Goal: Task Accomplishment & Management: Complete application form

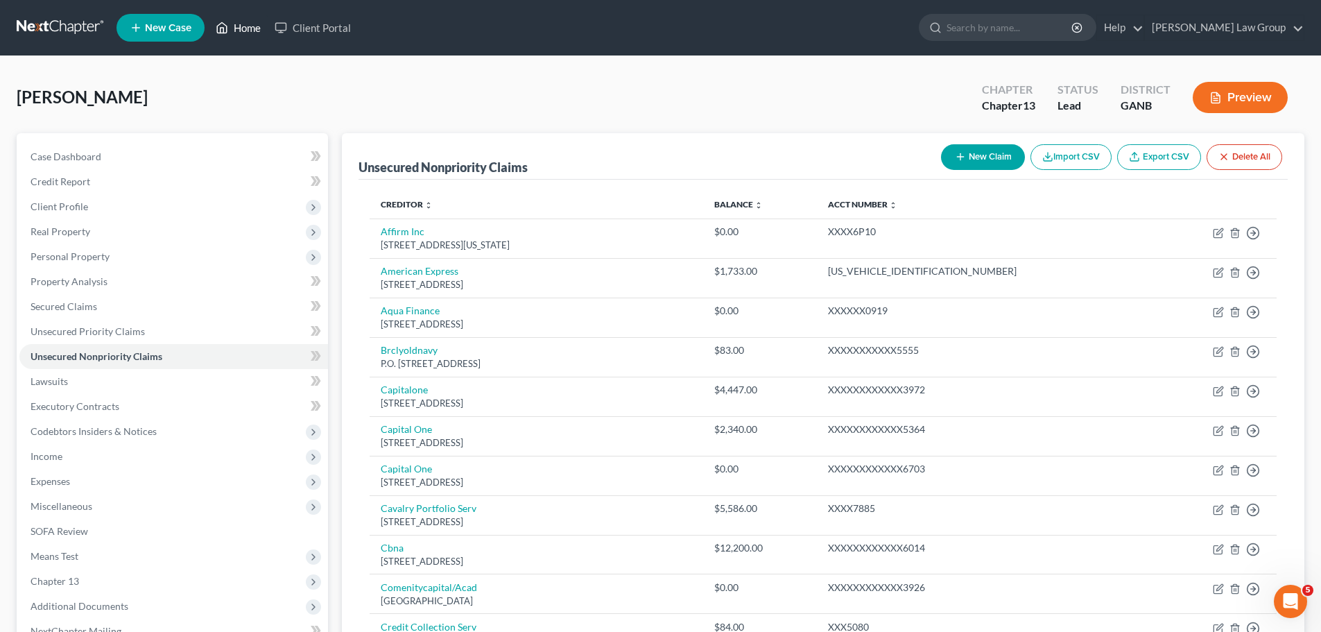
click at [243, 22] on link "Home" at bounding box center [238, 27] width 59 height 25
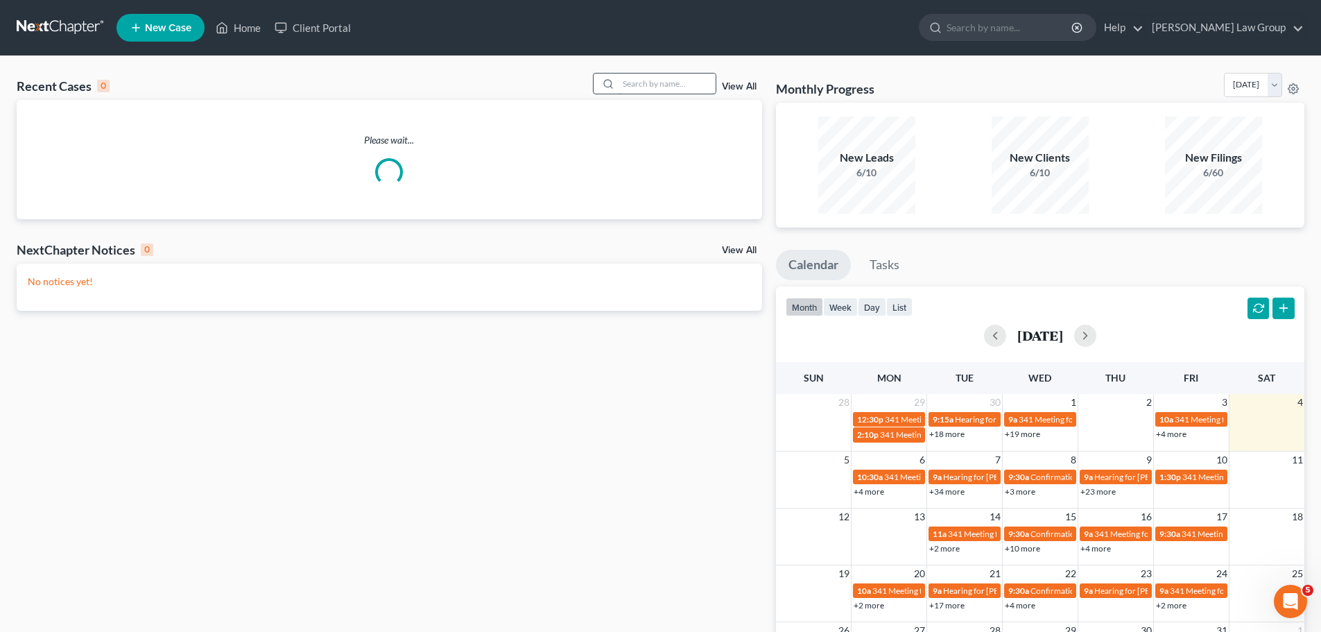
click at [650, 73] on input "search" at bounding box center [666, 83] width 97 height 20
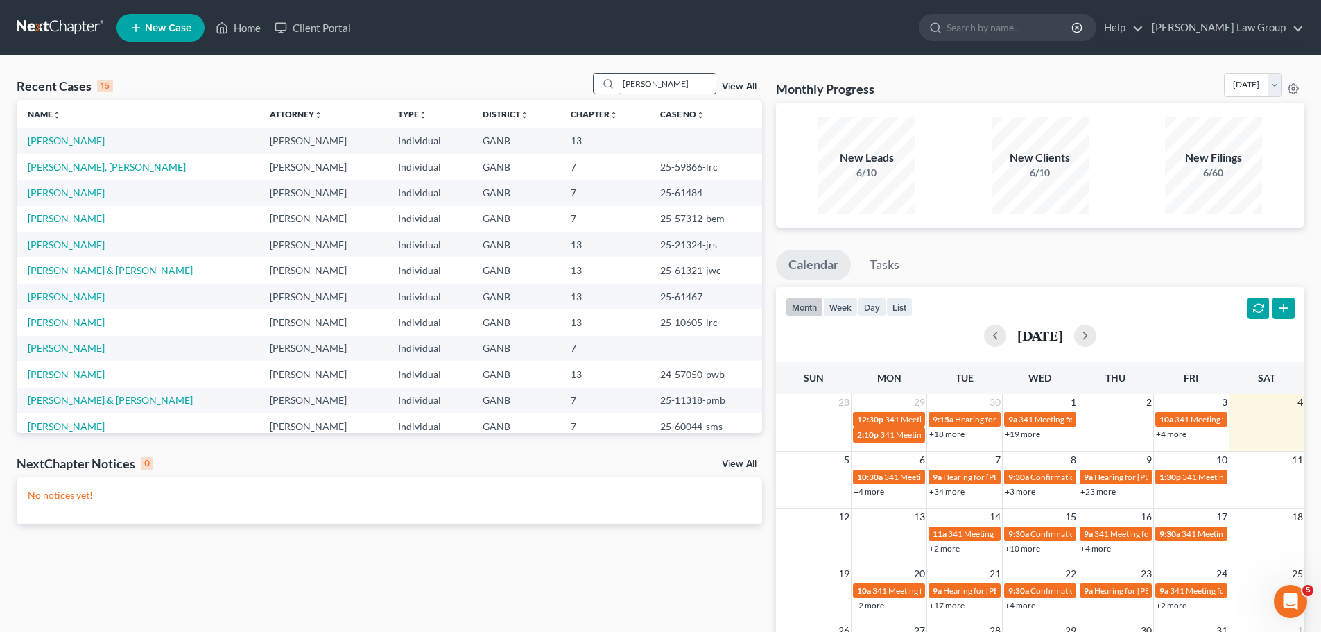
type input "[PERSON_NAME]"
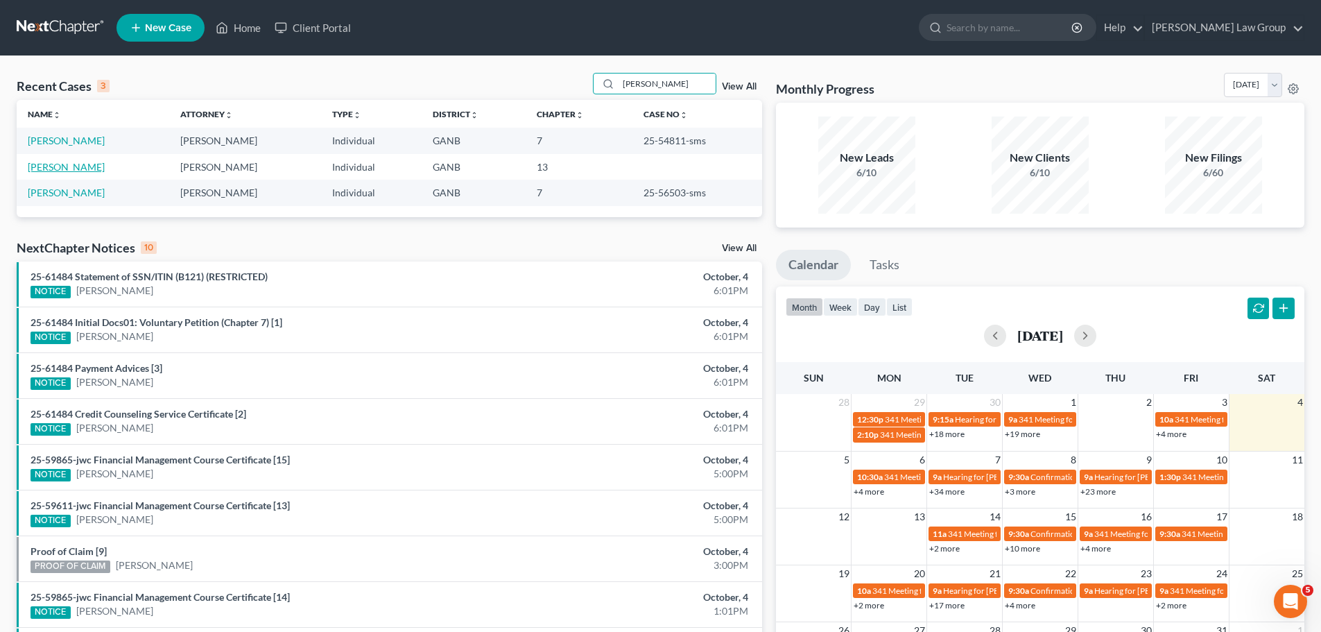
click at [62, 171] on link "[PERSON_NAME]" at bounding box center [66, 167] width 77 height 12
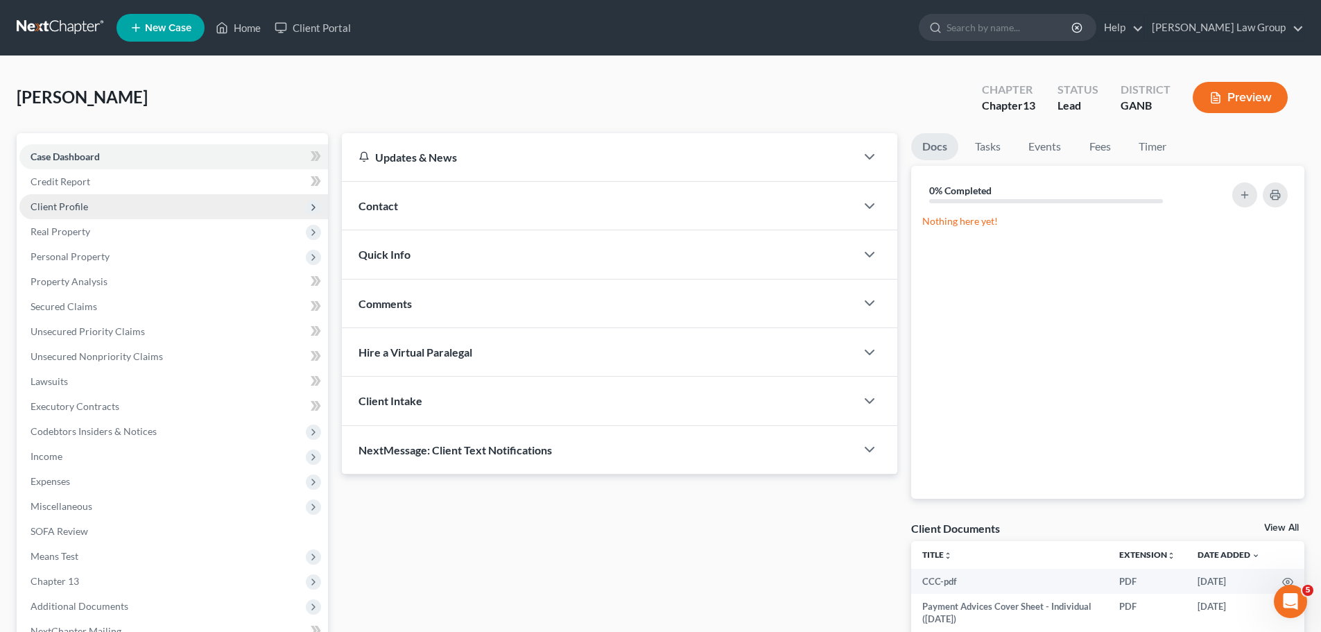
click at [84, 204] on span "Client Profile" at bounding box center [60, 206] width 58 height 12
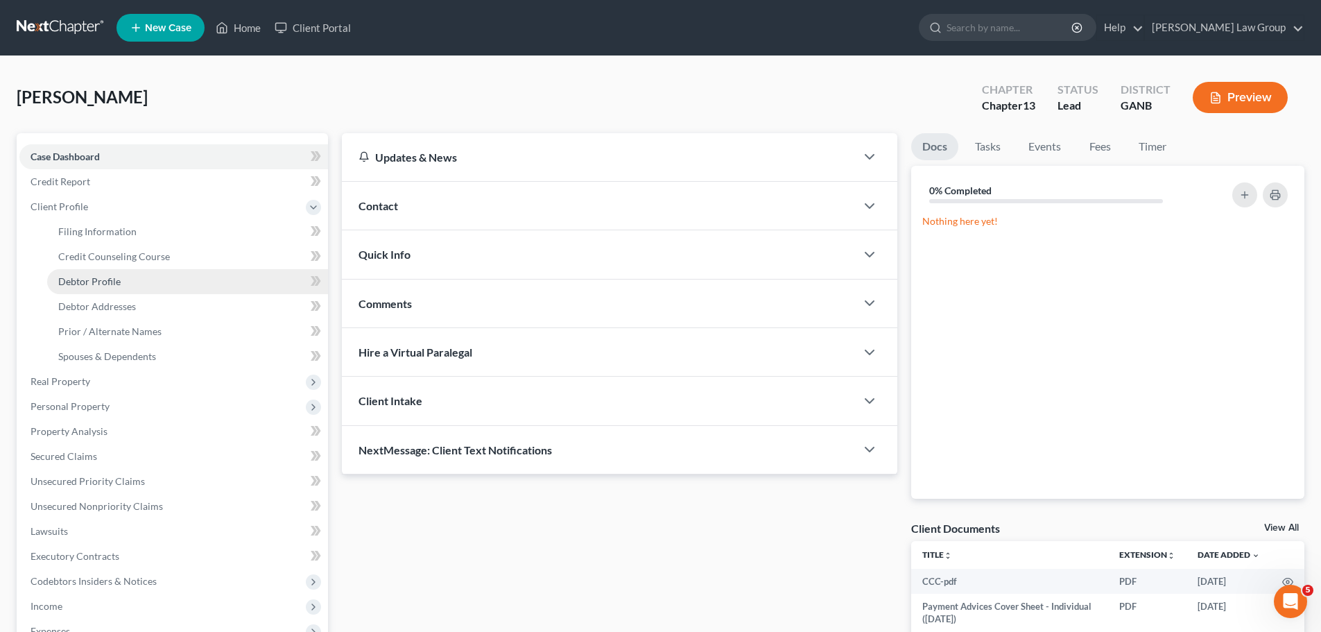
click at [94, 276] on span "Debtor Profile" at bounding box center [89, 281] width 62 height 12
select select "0"
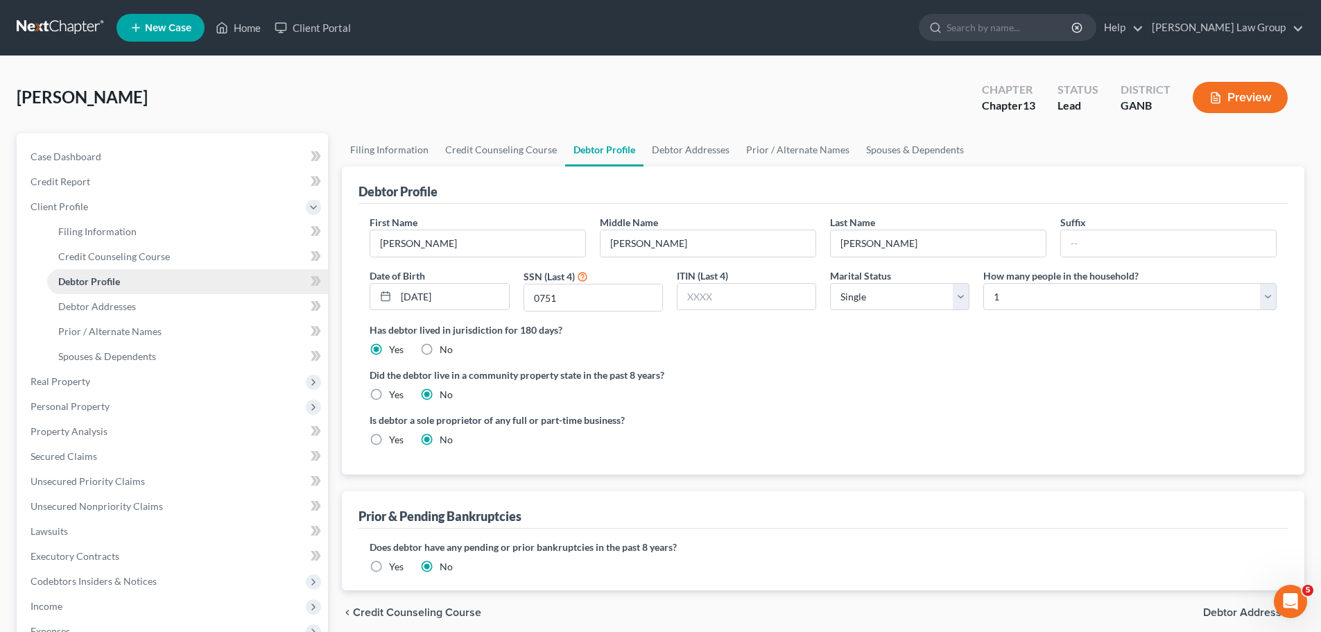
radio input "true"
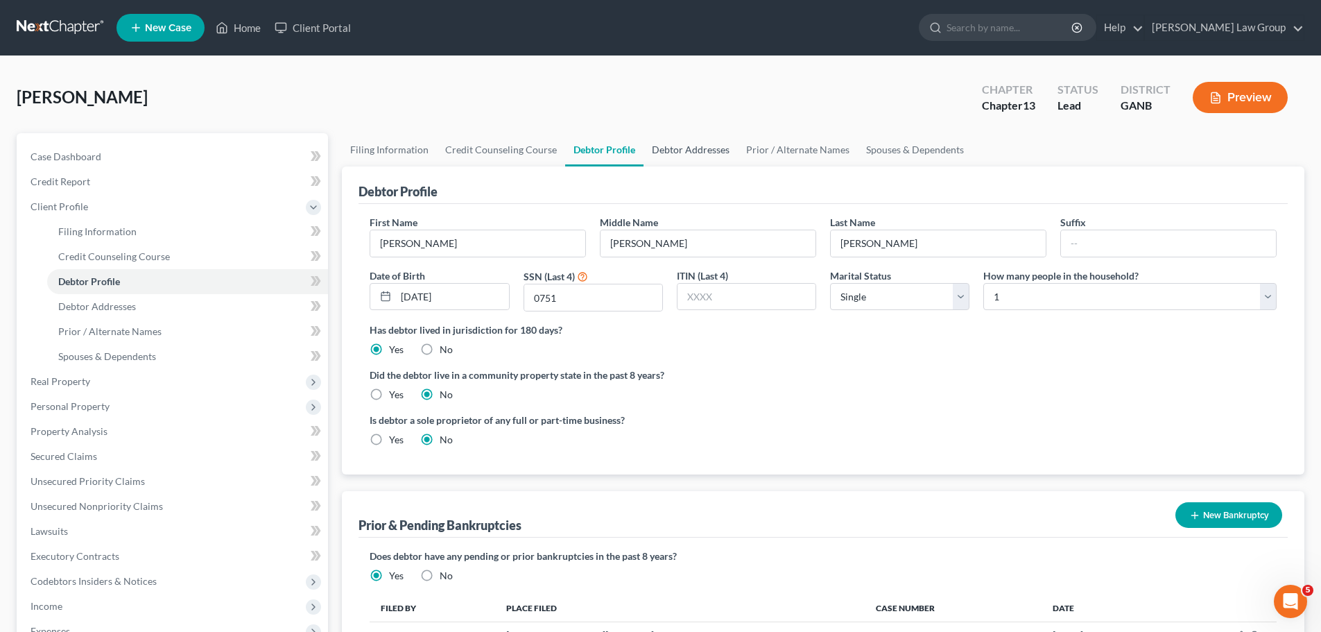
click at [684, 155] on link "Debtor Addresses" at bounding box center [690, 149] width 94 height 33
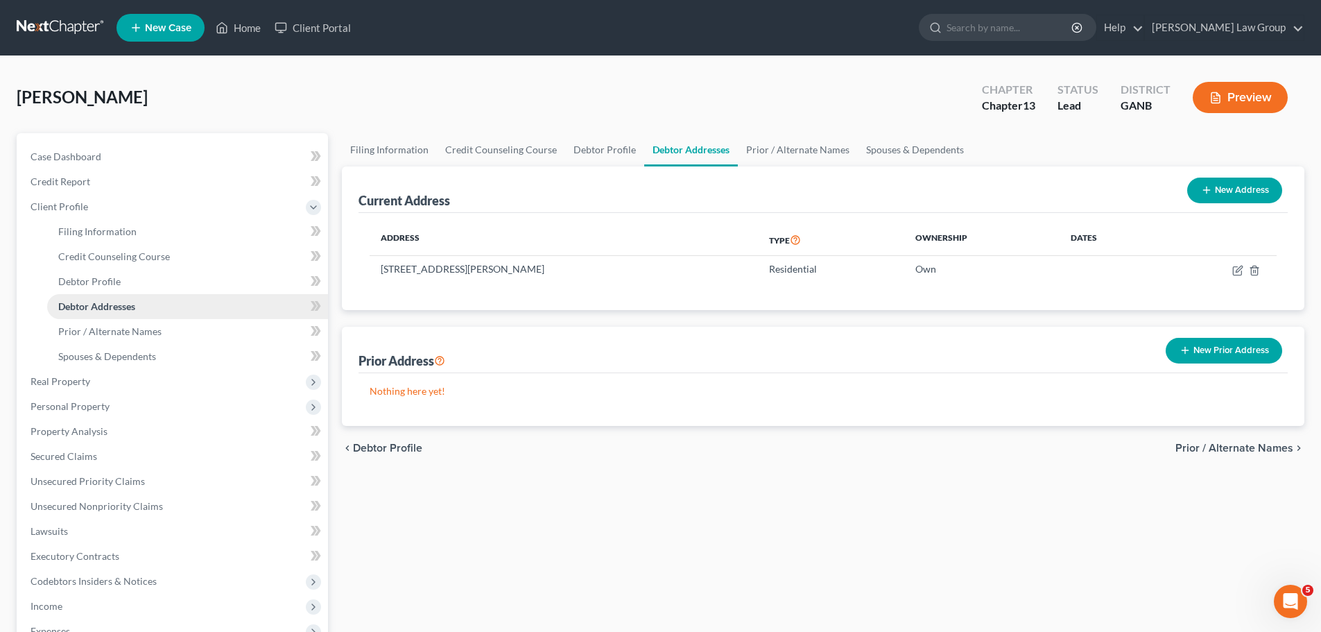
scroll to position [69, 0]
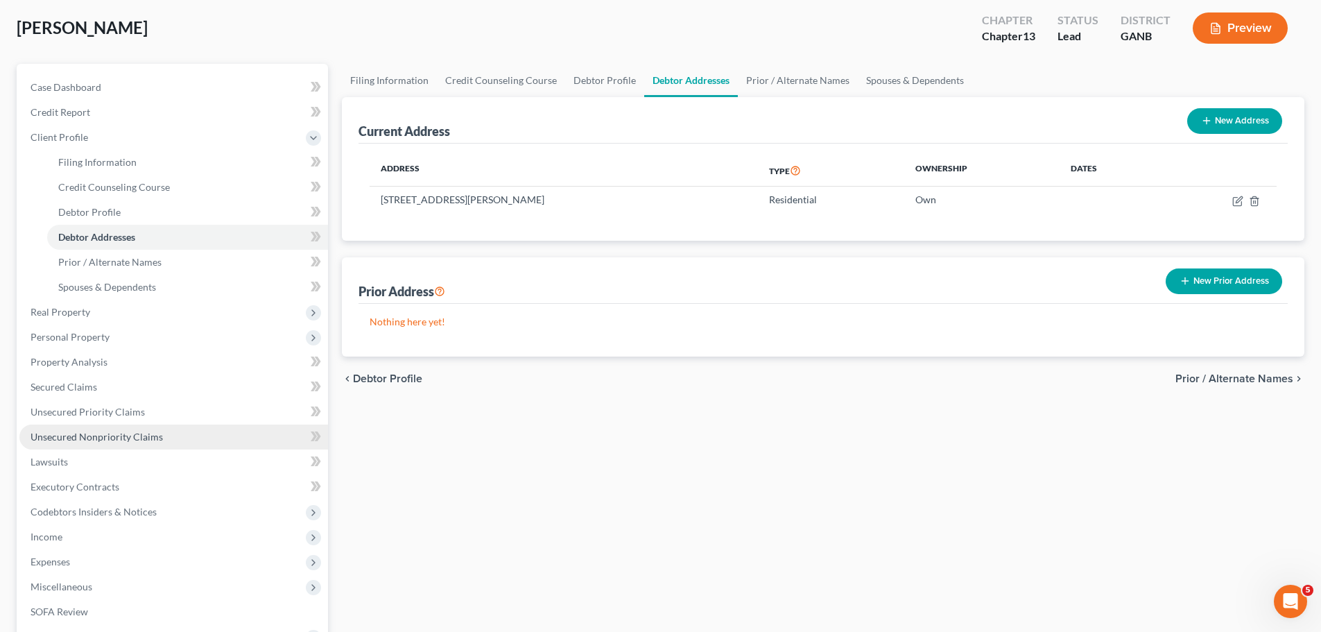
click at [178, 438] on link "Unsecured Nonpriority Claims" at bounding box center [173, 436] width 309 height 25
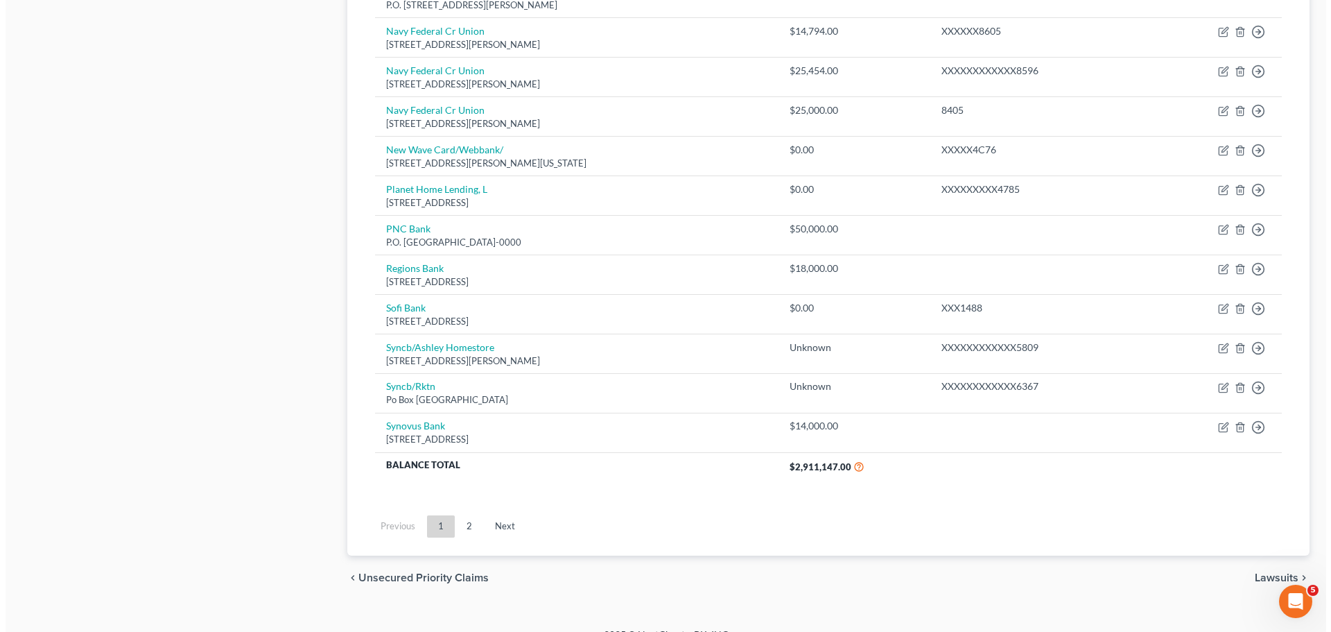
scroll to position [960, 0]
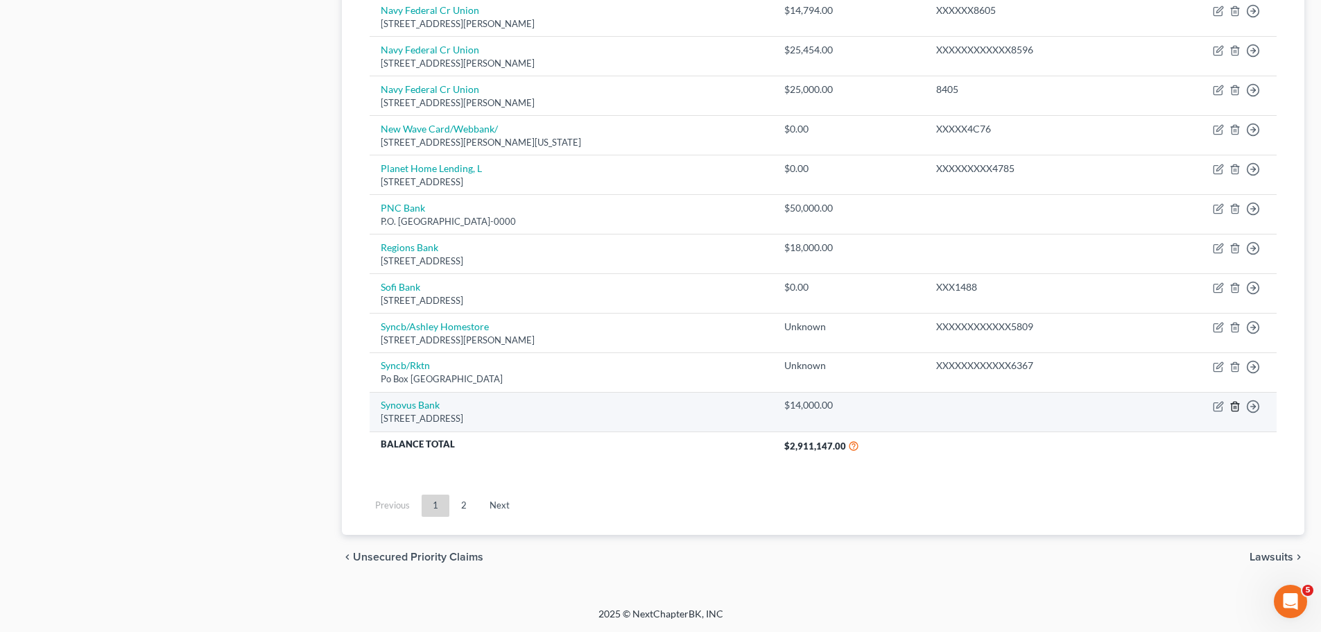
click at [1231, 407] on icon "button" at bounding box center [1234, 405] width 6 height 9
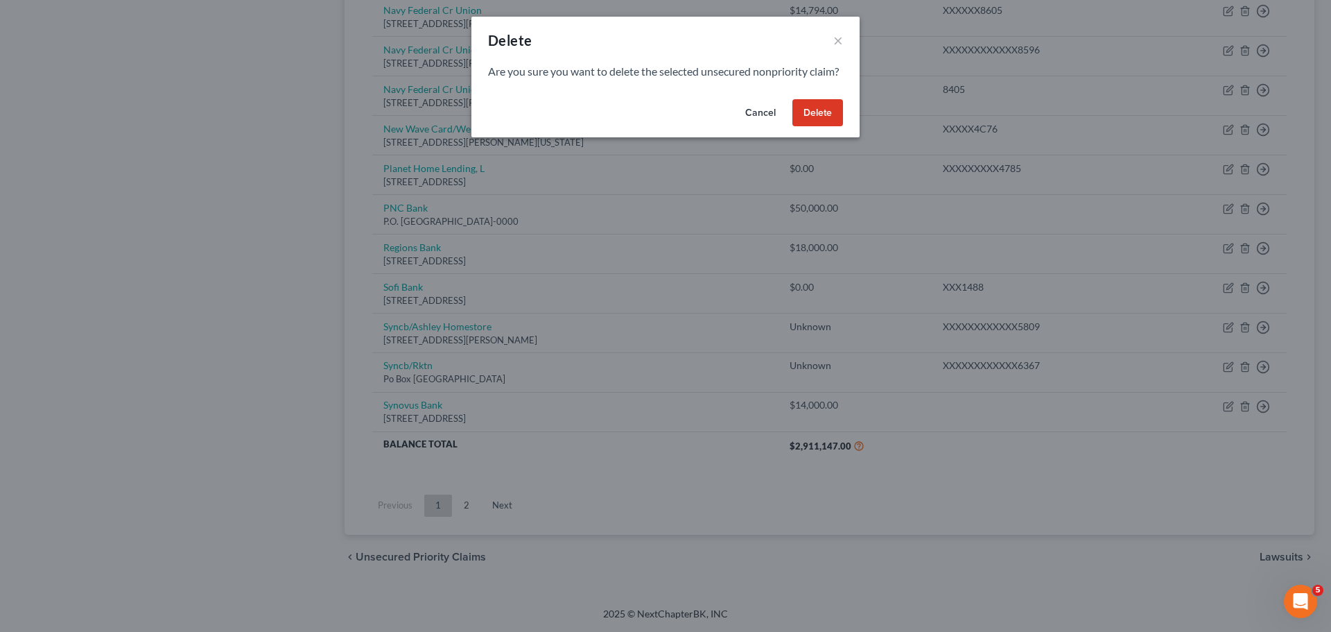
click at [817, 123] on button "Delete" at bounding box center [818, 113] width 51 height 28
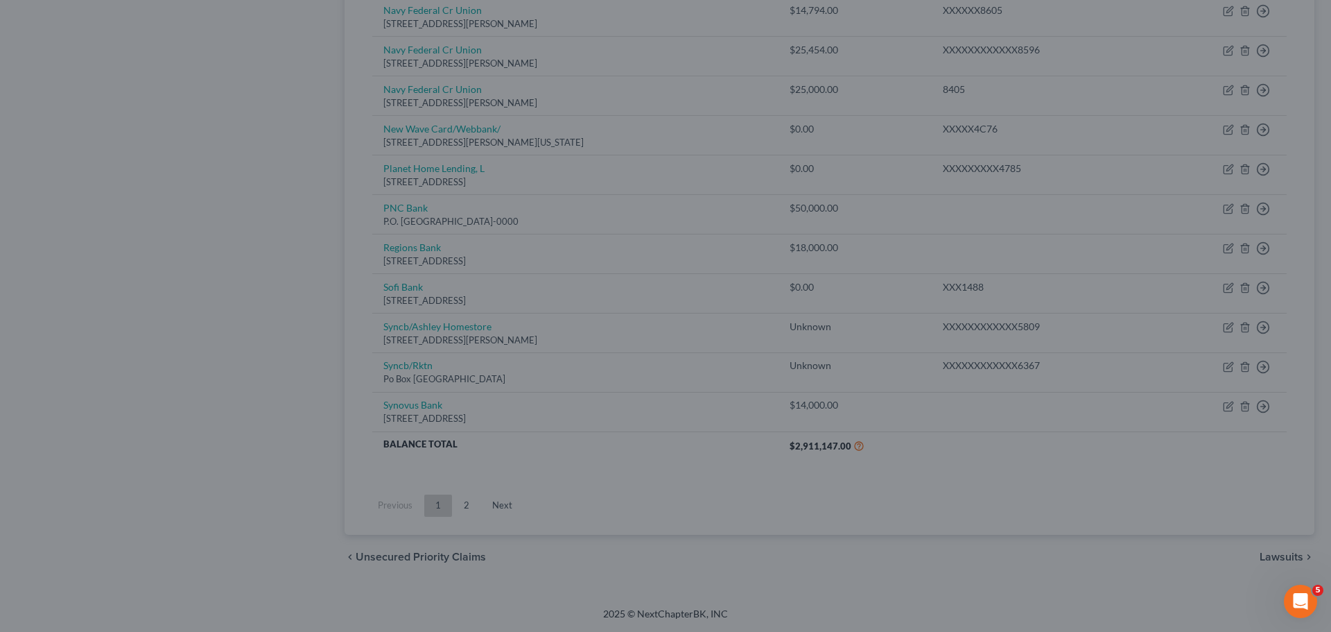
scroll to position [921, 0]
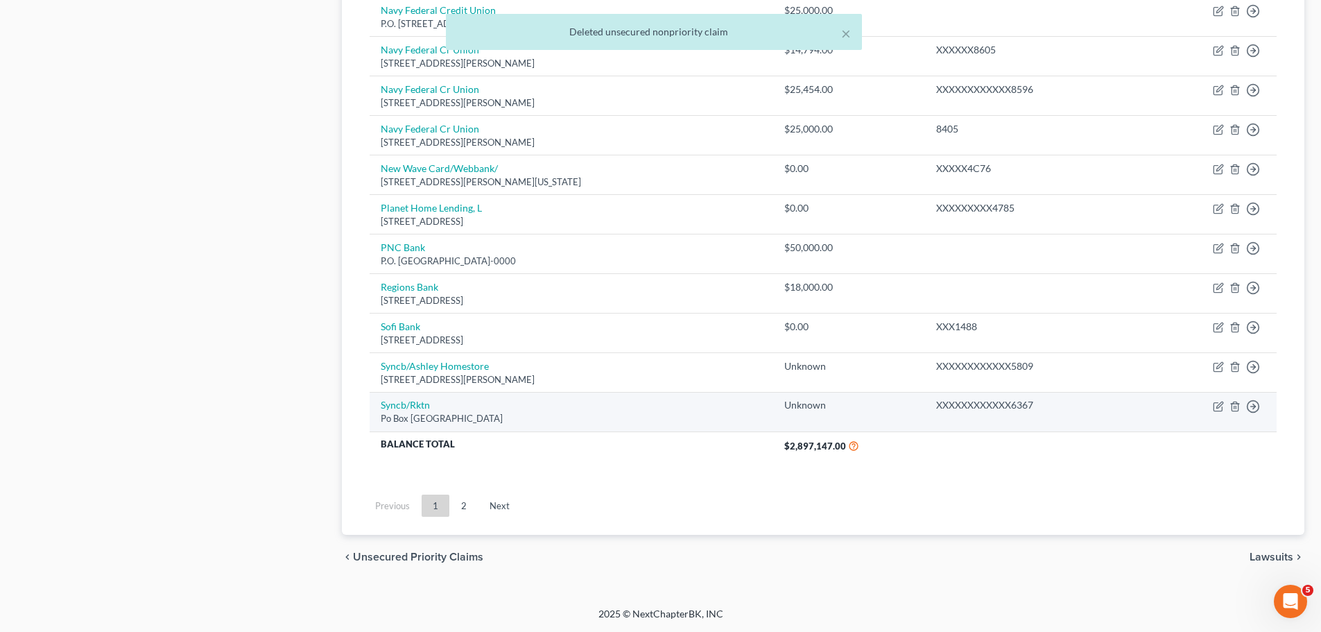
click at [1236, 397] on td "Move to D Move to E Move to G Move to Notice Only" at bounding box center [1209, 412] width 136 height 40
click at [1236, 408] on line "button" at bounding box center [1236, 407] width 0 height 3
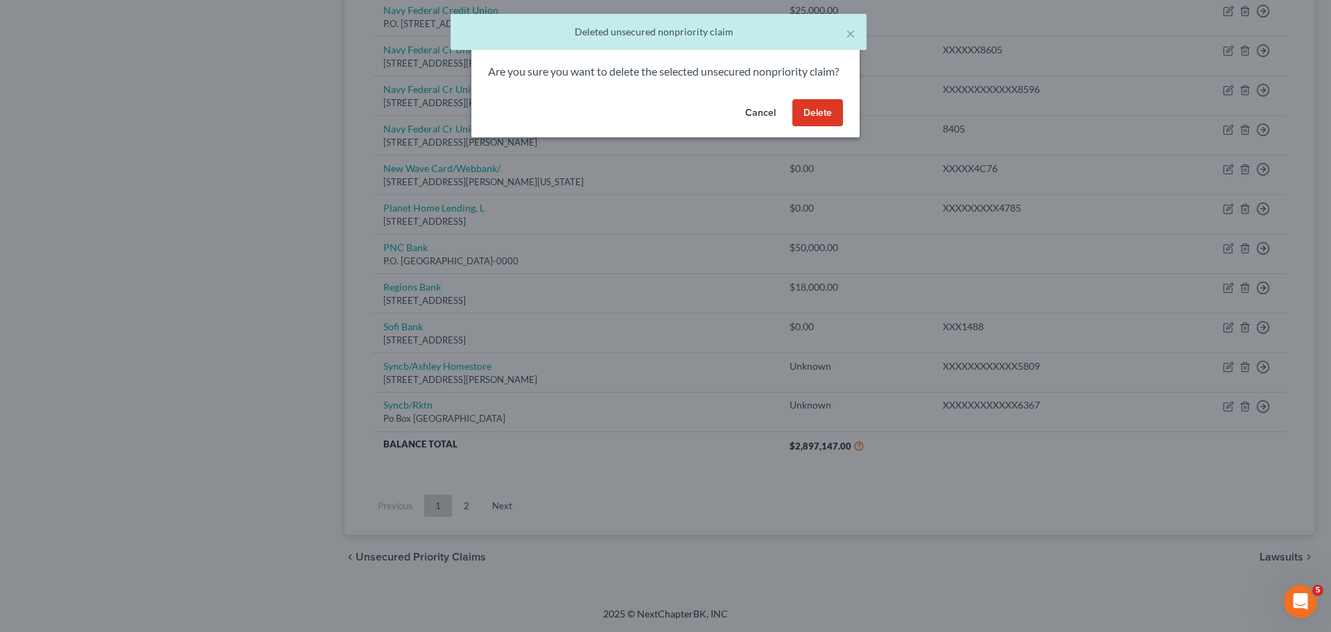
click at [809, 124] on button "Delete" at bounding box center [818, 113] width 51 height 28
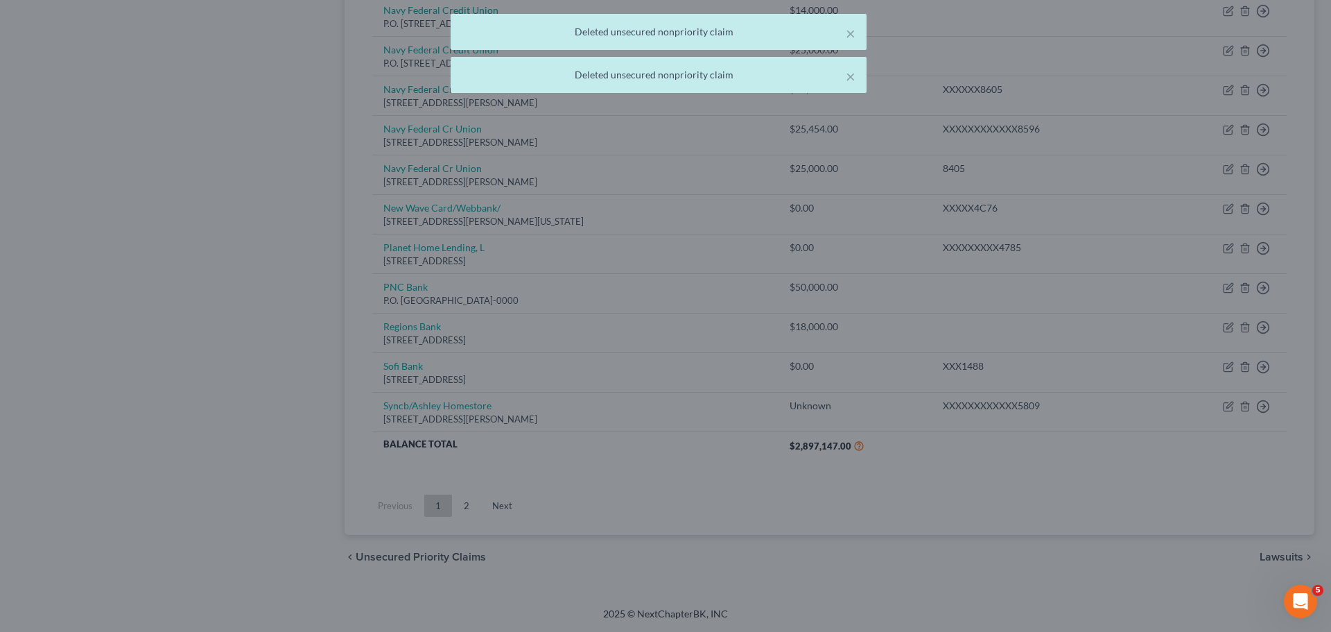
scroll to position [881, 0]
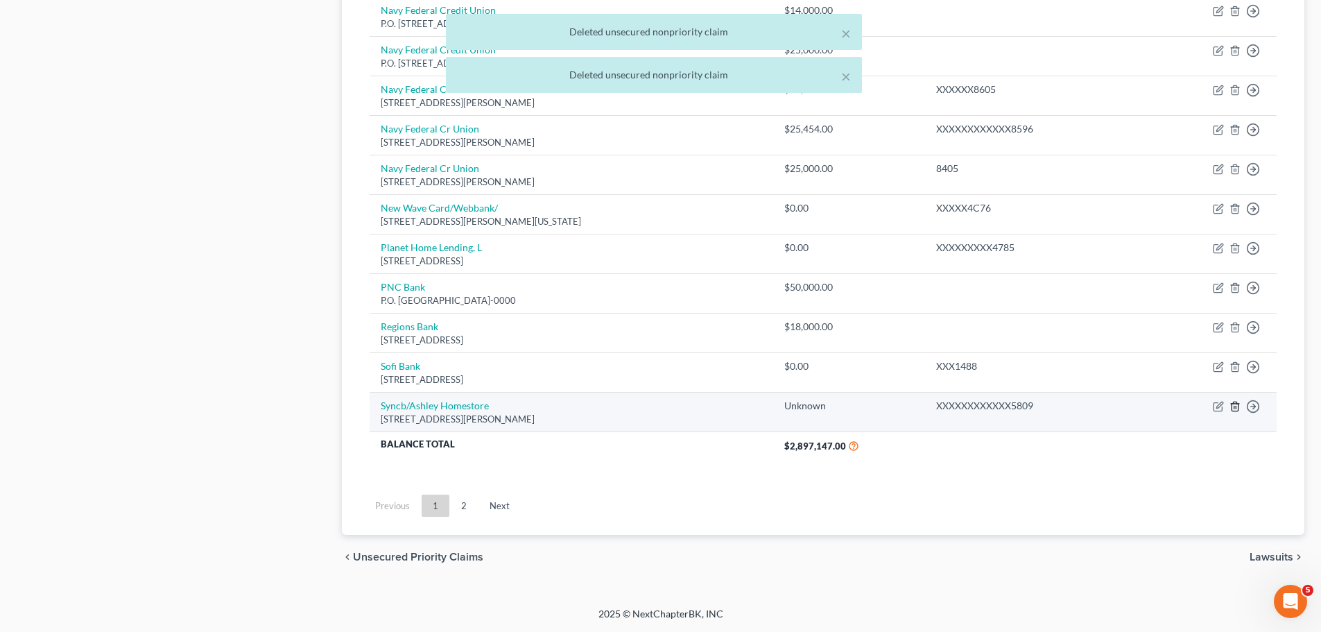
click at [1233, 405] on icon "button" at bounding box center [1234, 406] width 11 height 11
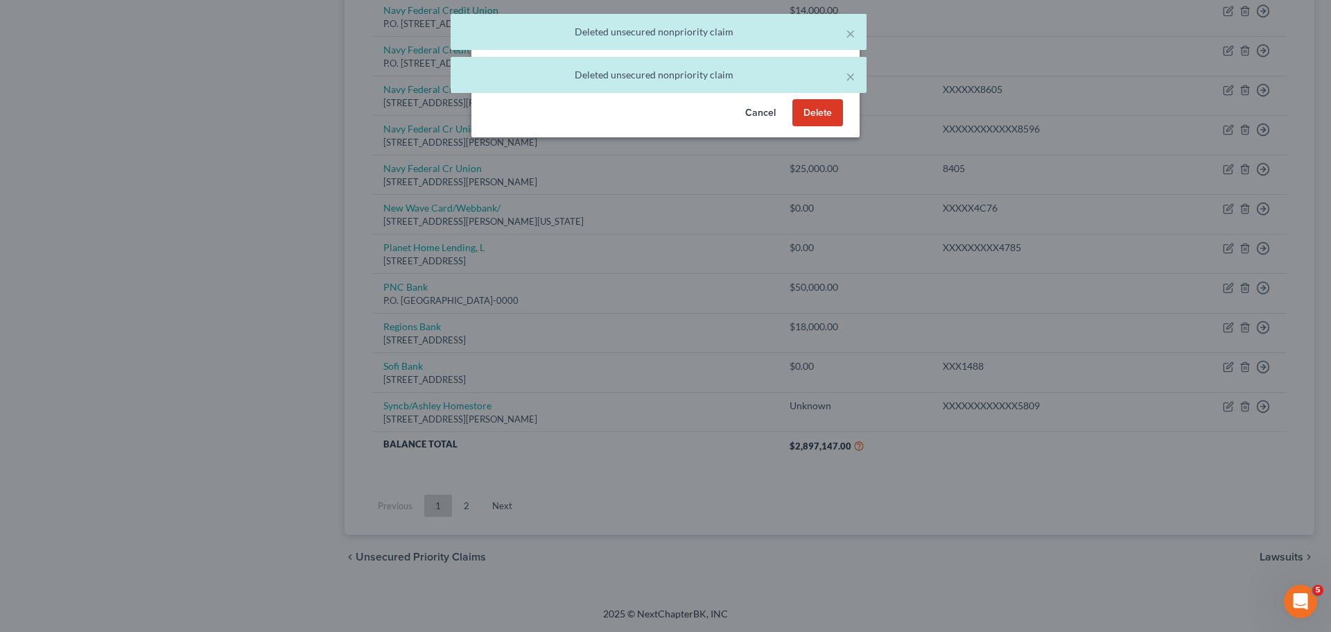
click at [811, 127] on button "Delete" at bounding box center [818, 113] width 51 height 28
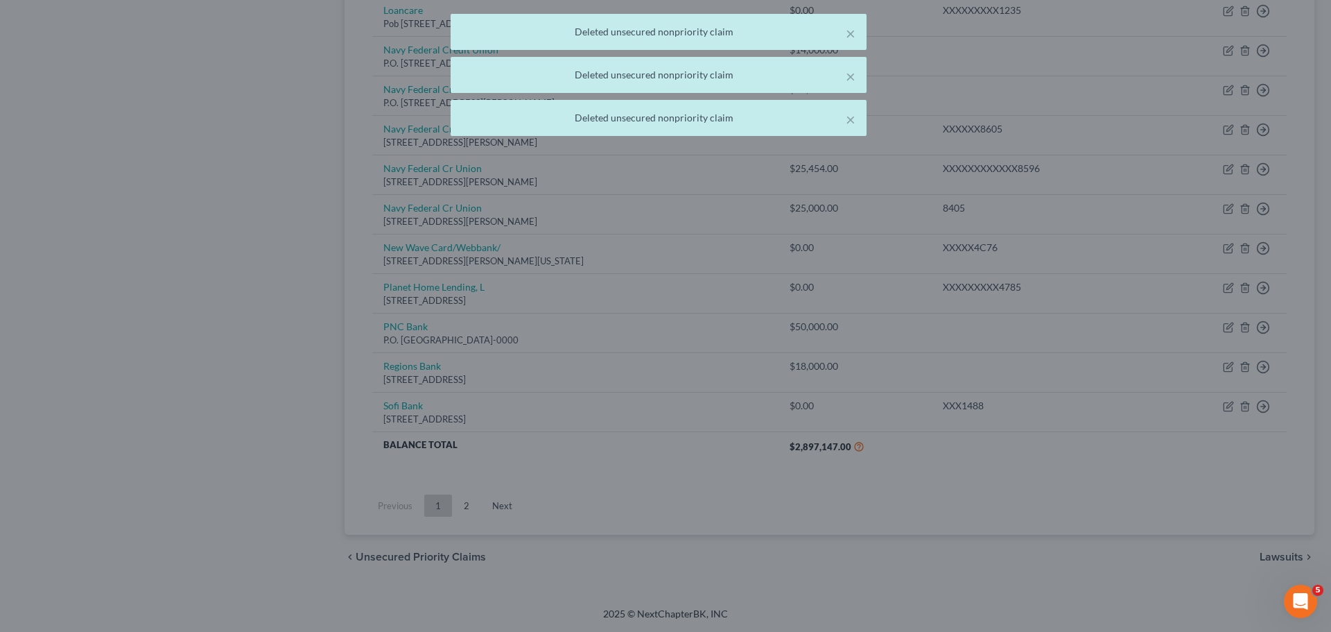
scroll to position [842, 0]
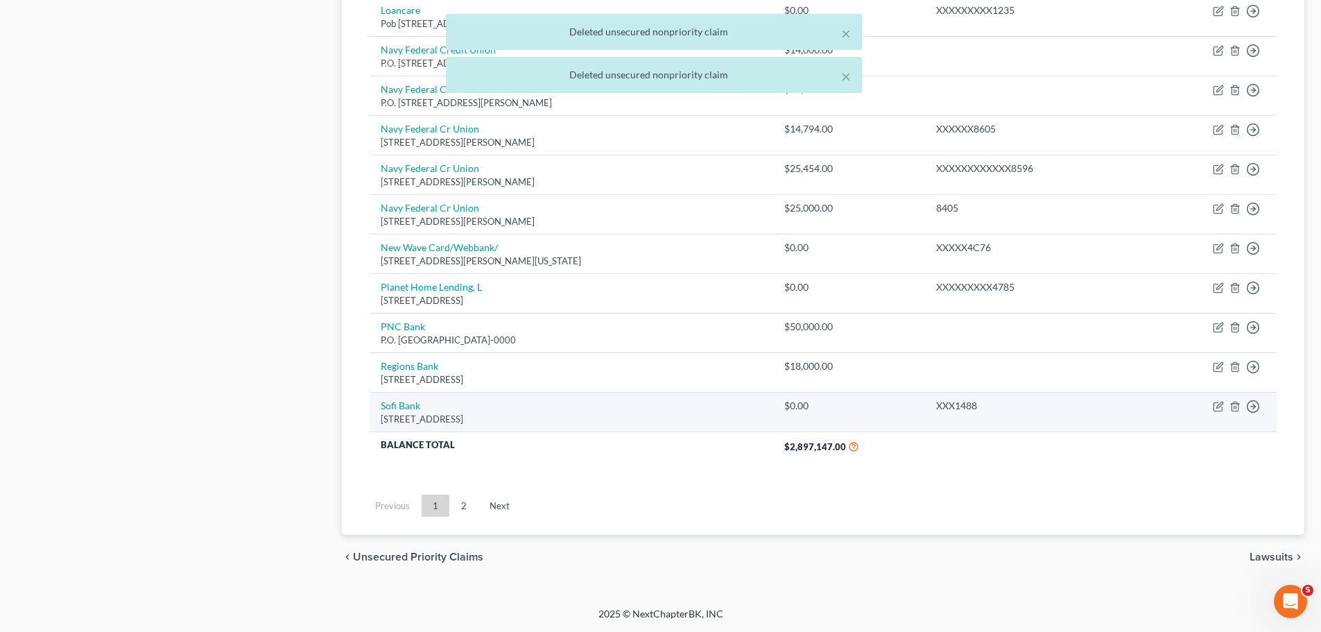
click at [1240, 404] on td "Move to D Move to E Move to G Move to Notice Only" at bounding box center [1209, 412] width 136 height 40
click at [1234, 406] on icon "button" at bounding box center [1234, 406] width 11 height 11
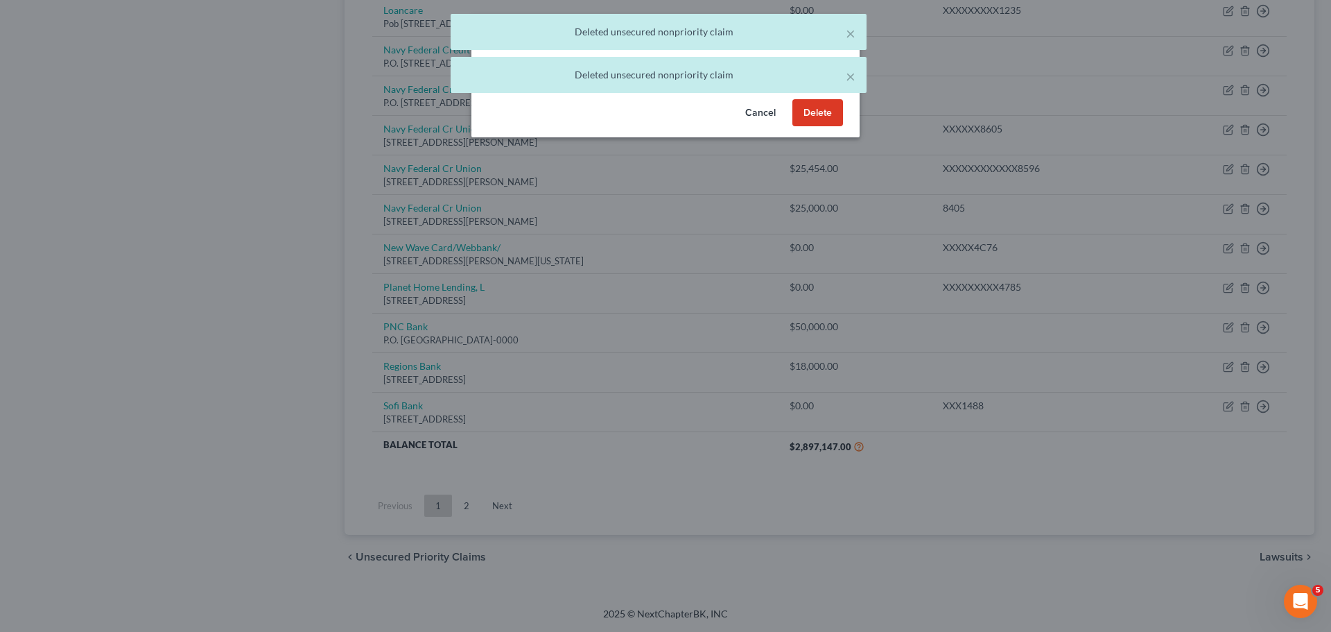
click at [818, 127] on button "Delete" at bounding box center [818, 113] width 51 height 28
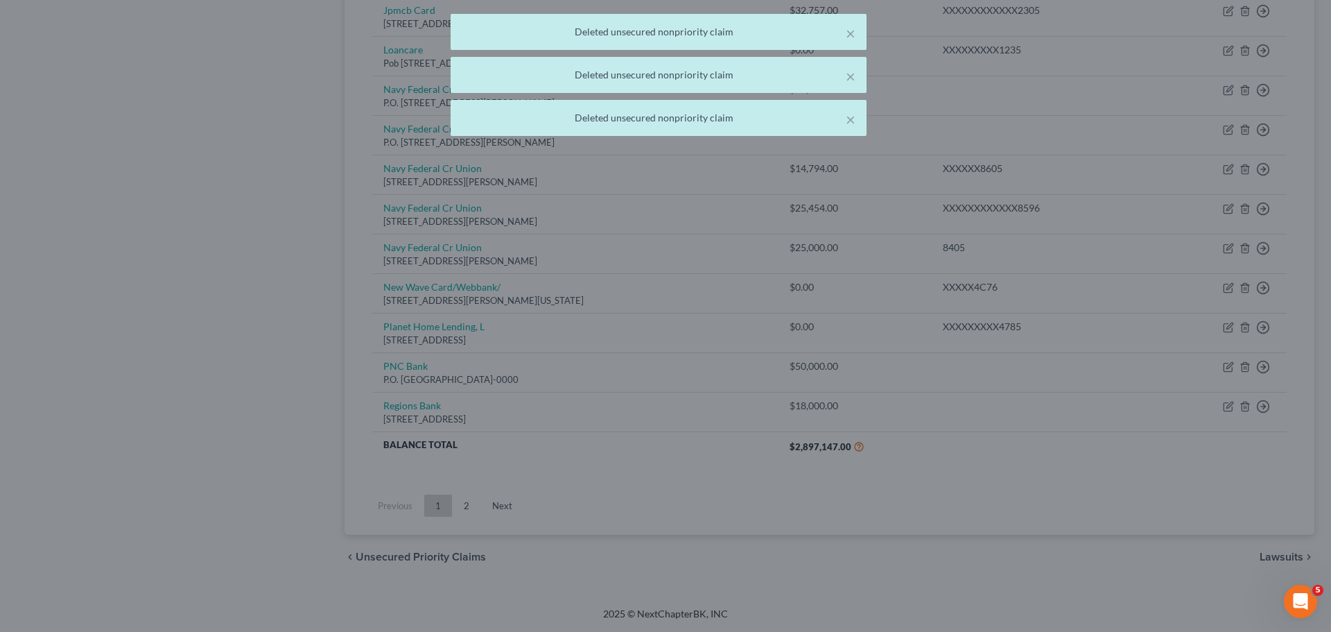
scroll to position [802, 0]
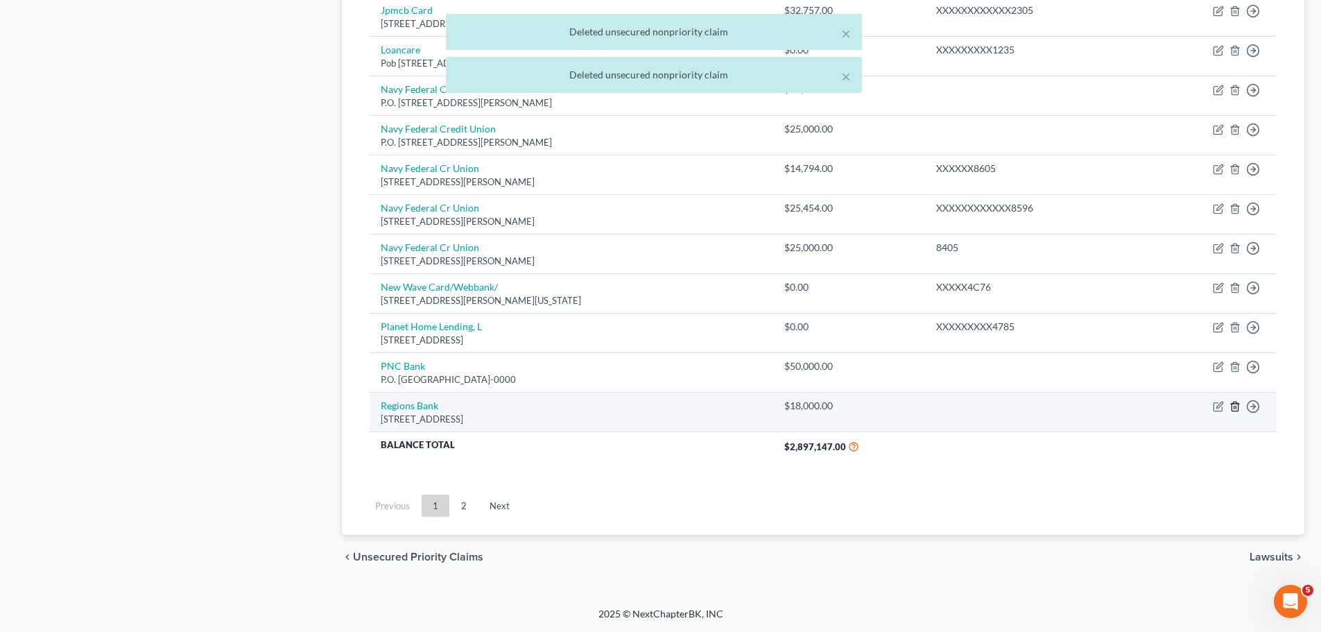
click at [1232, 410] on icon "button" at bounding box center [1234, 405] width 6 height 9
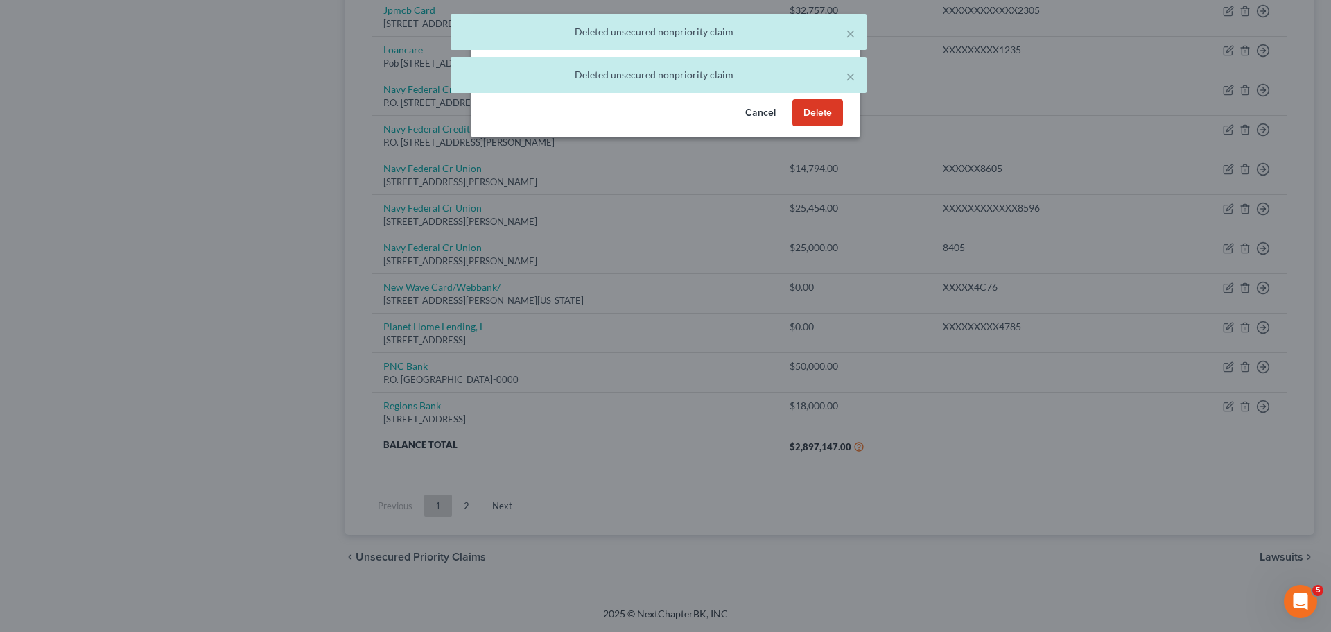
click at [817, 127] on button "Delete" at bounding box center [818, 113] width 51 height 28
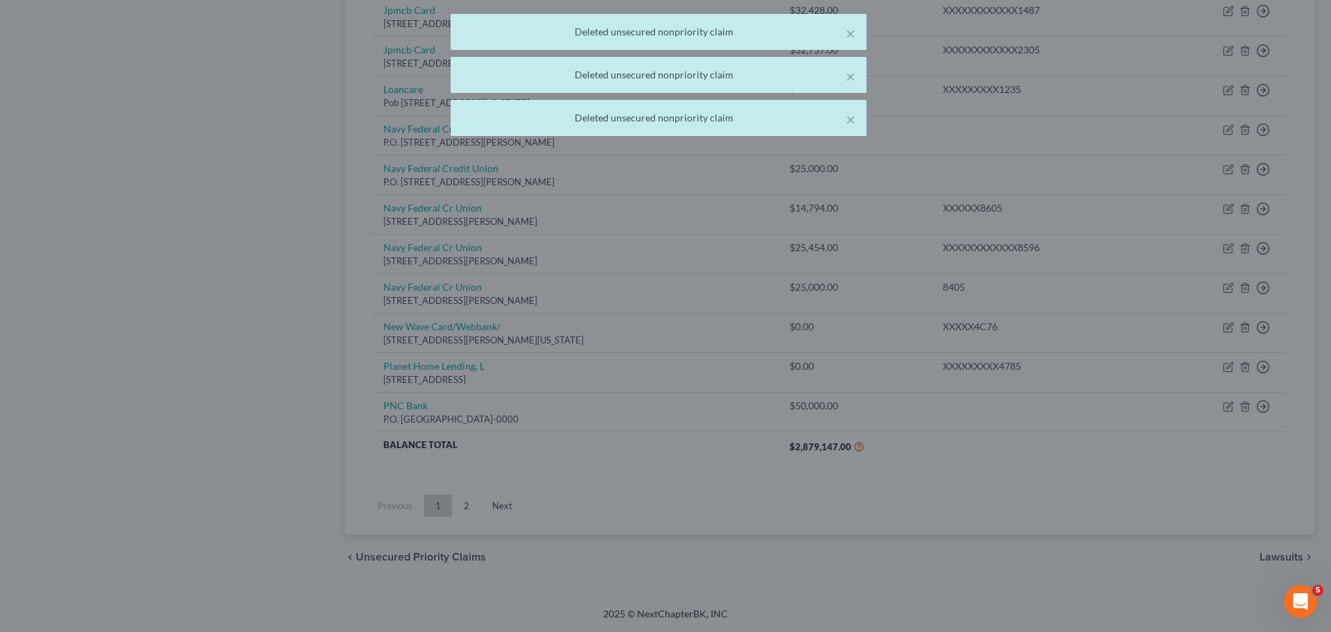
scroll to position [763, 0]
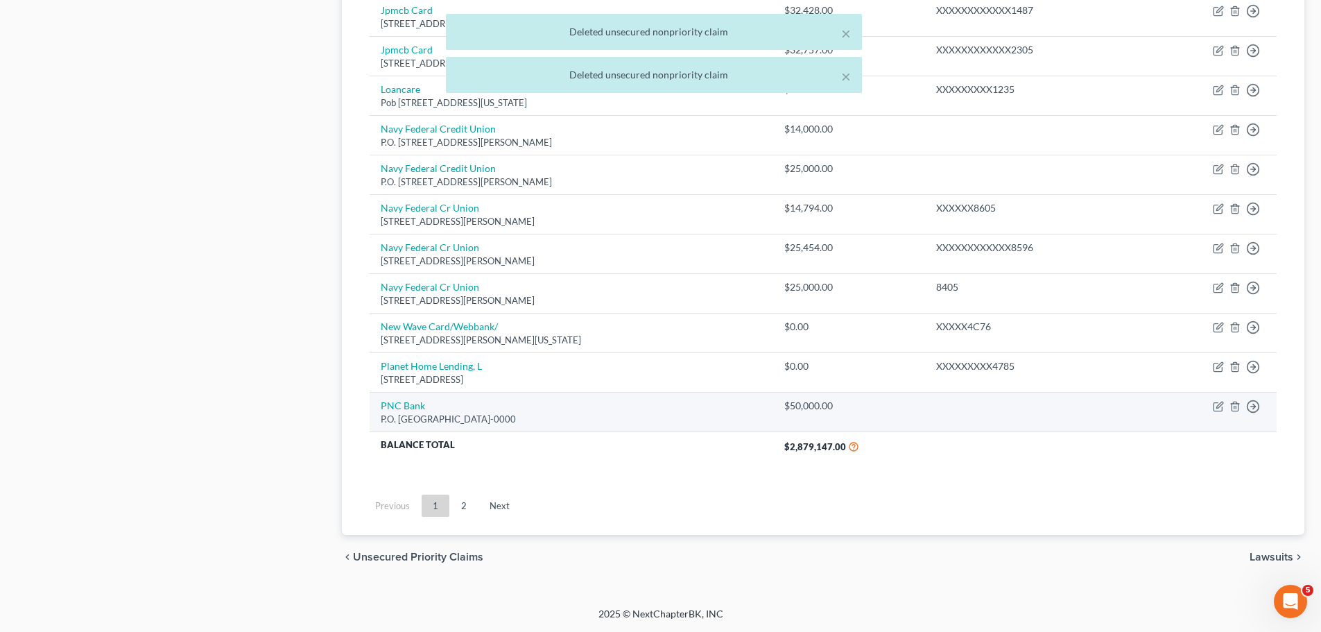
click at [1244, 405] on td "Move to D Move to E Move to G Move to Notice Only" at bounding box center [1209, 412] width 136 height 40
click at [1240, 405] on icon "button" at bounding box center [1234, 406] width 11 height 11
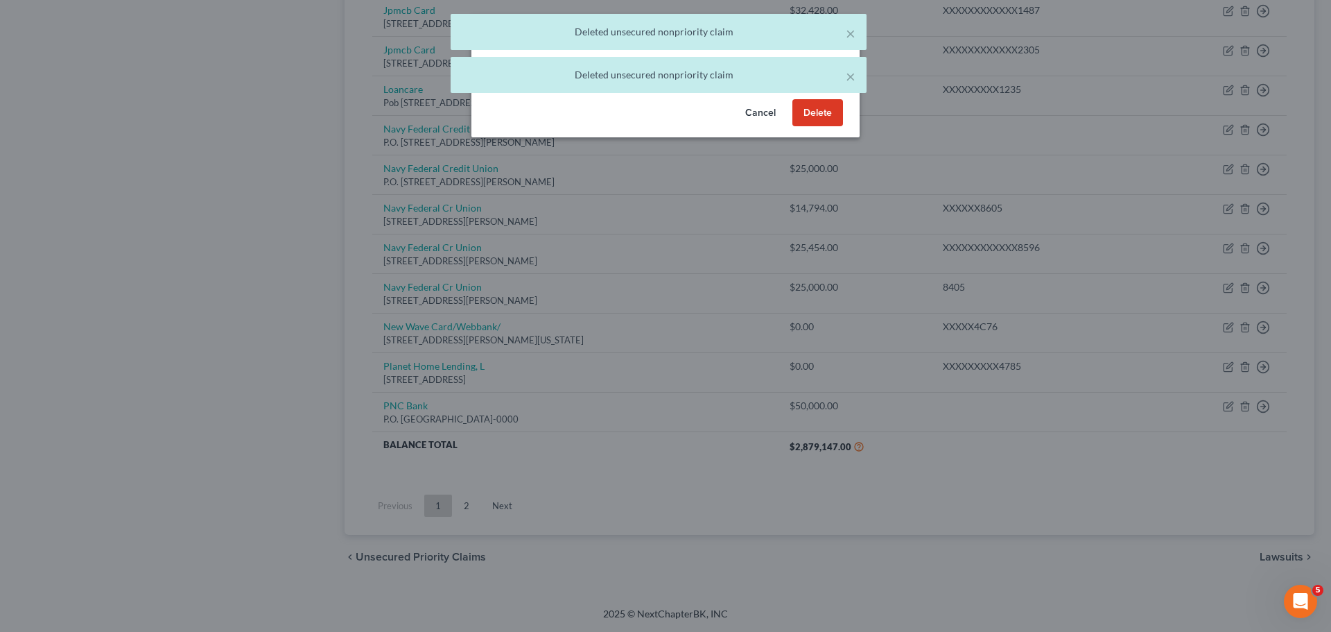
click at [808, 123] on button "Delete" at bounding box center [818, 113] width 51 height 28
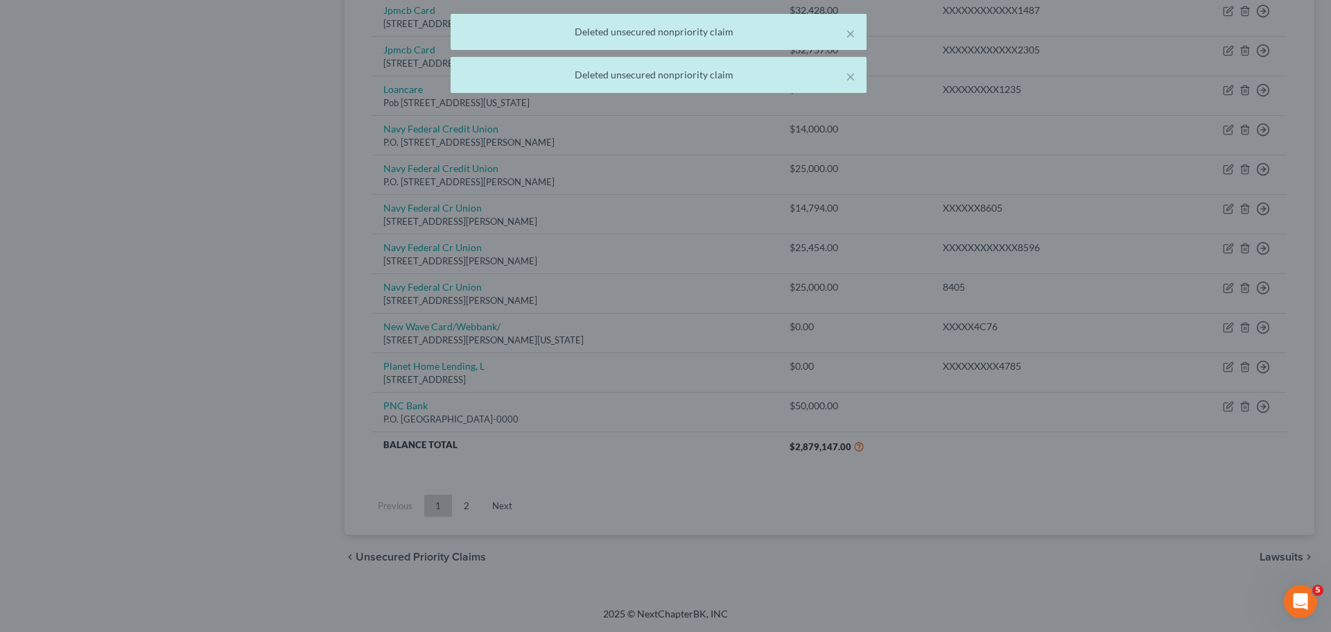
scroll to position [723, 0]
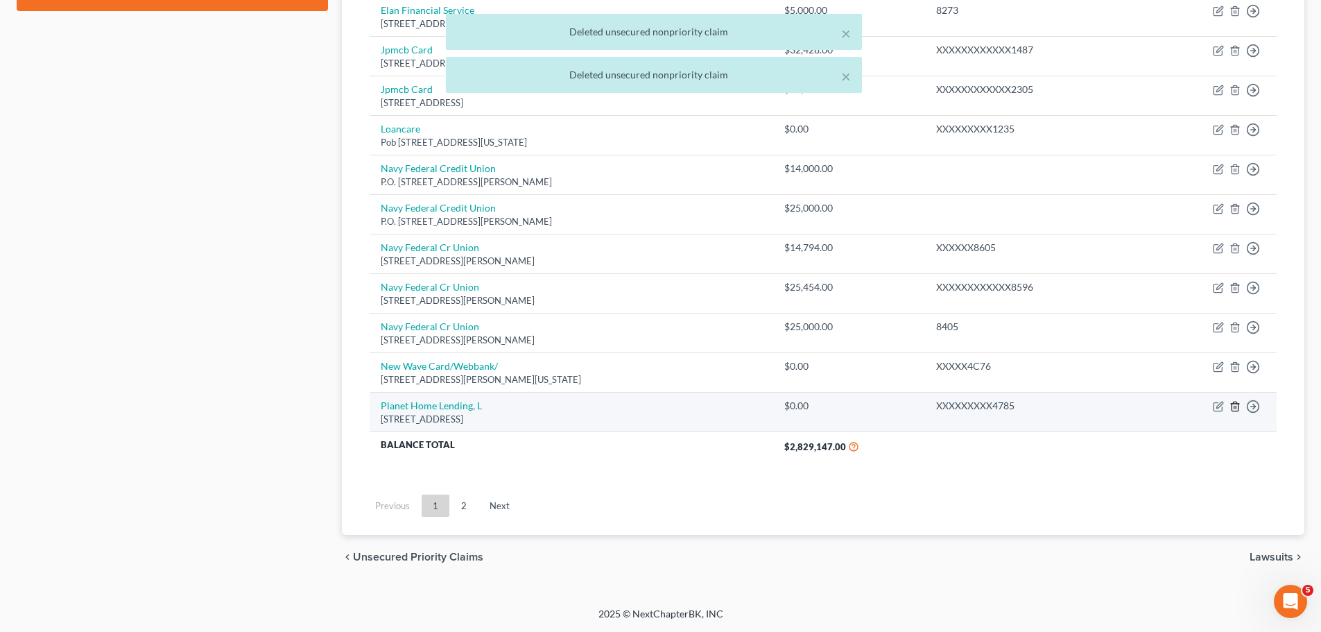
click at [1237, 410] on icon "button" at bounding box center [1234, 406] width 11 height 11
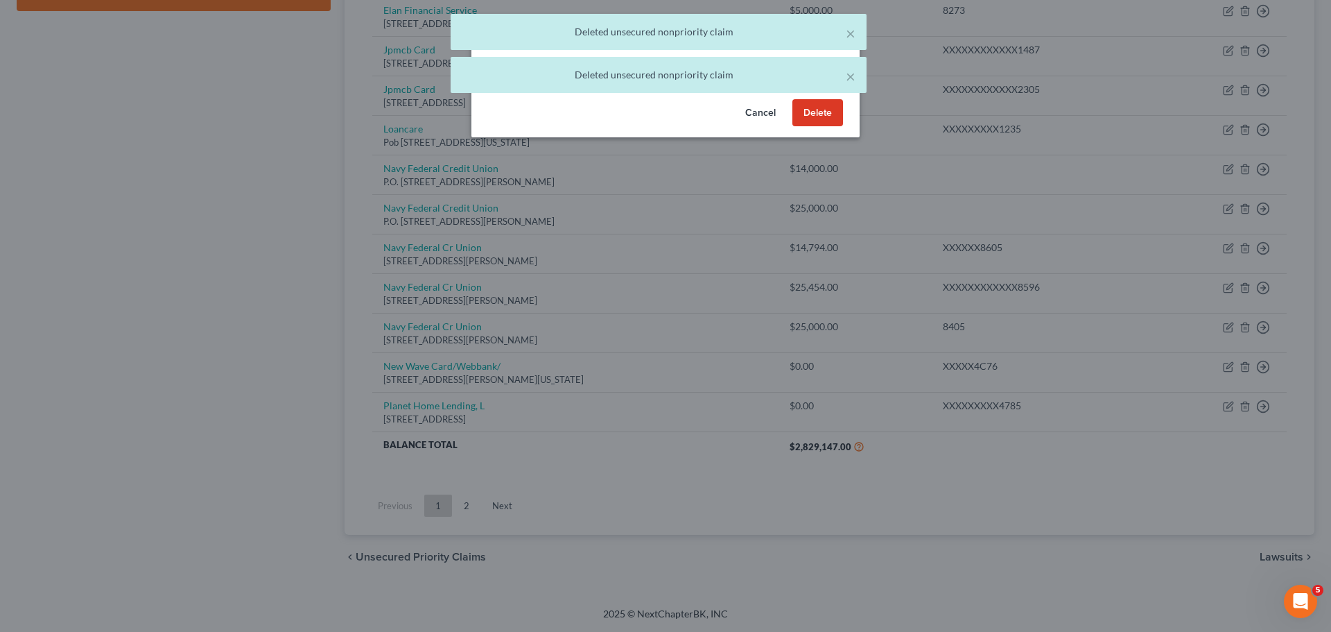
click at [809, 127] on button "Delete" at bounding box center [818, 113] width 51 height 28
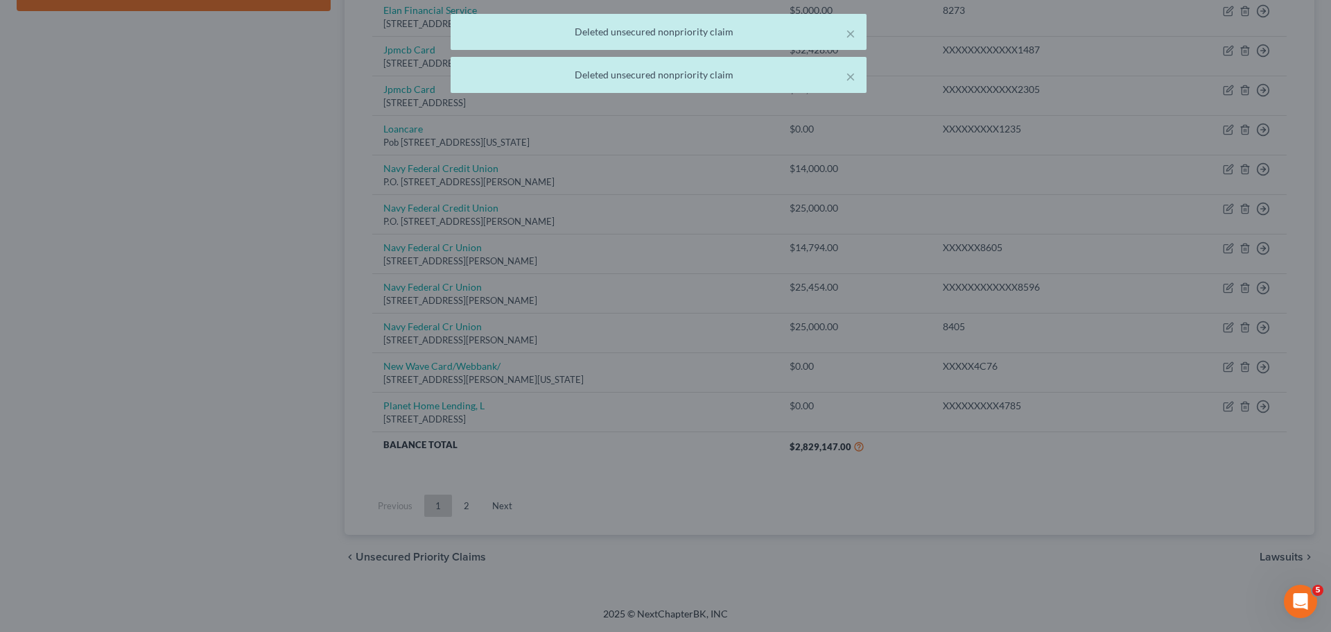
scroll to position [684, 0]
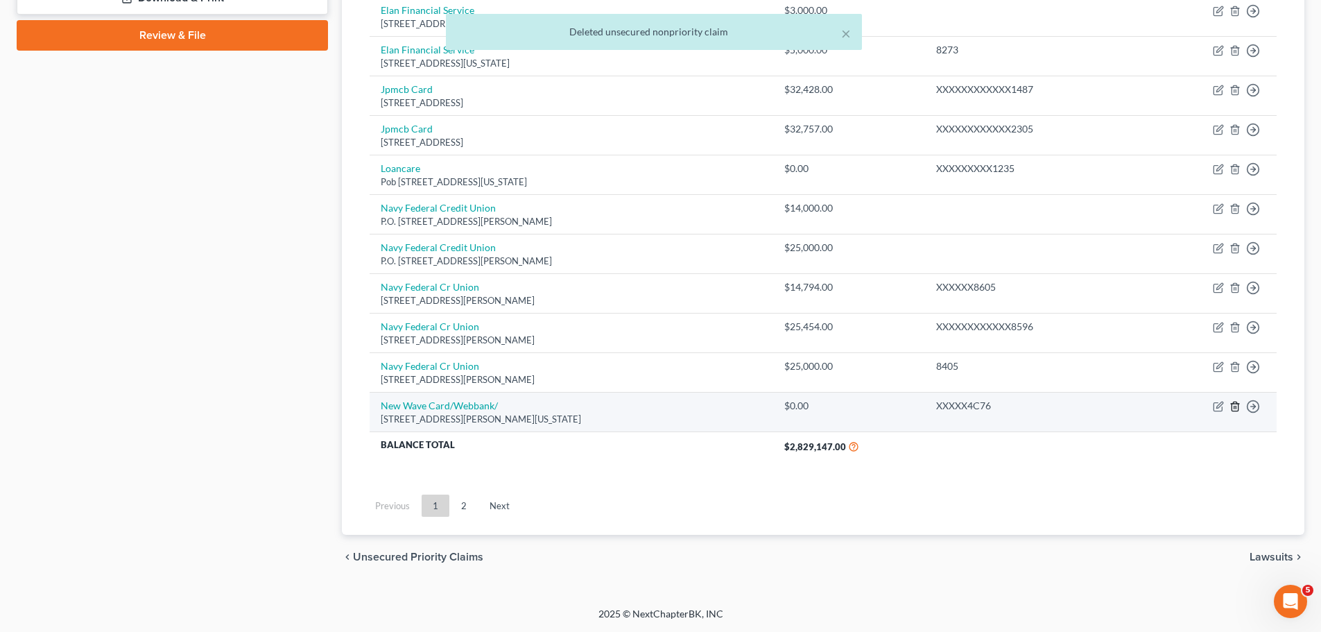
click at [1237, 408] on icon "button" at bounding box center [1234, 406] width 11 height 11
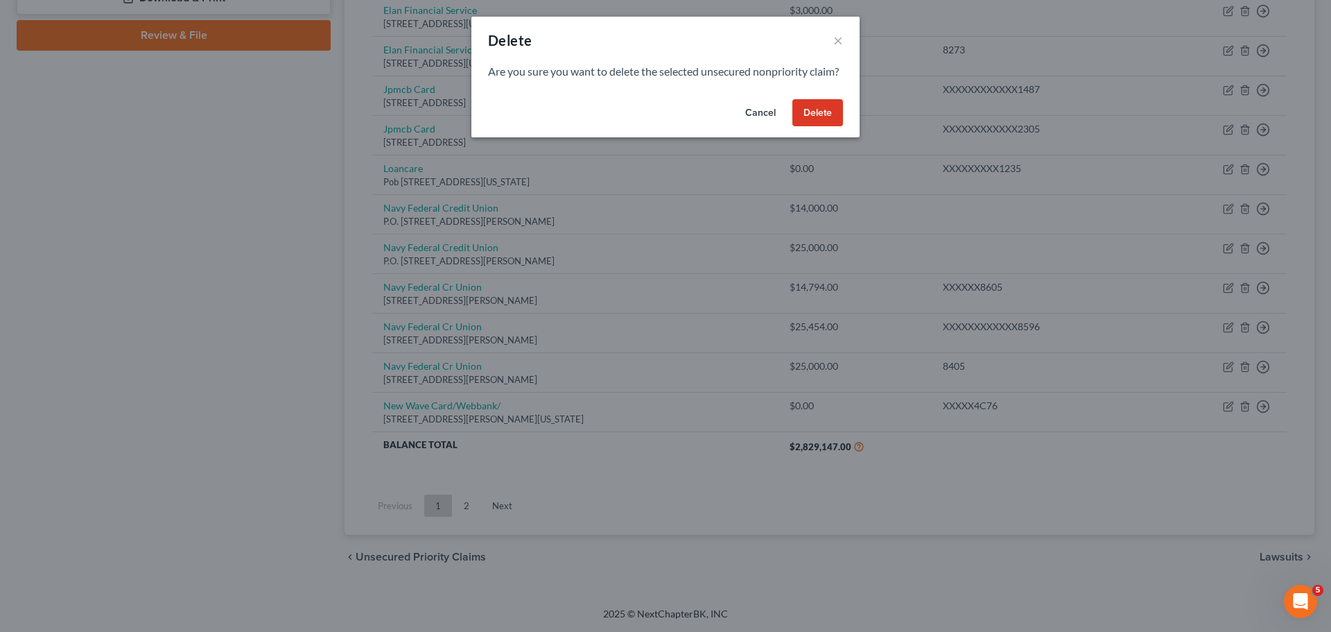
click at [807, 121] on button "Delete" at bounding box center [818, 113] width 51 height 28
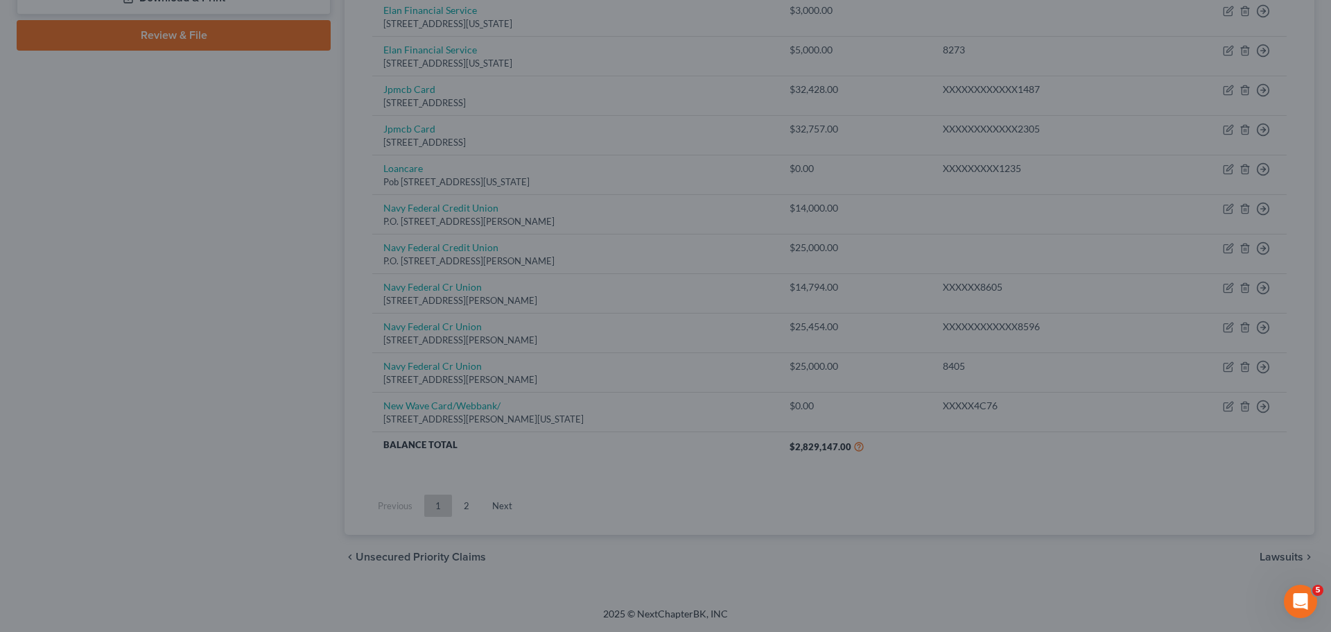
scroll to position [644, 0]
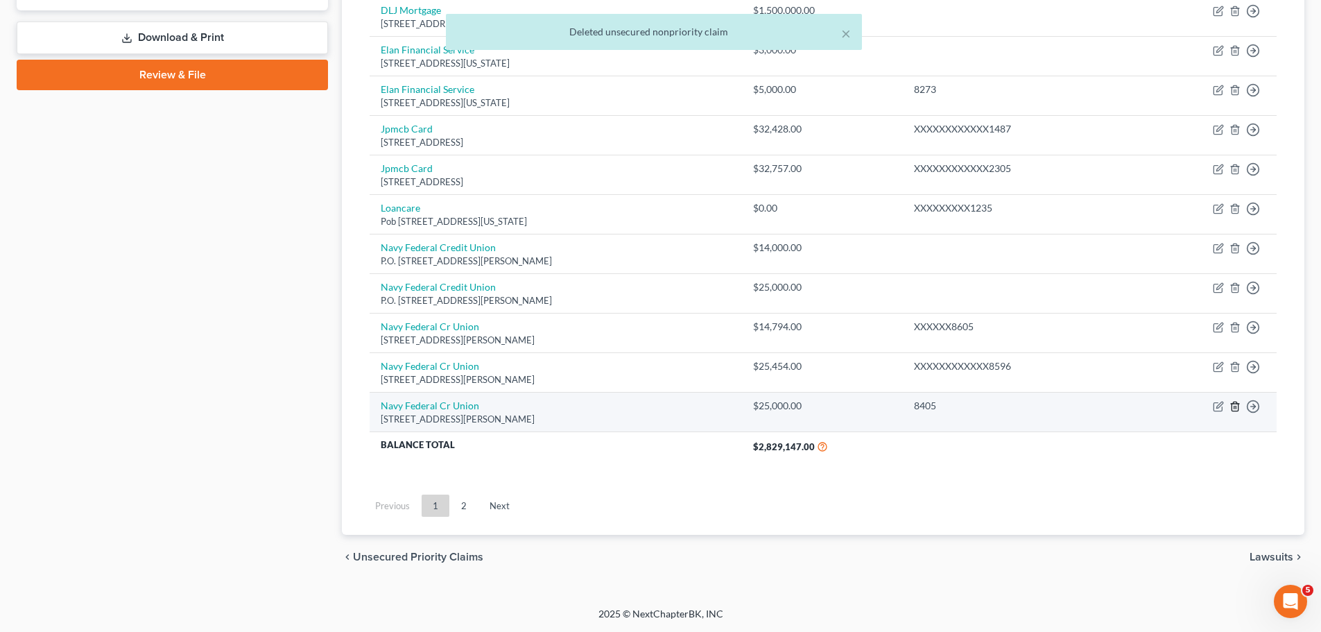
click at [1233, 408] on icon "button" at bounding box center [1234, 406] width 11 height 11
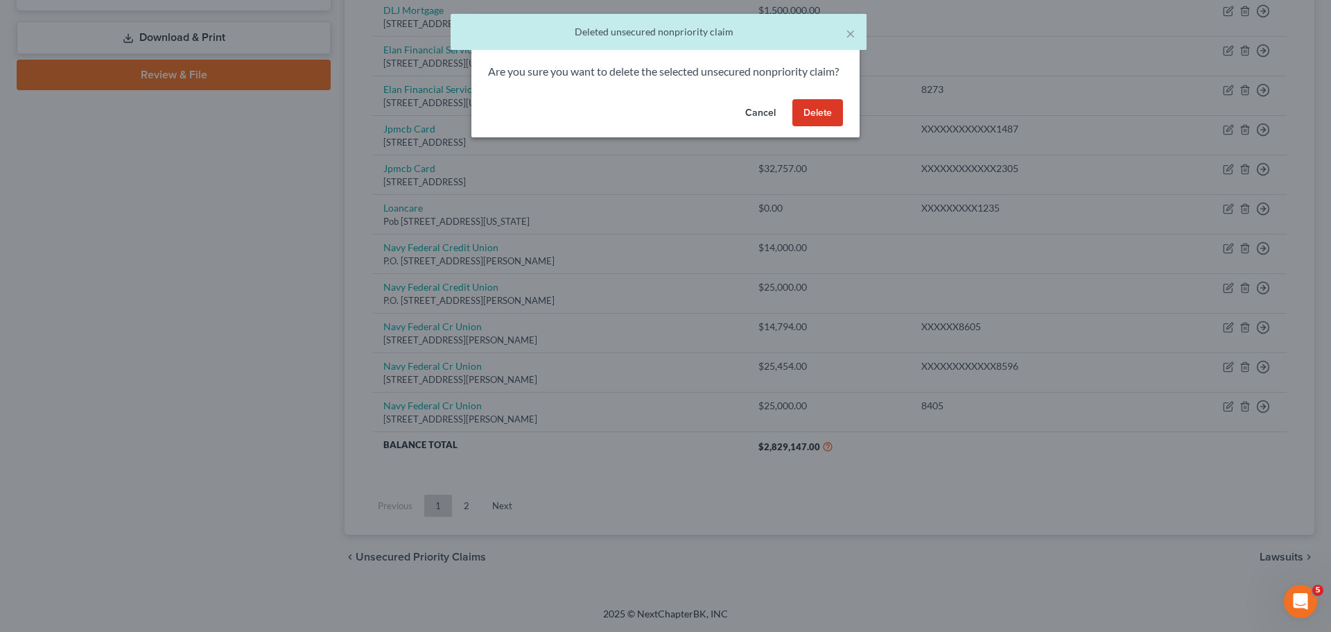
click at [821, 127] on button "Delete" at bounding box center [818, 113] width 51 height 28
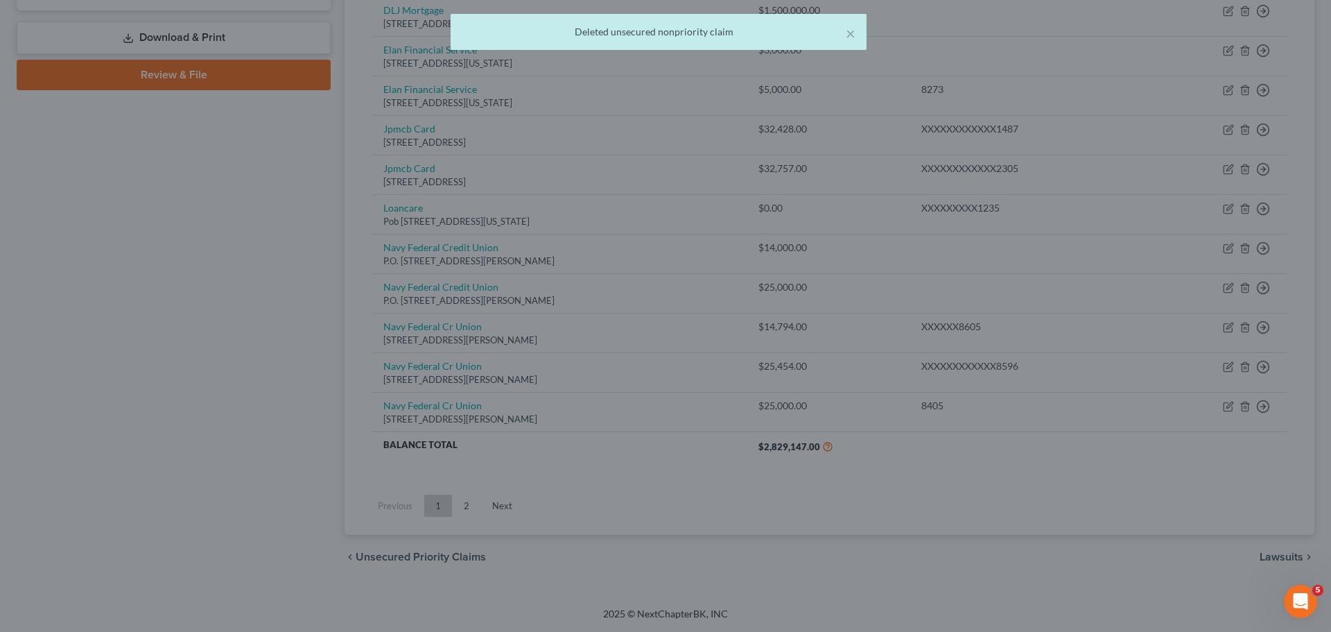
scroll to position [605, 0]
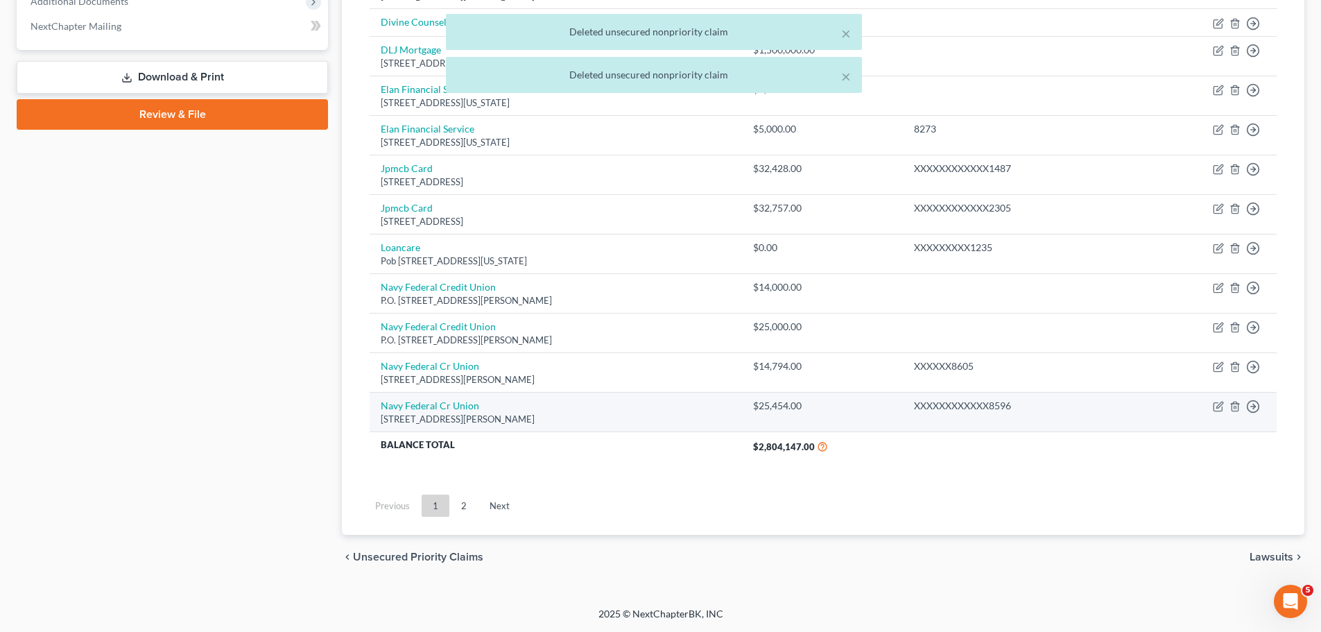
click at [1236, 400] on td "Move to D Move to E Move to G Move to Notice Only" at bounding box center [1204, 412] width 144 height 40
click at [1234, 402] on icon "button" at bounding box center [1234, 406] width 6 height 9
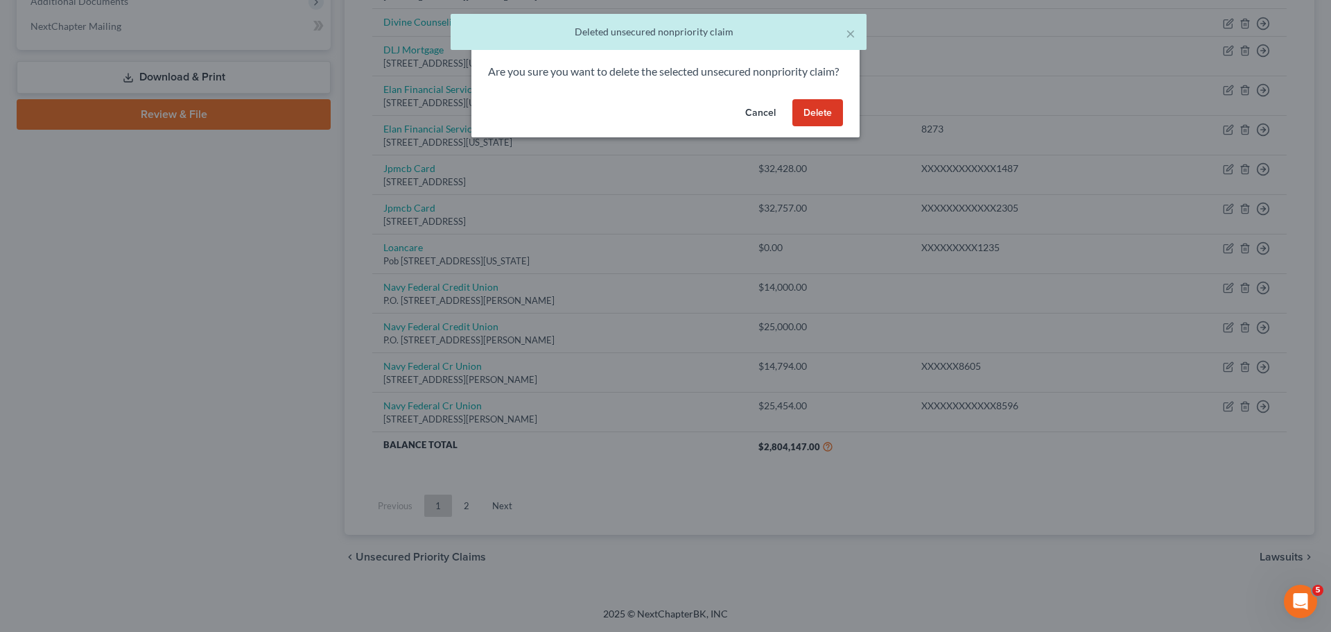
click at [822, 127] on button "Delete" at bounding box center [818, 113] width 51 height 28
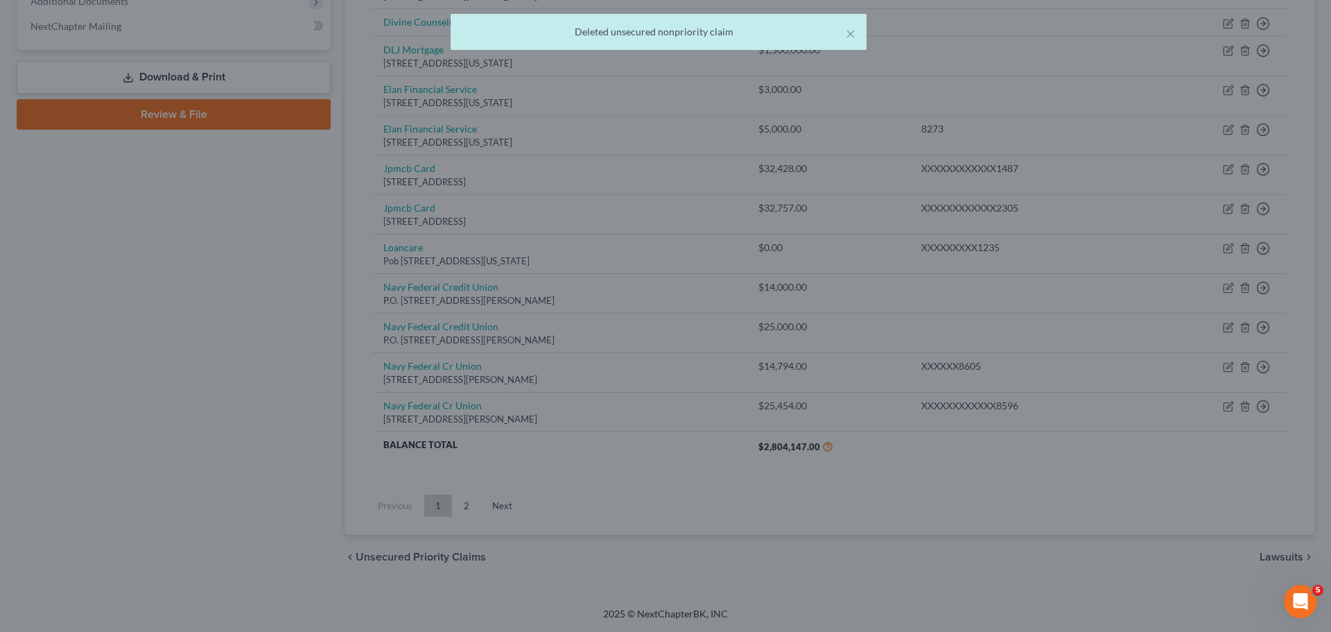
scroll to position [565, 0]
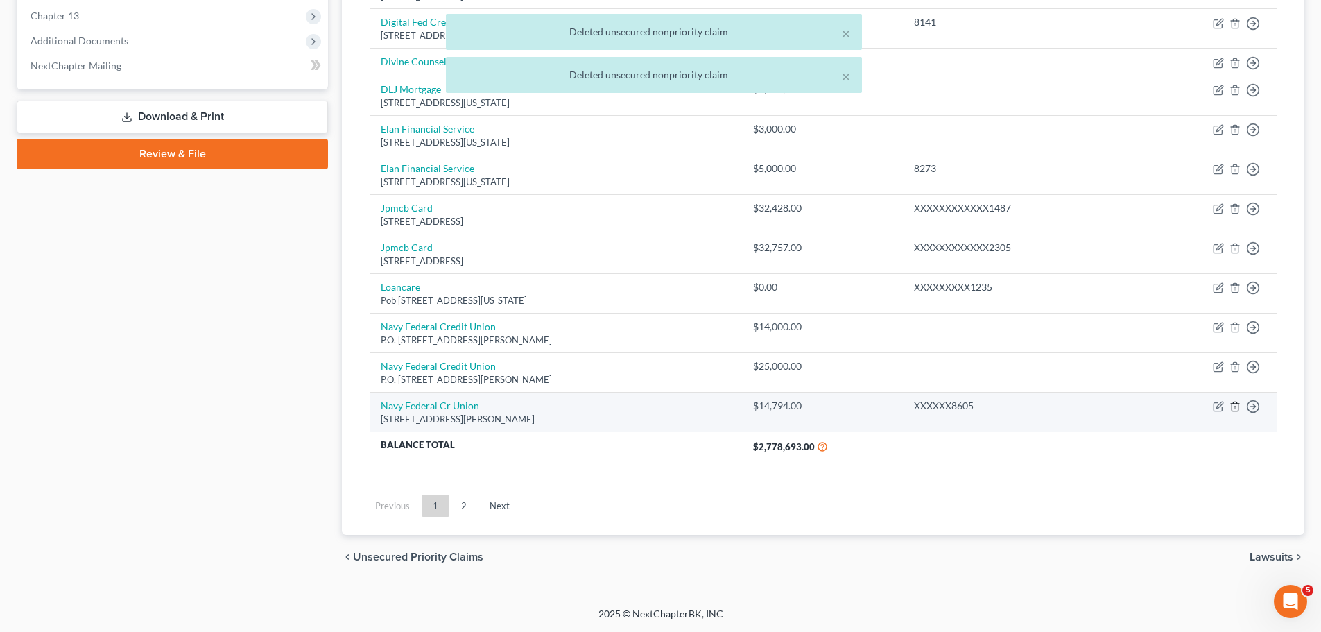
click at [1230, 409] on icon "button" at bounding box center [1234, 406] width 11 height 11
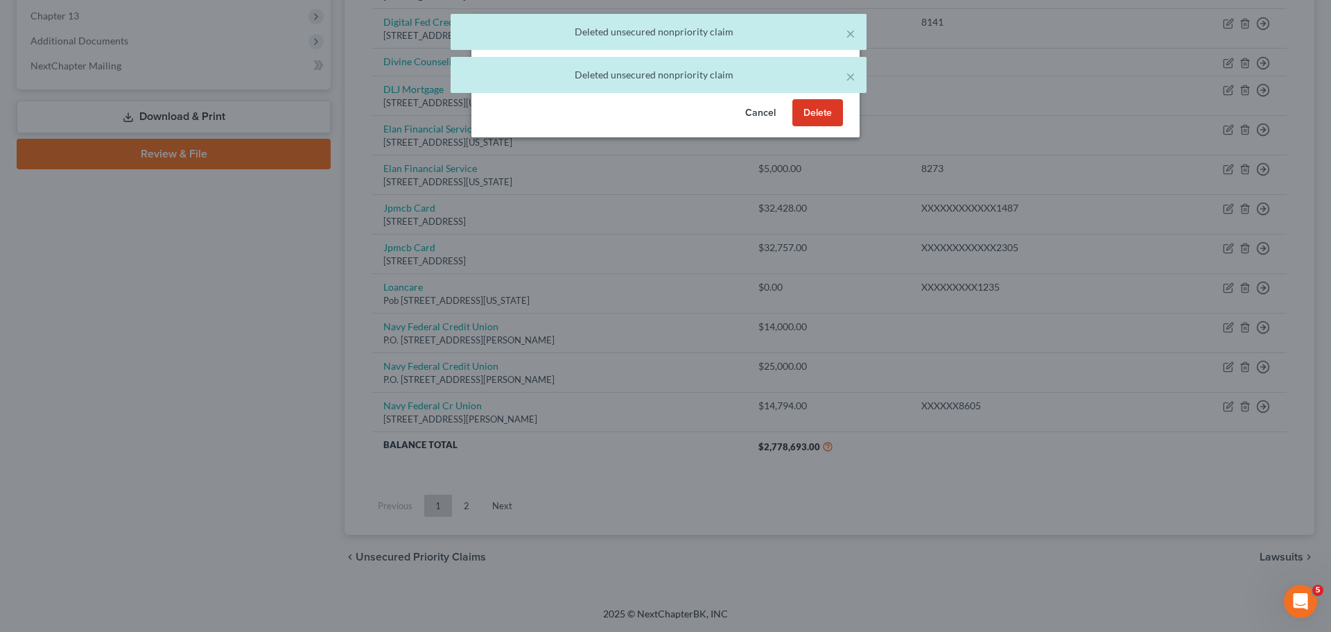
click at [813, 127] on button "Delete" at bounding box center [818, 113] width 51 height 28
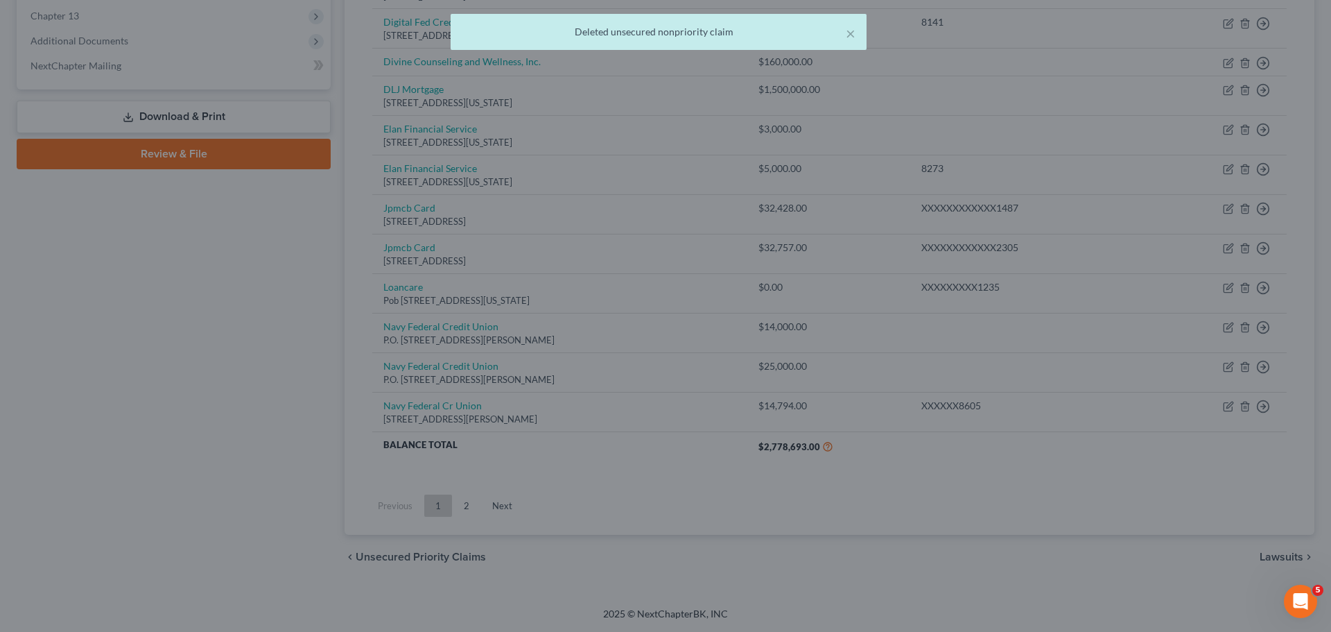
scroll to position [526, 0]
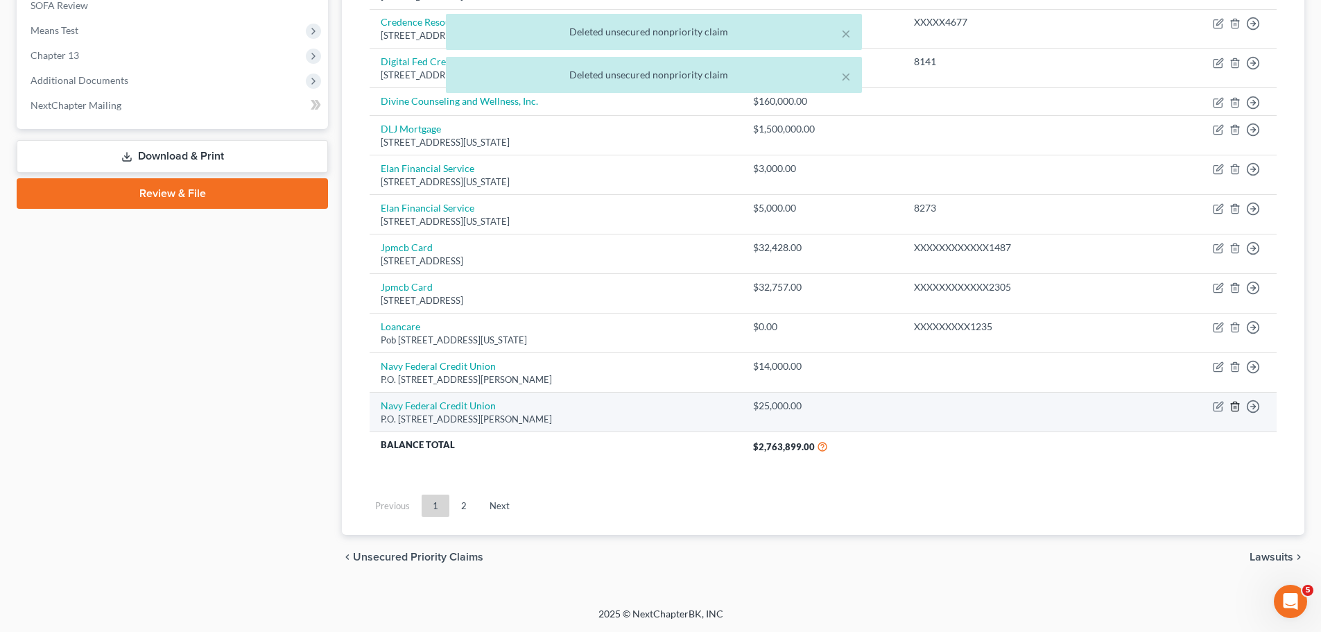
click at [1239, 410] on icon "button" at bounding box center [1234, 406] width 11 height 11
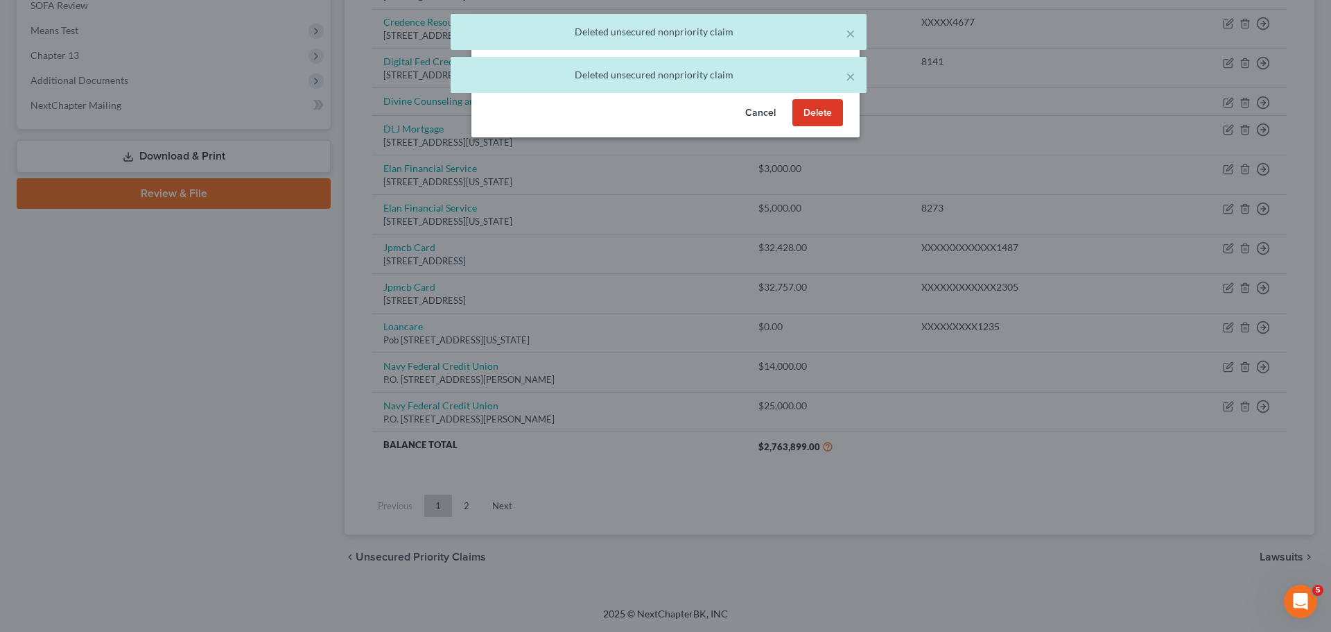
click at [822, 127] on button "Delete" at bounding box center [818, 113] width 51 height 28
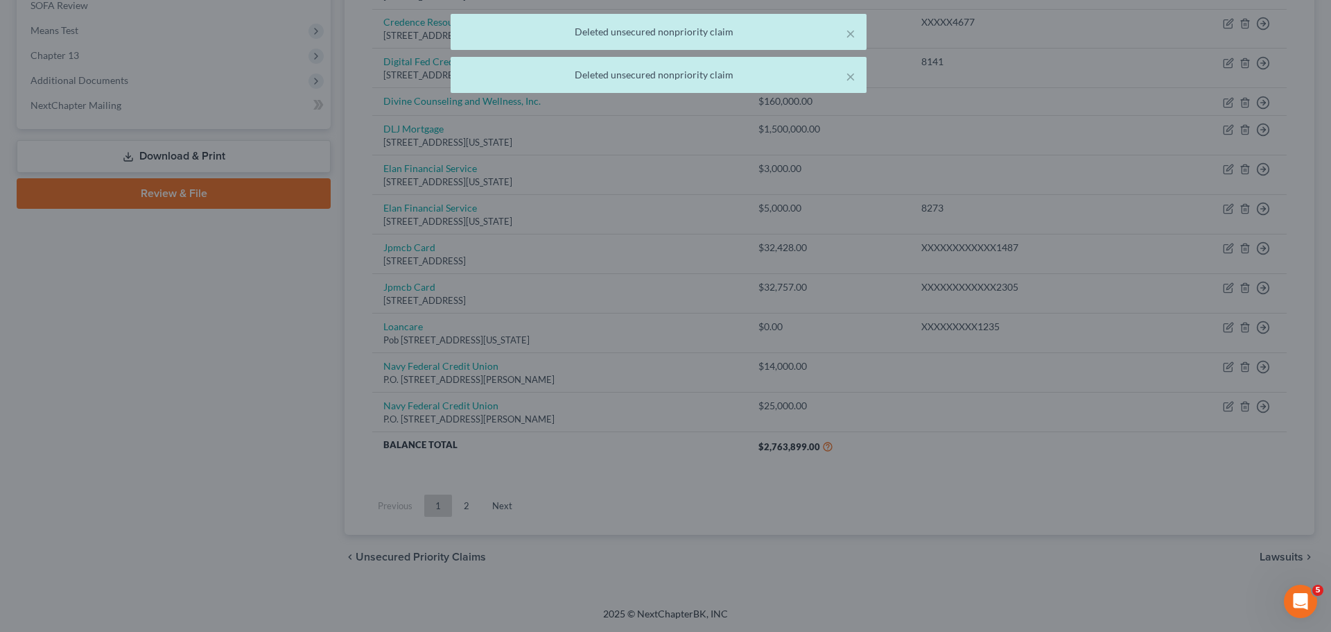
scroll to position [486, 0]
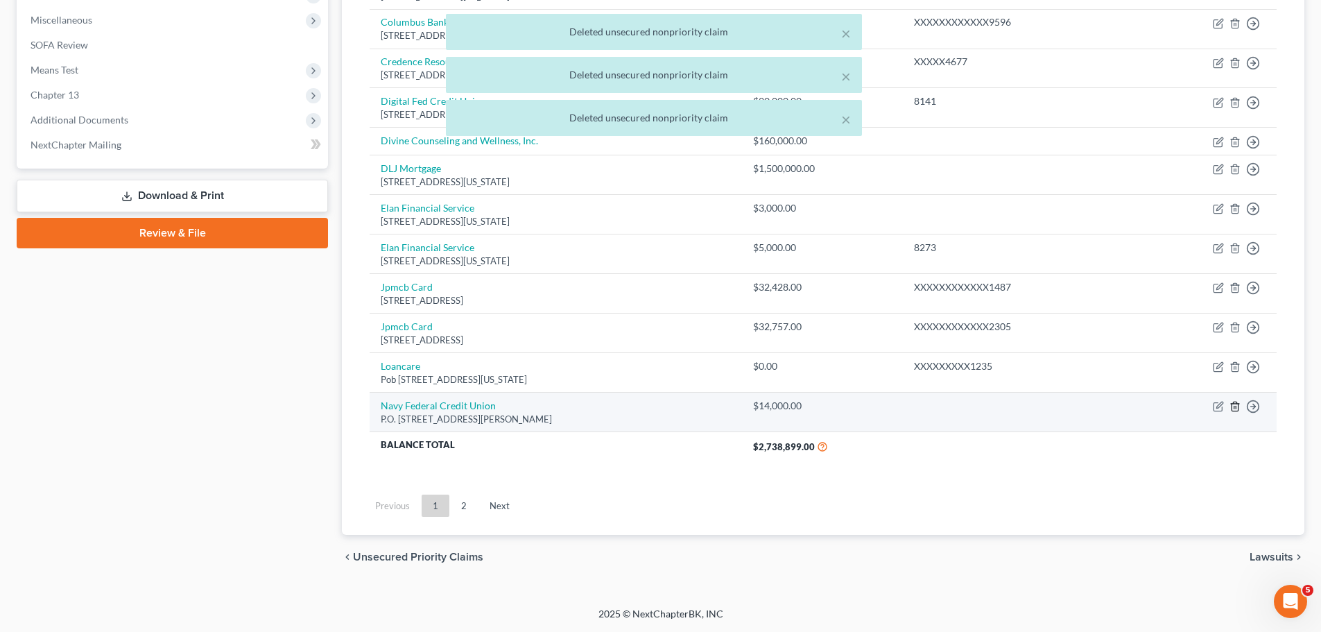
click at [1235, 408] on icon "button" at bounding box center [1234, 406] width 11 height 11
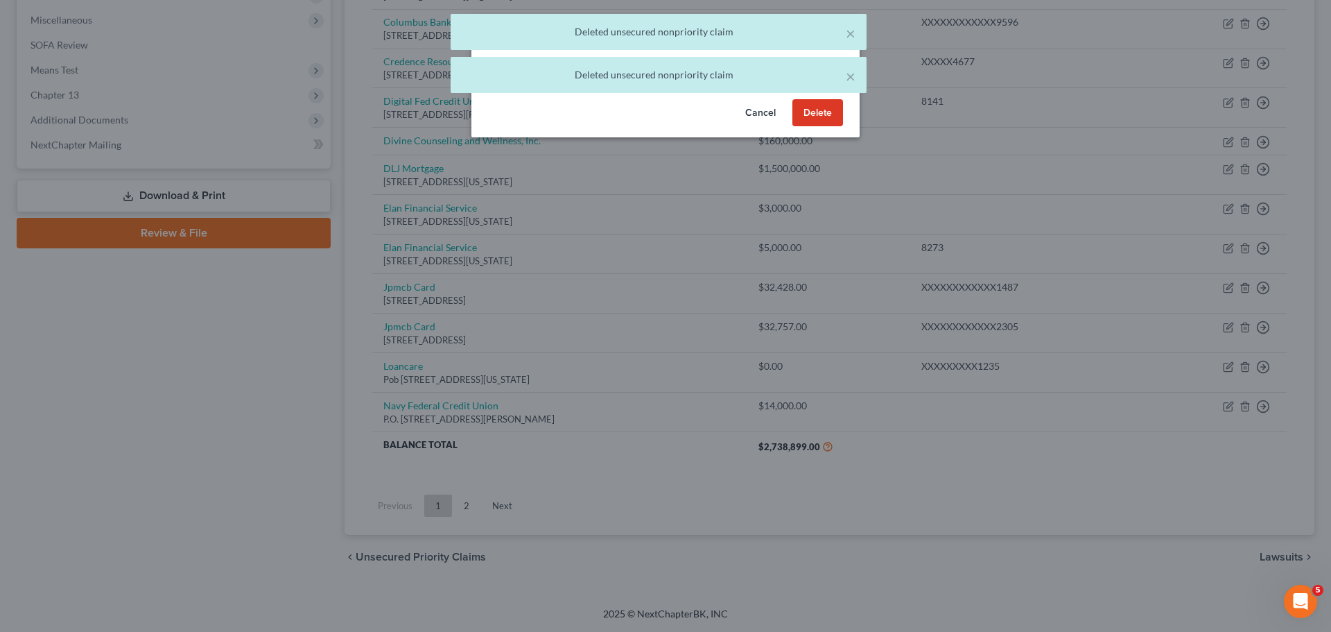
click at [829, 127] on button "Delete" at bounding box center [818, 113] width 51 height 28
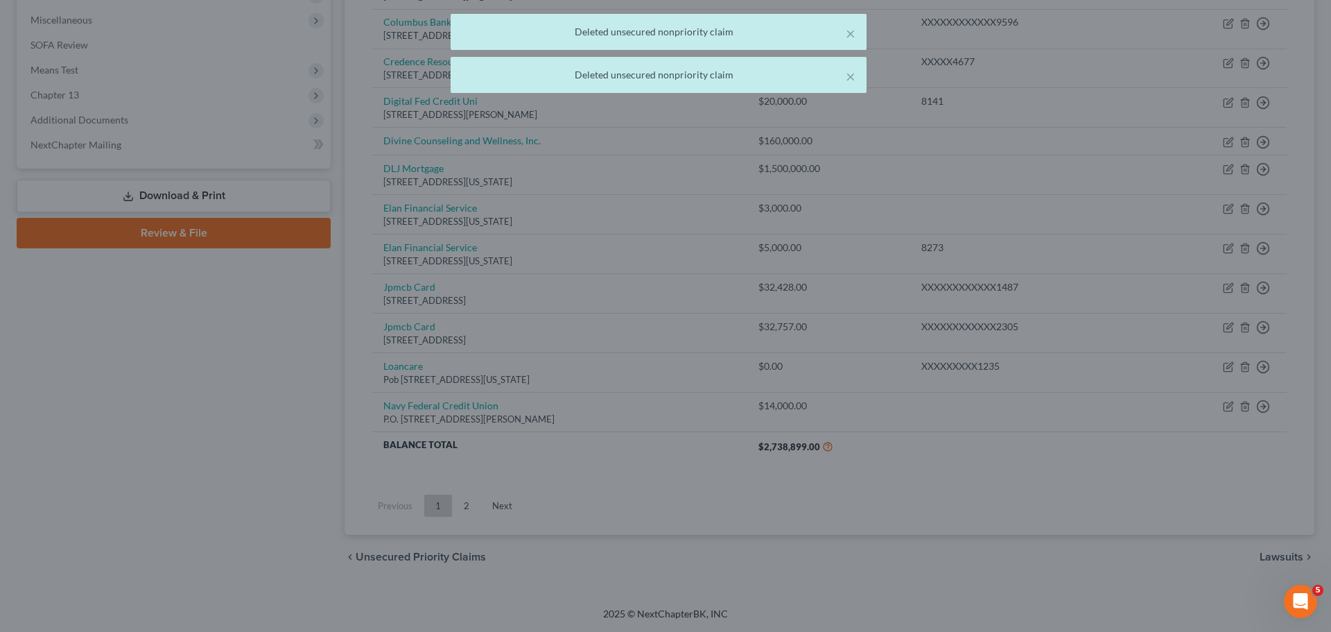
scroll to position [447, 0]
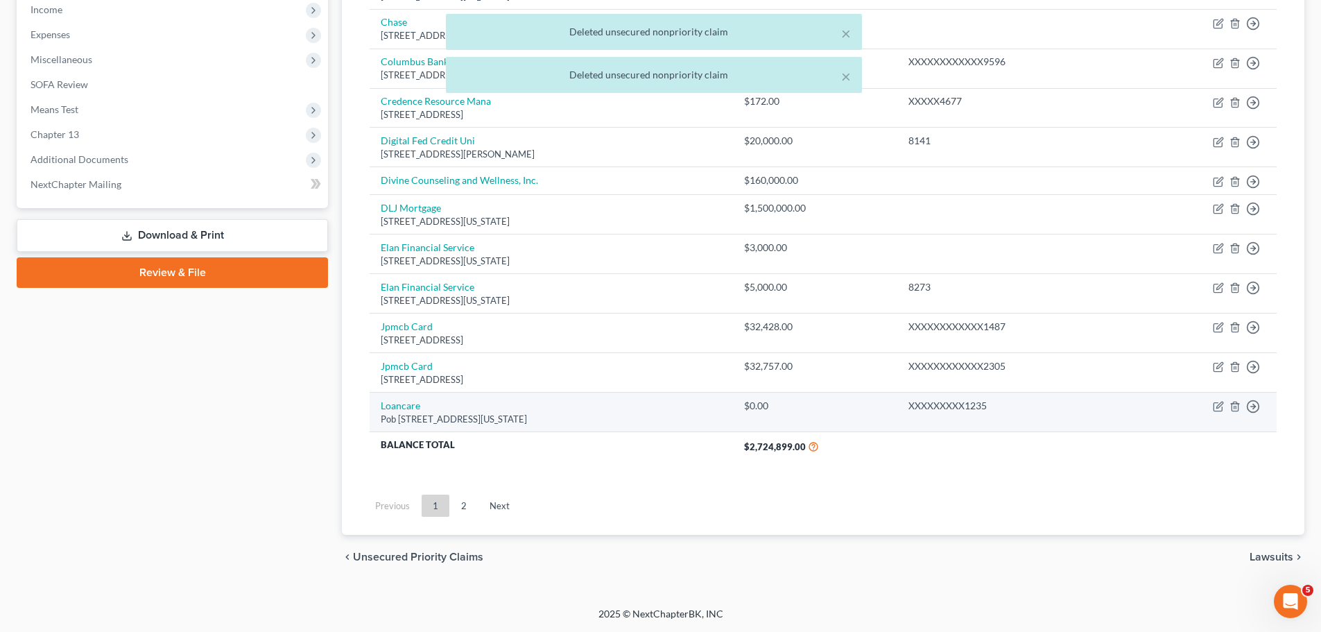
click at [1229, 404] on td "Move to D Move to E Move to G Move to Notice Only" at bounding box center [1203, 412] width 146 height 40
click at [1234, 401] on icon "button" at bounding box center [1234, 406] width 11 height 11
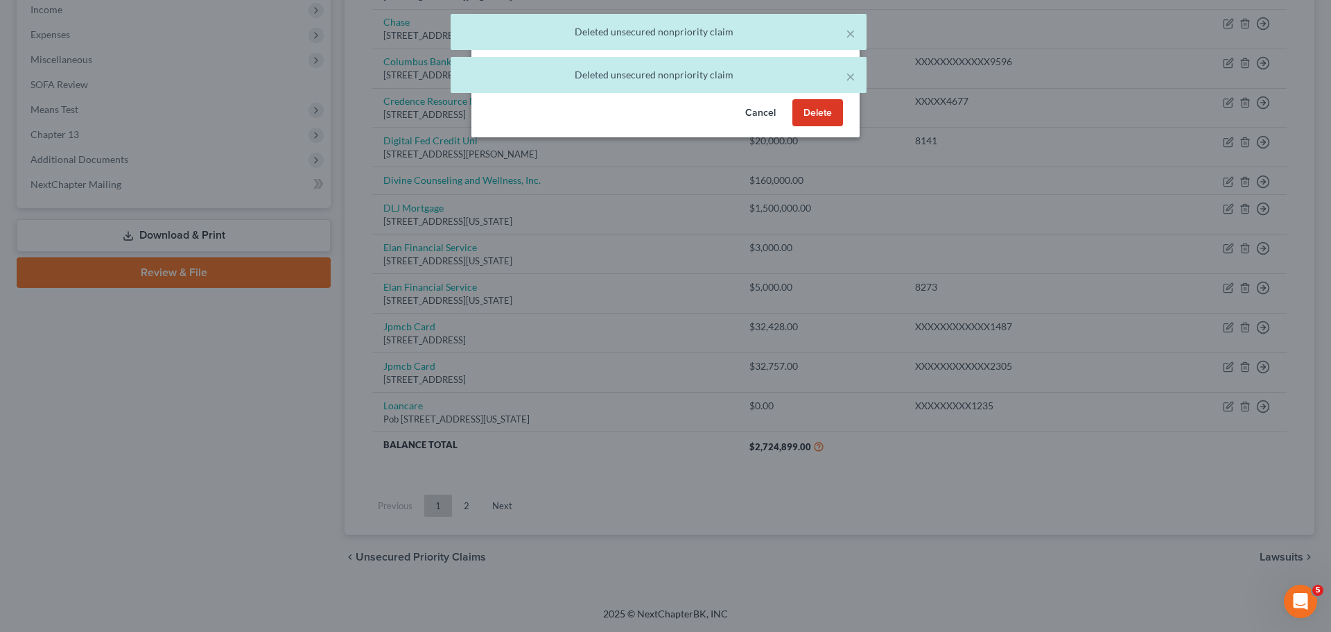
click at [825, 127] on button "Delete" at bounding box center [818, 113] width 51 height 28
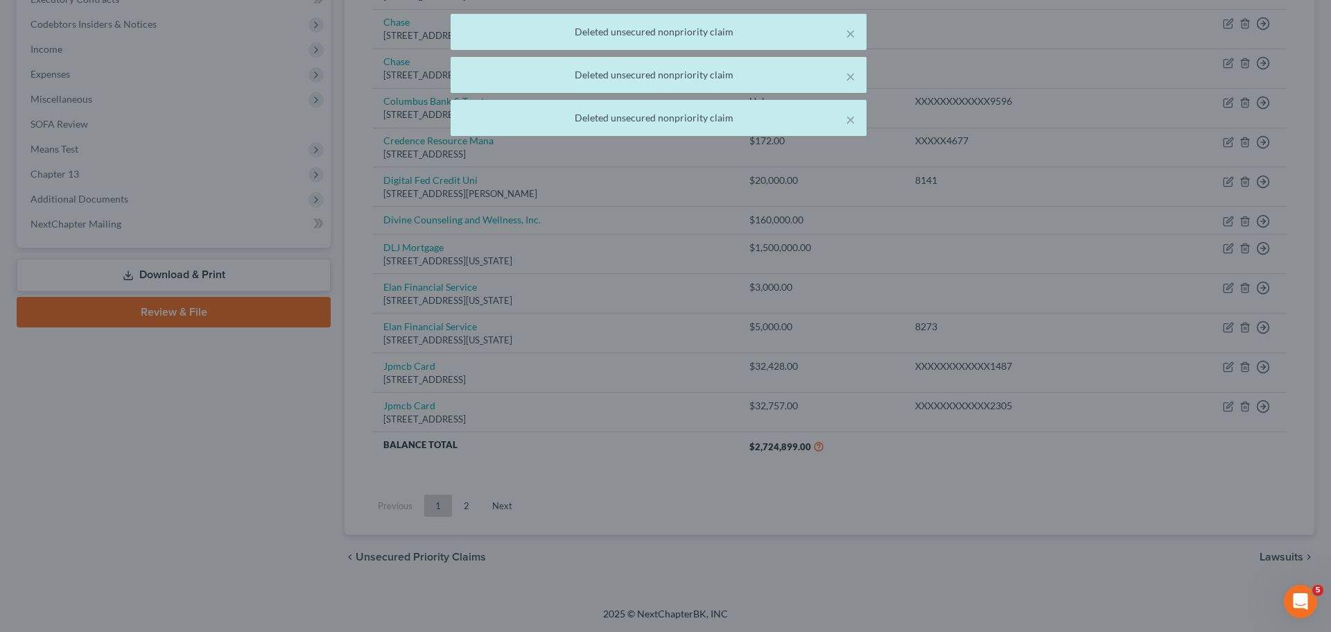
scroll to position [407, 0]
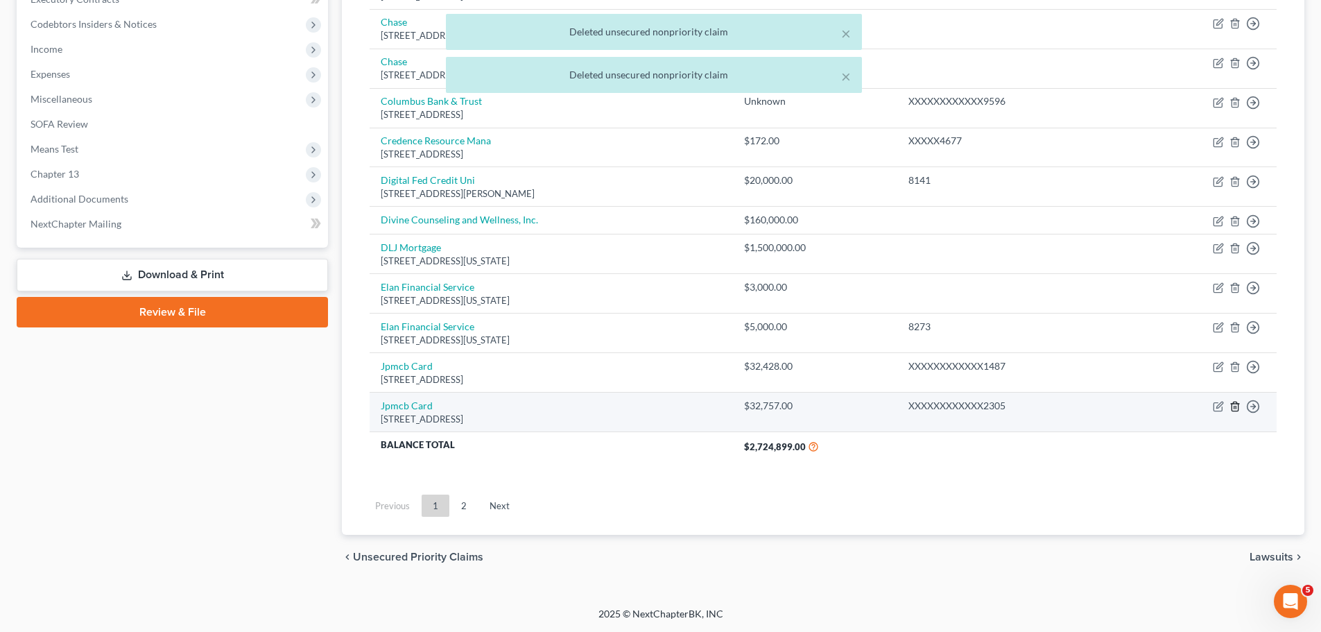
click at [1233, 403] on icon "button" at bounding box center [1234, 406] width 6 height 9
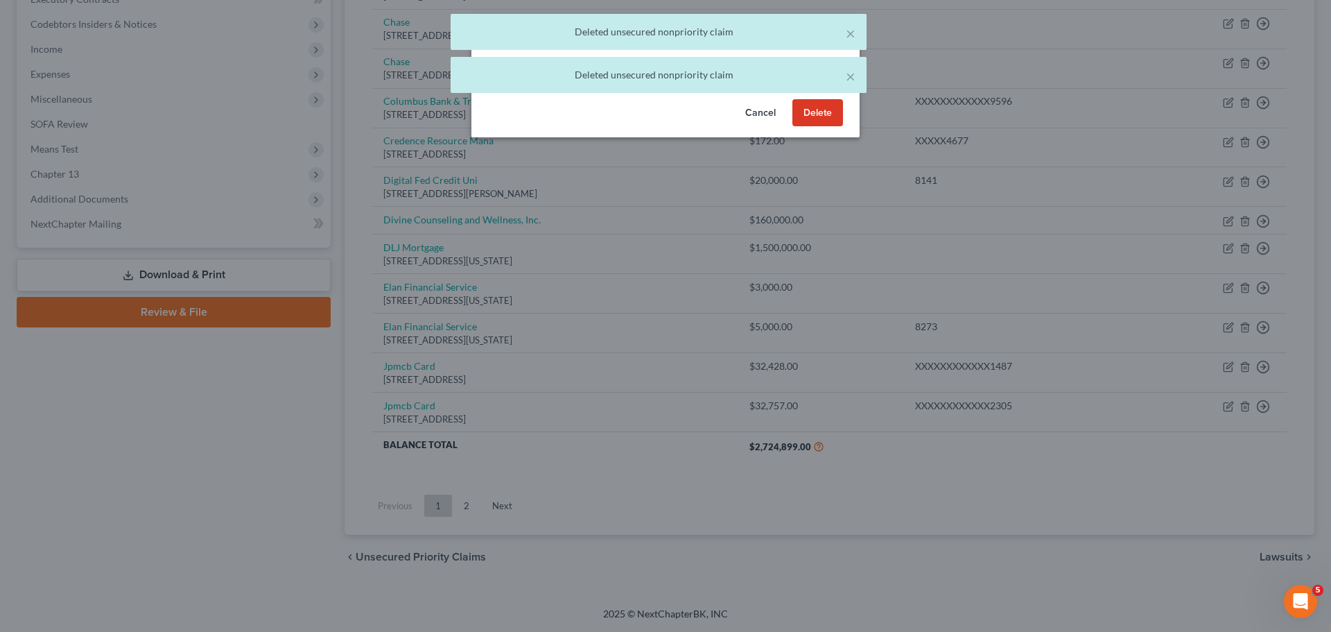
click at [824, 127] on button "Delete" at bounding box center [818, 113] width 51 height 28
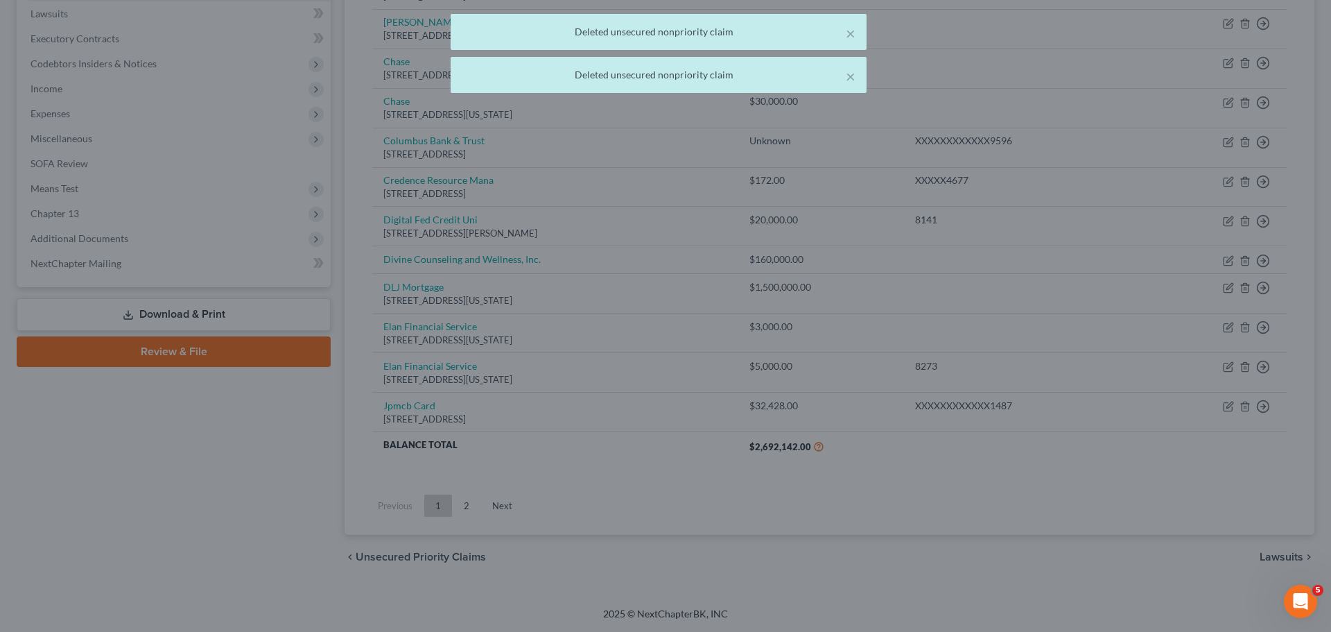
scroll to position [367, 0]
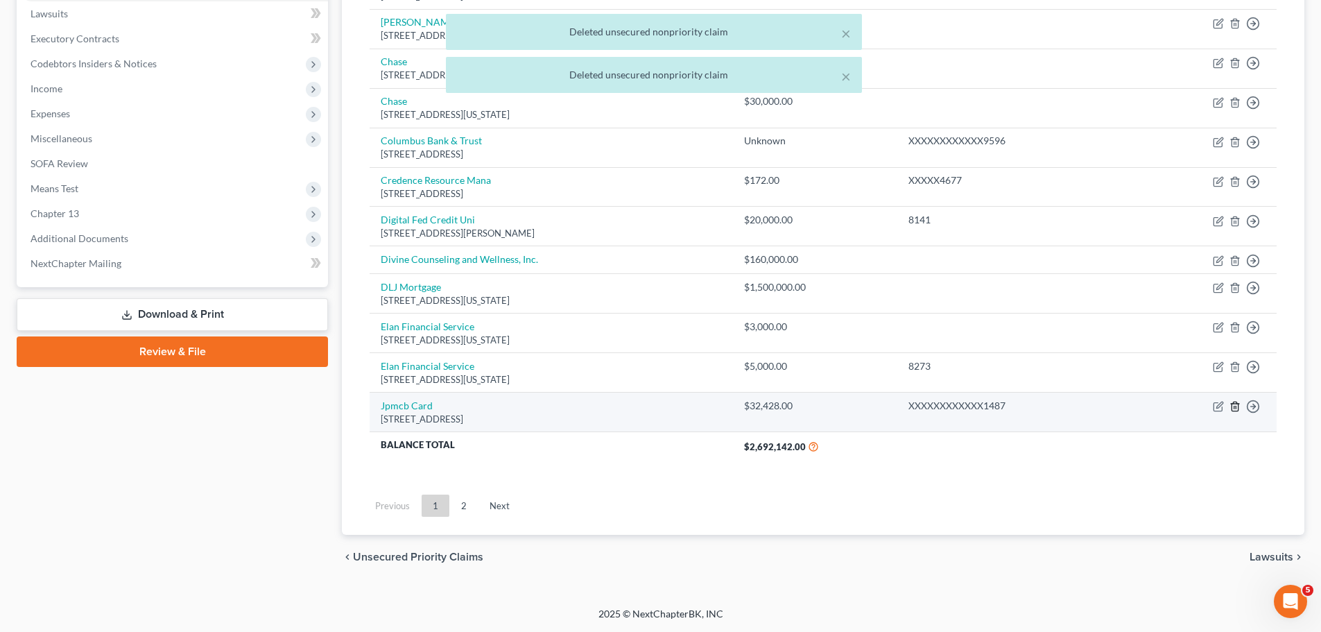
click at [1236, 403] on icon "button" at bounding box center [1234, 406] width 6 height 9
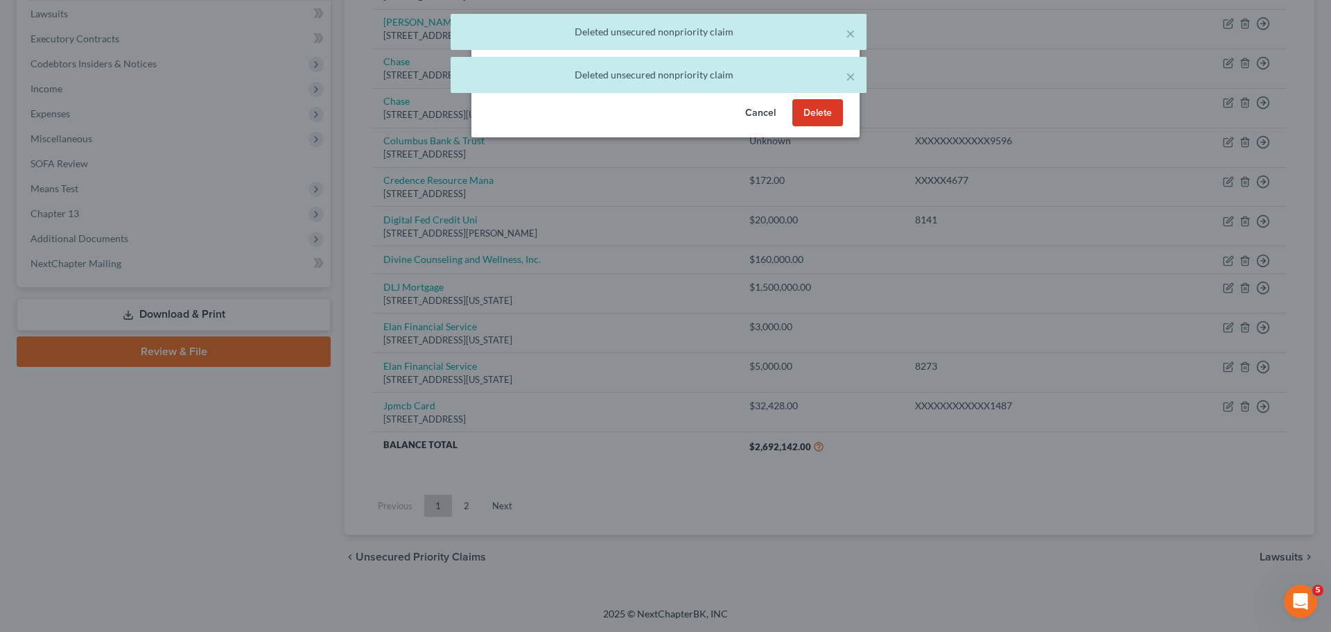
click at [824, 127] on button "Delete" at bounding box center [818, 113] width 51 height 28
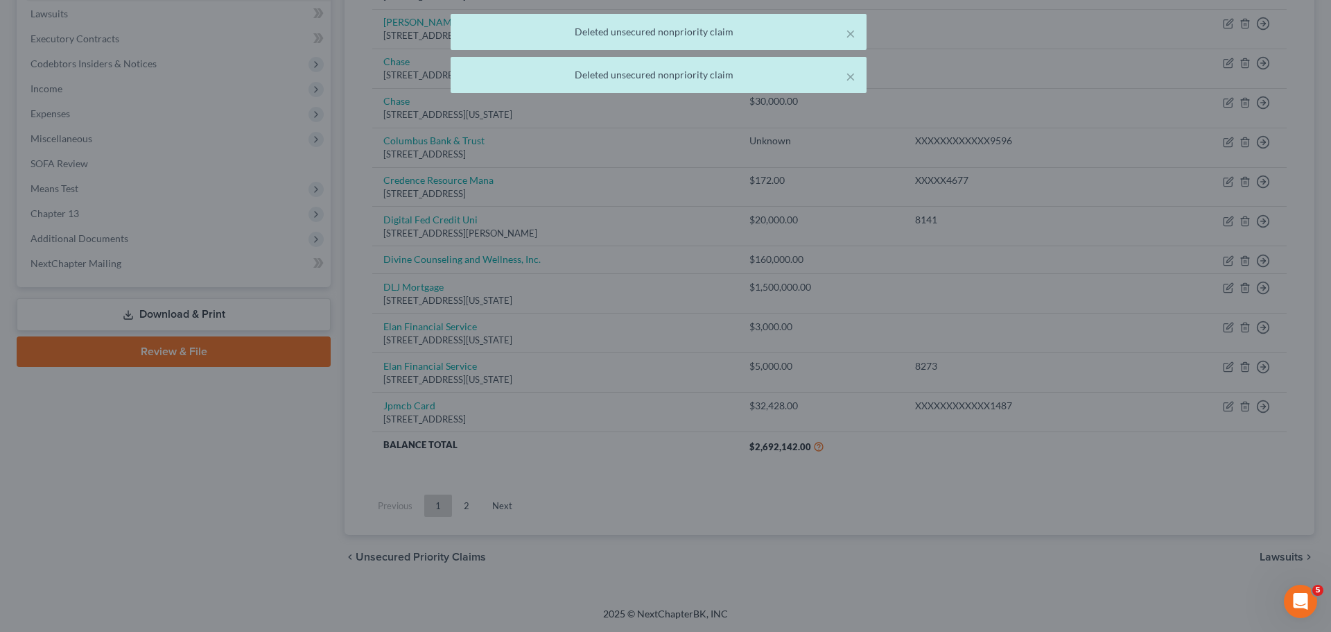
scroll to position [328, 0]
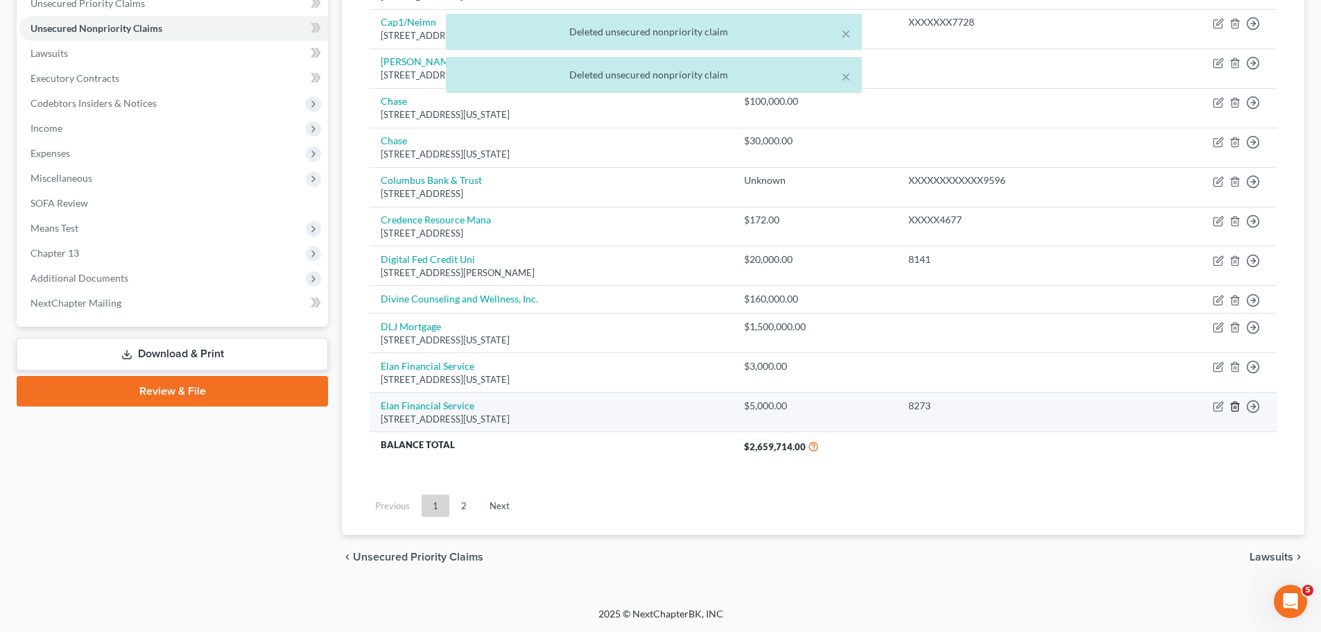
click at [1235, 406] on icon "button" at bounding box center [1234, 406] width 11 height 11
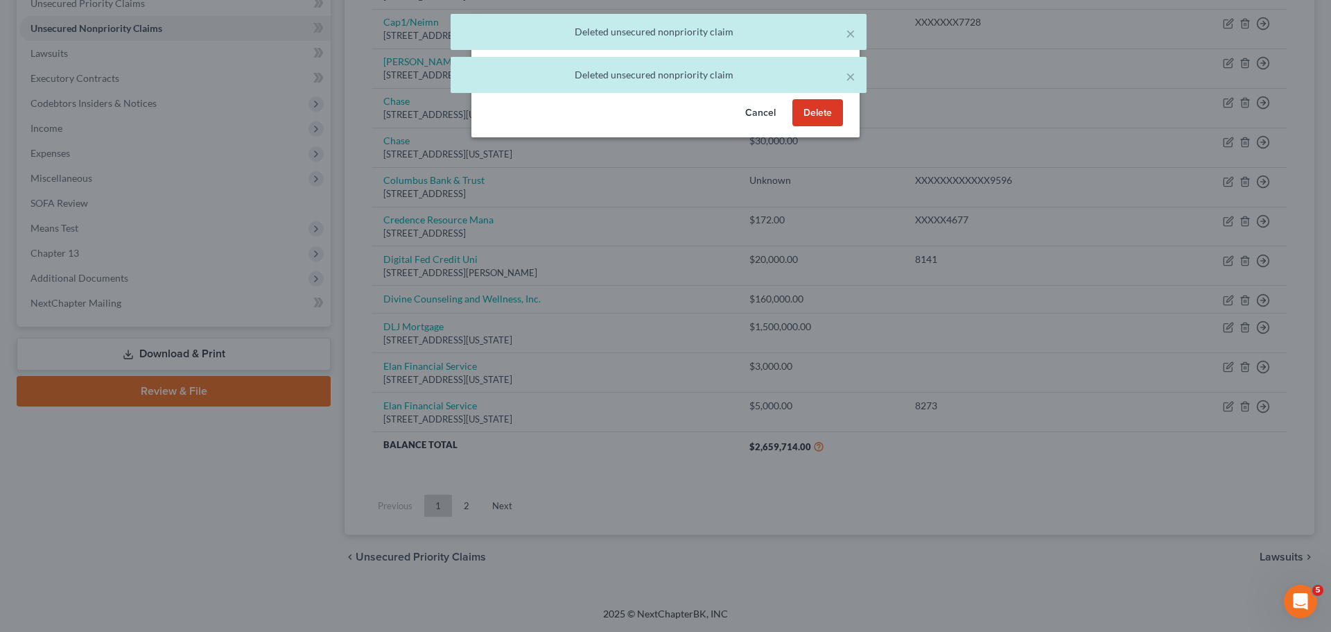
click at [822, 126] on button "Delete" at bounding box center [818, 113] width 51 height 28
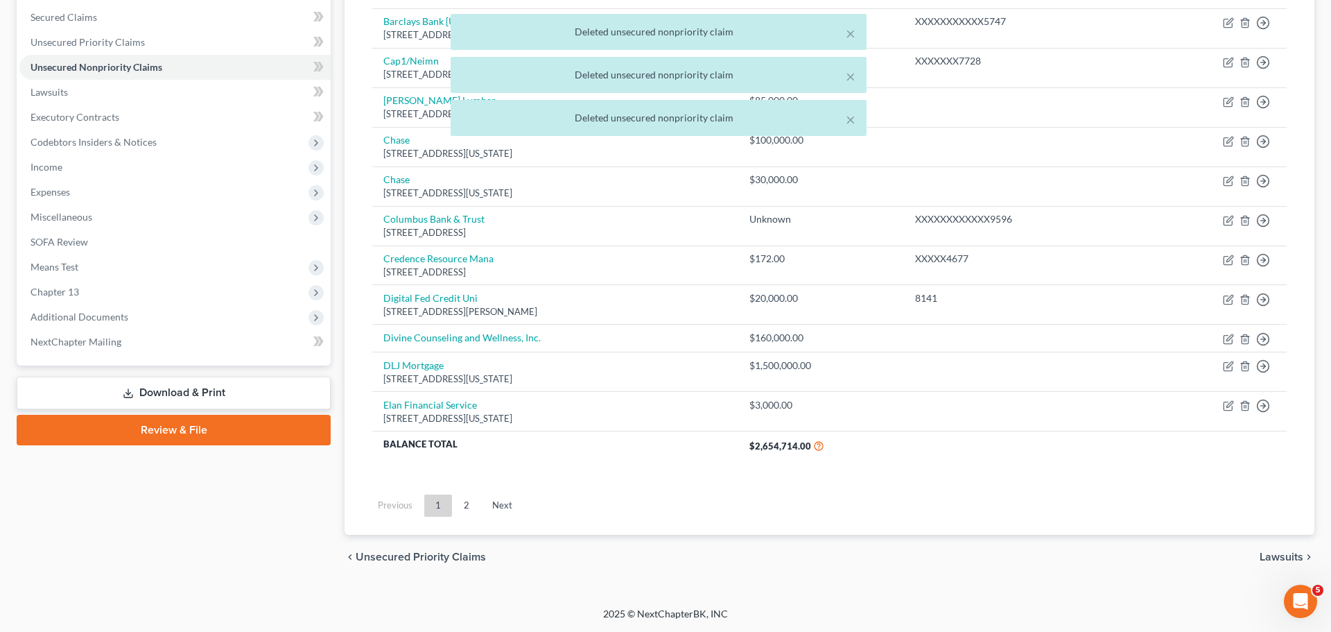
scroll to position [289, 0]
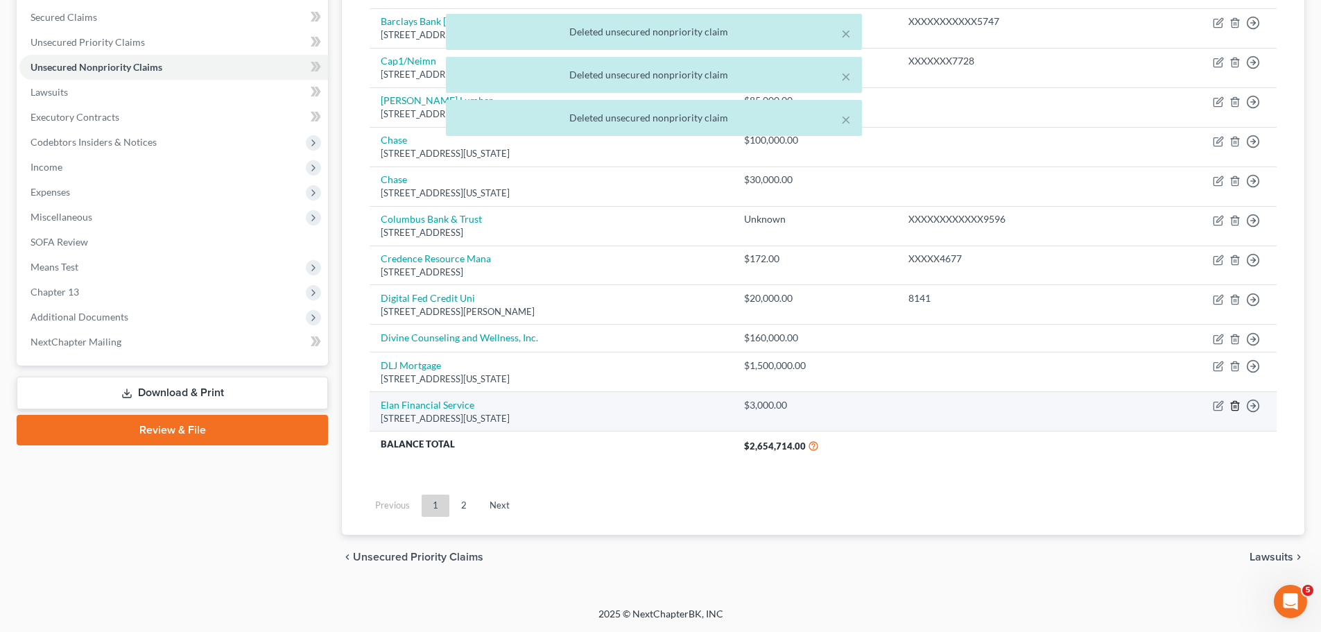
click at [1231, 404] on icon "button" at bounding box center [1234, 405] width 6 height 9
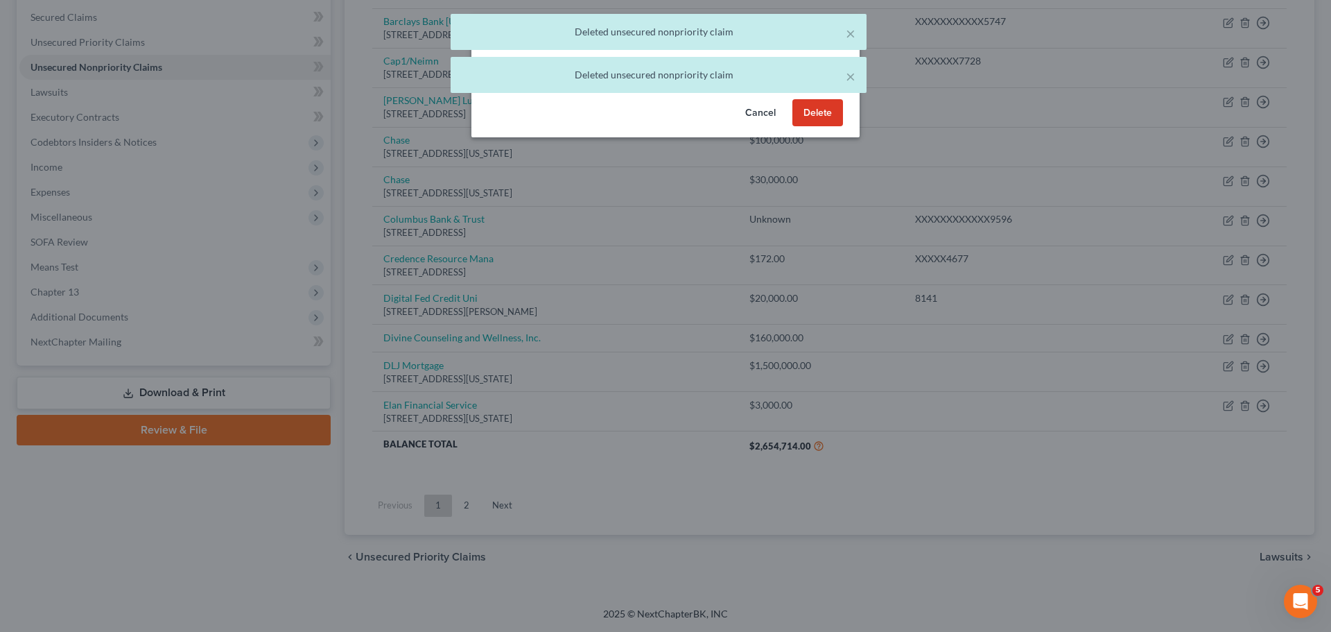
click at [793, 127] on button "Delete" at bounding box center [818, 113] width 51 height 28
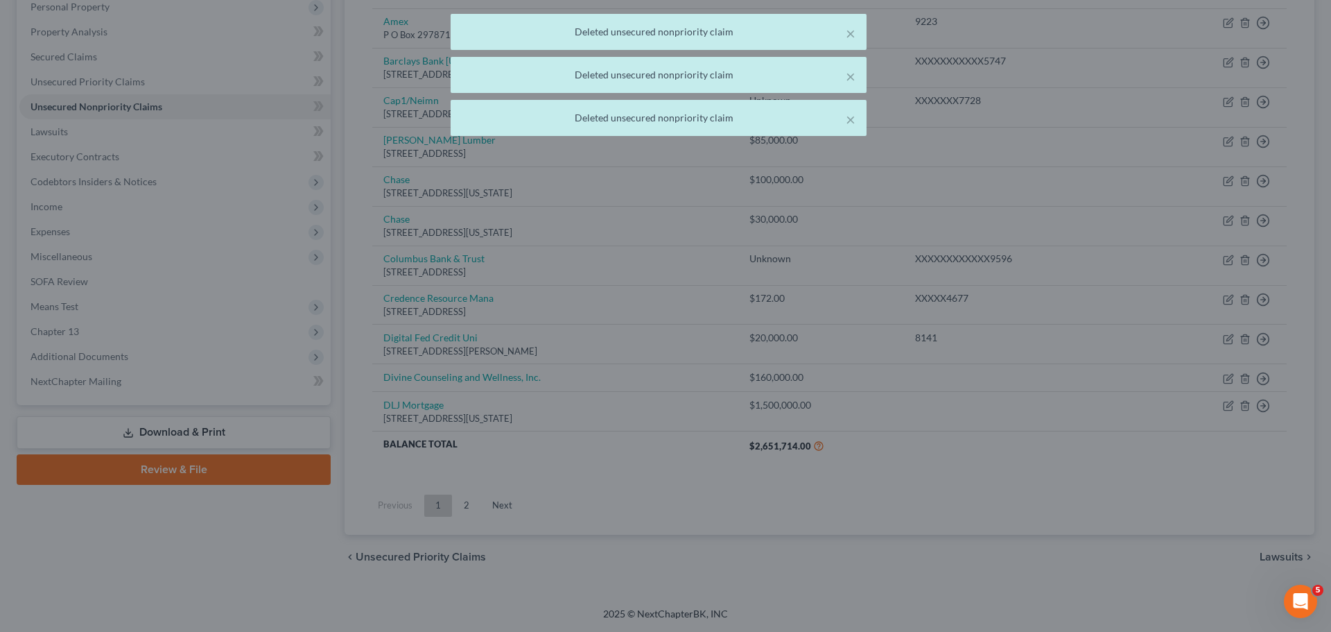
scroll to position [250, 0]
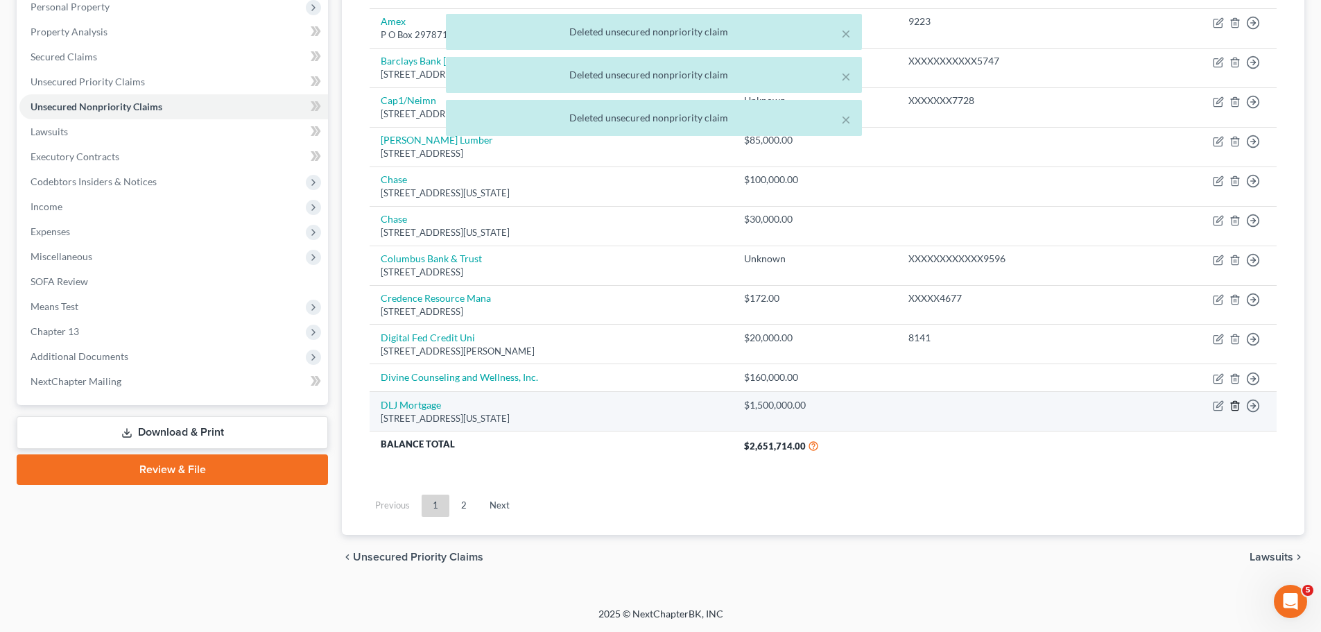
click at [1236, 407] on line "button" at bounding box center [1236, 407] width 0 height 3
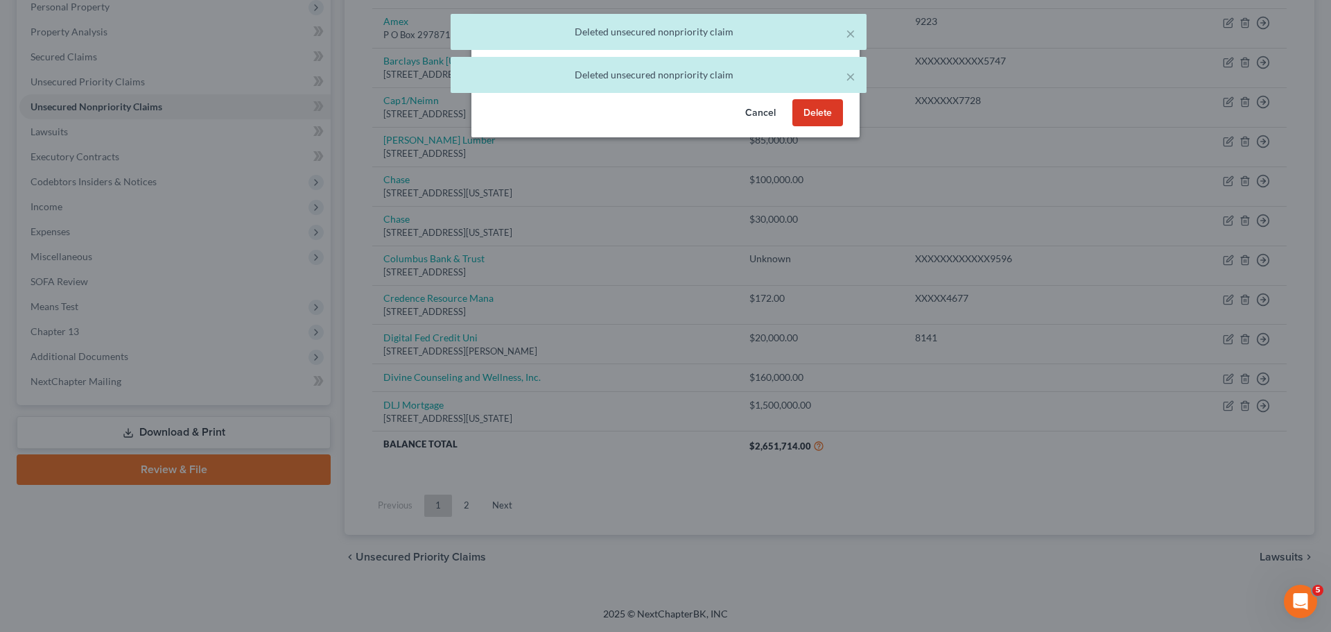
click at [804, 127] on button "Delete" at bounding box center [818, 113] width 51 height 28
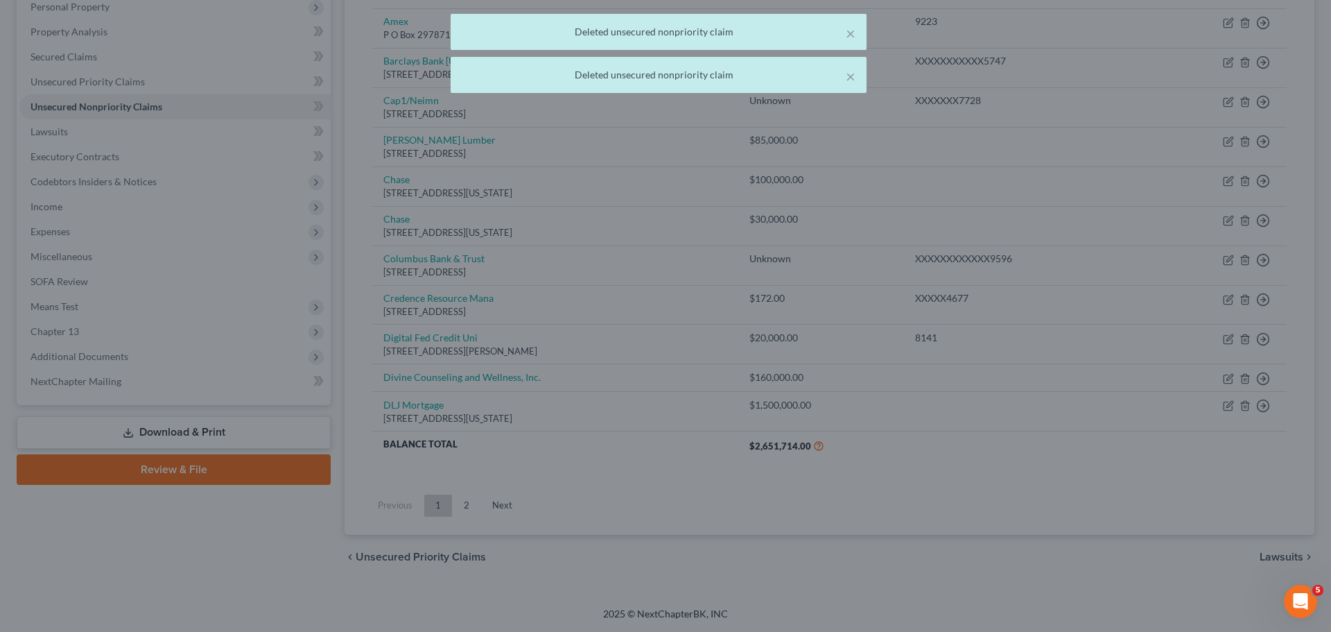
scroll to position [210, 0]
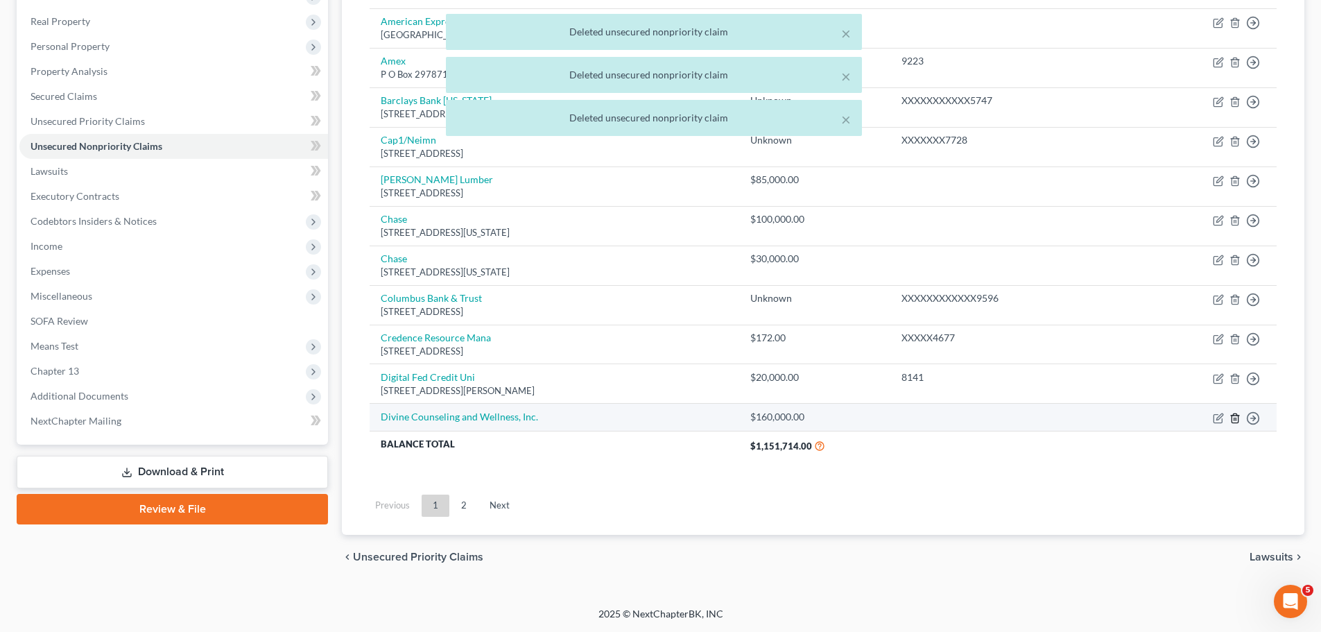
click at [1238, 415] on polyline "button" at bounding box center [1235, 415] width 8 height 0
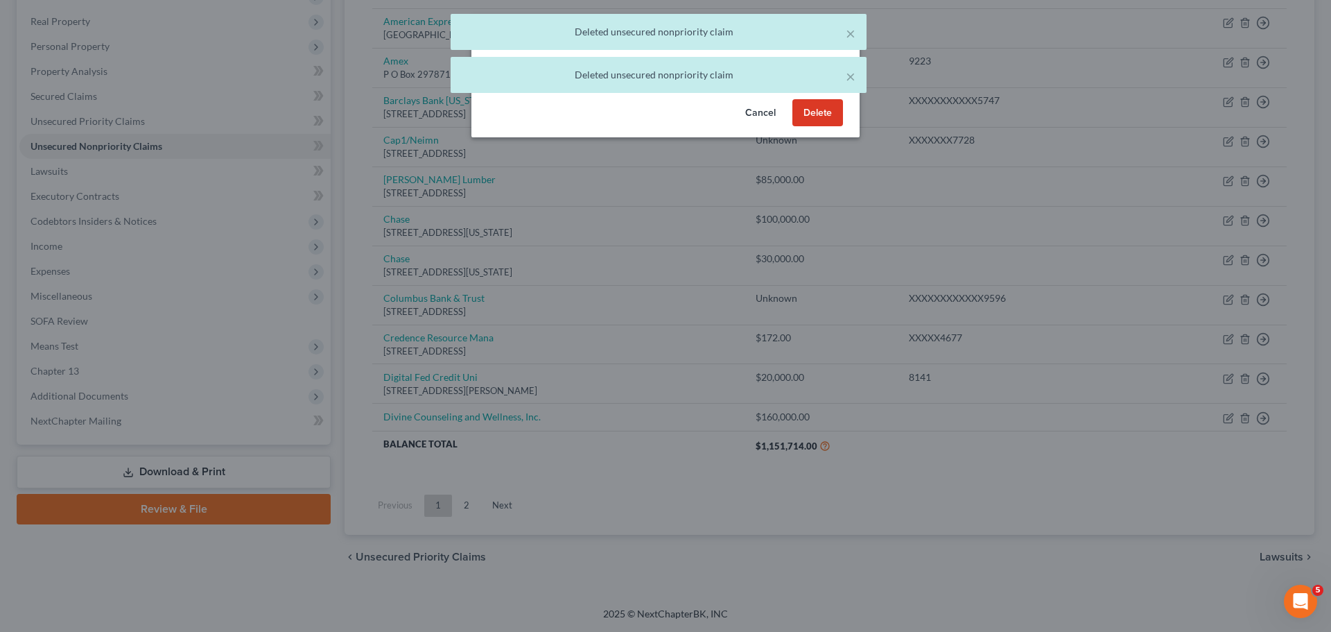
click at [799, 123] on button "Delete" at bounding box center [818, 113] width 51 height 28
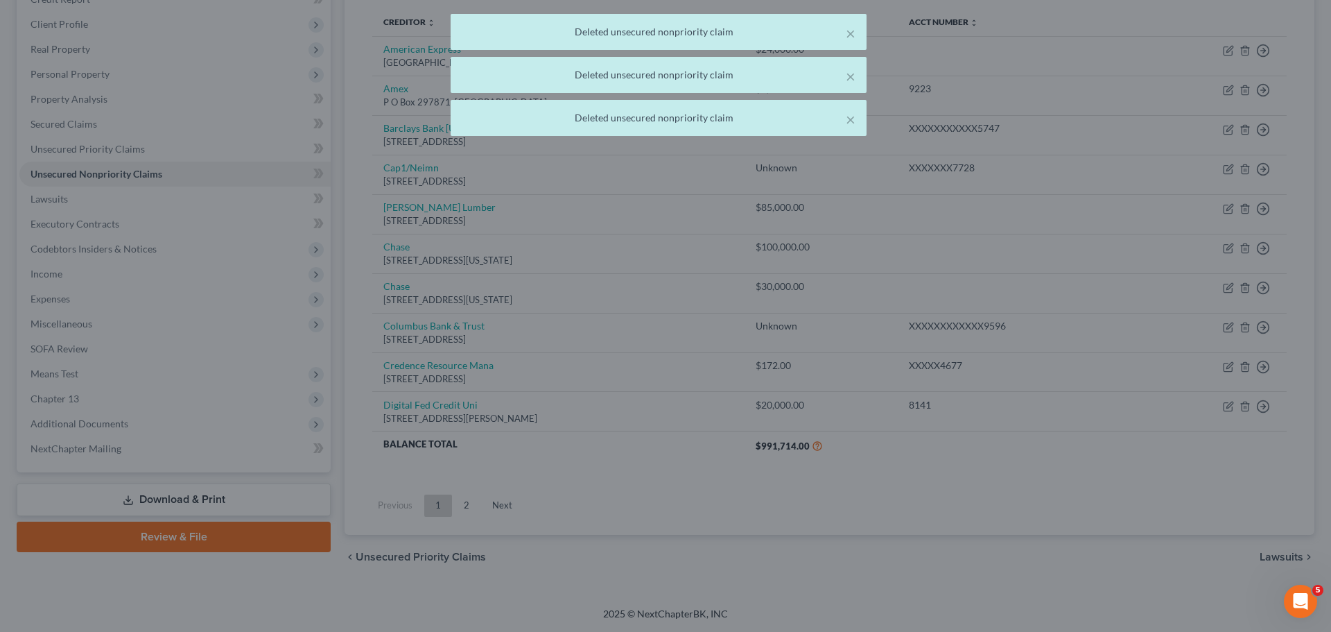
scroll to position [182, 0]
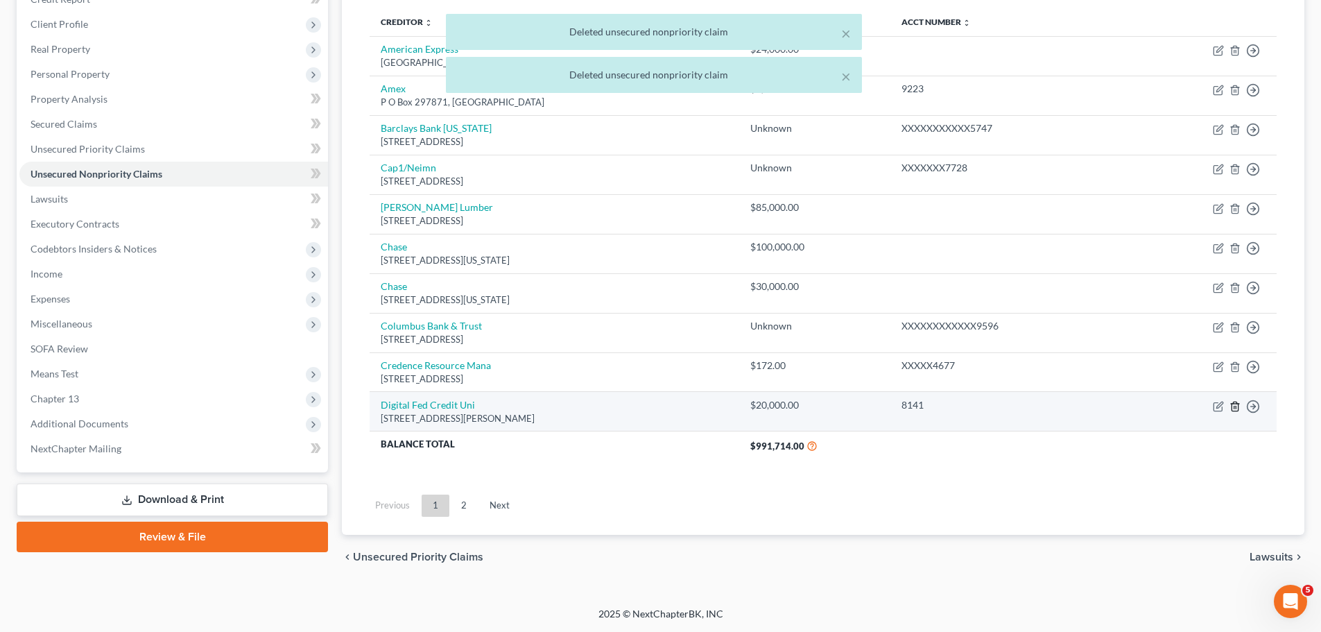
click at [1236, 404] on polyline "button" at bounding box center [1235, 404] width 8 height 0
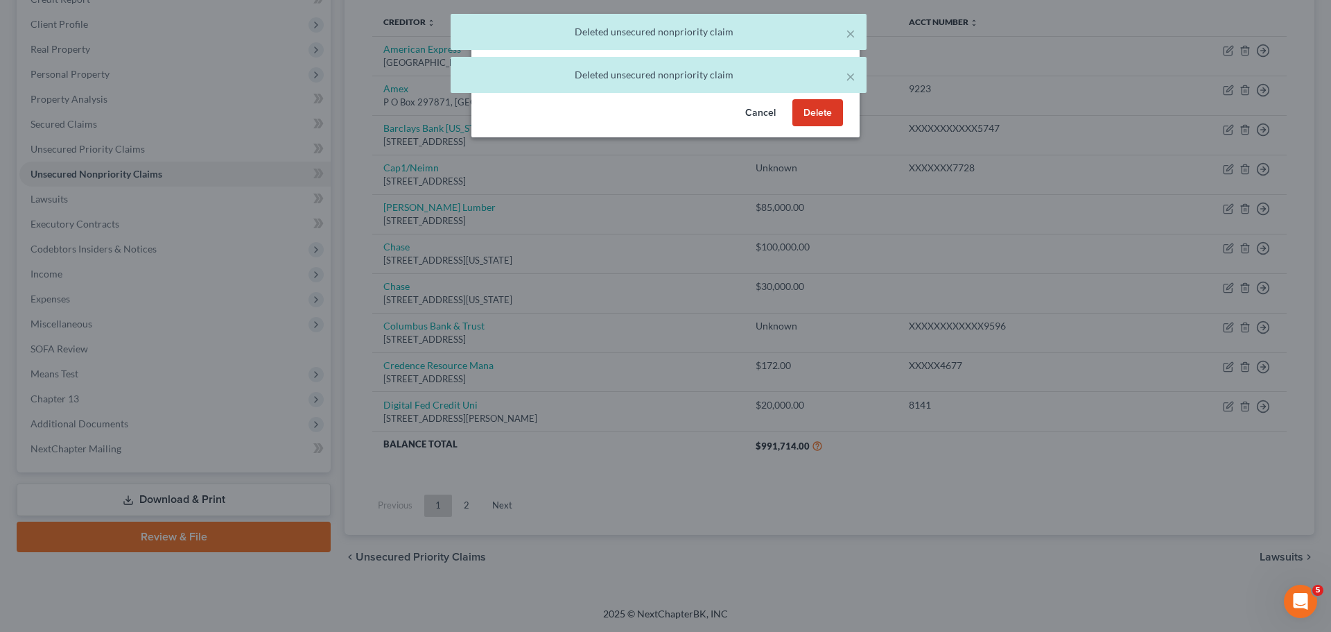
click at [829, 127] on button "Delete" at bounding box center [818, 113] width 51 height 28
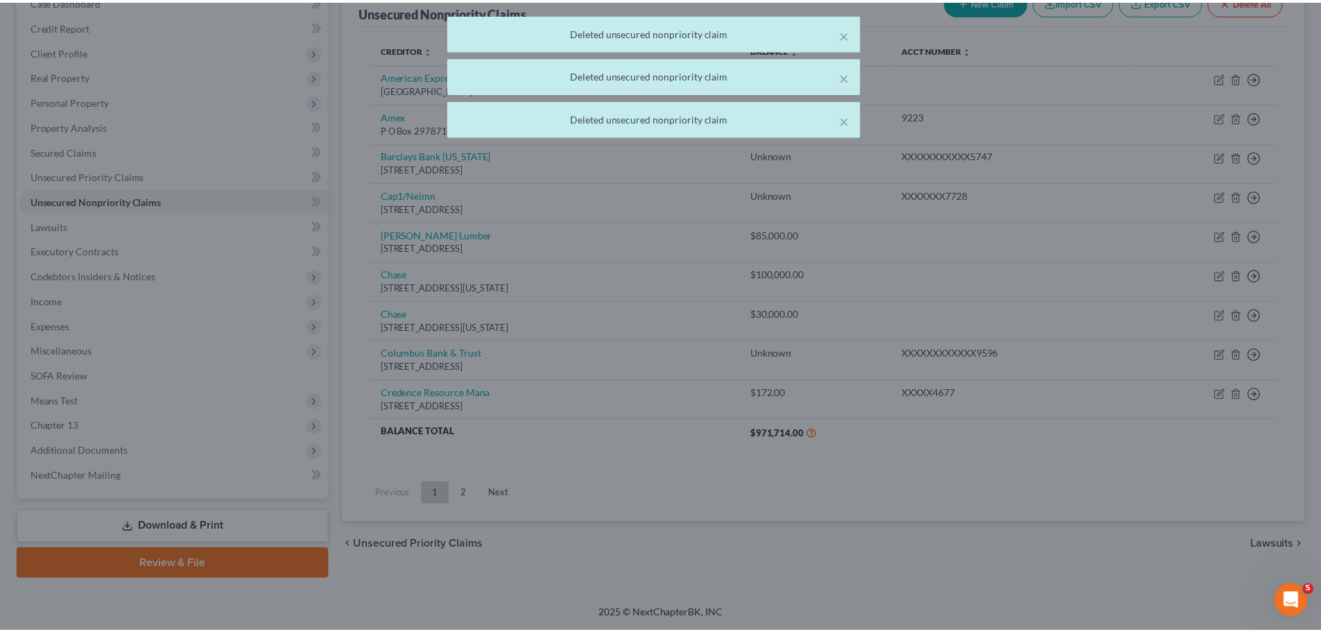
scroll to position [155, 0]
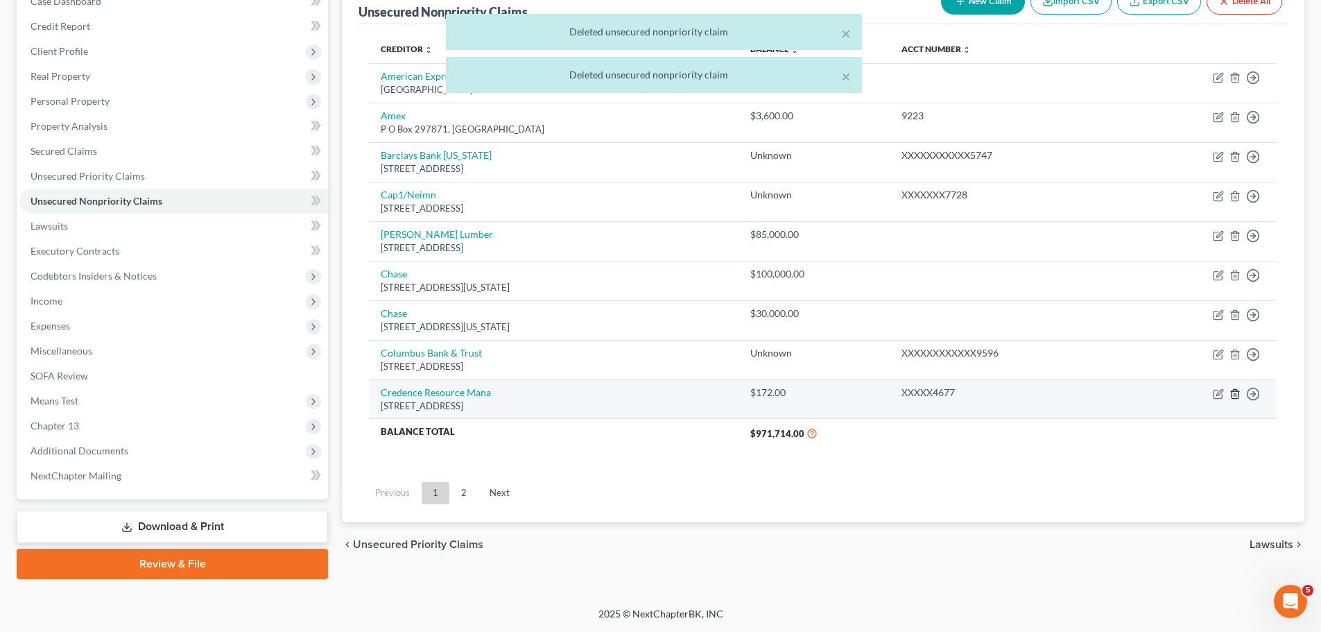
click at [1232, 393] on icon "button" at bounding box center [1234, 393] width 6 height 9
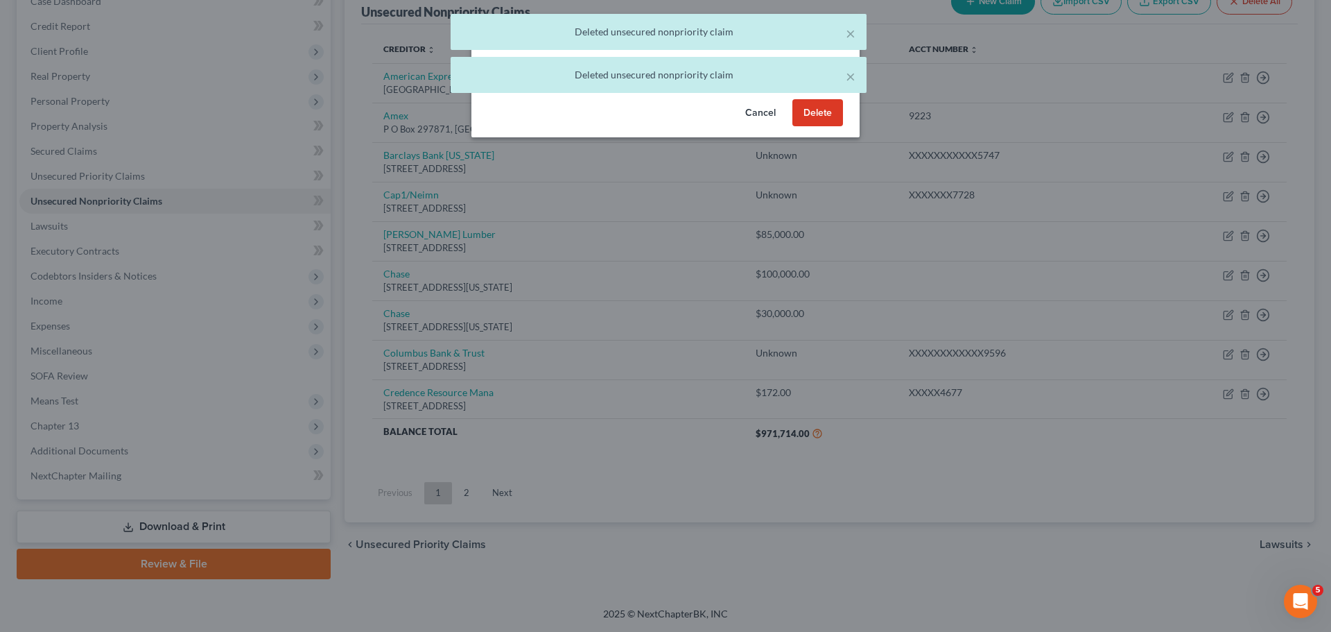
click at [821, 116] on button "Delete" at bounding box center [818, 113] width 51 height 28
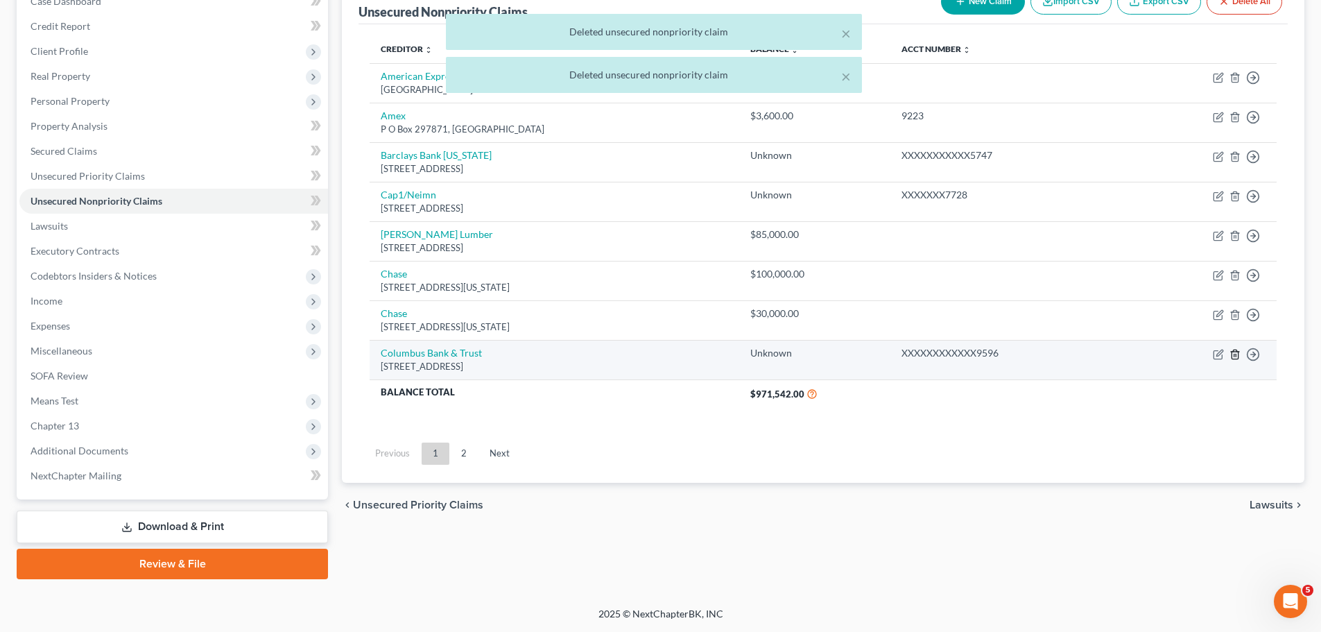
click at [1234, 352] on polyline "button" at bounding box center [1235, 352] width 8 height 0
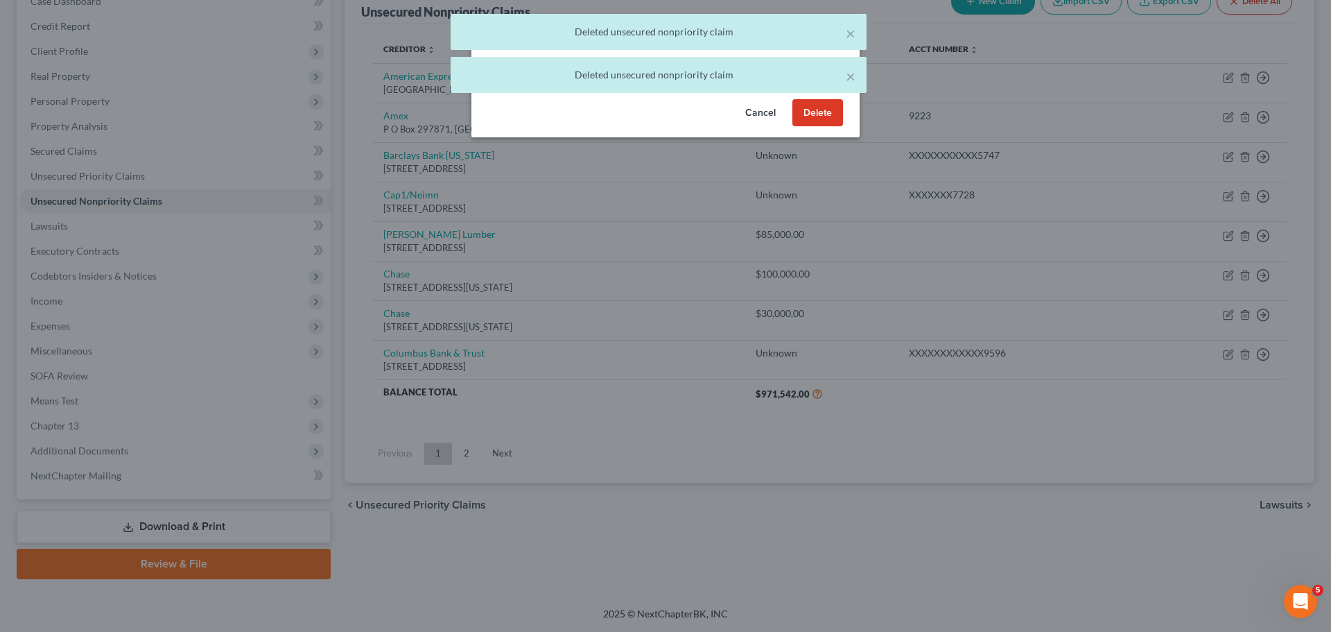
click at [838, 127] on button "Delete" at bounding box center [818, 113] width 51 height 28
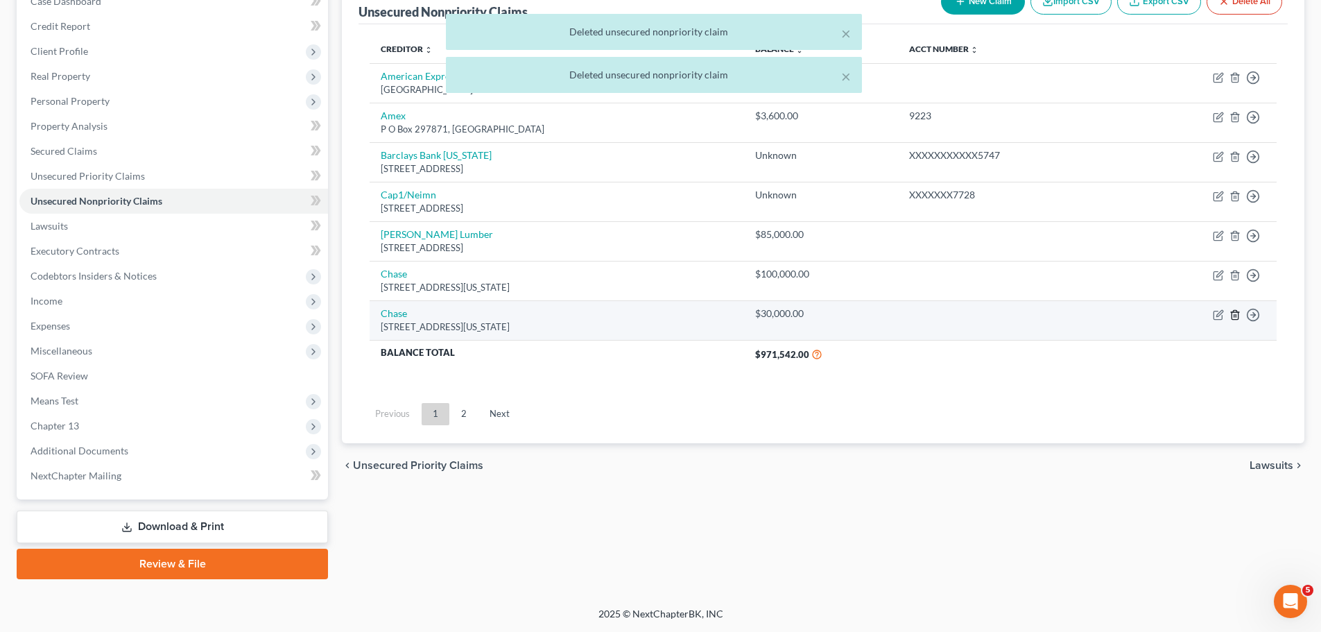
click at [1233, 309] on icon "button" at bounding box center [1234, 314] width 11 height 11
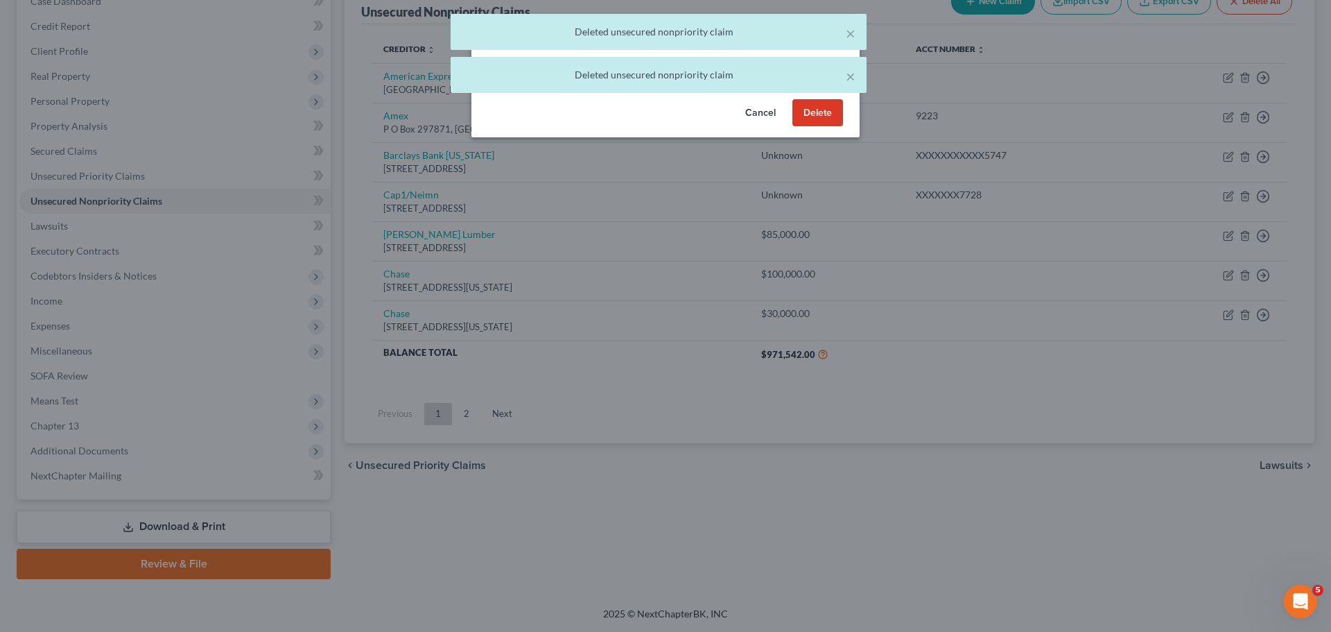
click at [823, 127] on button "Delete" at bounding box center [818, 113] width 51 height 28
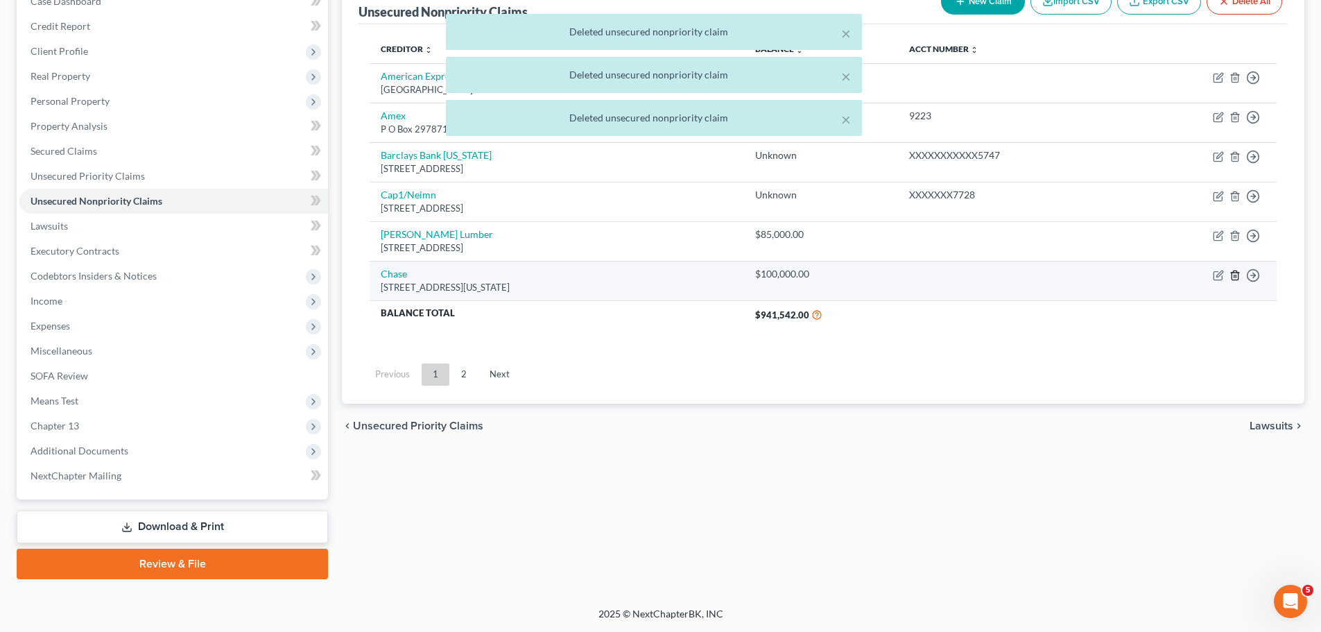
click at [1236, 276] on line "button" at bounding box center [1236, 276] width 0 height 3
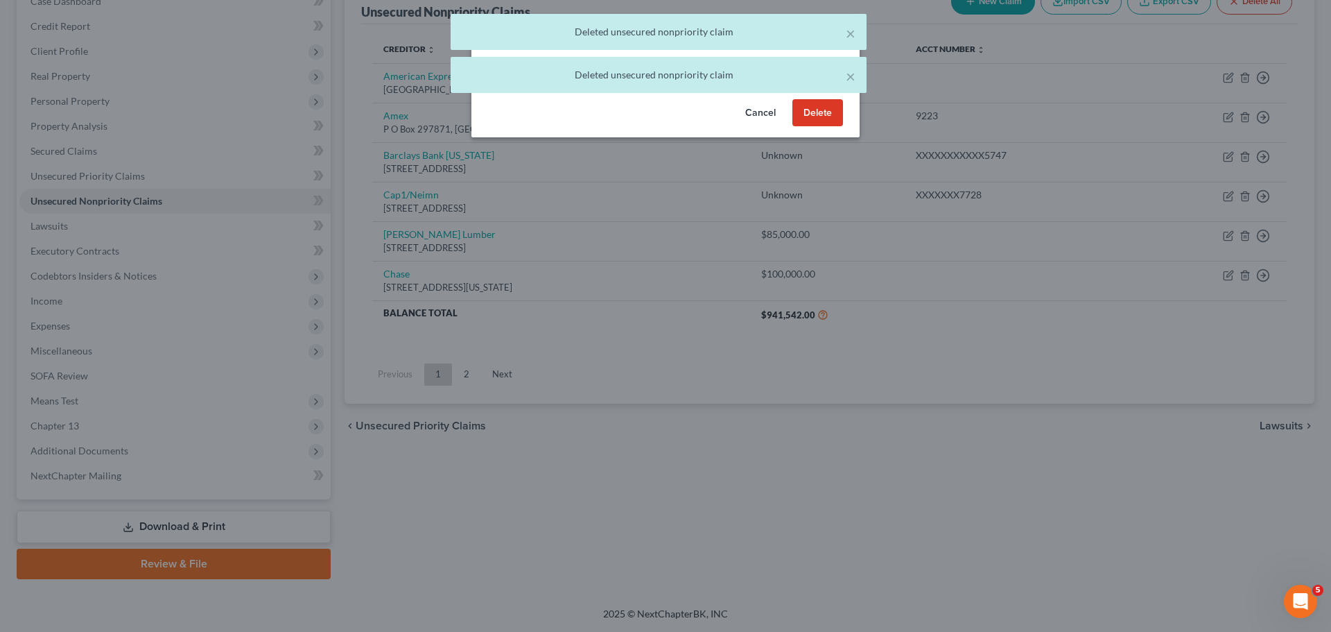
click at [835, 127] on button "Delete" at bounding box center [818, 113] width 51 height 28
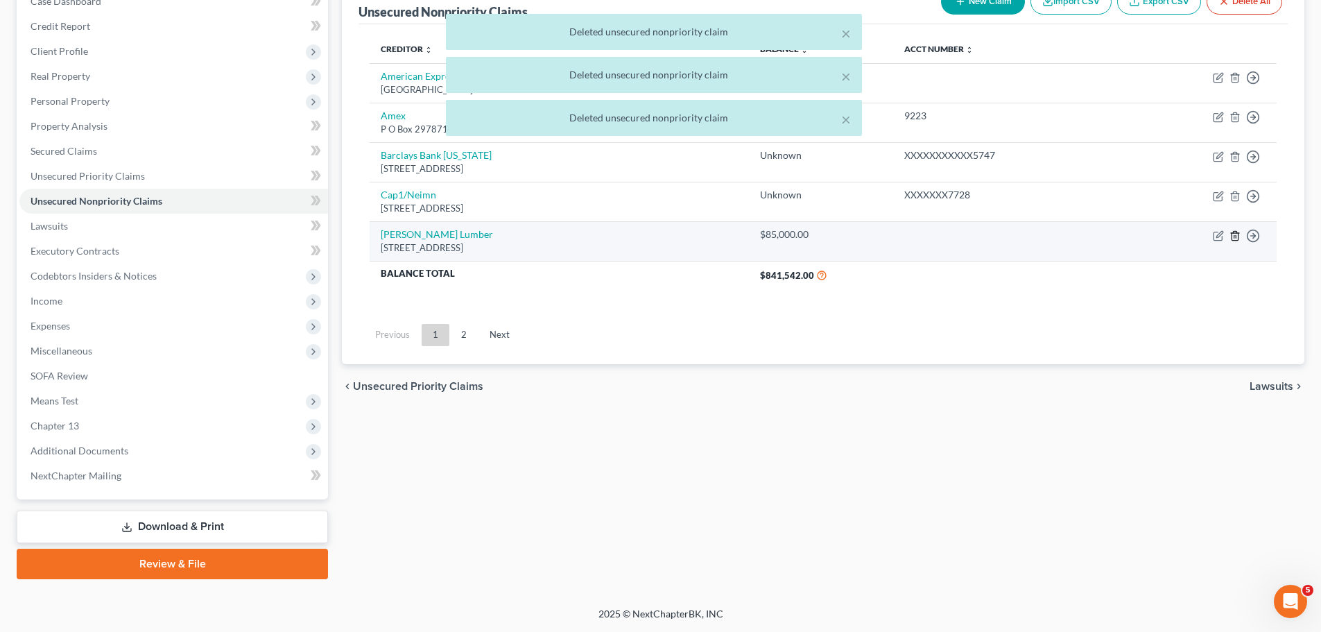
click at [1237, 236] on icon "button" at bounding box center [1234, 235] width 11 height 11
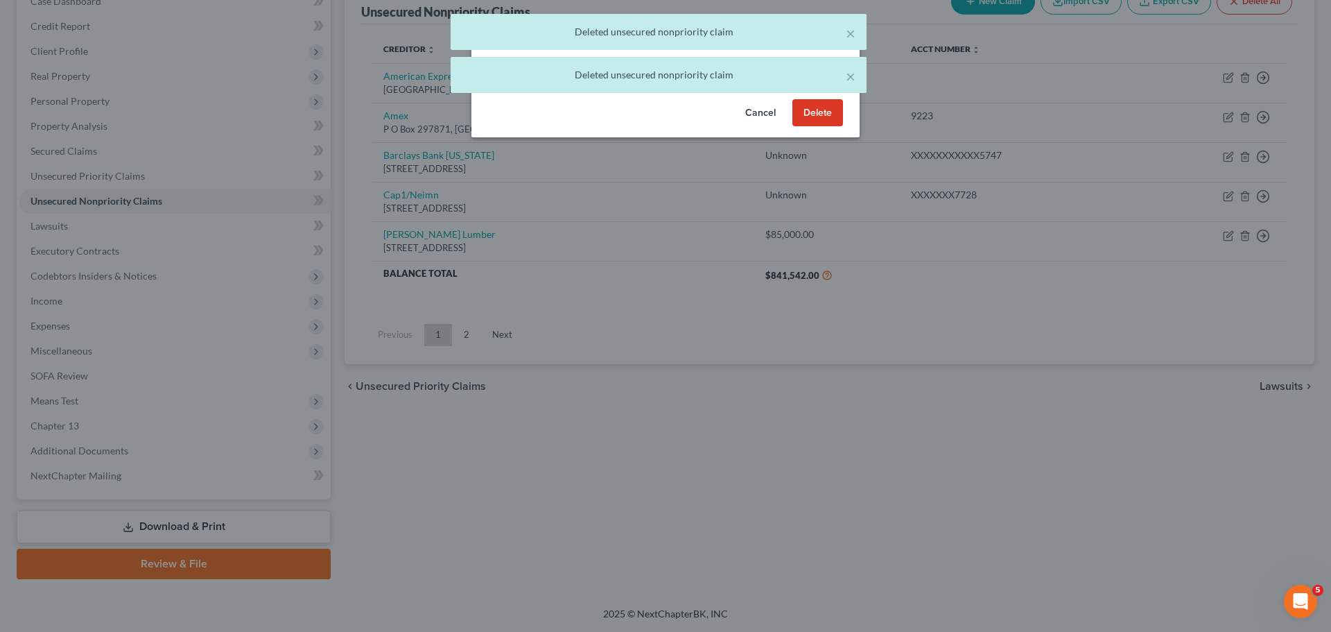
click at [808, 127] on button "Delete" at bounding box center [818, 113] width 51 height 28
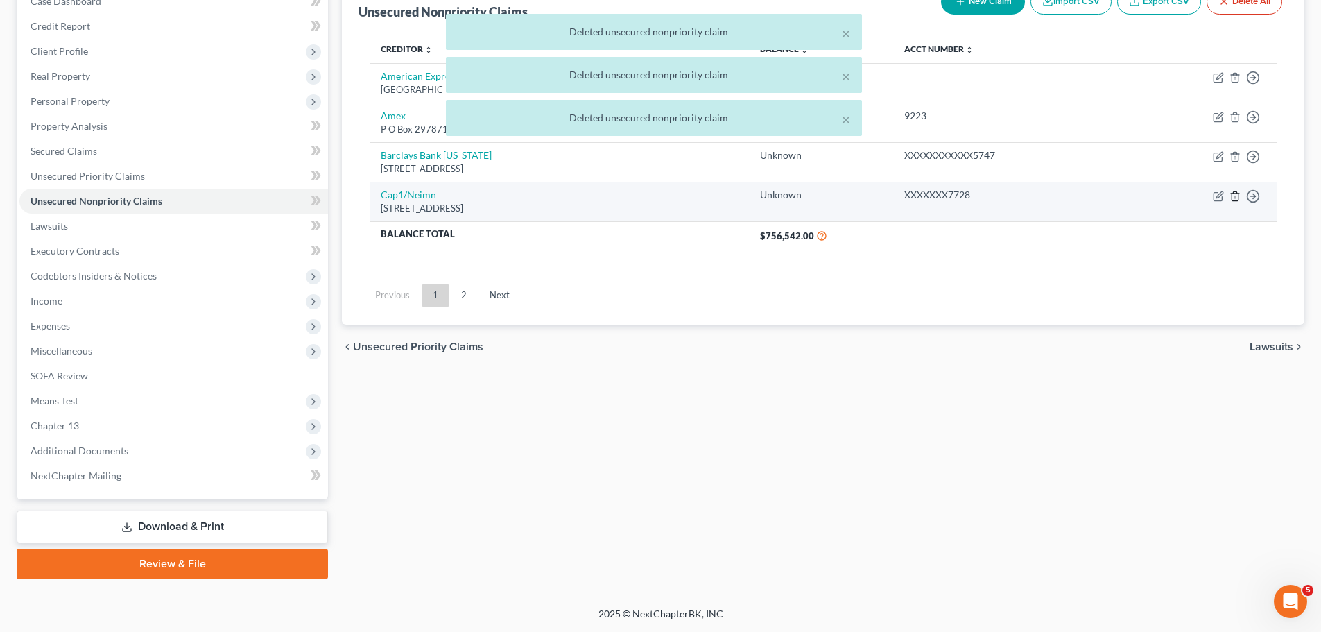
click at [1233, 200] on icon "button" at bounding box center [1234, 196] width 11 height 11
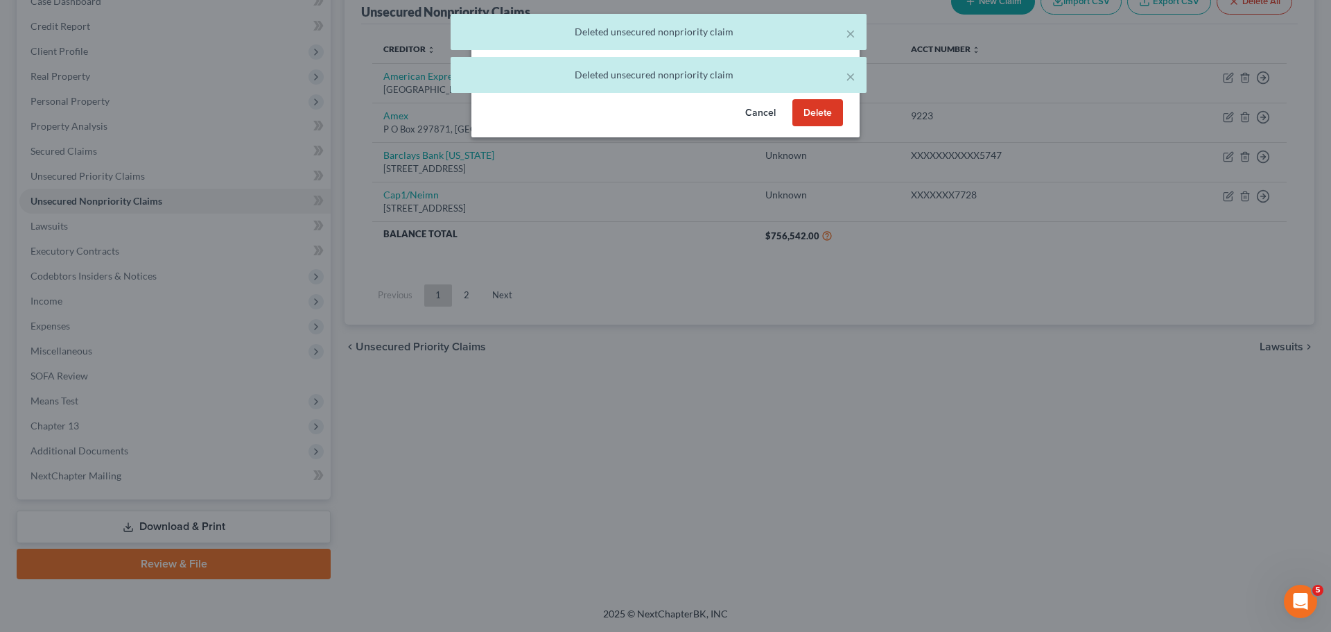
click at [838, 127] on button "Delete" at bounding box center [818, 113] width 51 height 28
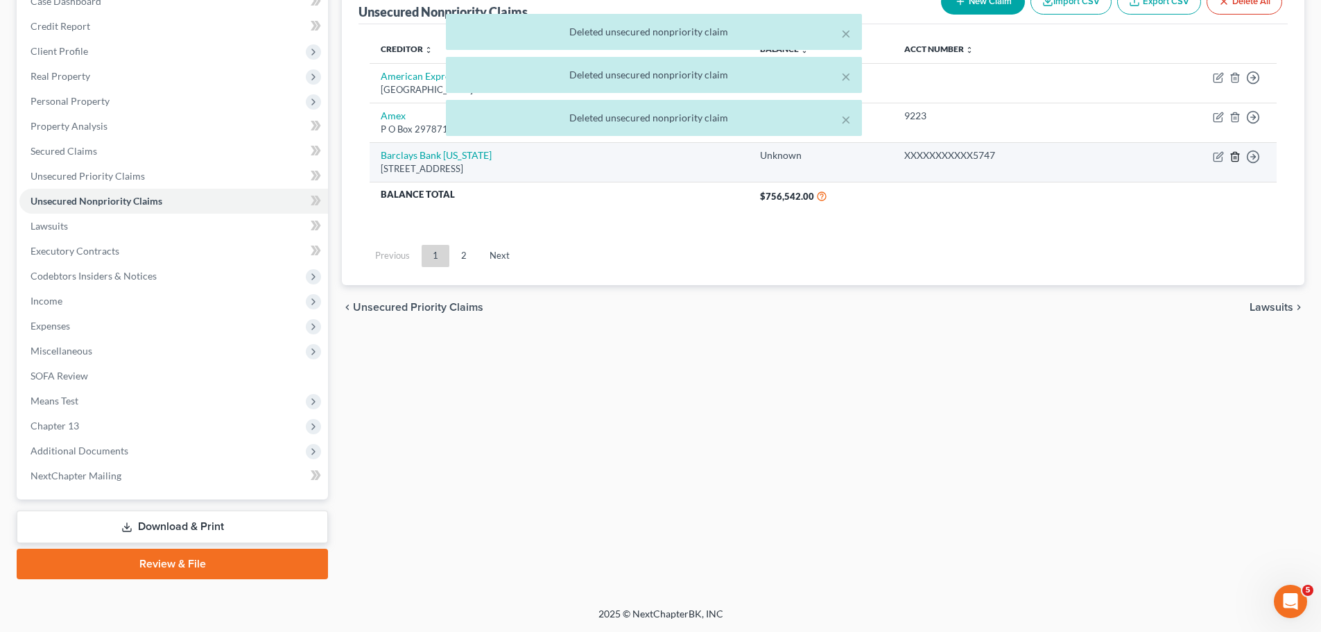
click at [1231, 161] on icon "button" at bounding box center [1234, 156] width 6 height 9
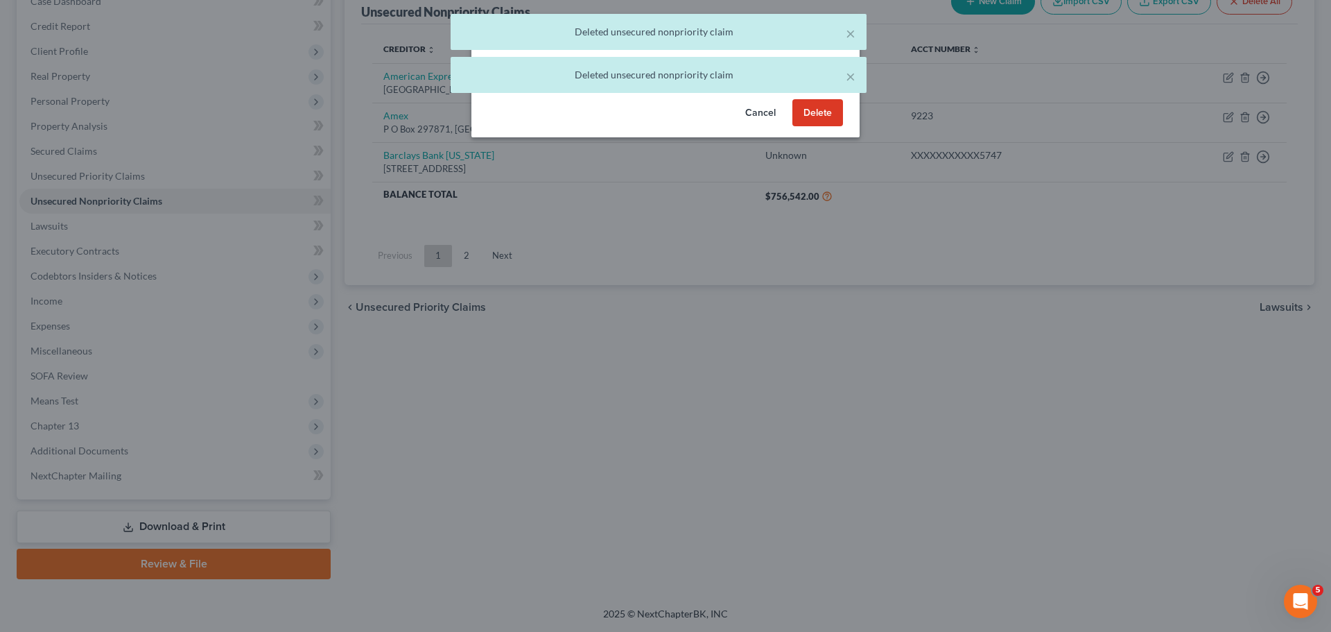
click at [817, 126] on button "Delete" at bounding box center [818, 113] width 51 height 28
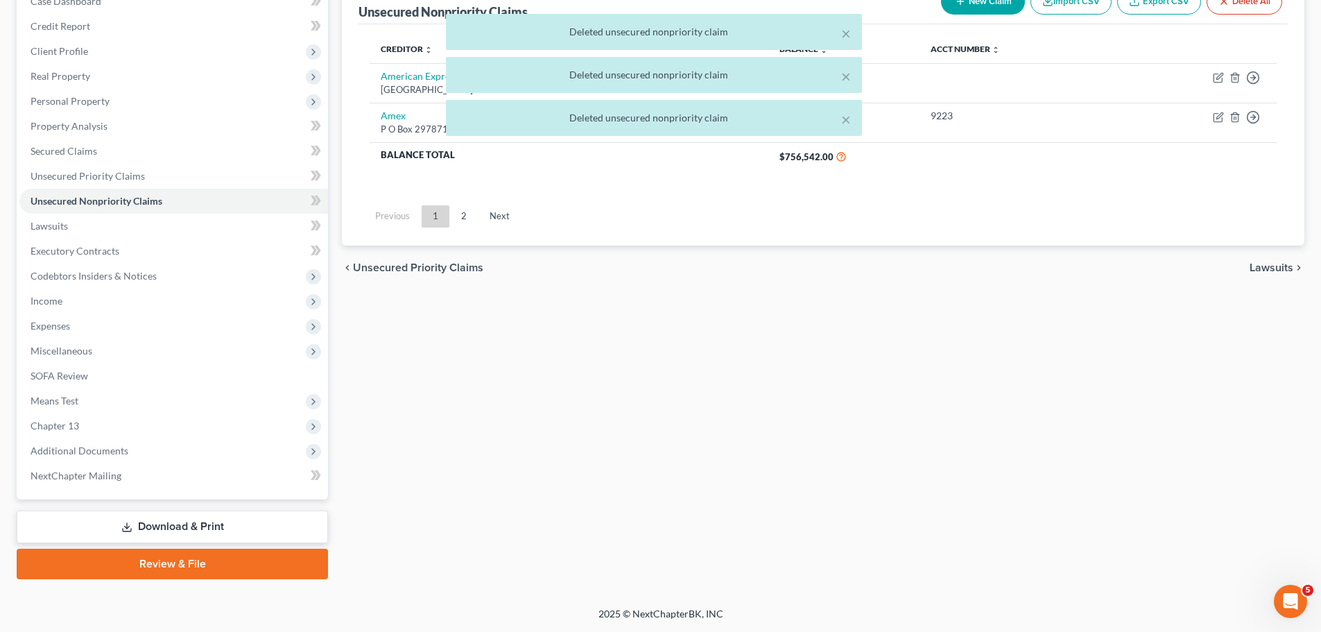
click at [1233, 122] on div "× Deleted unsecured nonpriority claim × Deleted unsecured nonpriority claim × D…" at bounding box center [653, 78] width 1321 height 129
click at [1235, 114] on polyline "button" at bounding box center [1235, 114] width 8 height 0
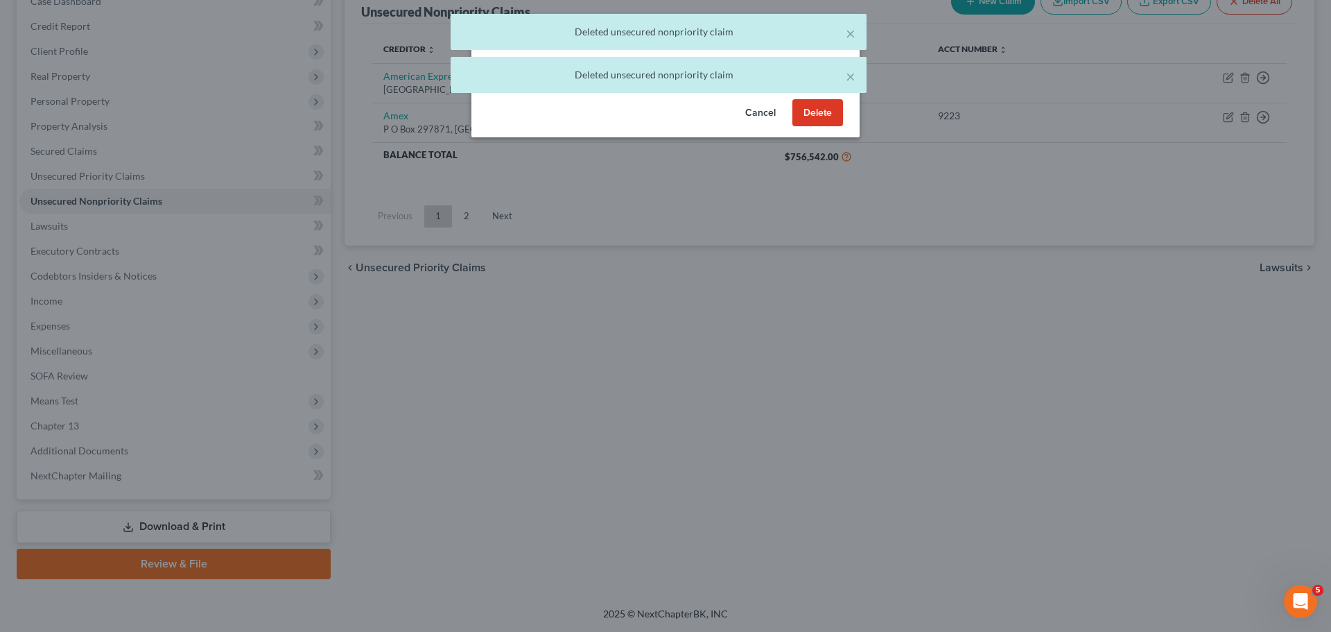
click at [819, 117] on button "Delete" at bounding box center [818, 113] width 51 height 28
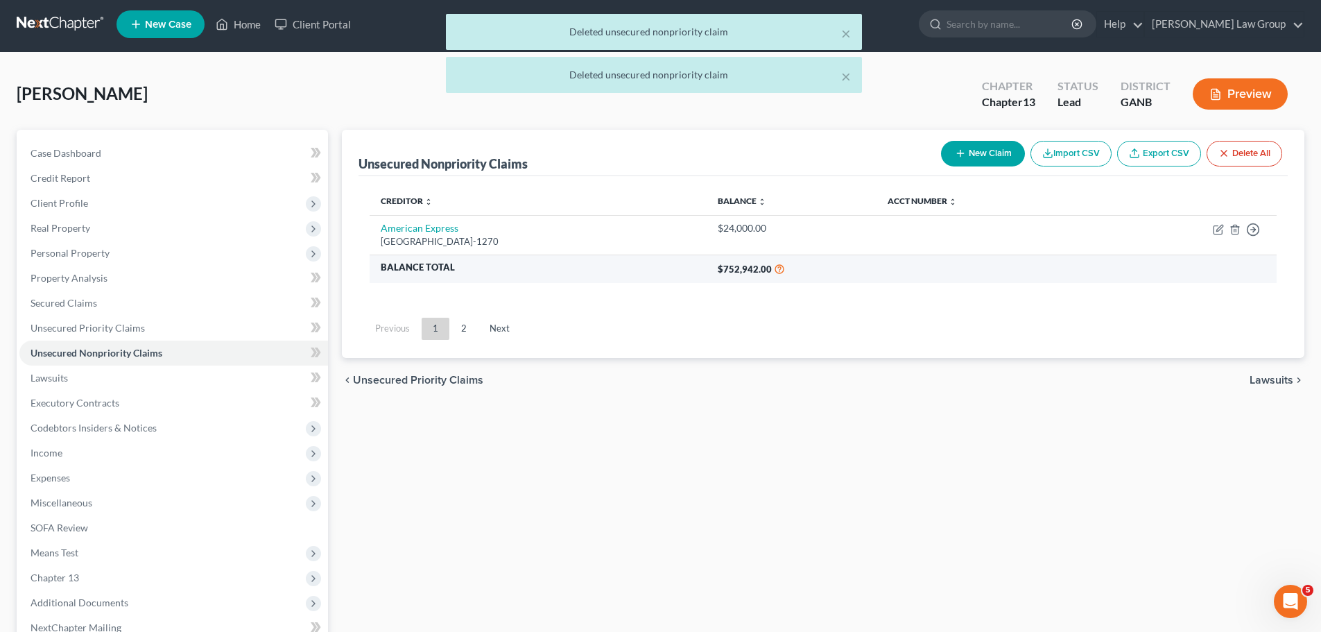
scroll to position [0, 0]
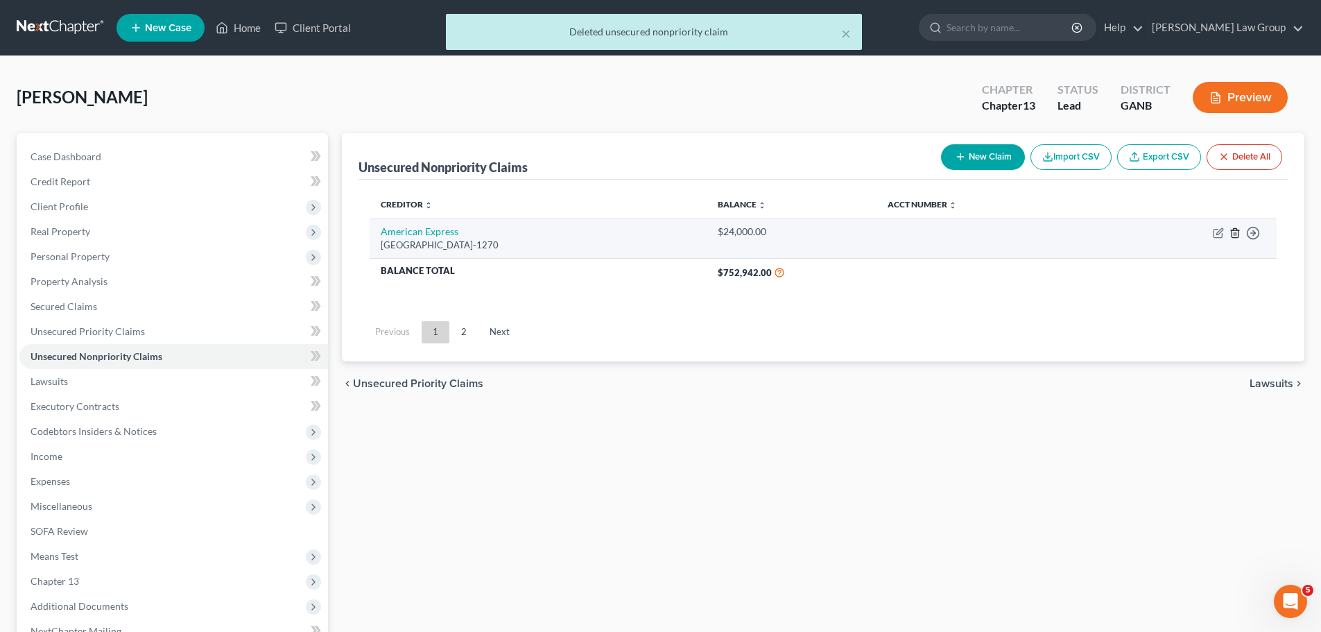
click at [1238, 228] on icon "button" at bounding box center [1234, 232] width 11 height 11
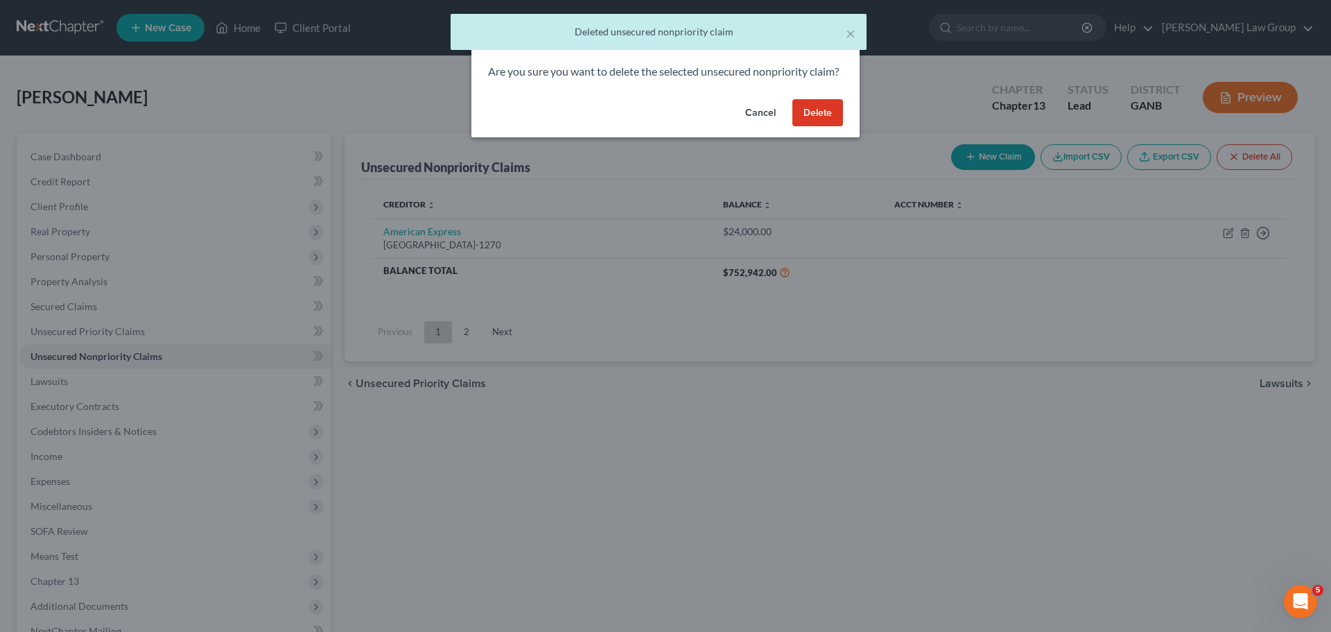
click at [835, 127] on button "Delete" at bounding box center [818, 113] width 51 height 28
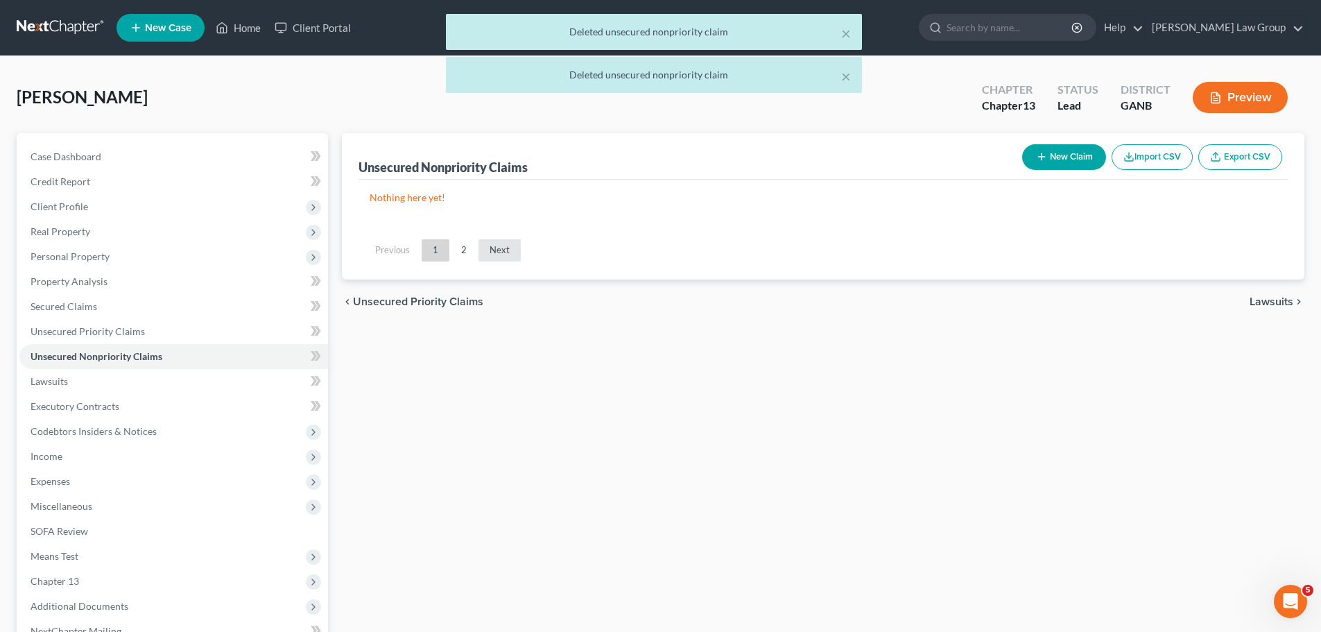
click at [499, 254] on link "Next" at bounding box center [499, 250] width 42 height 22
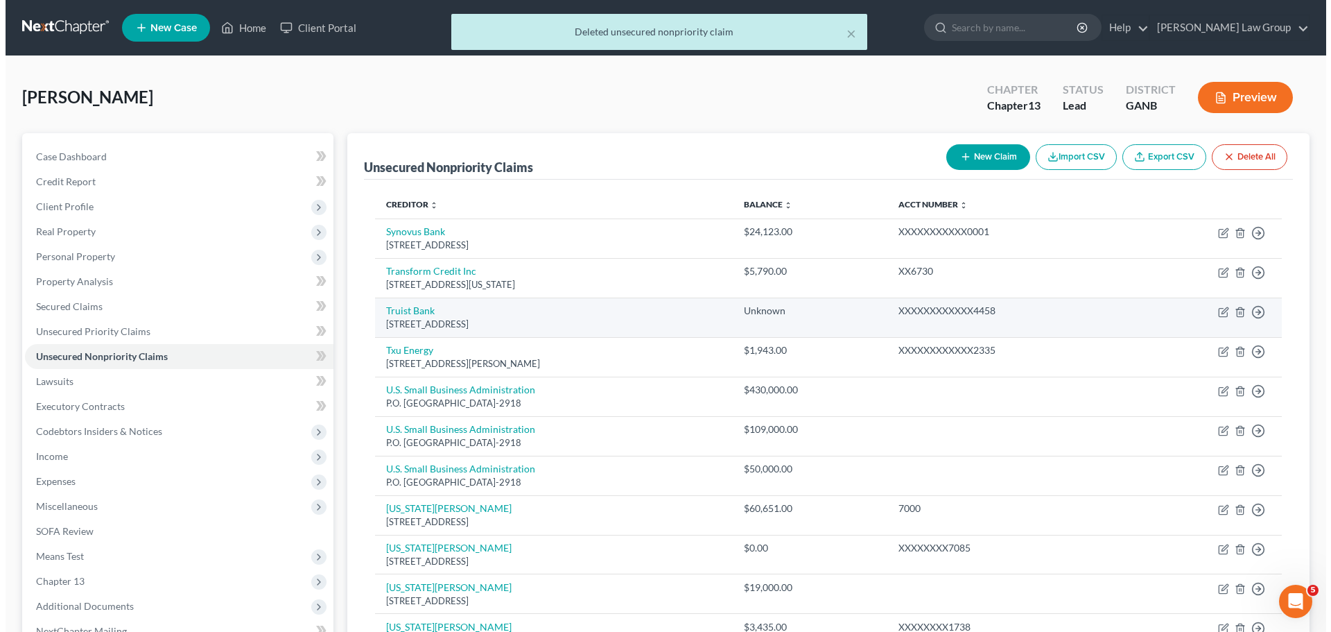
scroll to position [214, 0]
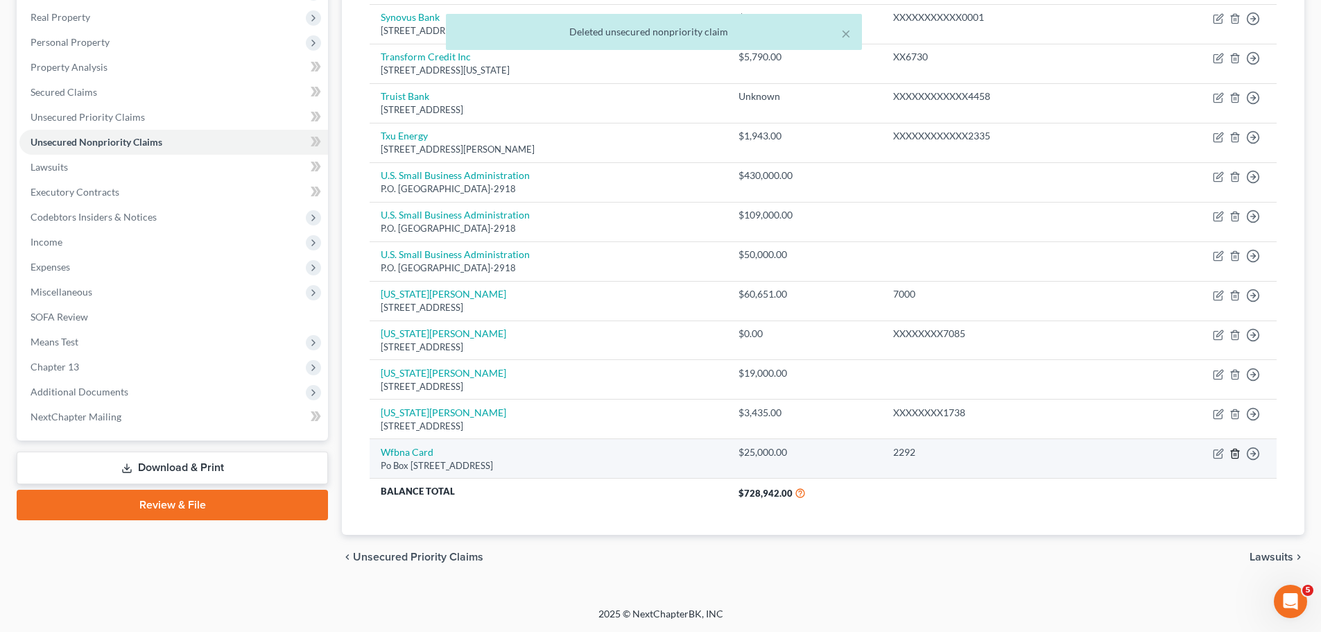
click at [1234, 456] on icon "button" at bounding box center [1234, 453] width 11 height 11
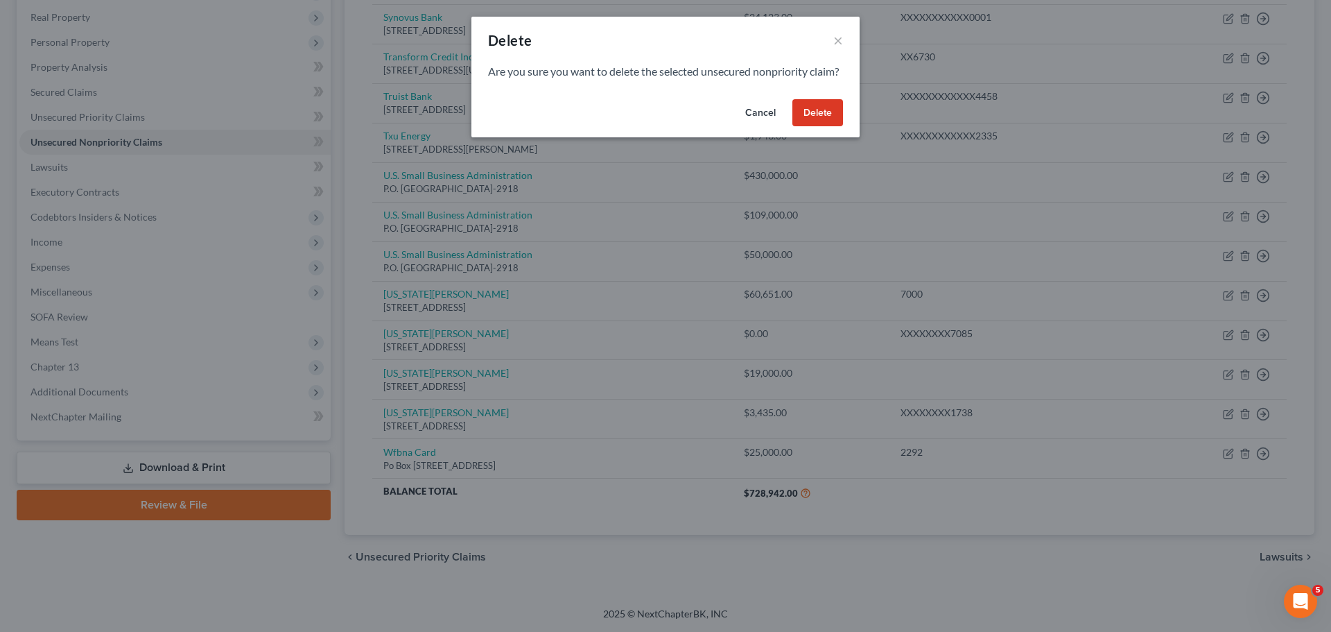
click at [823, 127] on button "Delete" at bounding box center [818, 113] width 51 height 28
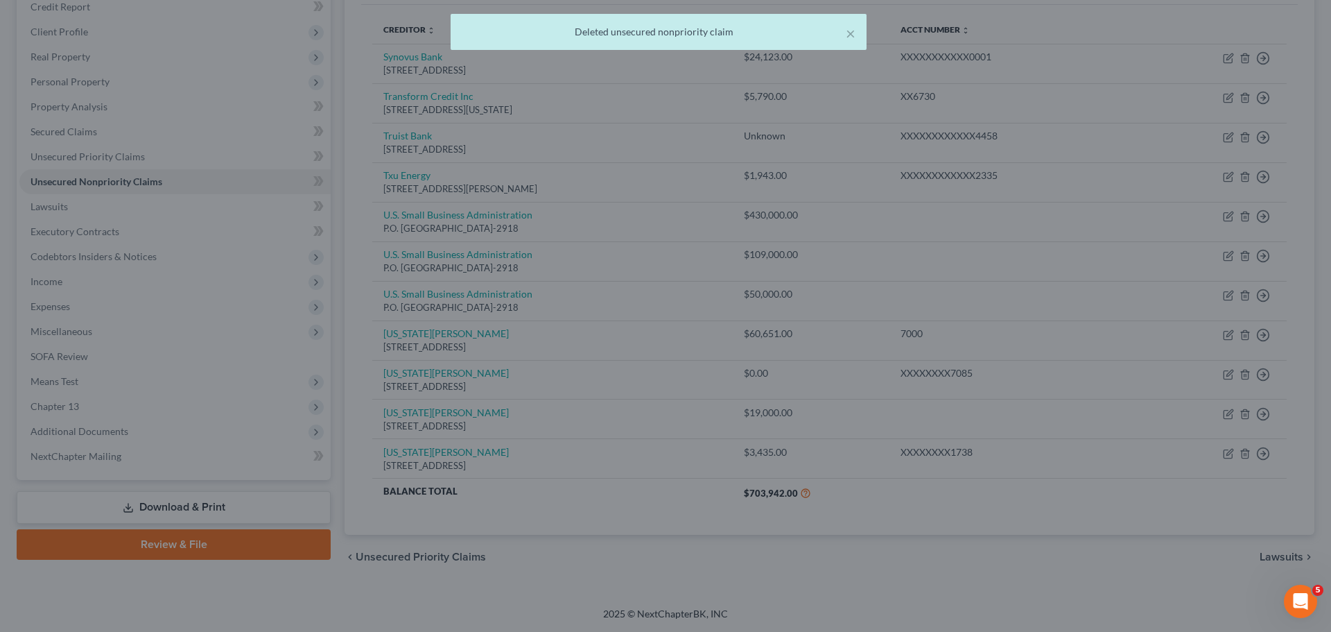
scroll to position [175, 0]
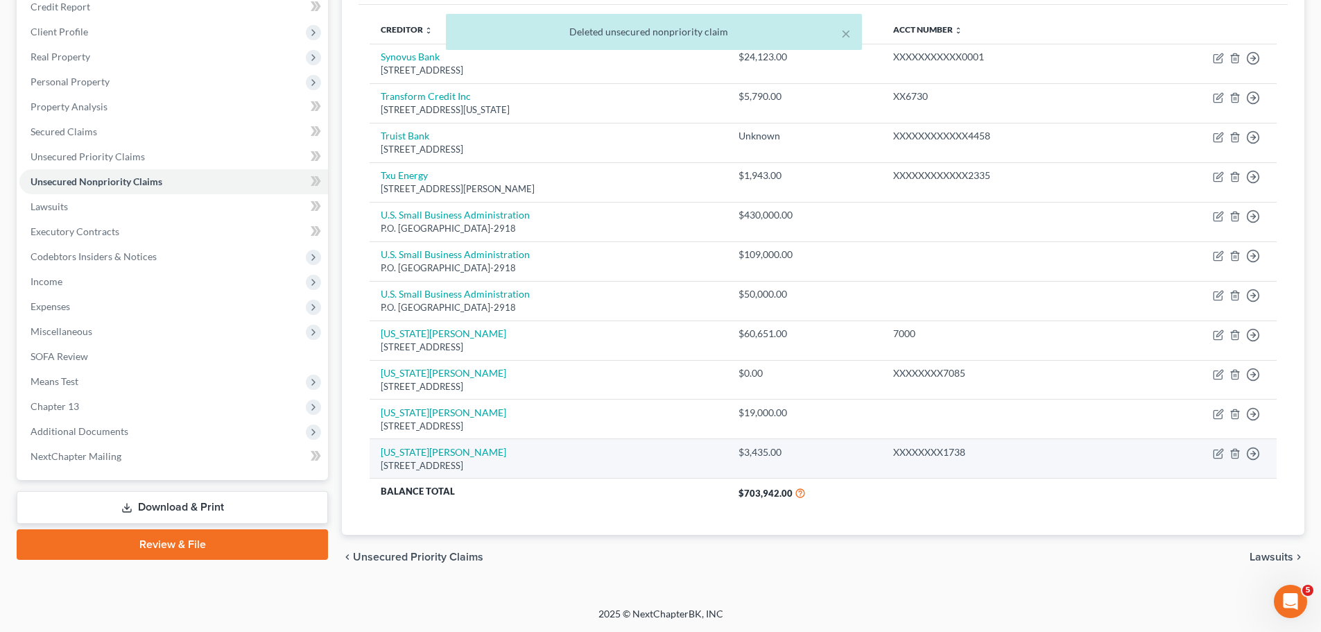
click at [1235, 444] on td "Move to D Move to E Move to G Move to Notice Only" at bounding box center [1201, 459] width 152 height 40
click at [1234, 444] on td "Move to D Move to E Move to G Move to Notice Only" at bounding box center [1201, 459] width 152 height 40
click at [1234, 447] on td "Move to D Move to E Move to G Move to Notice Only" at bounding box center [1201, 459] width 152 height 40
click at [1234, 455] on line "button" at bounding box center [1234, 454] width 0 height 3
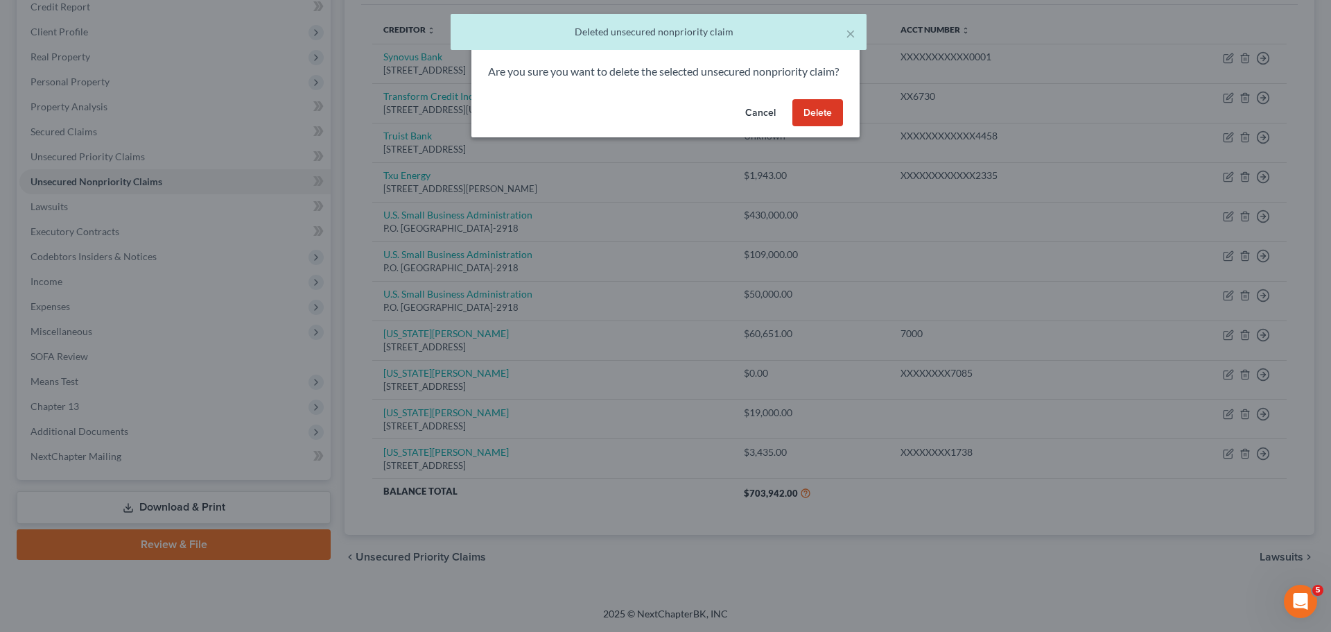
click at [827, 127] on button "Delete" at bounding box center [818, 113] width 51 height 28
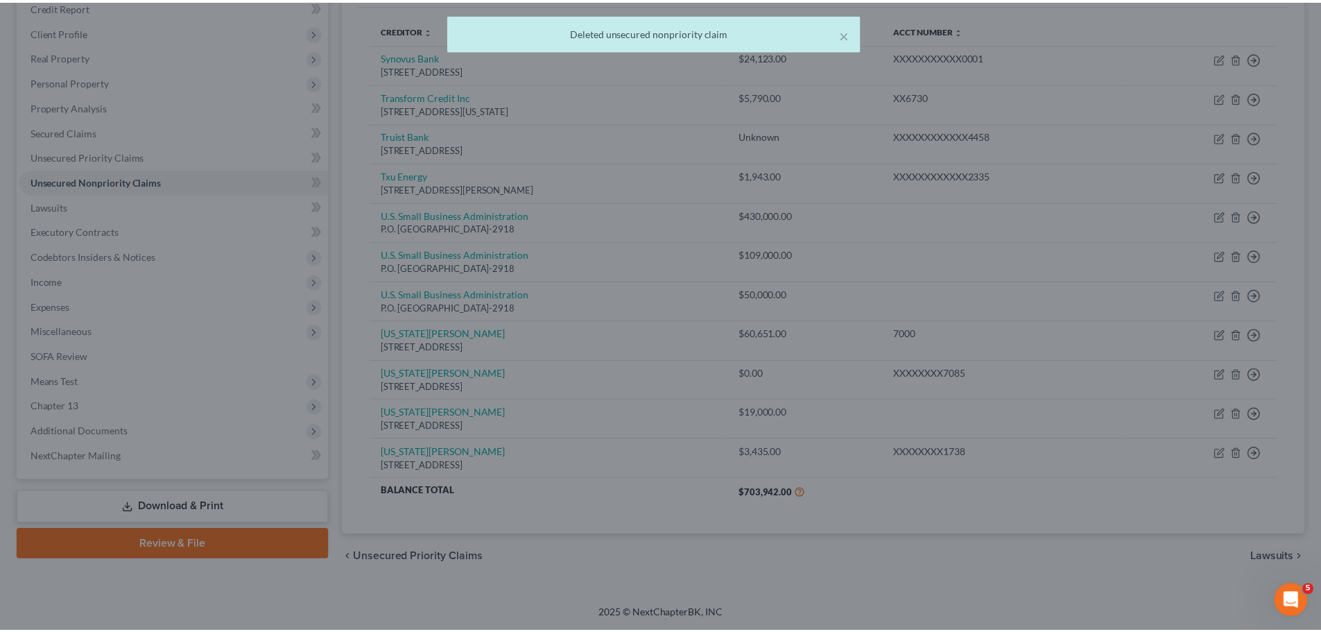
scroll to position [155, 0]
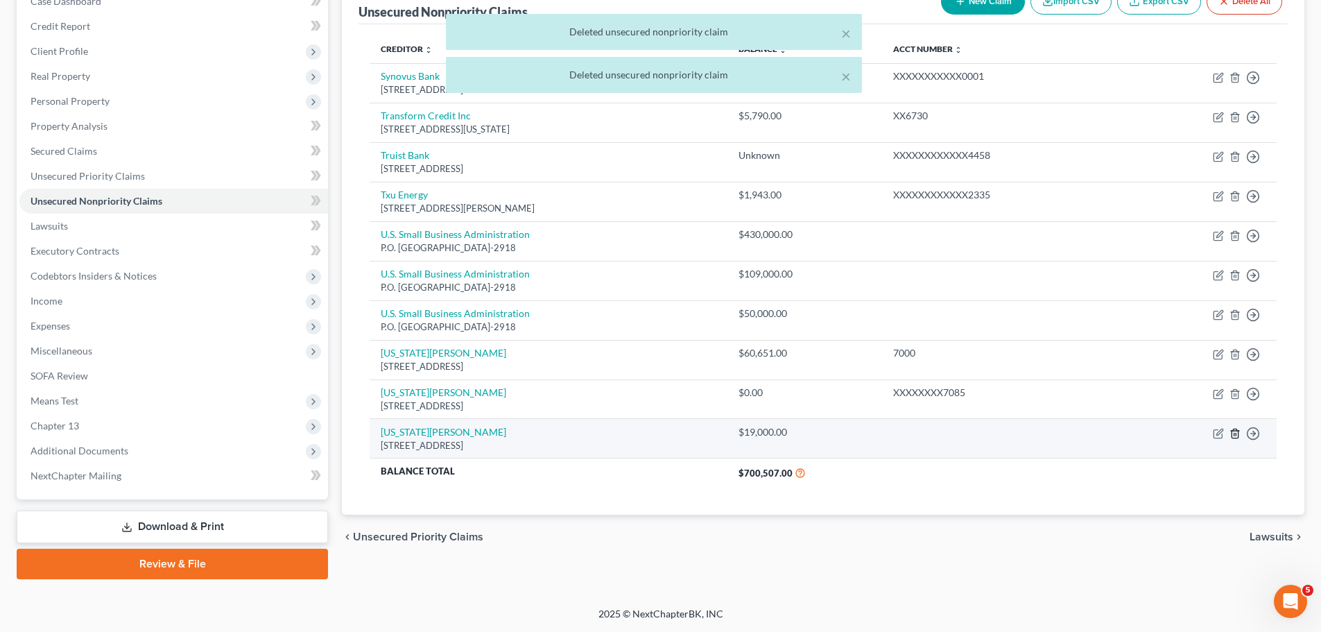
click at [1240, 432] on td "Move to D Move to E Move to G Move to Notice Only" at bounding box center [1201, 439] width 152 height 40
click at [1236, 433] on line "button" at bounding box center [1236, 434] width 0 height 3
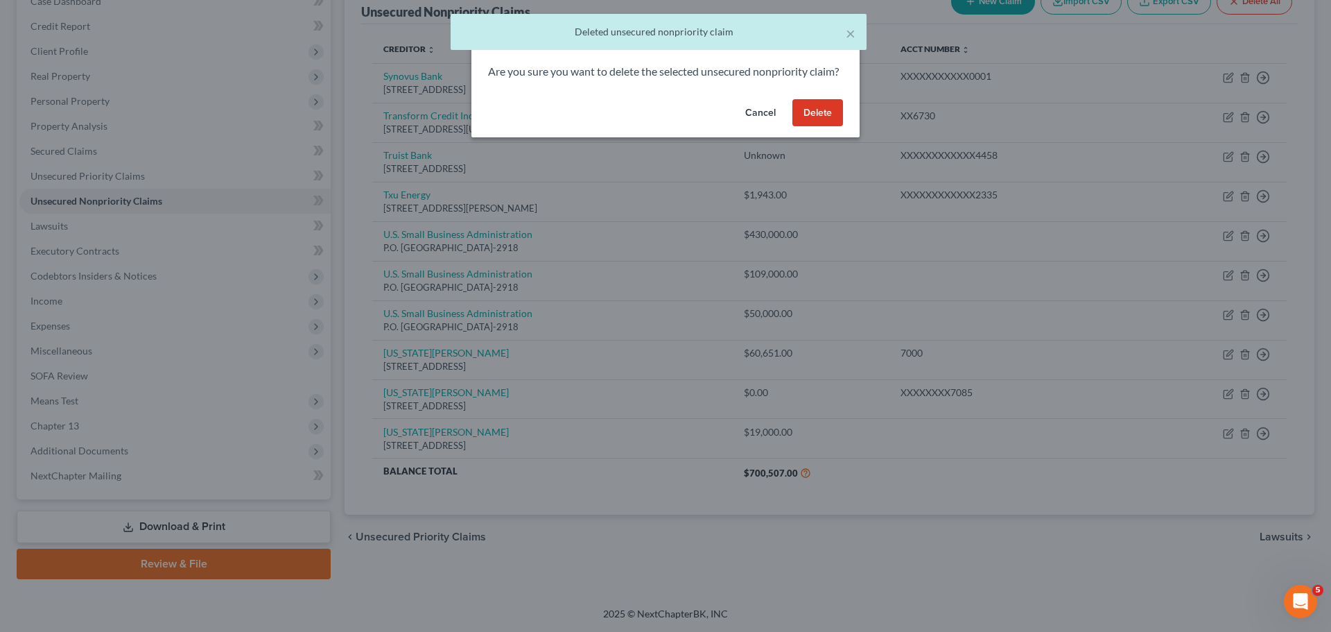
click at [812, 123] on button "Delete" at bounding box center [818, 113] width 51 height 28
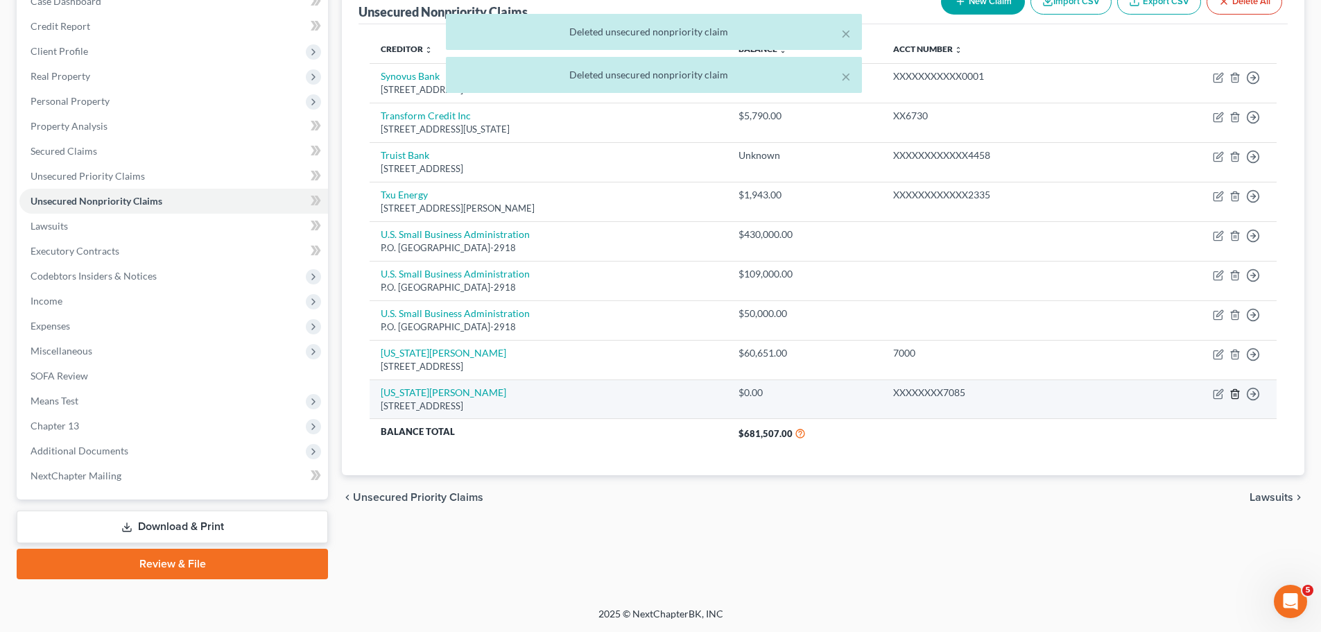
click at [1234, 395] on line "button" at bounding box center [1234, 394] width 0 height 3
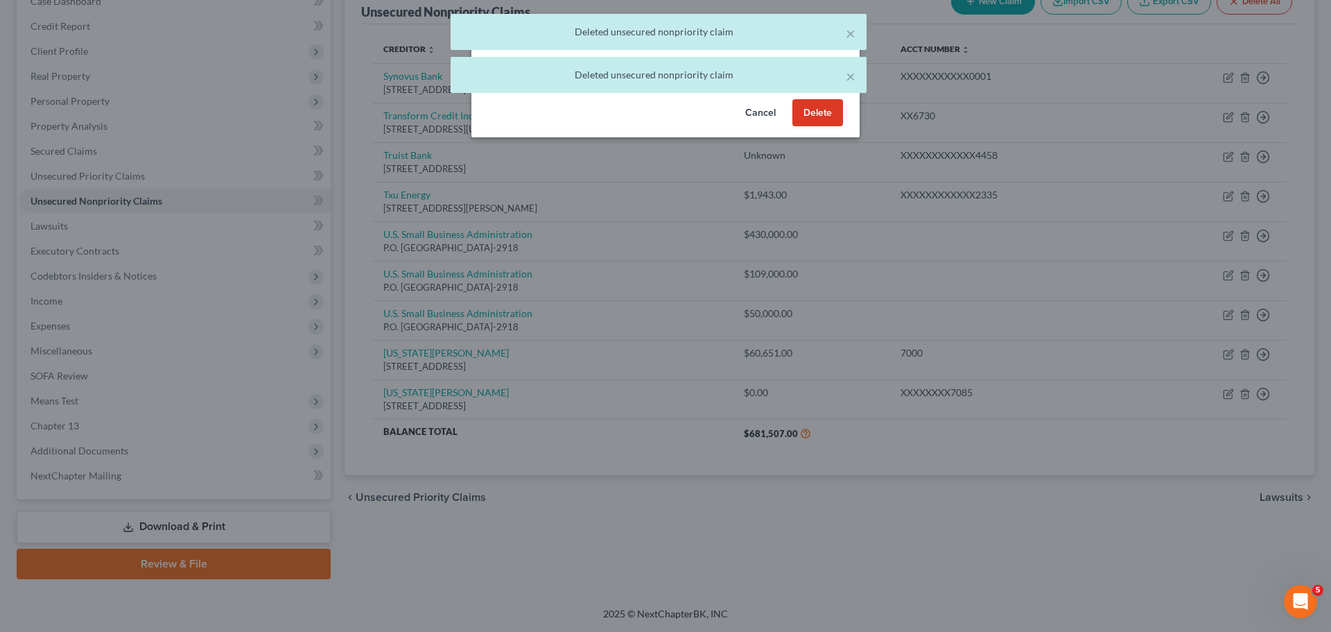
click at [817, 127] on button "Delete" at bounding box center [818, 113] width 51 height 28
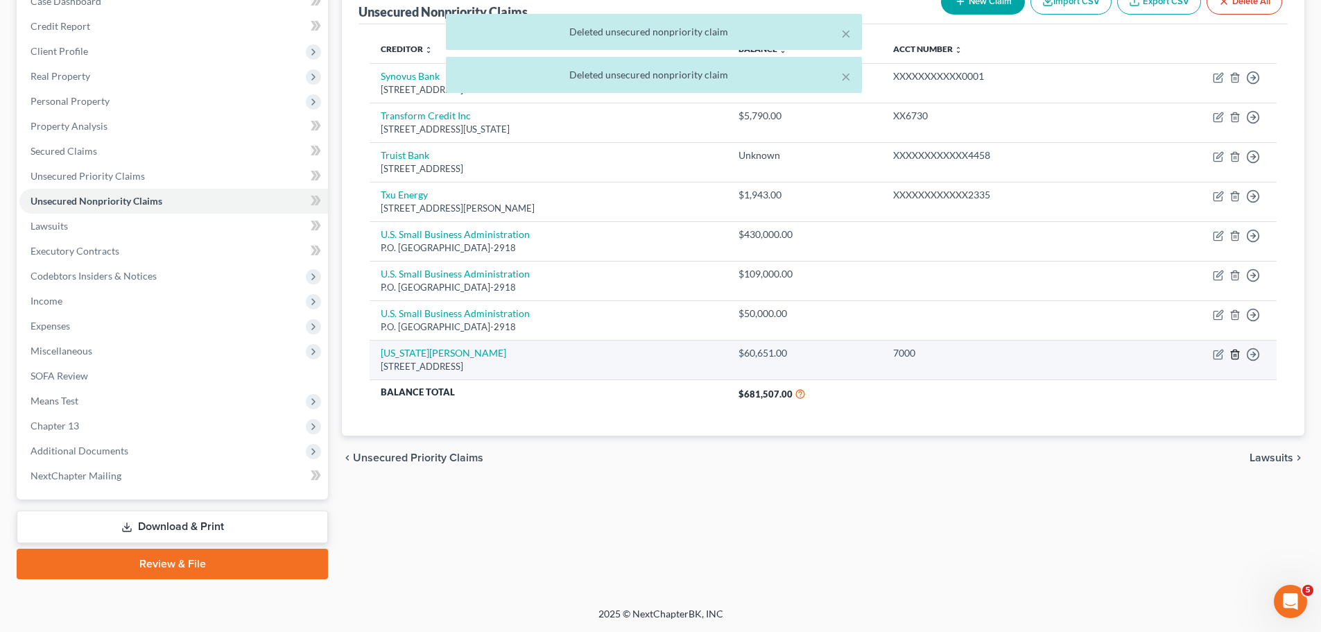
click at [1235, 352] on polyline "button" at bounding box center [1235, 352] width 8 height 0
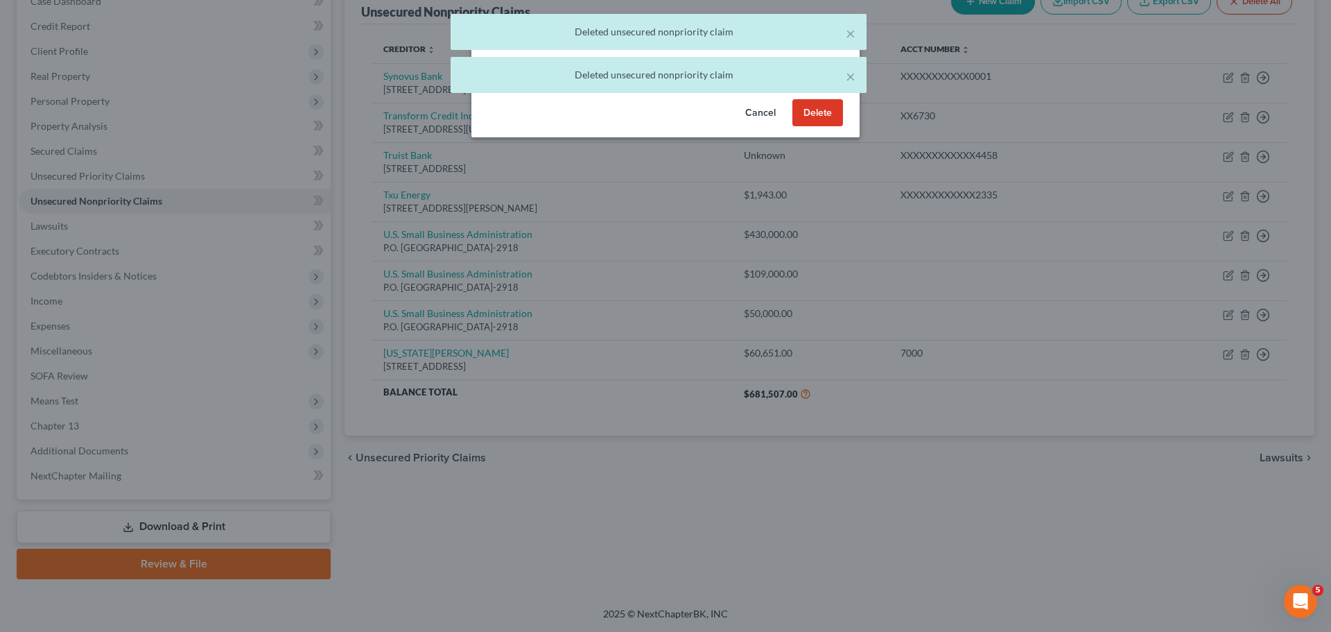
click at [806, 123] on button "Delete" at bounding box center [818, 113] width 51 height 28
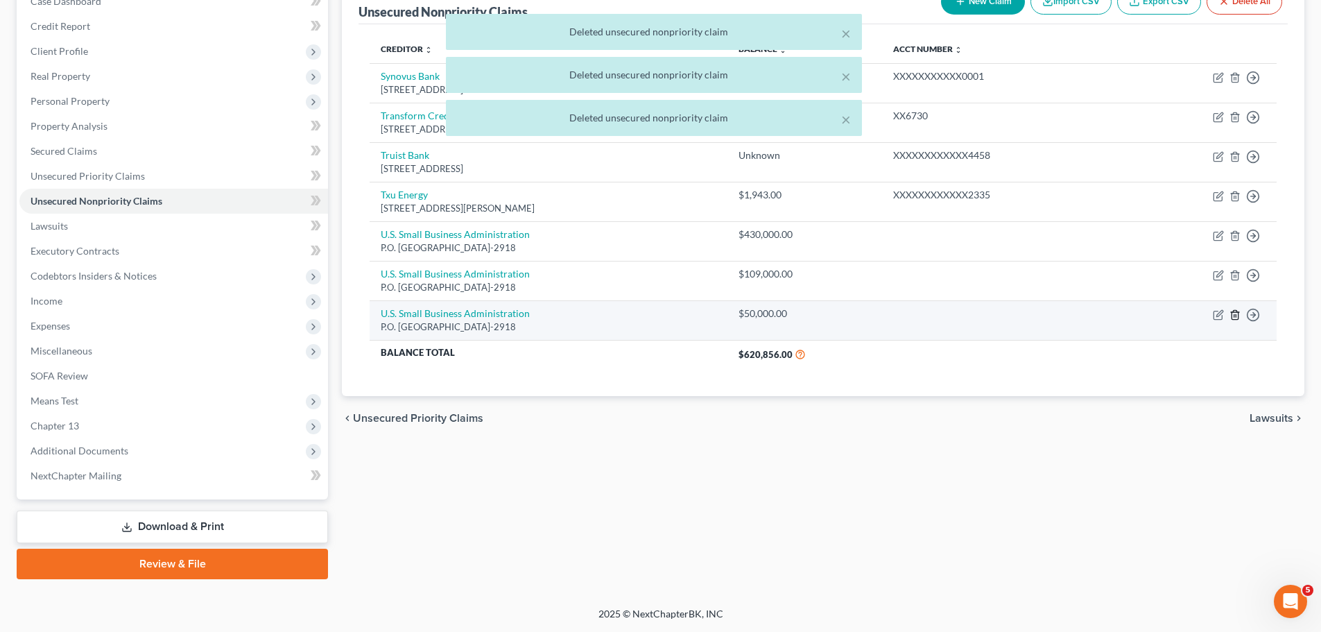
click at [1236, 312] on polyline "button" at bounding box center [1235, 312] width 8 height 0
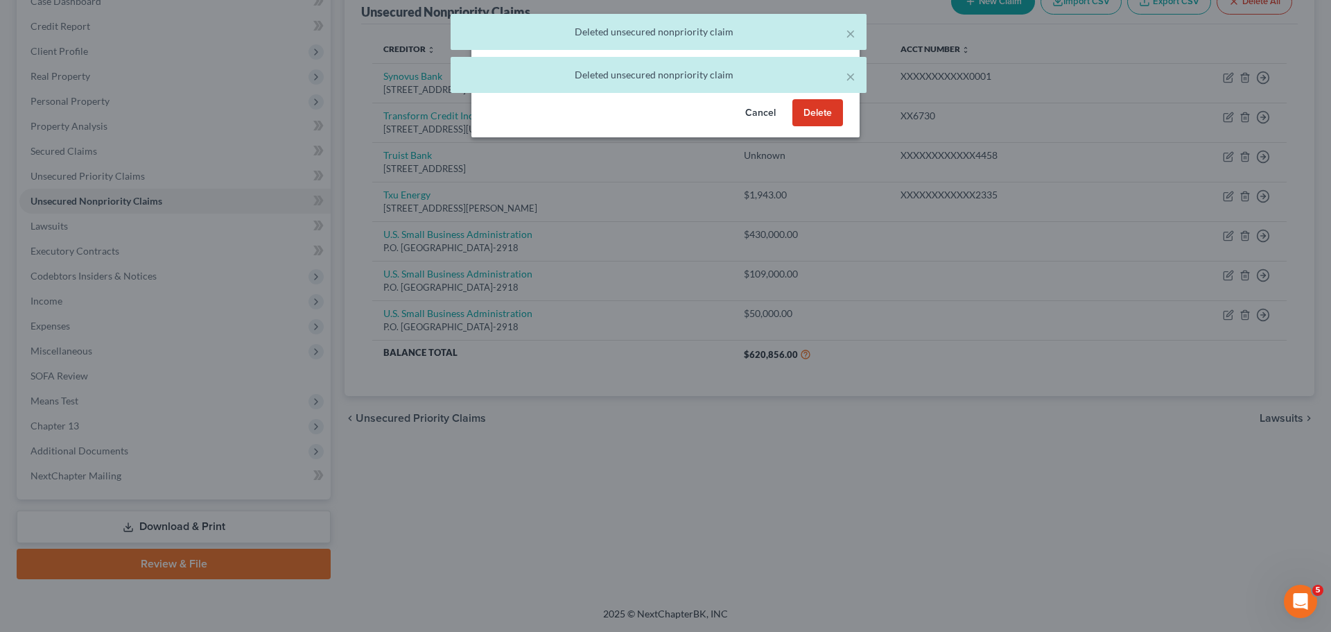
click at [827, 127] on button "Delete" at bounding box center [818, 113] width 51 height 28
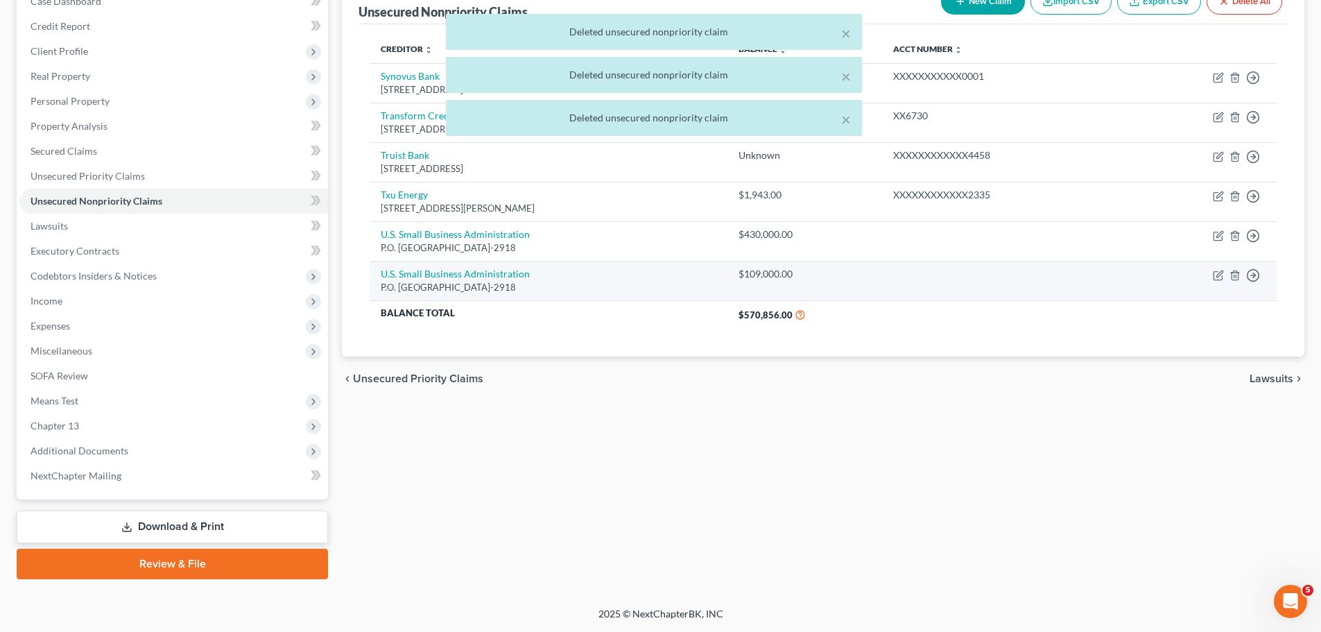
click at [1227, 272] on td "Move to D Move to E Move to G Move to Notice Only" at bounding box center [1201, 281] width 152 height 40
click at [1231, 276] on icon "button" at bounding box center [1234, 275] width 11 height 11
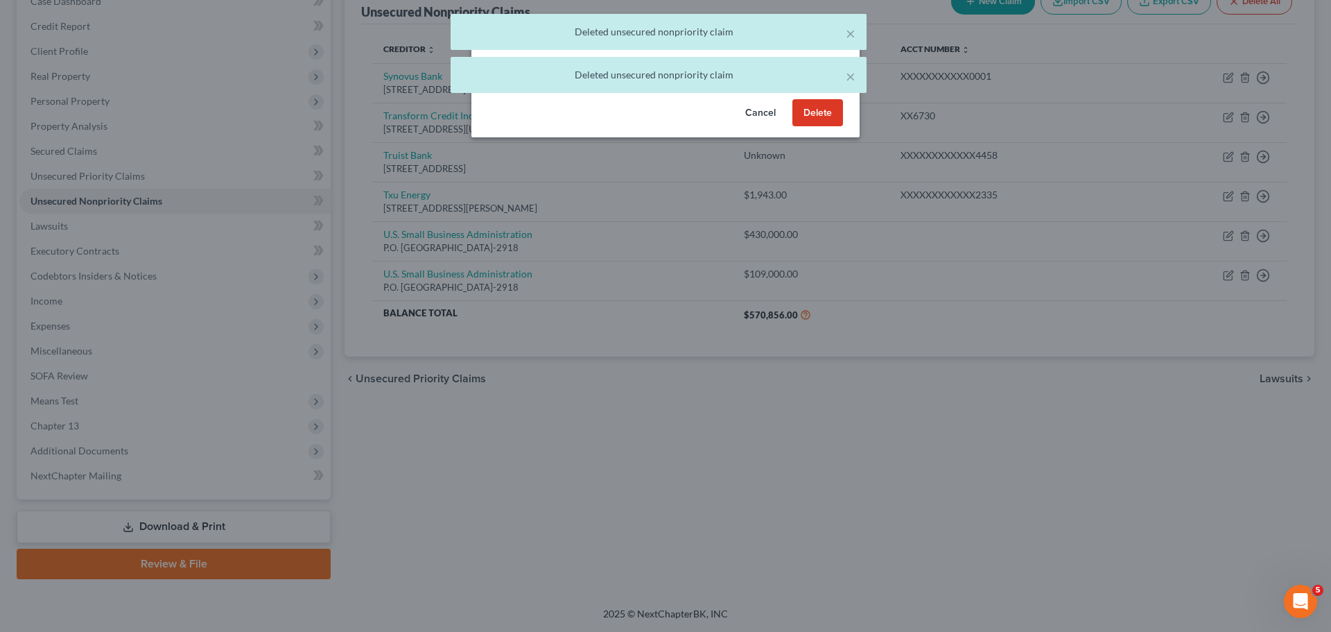
click at [814, 127] on button "Delete" at bounding box center [818, 113] width 51 height 28
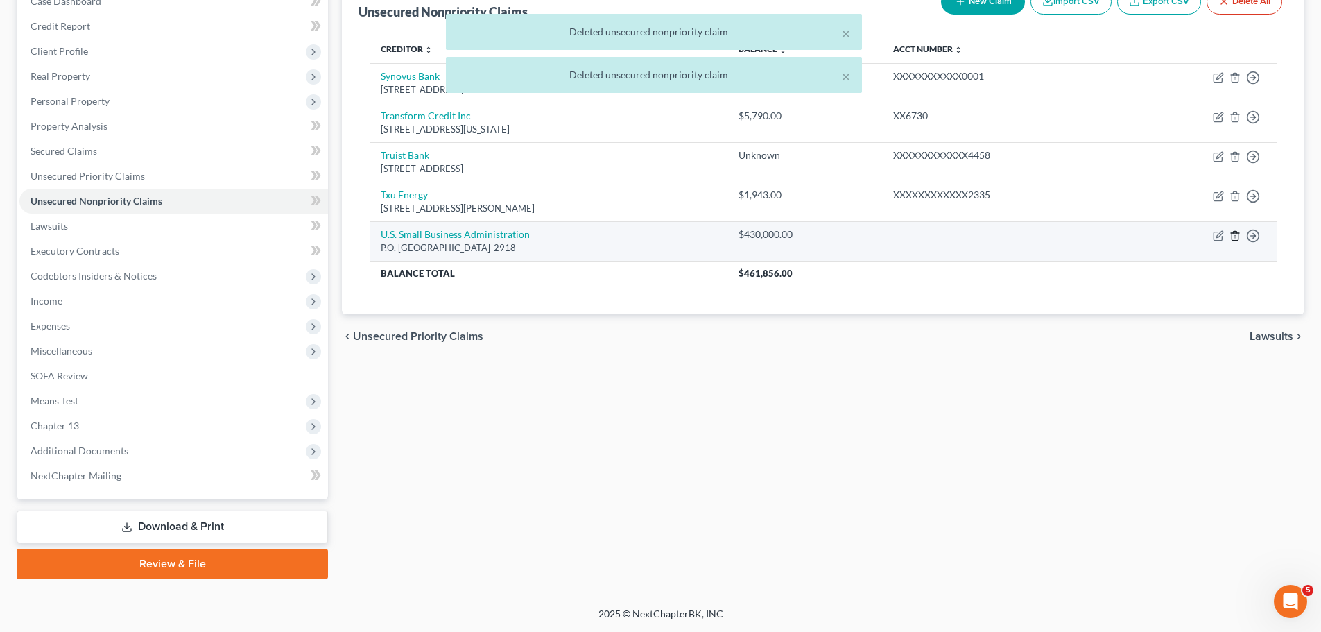
click at [1236, 239] on icon "button" at bounding box center [1234, 235] width 11 height 11
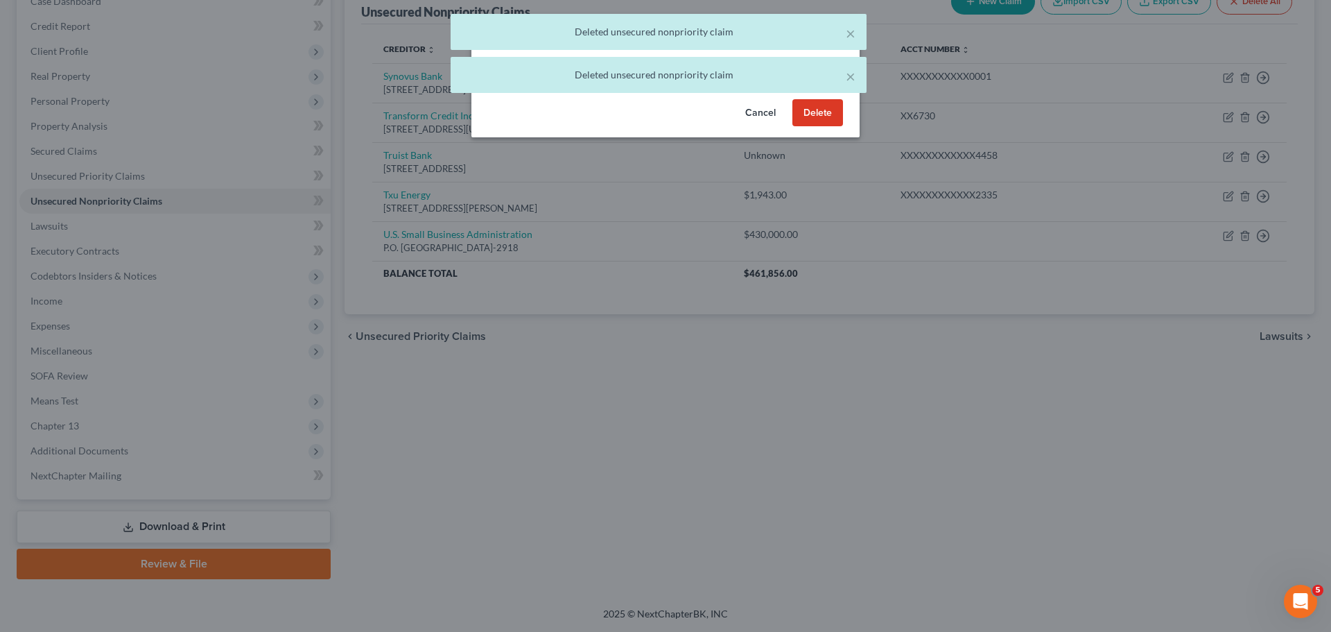
drag, startPoint x: 820, startPoint y: 123, endPoint x: 1026, endPoint y: 179, distance: 212.6
click at [819, 125] on button "Delete" at bounding box center [818, 113] width 51 height 28
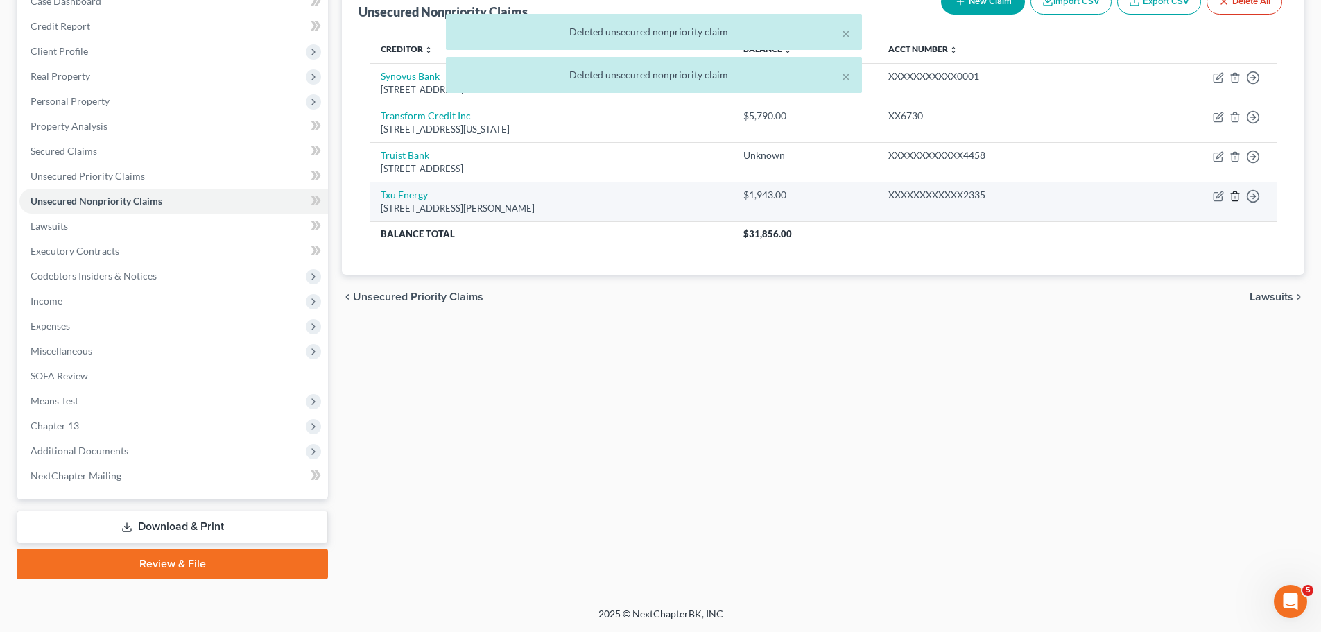
click at [1236, 198] on line "button" at bounding box center [1236, 197] width 0 height 3
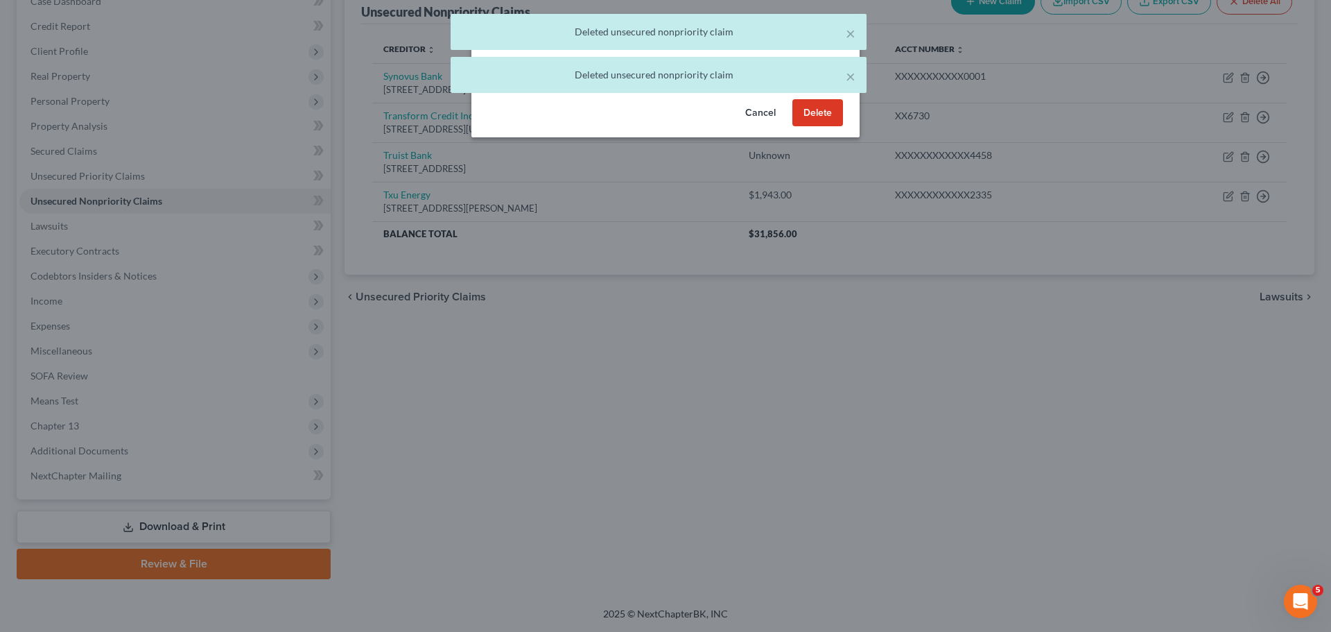
click at [824, 121] on button "Delete" at bounding box center [818, 113] width 51 height 28
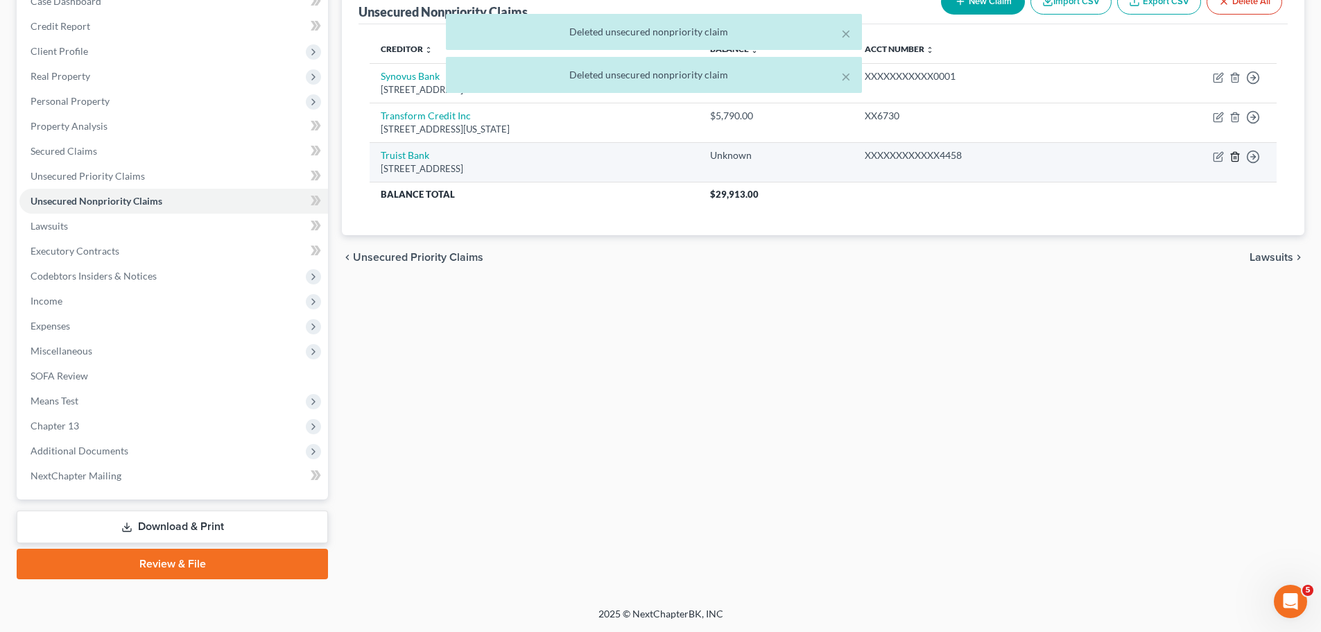
click at [1235, 157] on icon "button" at bounding box center [1234, 156] width 11 height 11
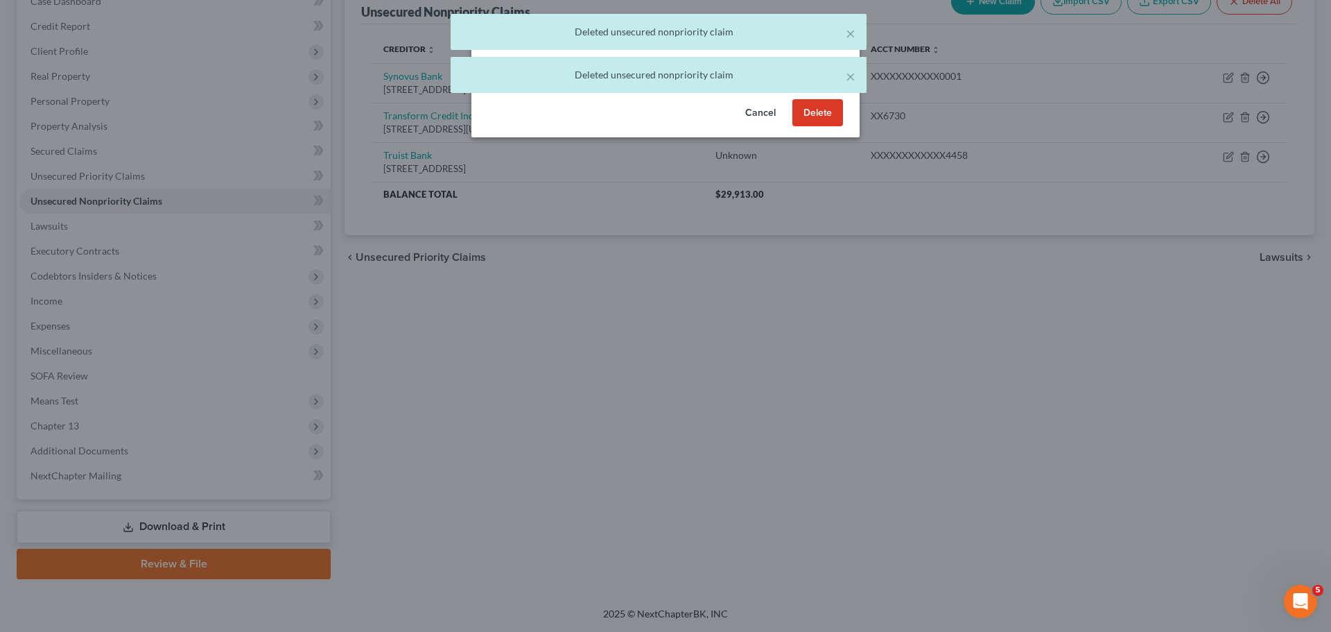
click at [838, 127] on button "Delete" at bounding box center [818, 113] width 51 height 28
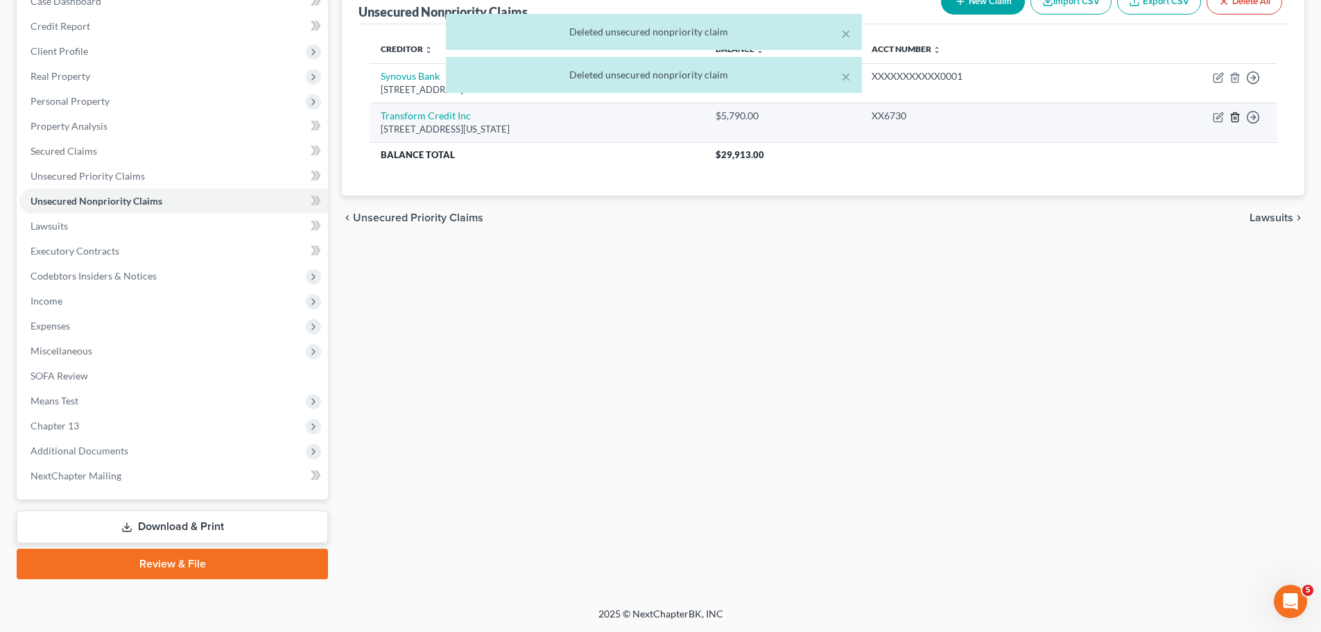
click at [1231, 119] on icon "button" at bounding box center [1234, 116] width 6 height 9
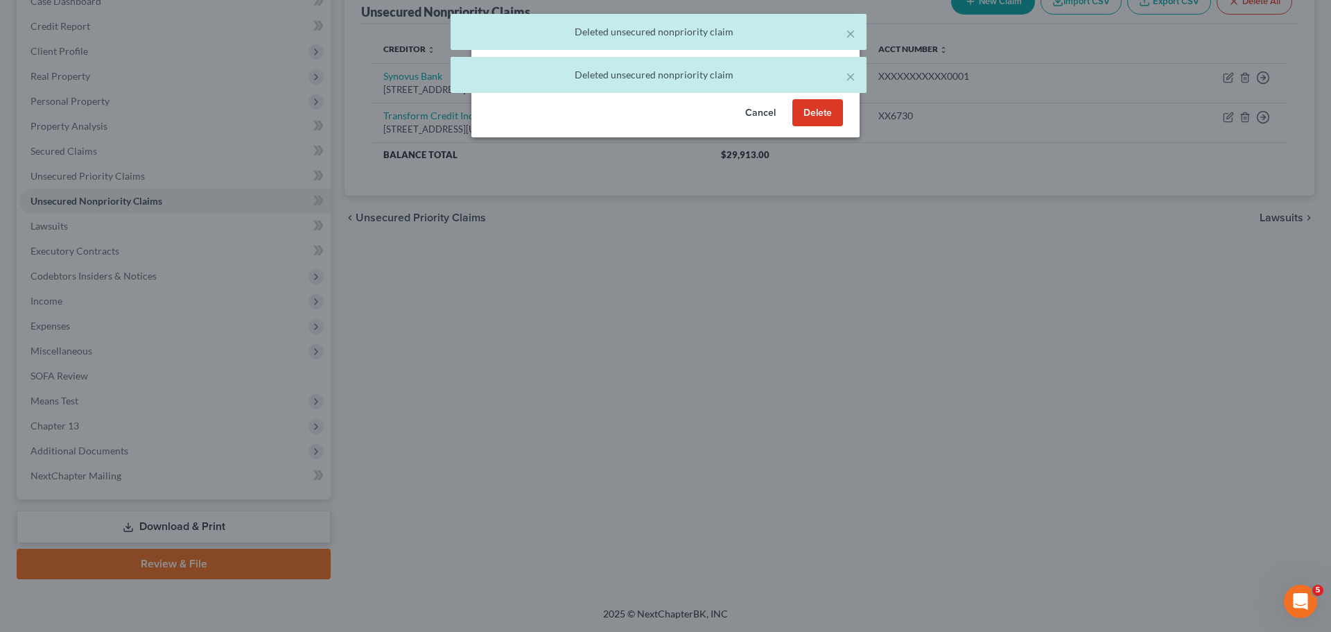
click at [812, 127] on button "Delete" at bounding box center [818, 113] width 51 height 28
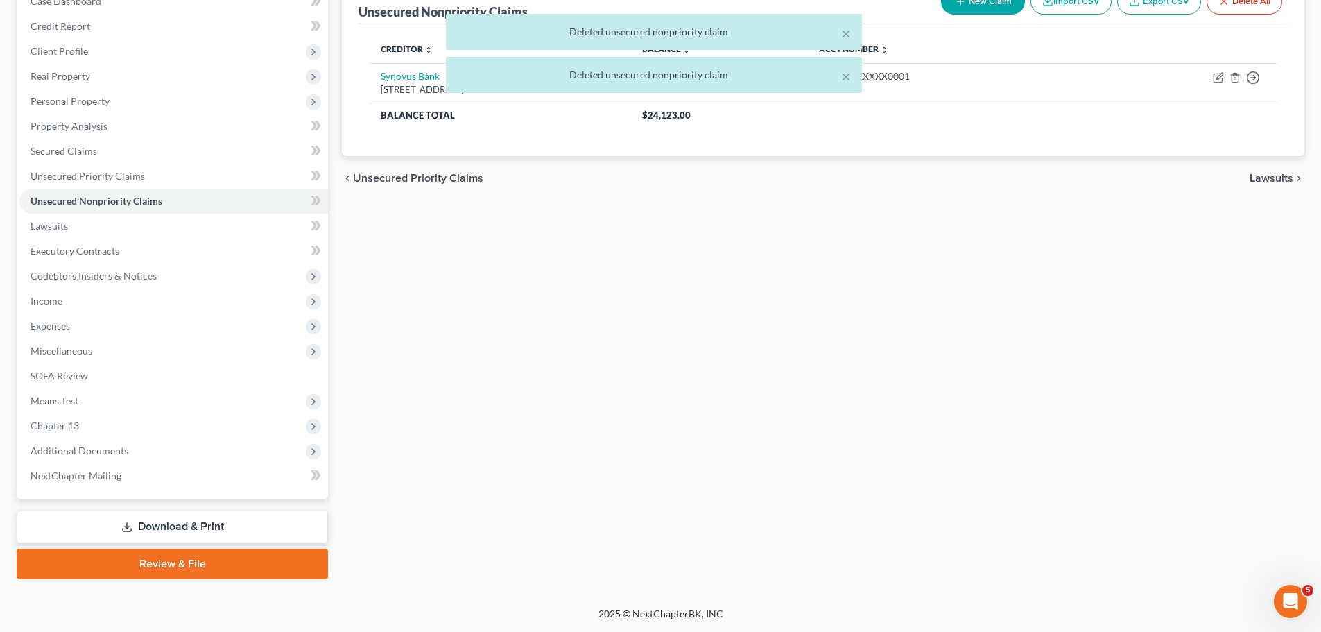
click at [1238, 81] on div "× Deleted unsecured nonpriority claim × Deleted unsecured nonpriority claim" at bounding box center [653, 57] width 1321 height 86
click at [1224, 80] on div "× Deleted unsecured nonpriority claim × Deleted unsecured nonpriority claim" at bounding box center [653, 57] width 1321 height 86
click at [1227, 78] on div "× Deleted unsecured nonpriority claim × Deleted unsecured nonpriority claim" at bounding box center [653, 57] width 1321 height 86
drag, startPoint x: 1227, startPoint y: 78, endPoint x: 1220, endPoint y: 80, distance: 7.9
click at [1229, 80] on div "× Deleted unsecured nonpriority claim × Deleted unsecured nonpriority claim" at bounding box center [653, 57] width 1321 height 86
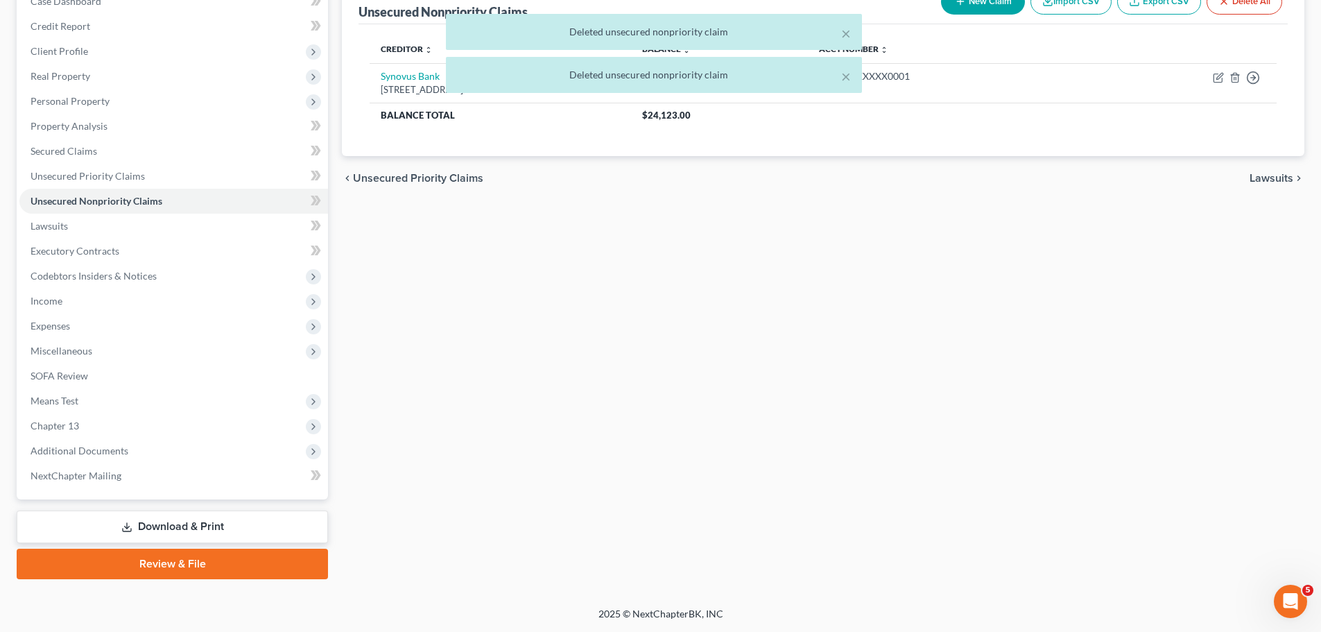
click at [1220, 80] on div "× Deleted unsecured nonpriority claim × Deleted unsecured nonpriority claim [PE…" at bounding box center [660, 254] width 1321 height 706
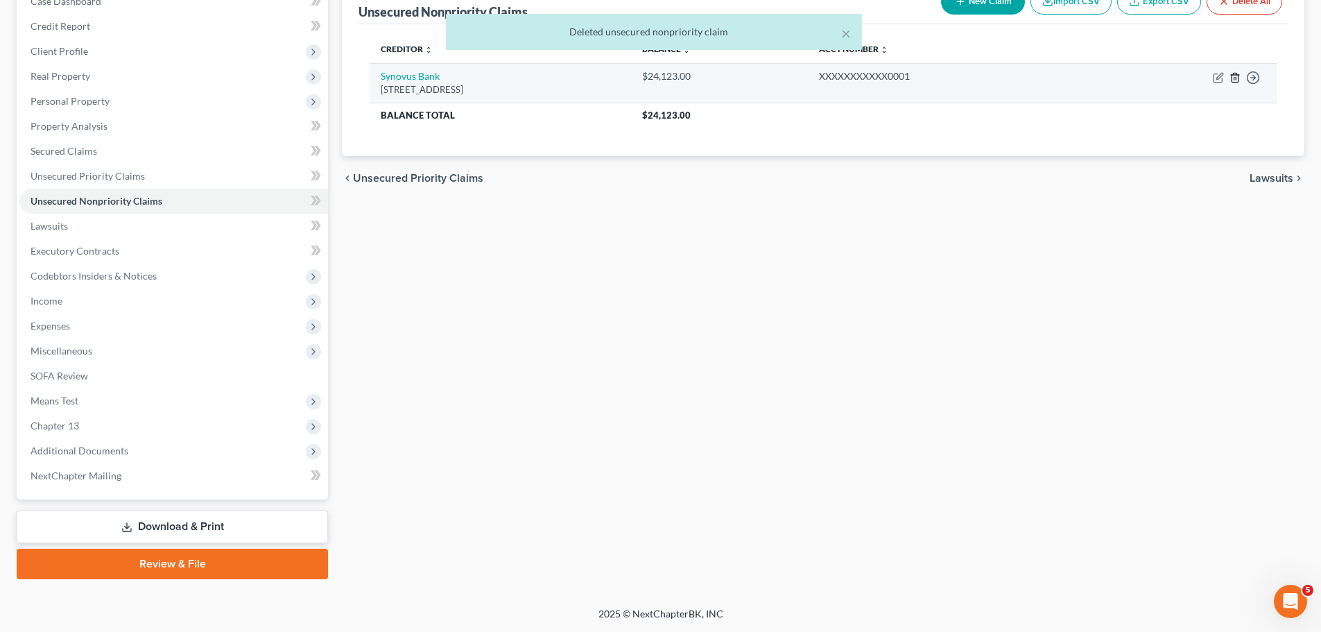
click at [1233, 80] on icon "button" at bounding box center [1234, 77] width 11 height 11
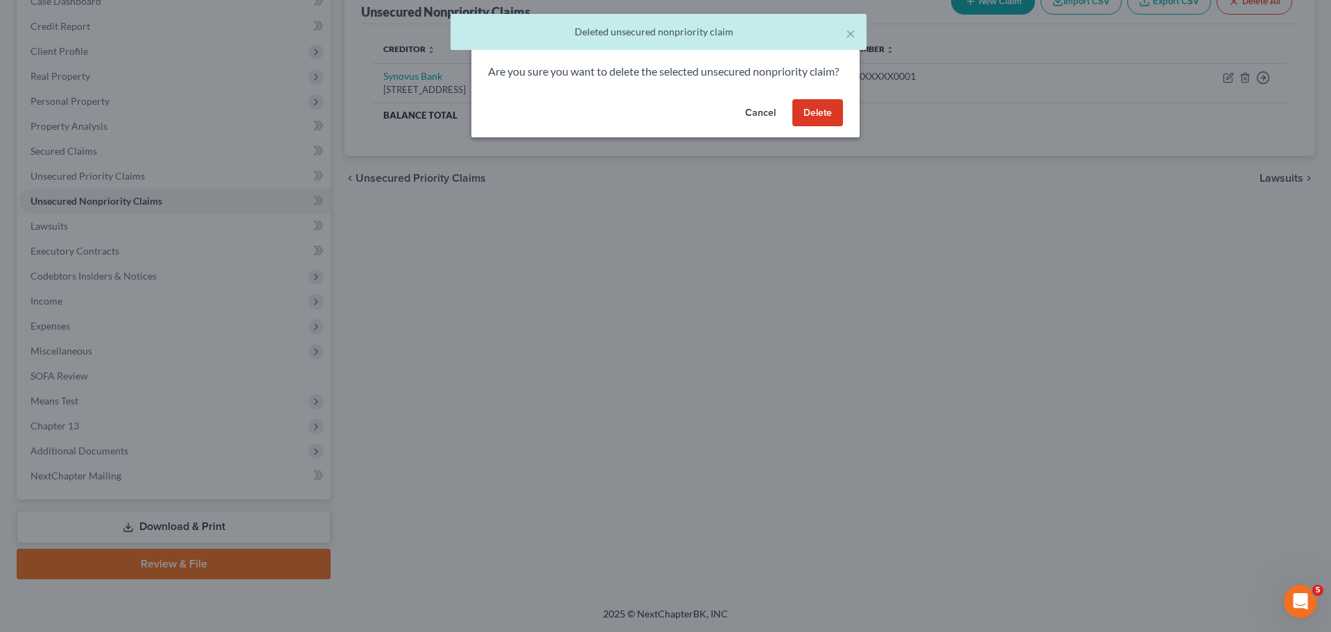
click at [828, 121] on button "Delete" at bounding box center [818, 113] width 51 height 28
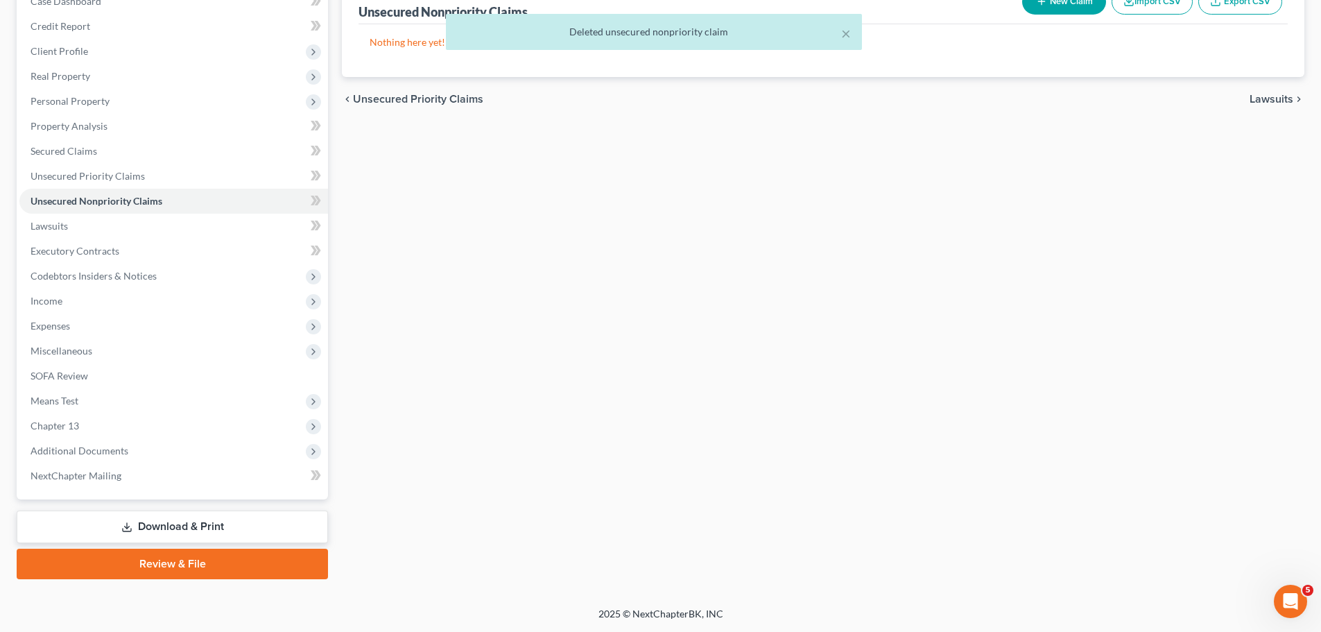
scroll to position [17, 0]
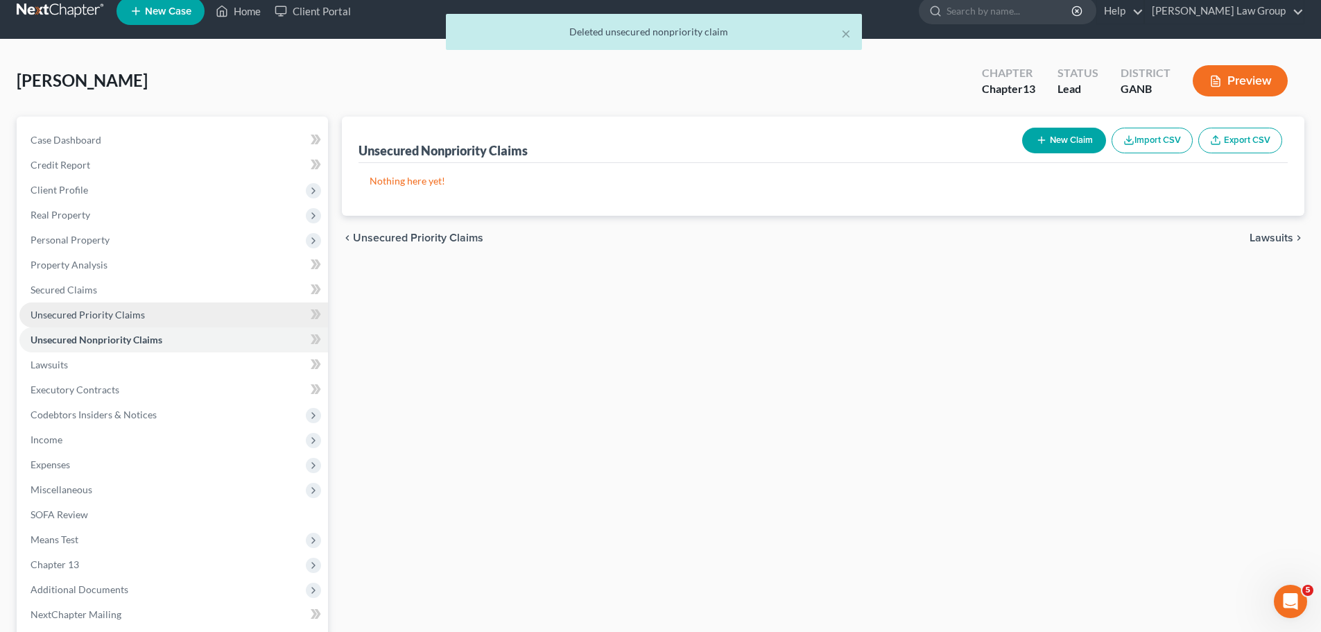
drag, startPoint x: 159, startPoint y: 312, endPoint x: 161, endPoint y: 305, distance: 7.2
click at [158, 311] on link "Unsecured Priority Claims" at bounding box center [173, 314] width 309 height 25
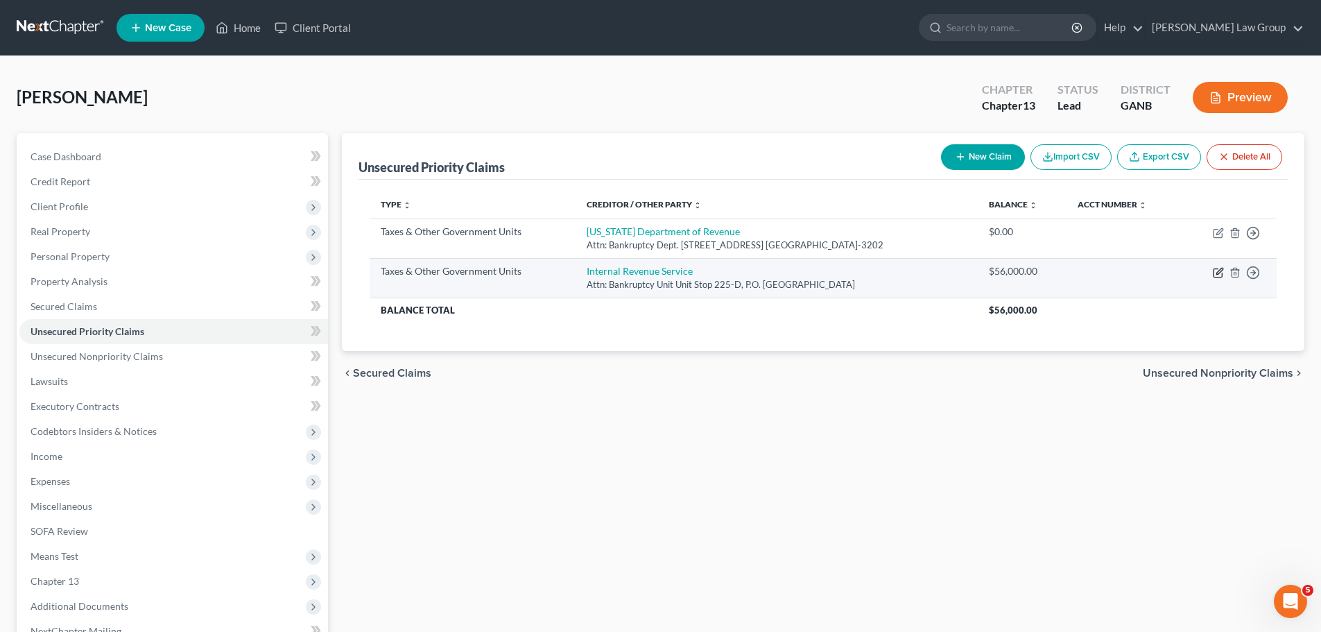
click at [1221, 275] on icon "button" at bounding box center [1218, 272] width 11 height 11
select select "0"
select select "10"
select select "0"
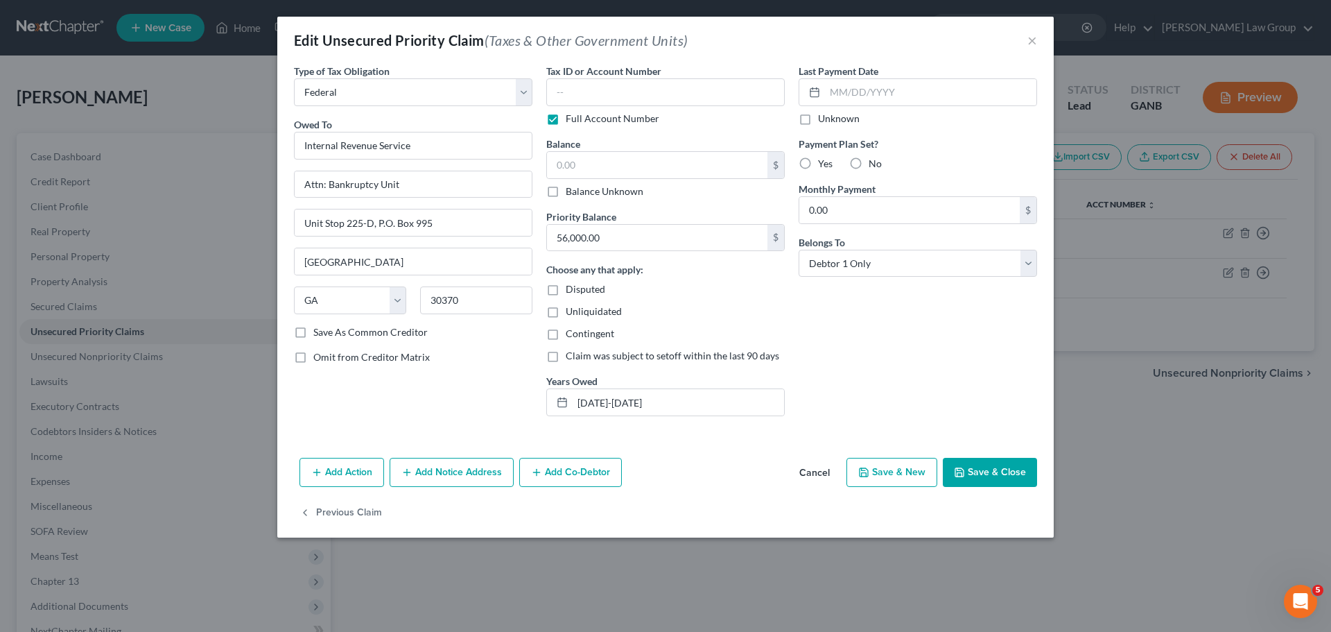
click at [566, 196] on label "Balance Unknown" at bounding box center [605, 191] width 78 height 14
click at [571, 193] on input "Balance Unknown" at bounding box center [575, 188] width 9 height 9
checkbox input "true"
type input "0.00"
drag, startPoint x: 654, startPoint y: 404, endPoint x: 498, endPoint y: 394, distance: 156.3
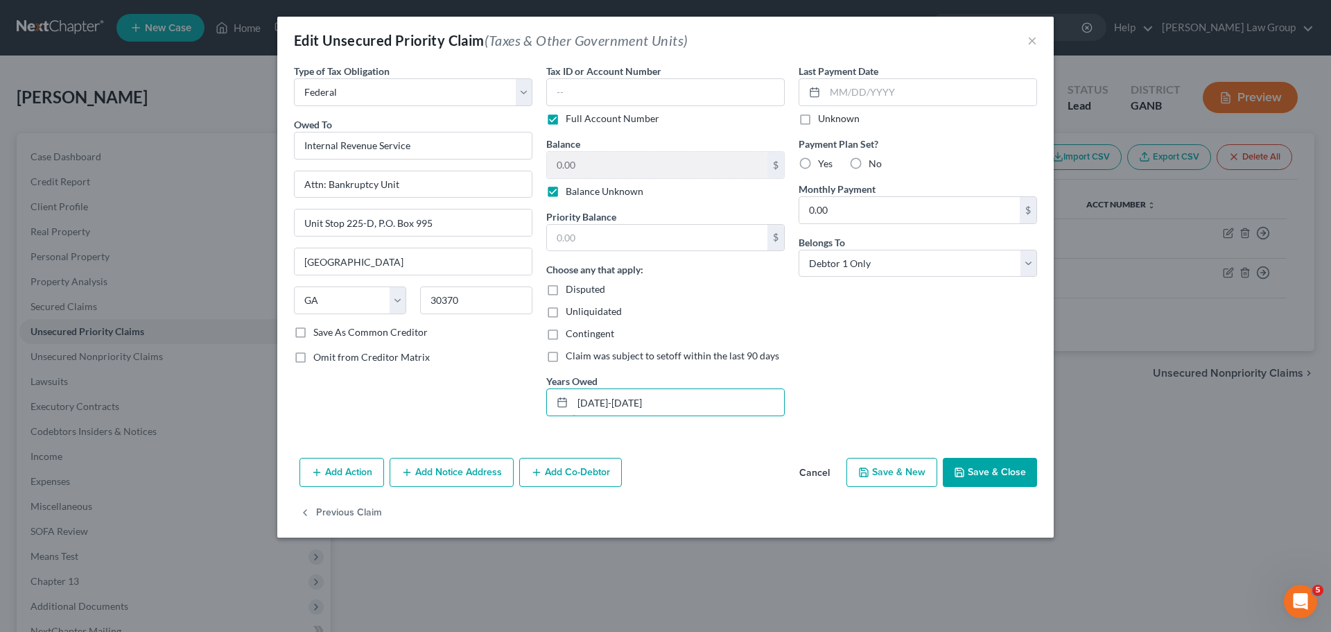
click at [498, 394] on div "Type of Tax Obligation * Select Federal City State Franchise Tax Board Other Ow…" at bounding box center [665, 245] width 757 height 363
click at [982, 486] on button "Save & Close" at bounding box center [990, 472] width 94 height 29
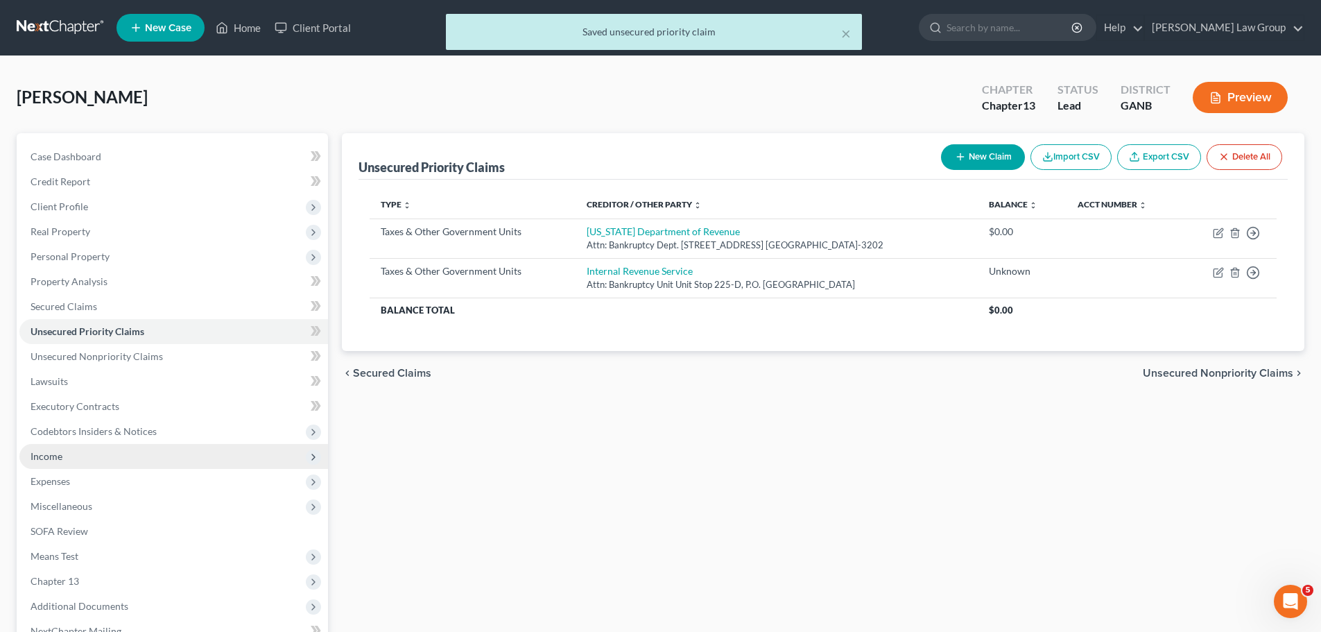
click at [79, 460] on span "Income" at bounding box center [173, 456] width 309 height 25
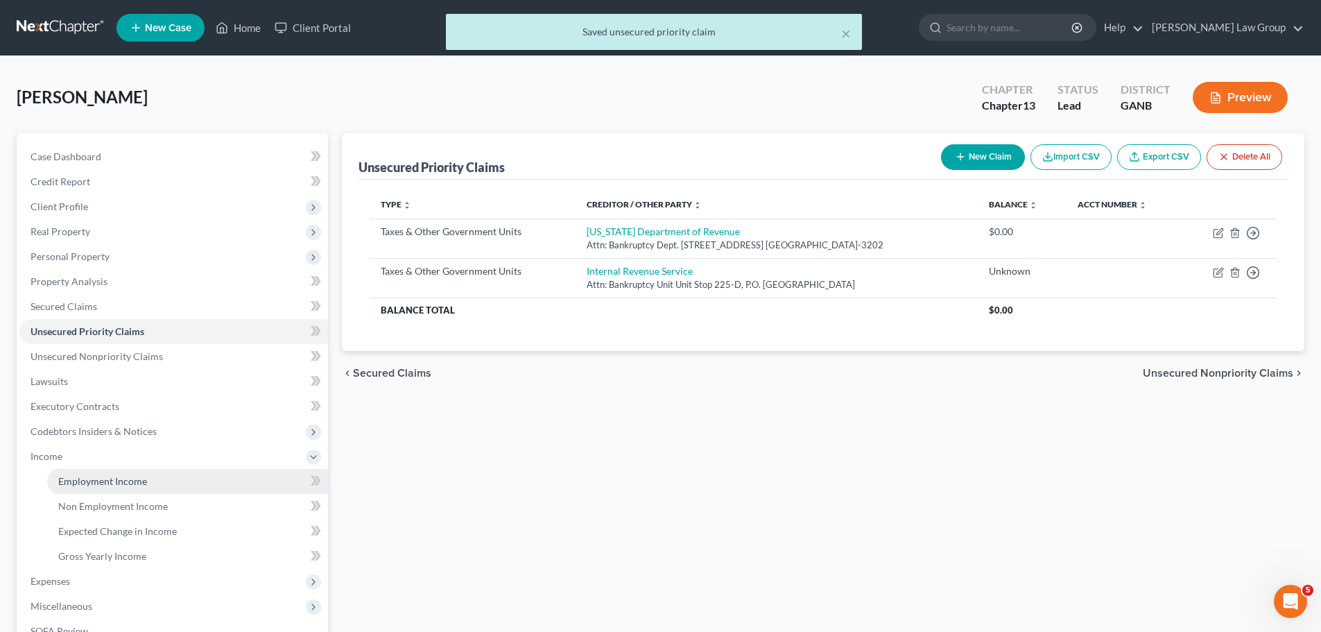
click at [159, 482] on link "Employment Income" at bounding box center [187, 481] width 281 height 25
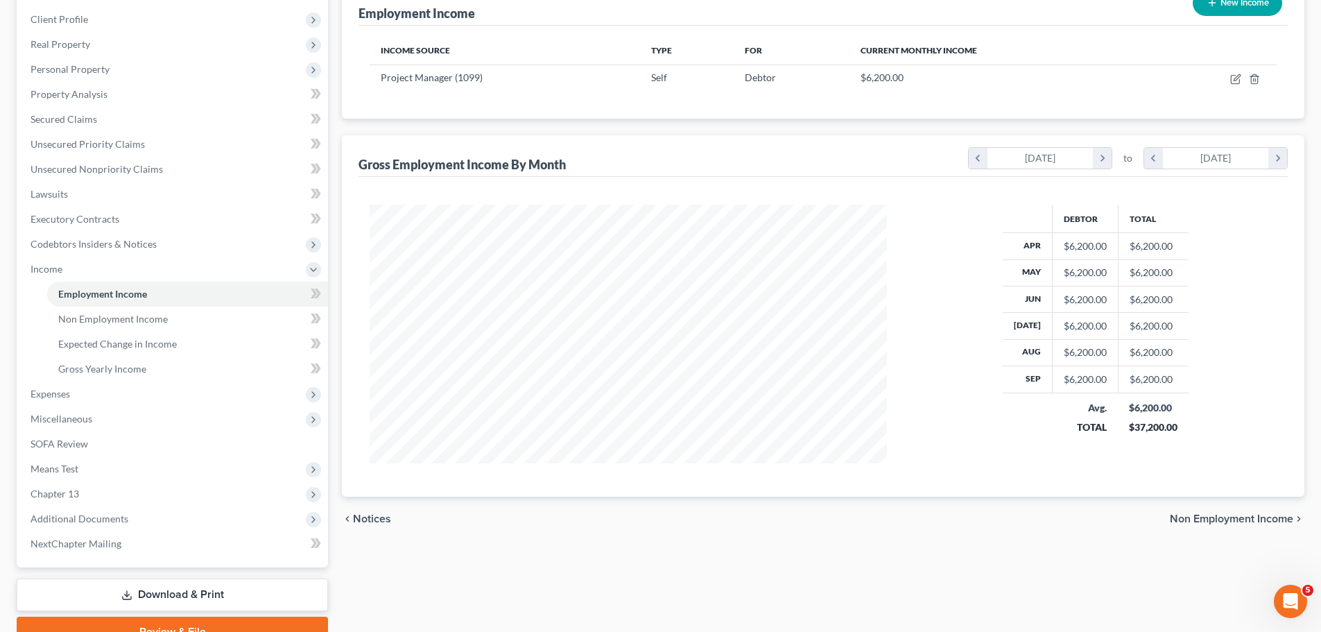
scroll to position [208, 0]
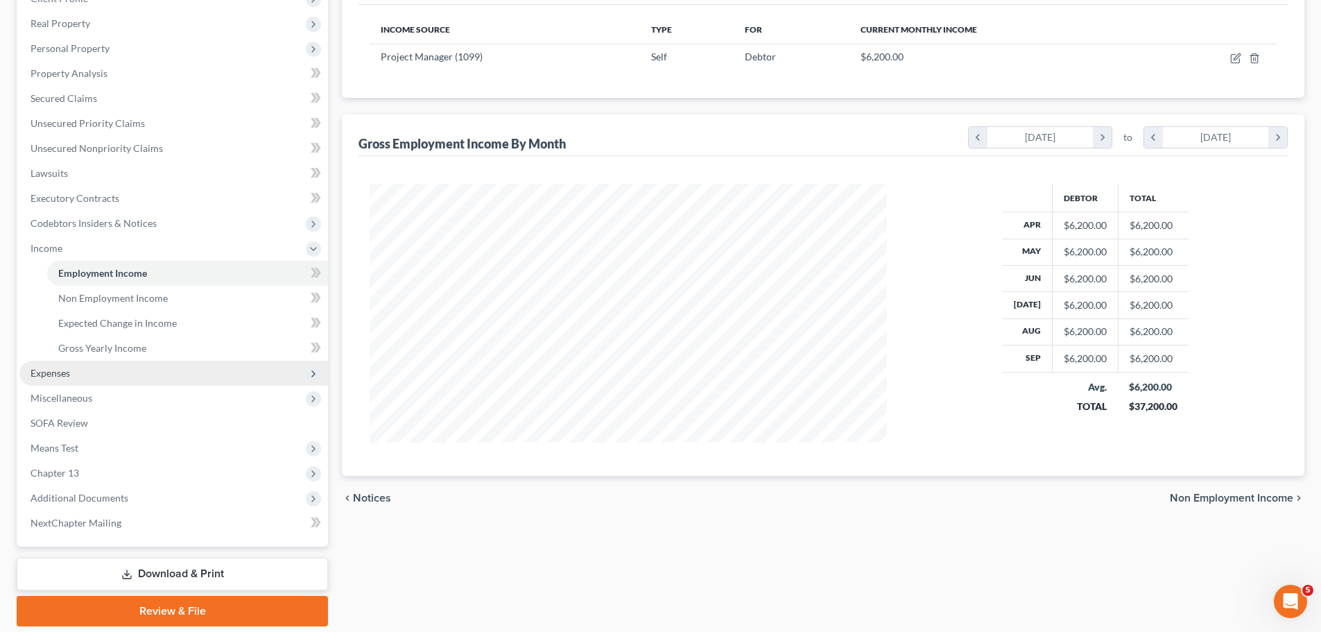
click at [180, 369] on span "Expenses" at bounding box center [173, 373] width 309 height 25
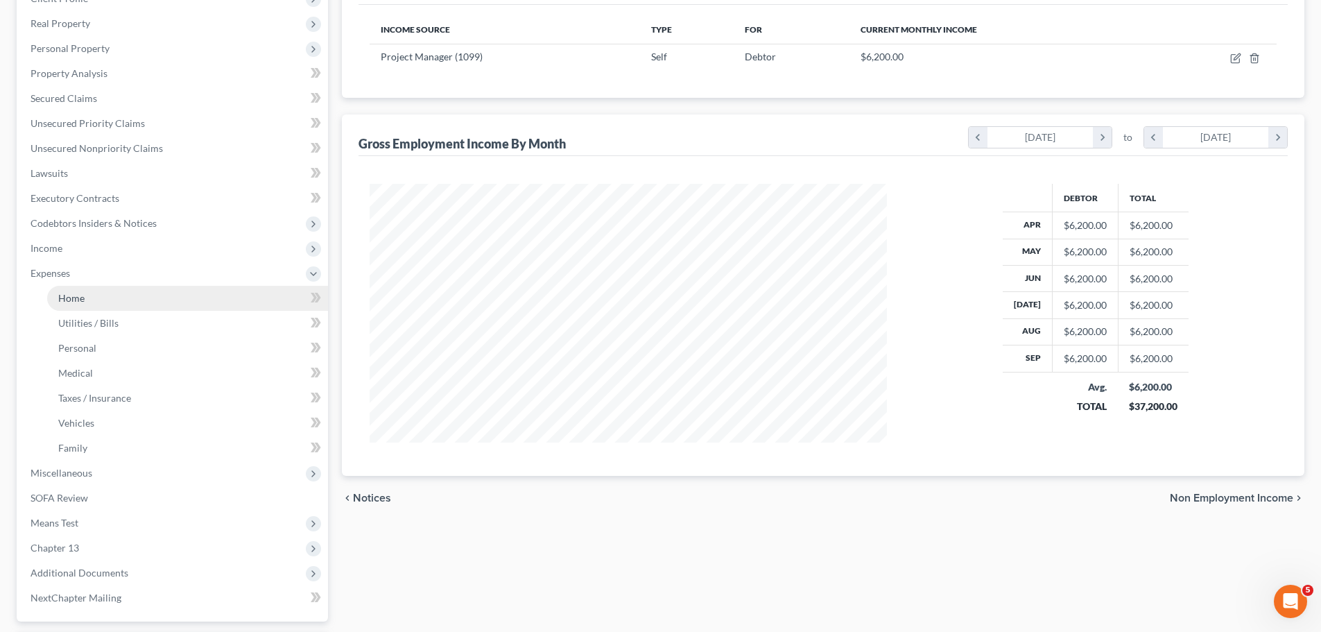
click at [168, 297] on link "Home" at bounding box center [187, 298] width 281 height 25
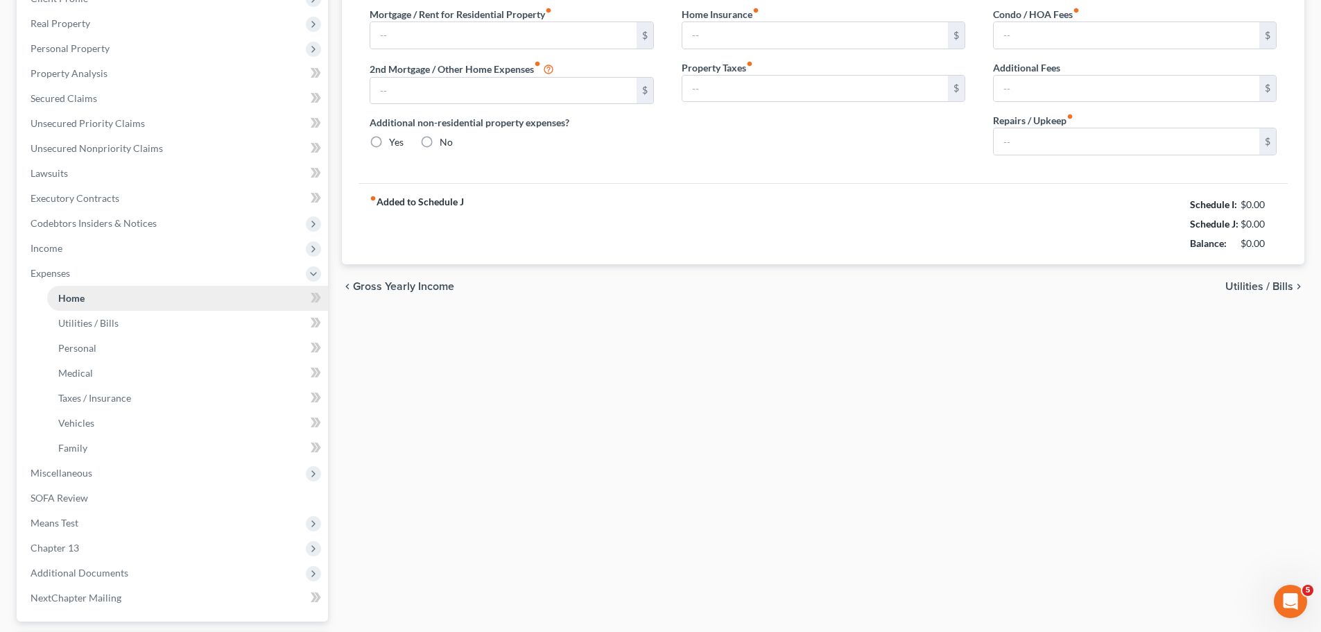
scroll to position [49, 0]
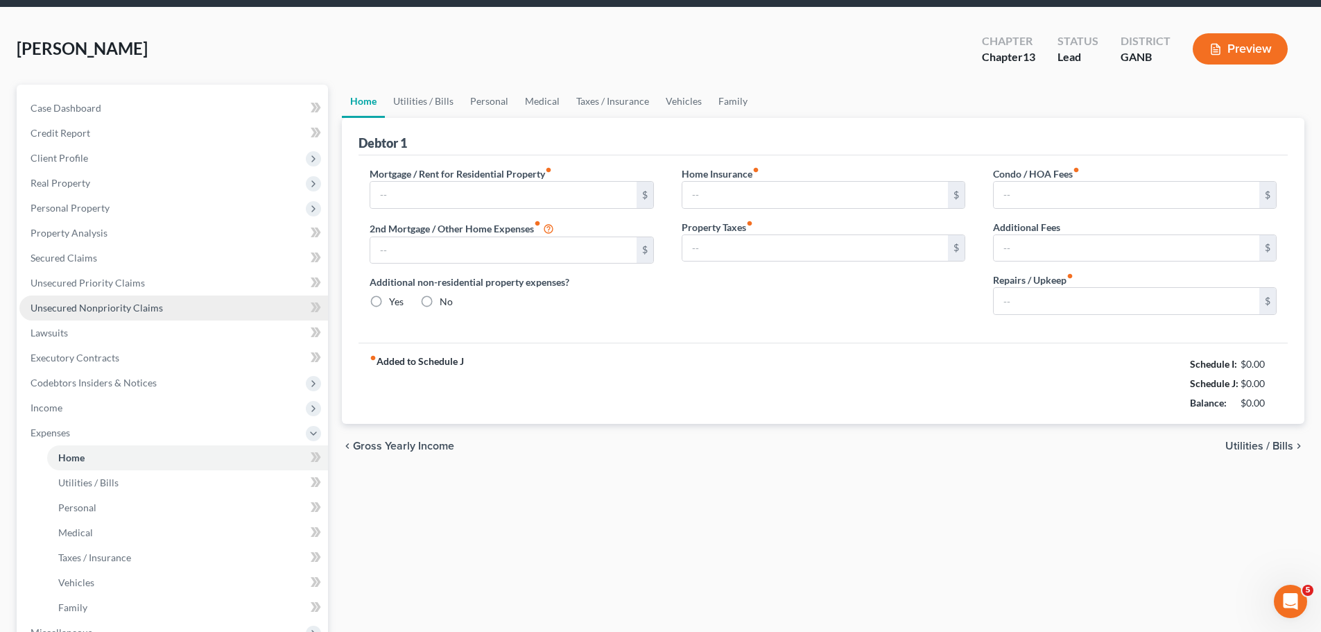
type input "2,800.00"
type input "0.00"
radio input "true"
type input "0.00"
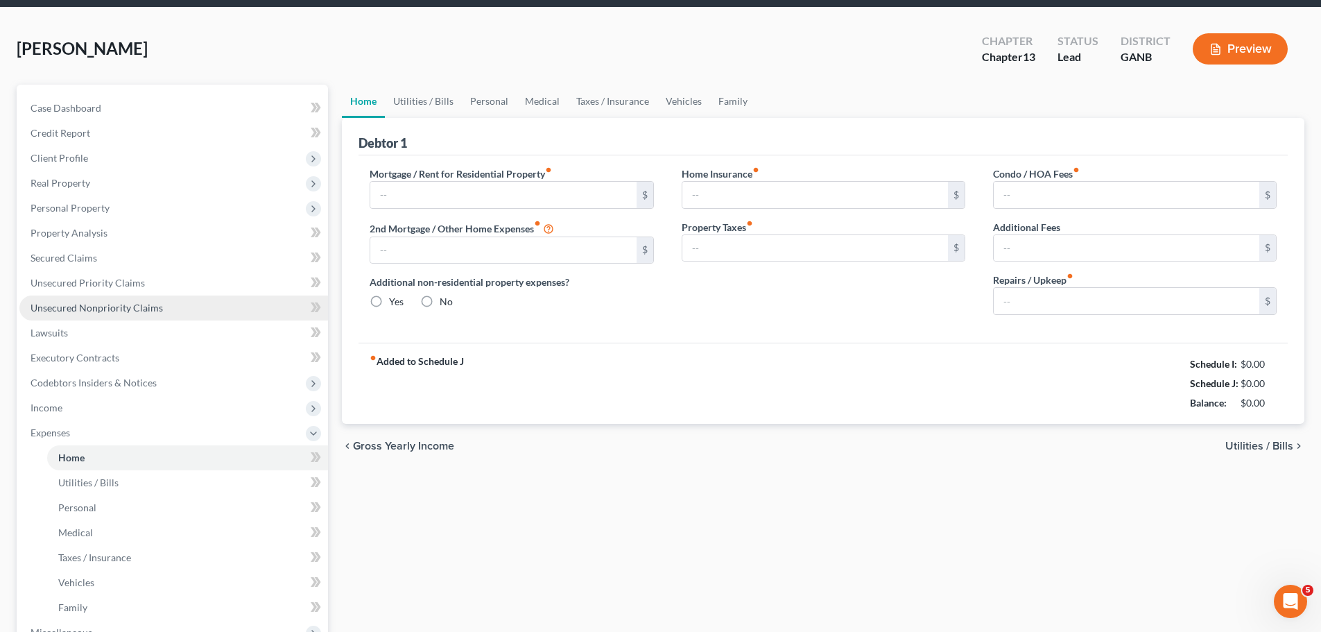
type input "0.00"
type input "250.00"
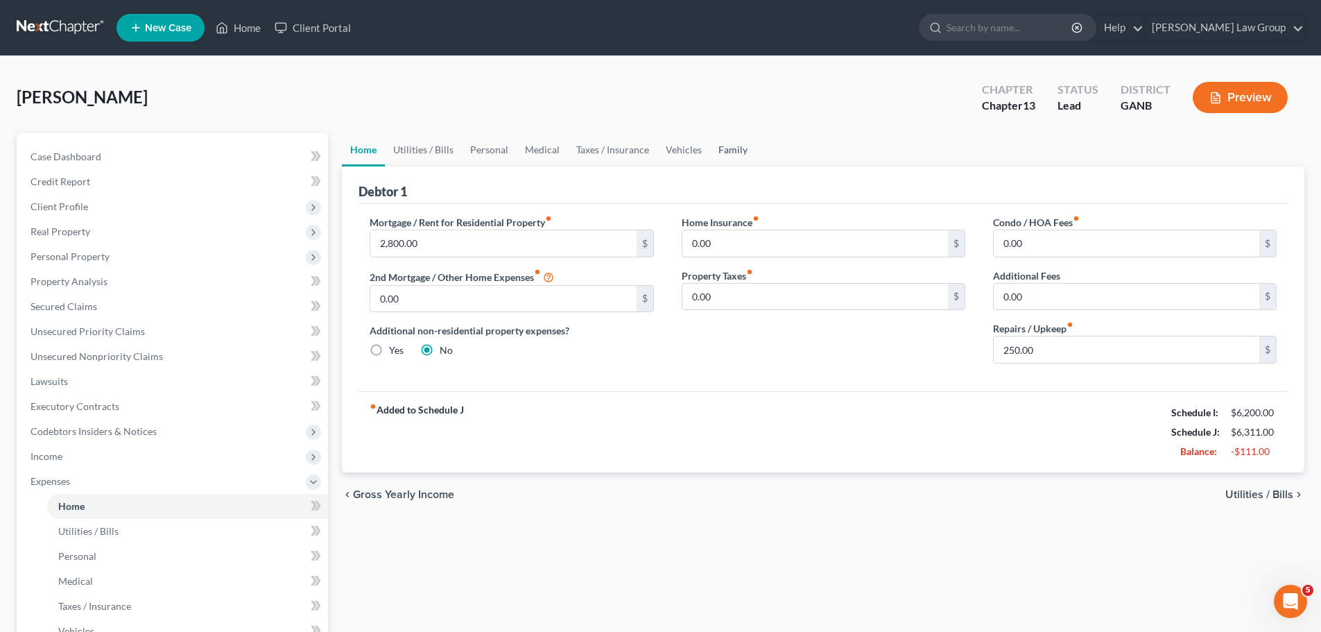
click at [740, 150] on link "Family" at bounding box center [733, 149] width 46 height 33
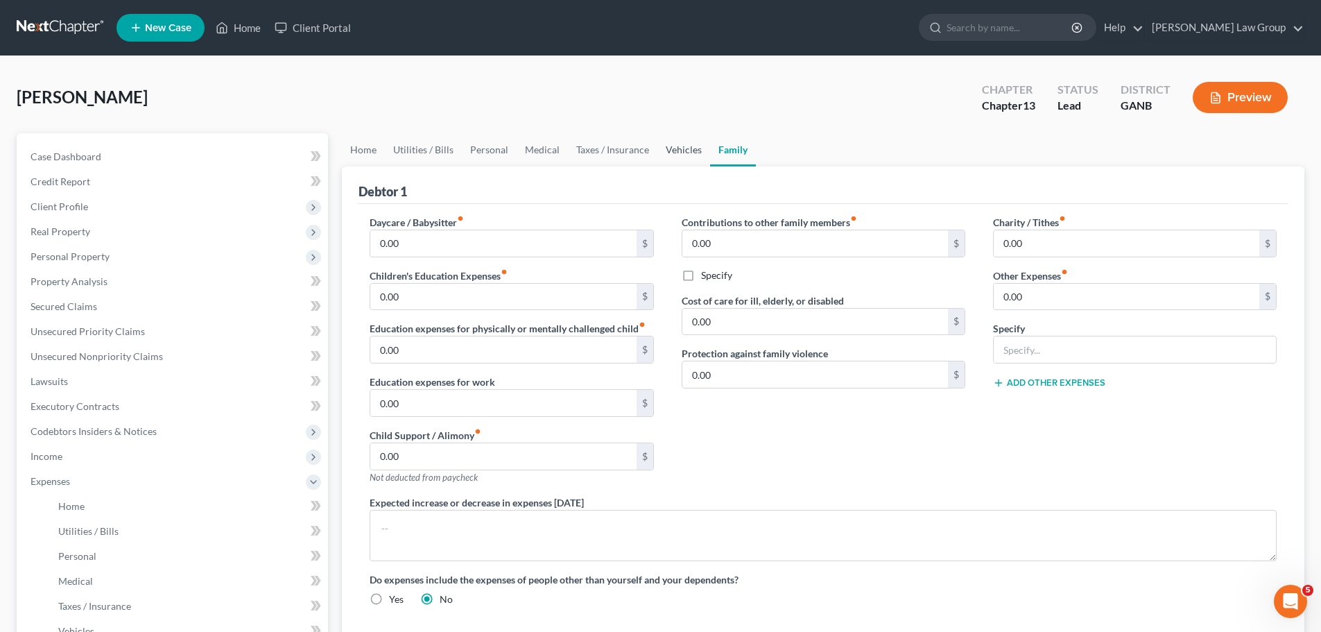
click at [673, 147] on link "Vehicles" at bounding box center [683, 149] width 53 height 33
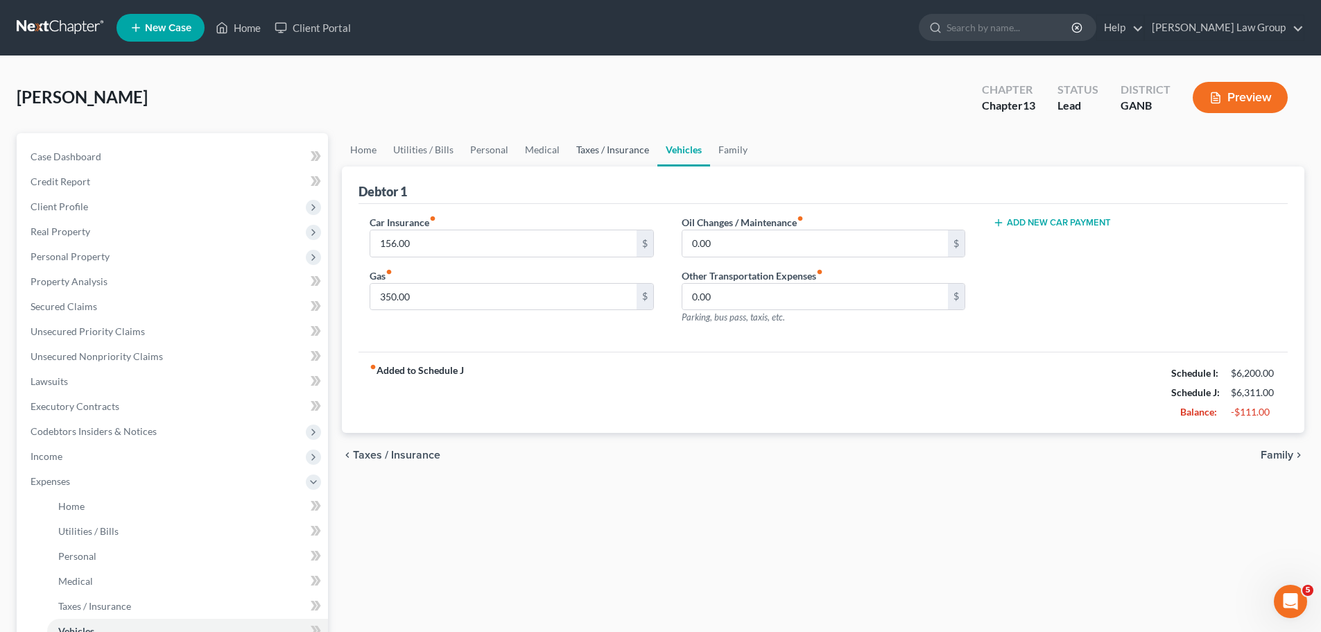
click at [637, 148] on link "Taxes / Insurance" at bounding box center [612, 149] width 89 height 33
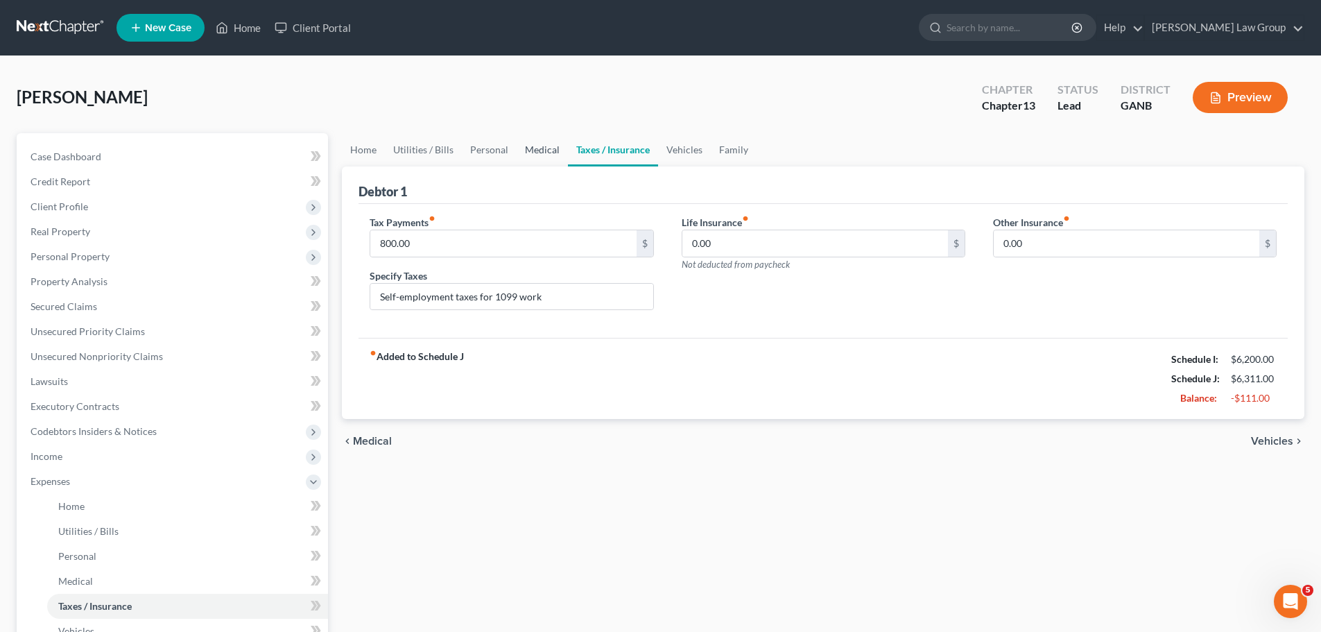
click at [526, 151] on link "Medical" at bounding box center [542, 149] width 51 height 33
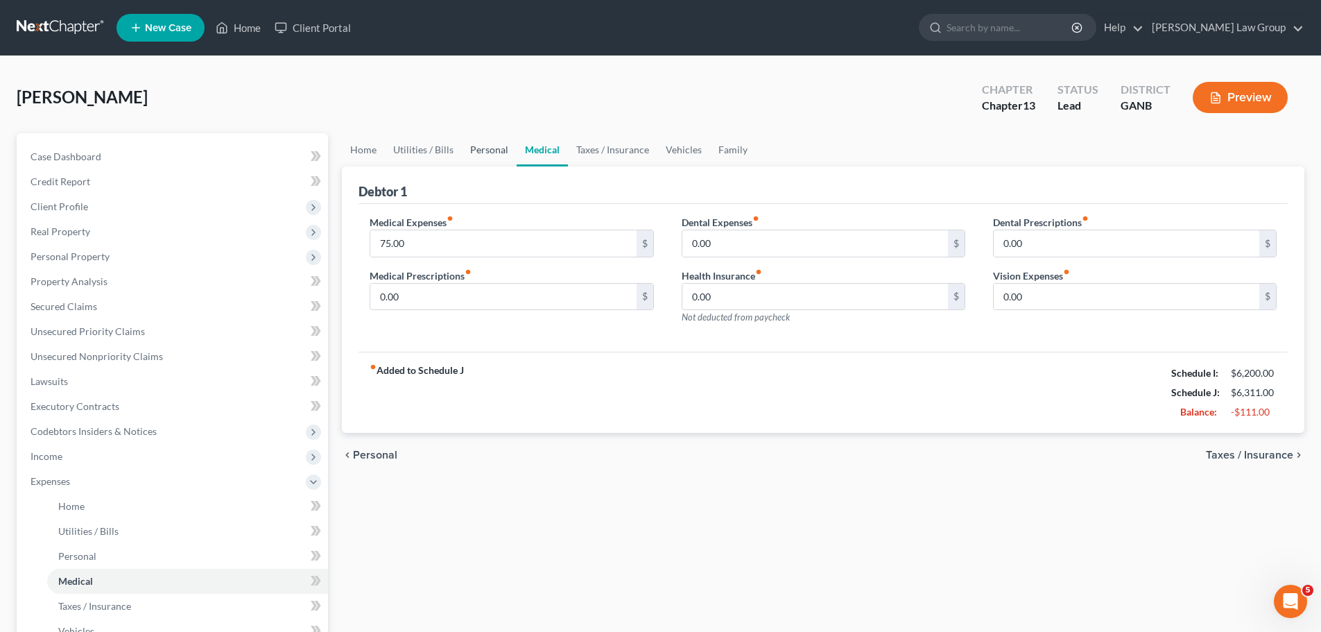
click at [476, 154] on link "Personal" at bounding box center [489, 149] width 55 height 33
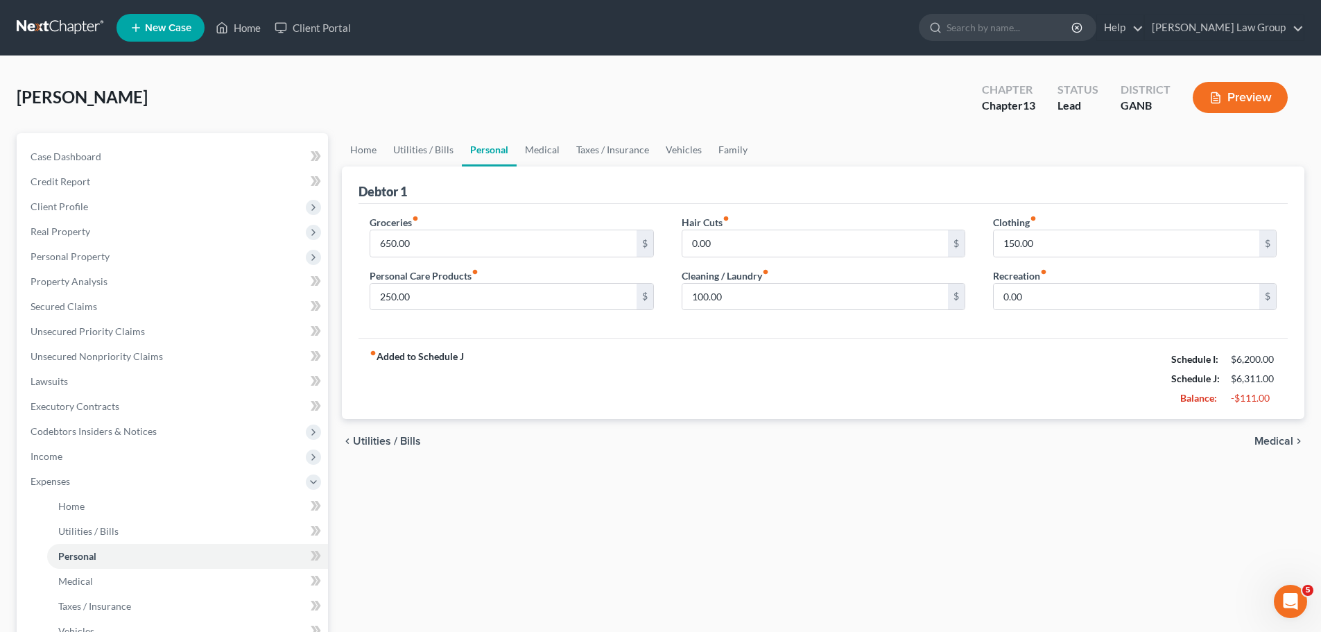
click at [1064, 257] on div "Clothing fiber_manual_record 150.00 $ Recreation fiber_manual_record 0.00 $" at bounding box center [1134, 268] width 311 height 107
click at [1067, 257] on div "150.00 $" at bounding box center [1135, 244] width 284 height 28
click at [1070, 256] on input "150.00" at bounding box center [1127, 243] width 266 height 26
type input "20"
click at [858, 299] on input "100.00" at bounding box center [815, 297] width 266 height 26
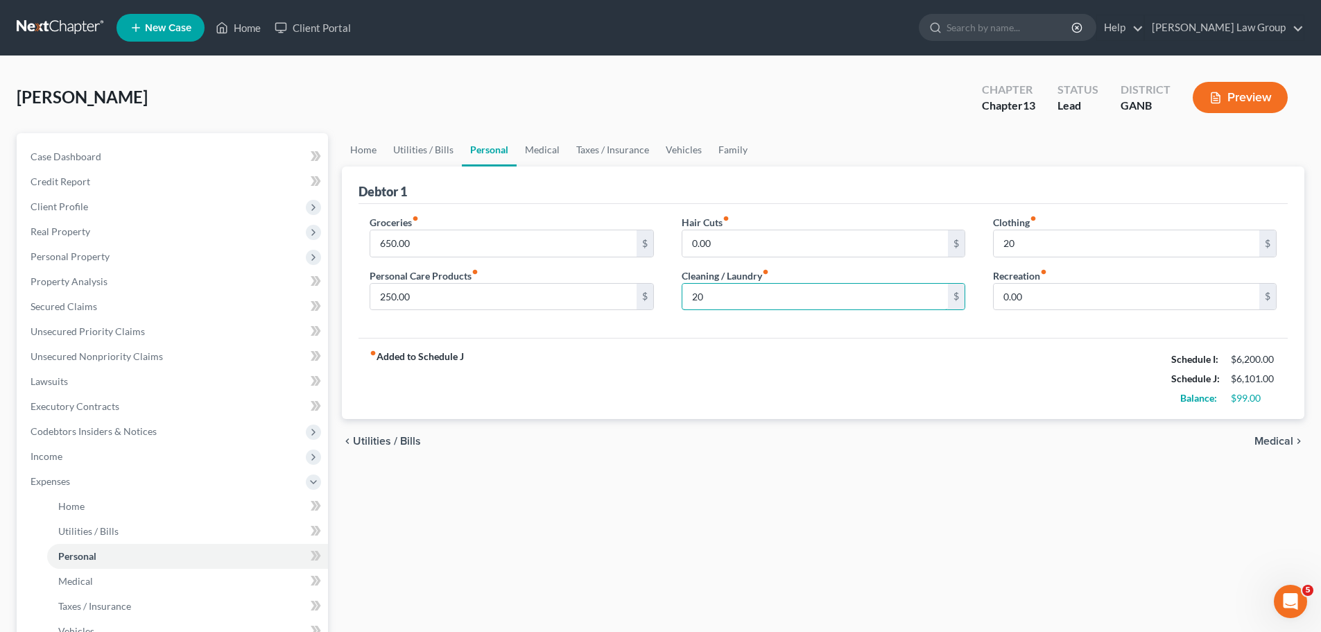
type input "20"
drag, startPoint x: 644, startPoint y: 313, endPoint x: 571, endPoint y: 293, distance: 75.7
click at [635, 311] on div "Groceries fiber_manual_record 650.00 $ Personal Care Products fiber_manual_reco…" at bounding box center [511, 268] width 311 height 107
click at [571, 292] on input "250.00" at bounding box center [503, 297] width 266 height 26
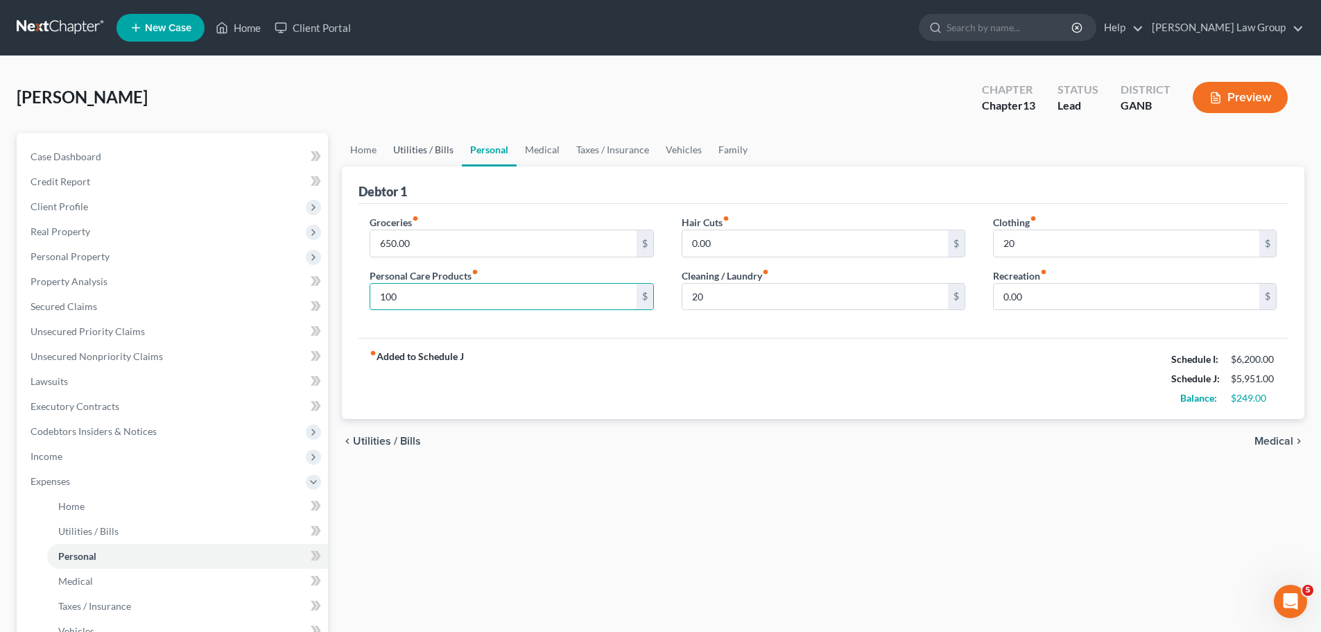
type input "100"
click at [429, 146] on link "Utilities / Bills" at bounding box center [423, 149] width 77 height 33
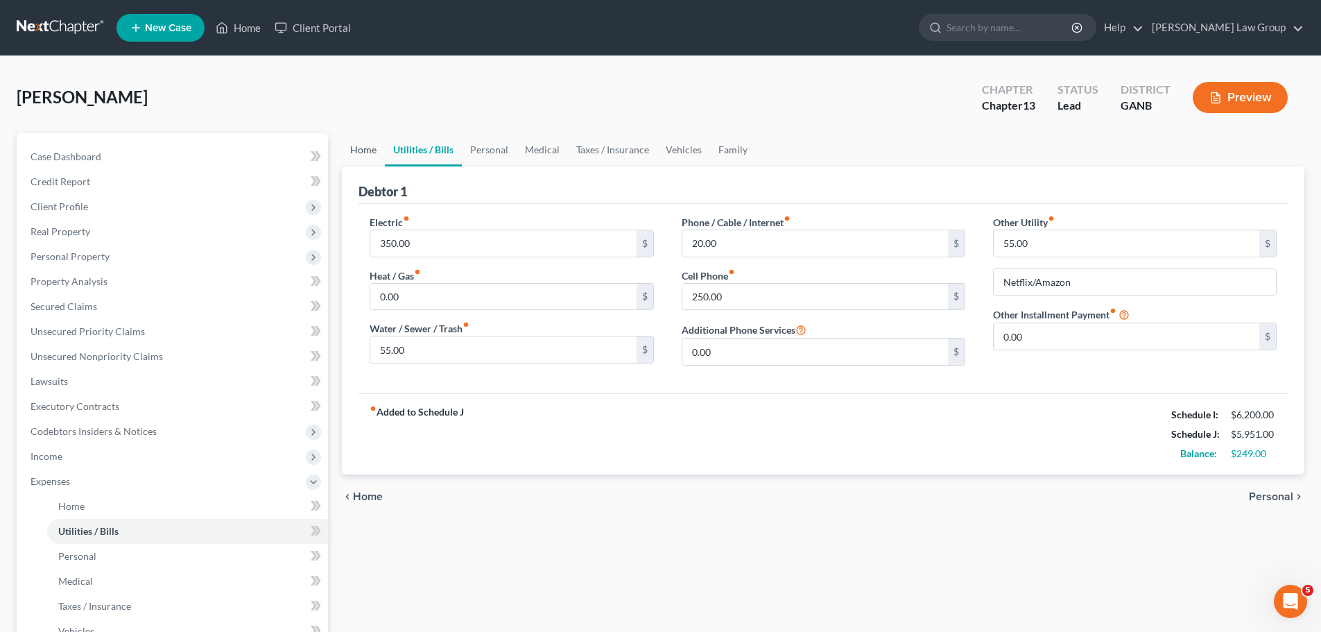
click at [382, 148] on link "Home" at bounding box center [363, 149] width 43 height 33
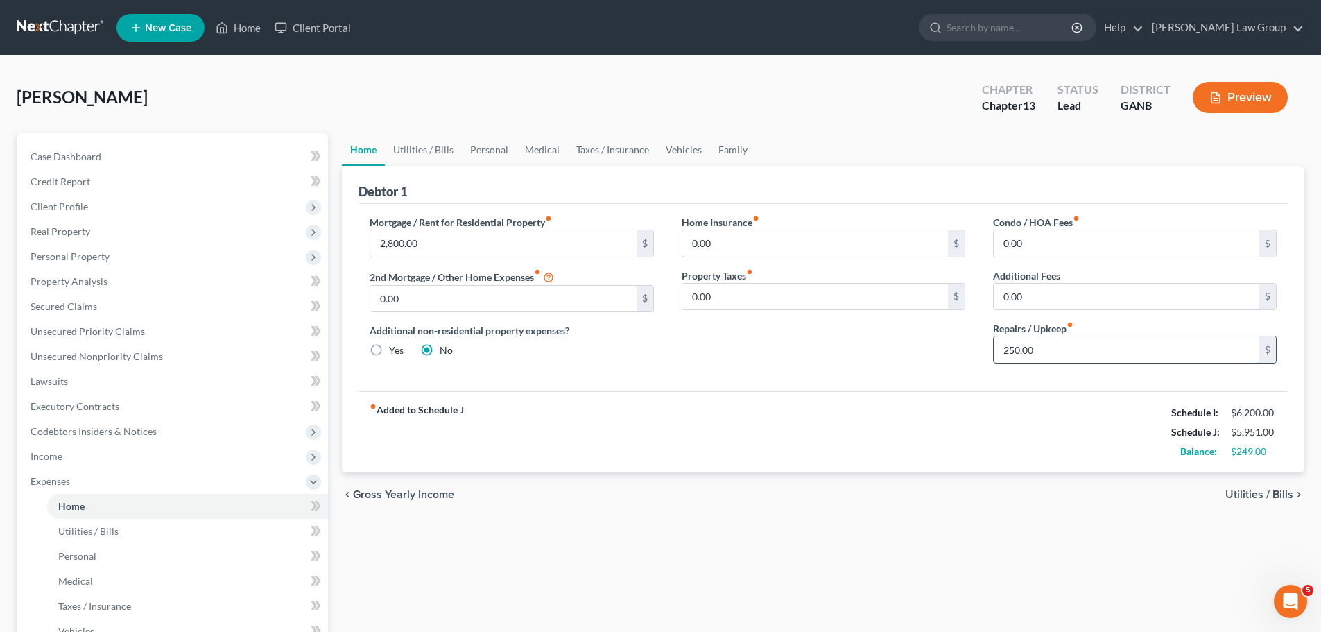
click at [1057, 350] on input "250.00" at bounding box center [1127, 349] width 266 height 26
type input "100"
click at [675, 144] on link "Vehicles" at bounding box center [683, 149] width 53 height 33
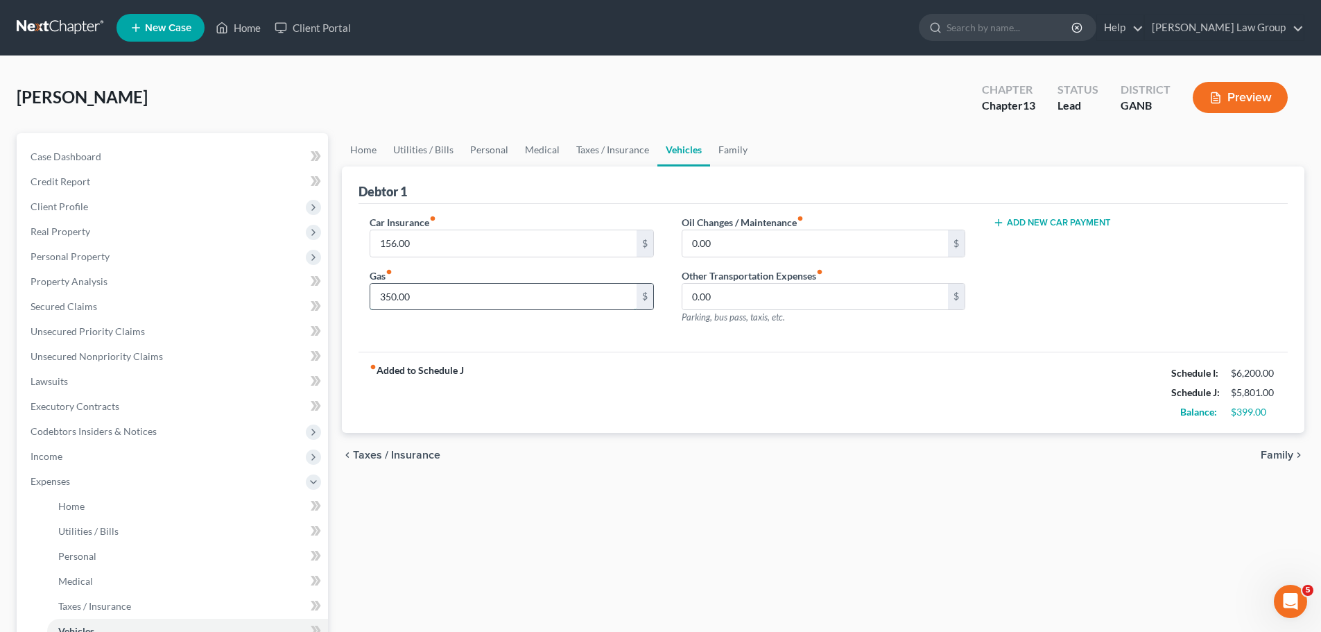
click at [467, 304] on input "350.00" at bounding box center [503, 297] width 266 height 26
type input "150"
click at [546, 339] on div "Car Insurance fiber_manual_record 156.00 $ Gas fiber_manual_record 150 $ Oil Ch…" at bounding box center [822, 278] width 929 height 148
click at [716, 158] on link "Family" at bounding box center [733, 149] width 46 height 33
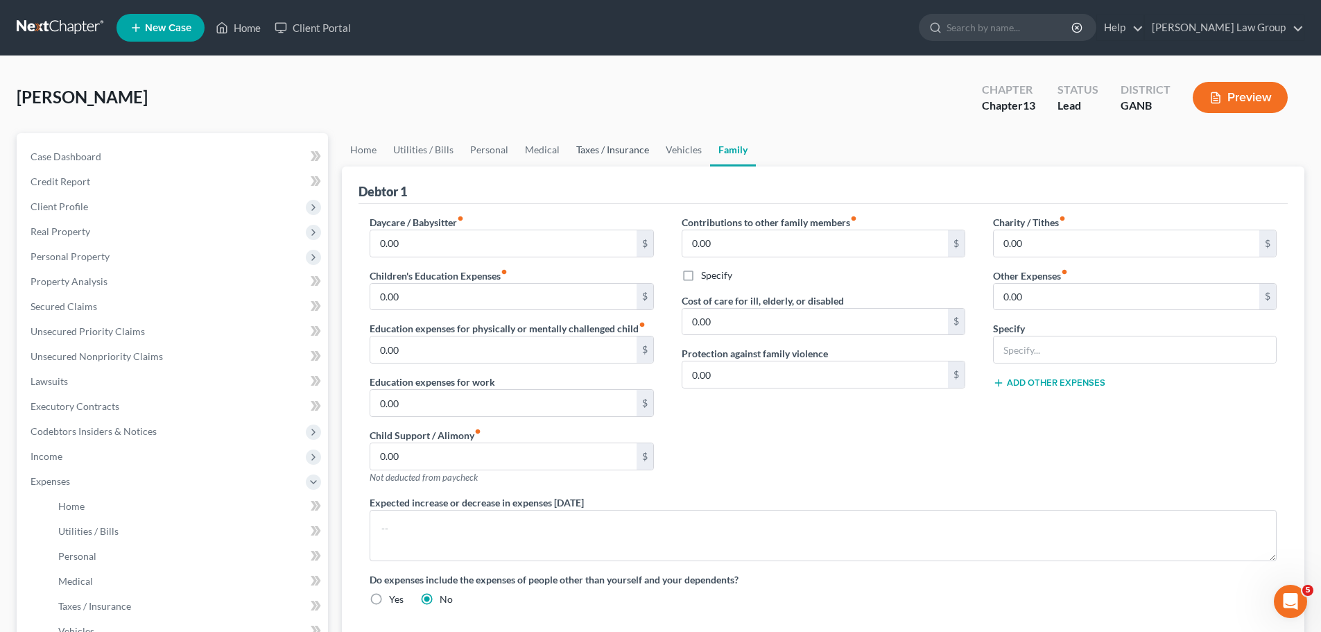
click at [601, 147] on link "Taxes / Insurance" at bounding box center [612, 149] width 89 height 33
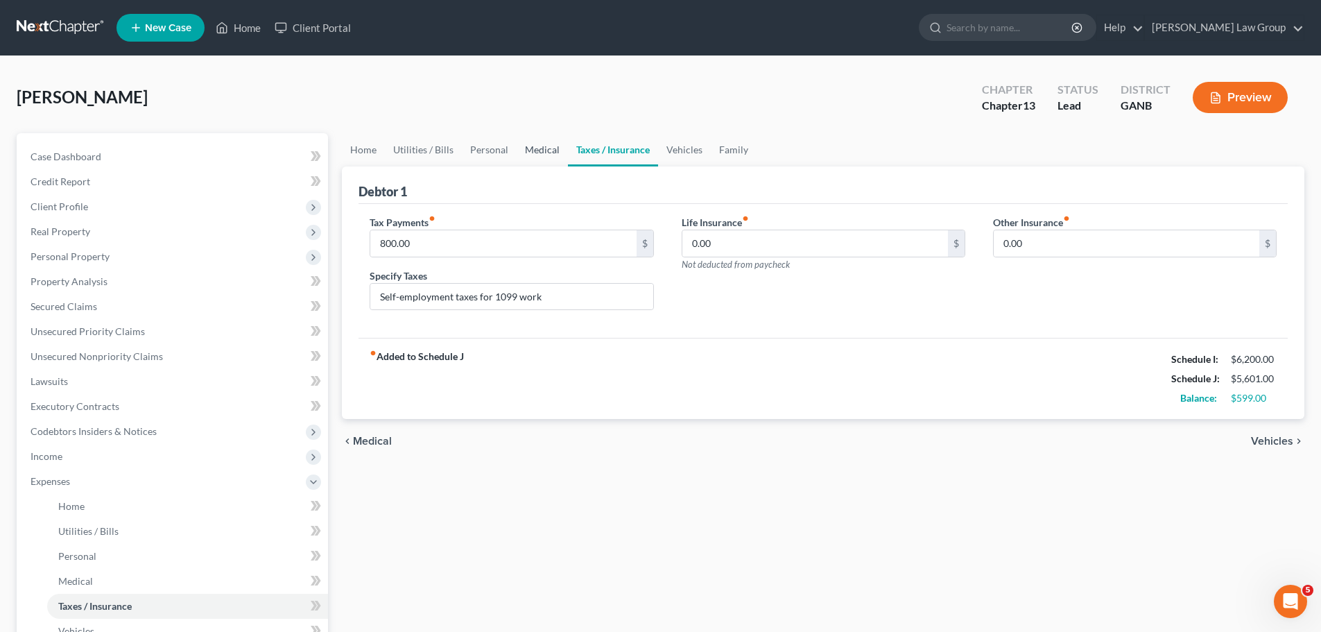
click at [532, 159] on link "Medical" at bounding box center [542, 149] width 51 height 33
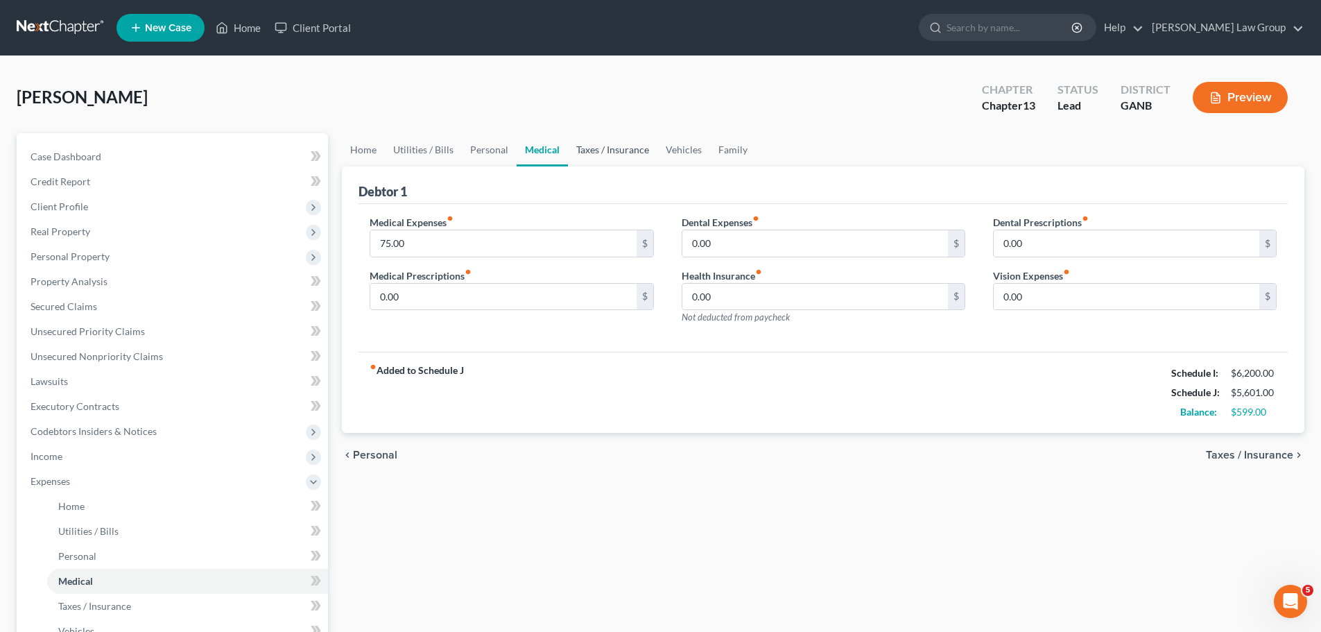
click at [607, 150] on link "Taxes / Insurance" at bounding box center [612, 149] width 89 height 33
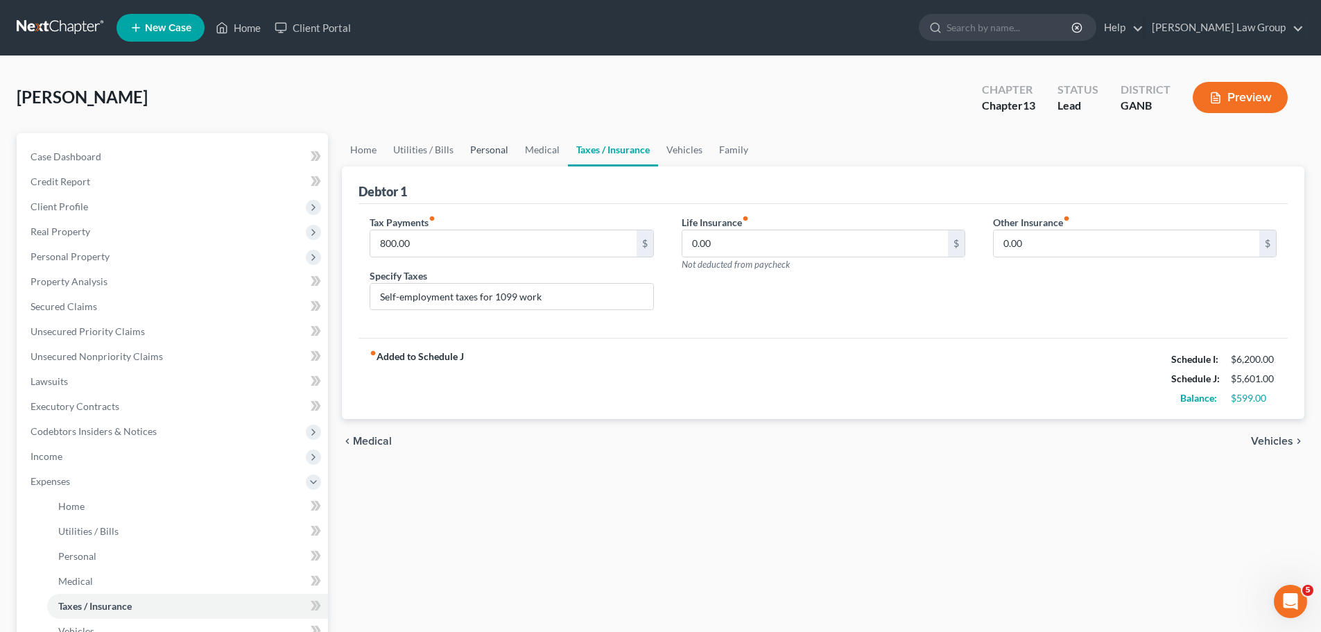
click at [493, 151] on link "Personal" at bounding box center [489, 149] width 55 height 33
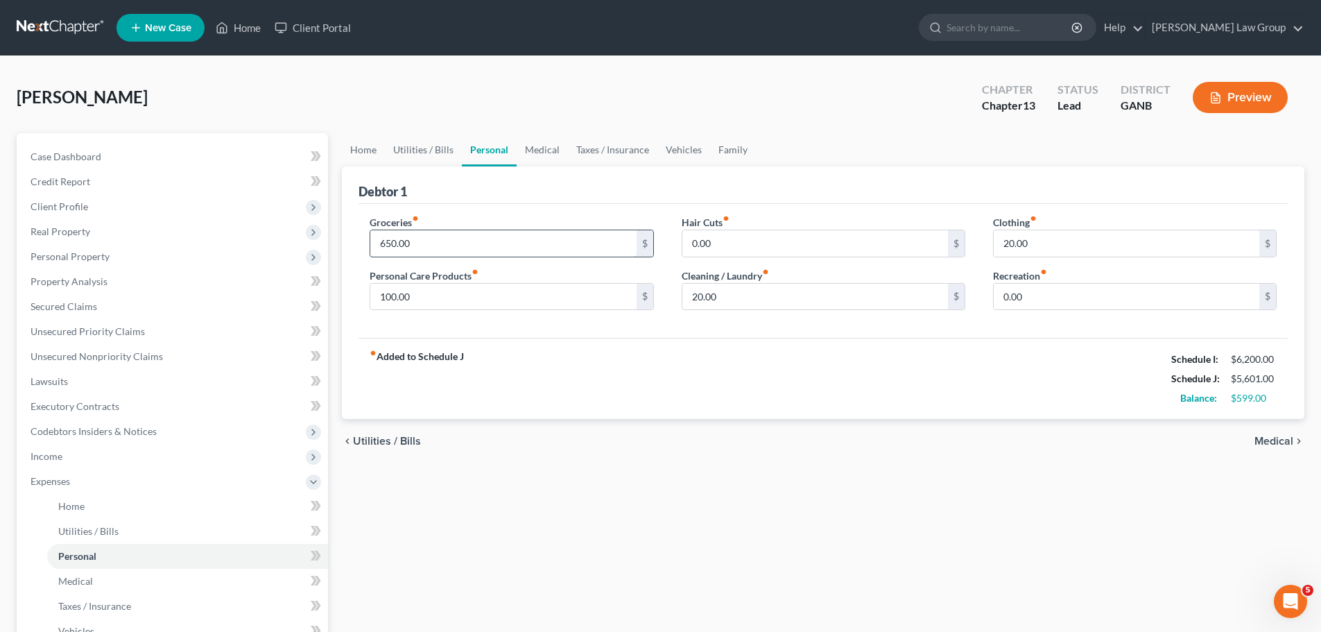
click at [379, 248] on input "650.00" at bounding box center [503, 243] width 266 height 26
type input "500"
click at [398, 155] on link "Utilities / Bills" at bounding box center [423, 149] width 77 height 33
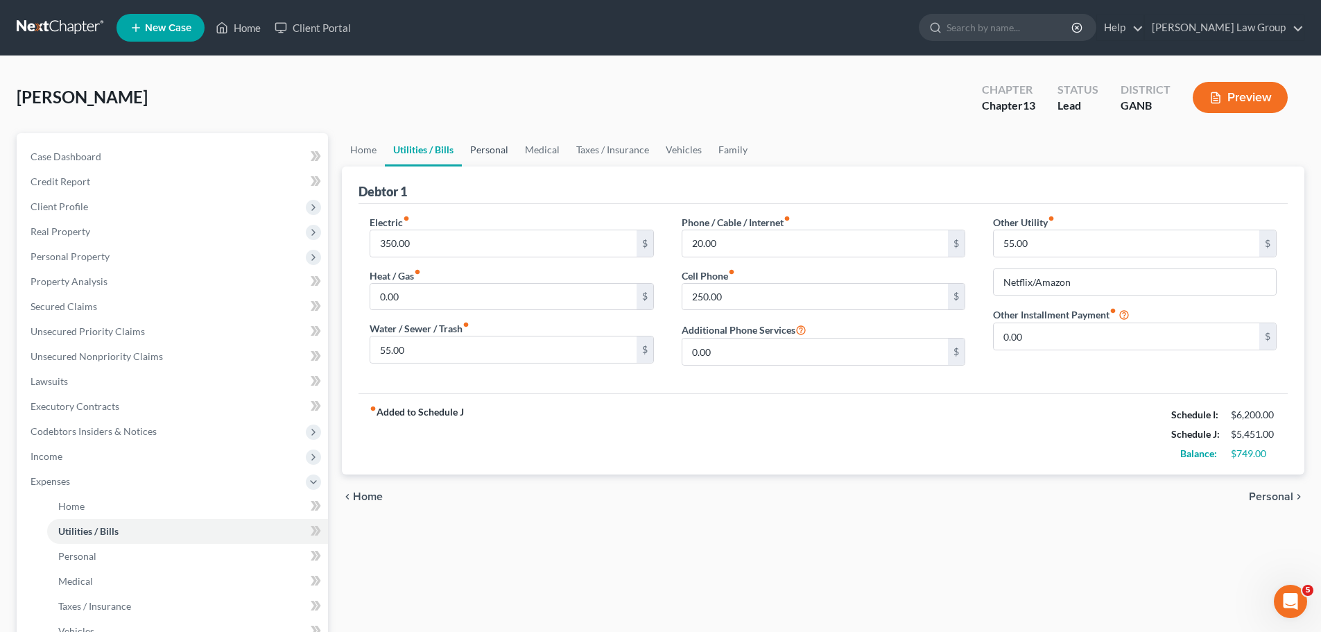
click at [492, 155] on link "Personal" at bounding box center [489, 149] width 55 height 33
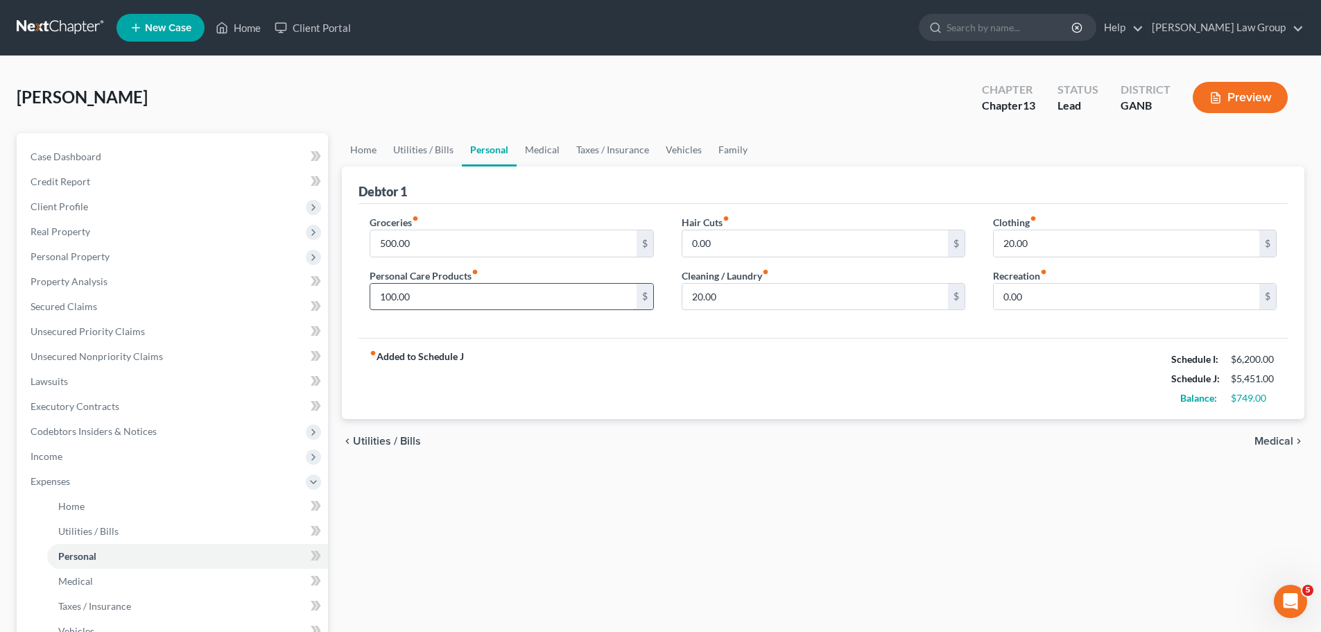
click at [439, 300] on input "100.00" at bounding box center [503, 297] width 266 height 26
type input "50"
click at [551, 148] on link "Medical" at bounding box center [542, 149] width 51 height 33
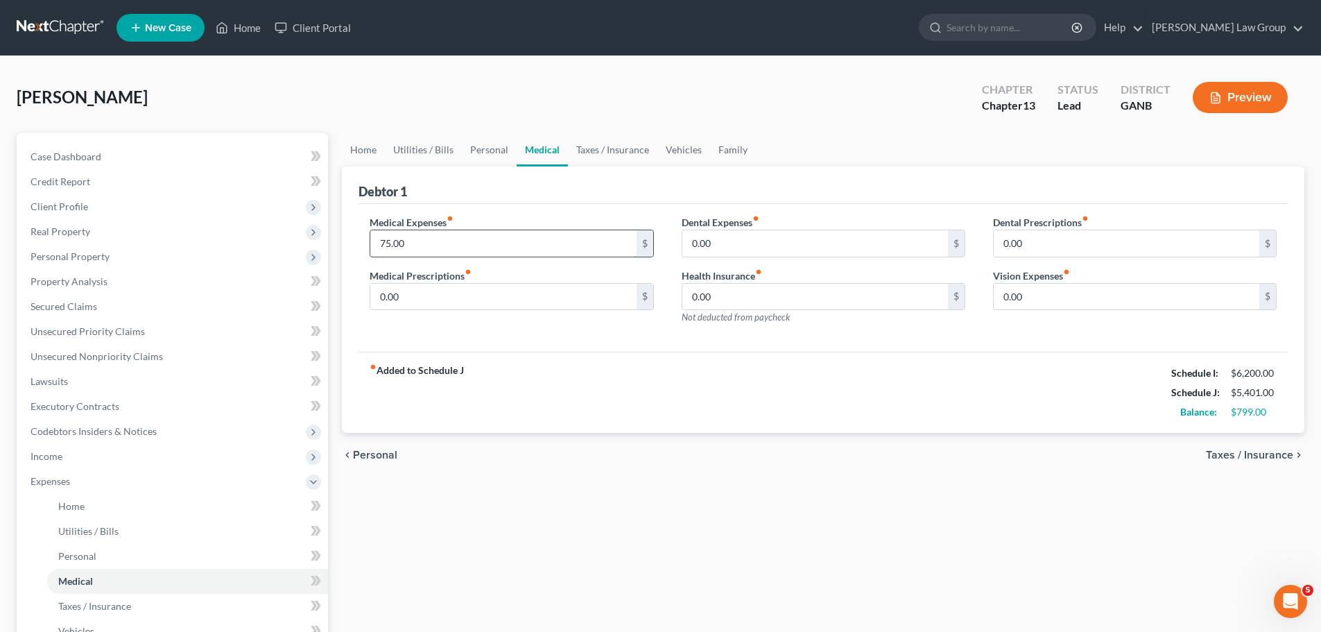
click at [421, 239] on input "75.00" at bounding box center [503, 243] width 266 height 26
type input "50"
click at [610, 155] on link "Taxes / Insurance" at bounding box center [612, 149] width 89 height 33
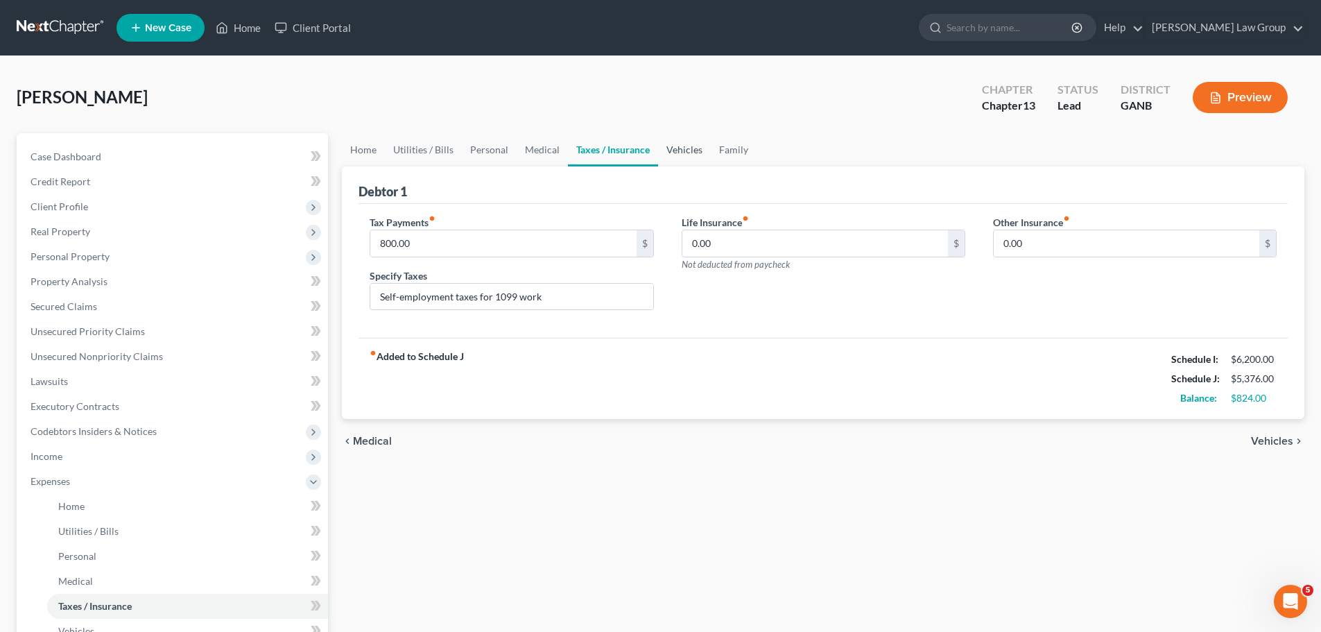
click at [693, 152] on link "Vehicles" at bounding box center [684, 149] width 53 height 33
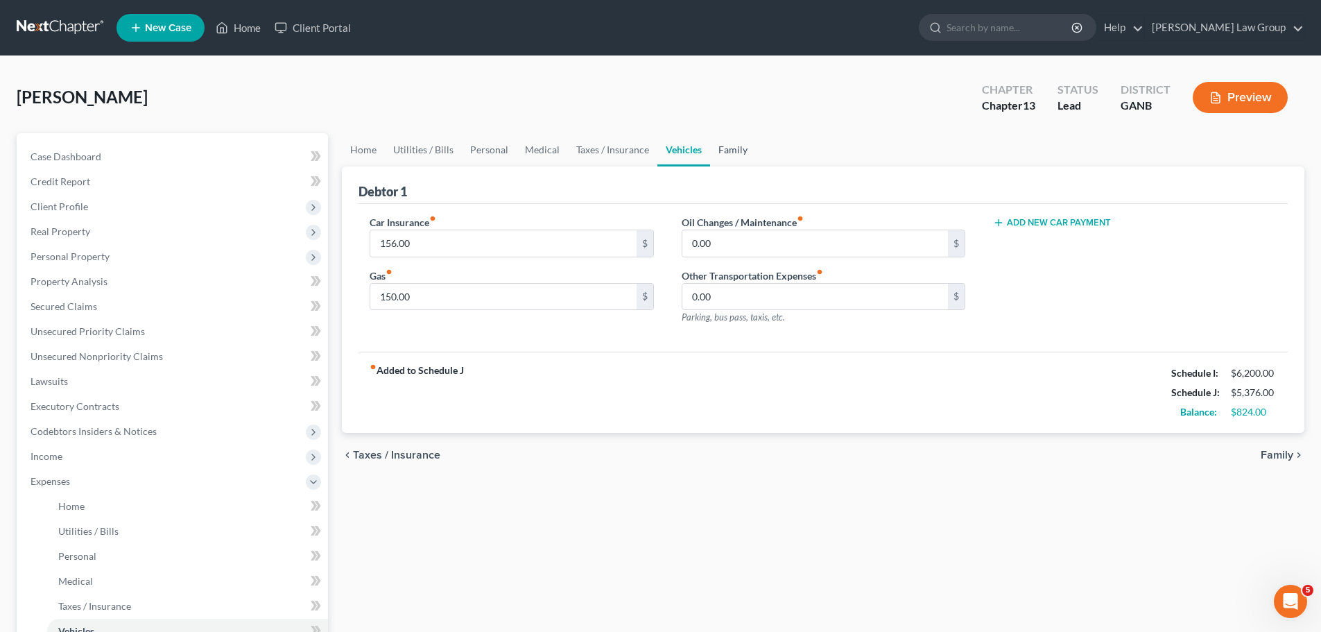
click at [734, 154] on link "Family" at bounding box center [733, 149] width 46 height 33
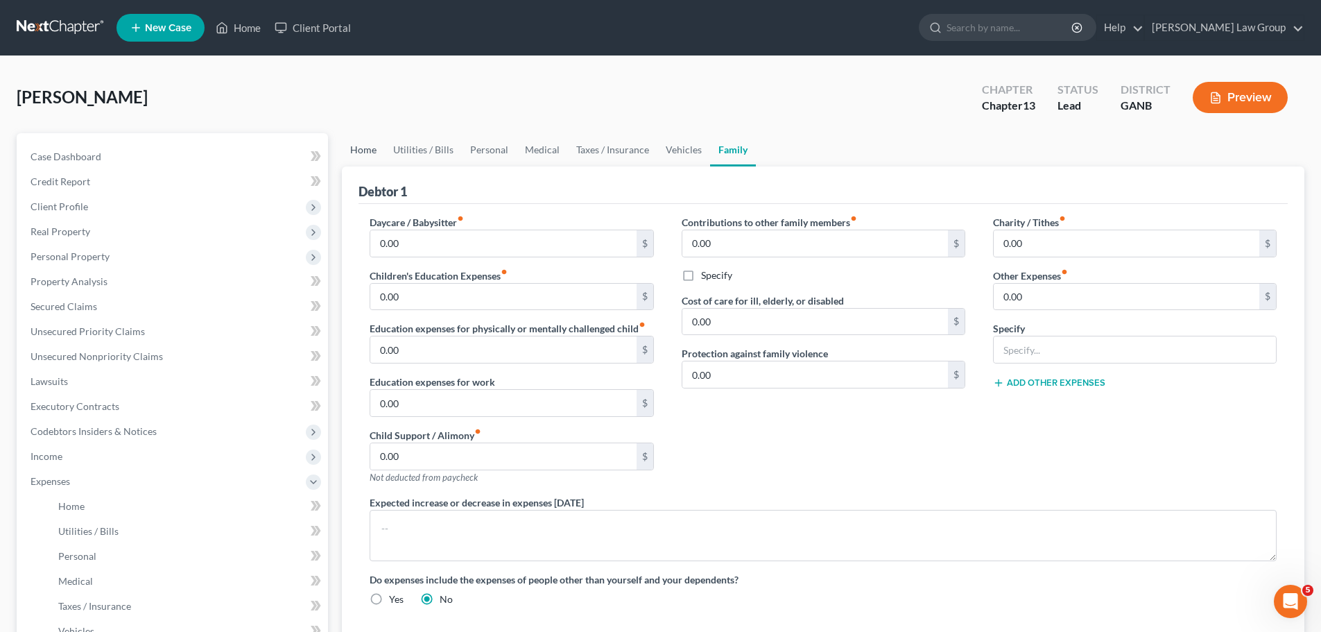
click at [372, 155] on link "Home" at bounding box center [363, 149] width 43 height 33
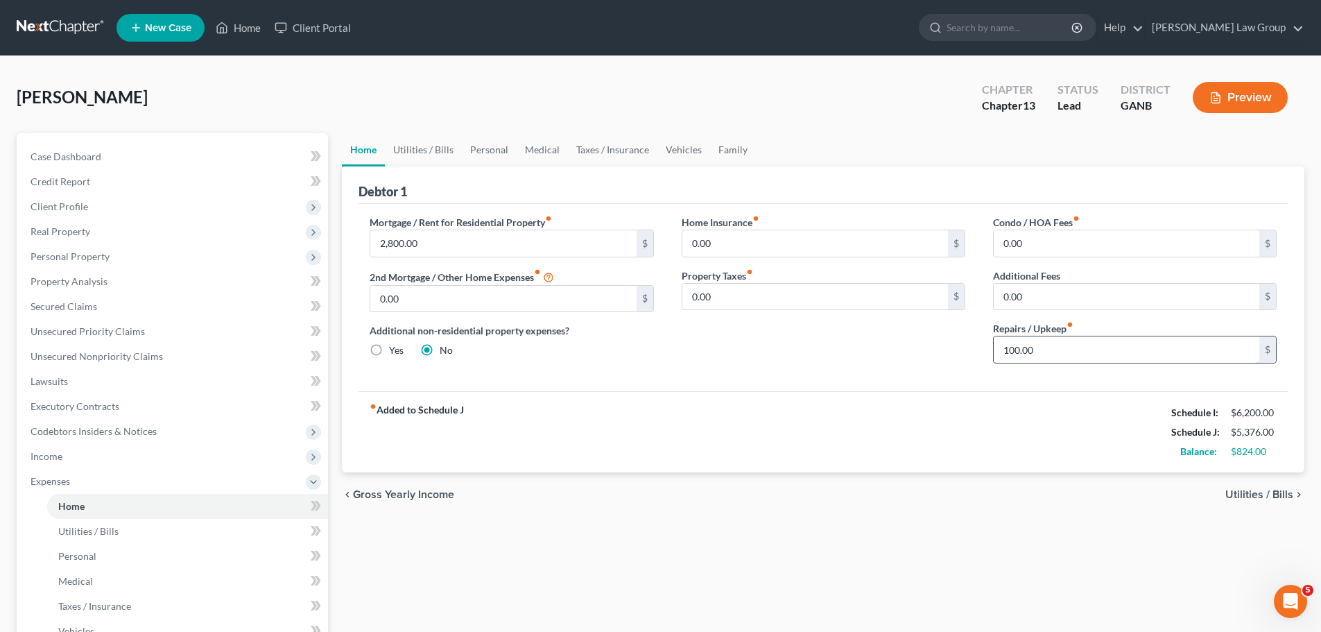
click at [1086, 352] on input "100.00" at bounding box center [1127, 349] width 266 height 26
drag, startPoint x: 1086, startPoint y: 352, endPoint x: 952, endPoint y: 349, distance: 133.8
click at [952, 349] on div "Mortgage / Rent for Residential Property fiber_manual_record 2,800.00 $ 2nd Mor…" at bounding box center [823, 294] width 935 height 159
drag, startPoint x: 1085, startPoint y: 353, endPoint x: 856, endPoint y: 325, distance: 230.5
click at [871, 330] on div "Mortgage / Rent for Residential Property fiber_manual_record 2,800.00 $ 2nd Mor…" at bounding box center [823, 294] width 935 height 159
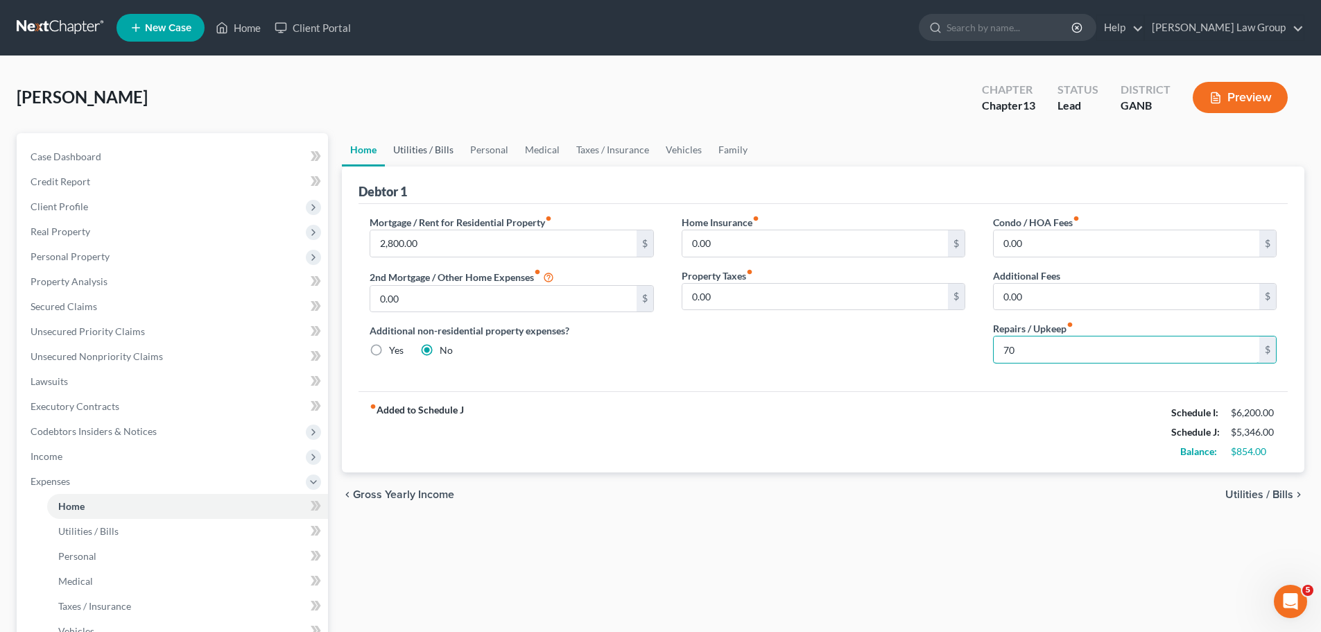
type input "70"
click at [406, 148] on link "Utilities / Bills" at bounding box center [423, 149] width 77 height 33
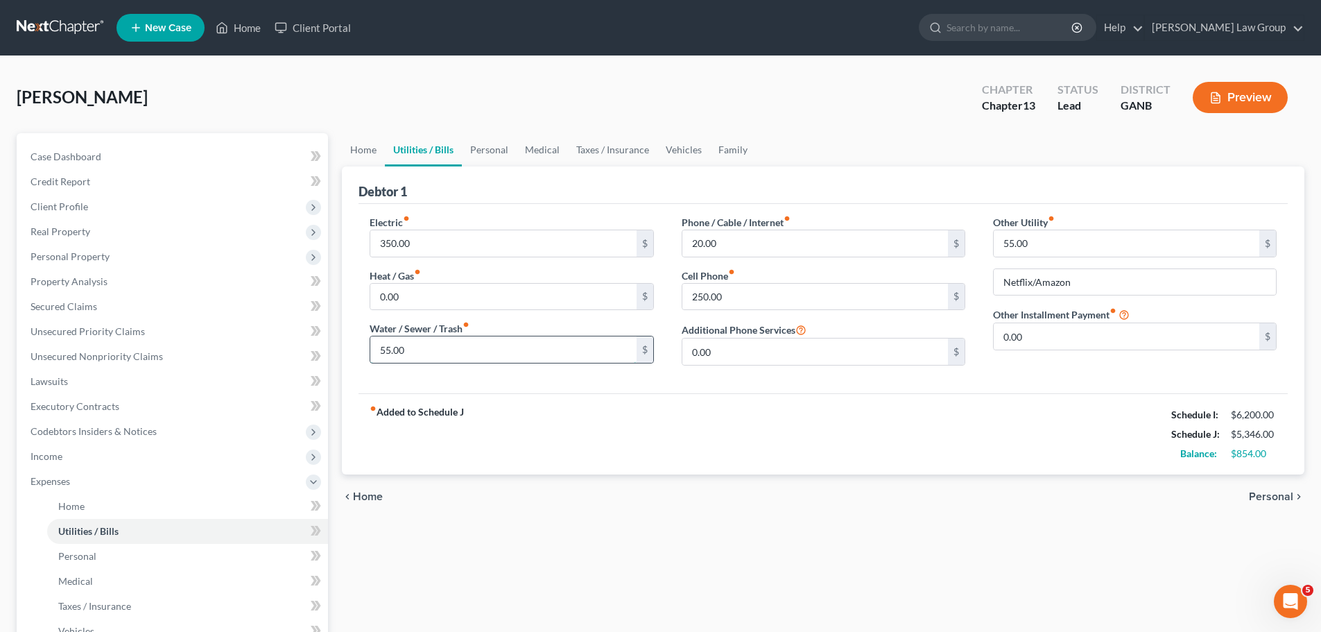
click at [429, 352] on input "55.00" at bounding box center [503, 349] width 266 height 26
click at [476, 155] on link "Personal" at bounding box center [489, 149] width 55 height 33
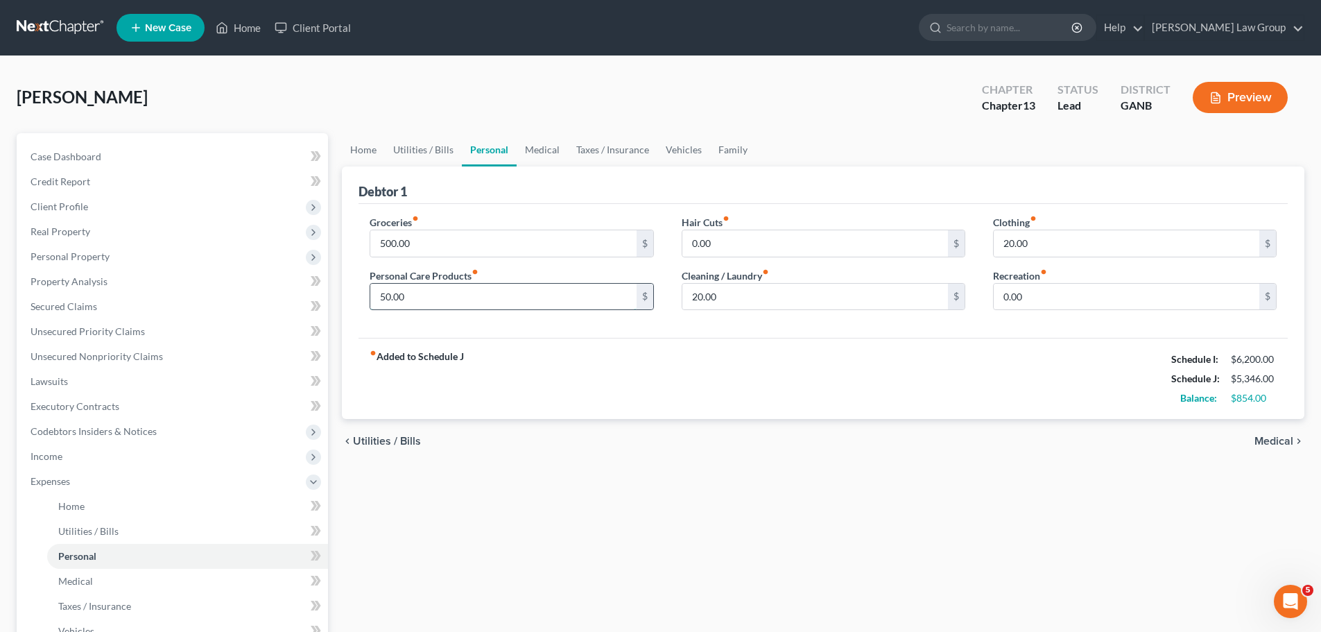
click at [418, 304] on input "50.00" at bounding box center [503, 297] width 266 height 26
click at [599, 347] on div "fiber_manual_record Added to Schedule J Schedule I: $6,200.00 Schedule J: $5,34…" at bounding box center [822, 378] width 929 height 81
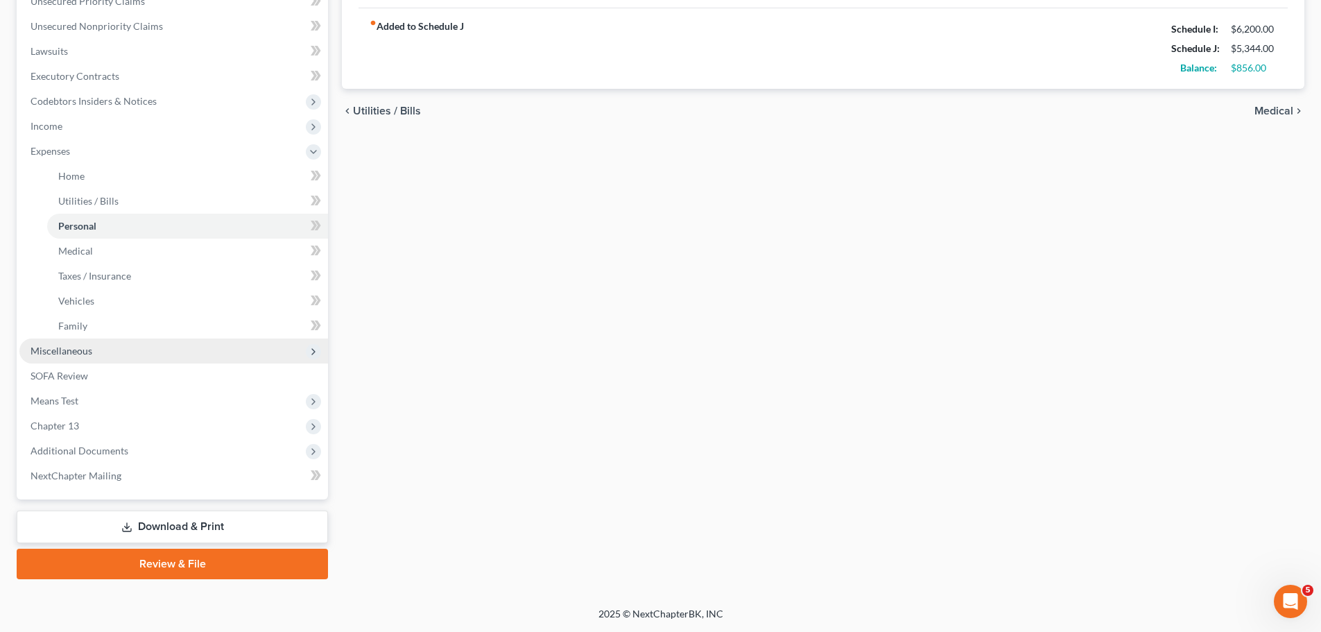
click at [96, 355] on span "Miscellaneous" at bounding box center [173, 350] width 309 height 25
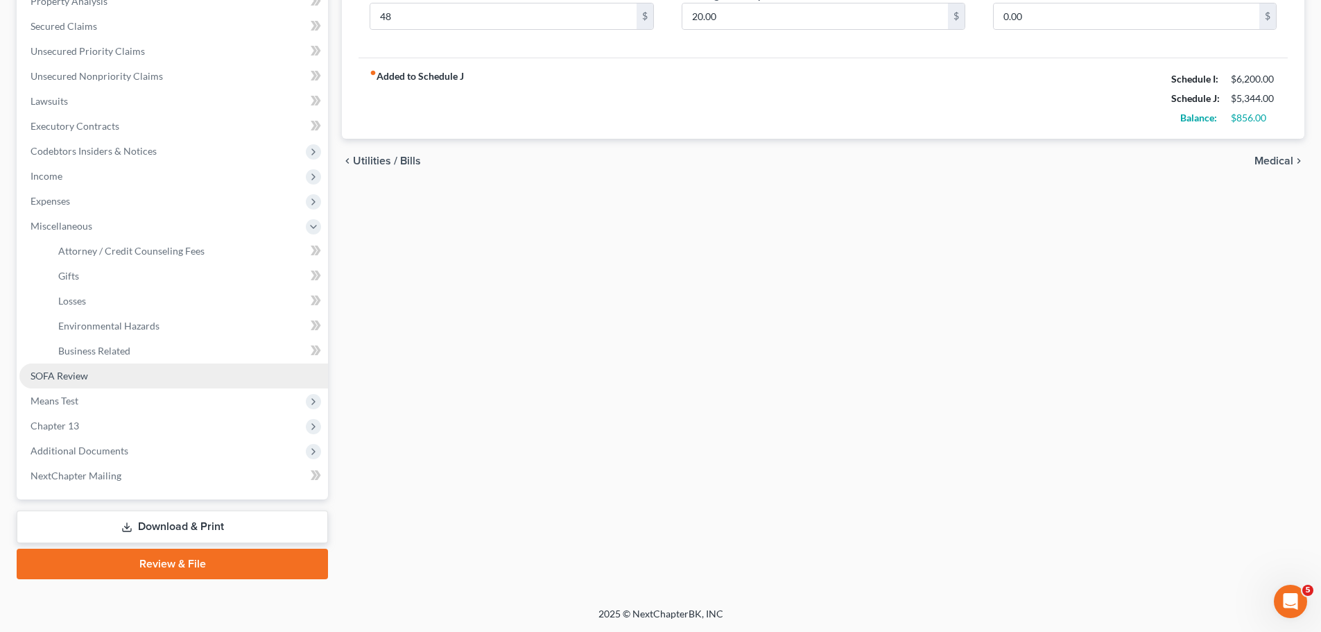
scroll to position [280, 0]
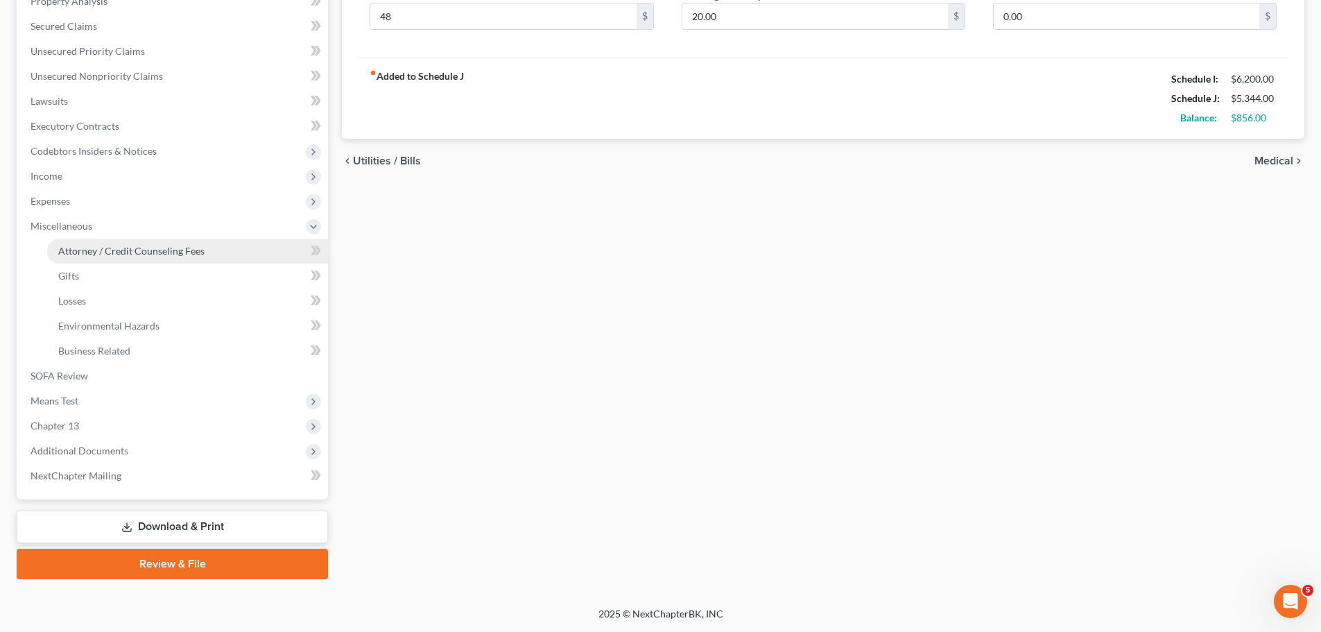
click at [200, 239] on link "Attorney / Credit Counseling Fees" at bounding box center [187, 251] width 281 height 25
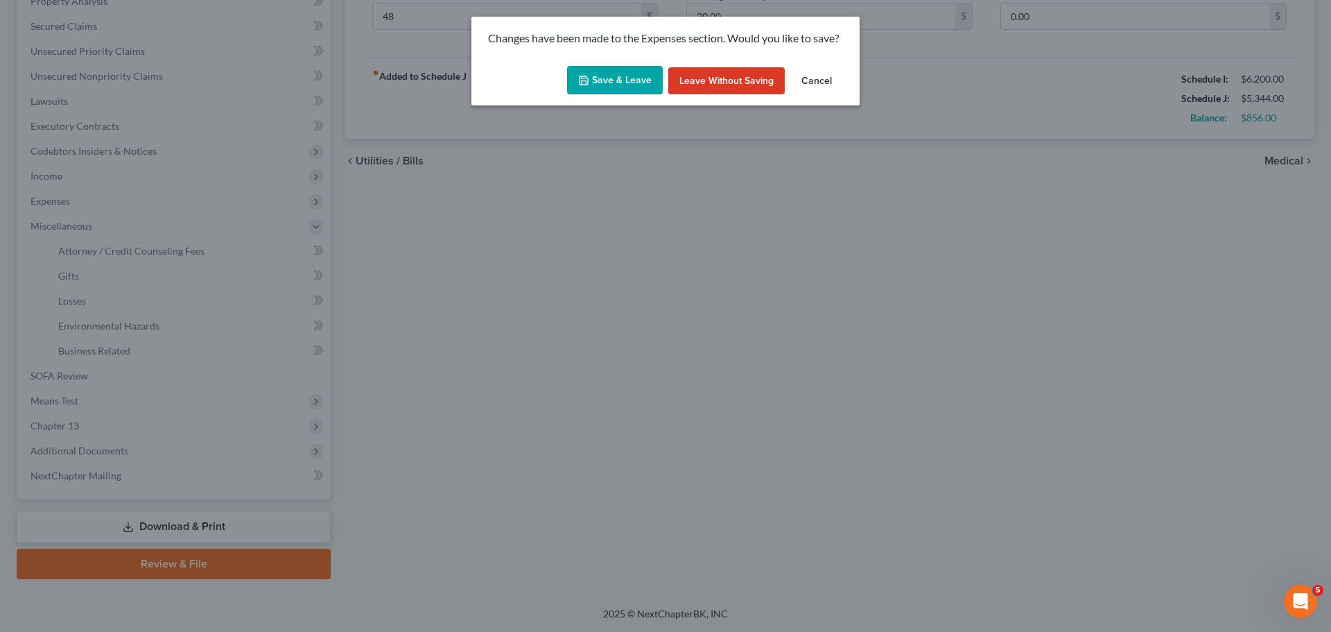
click at [636, 85] on button "Save & Leave" at bounding box center [615, 80] width 96 height 29
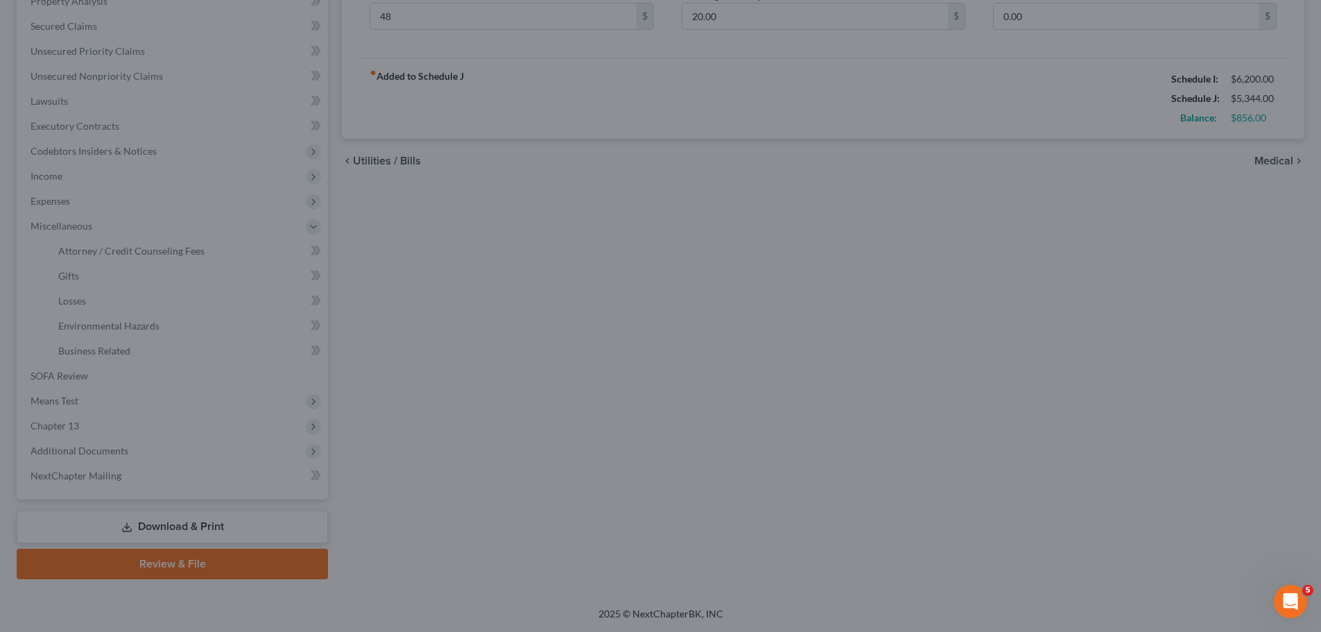
type input "48.00"
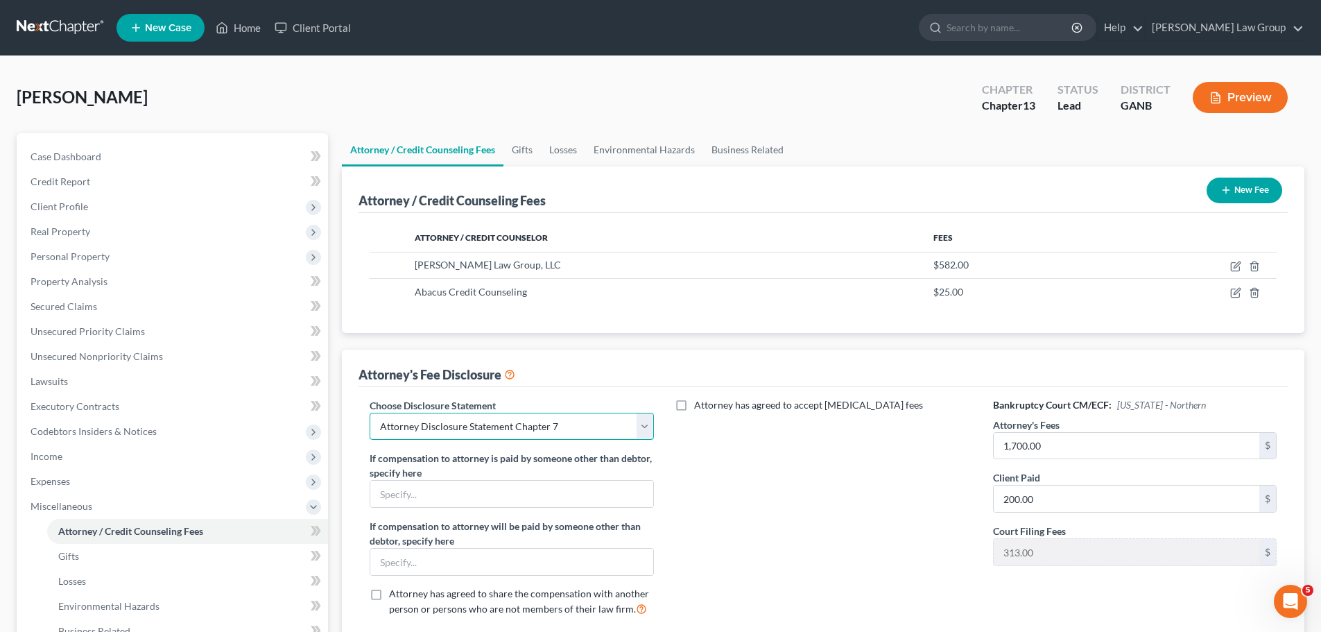
click at [557, 421] on select "Select Attorney Disclosure Statement Chapter 7 Attorney Fee Disclosure Statement" at bounding box center [512, 427] width 284 height 28
select select "1"
click at [370, 413] on select "Select Attorney Disclosure Statement Chapter 7 Attorney Fee Disclosure Statement" at bounding box center [512, 427] width 284 height 28
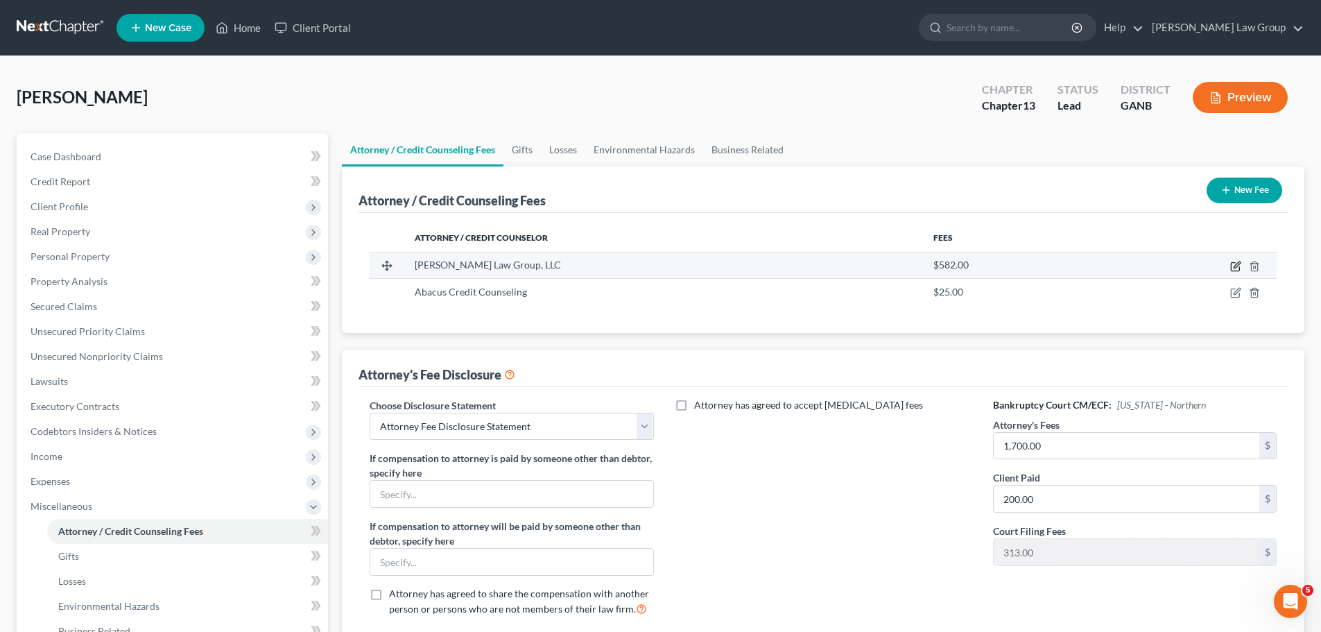
click at [1232, 263] on icon "button" at bounding box center [1235, 266] width 11 height 11
select select "10"
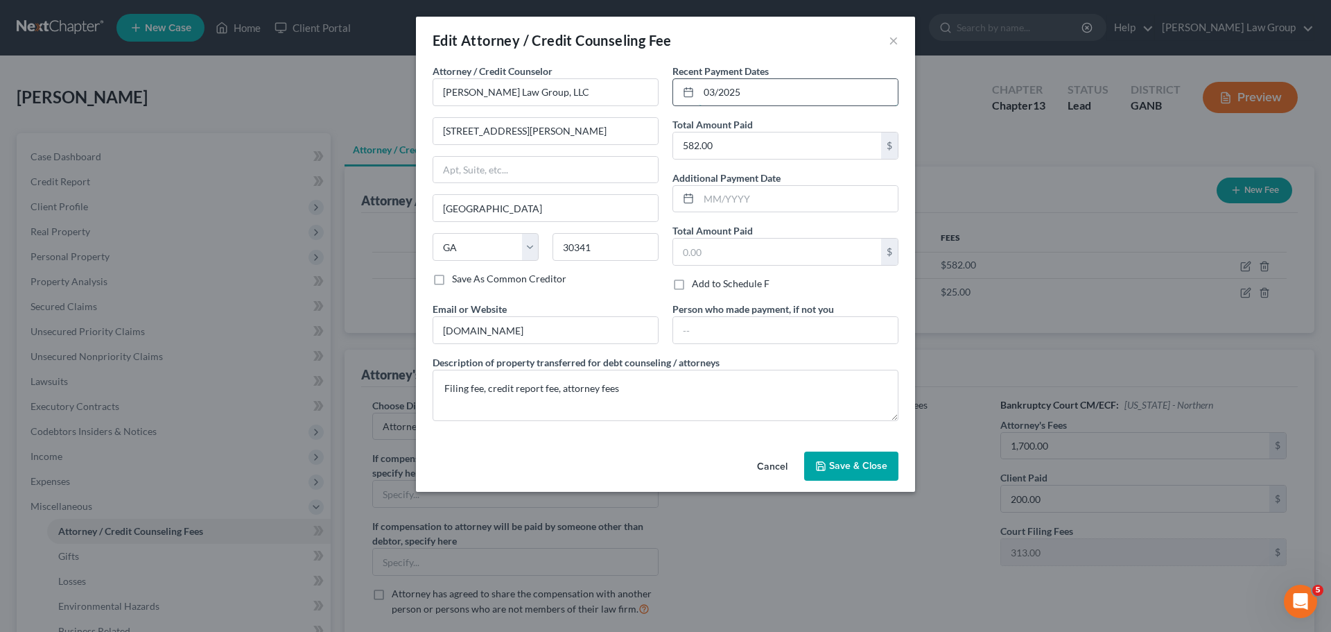
click at [777, 101] on input "03/2025" at bounding box center [798, 92] width 199 height 26
drag, startPoint x: 783, startPoint y: 94, endPoint x: 614, endPoint y: 74, distance: 169.6
click at [614, 74] on div "Attorney / Credit Counselor * [PERSON_NAME] Law Group, LLC [STREET_ADDRESS][PER…" at bounding box center [666, 248] width 480 height 368
type input "09/2025"
click at [739, 151] on input "582.00" at bounding box center [777, 145] width 208 height 26
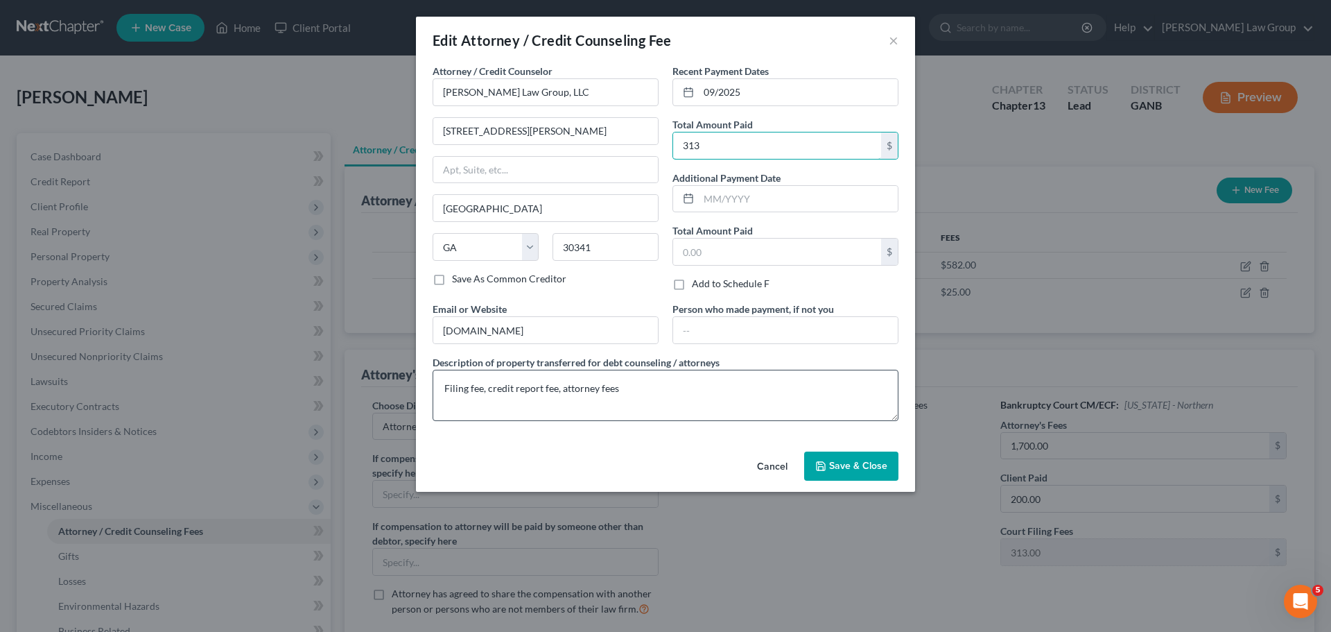
type input "313"
drag, startPoint x: 660, startPoint y: 395, endPoint x: 484, endPoint y: 399, distance: 176.2
click at [484, 399] on textarea "Filing fee, credit report fee, attorney fees" at bounding box center [666, 395] width 466 height 51
type textarea "Filing fee"
click at [856, 470] on span "Save & Close" at bounding box center [858, 466] width 58 height 12
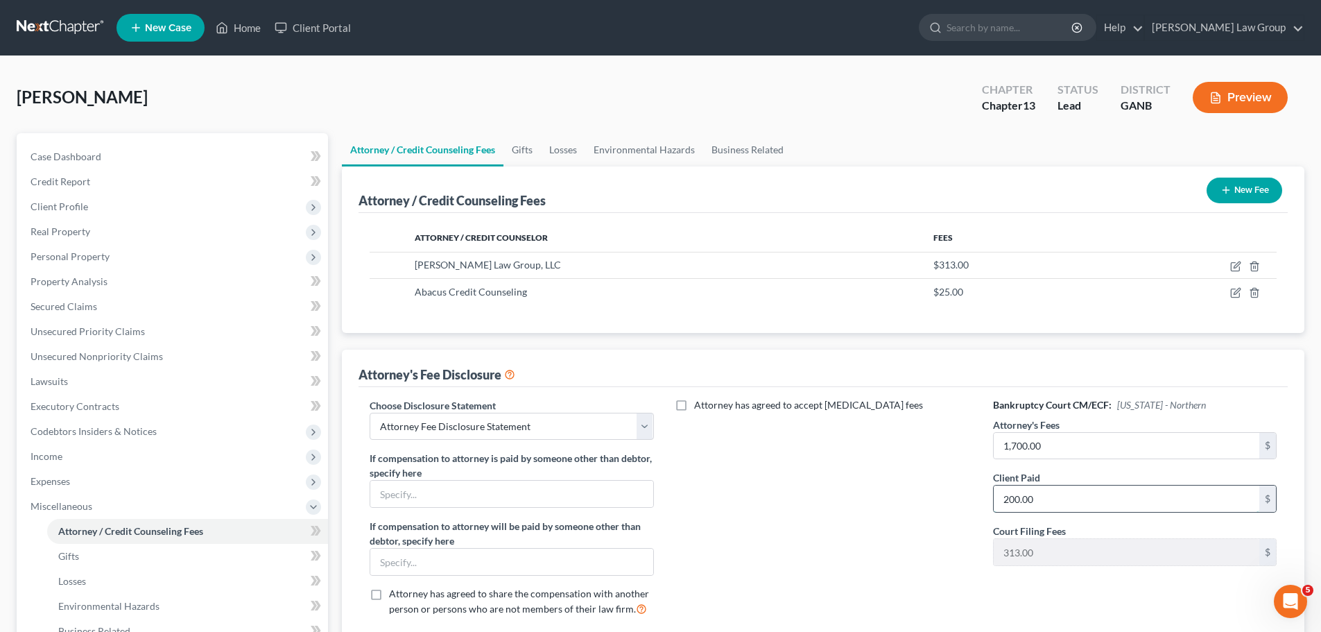
click at [1059, 493] on input "200.00" at bounding box center [1127, 498] width 266 height 26
click at [1078, 454] on input "1,700.00" at bounding box center [1127, 446] width 266 height 26
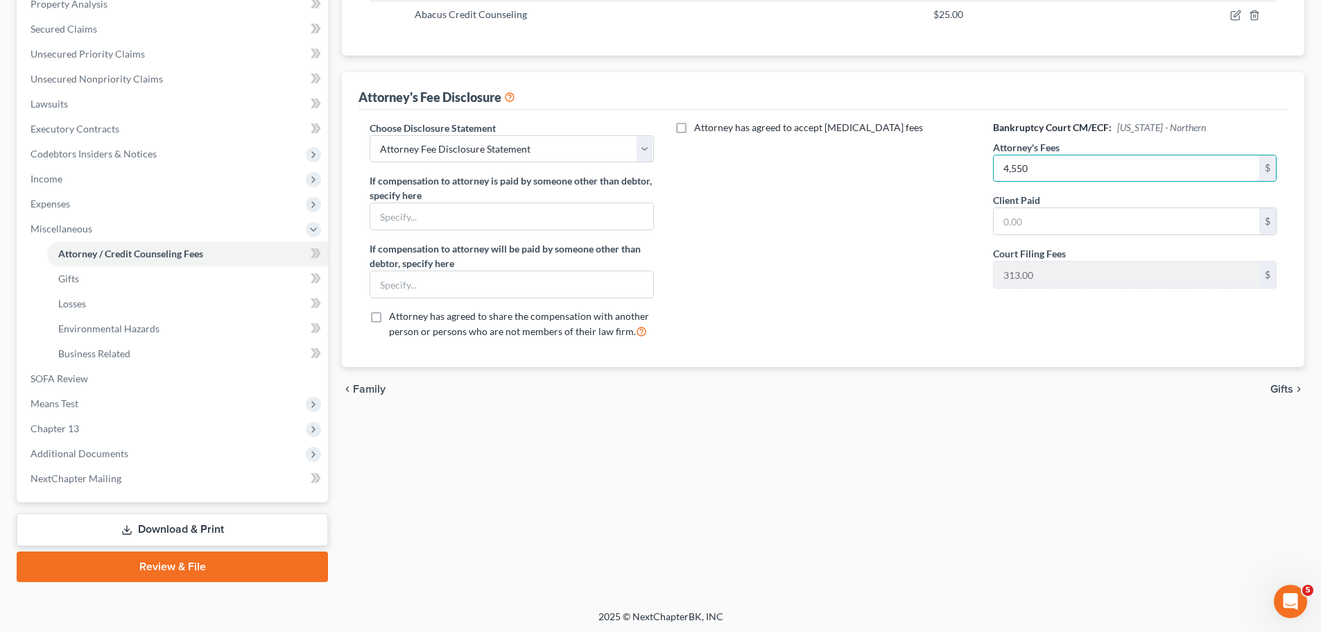
scroll to position [280, 0]
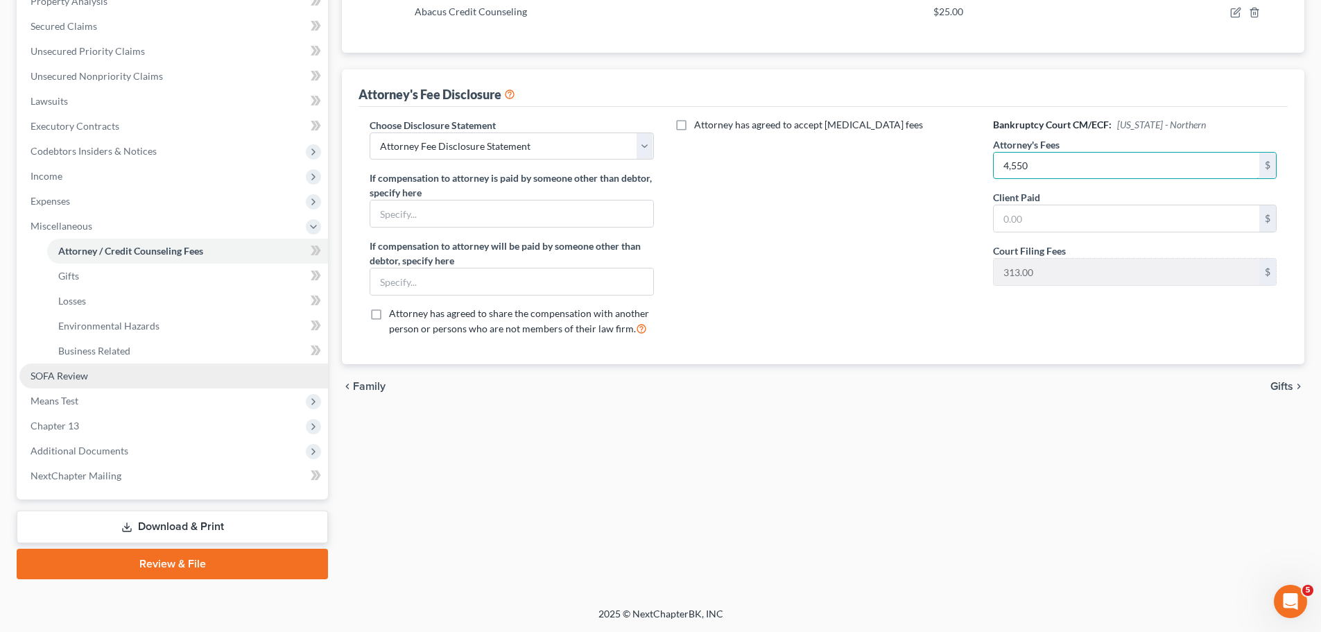
type input "4,550"
click at [144, 367] on link "SOFA Review" at bounding box center [173, 375] width 309 height 25
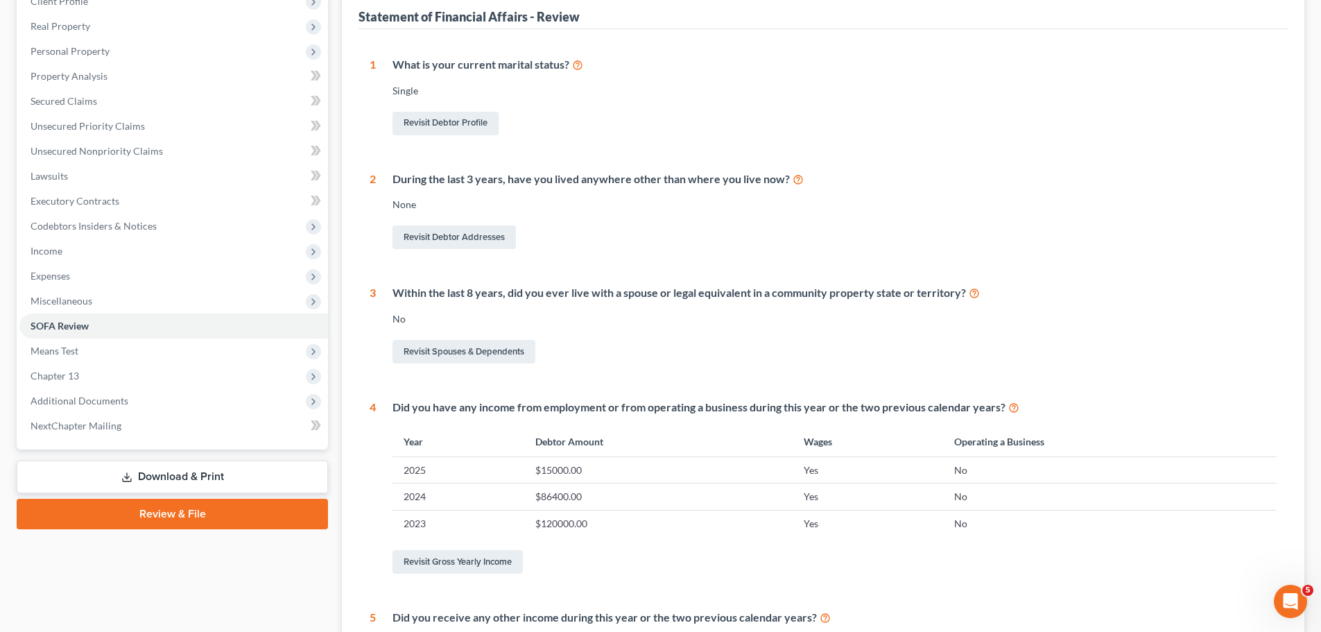
scroll to position [208, 0]
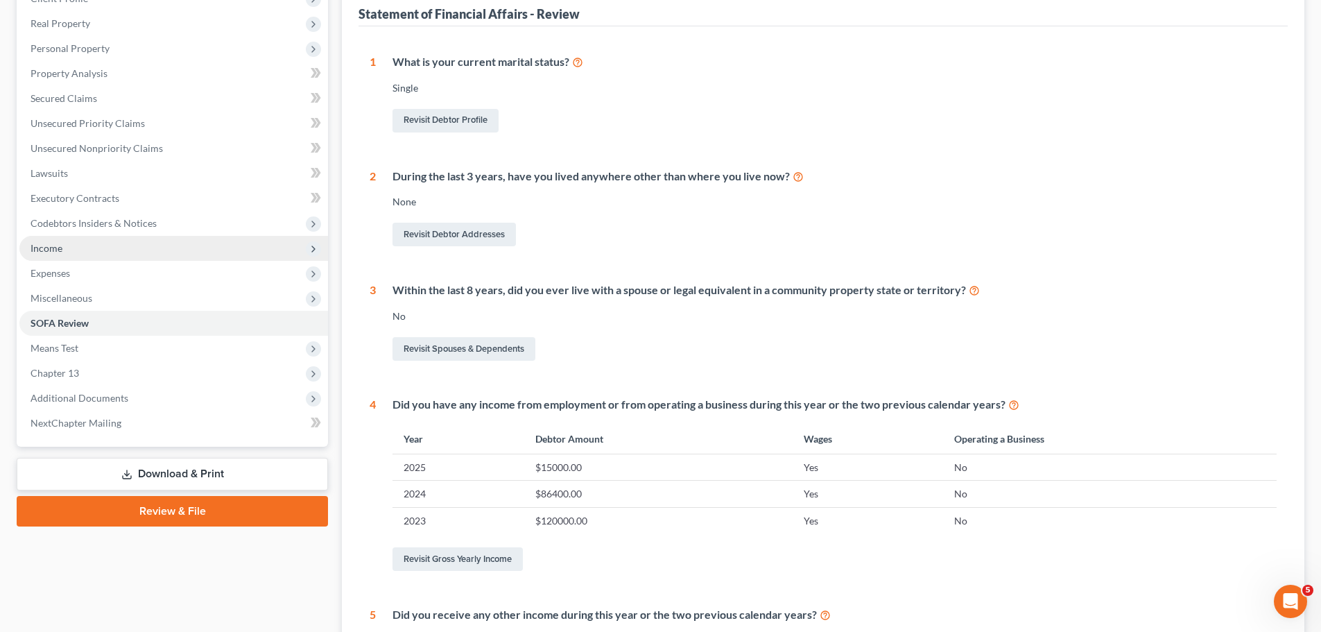
click at [170, 243] on span "Income" at bounding box center [173, 248] width 309 height 25
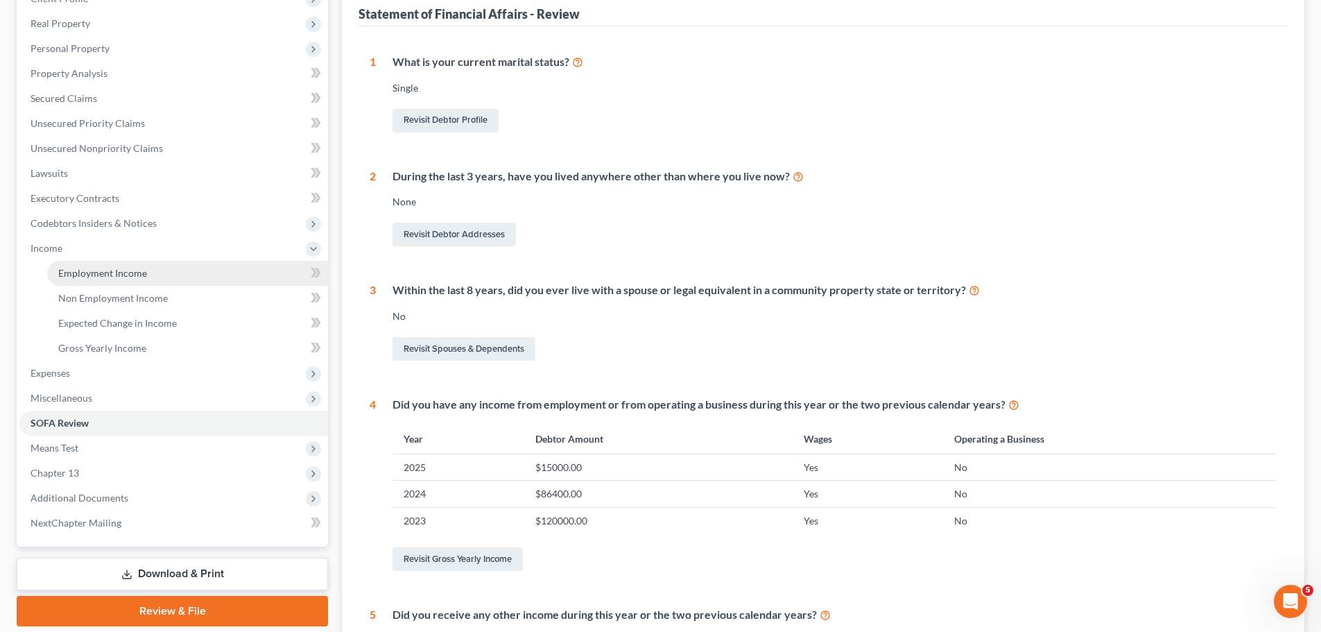
click at [175, 275] on link "Employment Income" at bounding box center [187, 273] width 281 height 25
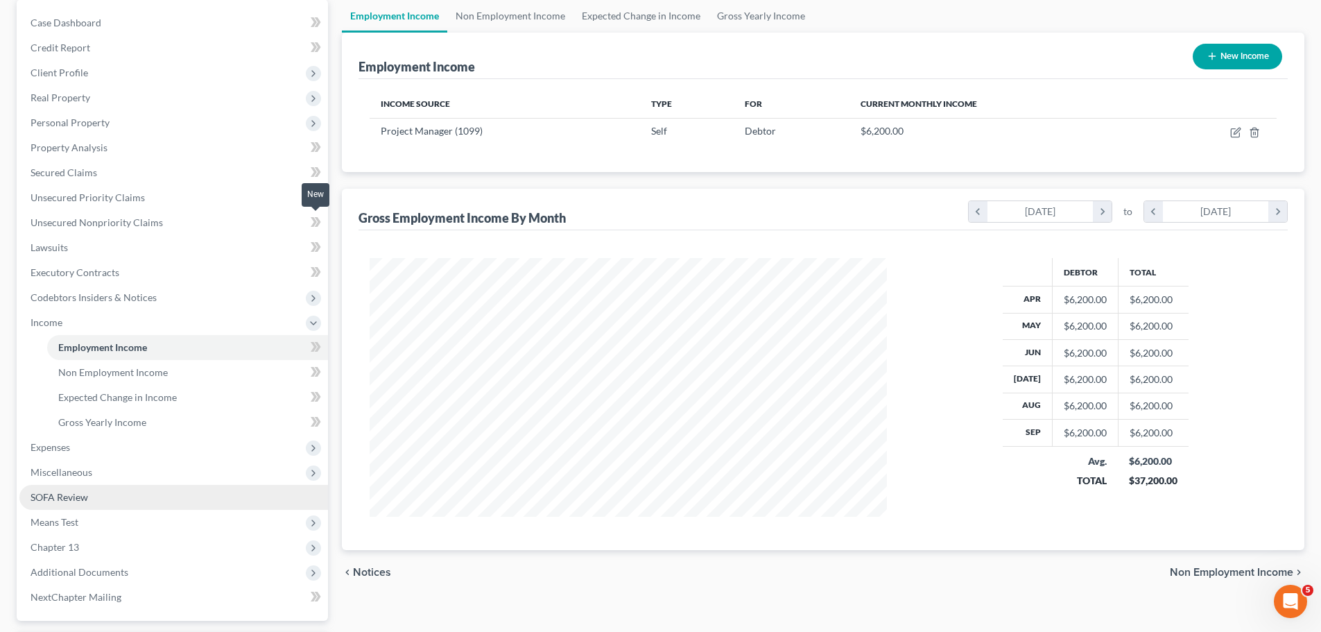
scroll to position [255, 0]
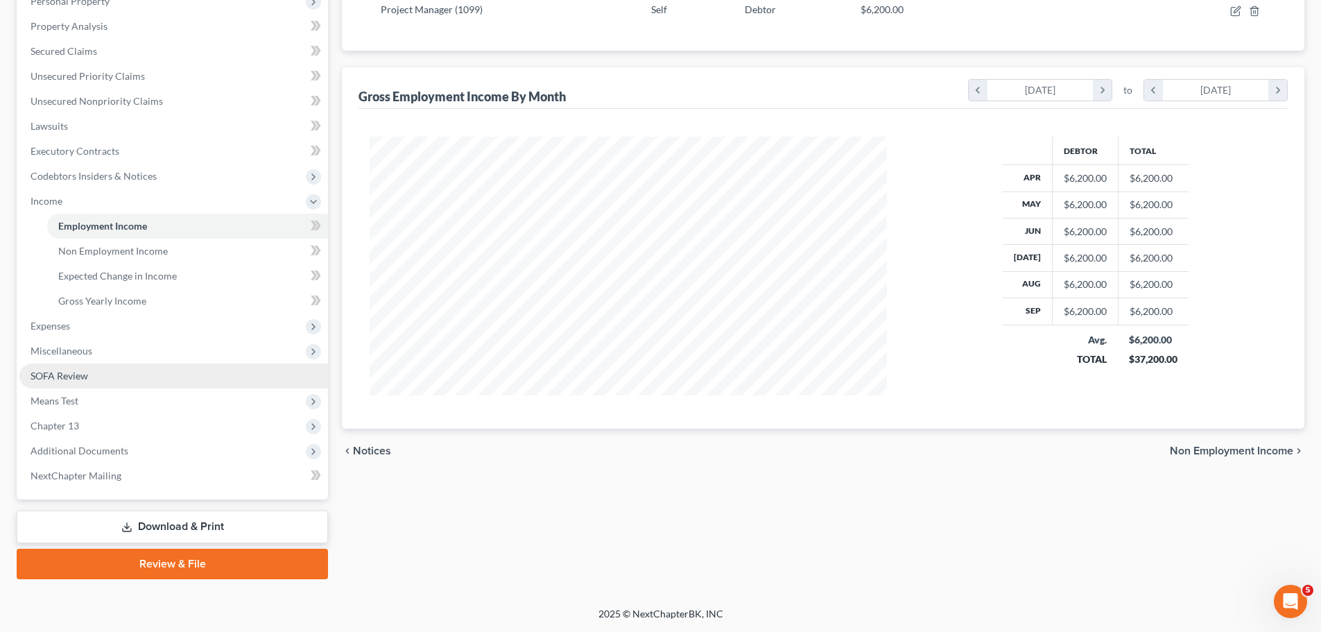
click at [180, 377] on link "SOFA Review" at bounding box center [173, 375] width 309 height 25
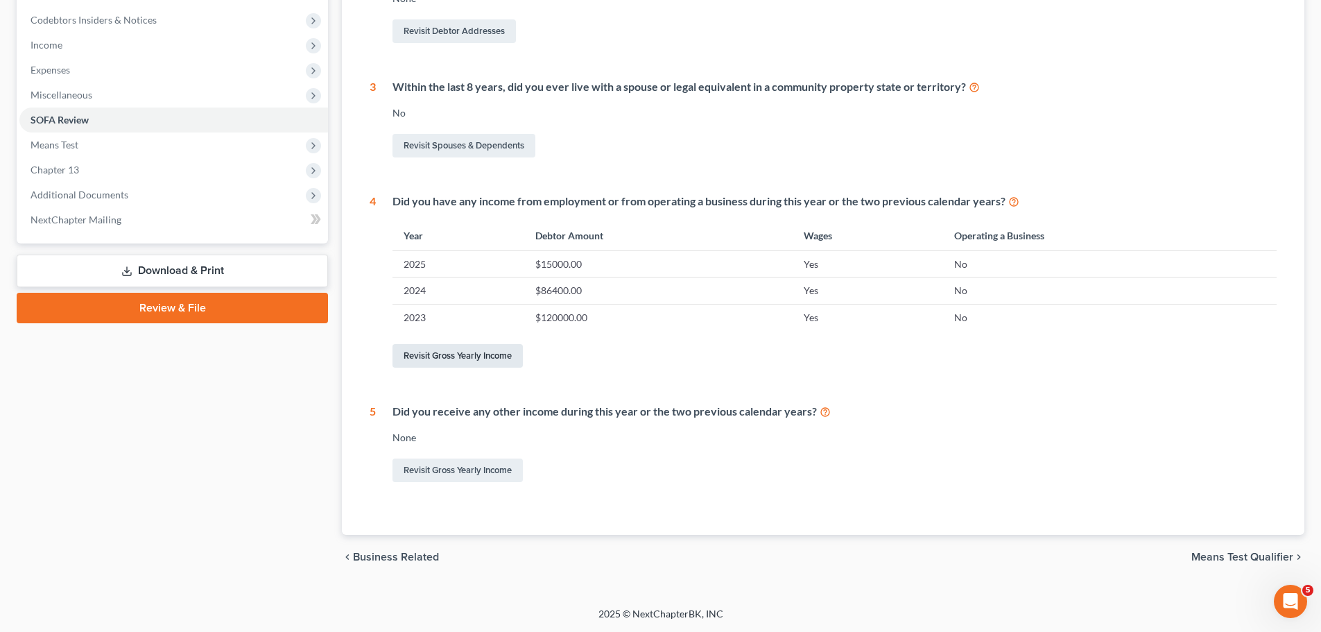
click at [451, 360] on link "Revisit Gross Yearly Income" at bounding box center [457, 356] width 130 height 24
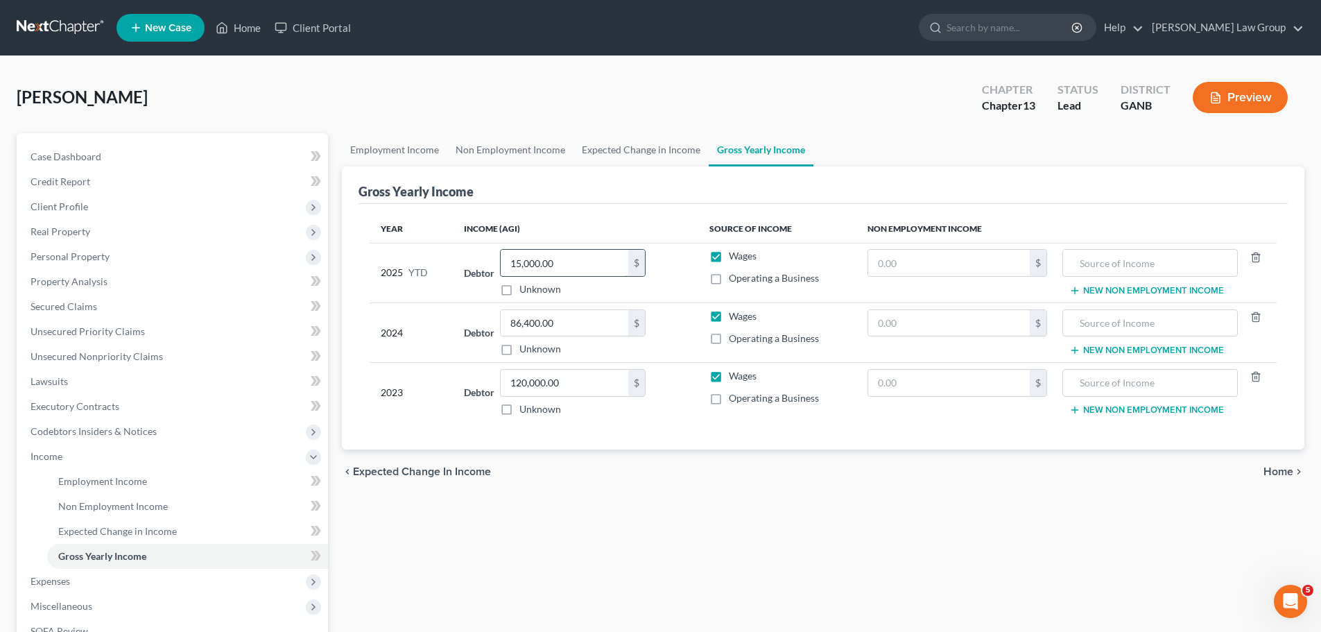
click at [565, 266] on input "15,000.00" at bounding box center [565, 263] width 128 height 26
type input "62,000"
click at [109, 206] on span "Client Profile" at bounding box center [173, 206] width 309 height 25
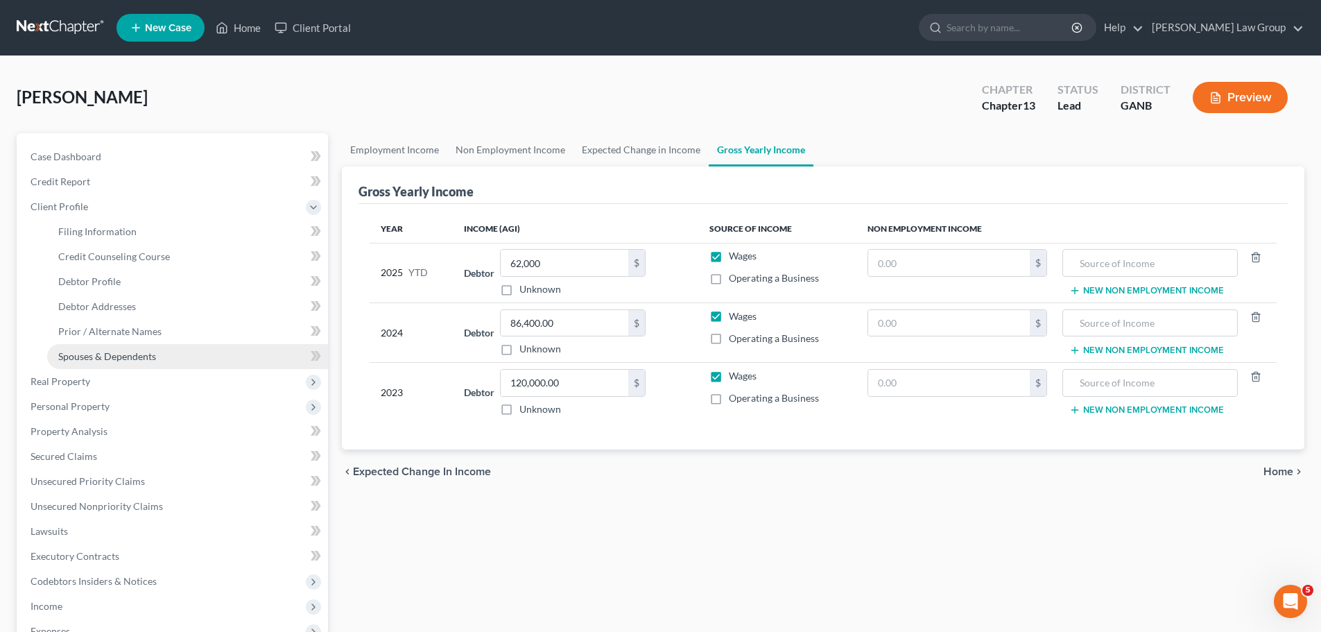
click at [121, 366] on link "Spouses & Dependents" at bounding box center [187, 356] width 281 height 25
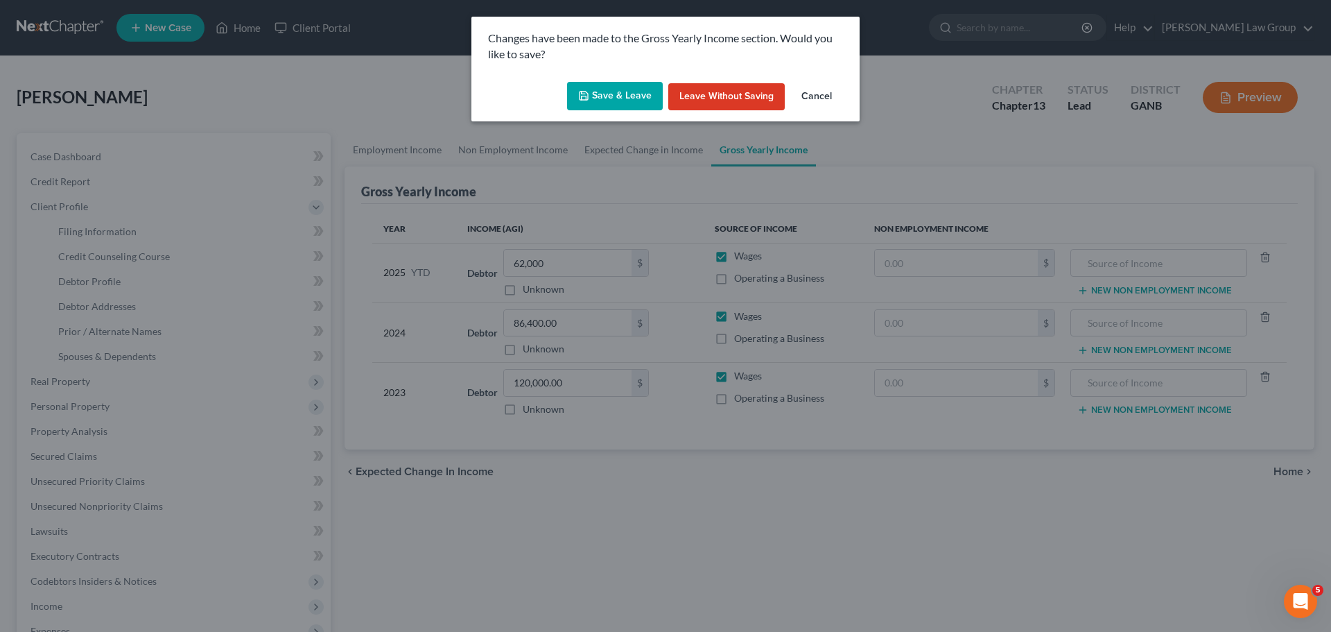
click at [607, 83] on button "Save & Leave" at bounding box center [615, 96] width 96 height 29
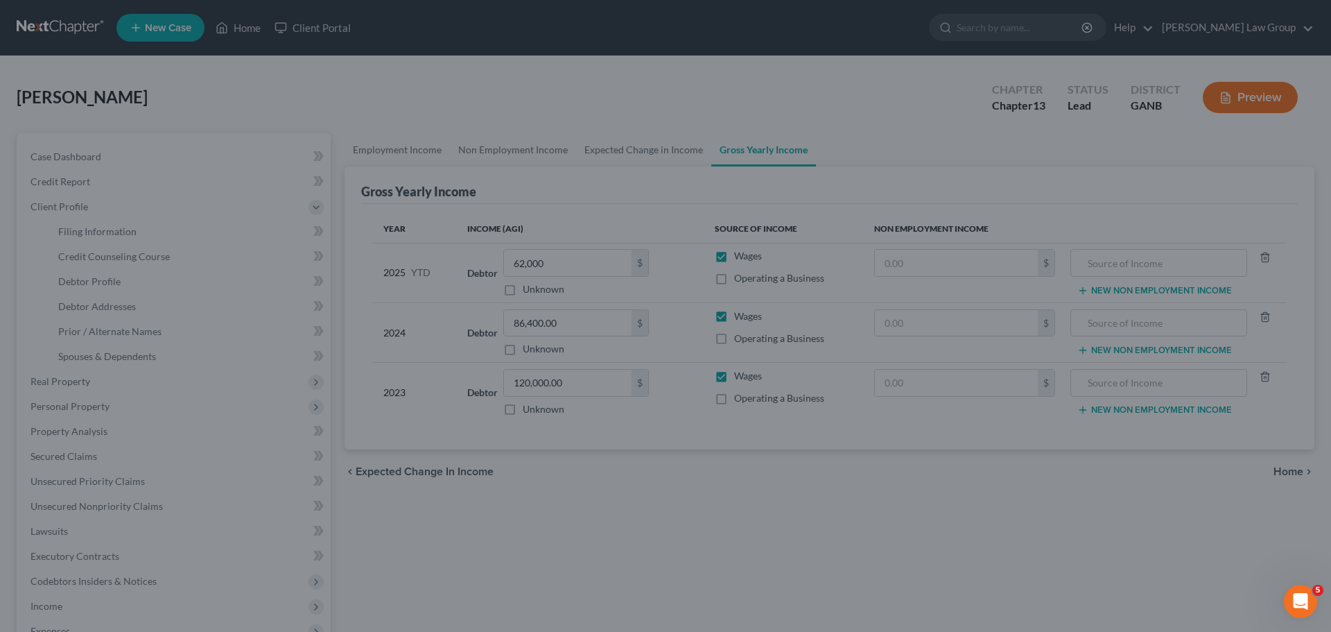
click at [614, 101] on div at bounding box center [665, 316] width 1331 height 632
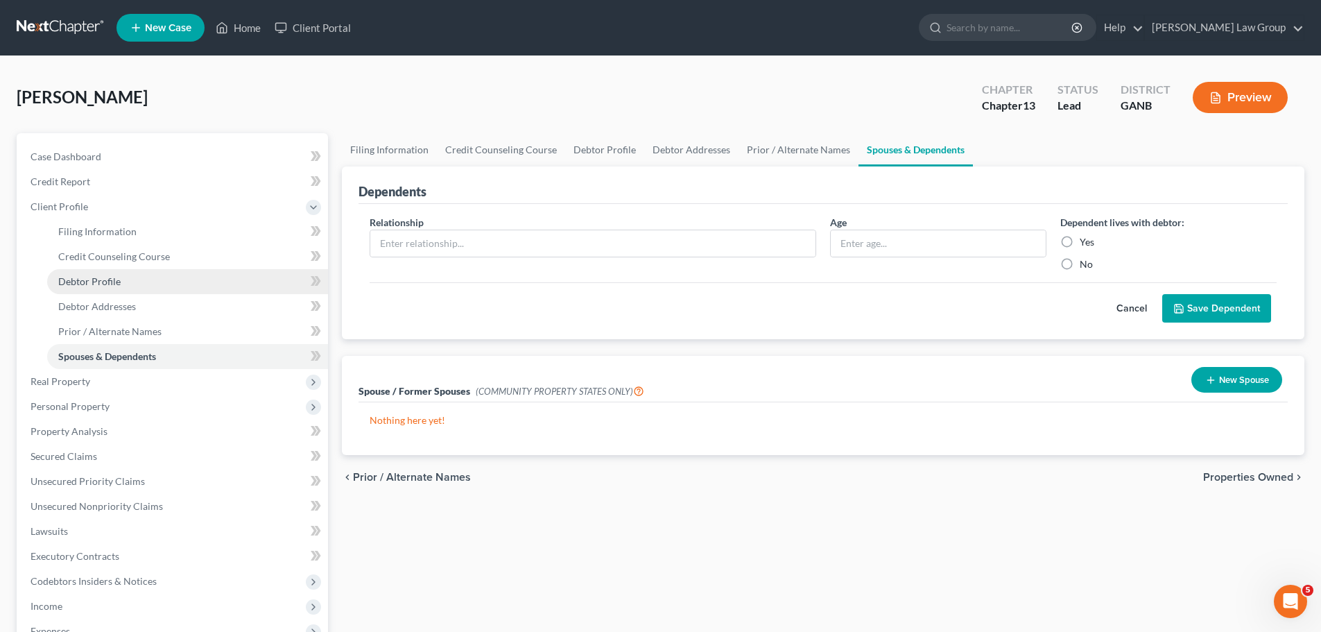
click at [101, 284] on span "Debtor Profile" at bounding box center [89, 281] width 62 height 12
select select "0"
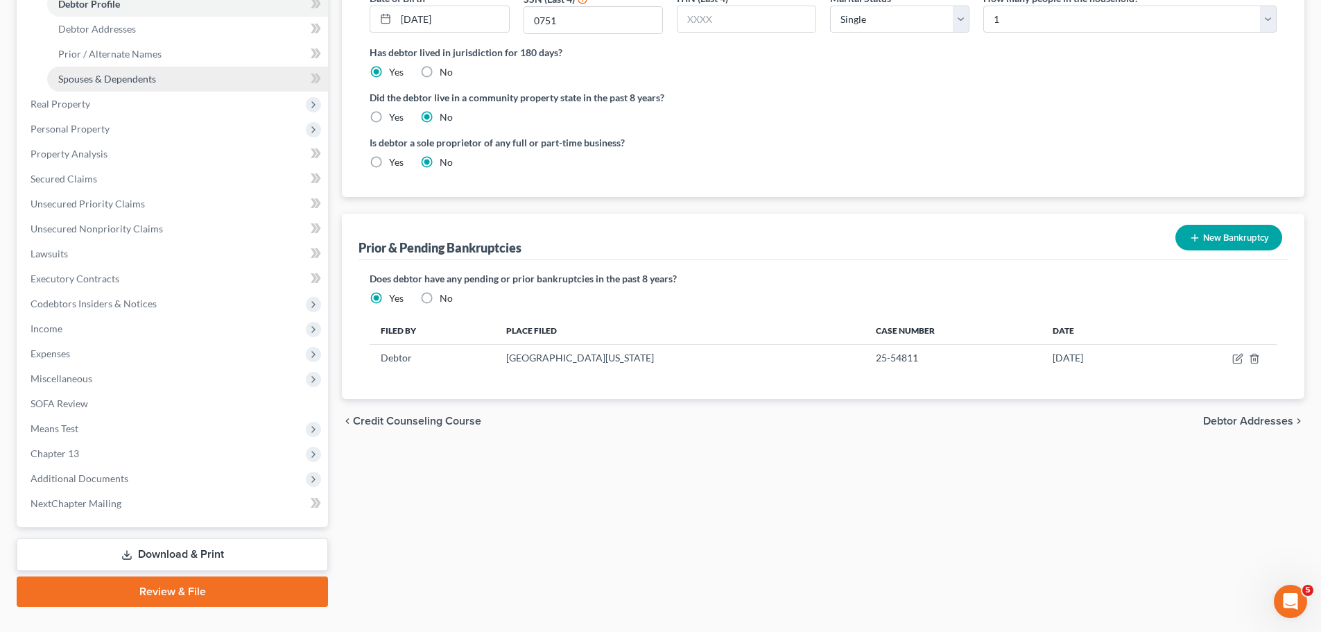
scroll to position [305, 0]
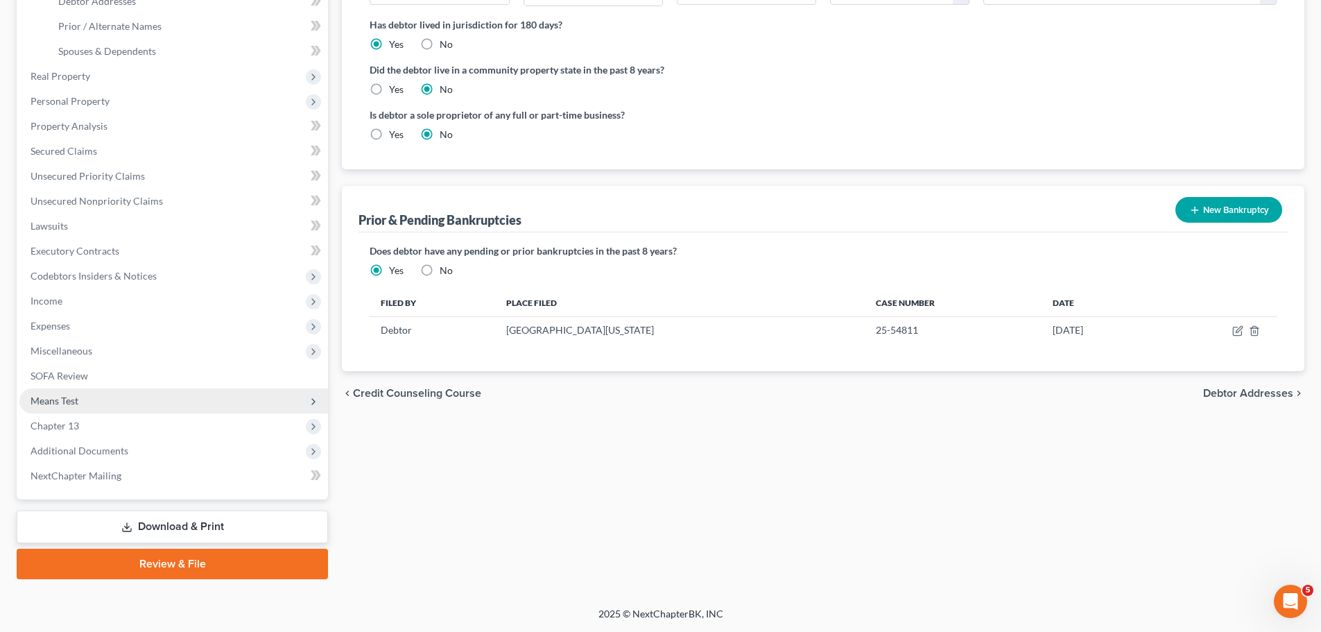
click at [160, 397] on span "Means Test" at bounding box center [173, 400] width 309 height 25
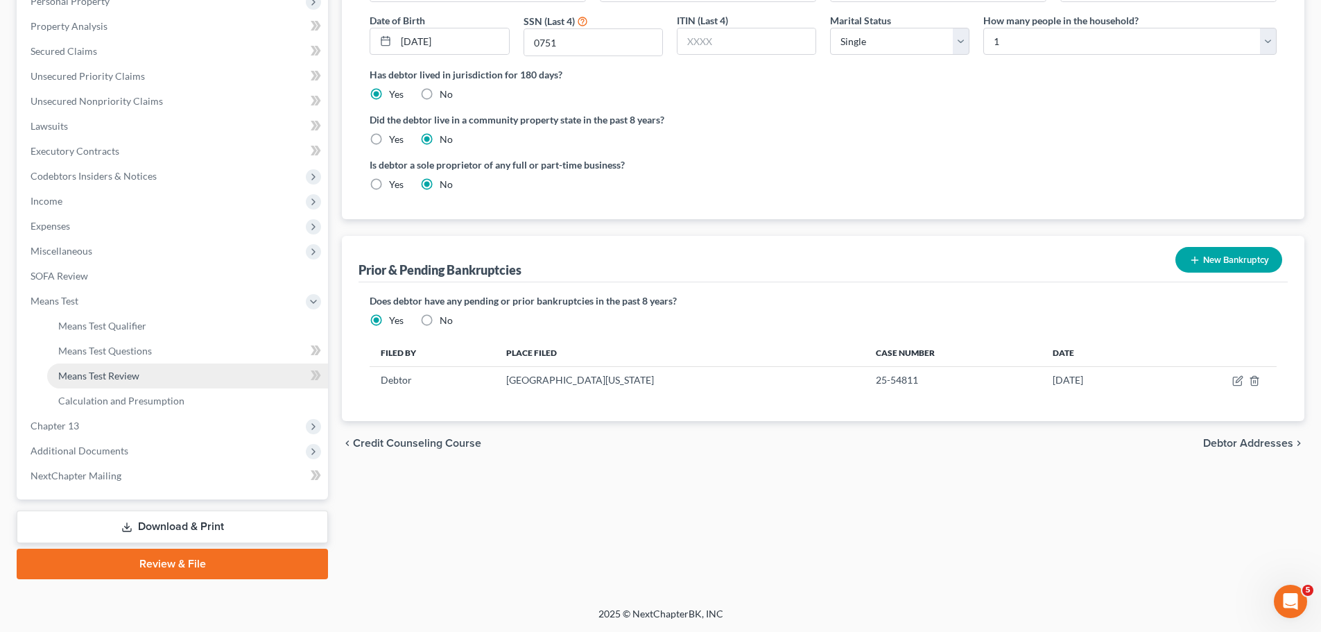
scroll to position [255, 0]
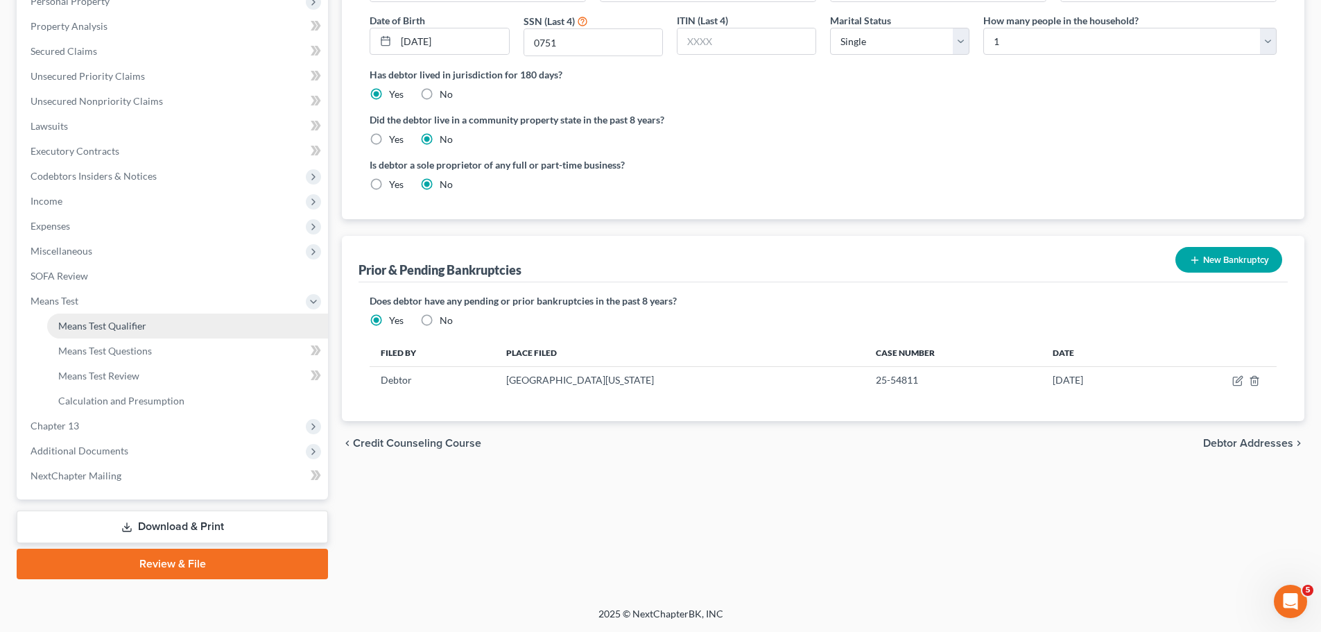
click at [244, 329] on link "Means Test Qualifier" at bounding box center [187, 325] width 281 height 25
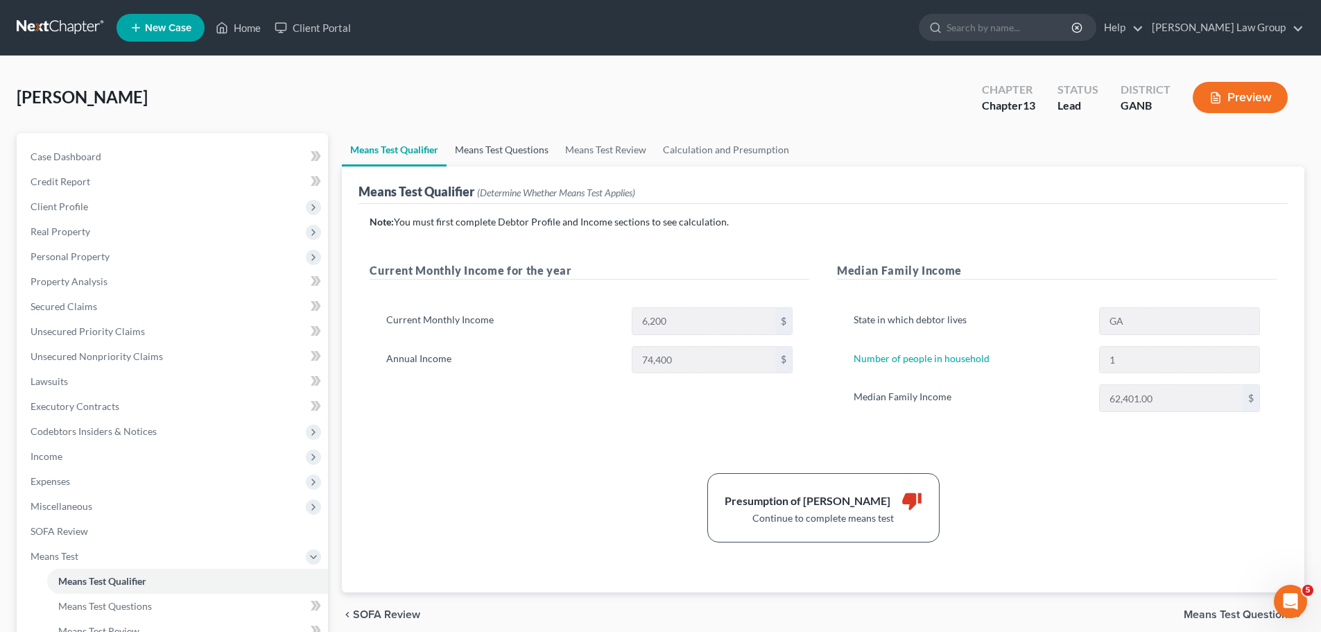
click at [515, 153] on link "Means Test Questions" at bounding box center [502, 149] width 110 height 33
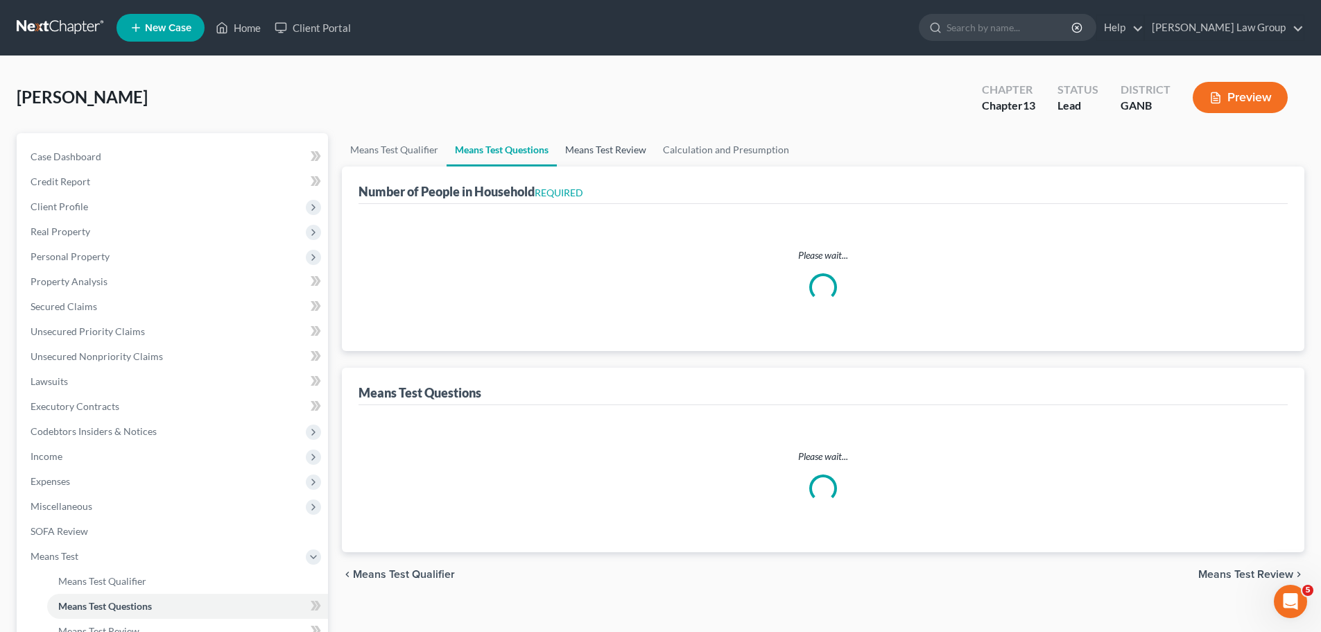
select select "0"
select select "60"
select select "0"
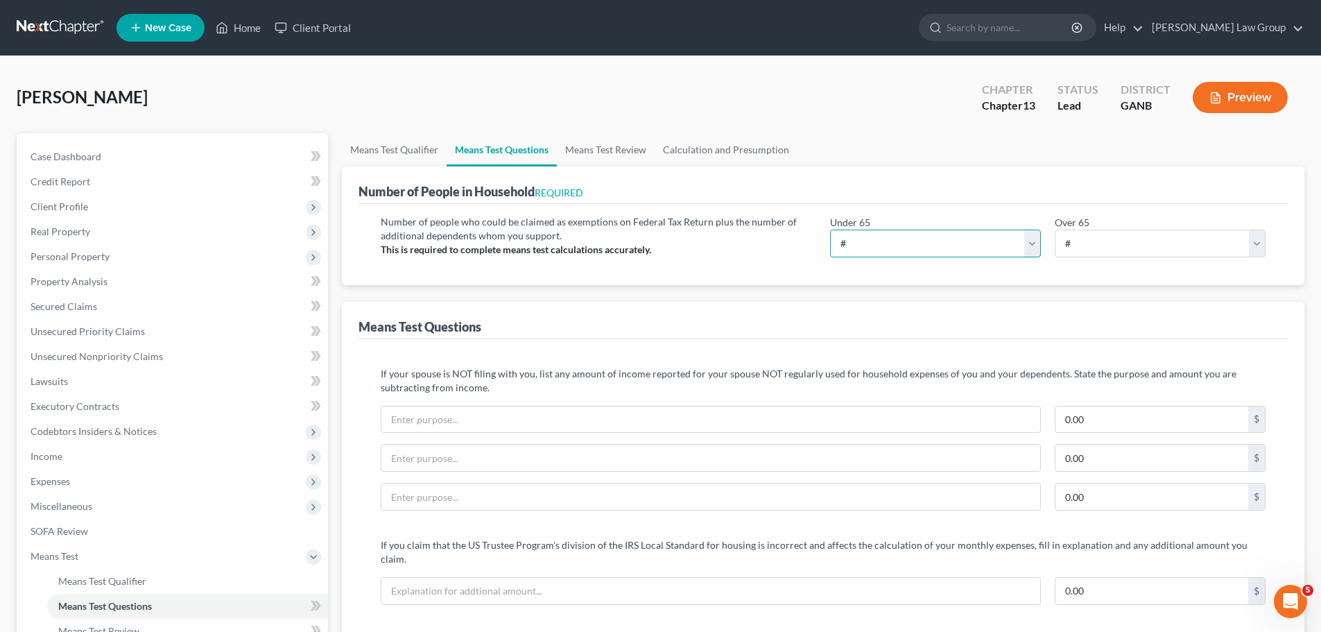
click at [946, 249] on select "# 0 1 2 3 4 5 6 7 8 9 10" at bounding box center [935, 244] width 211 height 28
click at [830, 230] on select "# 0 1 2 3 4 5 6 7 8 9 10" at bounding box center [935, 244] width 211 height 28
click at [918, 310] on div "Means Test Questions" at bounding box center [822, 320] width 929 height 37
click at [922, 242] on select "# 0 1 2 3 4 5 6 7 8 9 10" at bounding box center [935, 244] width 211 height 28
select select "1"
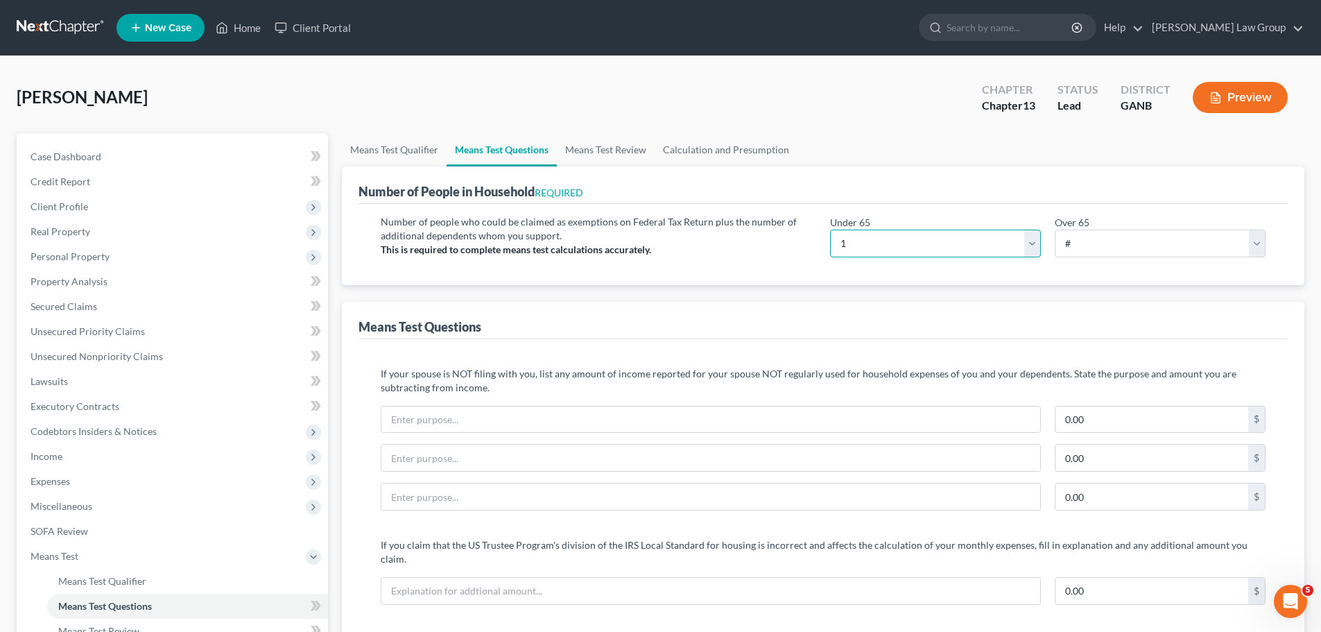
click at [830, 230] on select "# 0 1 2 3 4 5 6 7 8 9 10" at bounding box center [935, 244] width 211 height 28
click at [1084, 248] on select "# 0 1 2 3 4 5 6 7 8 9 10" at bounding box center [1160, 244] width 211 height 28
select select "0"
click at [1055, 230] on select "# 0 1 2 3 4 5 6 7 8 9 10" at bounding box center [1160, 244] width 211 height 28
click at [597, 151] on link "Means Test Review" at bounding box center [606, 149] width 98 height 33
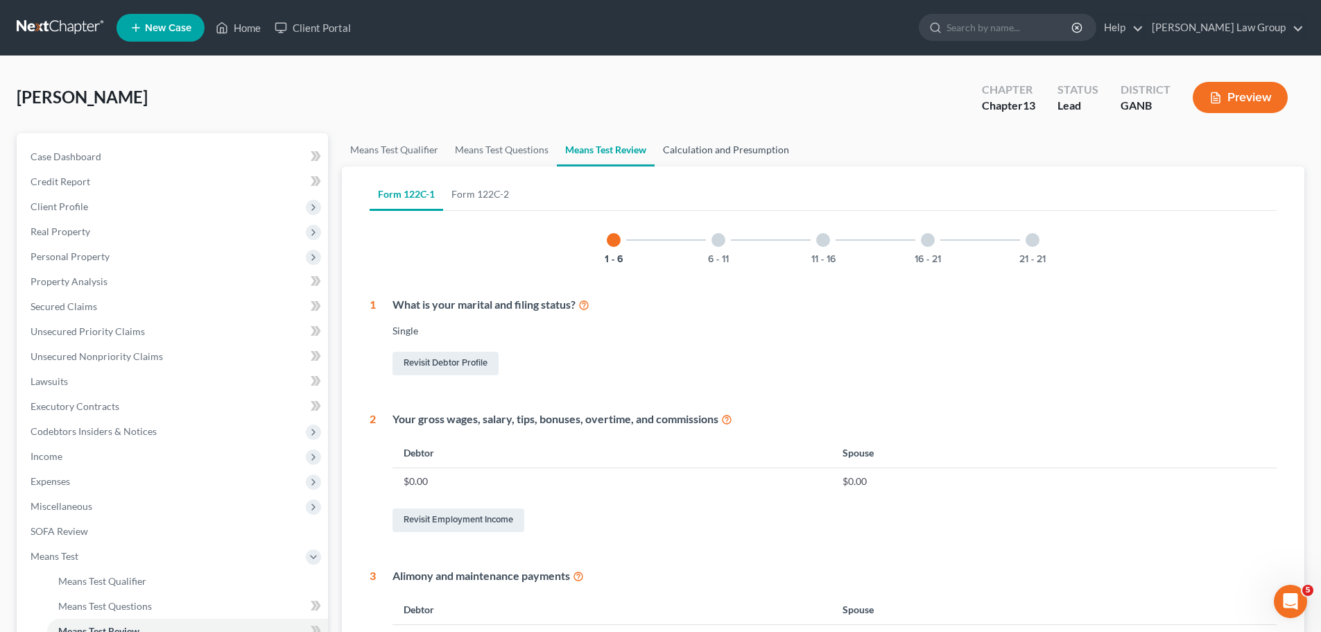
click at [743, 152] on link "Calculation and Presumption" at bounding box center [726, 149] width 143 height 33
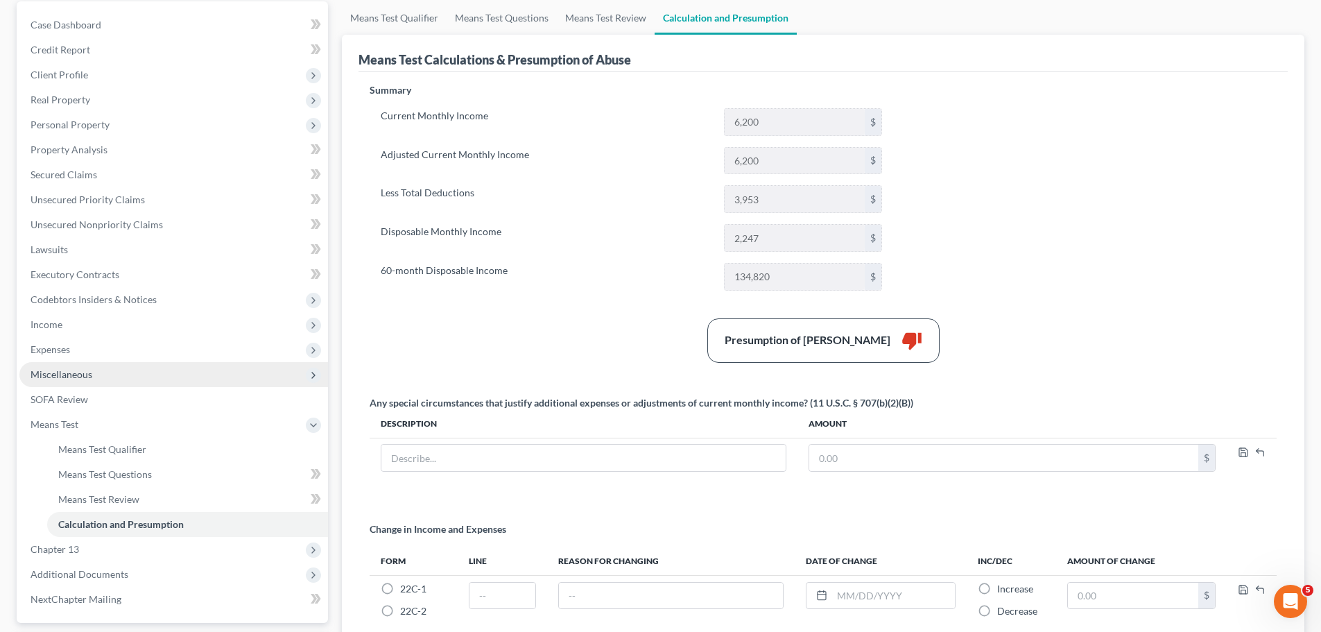
scroll to position [126, 0]
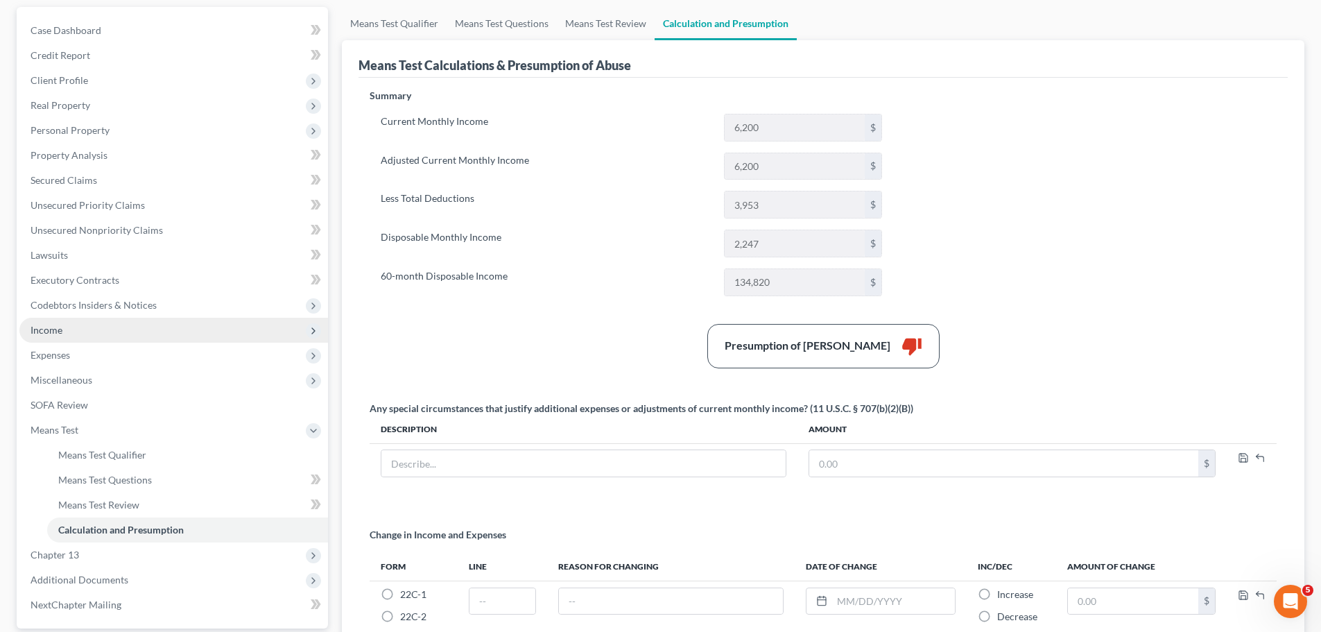
click at [124, 331] on span "Income" at bounding box center [173, 330] width 309 height 25
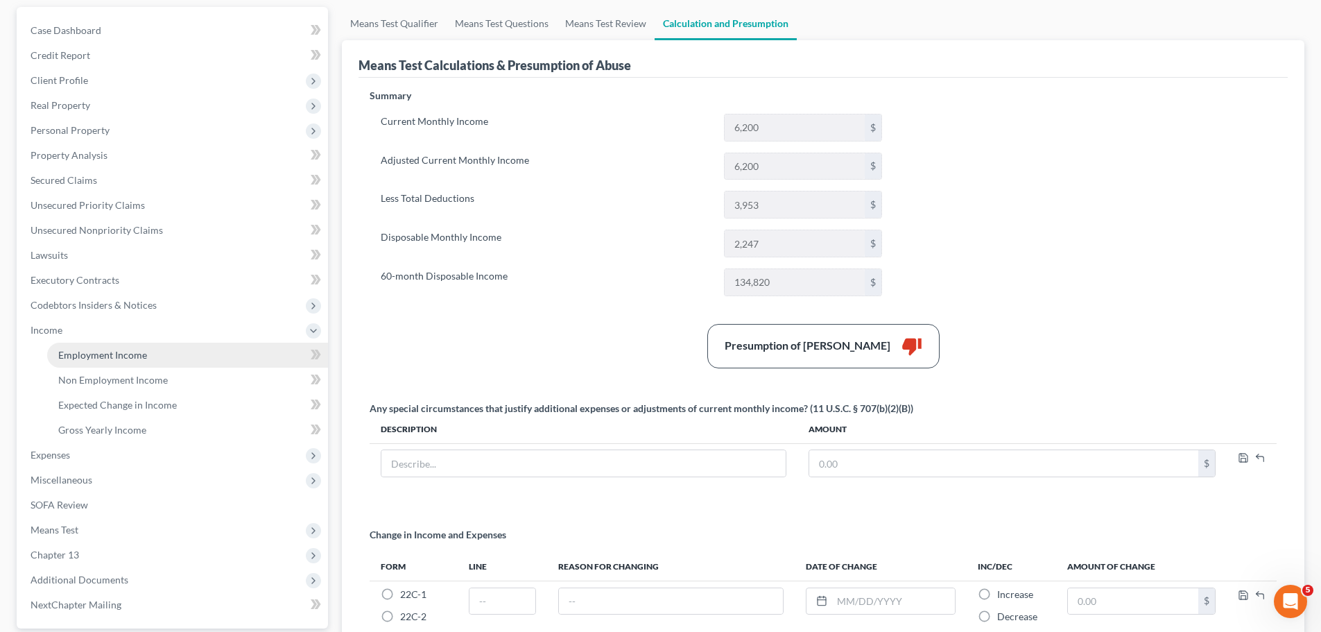
click at [171, 354] on link "Employment Income" at bounding box center [187, 355] width 281 height 25
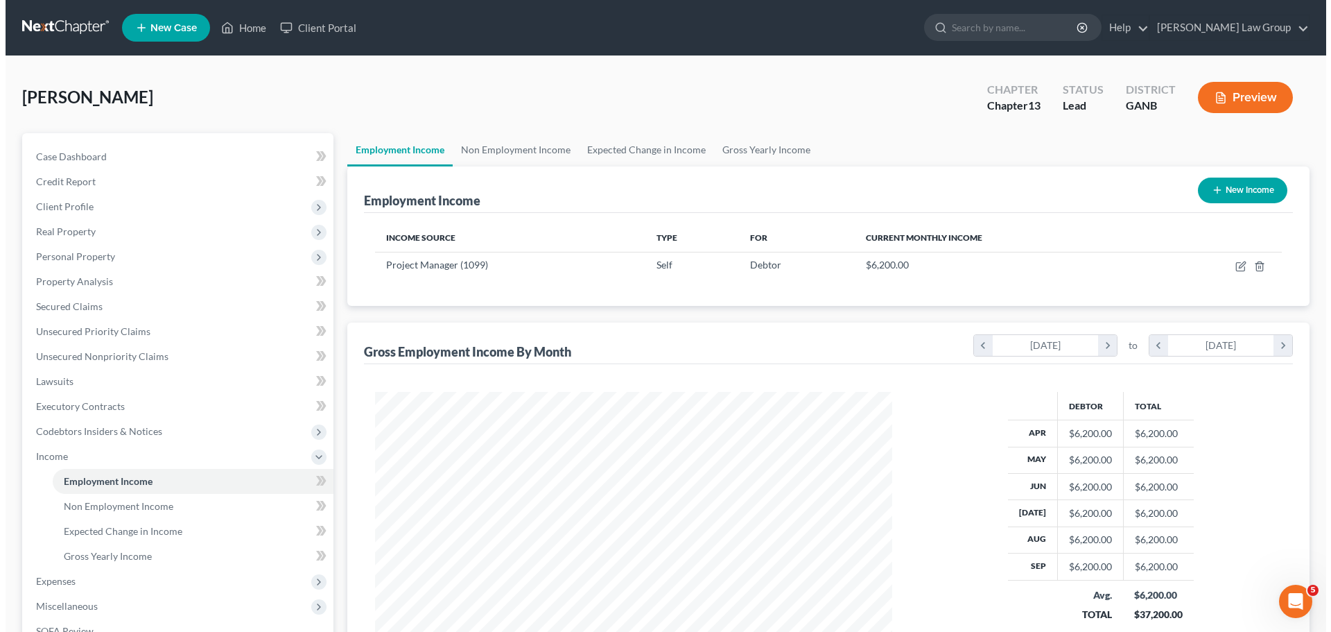
scroll to position [259, 545]
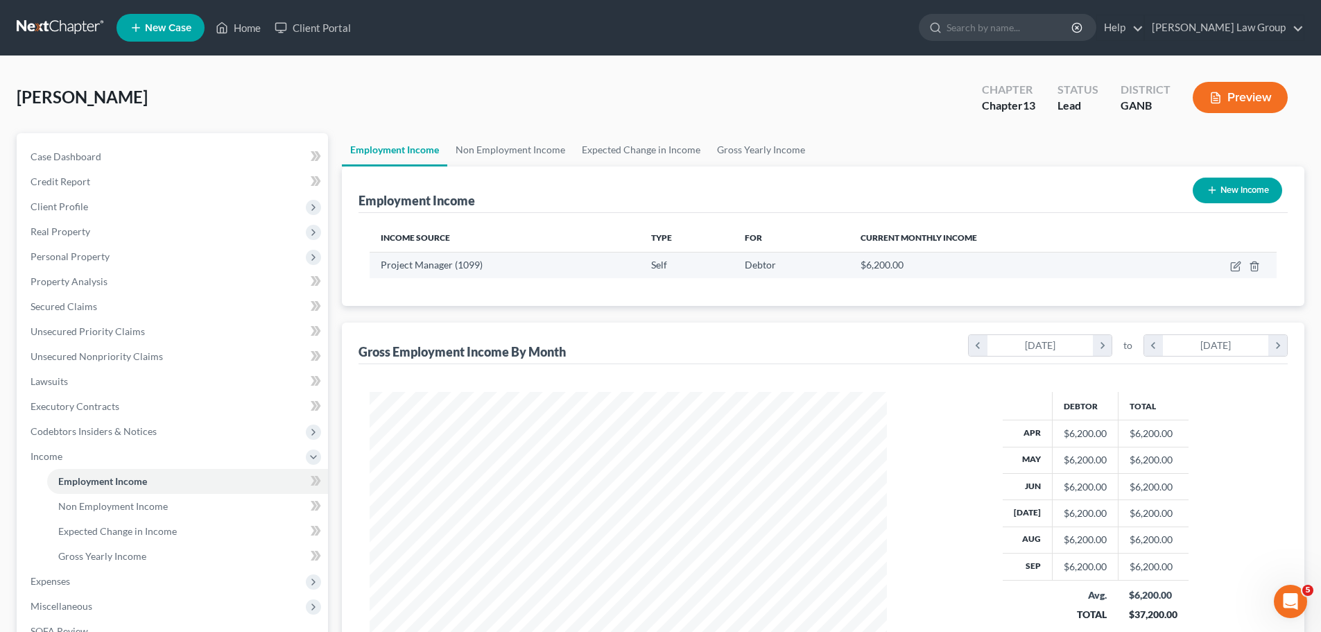
click at [1227, 263] on td at bounding box center [1214, 265] width 126 height 26
click at [1234, 263] on icon "button" at bounding box center [1235, 266] width 11 height 11
select select "1"
select select "0"
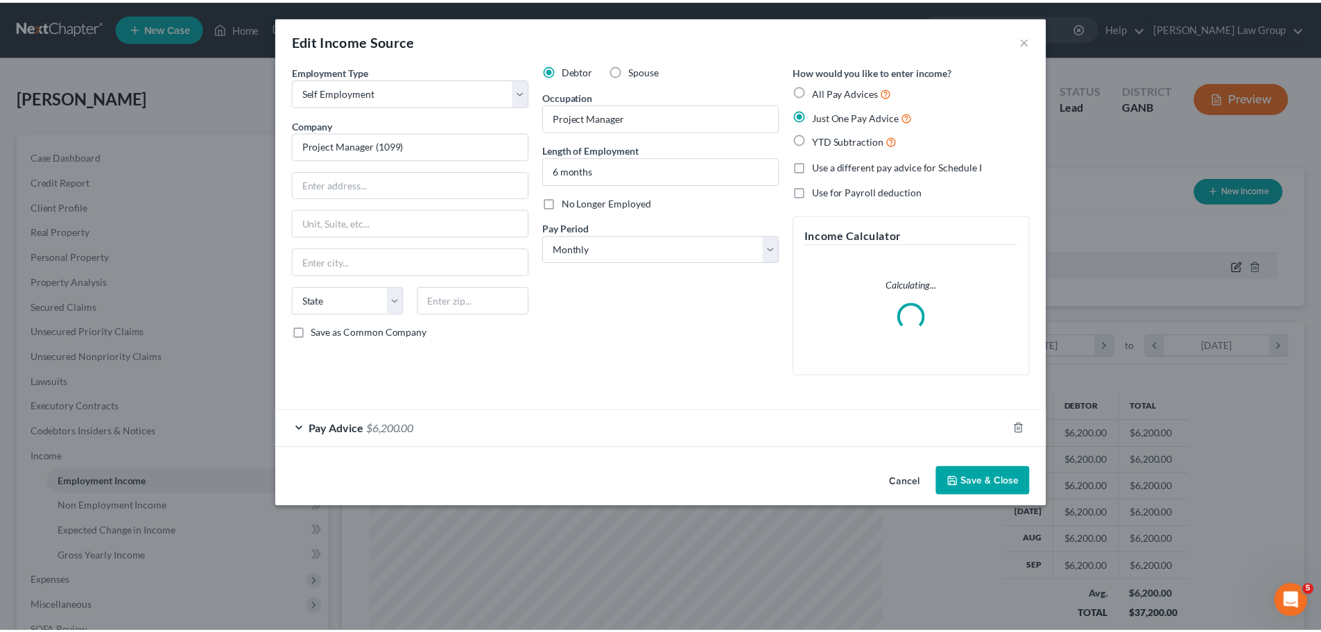
scroll to position [261, 550]
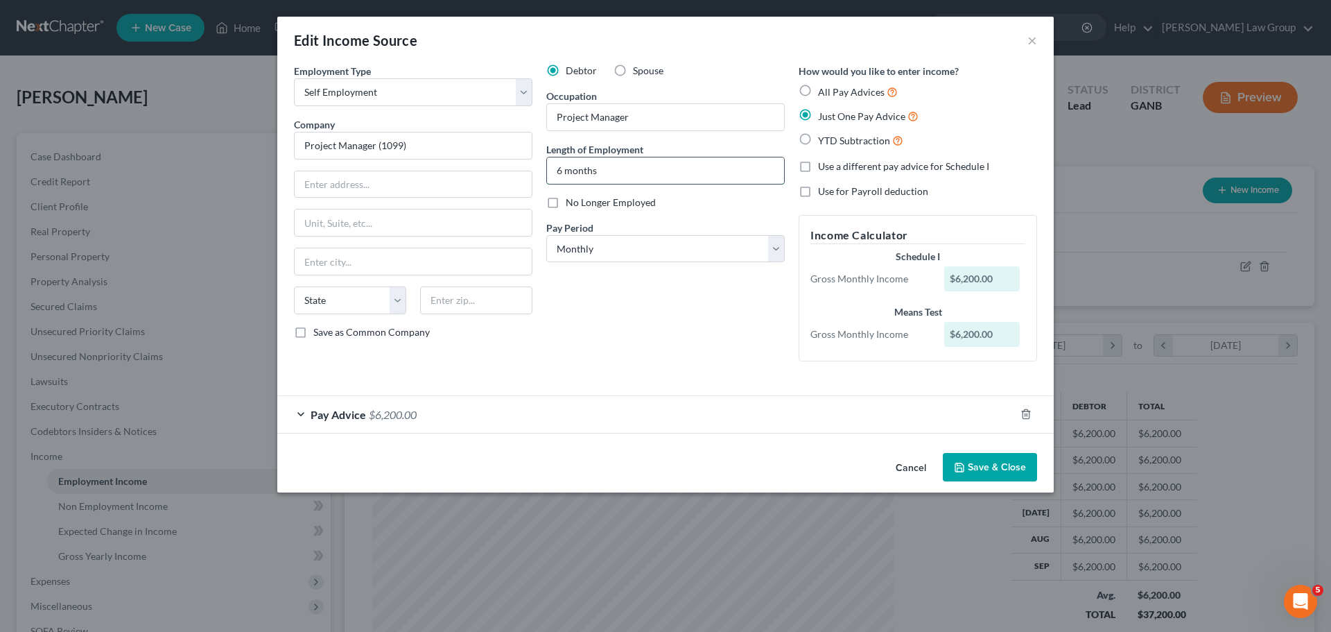
click at [560, 171] on input "6 months" at bounding box center [665, 170] width 237 height 26
type input "10 months"
click at [987, 467] on button "Save & Close" at bounding box center [990, 467] width 94 height 29
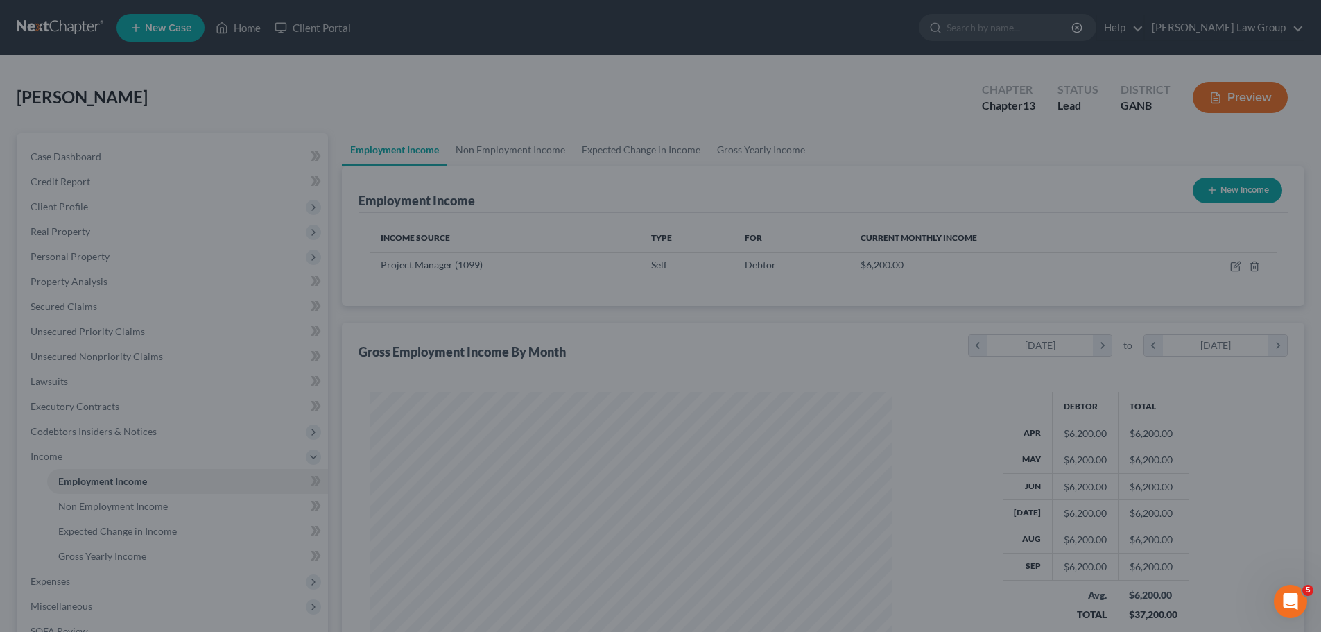
scroll to position [693116, 692830]
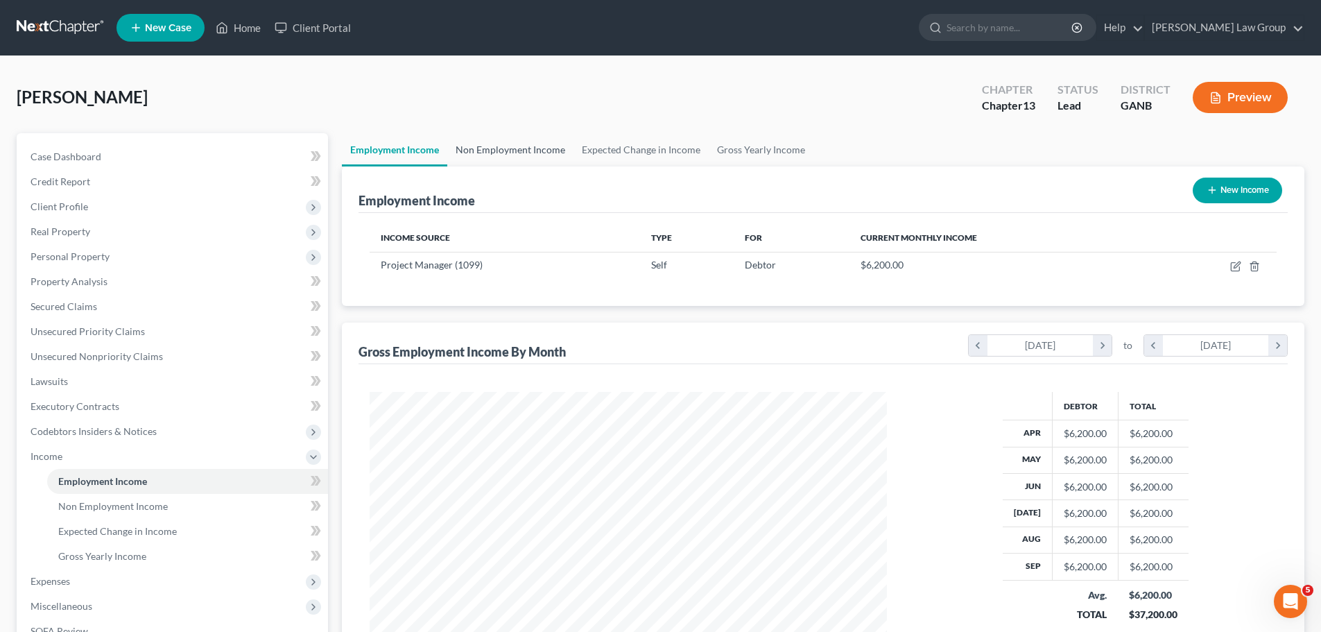
click at [515, 137] on link "Non Employment Income" at bounding box center [510, 149] width 126 height 33
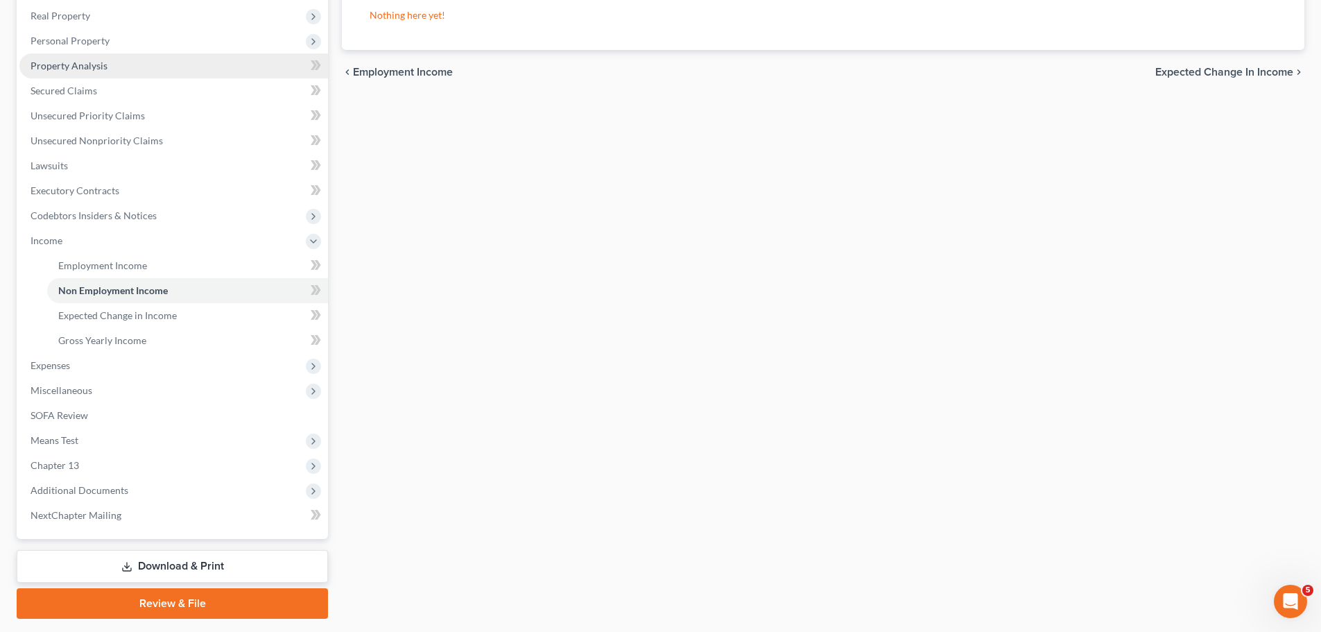
scroll to position [255, 0]
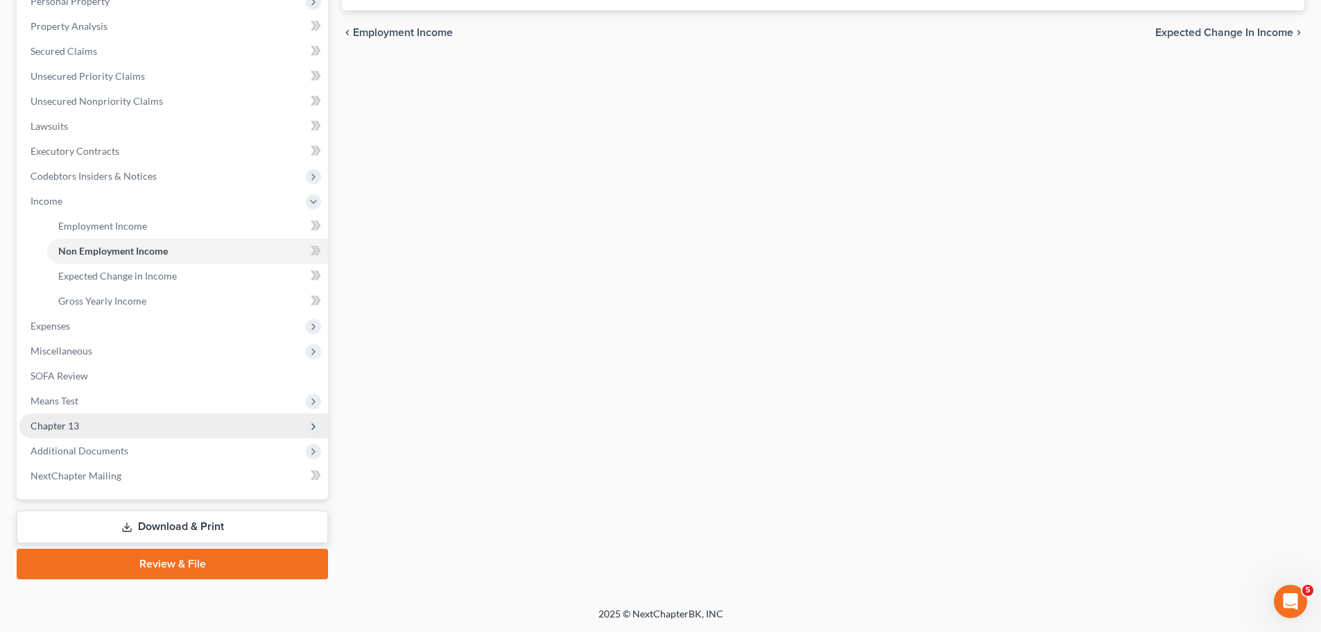
click at [165, 429] on span "Chapter 13" at bounding box center [173, 425] width 309 height 25
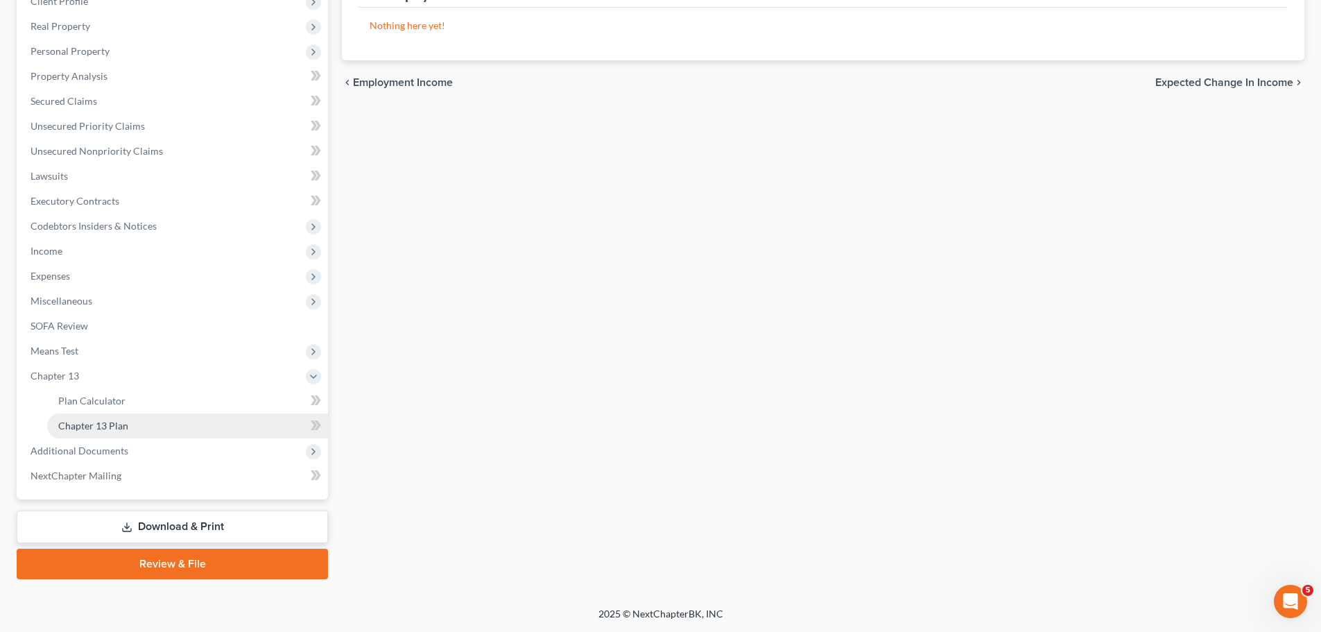
scroll to position [205, 0]
click at [191, 428] on link "Chapter 13 Plan" at bounding box center [187, 425] width 281 height 25
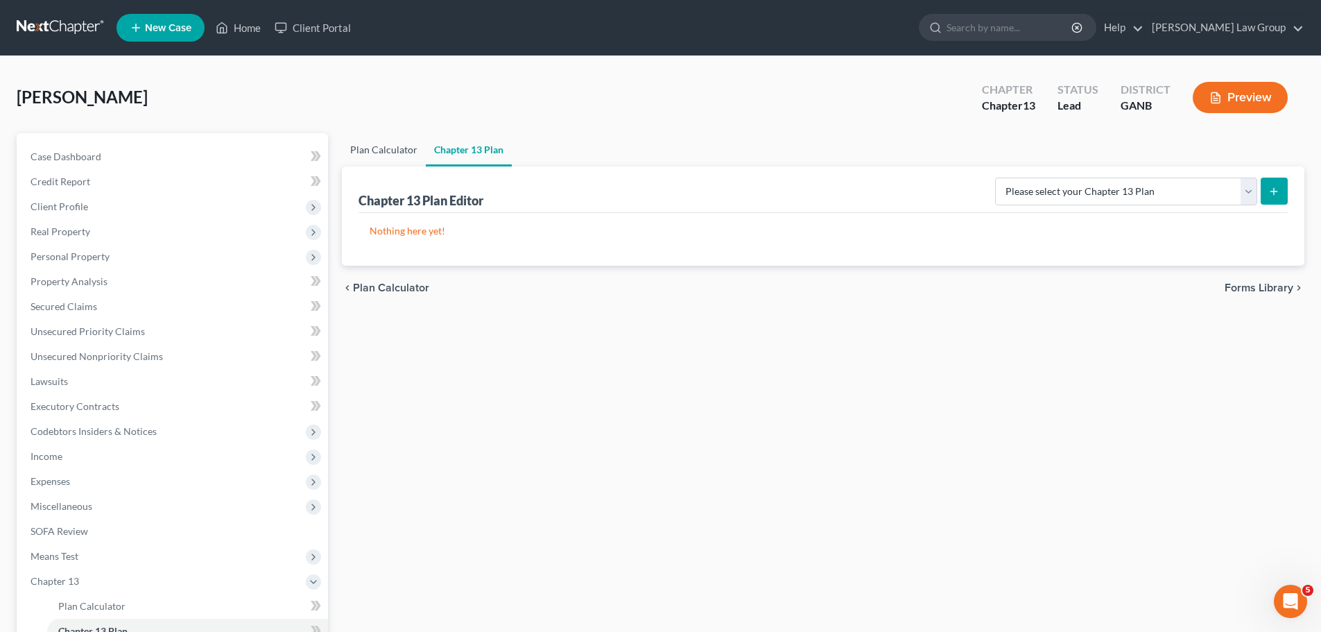
click at [394, 150] on link "Plan Calculator" at bounding box center [384, 149] width 84 height 33
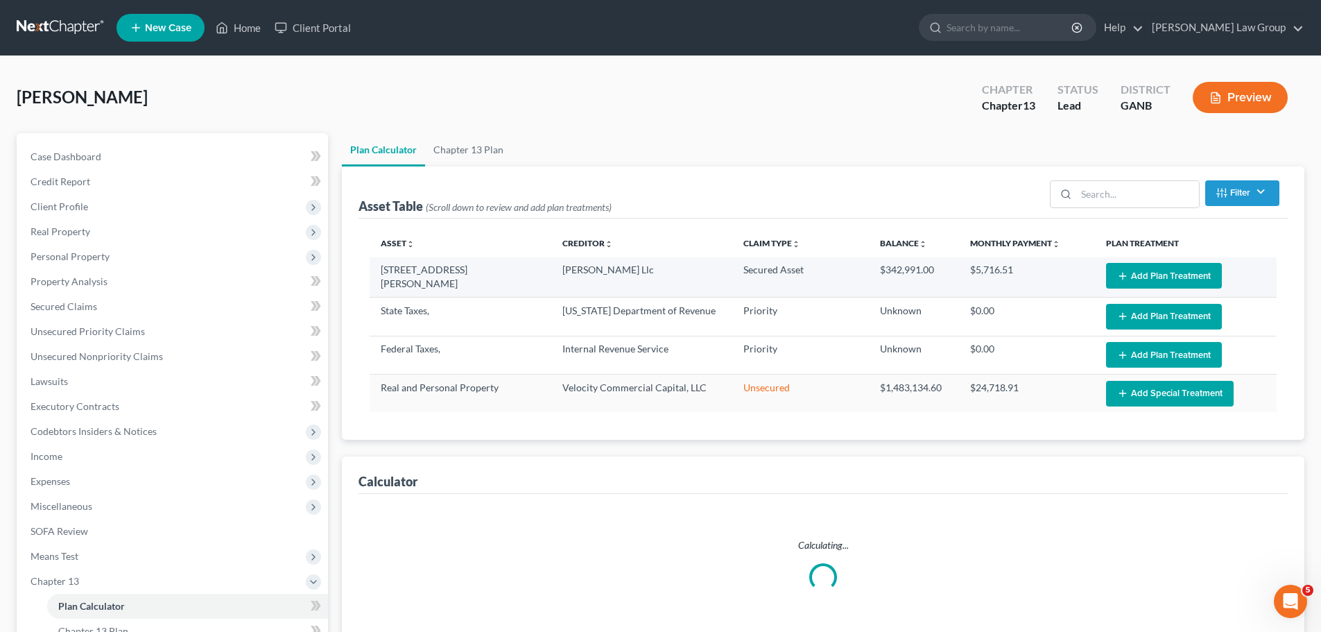
select select "59"
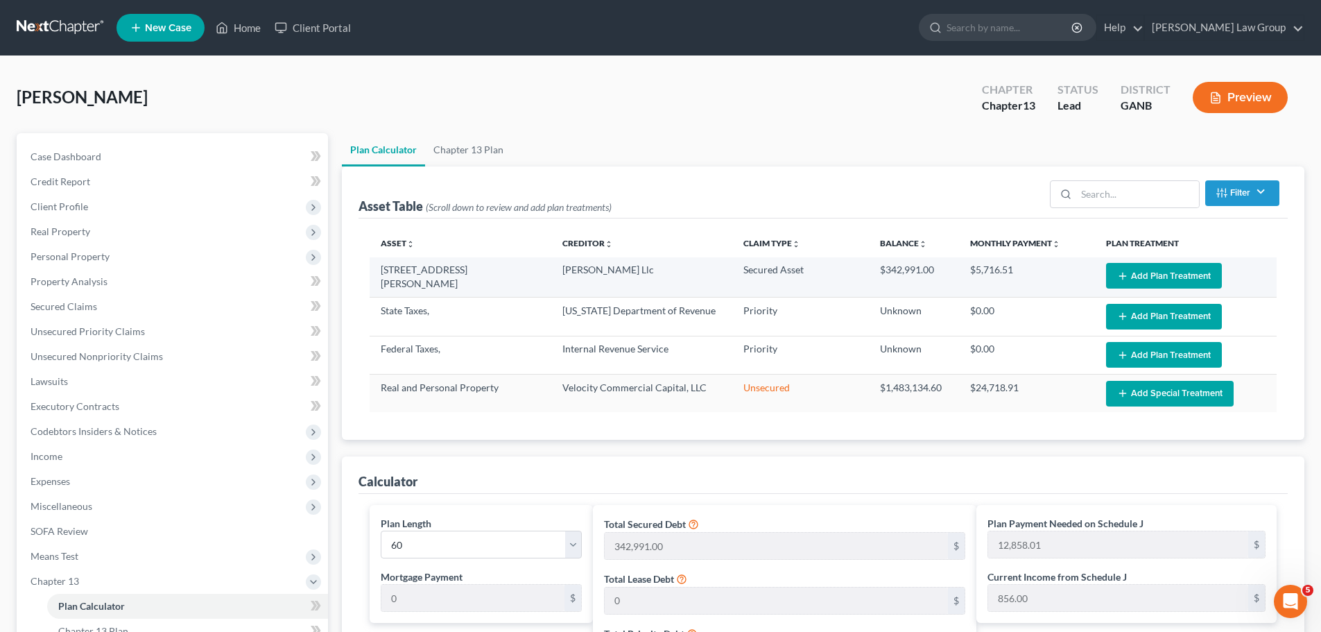
click at [1153, 277] on button "Add Plan Treatment" at bounding box center [1164, 276] width 116 height 26
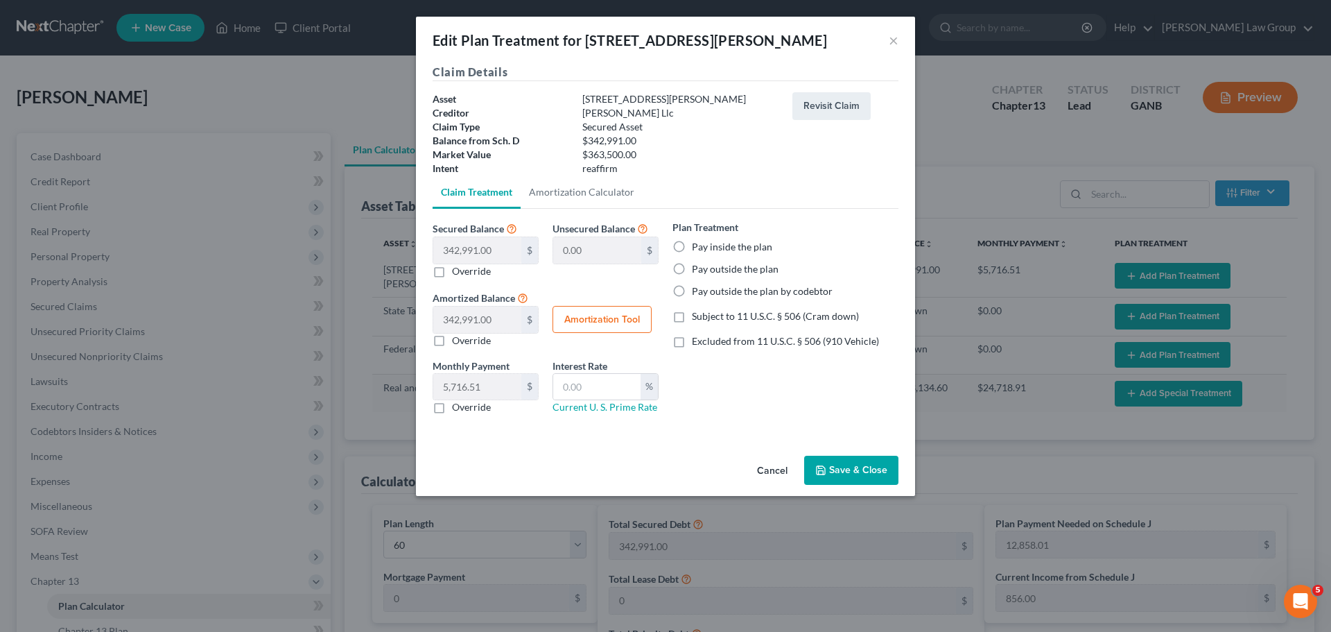
click at [692, 268] on label "Pay outside the plan" at bounding box center [735, 269] width 87 height 14
click at [698, 268] on input "Pay outside the plan" at bounding box center [702, 266] width 9 height 9
radio input "true"
click at [854, 473] on button "Save & Close" at bounding box center [851, 470] width 94 height 29
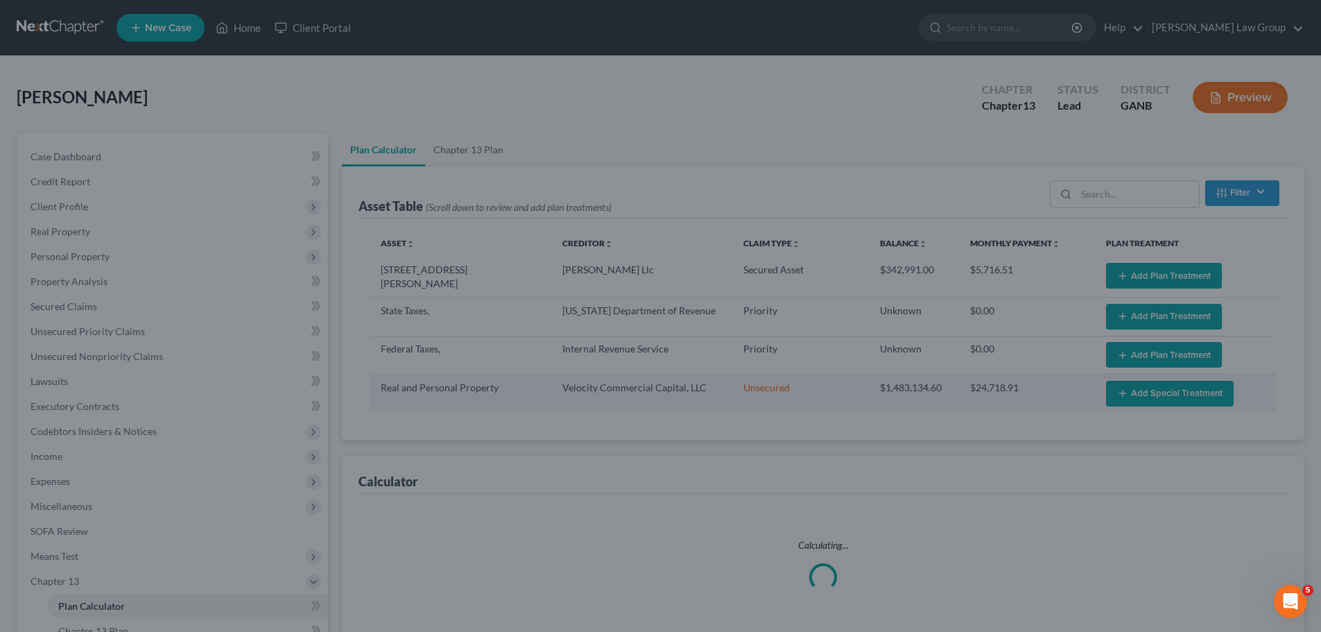
select select "59"
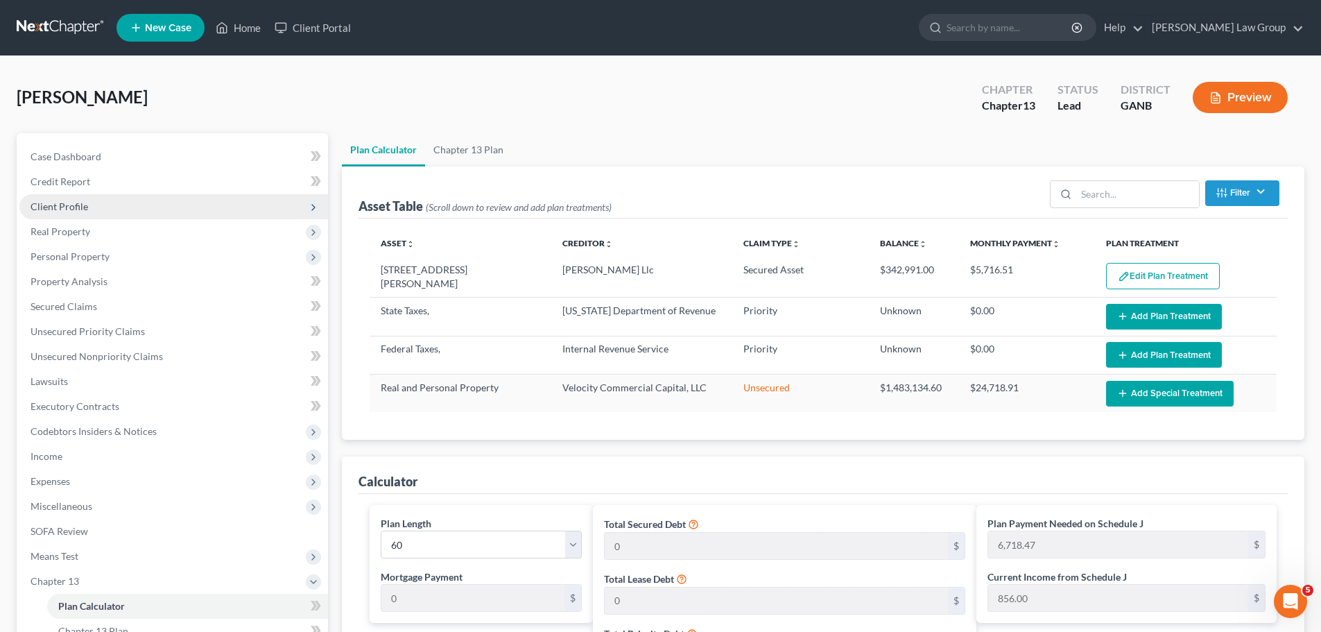
click at [93, 204] on span "Client Profile" at bounding box center [173, 206] width 309 height 25
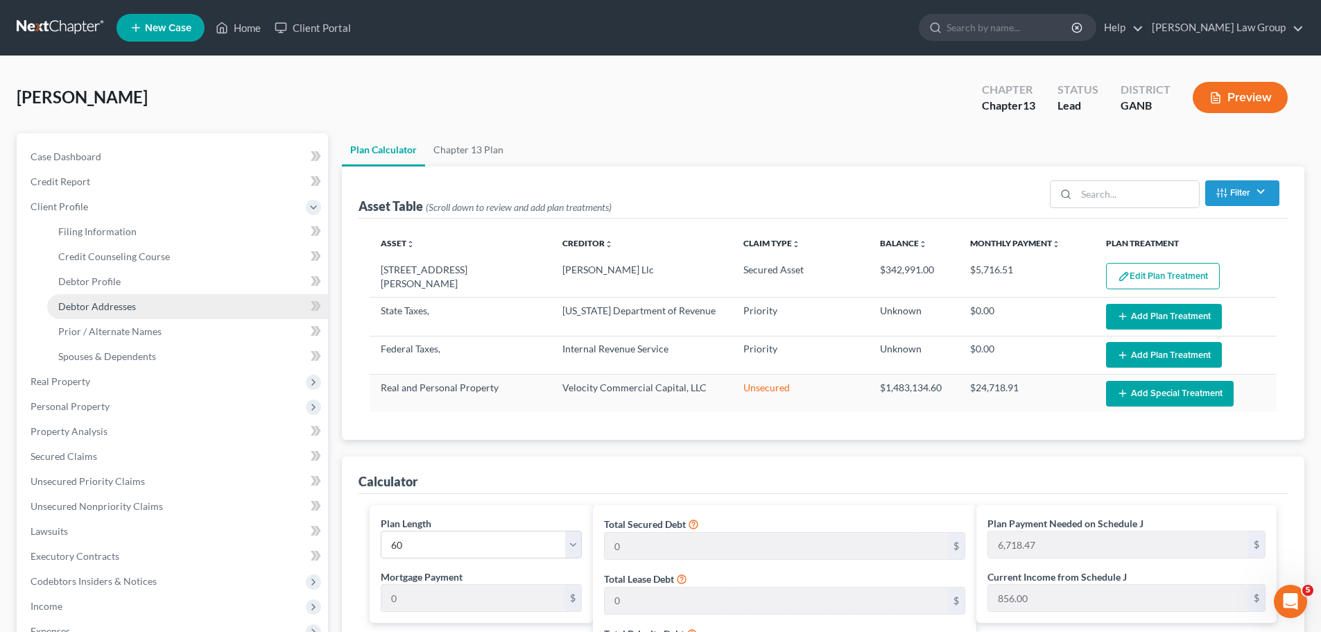
click at [130, 302] on span "Debtor Addresses" at bounding box center [97, 306] width 78 height 12
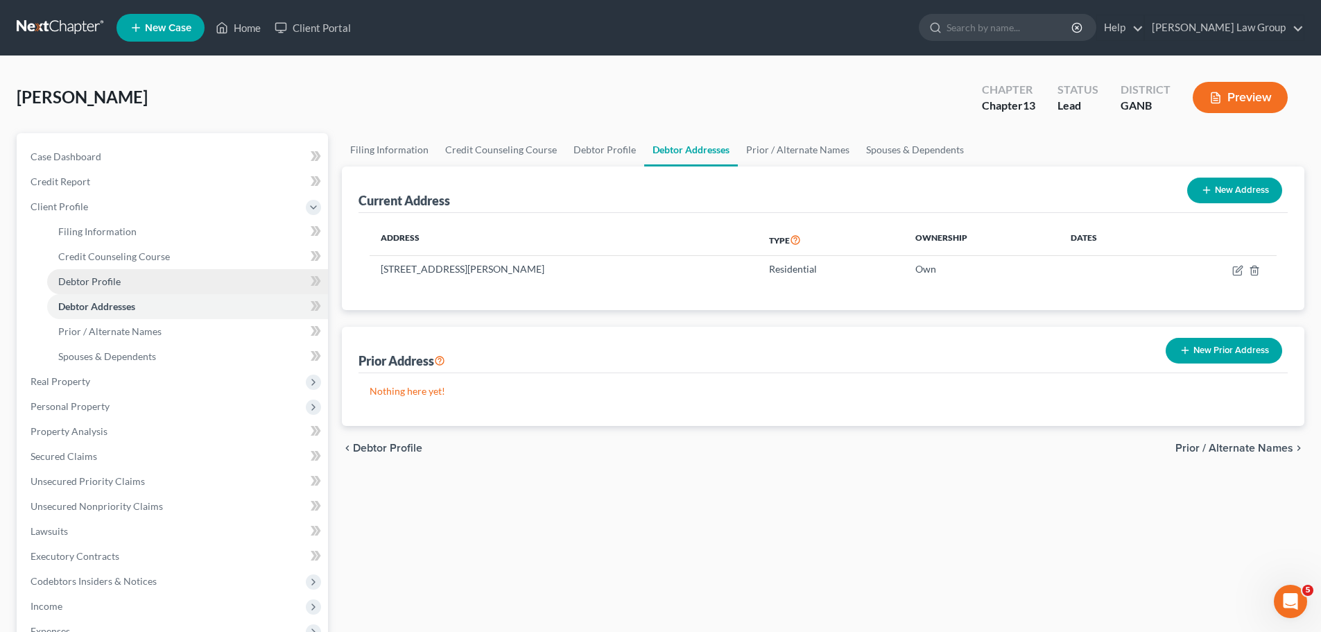
scroll to position [305, 0]
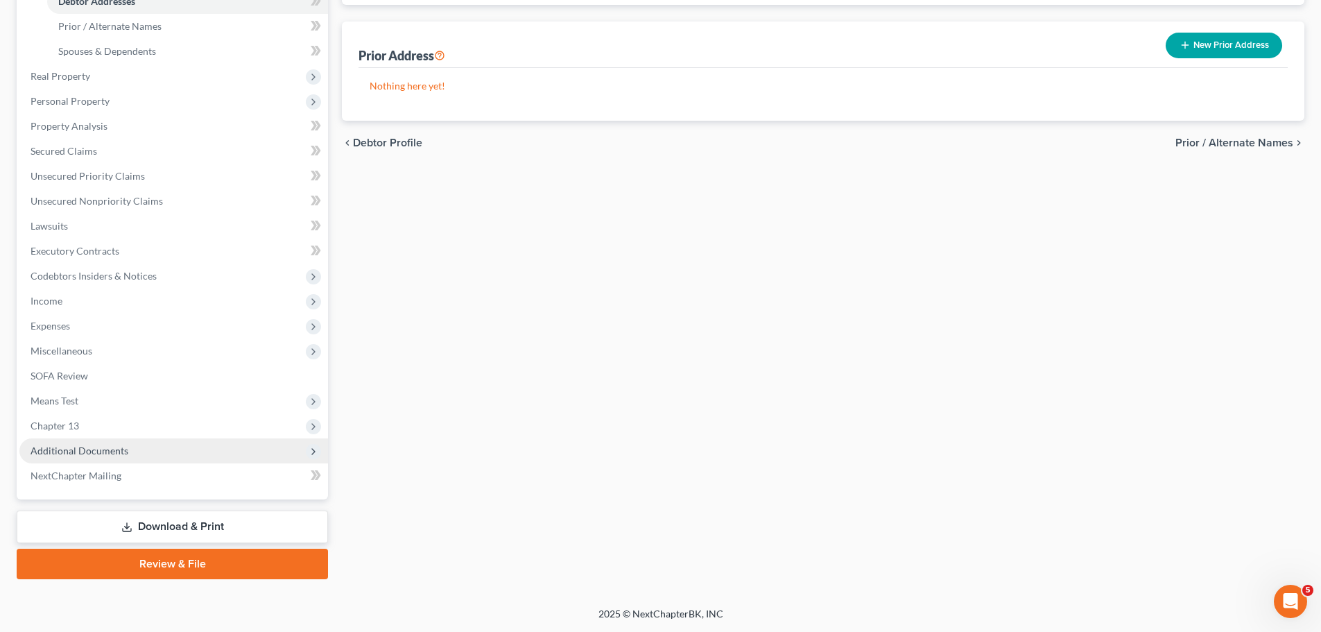
drag, startPoint x: 186, startPoint y: 447, endPoint x: 248, endPoint y: 447, distance: 62.4
click at [185, 447] on span "Additional Documents" at bounding box center [173, 450] width 309 height 25
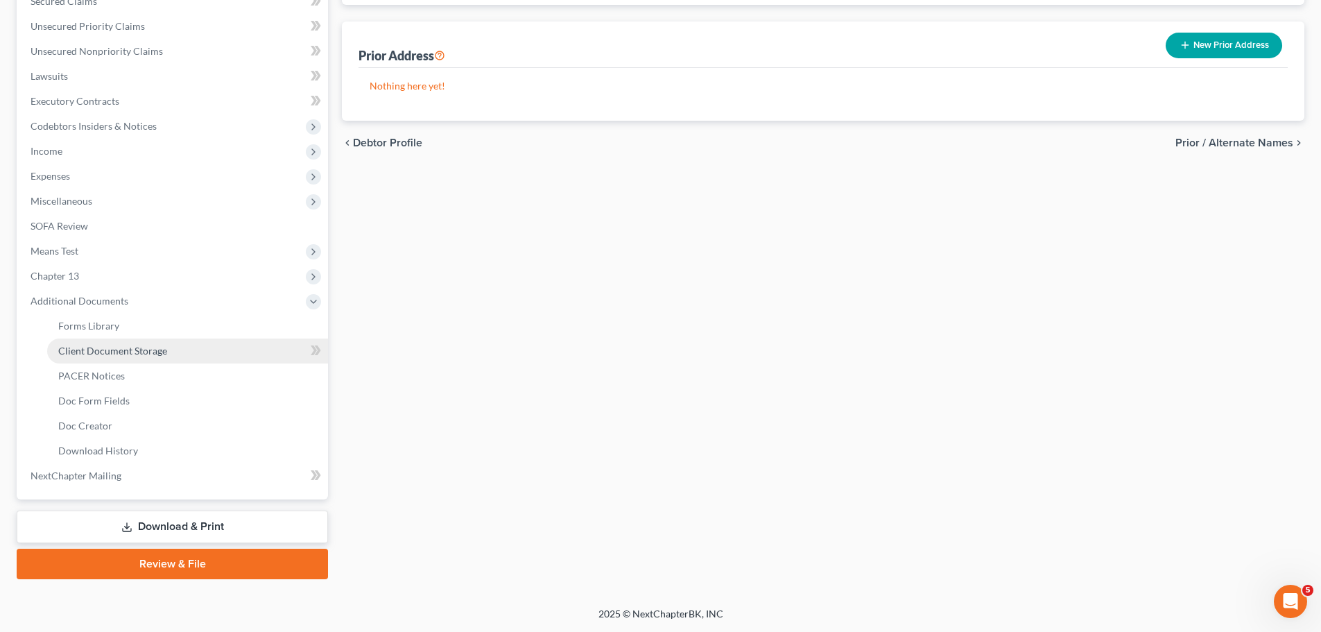
click at [196, 352] on link "Client Document Storage" at bounding box center [187, 350] width 281 height 25
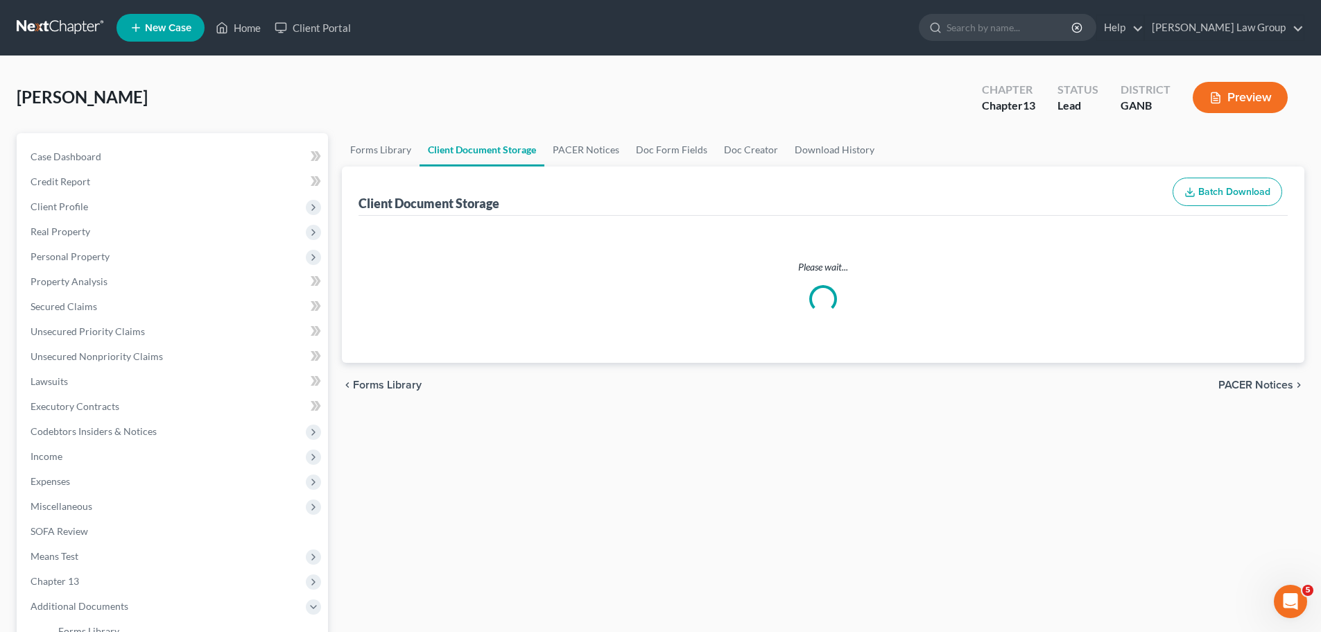
select select "35"
select select "5"
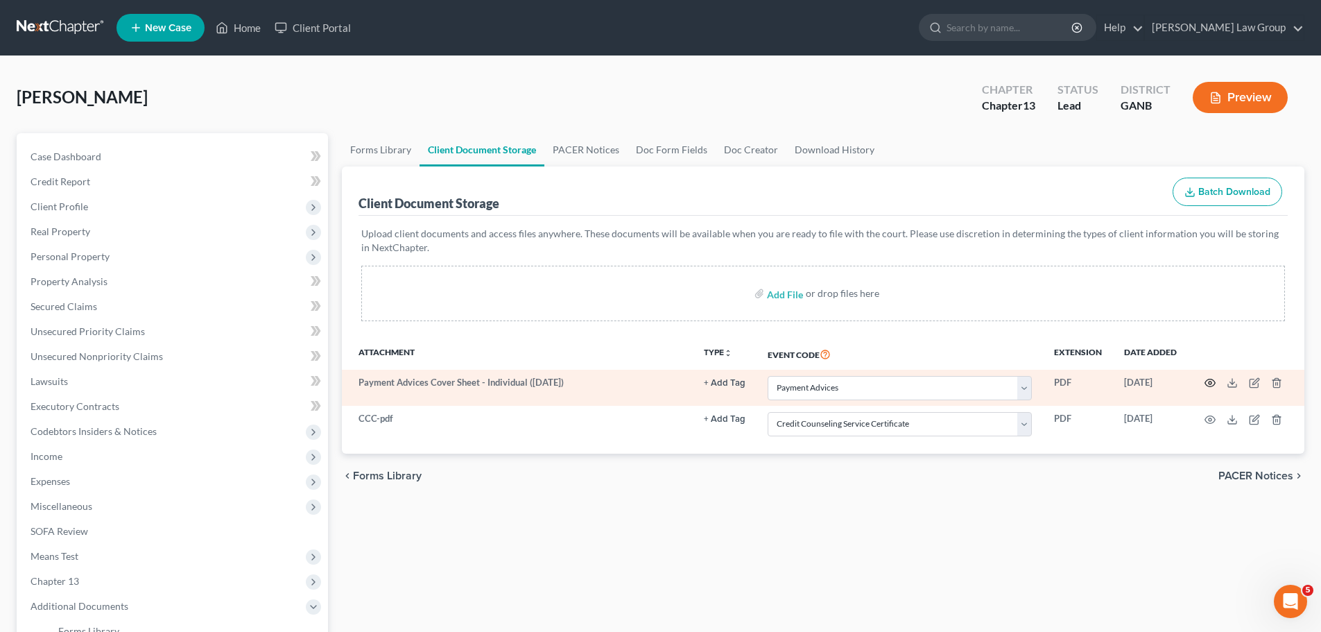
click at [1211, 383] on icon "button" at bounding box center [1209, 382] width 11 height 11
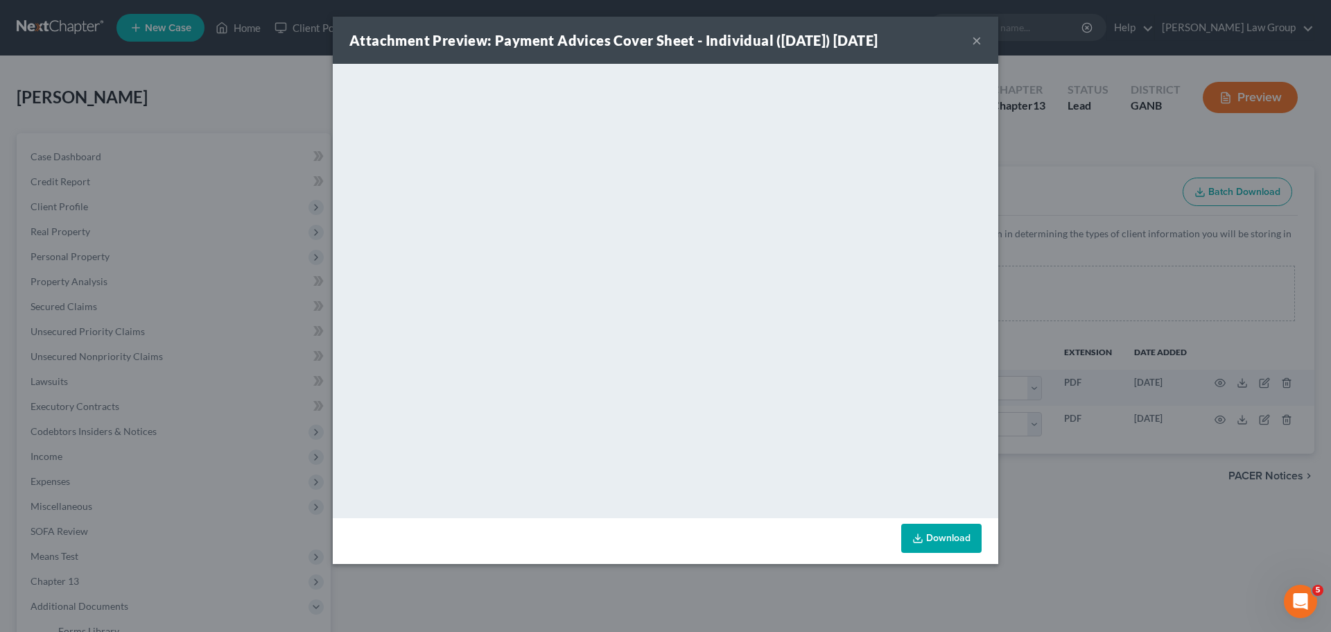
click at [976, 42] on button "×" at bounding box center [977, 40] width 10 height 17
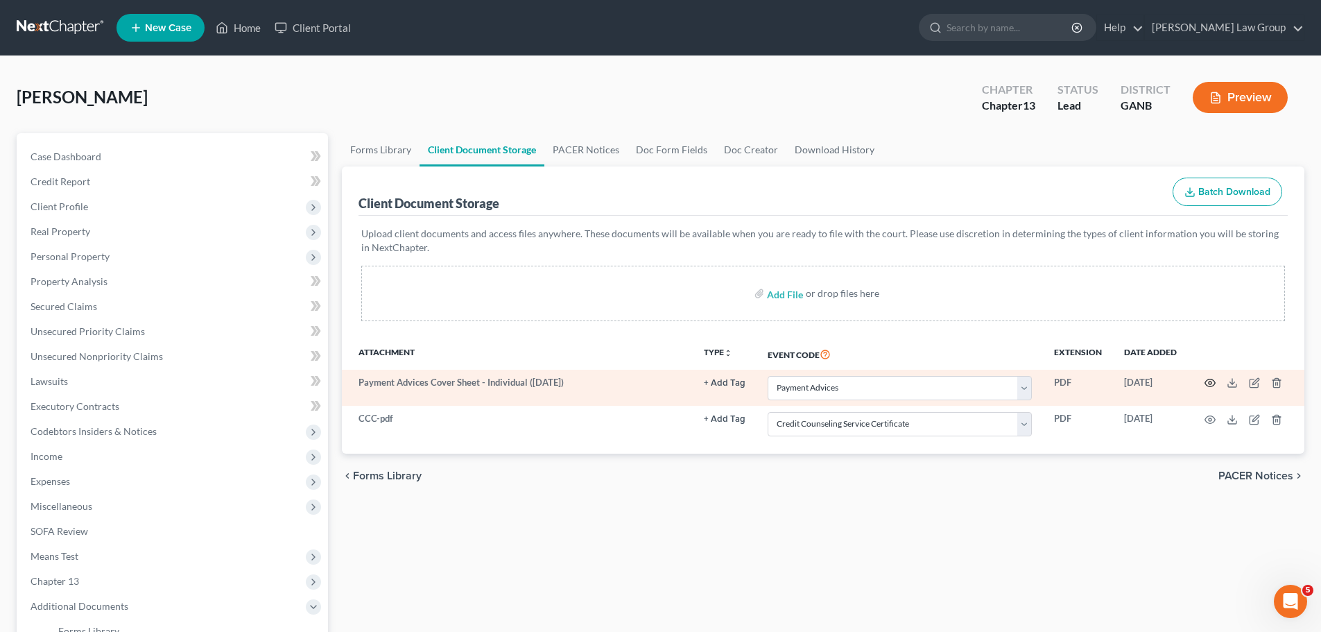
click at [1212, 380] on icon "button" at bounding box center [1210, 383] width 10 height 8
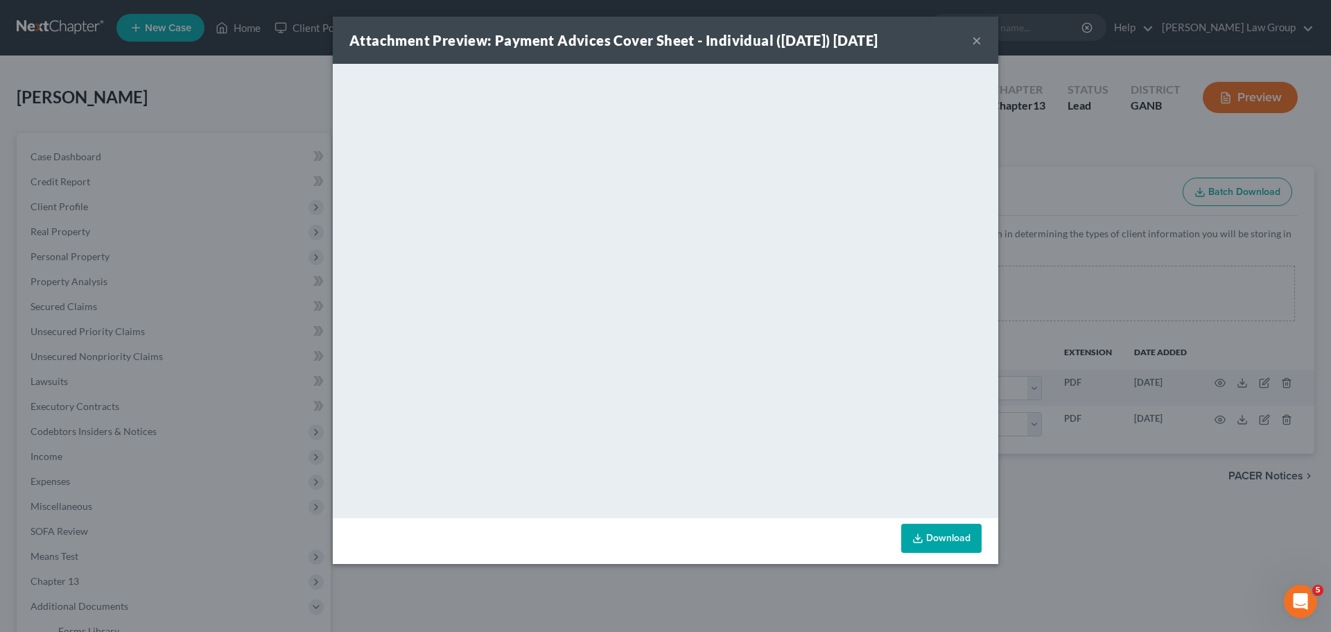
click at [976, 39] on button "×" at bounding box center [977, 40] width 10 height 17
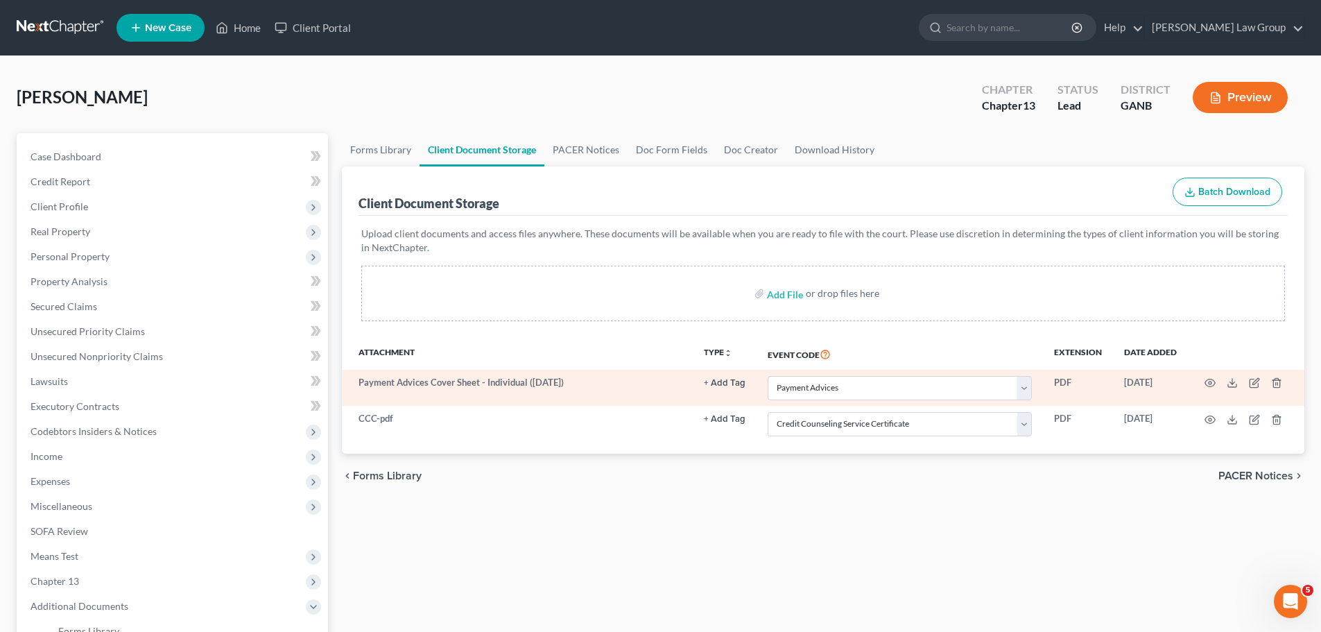
click at [1274, 374] on td at bounding box center [1246, 388] width 116 height 36
click at [1277, 379] on icon "button" at bounding box center [1276, 383] width 6 height 9
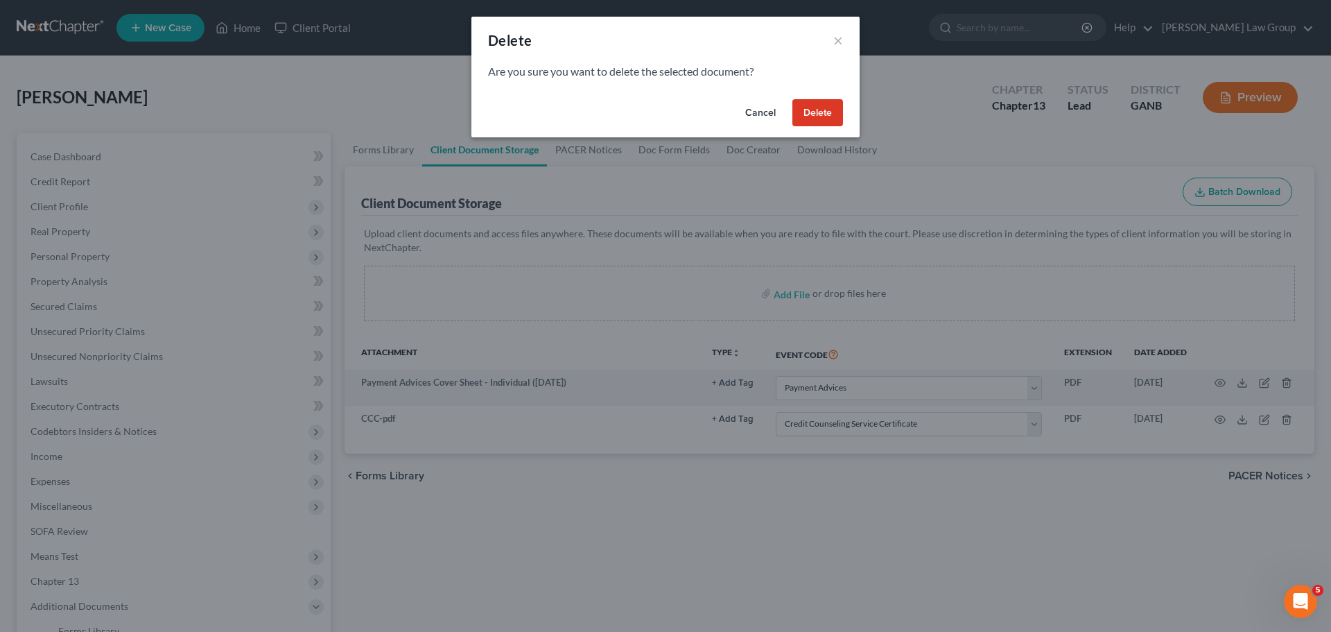
click at [826, 114] on button "Delete" at bounding box center [818, 113] width 51 height 28
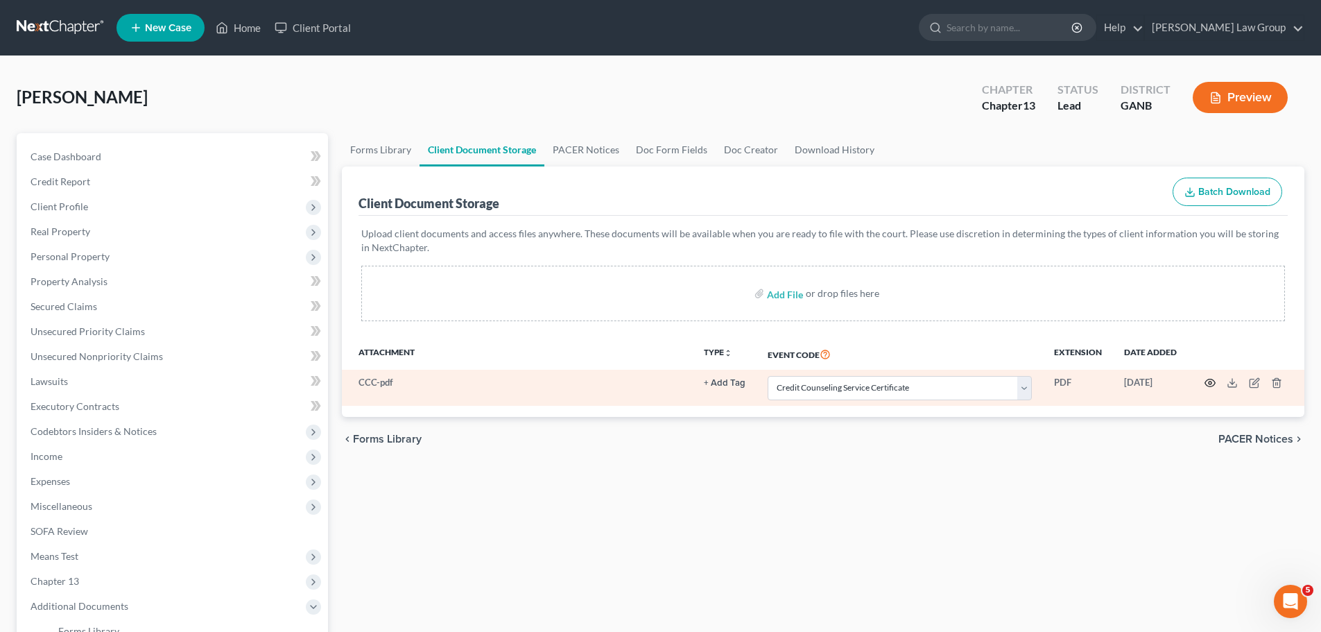
click at [1213, 383] on icon "button" at bounding box center [1209, 382] width 11 height 11
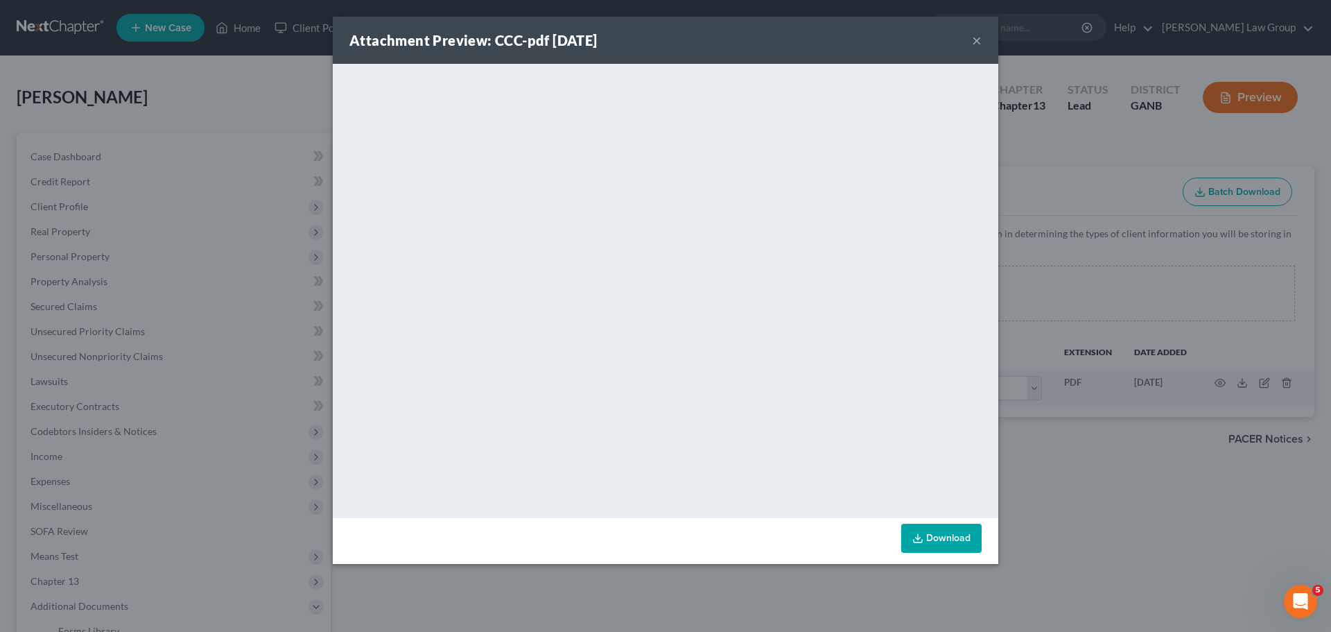
click at [975, 45] on button "×" at bounding box center [977, 40] width 10 height 17
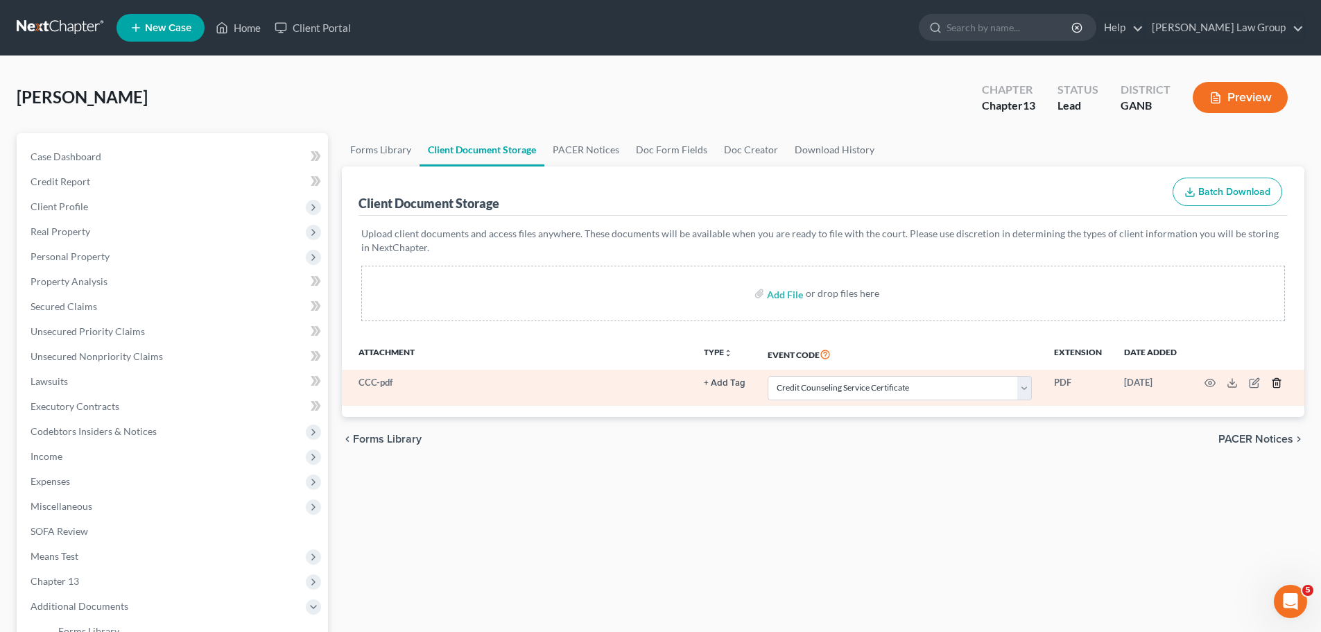
click at [1281, 379] on icon "button" at bounding box center [1276, 382] width 11 height 11
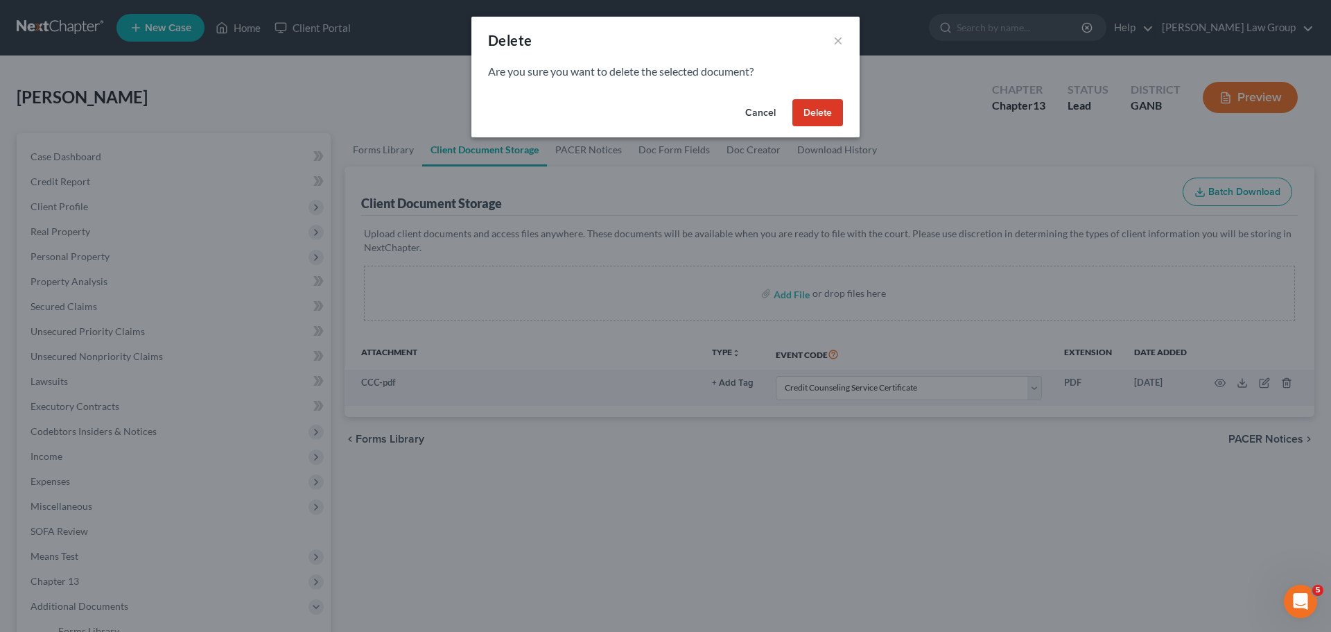
click at [811, 116] on button "Delete" at bounding box center [818, 113] width 51 height 28
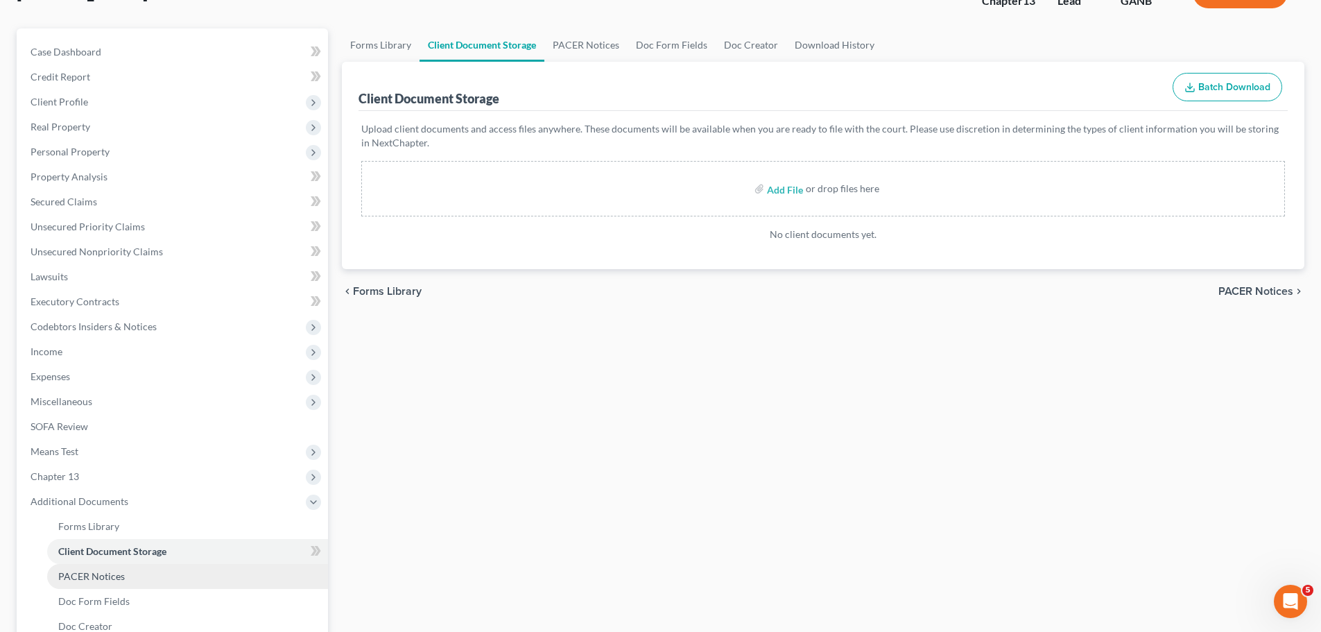
scroll to position [277, 0]
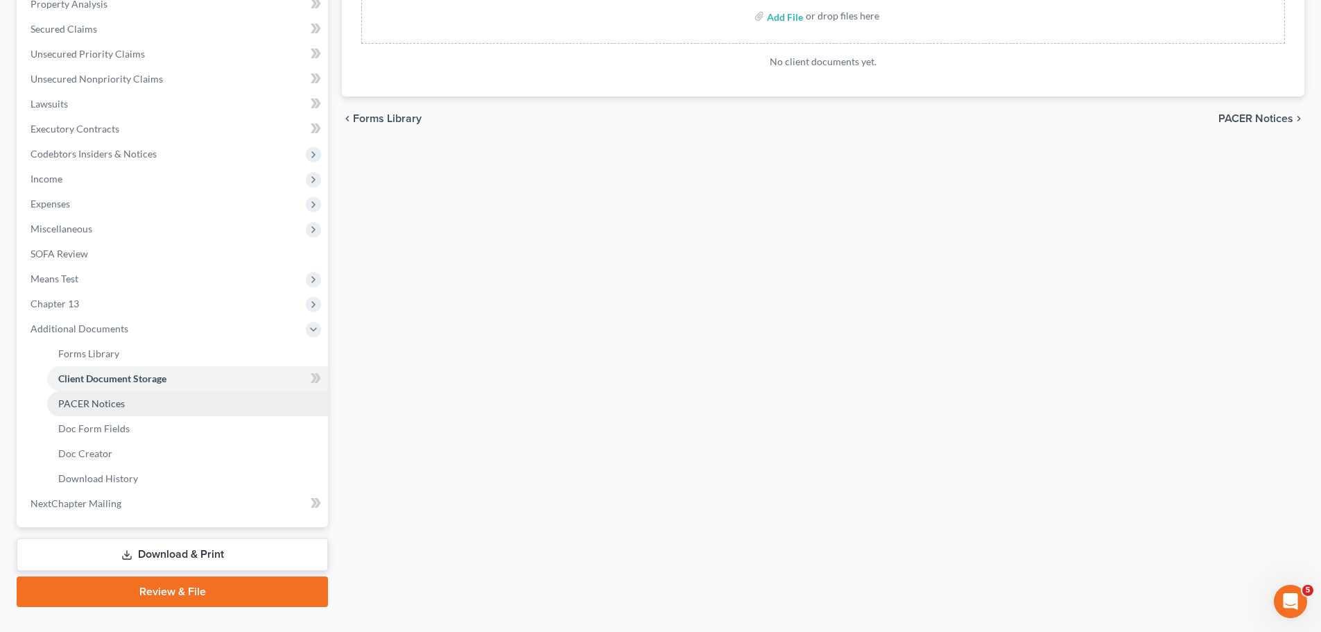
click at [160, 400] on link "PACER Notices" at bounding box center [187, 403] width 281 height 25
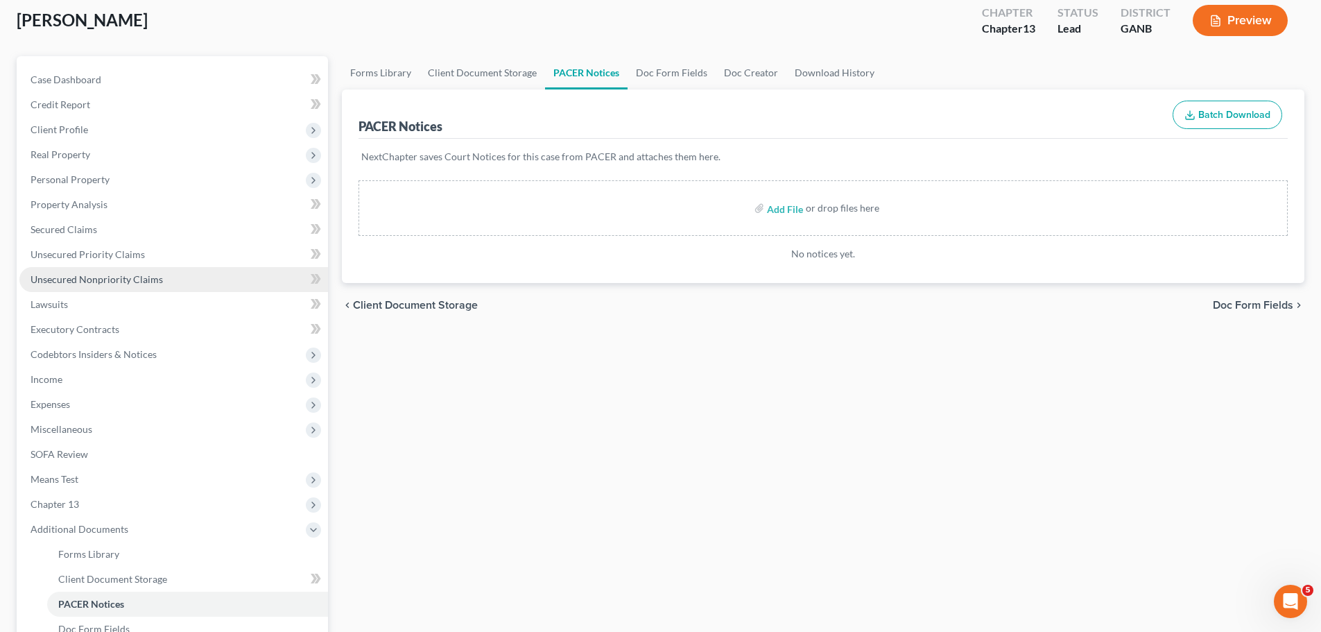
scroll to position [277, 0]
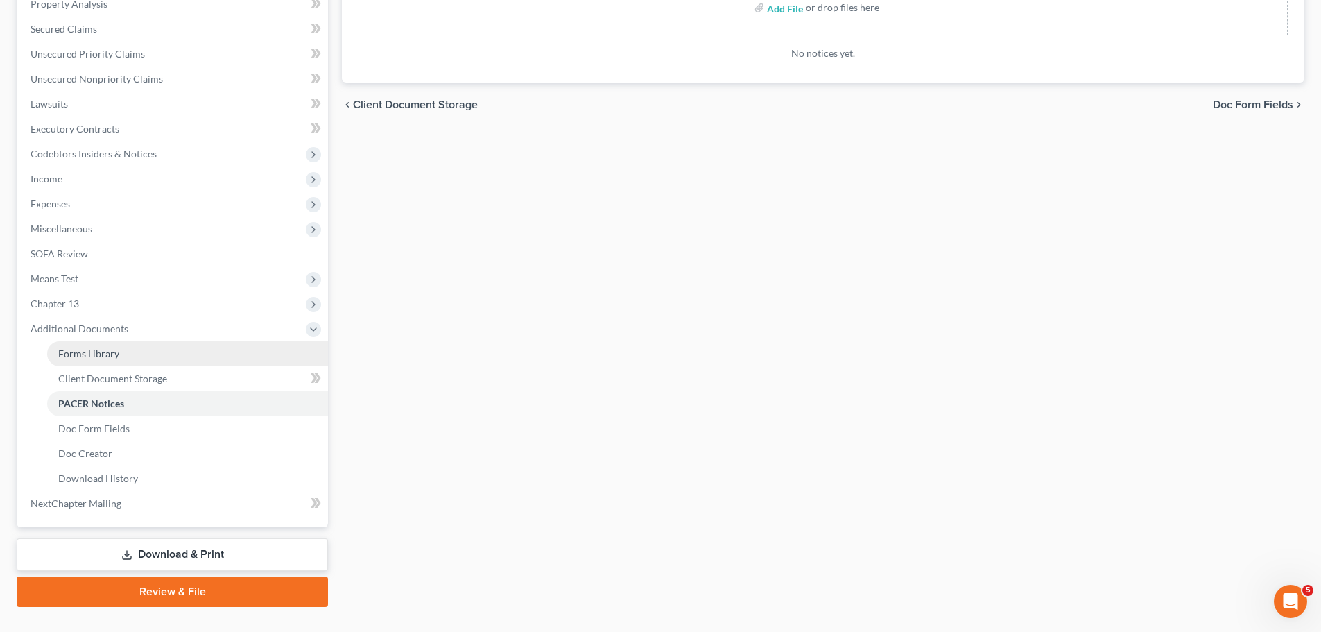
click at [158, 351] on link "Forms Library" at bounding box center [187, 353] width 281 height 25
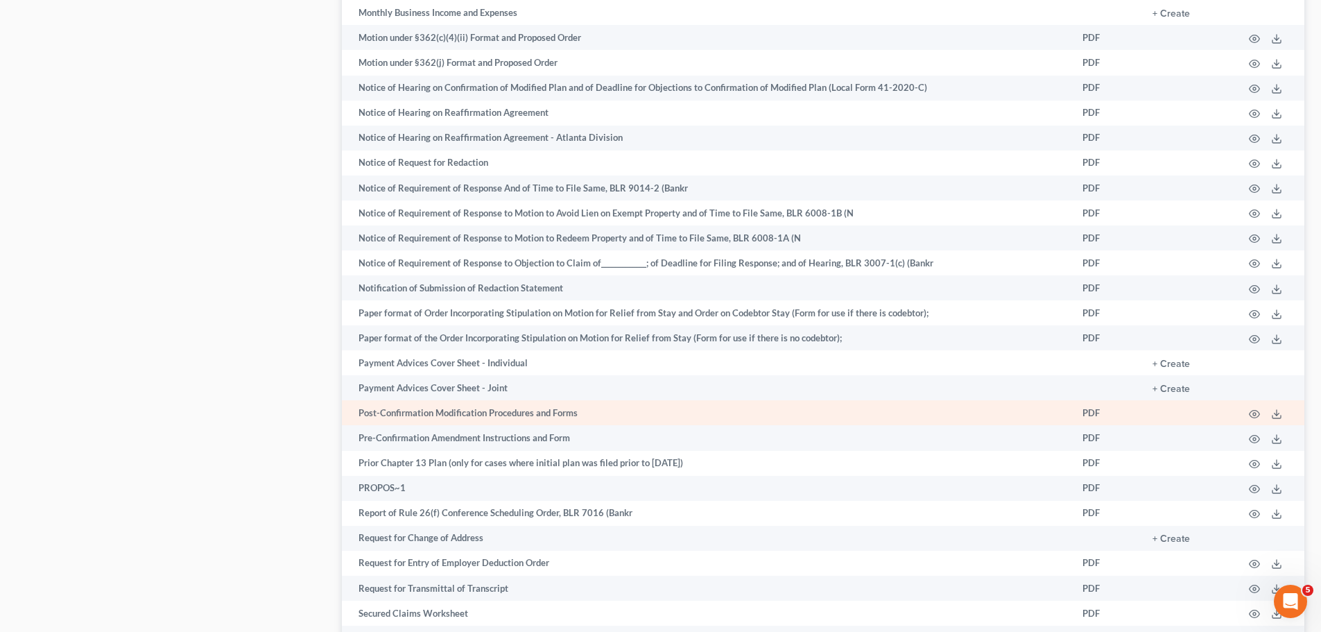
scroll to position [971, 0]
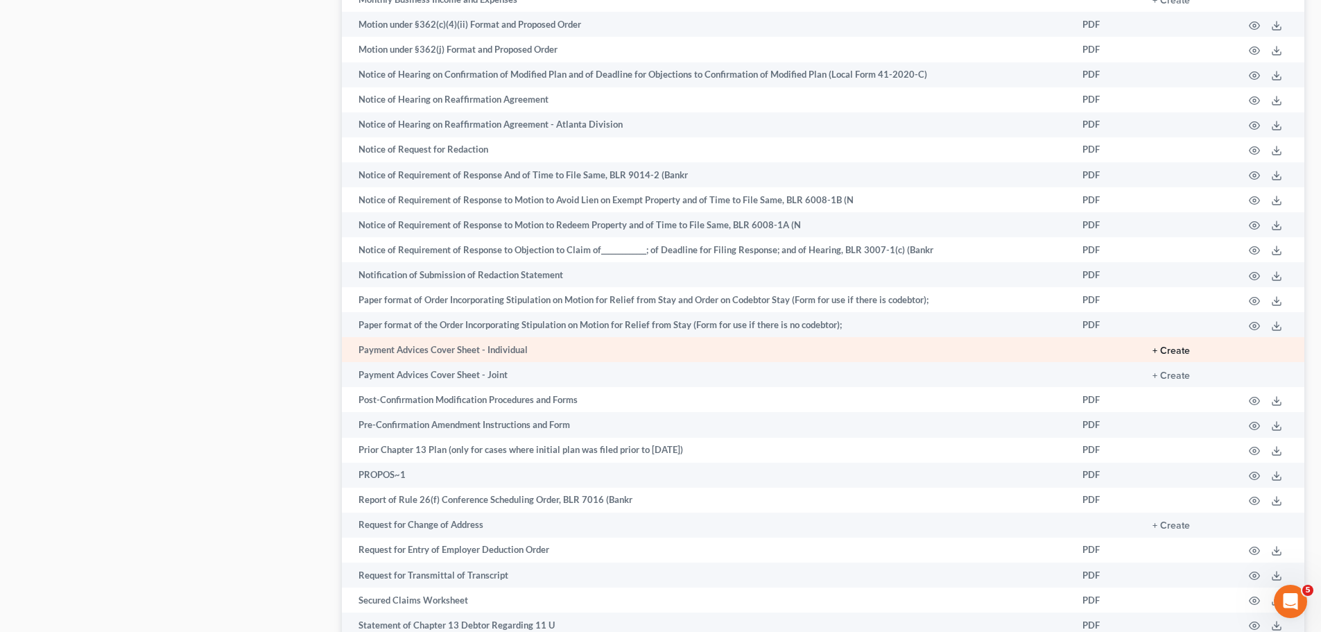
click at [1168, 353] on button "+ Create" at bounding box center [1170, 351] width 37 height 10
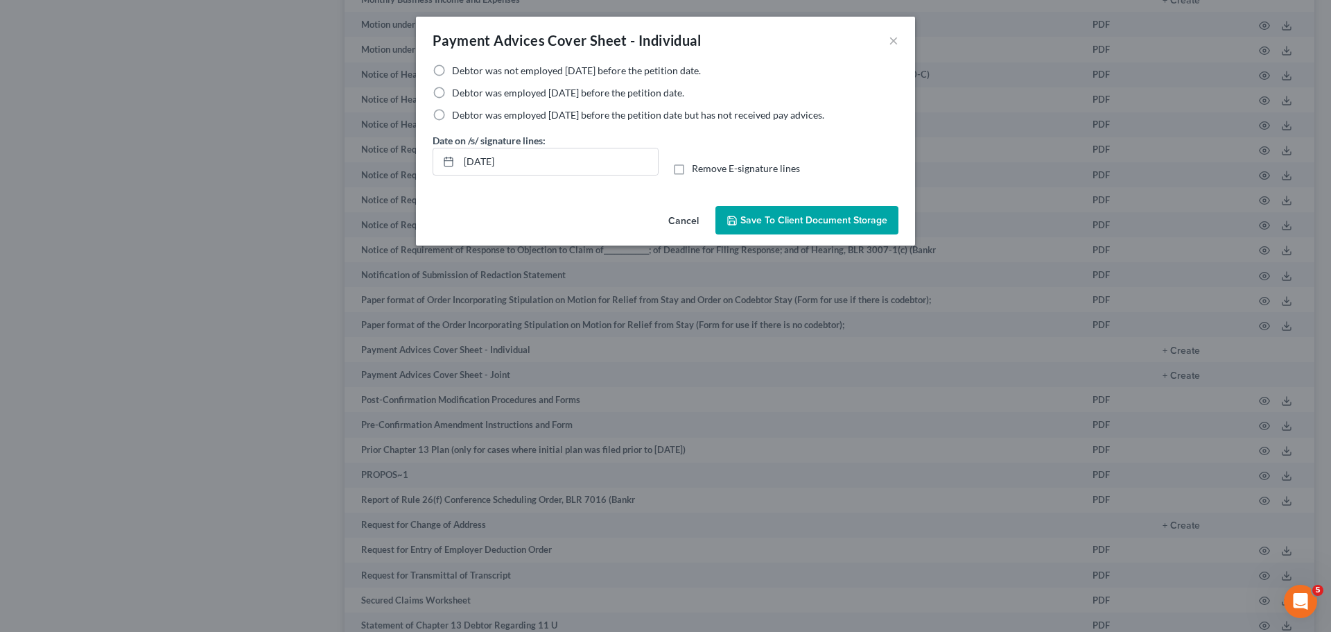
click at [452, 121] on label "Debtor was employed [DATE] before the petition date but has not received pay ad…" at bounding box center [638, 115] width 372 height 14
click at [458, 117] on input "Debtor was employed [DATE] before the petition date but has not received pay ad…" at bounding box center [462, 112] width 9 height 9
radio input "true"
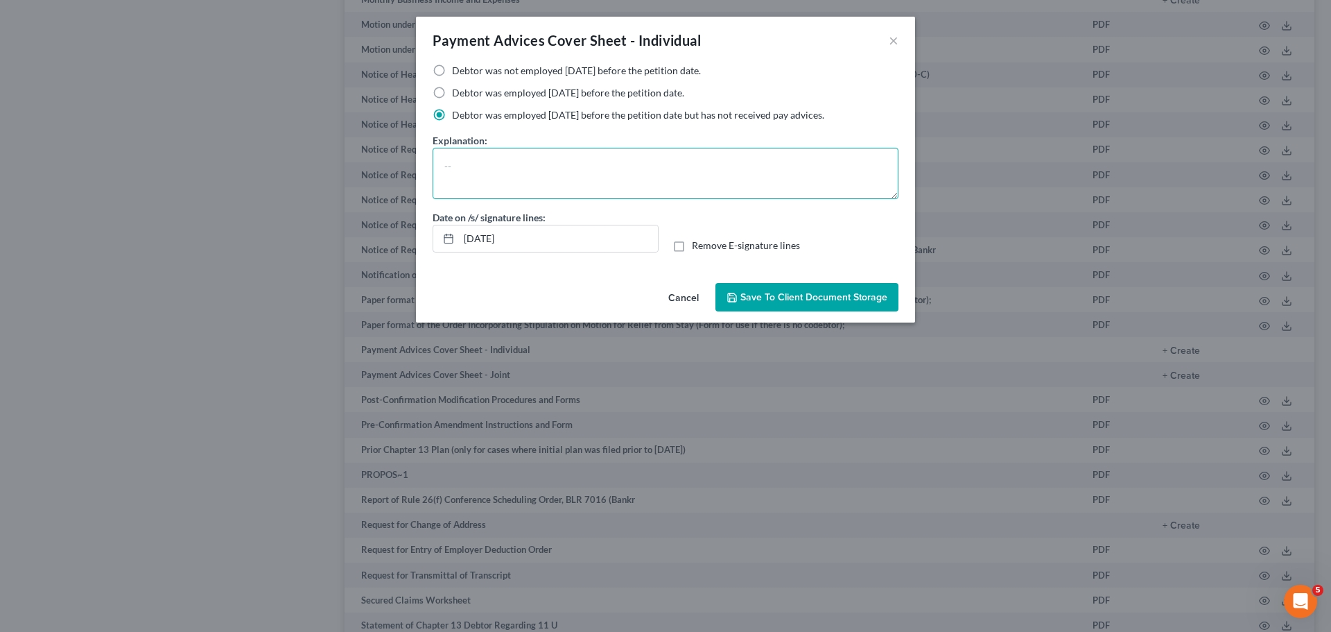
click at [507, 189] on textarea at bounding box center [666, 173] width 466 height 51
type textarea "Self-employed"
click at [842, 295] on span "Save to Client Document Storage" at bounding box center [814, 297] width 147 height 12
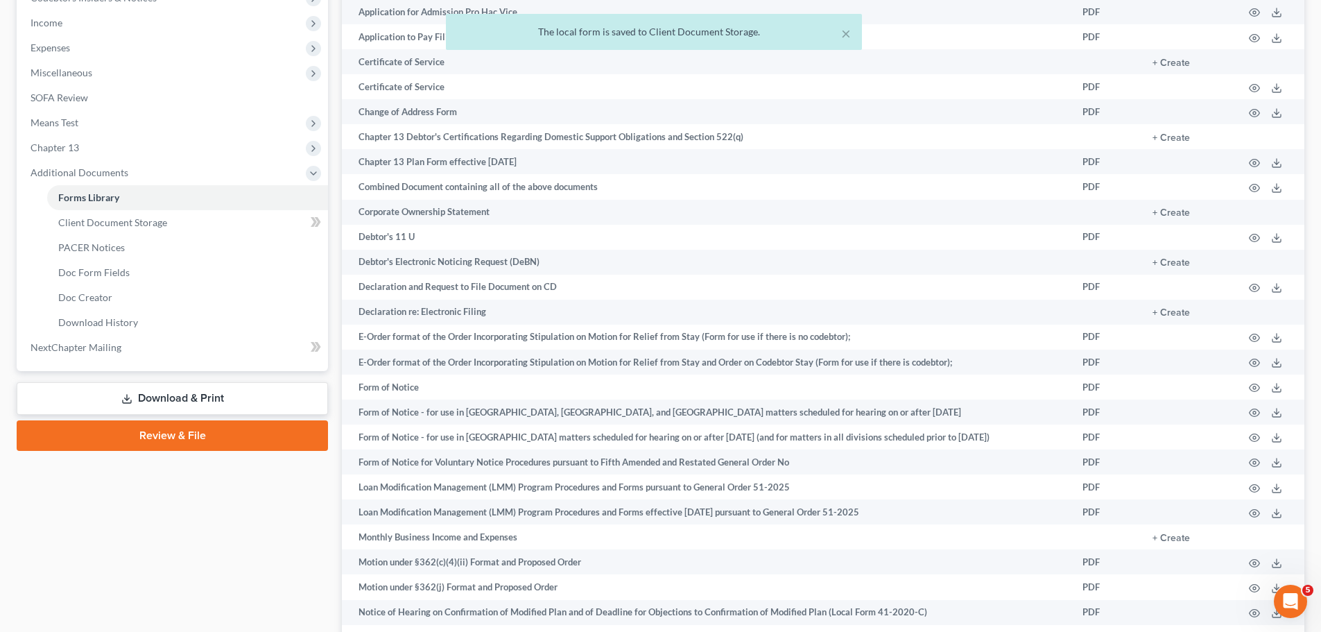
scroll to position [347, 0]
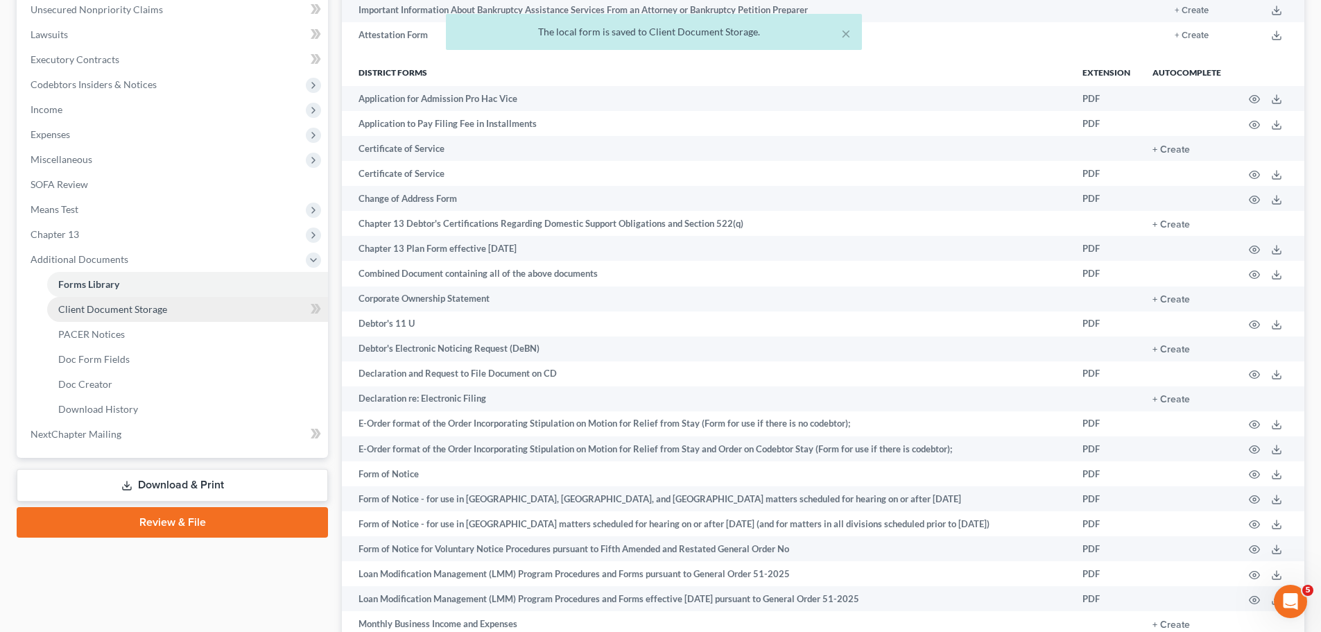
click at [197, 311] on link "Client Document Storage" at bounding box center [187, 309] width 281 height 25
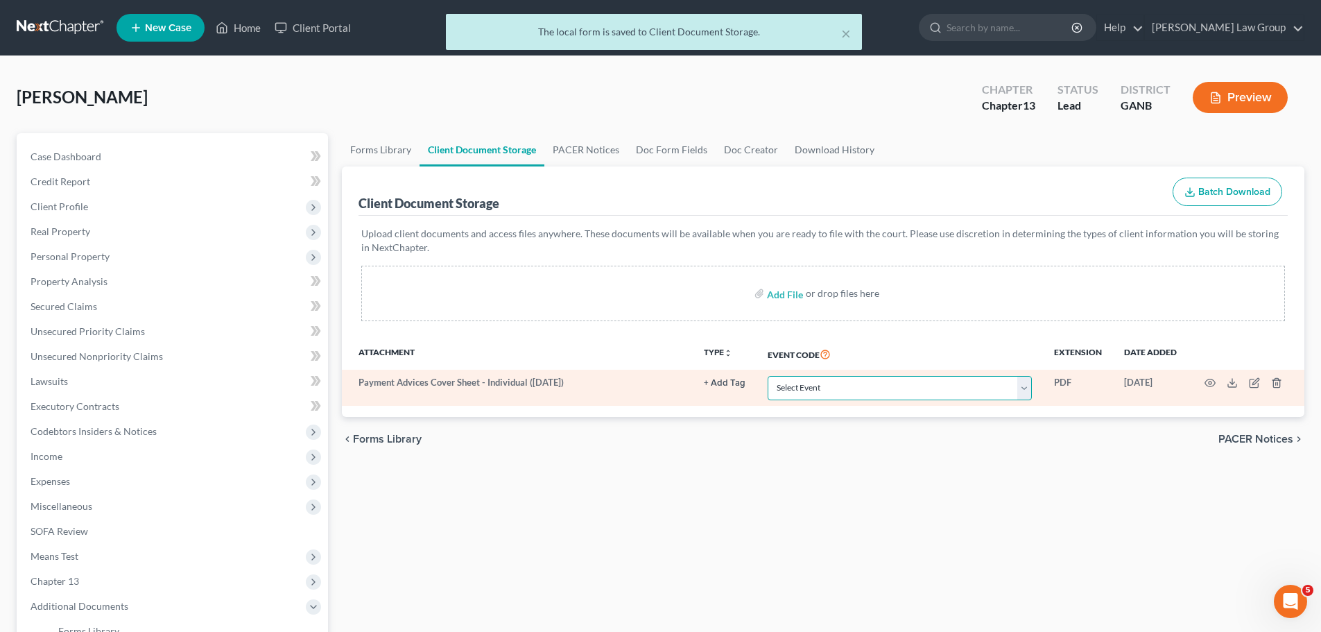
click at [825, 389] on select "Select Event 01 - Chapter 13 Plan - Initial Plan 02-Application to Pay Filing F…" at bounding box center [900, 388] width 264 height 24
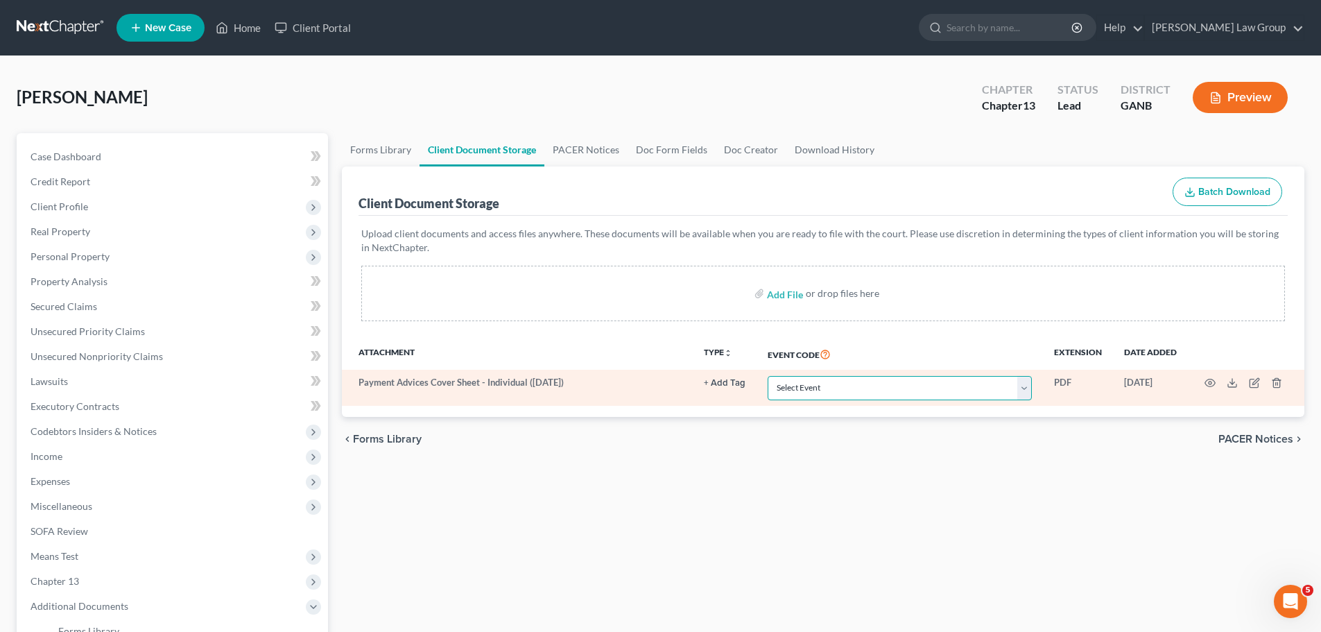
select select "35"
click at [768, 376] on select "Select Event 01 - Chapter 13 Plan - Initial Plan 02-Application to Pay Filing F…" at bounding box center [900, 388] width 264 height 24
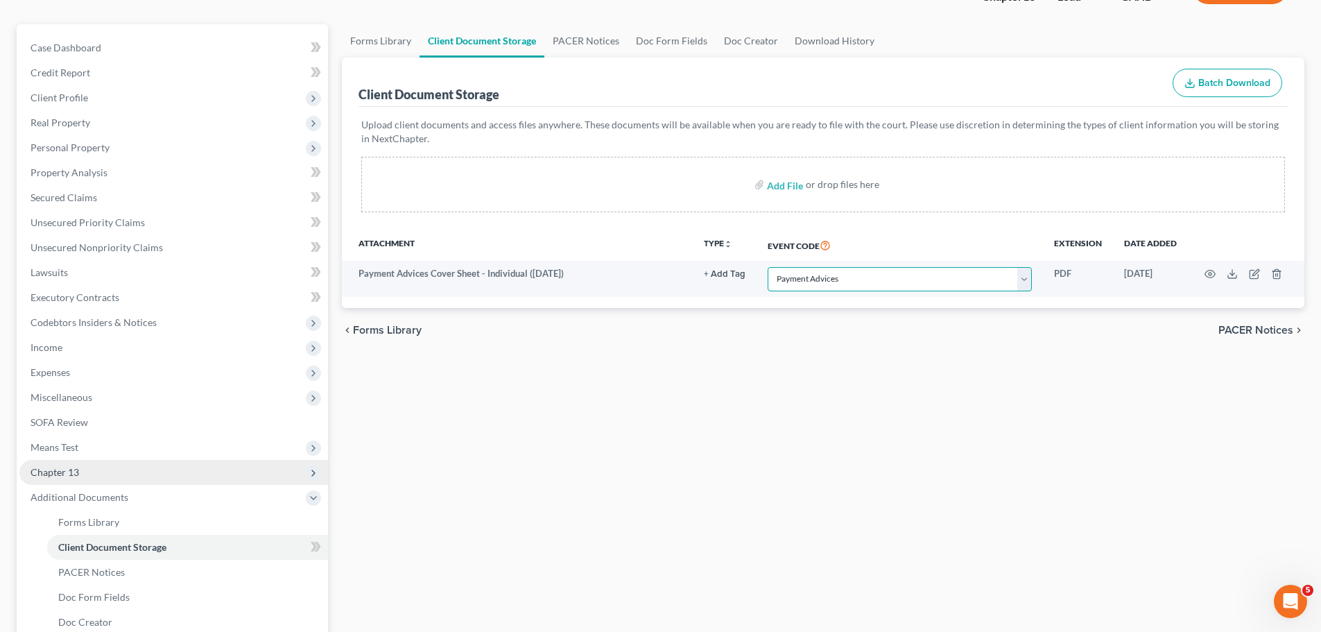
scroll to position [97, 0]
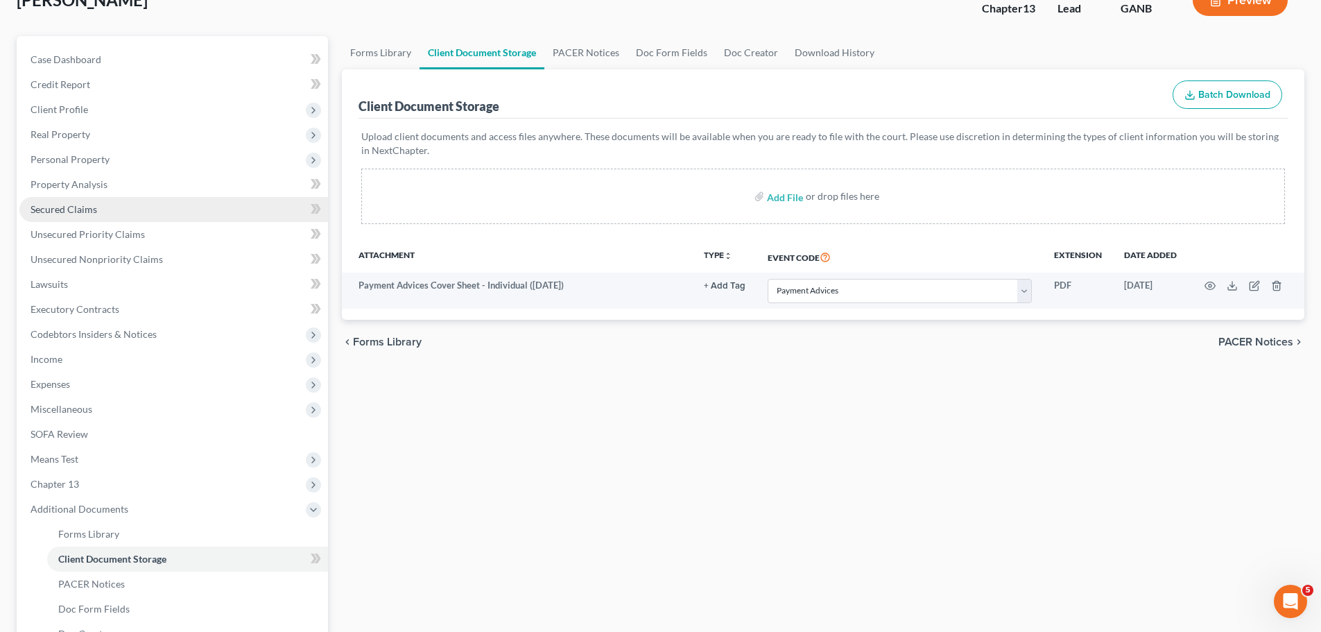
click at [118, 202] on link "Secured Claims" at bounding box center [173, 209] width 309 height 25
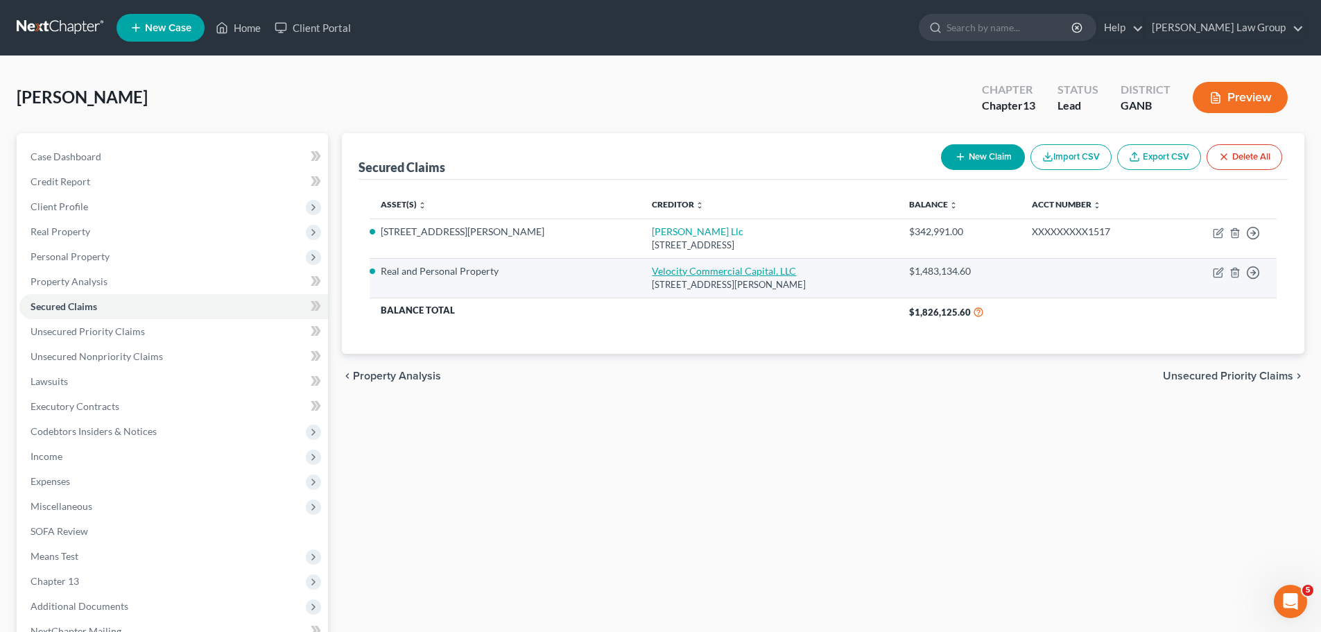
click at [652, 272] on link "Velocity Commercial Capital, LLC" at bounding box center [724, 271] width 144 height 12
select select "4"
select select "3"
select select "0"
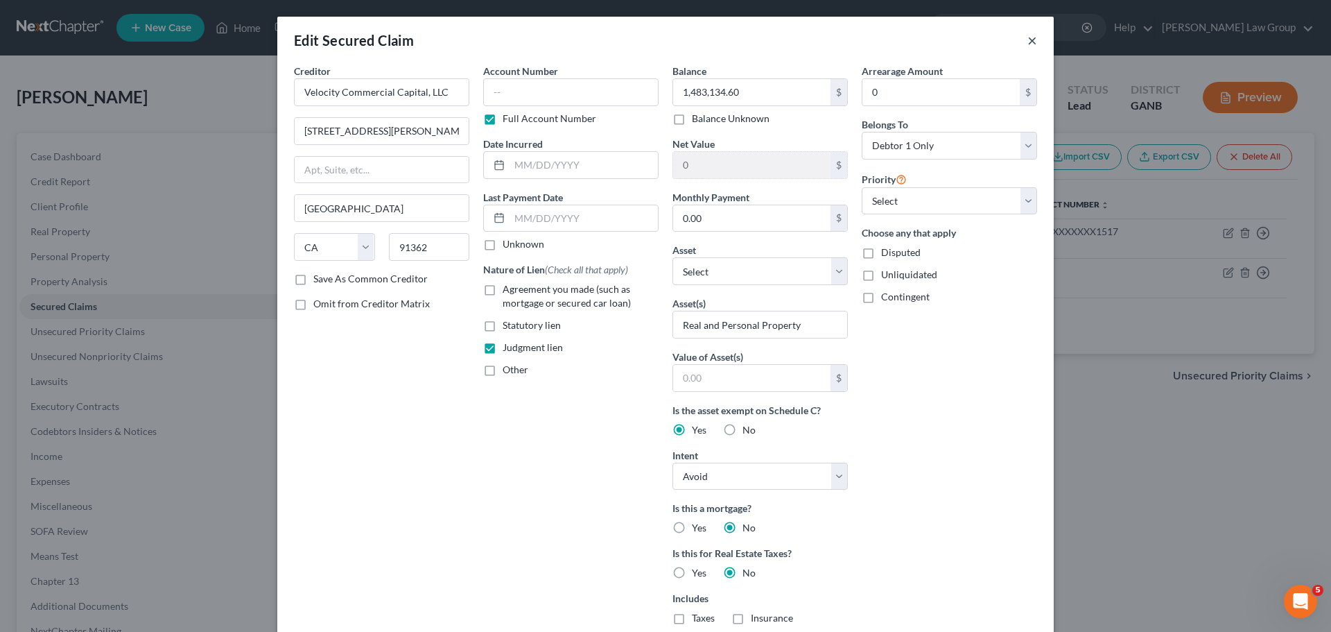
click at [1028, 37] on button "×" at bounding box center [1033, 40] width 10 height 17
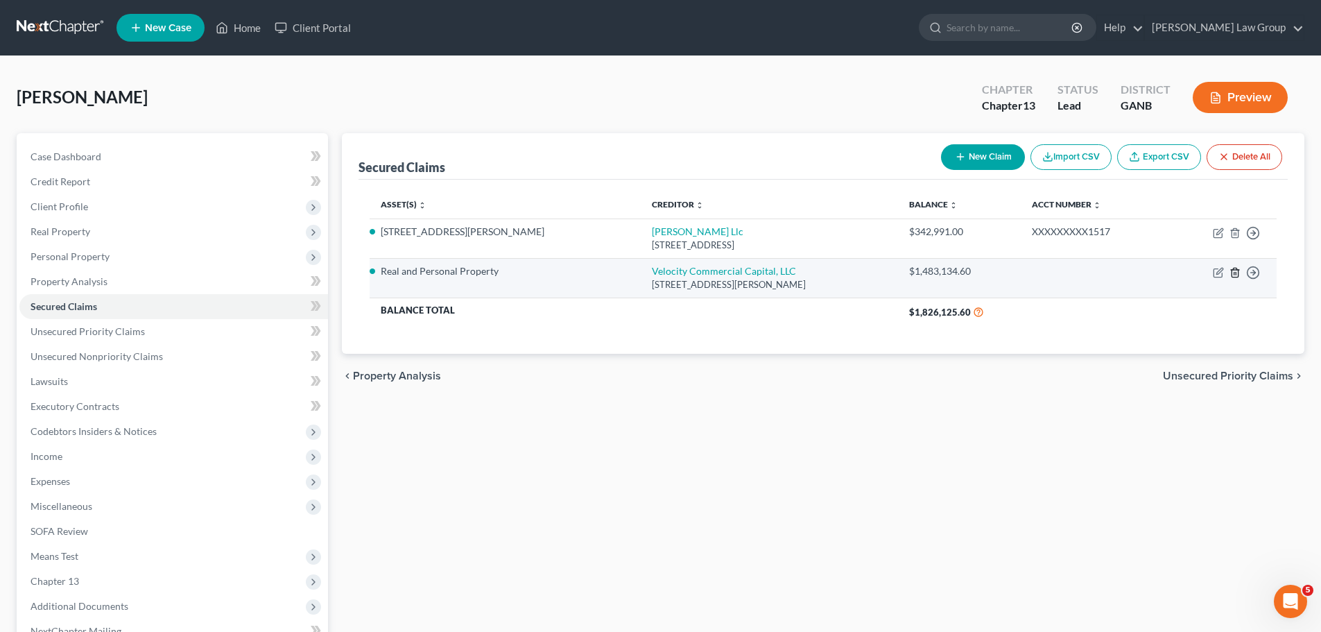
click at [1234, 271] on icon "button" at bounding box center [1234, 272] width 11 height 11
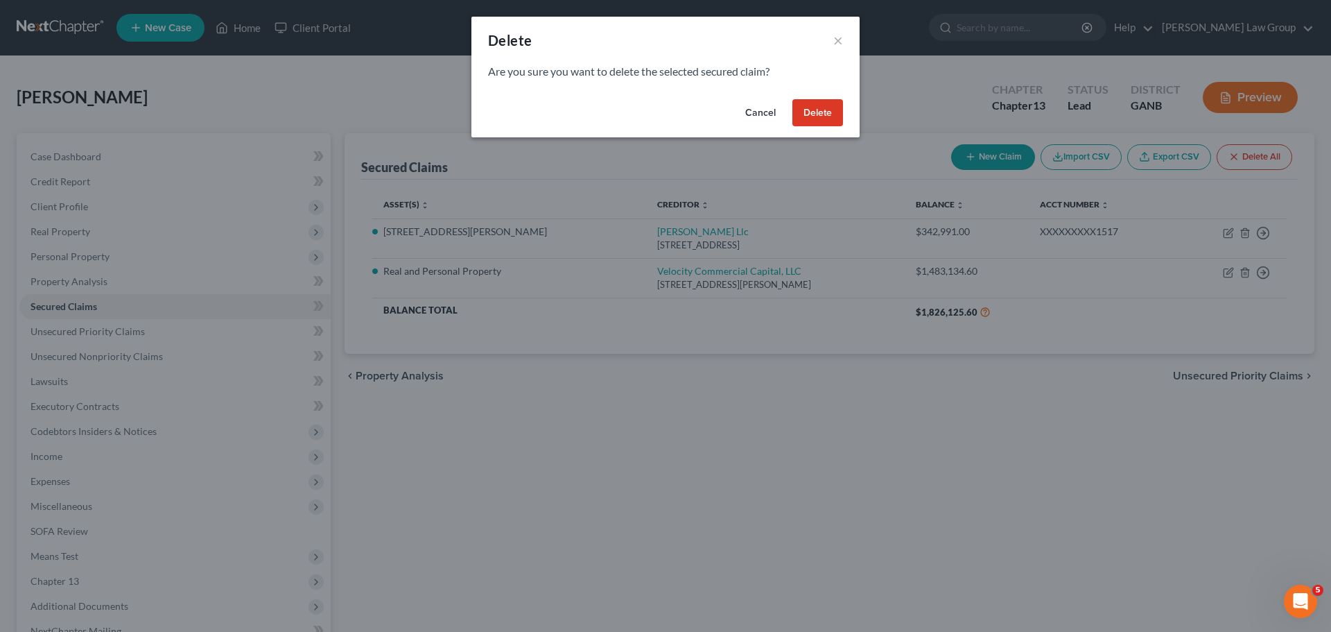
click at [828, 112] on button "Delete" at bounding box center [818, 113] width 51 height 28
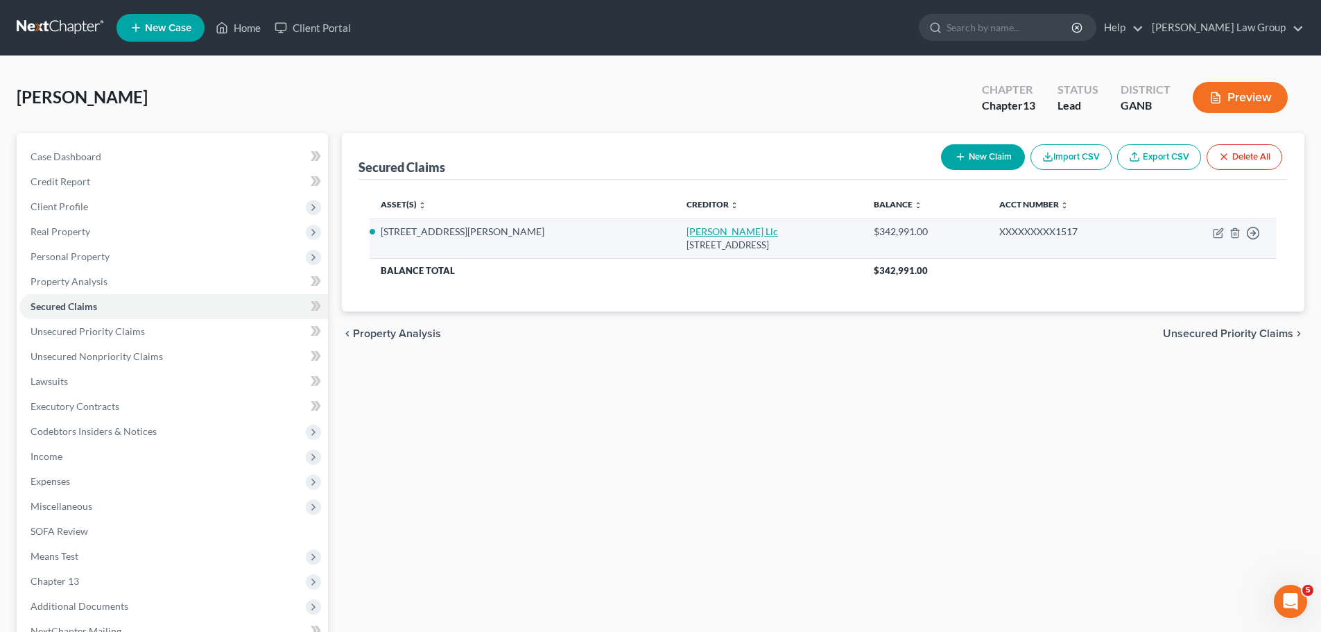
click at [686, 226] on link "[PERSON_NAME] Llc" at bounding box center [732, 231] width 92 height 12
select select "14"
select select "9"
select select "2"
select select "0"
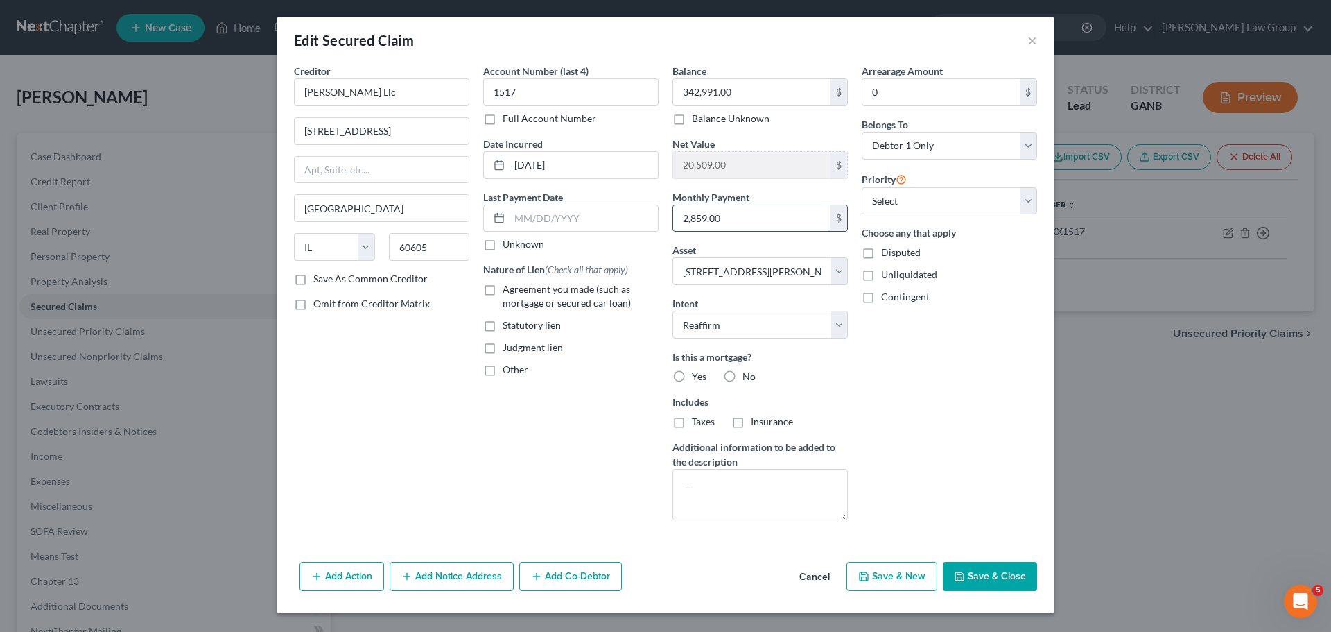
click at [725, 221] on input "2,859.00" at bounding box center [751, 218] width 157 height 26
click at [914, 91] on input "0" at bounding box center [941, 92] width 157 height 26
type input "41,000"
click at [979, 189] on select "Select 1st 2nd 3rd 4th 5th 6th 7th 8th 9th 10th 11th 12th 13th 14th 15th 16th 1…" at bounding box center [949, 201] width 175 height 28
select select "0"
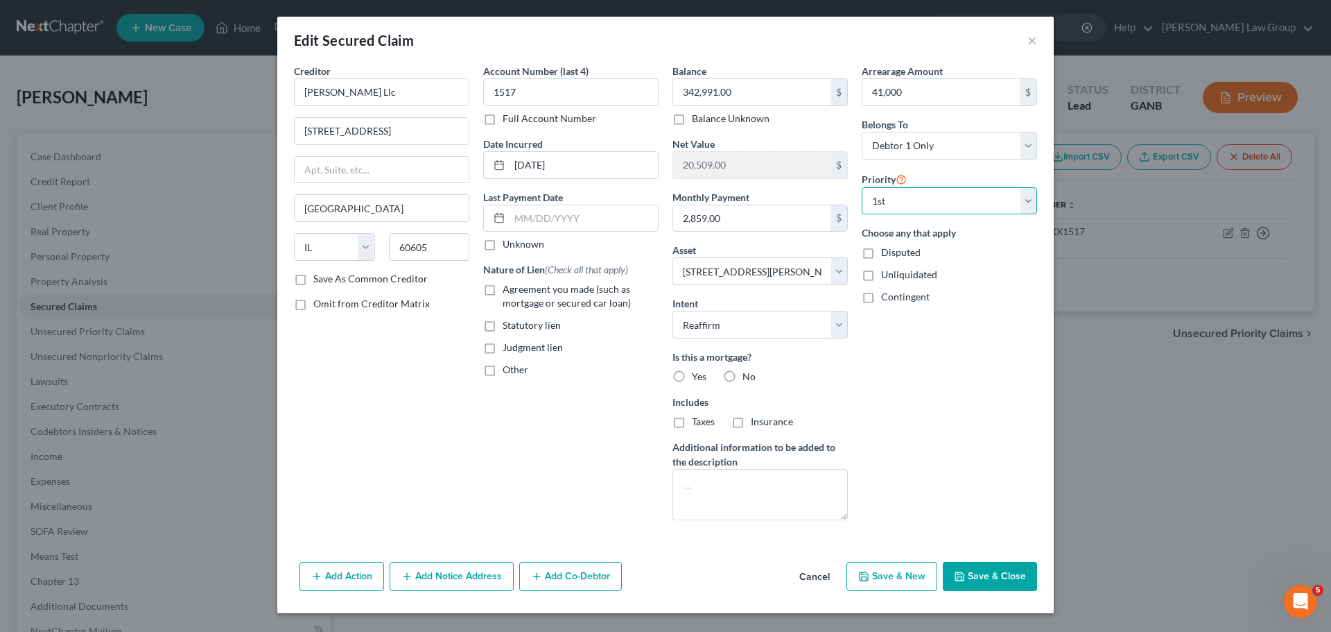
click at [862, 187] on select "Select 1st 2nd 3rd 4th 5th 6th 7th 8th 9th 10th 11th 12th 13th 14th 15th 16th 1…" at bounding box center [949, 201] width 175 height 28
click at [692, 377] on label "Yes" at bounding box center [699, 377] width 15 height 14
click at [698, 377] on input "Yes" at bounding box center [702, 374] width 9 height 9
radio input "true"
drag, startPoint x: 671, startPoint y: 420, endPoint x: 680, endPoint y: 420, distance: 9.0
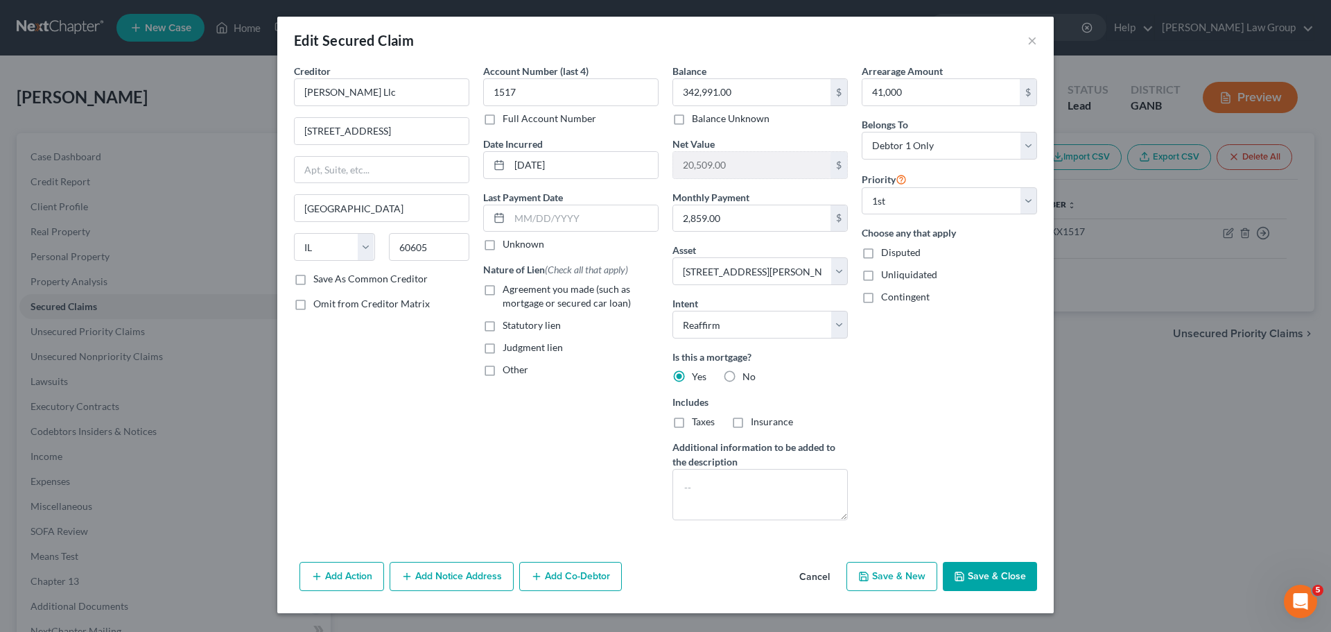
click at [692, 420] on label "Taxes" at bounding box center [703, 422] width 23 height 14
click at [751, 422] on label "Insurance" at bounding box center [772, 422] width 42 height 14
click at [756, 422] on input "Insurance" at bounding box center [760, 419] width 9 height 9
checkbox input "true"
click at [692, 421] on label "Taxes" at bounding box center [703, 422] width 23 height 14
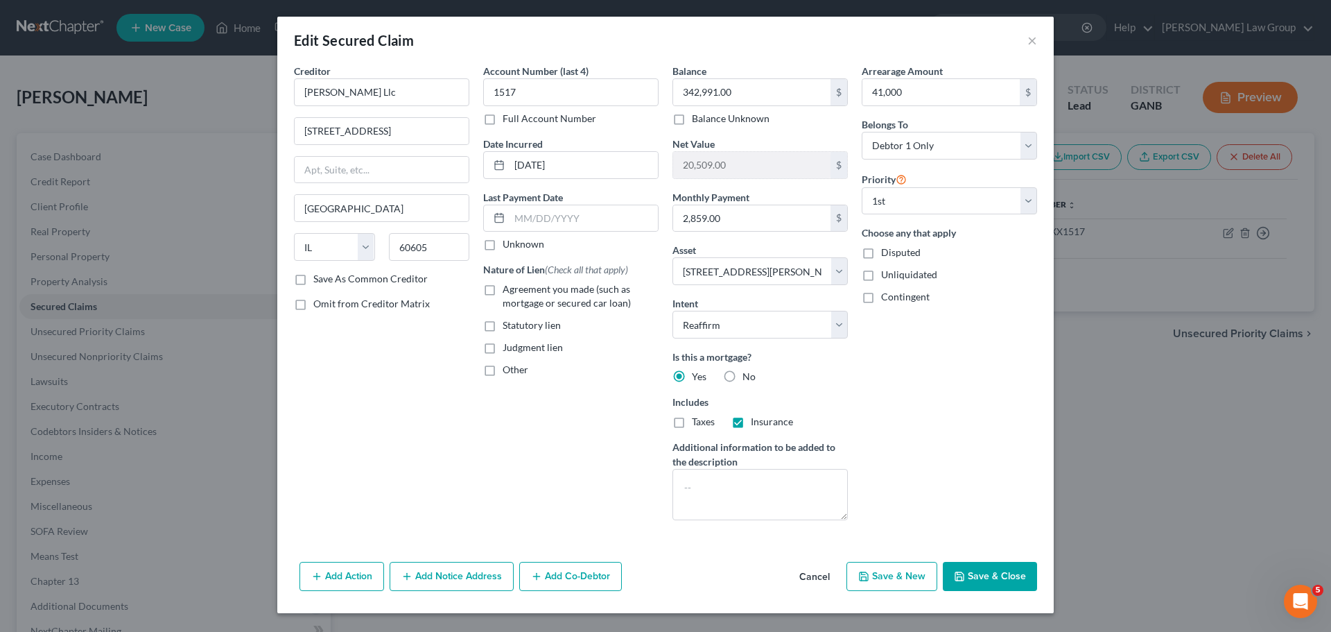
click at [698, 421] on input "Taxes" at bounding box center [702, 419] width 9 height 9
checkbox input "true"
click at [503, 291] on label "Agreement you made (such as mortgage or secured car loan)" at bounding box center [581, 296] width 156 height 28
click at [508, 291] on input "Agreement you made (such as mortgage or secured car loan)" at bounding box center [512, 286] width 9 height 9
checkbox input "true"
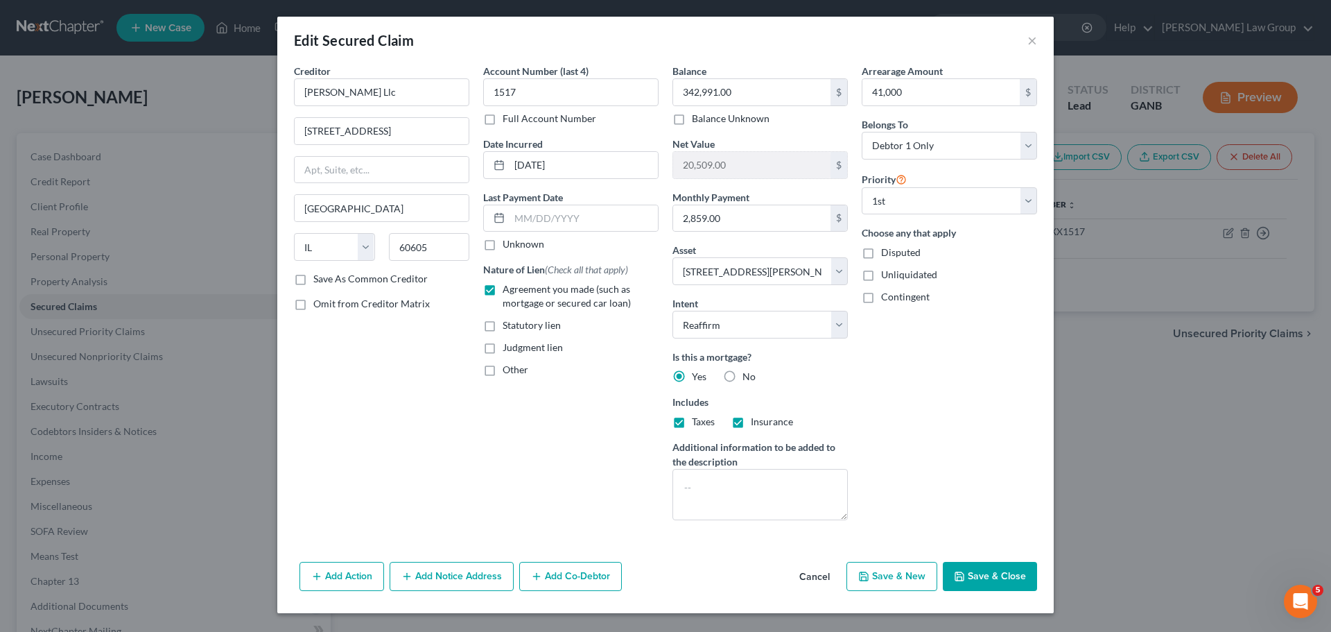
click at [972, 567] on button "Save & Close" at bounding box center [990, 576] width 94 height 29
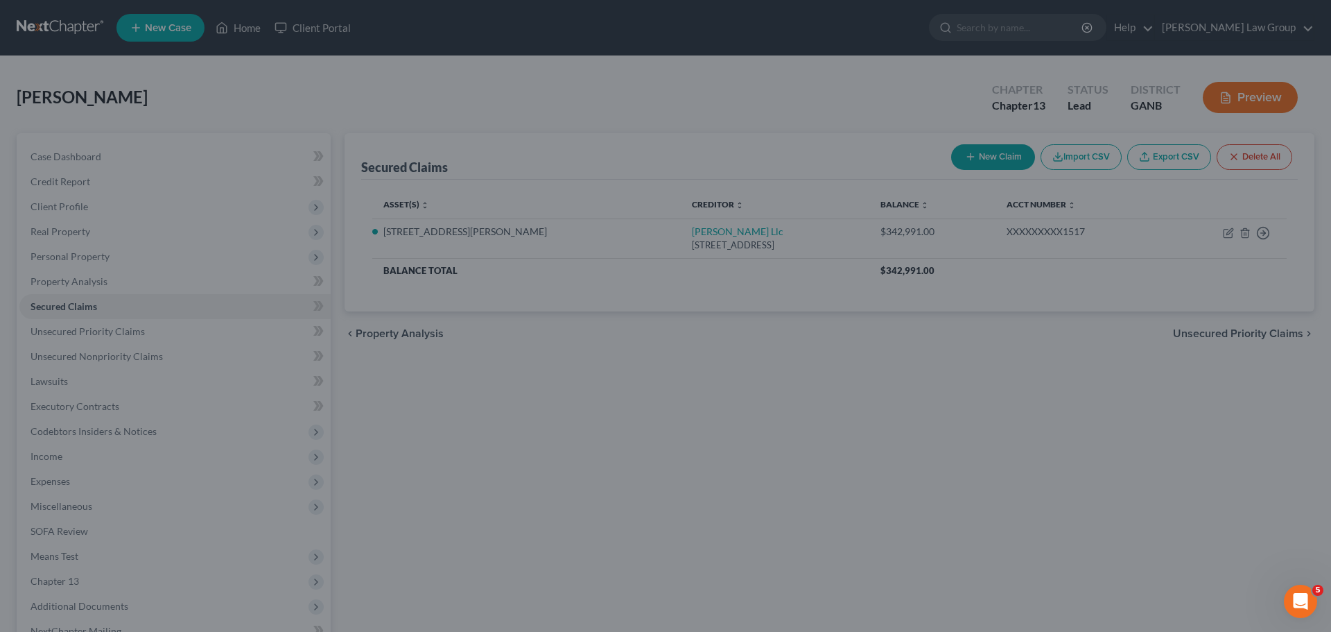
select select "9"
type input "41,000.00"
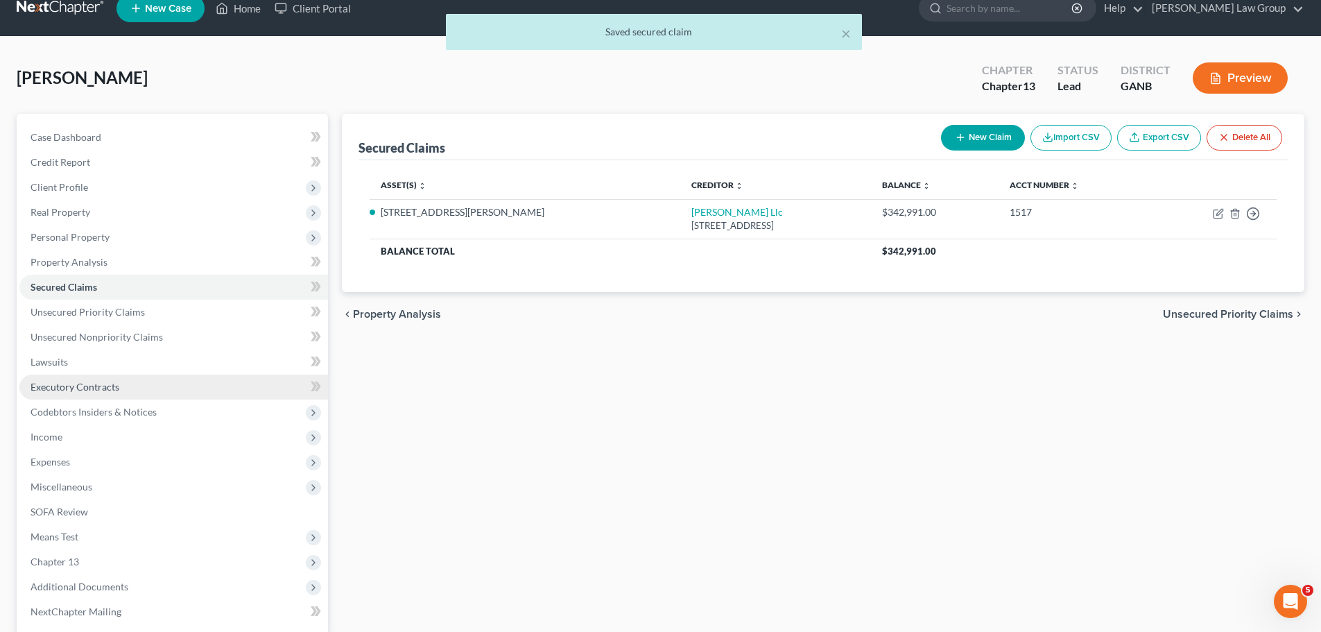
scroll to position [155, 0]
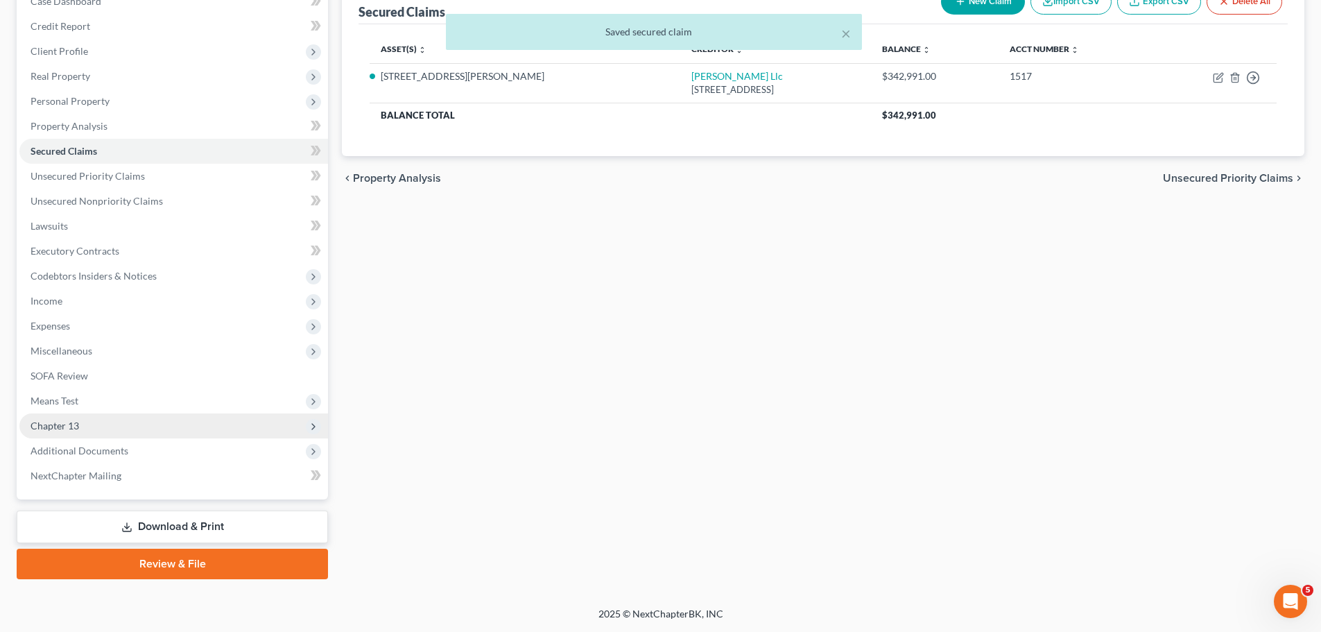
click at [211, 425] on span "Chapter 13" at bounding box center [173, 425] width 309 height 25
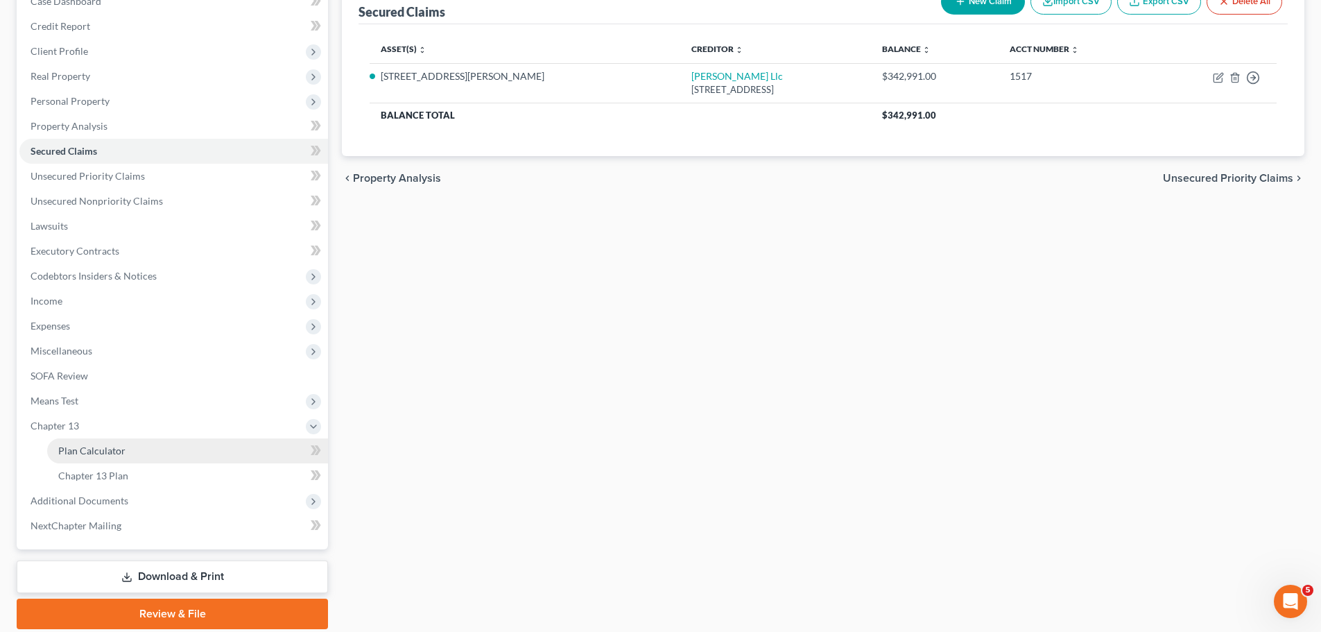
click at [244, 455] on link "Plan Calculator" at bounding box center [187, 450] width 281 height 25
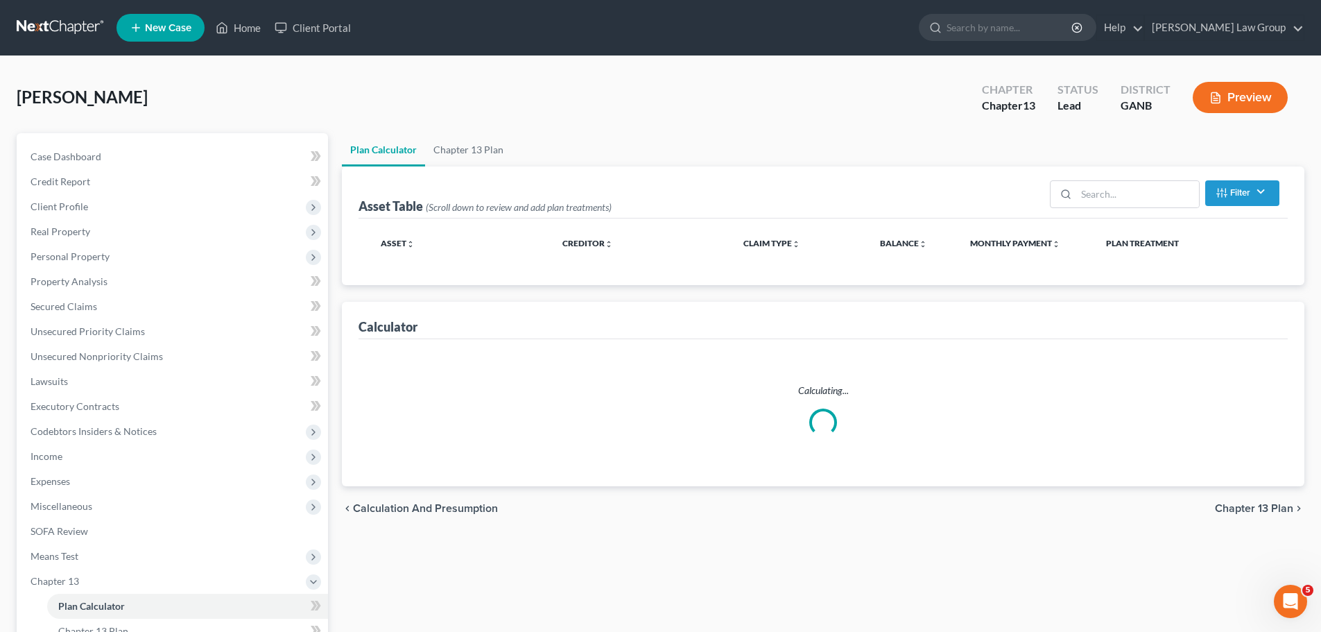
select select "59"
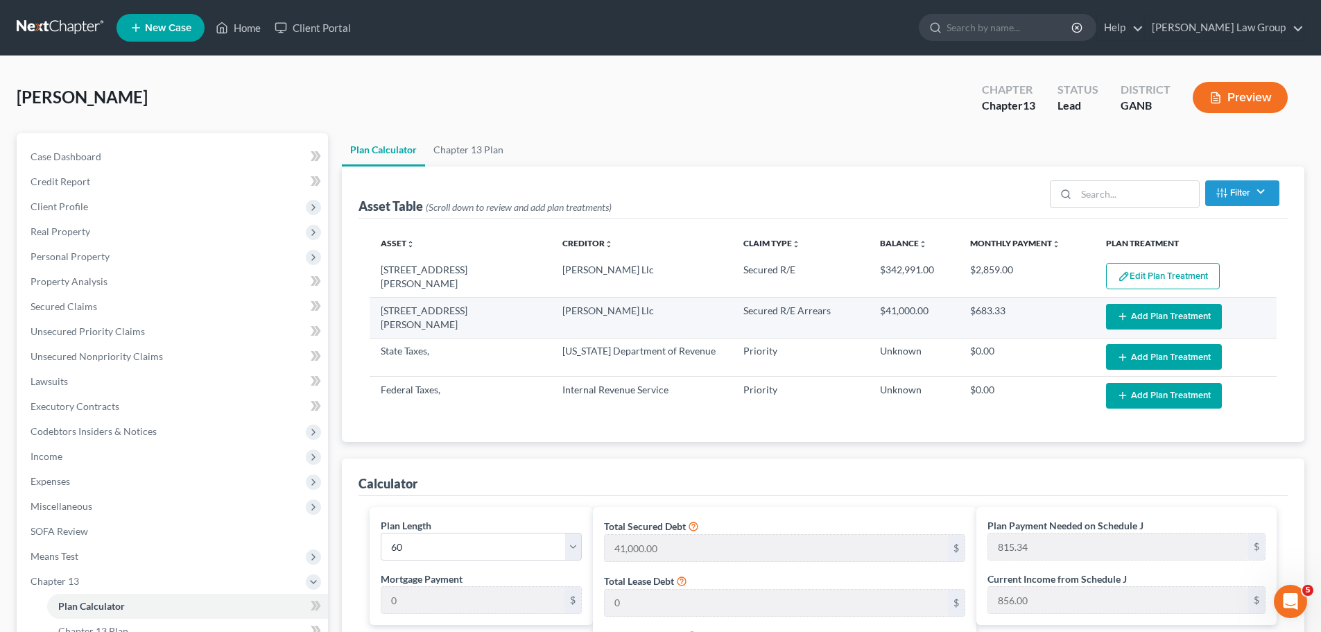
click at [1142, 310] on button "Add Plan Treatment" at bounding box center [1164, 317] width 116 height 26
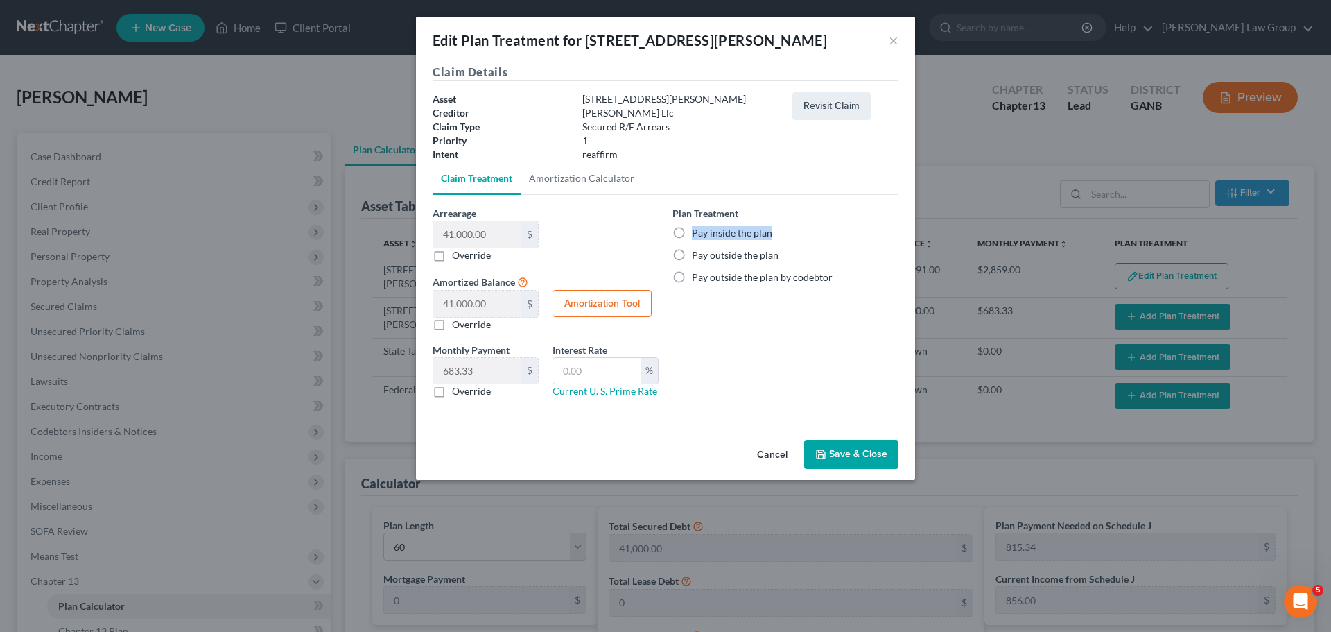
click at [692, 230] on label "Pay inside the plan" at bounding box center [732, 233] width 80 height 14
click at [692, 239] on label "Pay inside the plan" at bounding box center [732, 233] width 80 height 14
click at [698, 235] on input "Pay inside the plan" at bounding box center [702, 230] width 9 height 9
radio input "true"
click at [840, 454] on button "Save & Close" at bounding box center [851, 454] width 94 height 29
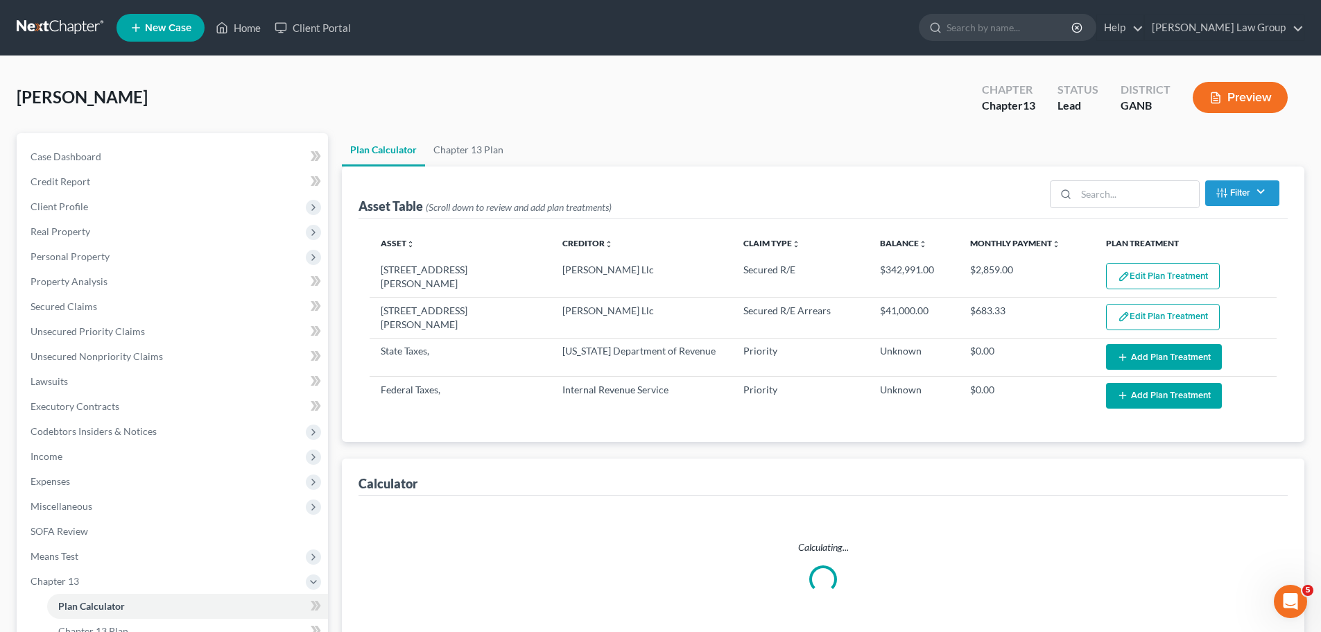
select select "59"
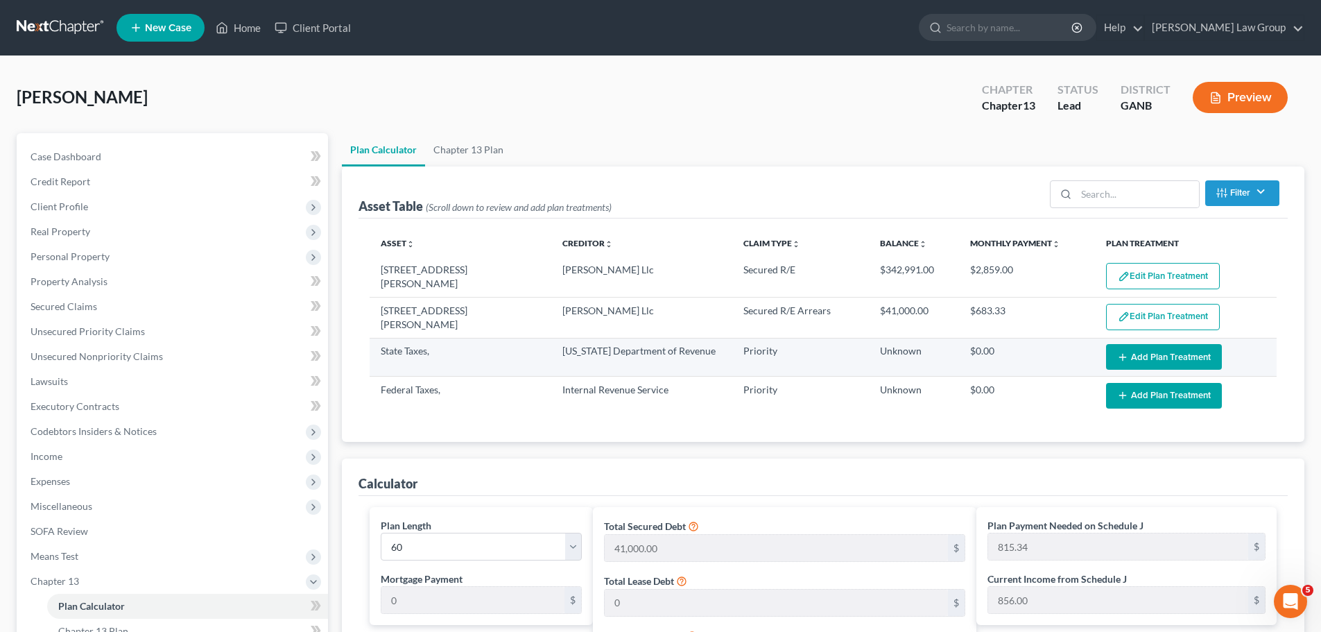
click at [1164, 363] on button "Add Plan Treatment" at bounding box center [1164, 357] width 116 height 26
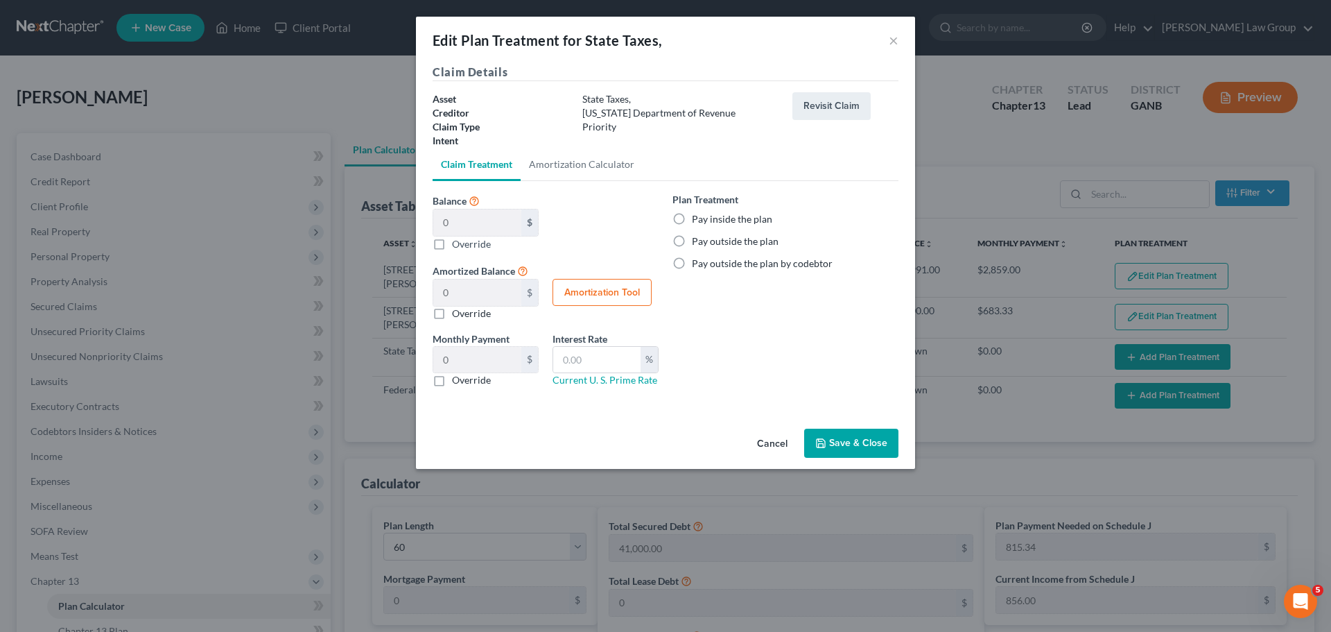
click at [692, 223] on label "Pay inside the plan" at bounding box center [732, 219] width 80 height 14
click at [698, 221] on input "Pay inside the plan" at bounding box center [702, 216] width 9 height 9
radio input "true"
click at [849, 439] on button "Save & Close" at bounding box center [851, 443] width 94 height 29
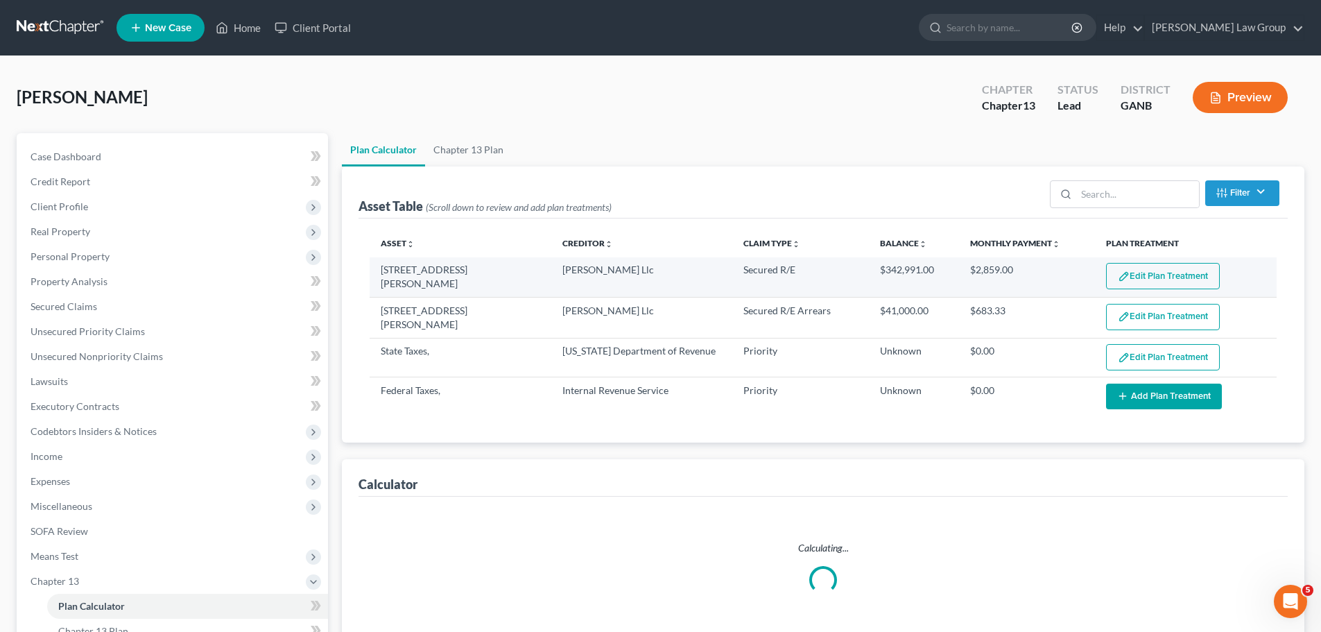
select select "59"
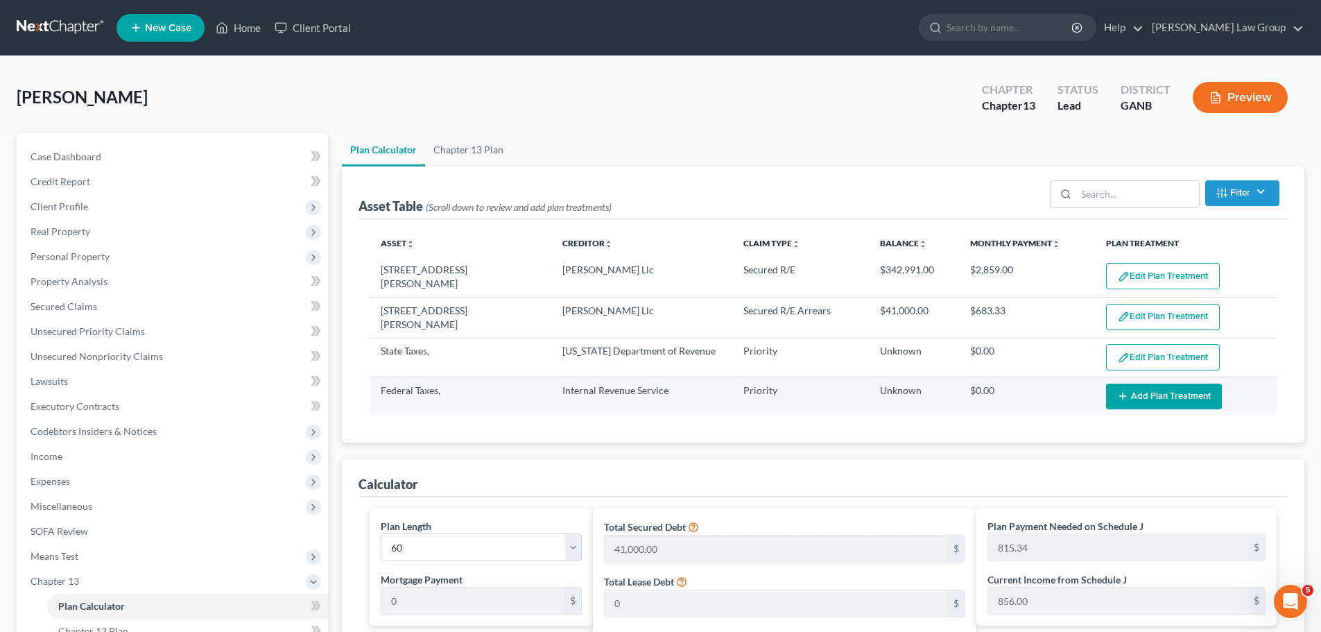
click at [1159, 392] on button "Add Plan Treatment" at bounding box center [1164, 396] width 116 height 26
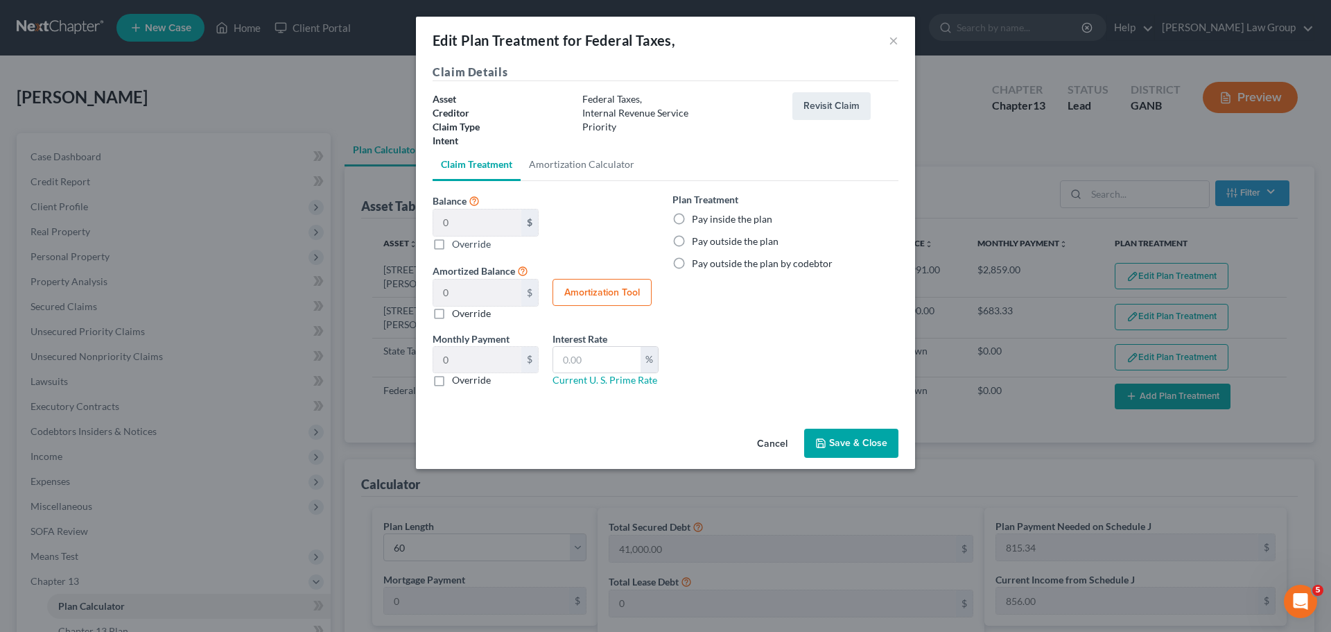
click at [692, 222] on label "Pay inside the plan" at bounding box center [732, 219] width 80 height 14
click at [698, 221] on input "Pay inside the plan" at bounding box center [702, 216] width 9 height 9
radio input "true"
click at [849, 447] on button "Save & Close" at bounding box center [851, 443] width 94 height 29
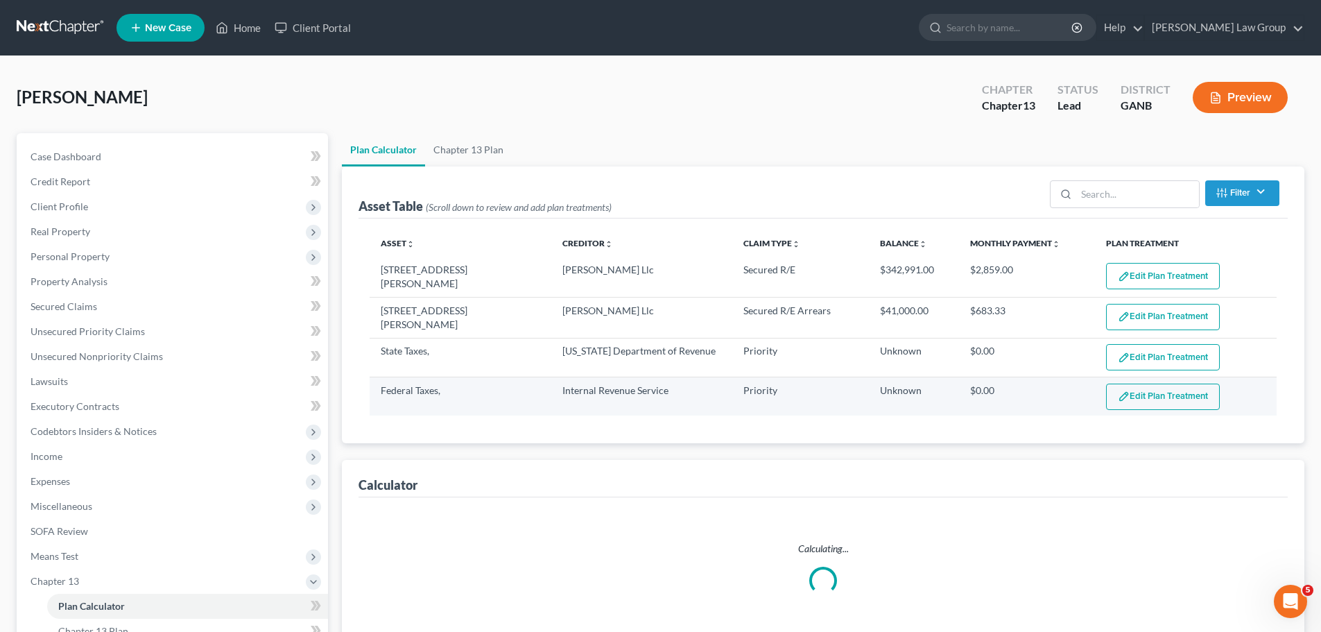
select select "59"
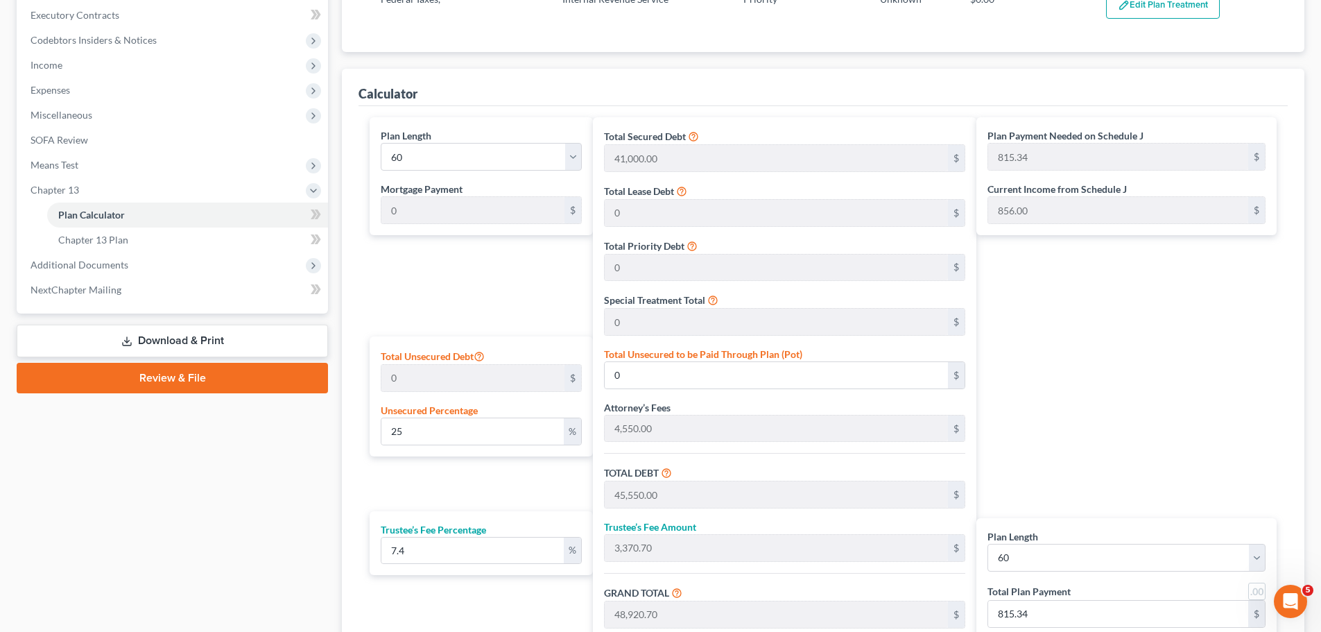
scroll to position [416, 0]
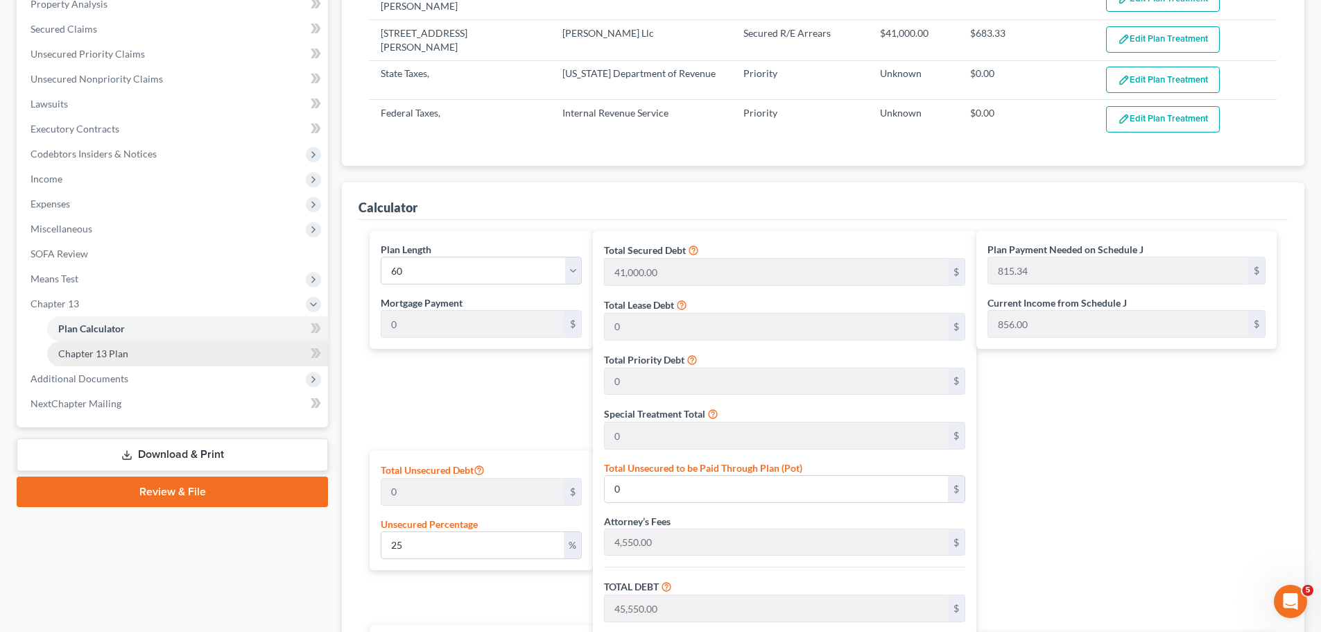
click at [134, 356] on link "Chapter 13 Plan" at bounding box center [187, 353] width 281 height 25
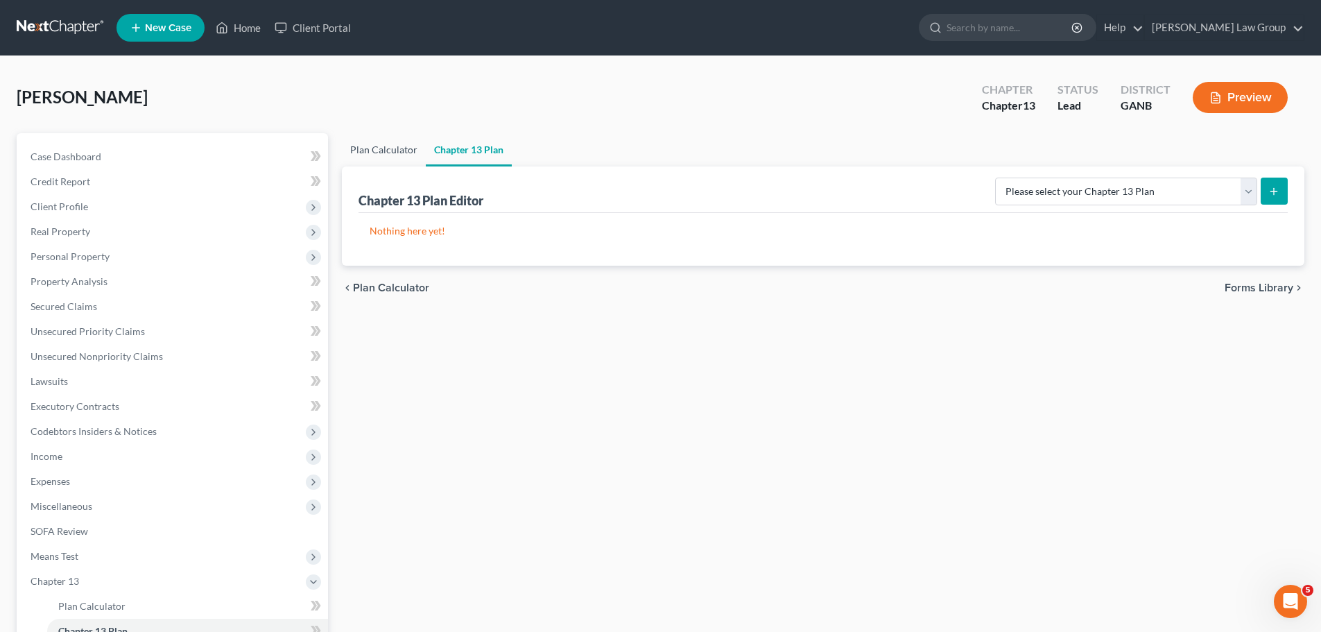
click at [390, 148] on link "Plan Calculator" at bounding box center [384, 149] width 84 height 33
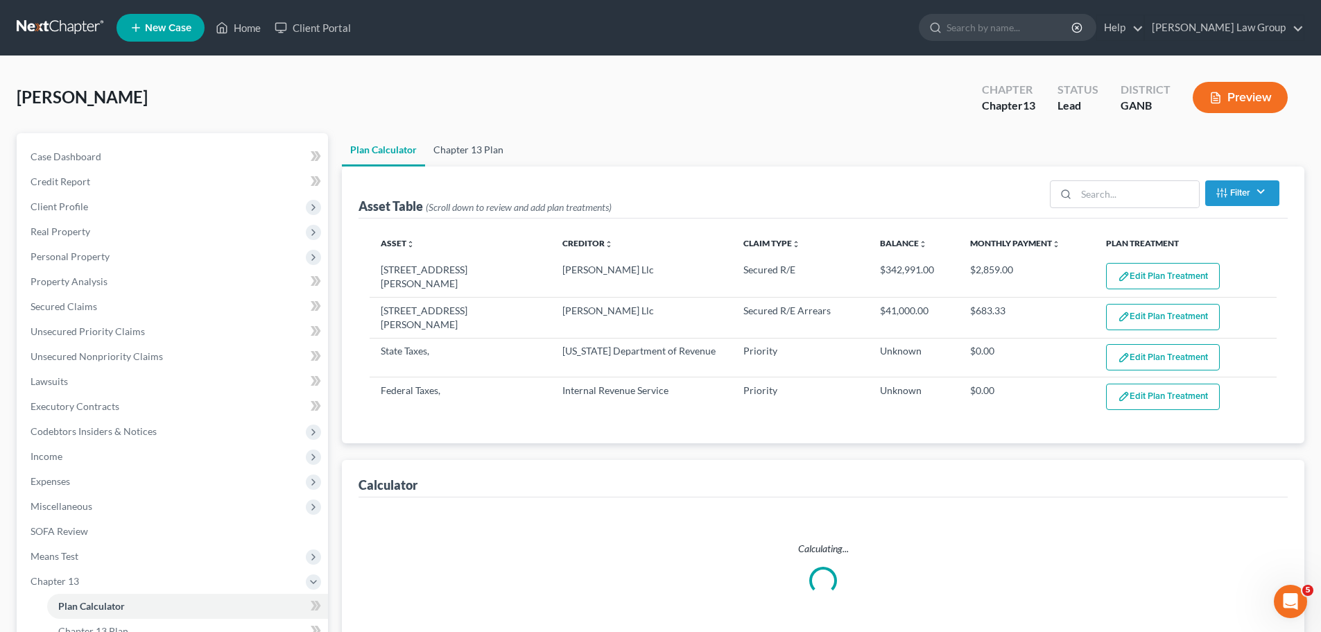
click at [477, 153] on link "Chapter 13 Plan" at bounding box center [468, 149] width 87 height 33
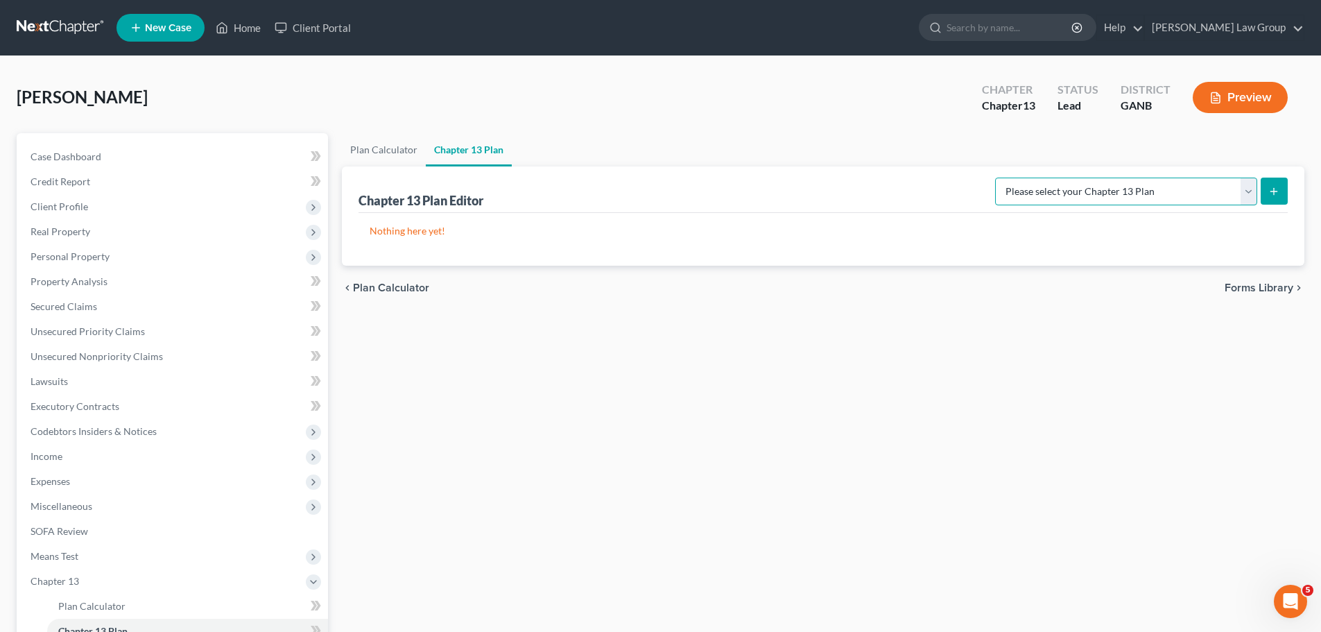
click at [1149, 194] on select "Please select your Chapter 13 Plan [US_STATE] Northern - [PERSON_NAME] Law Grou…" at bounding box center [1126, 192] width 262 height 28
select select "0"
click at [1005, 178] on select "Please select your Chapter 13 Plan [US_STATE] Northern - [PERSON_NAME] Law Grou…" at bounding box center [1126, 192] width 262 height 28
click at [1277, 198] on button "submit" at bounding box center [1274, 191] width 27 height 27
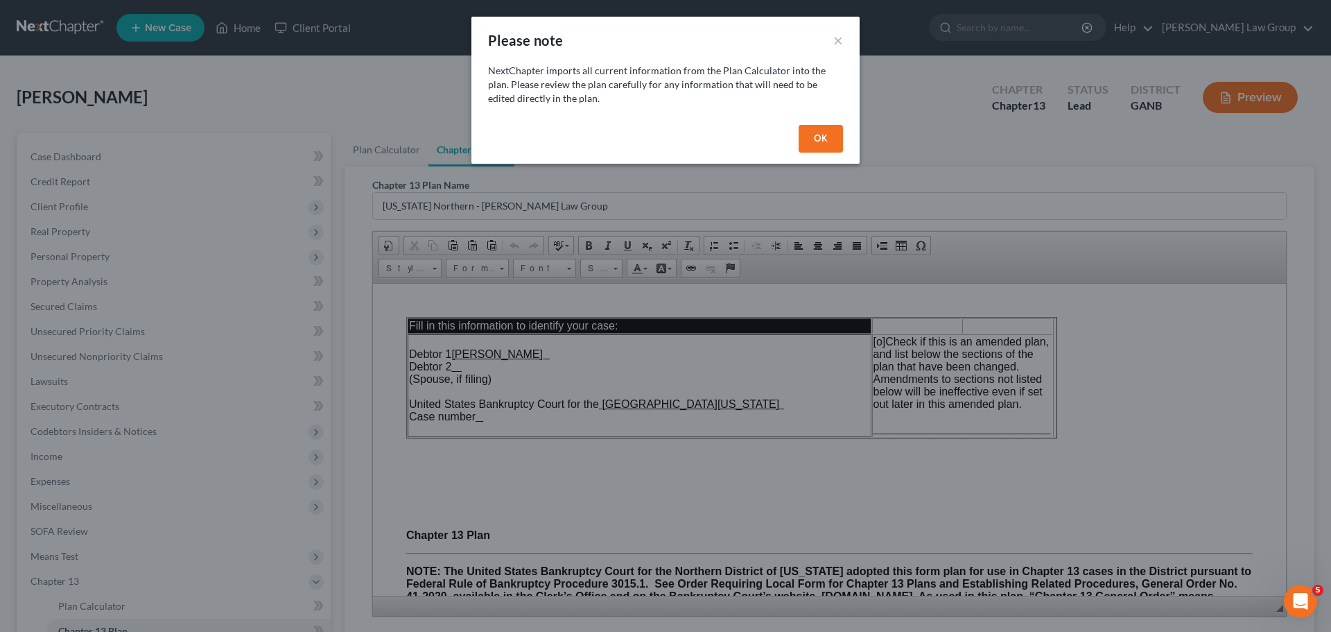
click at [826, 135] on button "OK" at bounding box center [821, 139] width 44 height 28
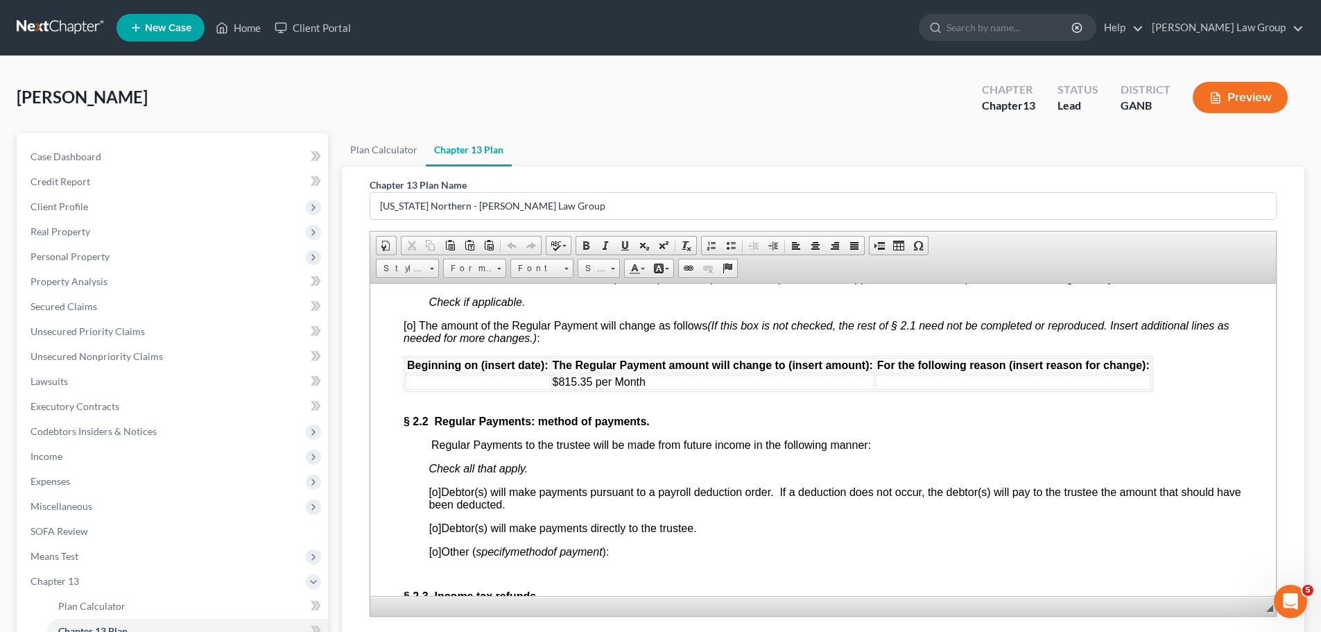
scroll to position [1317, 0]
drag, startPoint x: 668, startPoint y: 392, endPoint x: 564, endPoint y: 393, distance: 104.0
click at [564, 388] on td "$815.35 per Month" at bounding box center [712, 379] width 323 height 15
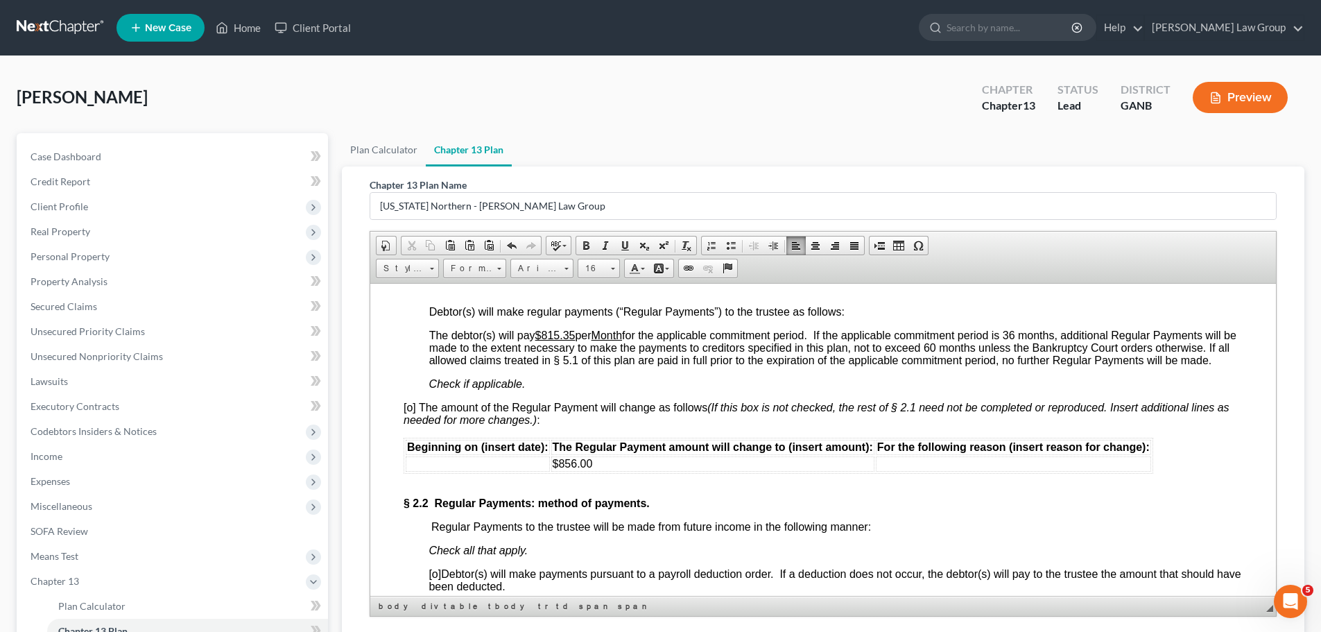
scroll to position [1248, 0]
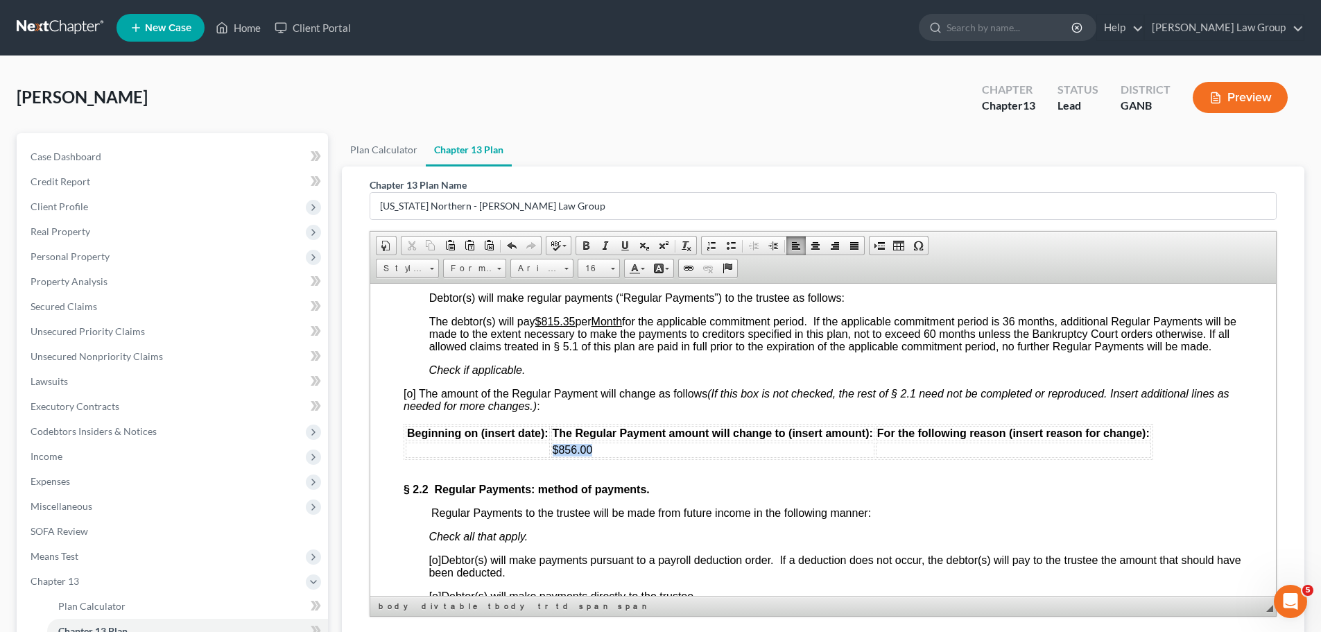
drag, startPoint x: 611, startPoint y: 460, endPoint x: 554, endPoint y: 463, distance: 56.9
click at [554, 457] on td "$856.00" at bounding box center [712, 449] width 323 height 15
drag, startPoint x: 578, startPoint y: 321, endPoint x: 540, endPoint y: 326, distance: 38.4
click at [540, 326] on span "The debtor(s) will pay $815.35 per Month for the applicable commitment period. …" at bounding box center [832, 333] width 807 height 37
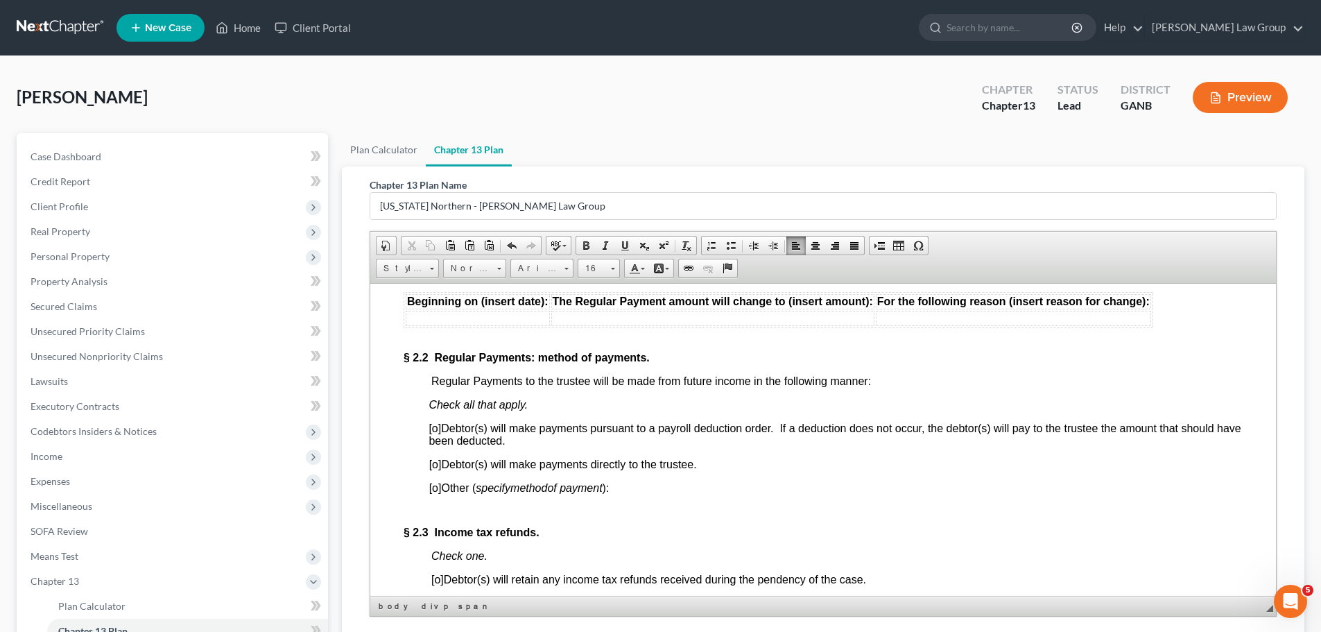
scroll to position [1387, 0]
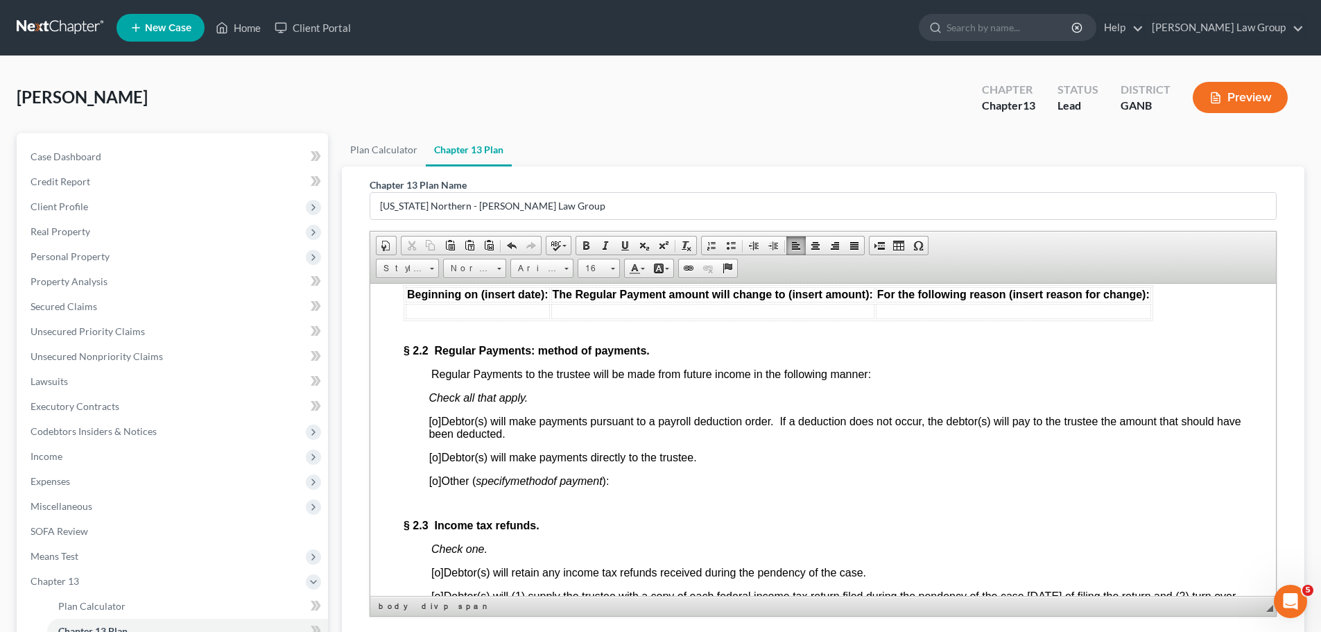
click at [435, 462] on span "[o]" at bounding box center [435, 457] width 12 height 12
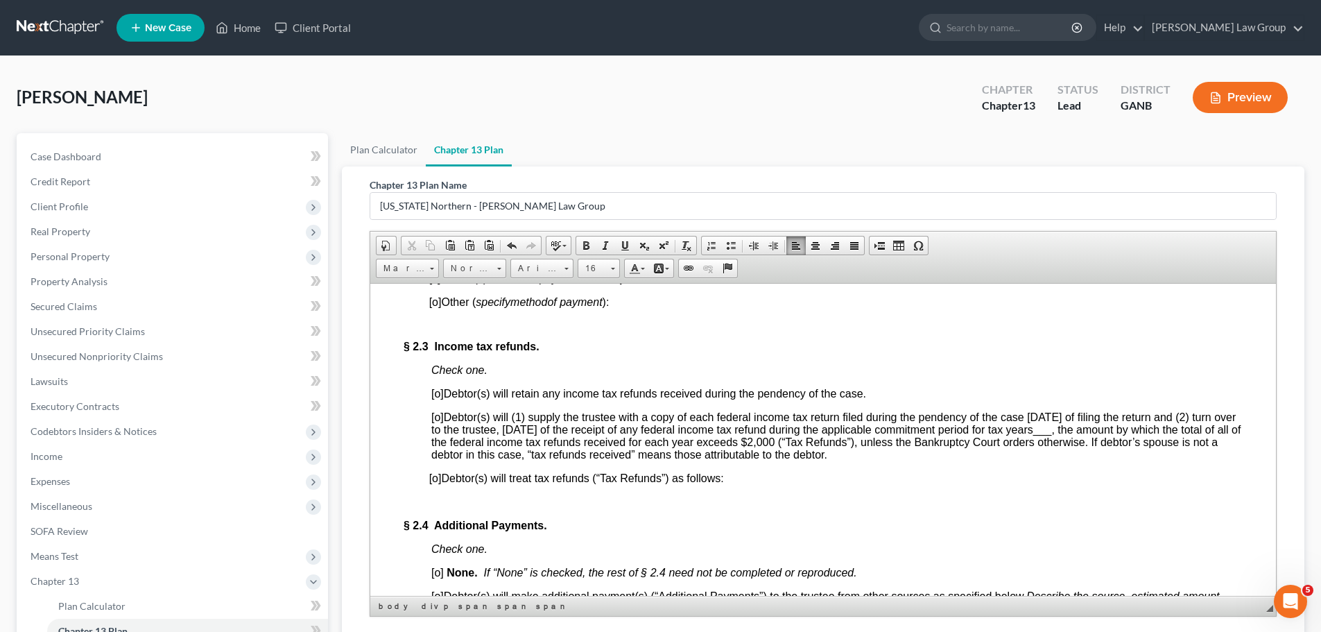
scroll to position [1595, 0]
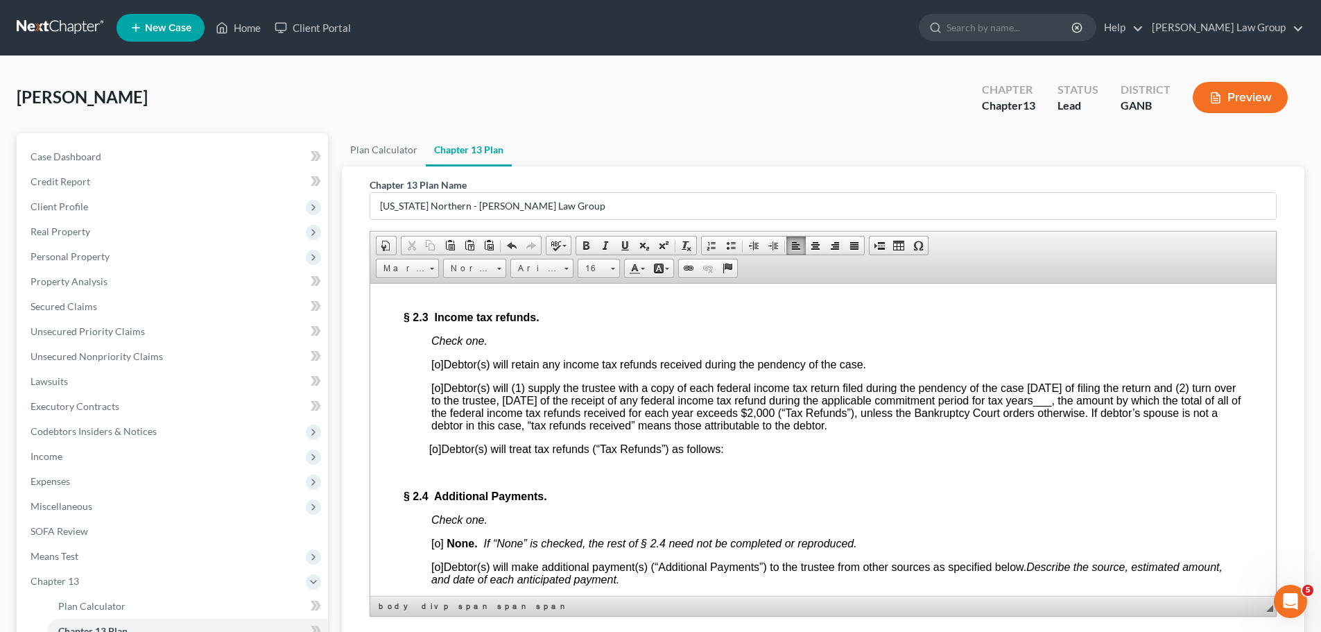
click at [438, 370] on span "[o]" at bounding box center [437, 364] width 12 height 12
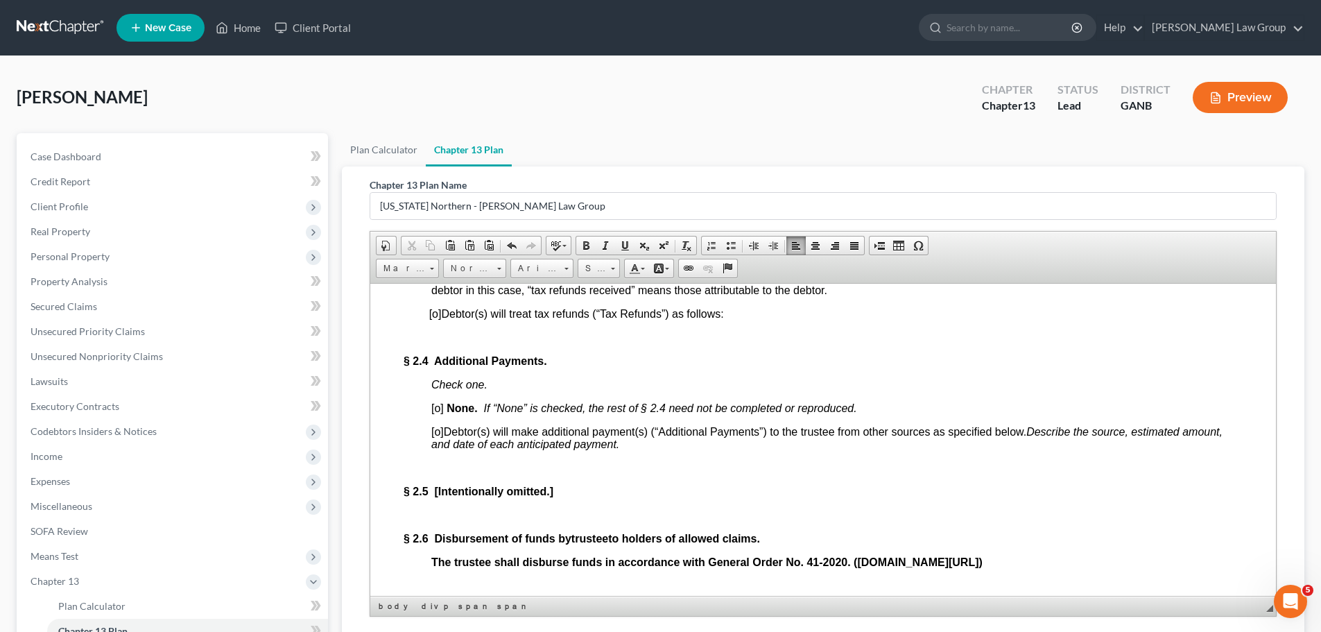
scroll to position [1733, 0]
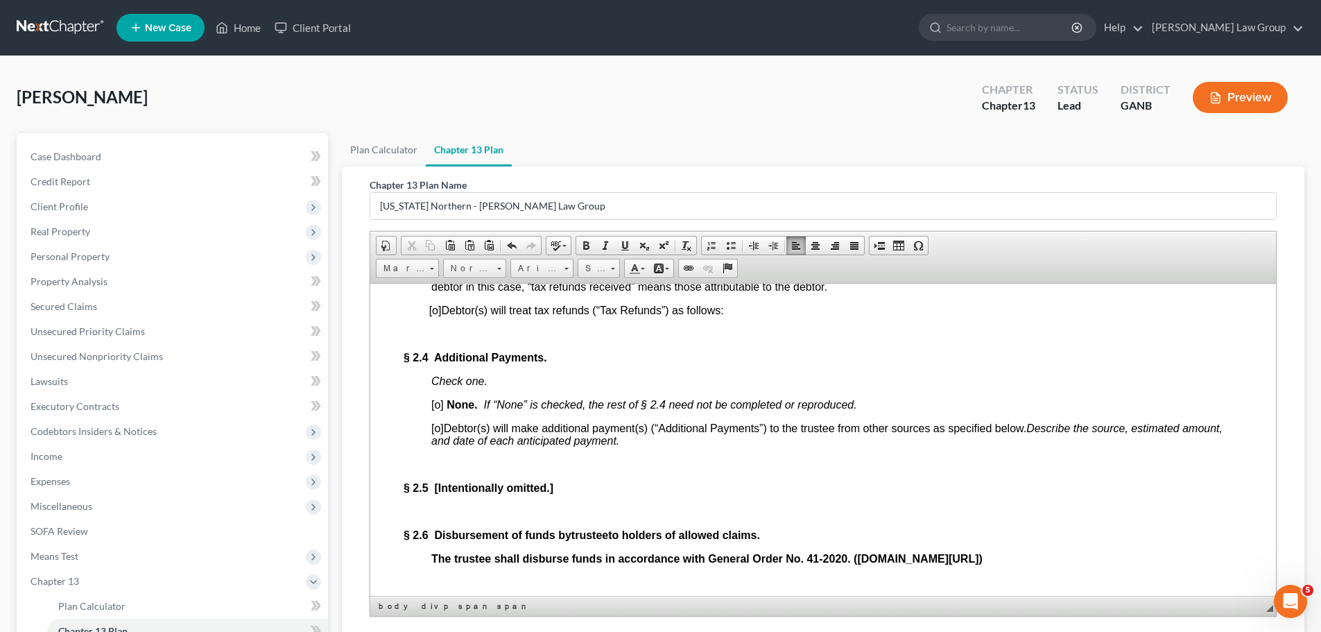
click at [434, 410] on span "[o]" at bounding box center [437, 404] width 12 height 12
click at [440, 410] on span "[o]" at bounding box center [437, 404] width 12 height 12
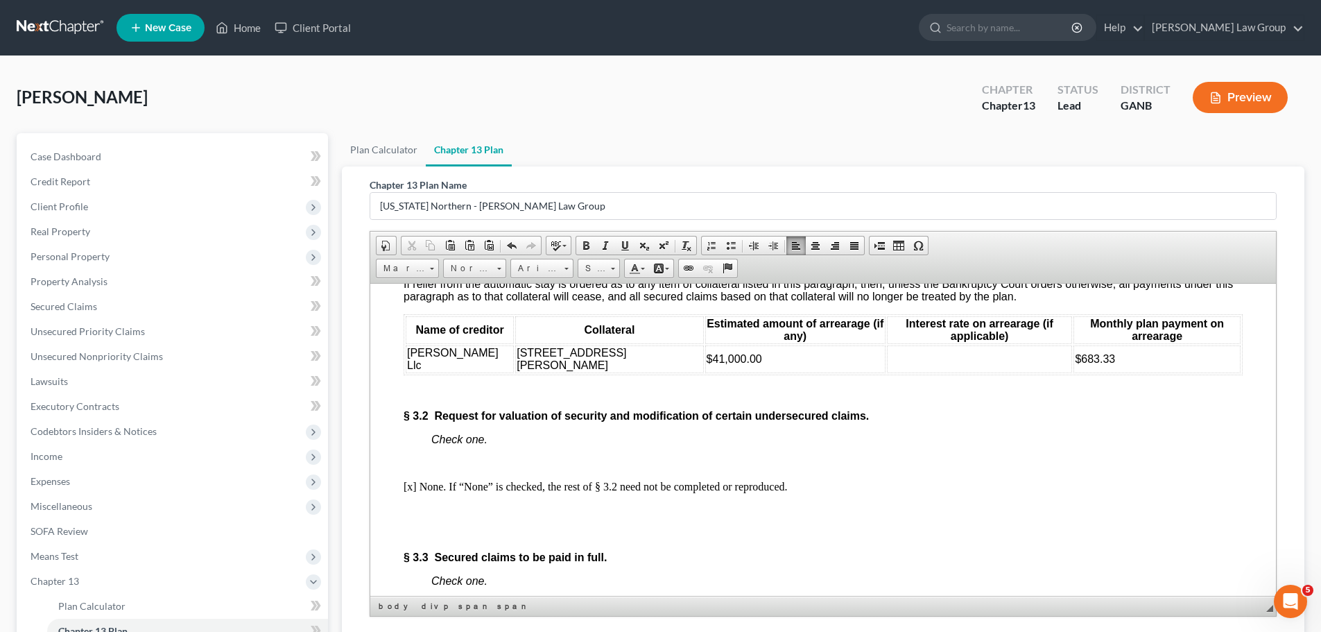
scroll to position [2565, 0]
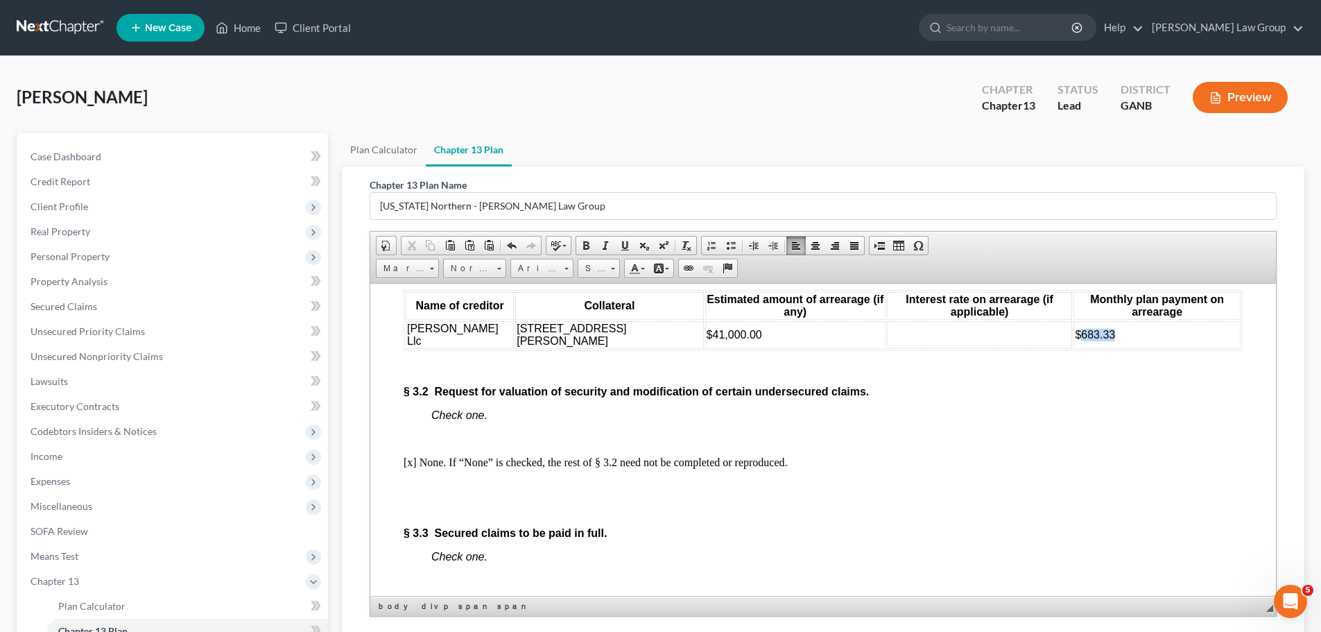
drag, startPoint x: 1109, startPoint y: 360, endPoint x: 1064, endPoint y: 358, distance: 45.1
click at [1073, 348] on td "$683.33" at bounding box center [1156, 334] width 167 height 28
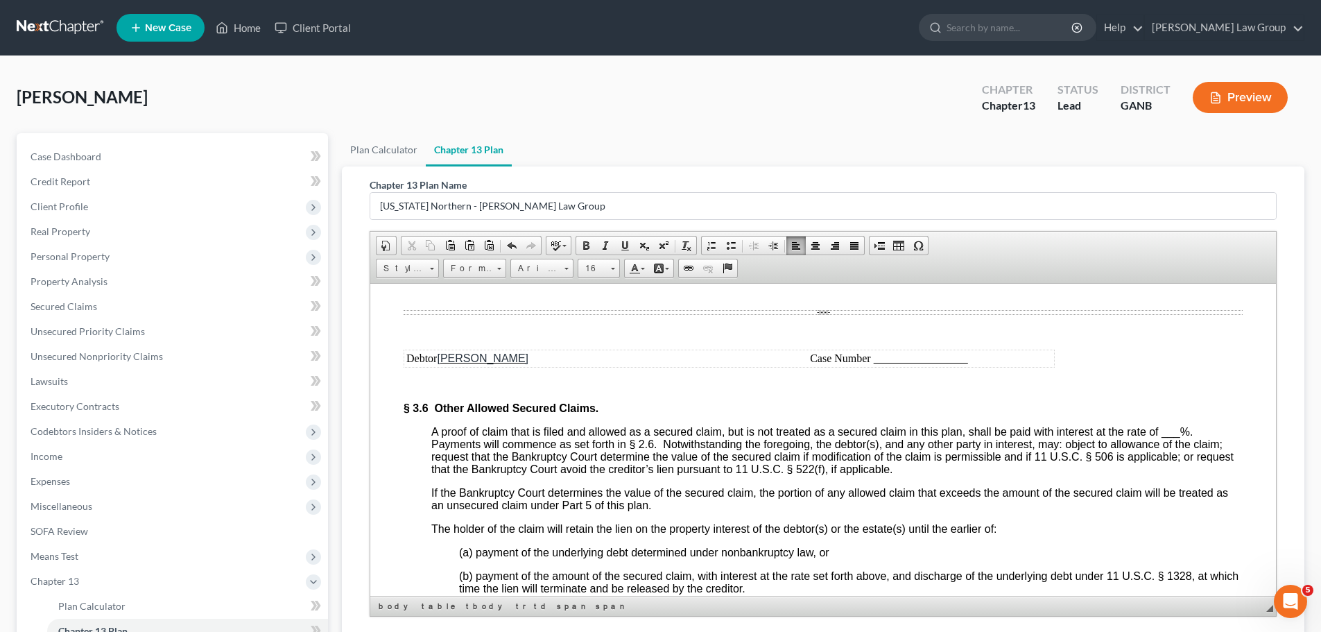
scroll to position [3398, 0]
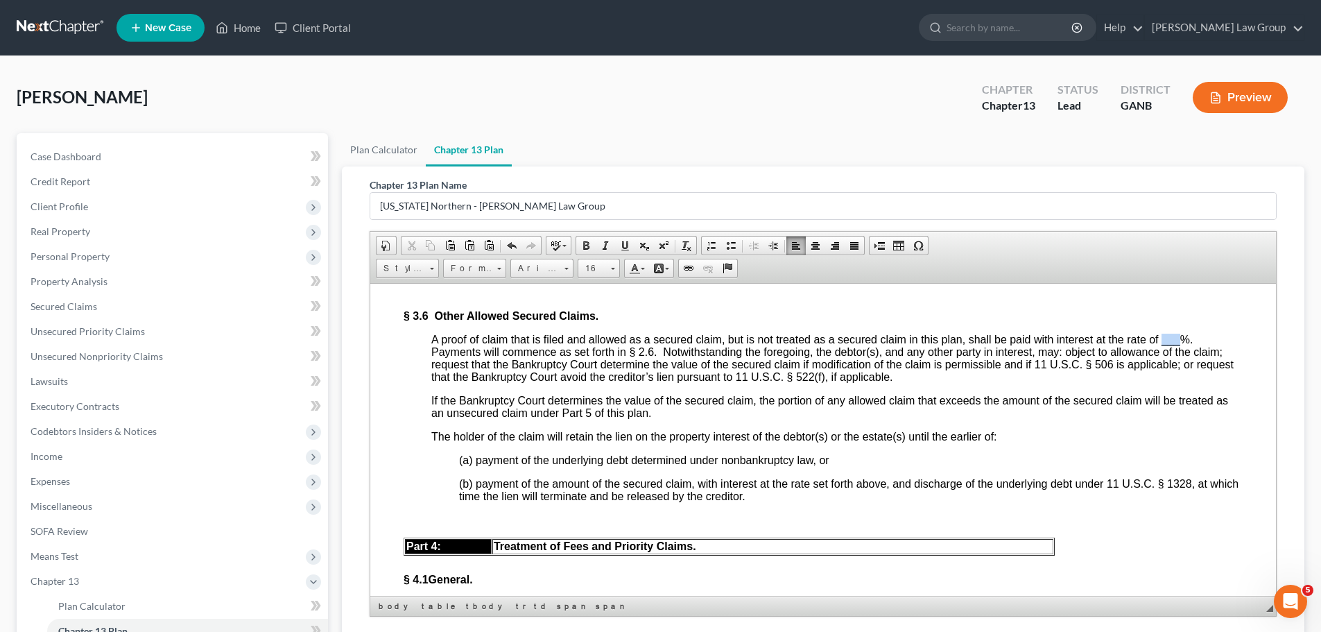
drag, startPoint x: 1183, startPoint y: 387, endPoint x: 1166, endPoint y: 381, distance: 17.8
click at [1166, 381] on span "A proof of claim that is filed and allowed as a secured claim, but is not treat…" at bounding box center [832, 357] width 802 height 49
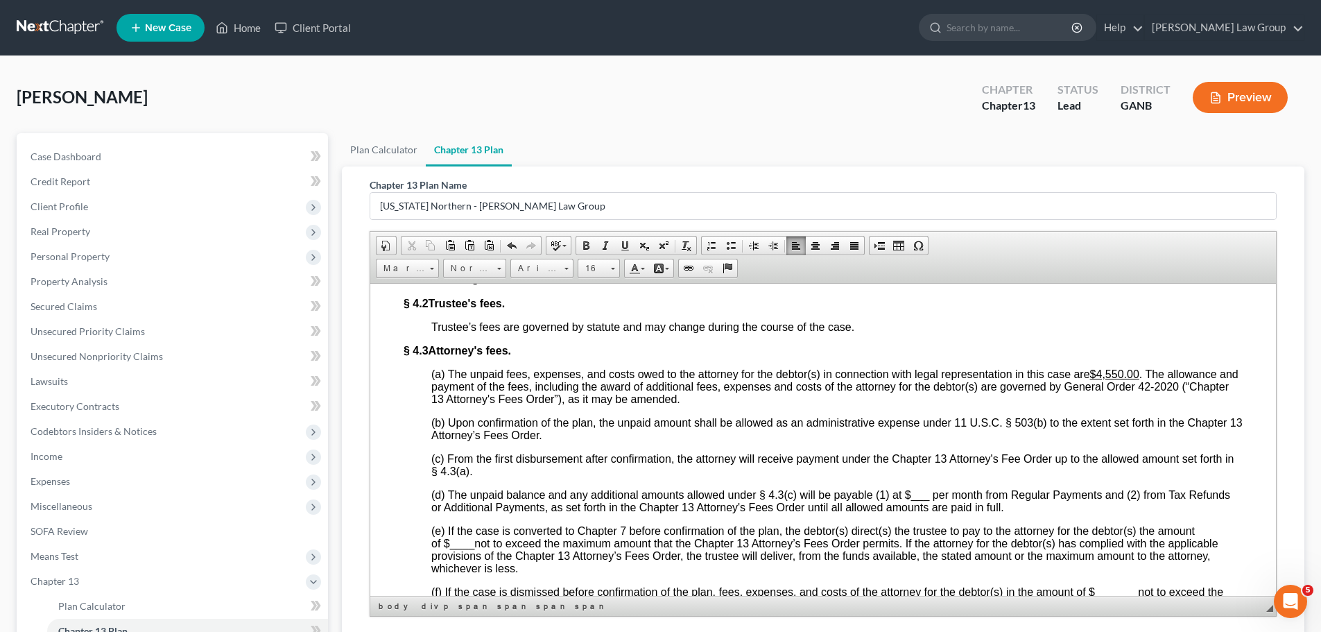
scroll to position [3814, 0]
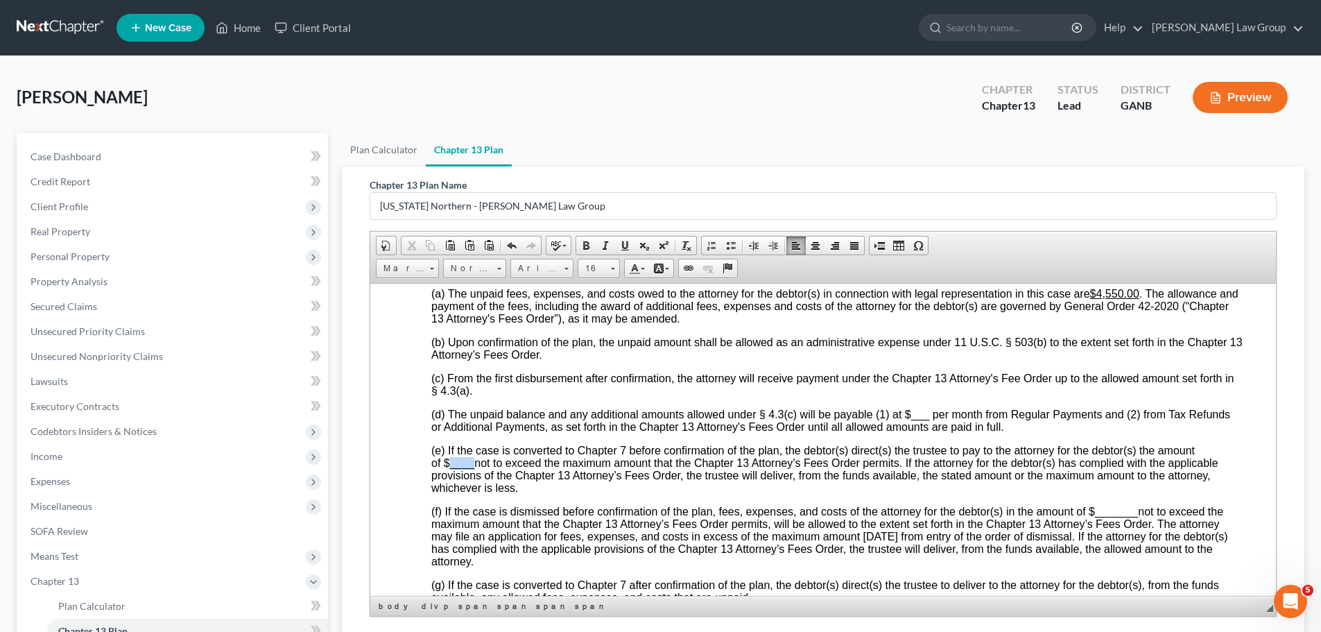
drag, startPoint x: 473, startPoint y: 501, endPoint x: 449, endPoint y: 500, distance: 24.3
click at [450, 468] on span "____" at bounding box center [462, 462] width 25 height 12
drag, startPoint x: 1140, startPoint y: 554, endPoint x: 1093, endPoint y: 551, distance: 46.5
click at [1093, 551] on span "(f) If the case is dismissed before confirmation of the plan, fees, expenses, a…" at bounding box center [829, 536] width 797 height 62
click at [1116, 556] on span "(f) If the case is dismissed before confirmation of the plan, fees, expenses, a…" at bounding box center [829, 536] width 797 height 62
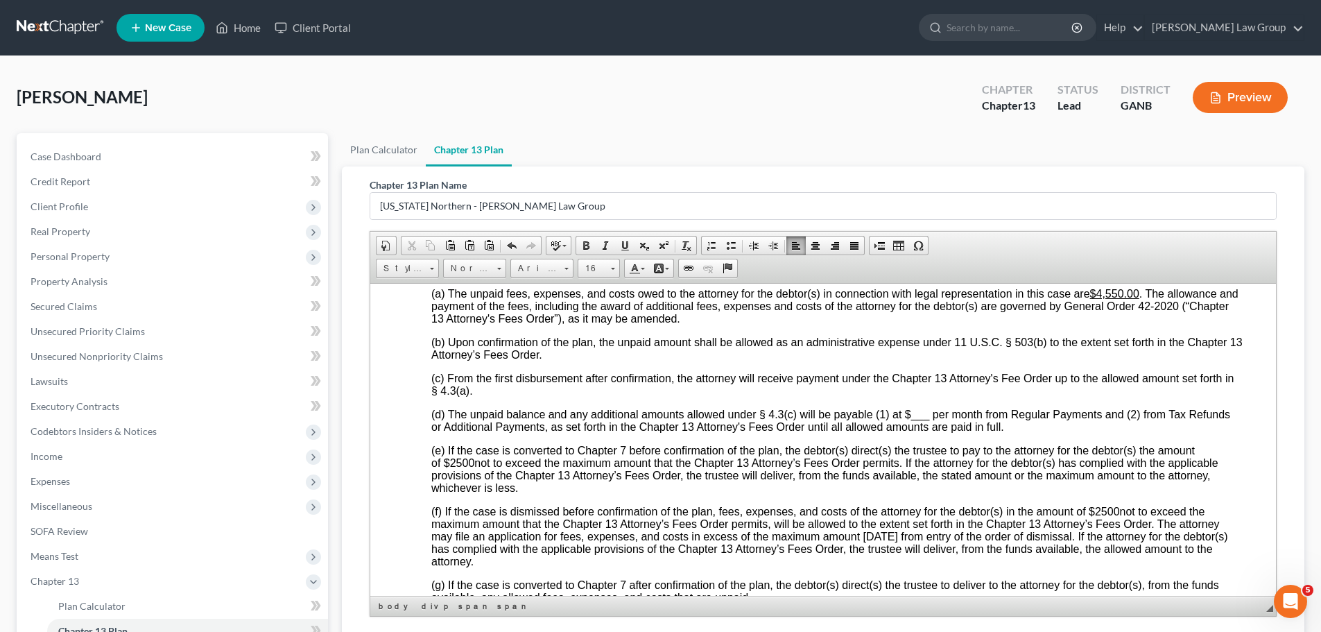
click at [1116, 559] on span "(f) If the case is dismissed before confirmation of the plan, fees, expenses, a…" at bounding box center [829, 536] width 797 height 62
drag, startPoint x: 929, startPoint y: 456, endPoint x: 910, endPoint y: 456, distance: 18.7
click at [910, 432] on span "(d) The unpaid balance and any additional amounts allowed under § 4.3(c) will b…" at bounding box center [830, 420] width 799 height 24
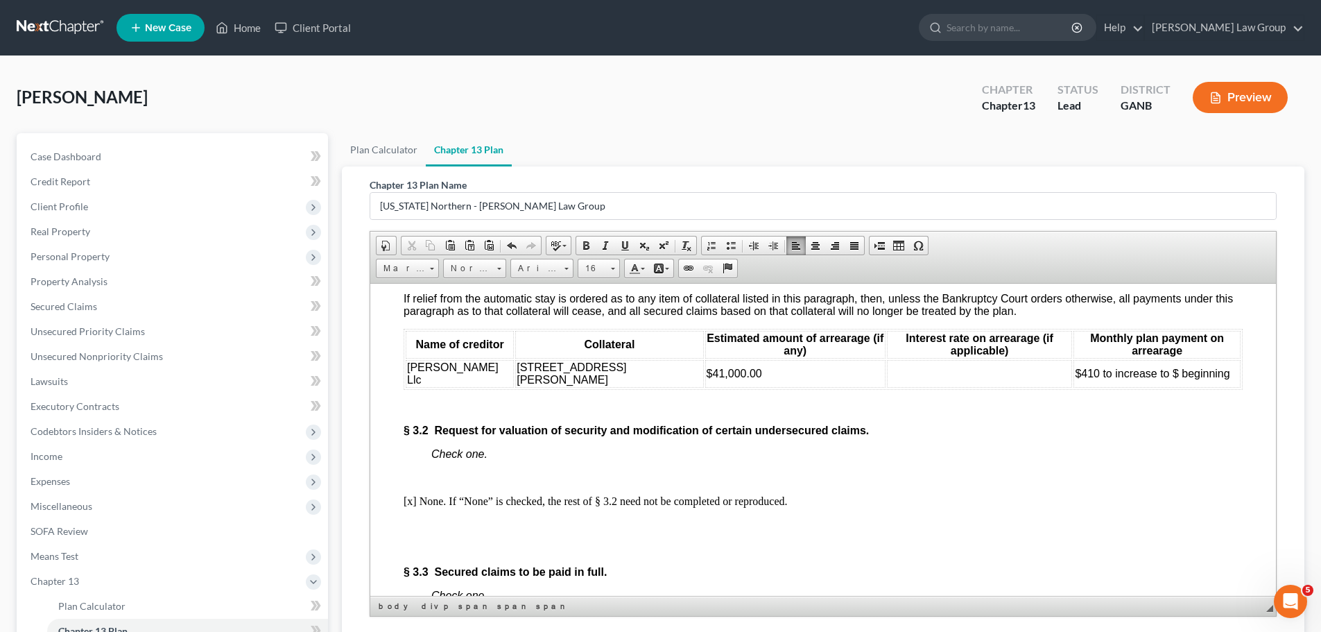
scroll to position [2565, 0]
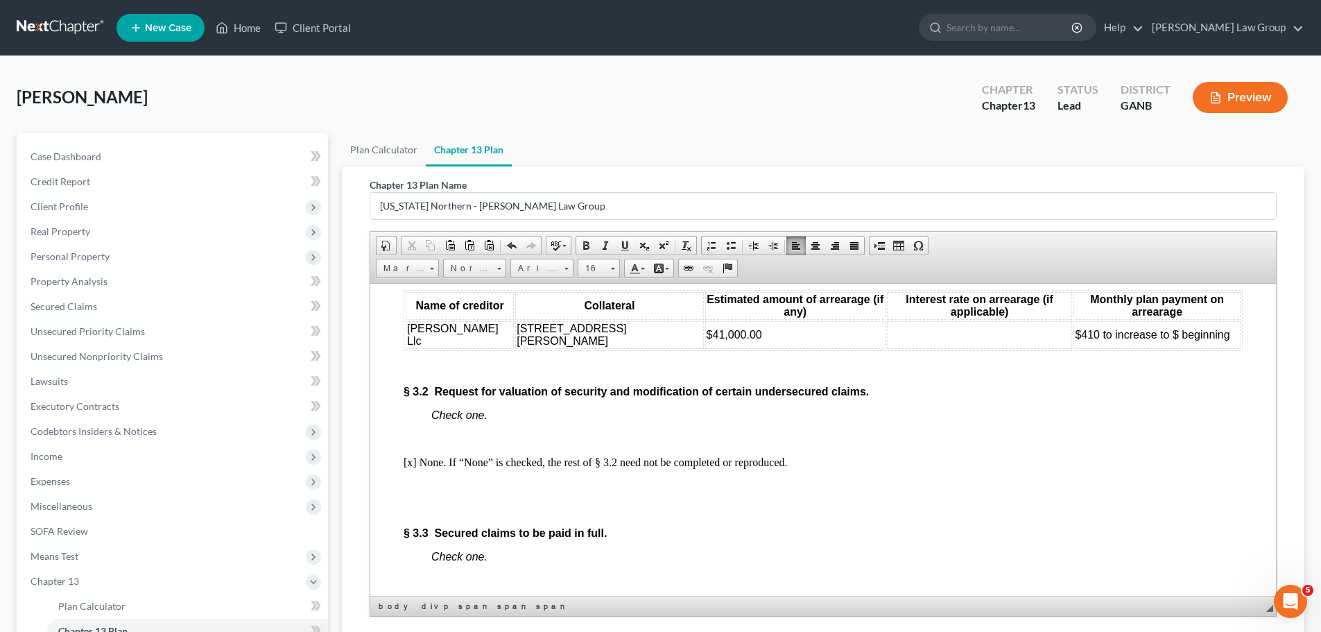
click at [1157, 340] on span "$410 to increase to $ beginning" at bounding box center [1152, 334] width 155 height 12
click at [1174, 348] on td "$410 to increase to $779 beginning" at bounding box center [1156, 334] width 167 height 28
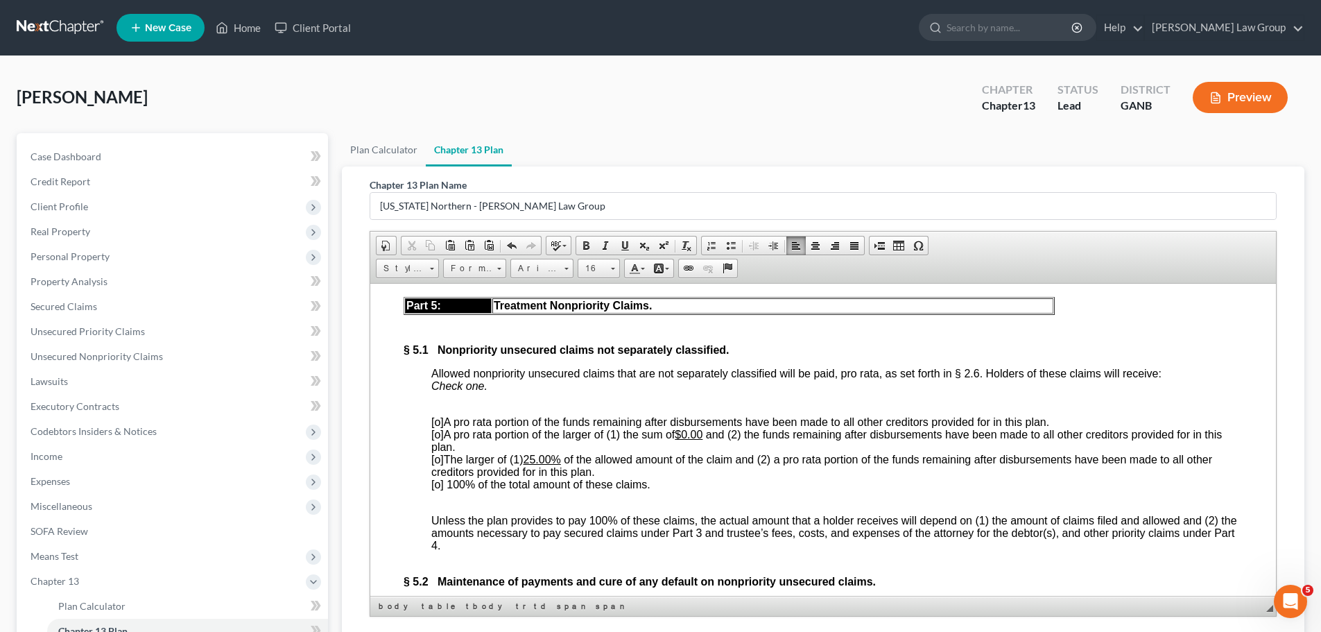
scroll to position [4576, 0]
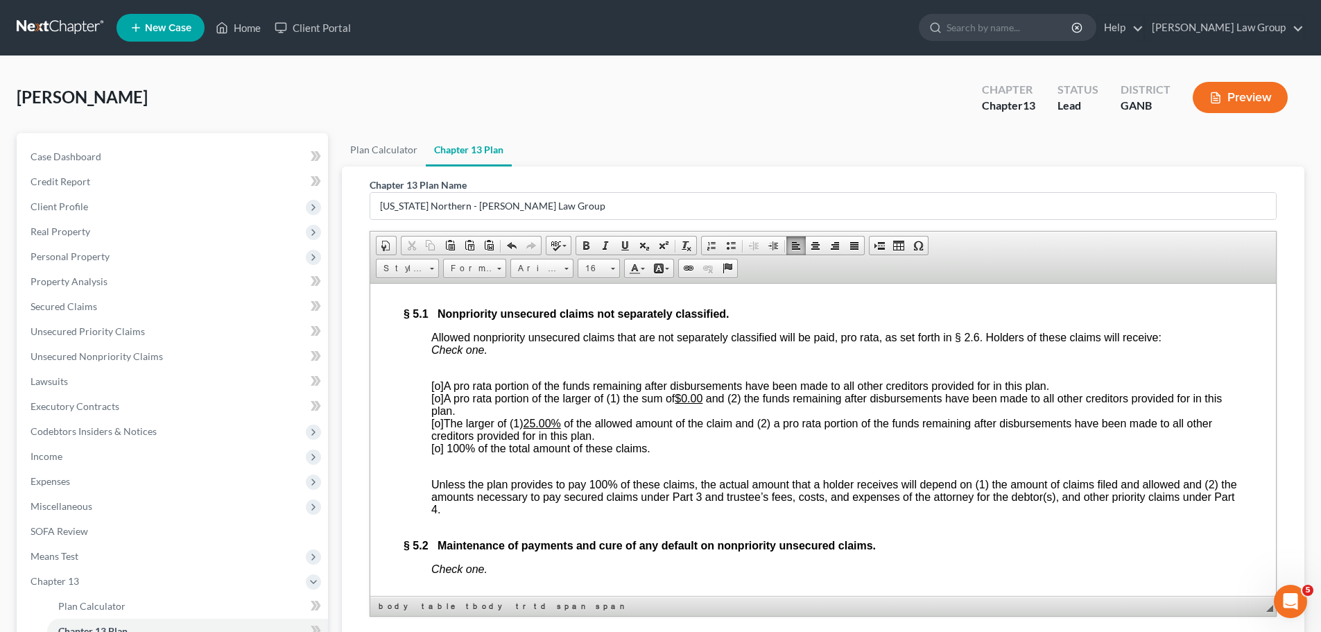
click at [438, 453] on span "[o] 100% of the total amount of these claims." at bounding box center [540, 448] width 219 height 12
drag, startPoint x: 555, startPoint y: 464, endPoint x: 528, endPoint y: 468, distance: 28.0
click at [528, 441] on span "[o] The larger of (1) 25.00% of the allowed amount of the claim and (2) a pro r…" at bounding box center [821, 429] width 781 height 24
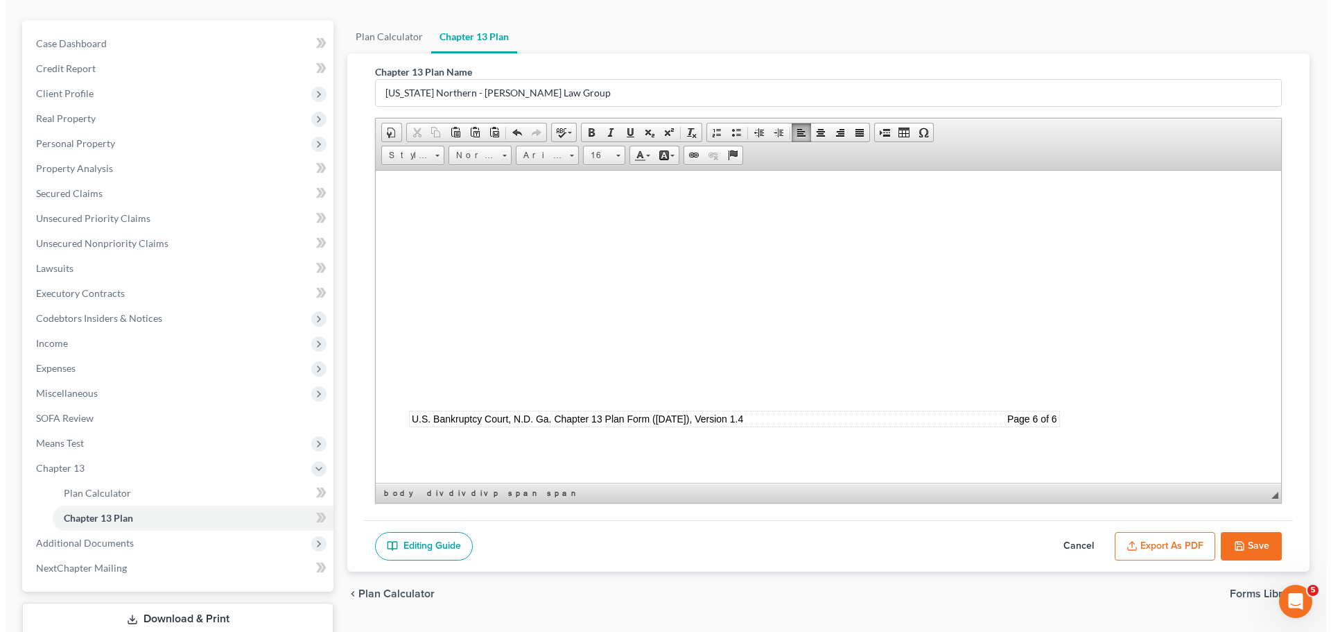
scroll to position [205, 0]
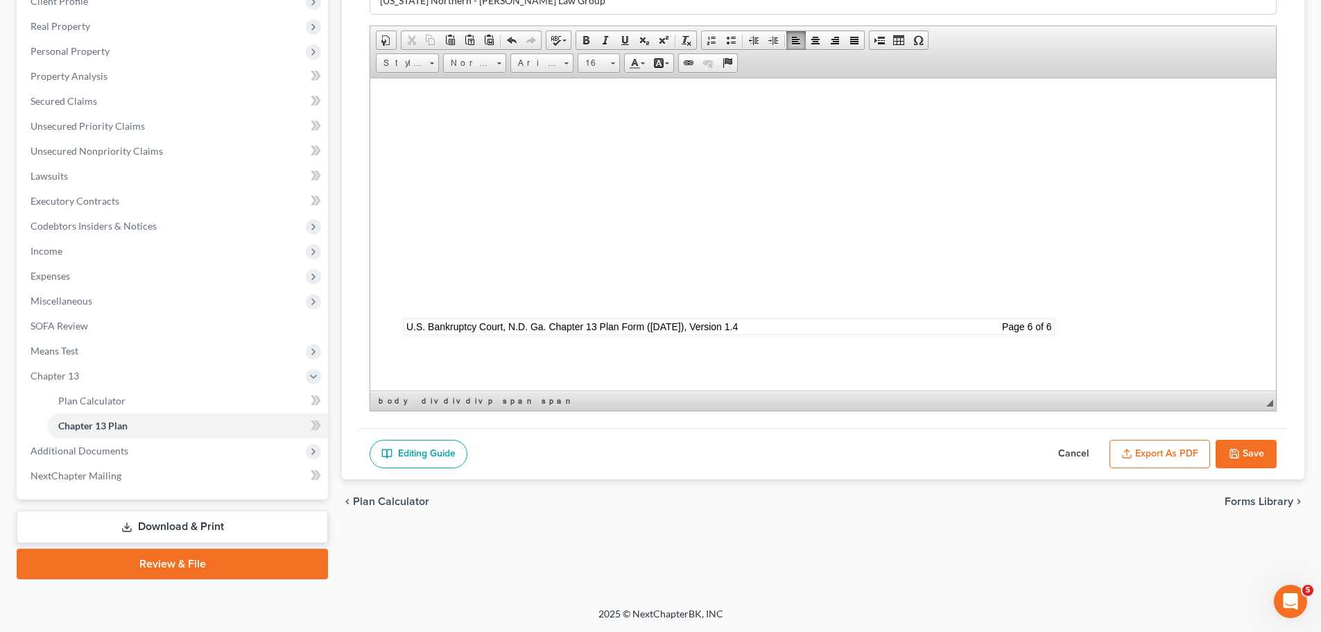
click at [1168, 451] on button "Export as PDF" at bounding box center [1159, 454] width 101 height 29
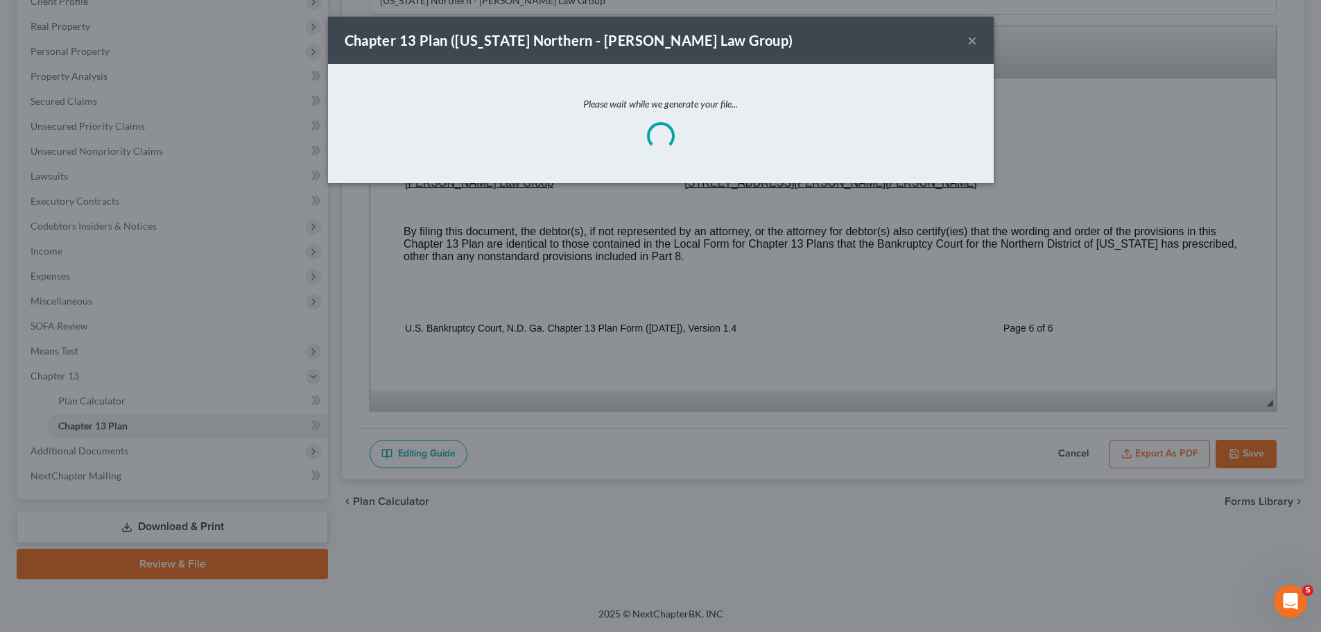
scroll to position [6187, 0]
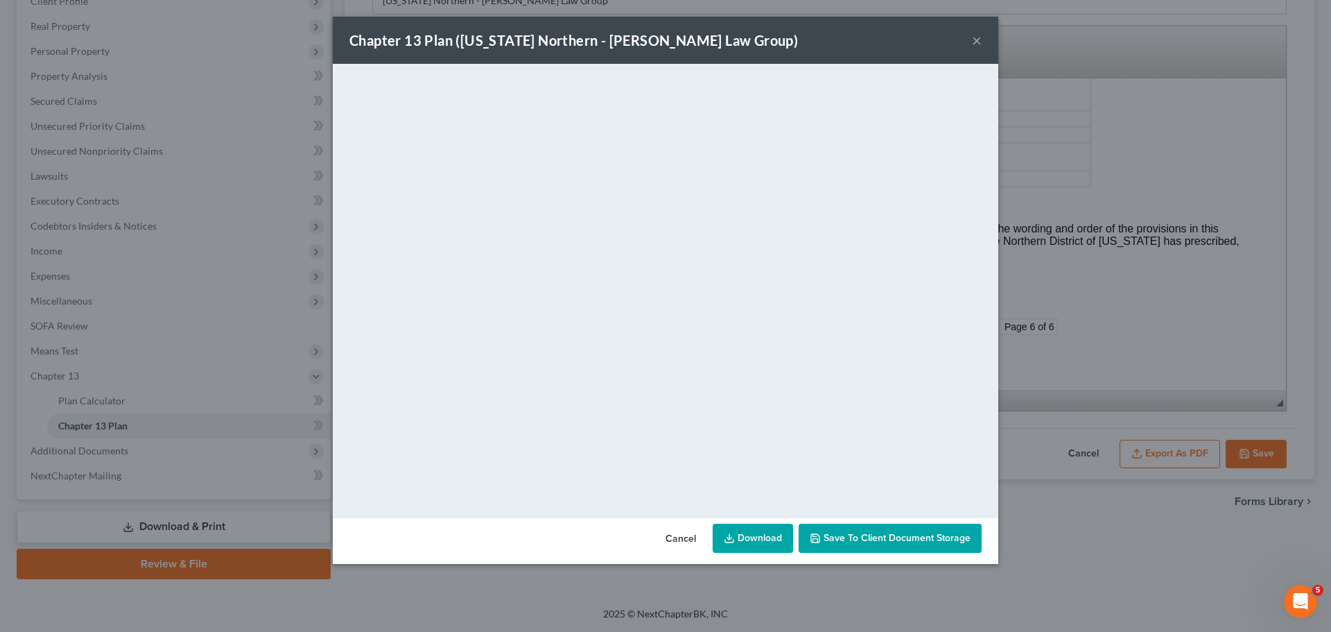
click at [896, 537] on span "Save to Client Document Storage" at bounding box center [897, 538] width 147 height 12
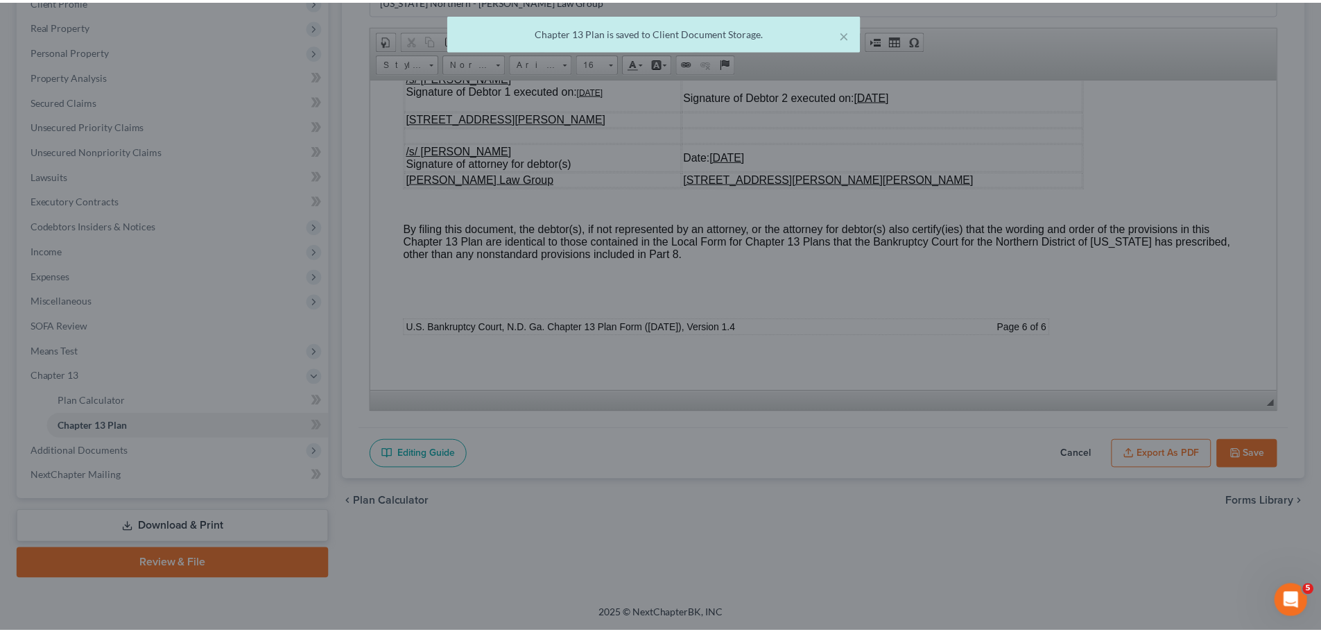
scroll to position [6199, 0]
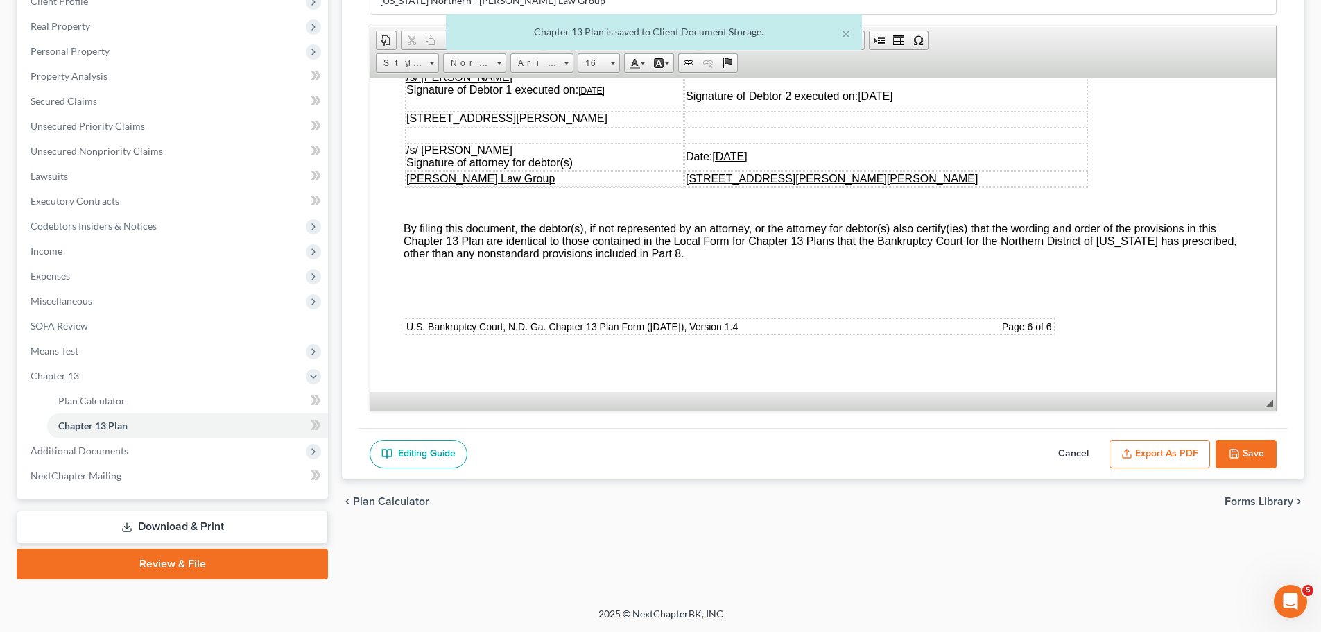
click at [1255, 456] on button "Save" at bounding box center [1245, 454] width 61 height 29
select select "0"
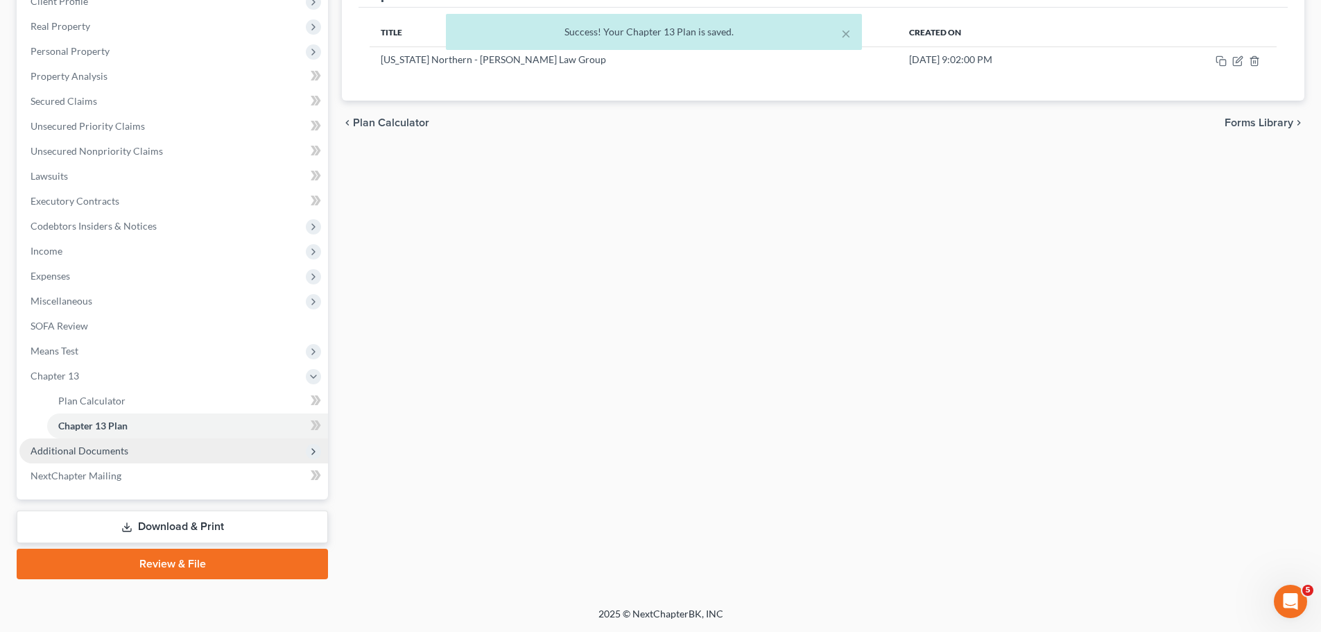
click at [266, 456] on span "Additional Documents" at bounding box center [173, 450] width 309 height 25
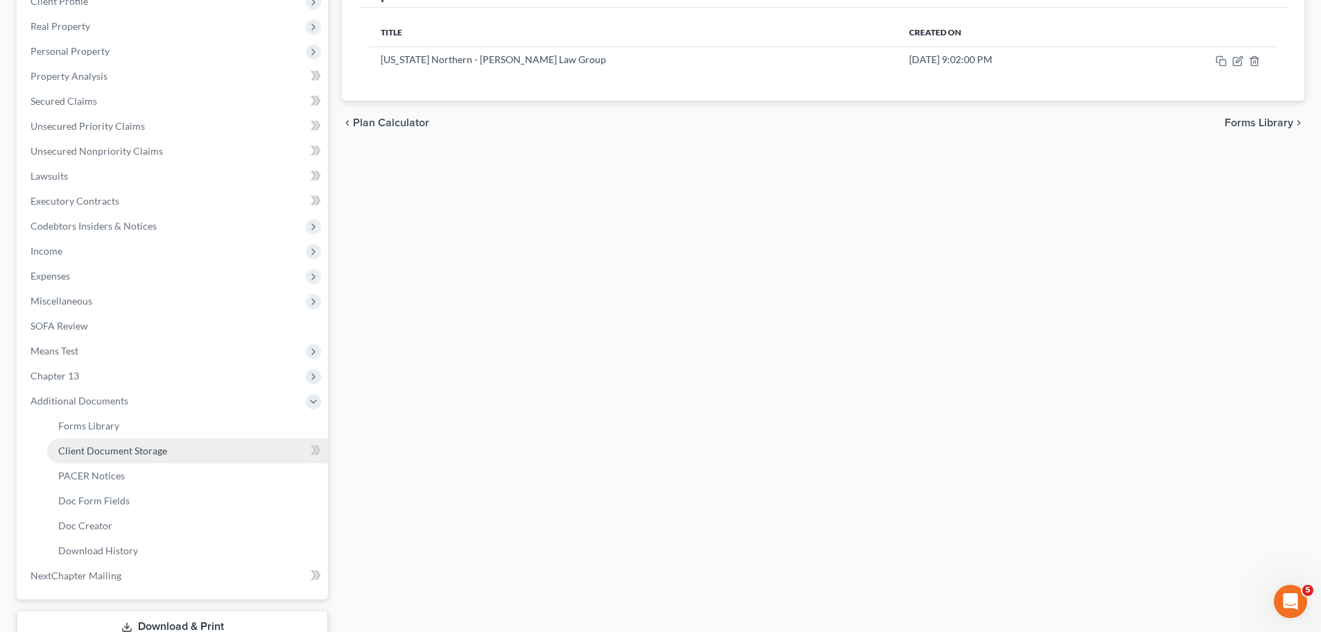
click at [250, 458] on link "Client Document Storage" at bounding box center [187, 450] width 281 height 25
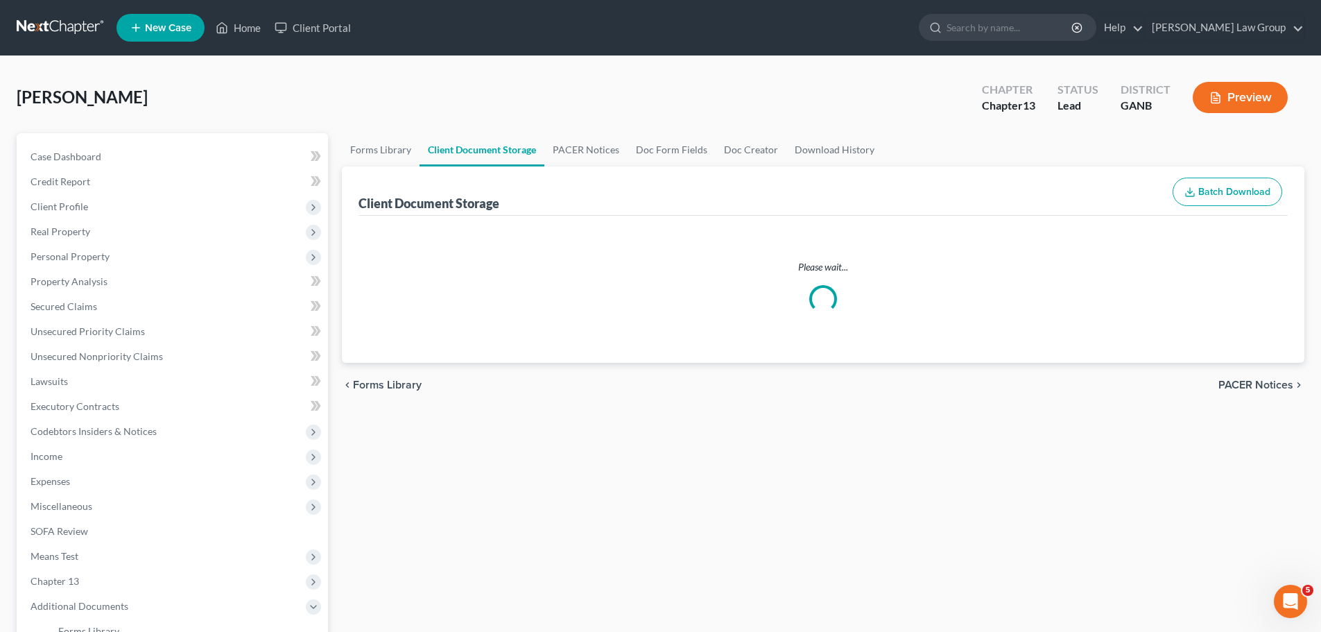
select select "35"
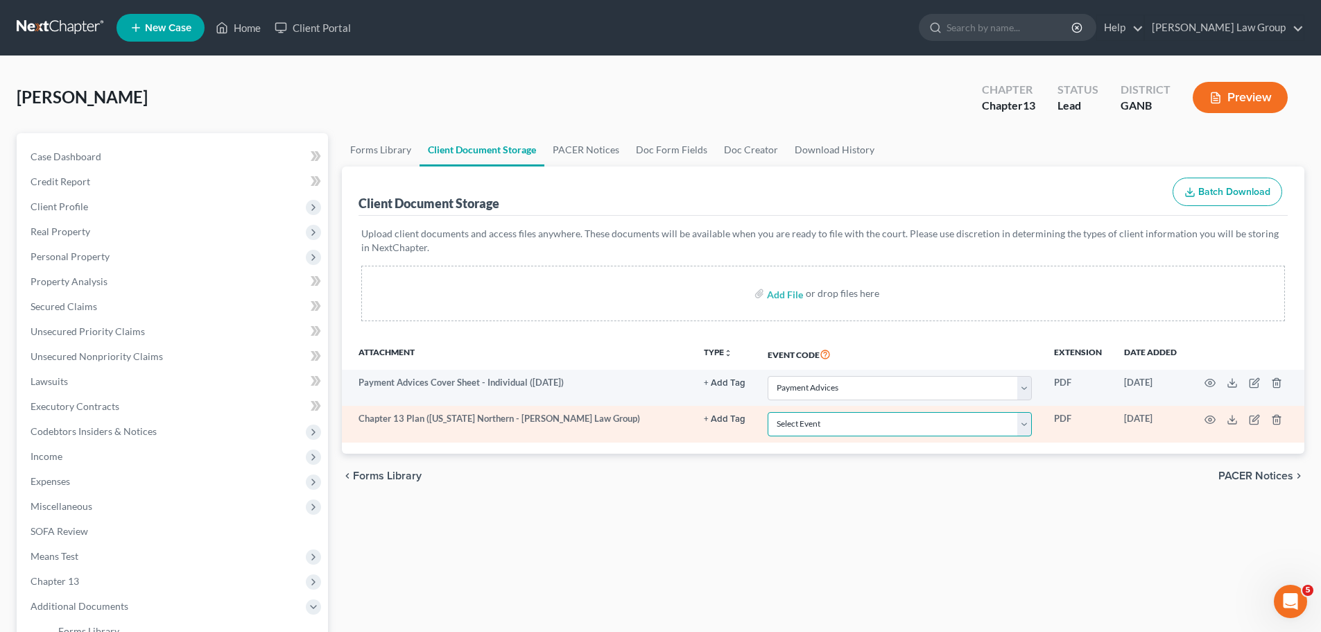
click at [831, 424] on select "Select Event 01 - Chapter 13 Plan - Initial Plan 02-Application to Pay Filing F…" at bounding box center [900, 424] width 264 height 24
select select "0"
click at [768, 412] on select "Select Event 01 - Chapter 13 Plan - Initial Plan 02-Application to Pay Filing F…" at bounding box center [900, 424] width 264 height 24
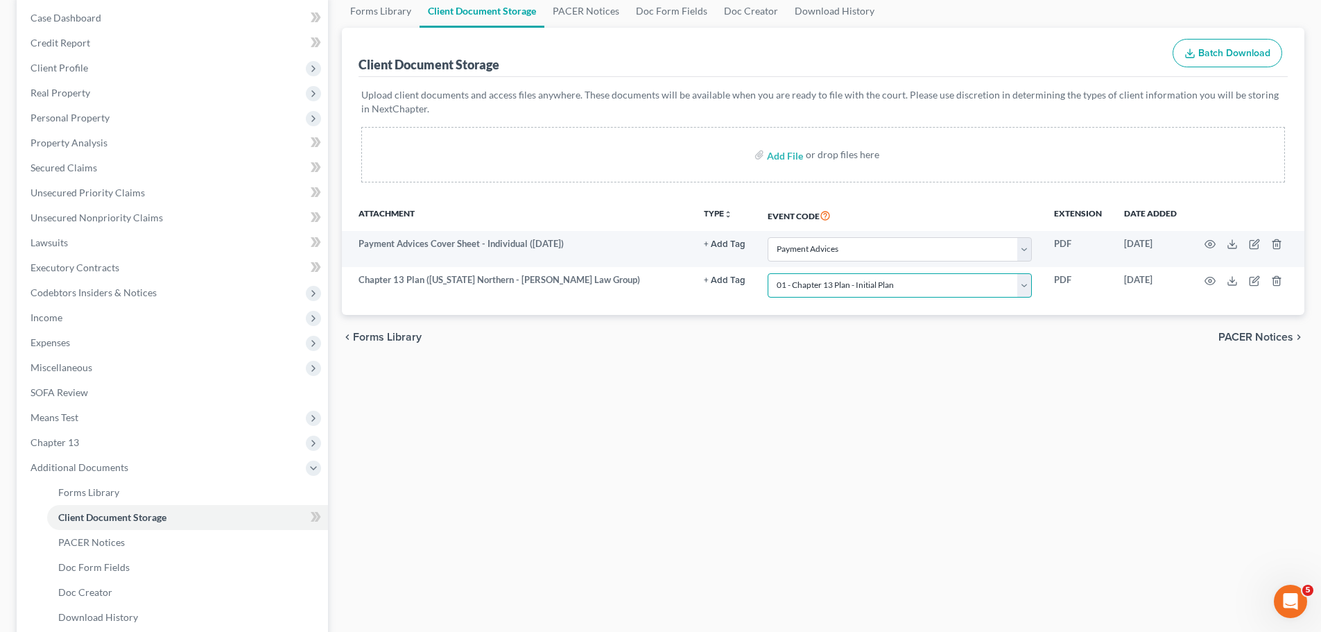
scroll to position [305, 0]
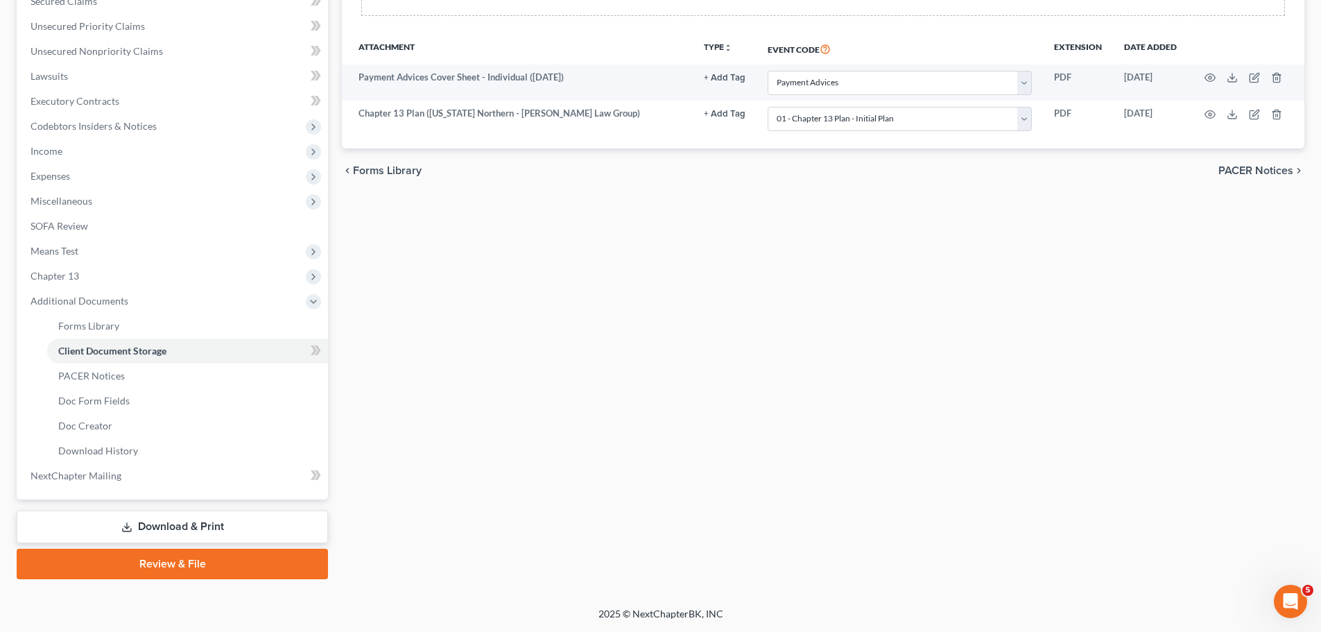
click at [174, 528] on link "Download & Print" at bounding box center [172, 526] width 311 height 33
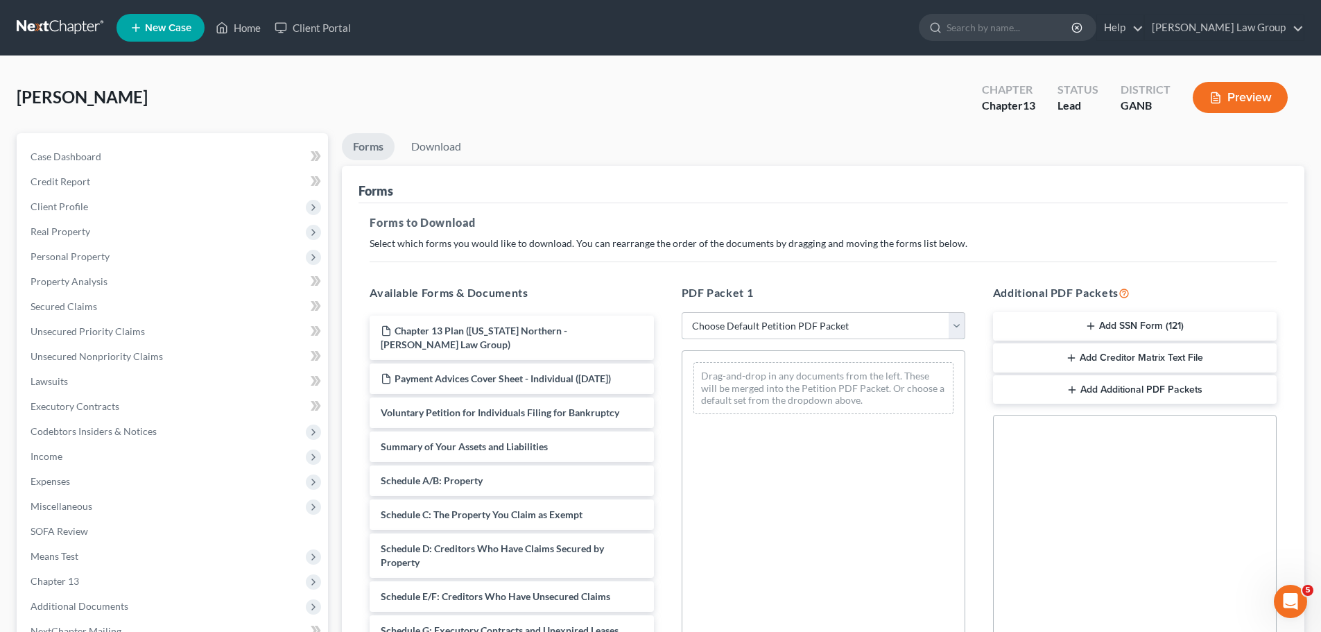
click at [795, 333] on select "Choose Default Petition PDF Packet Complete Bankruptcy Petition (all forms and …" at bounding box center [824, 326] width 284 height 28
select select "0"
click at [682, 312] on select "Choose Default Petition PDF Packet Complete Bankruptcy Petition (all forms and …" at bounding box center [824, 326] width 284 height 28
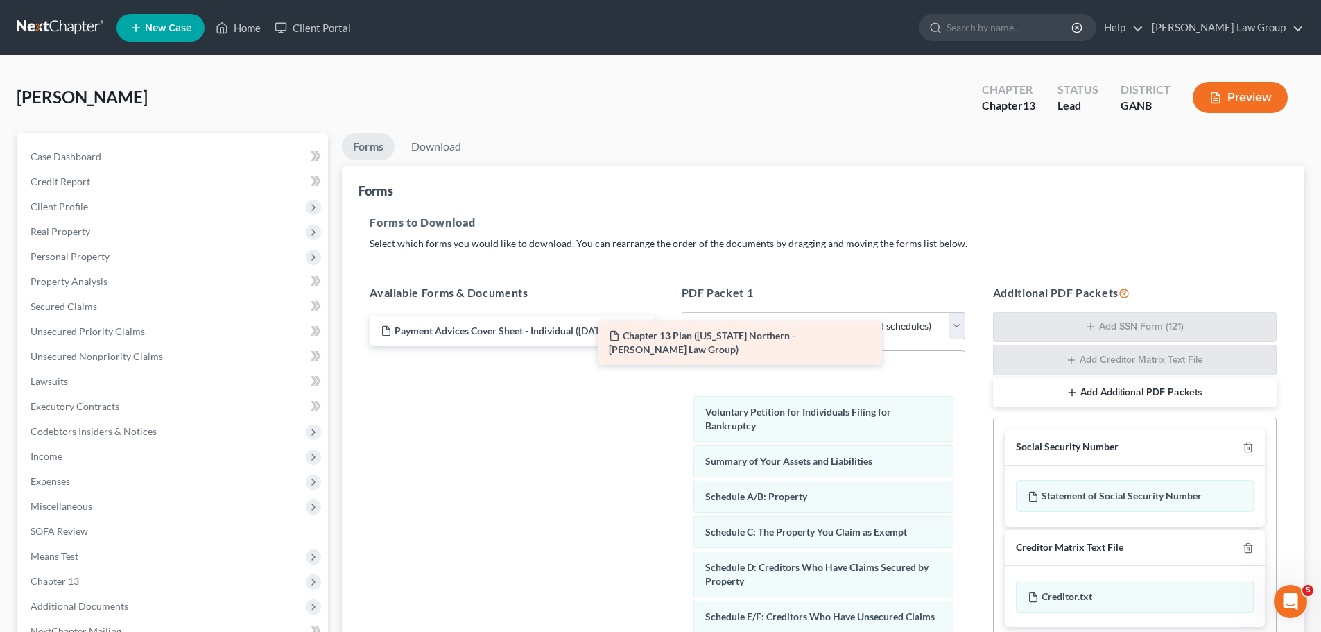
drag, startPoint x: 547, startPoint y: 330, endPoint x: 754, endPoint y: 349, distance: 208.2
click at [664, 335] on div "Chapter 13 Plan ([US_STATE] Northern - [PERSON_NAME] Law Group) Chapter 13 Plan…" at bounding box center [511, 330] width 306 height 31
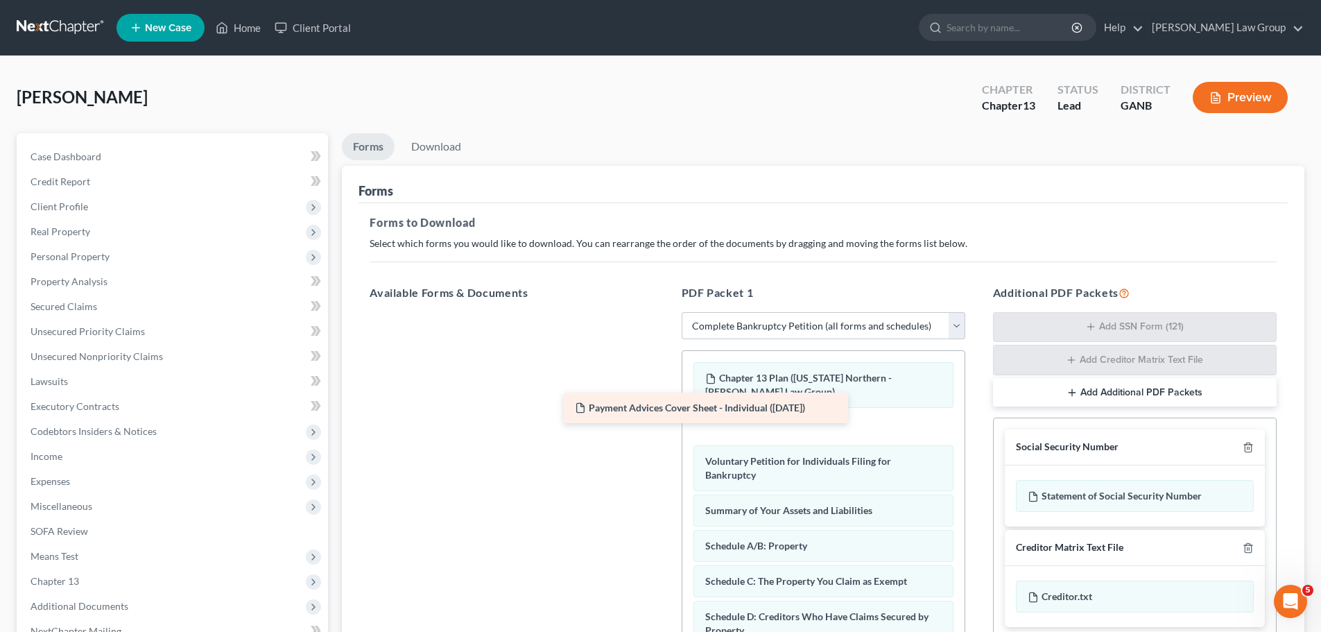
drag, startPoint x: 502, startPoint y: 338, endPoint x: 777, endPoint y: 428, distance: 289.7
click at [664, 312] on div "Payment Advices Cover Sheet - Individual ([DATE]) Payment Advices Cover Sheet -…" at bounding box center [511, 312] width 306 height 0
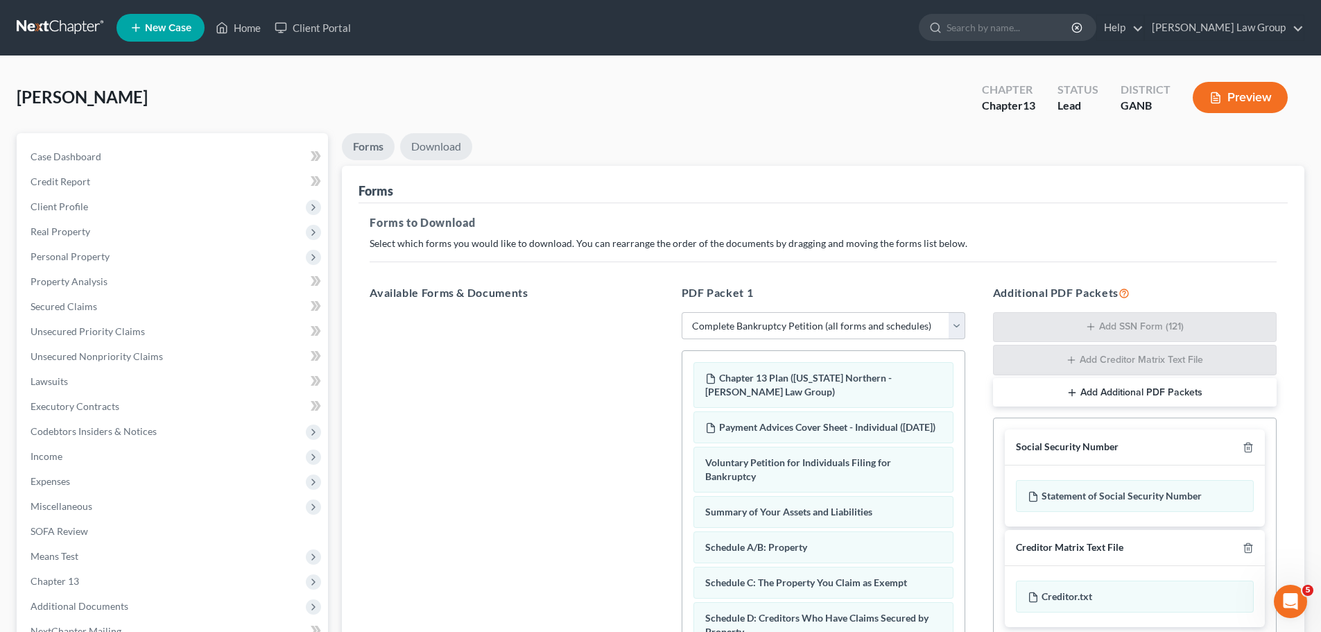
click at [447, 148] on link "Download" at bounding box center [436, 146] width 72 height 27
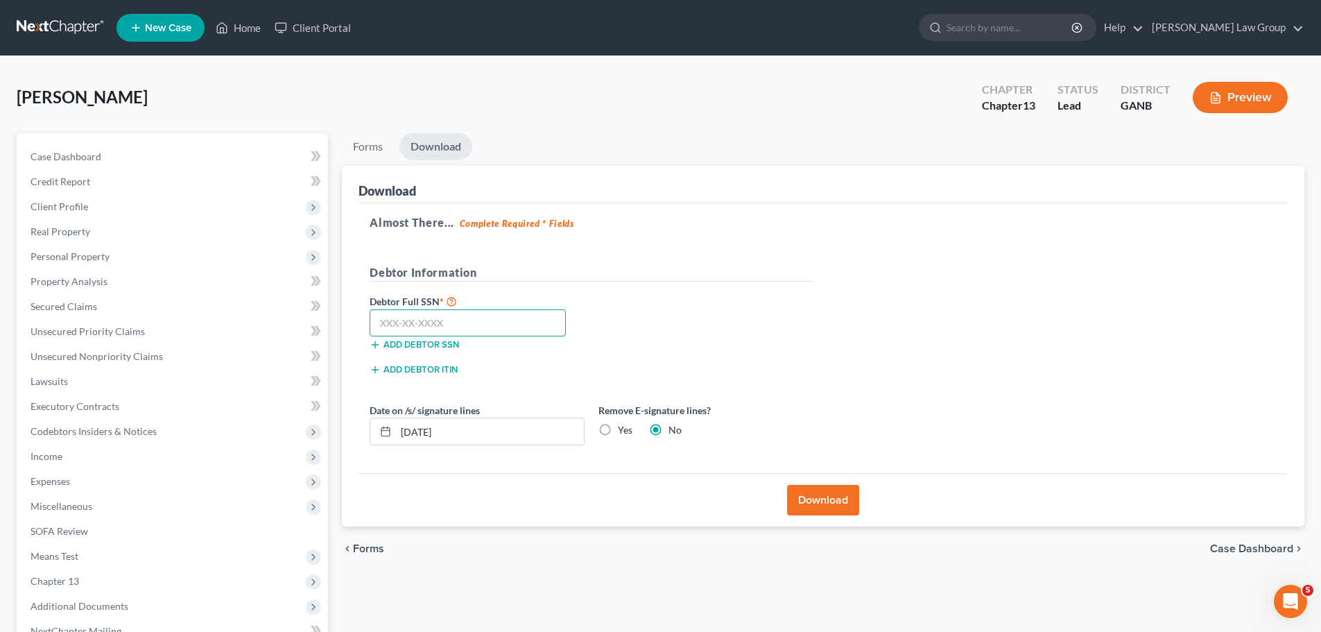
click at [417, 320] on input "text" at bounding box center [468, 323] width 196 height 28
type input "113-76-0751"
click at [834, 501] on button "Download" at bounding box center [823, 500] width 72 height 31
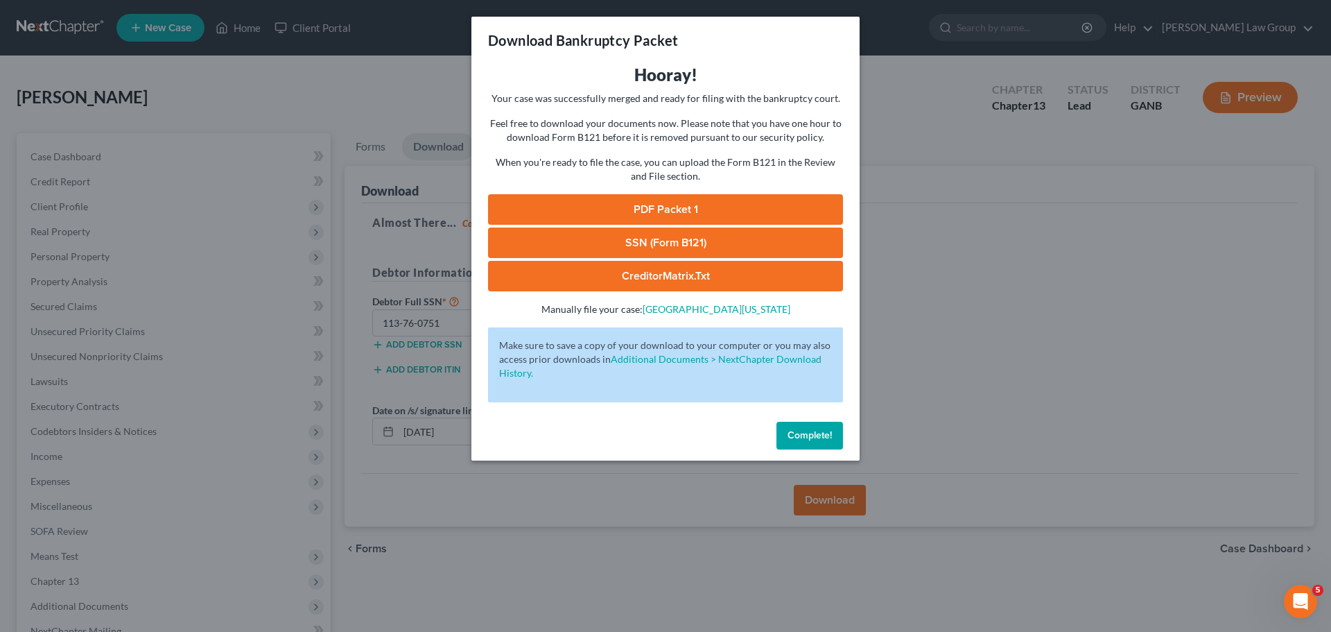
click at [669, 206] on link "PDF Packet 1" at bounding box center [665, 209] width 355 height 31
click at [674, 236] on link "SSN (Form B121)" at bounding box center [665, 242] width 355 height 31
click at [799, 439] on span "Complete!" at bounding box center [810, 435] width 44 height 12
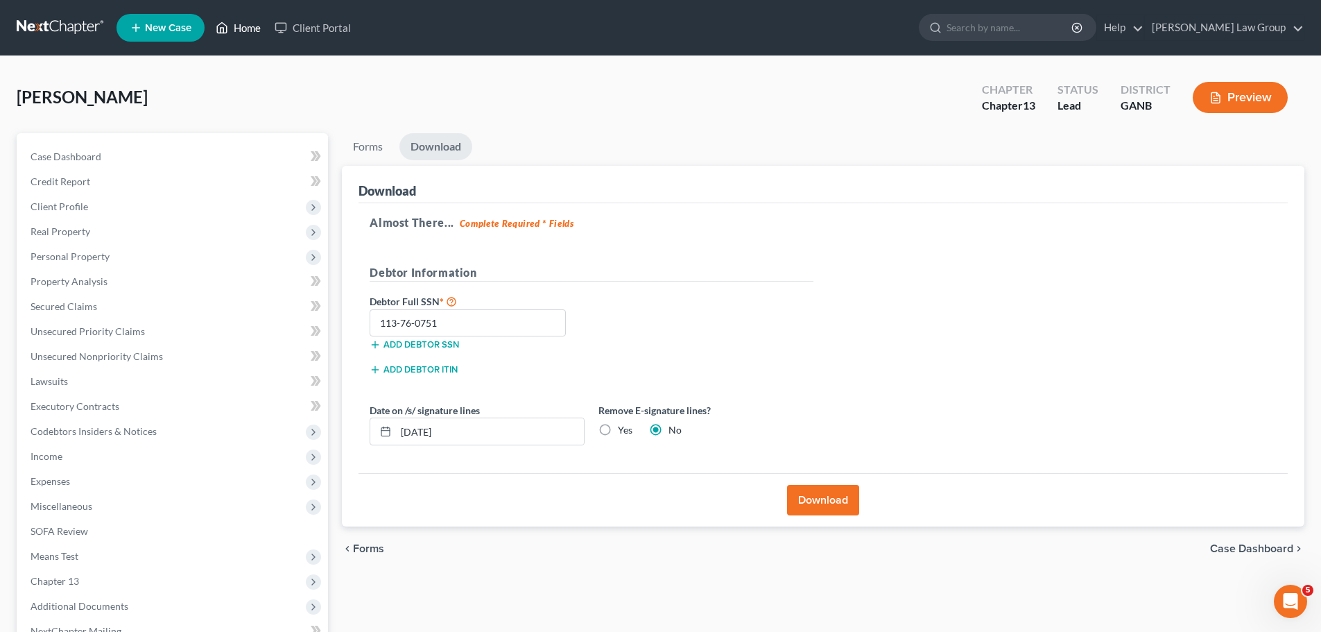
drag, startPoint x: 250, startPoint y: 28, endPoint x: 493, endPoint y: 86, distance: 250.2
click at [250, 28] on link "Home" at bounding box center [238, 27] width 59 height 25
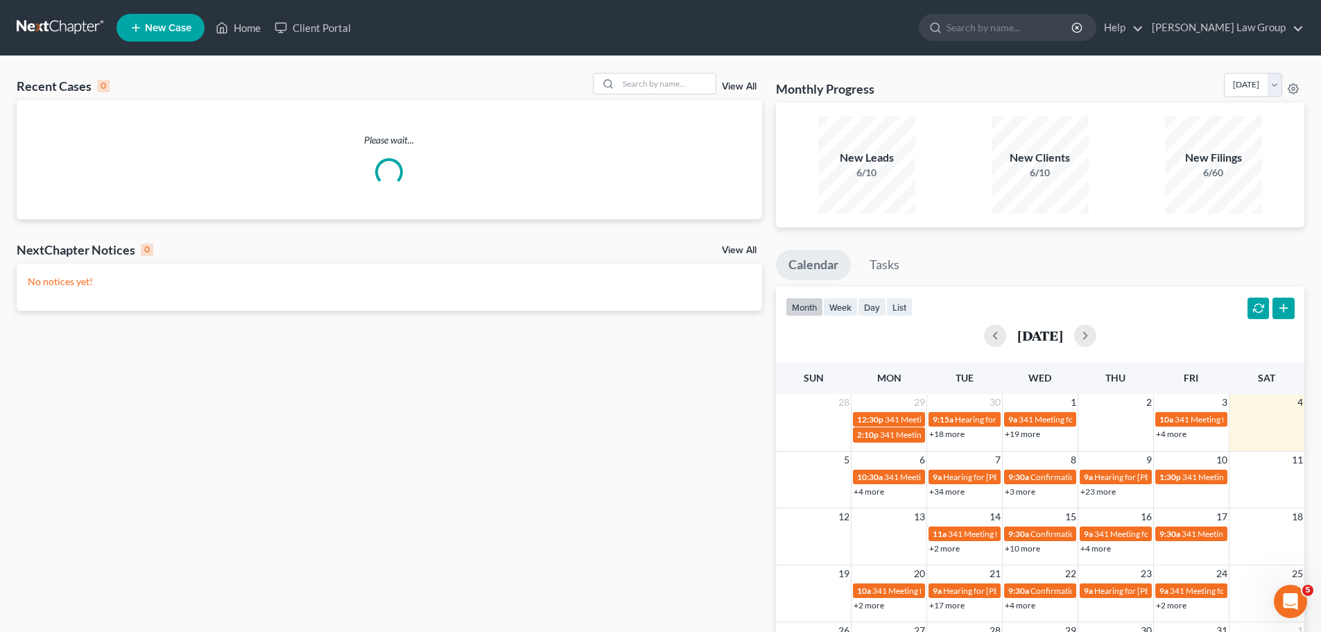
click at [668, 95] on div "Recent Cases 0 View All" at bounding box center [389, 86] width 745 height 27
click at [666, 78] on input "search" at bounding box center [666, 83] width 97 height 20
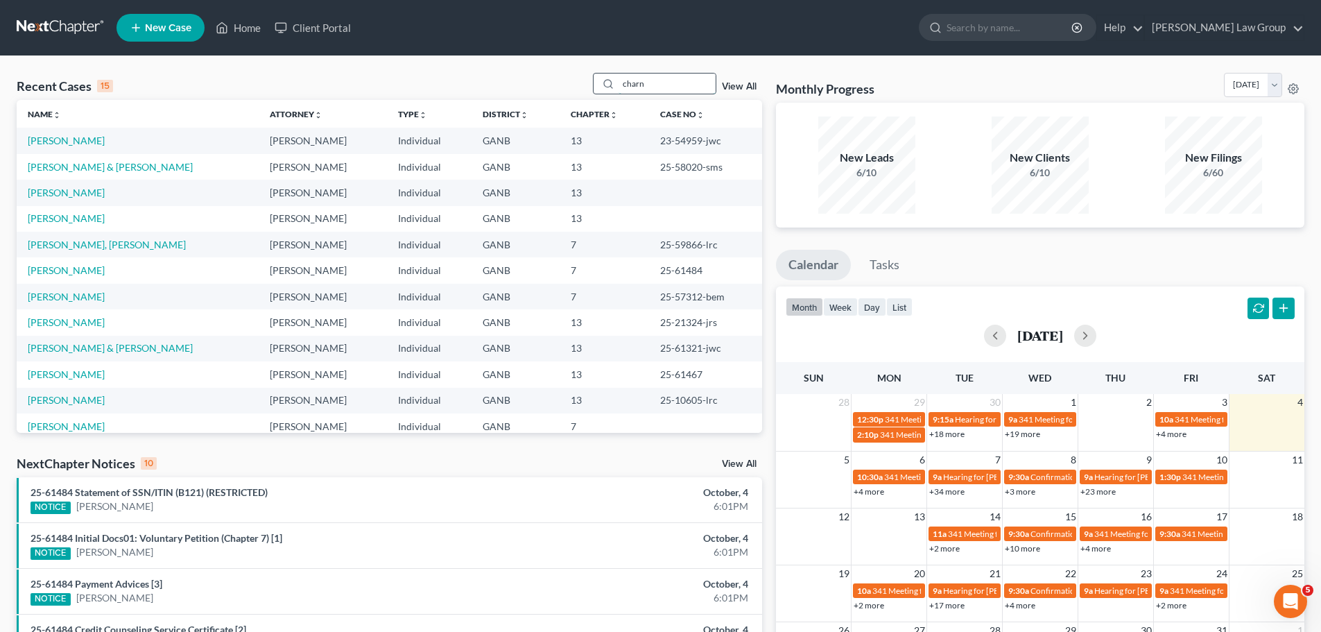
type input "charn"
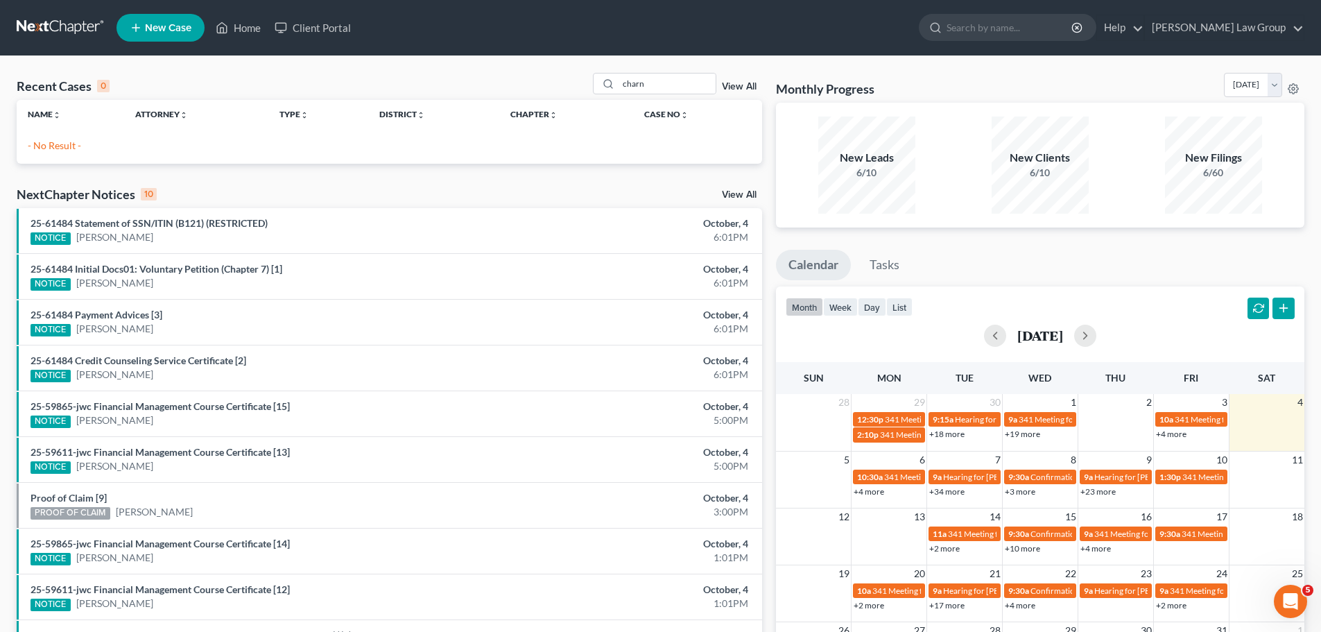
click at [166, 33] on span "New Case" at bounding box center [168, 28] width 46 height 10
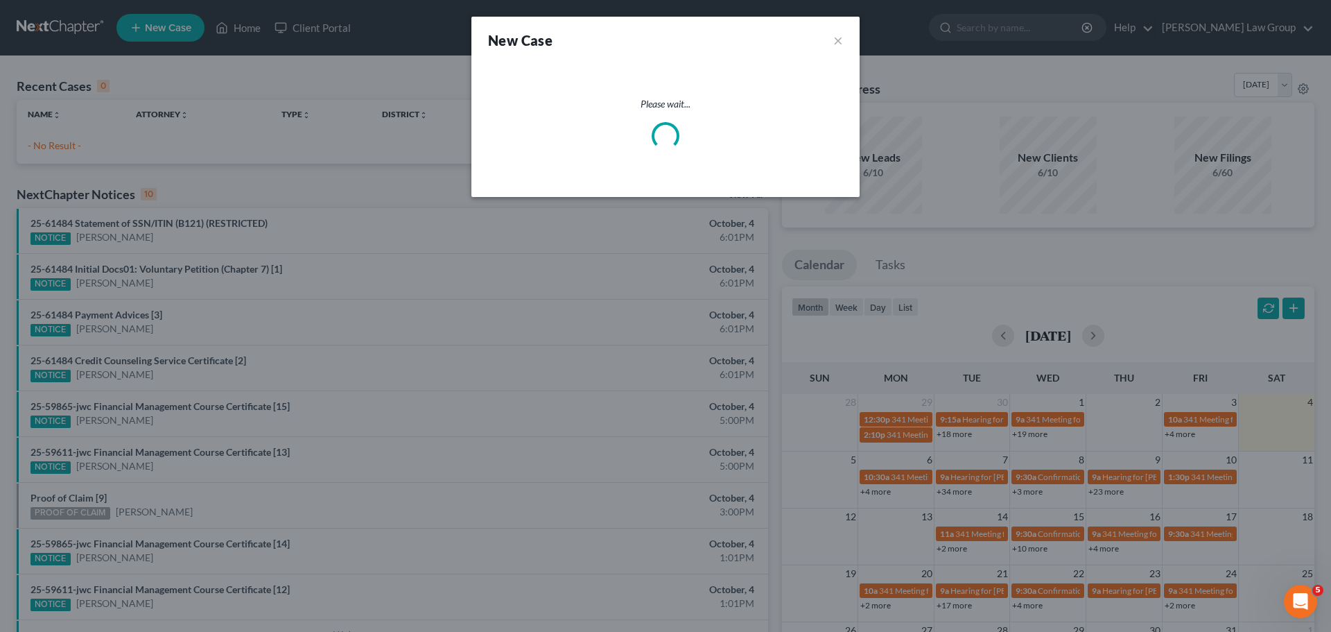
select select "19"
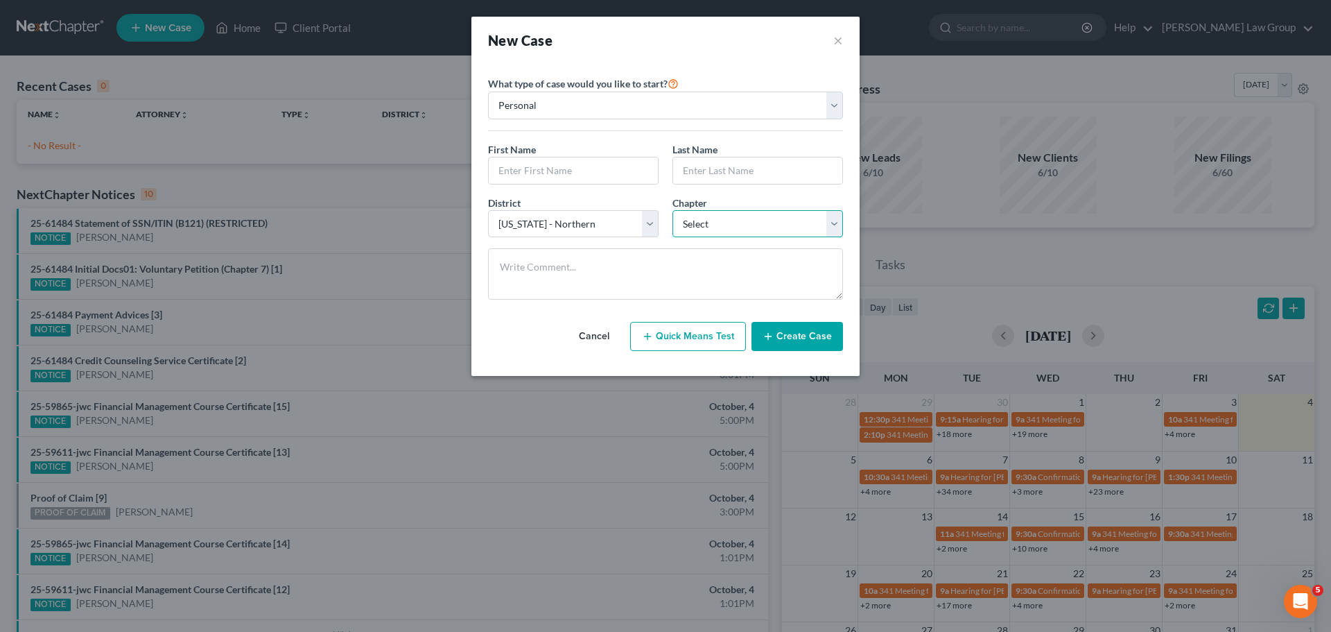
click at [761, 218] on select "Select 7 11 12 13" at bounding box center [758, 224] width 171 height 28
select select "3"
click at [673, 210] on select "Select 7 11 12 13" at bounding box center [758, 224] width 171 height 28
click at [532, 178] on input "text" at bounding box center [573, 170] width 169 height 26
type input "Charniece"
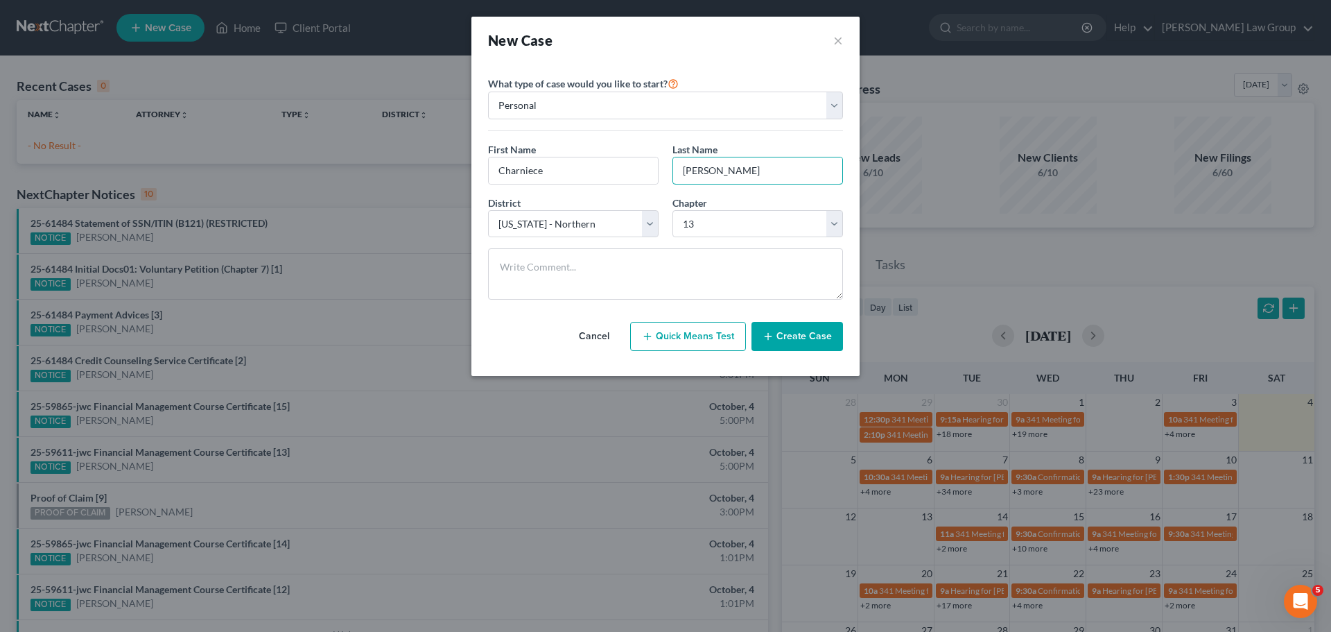
type input "[PERSON_NAME]"
click at [792, 334] on button "Create Case" at bounding box center [798, 336] width 92 height 29
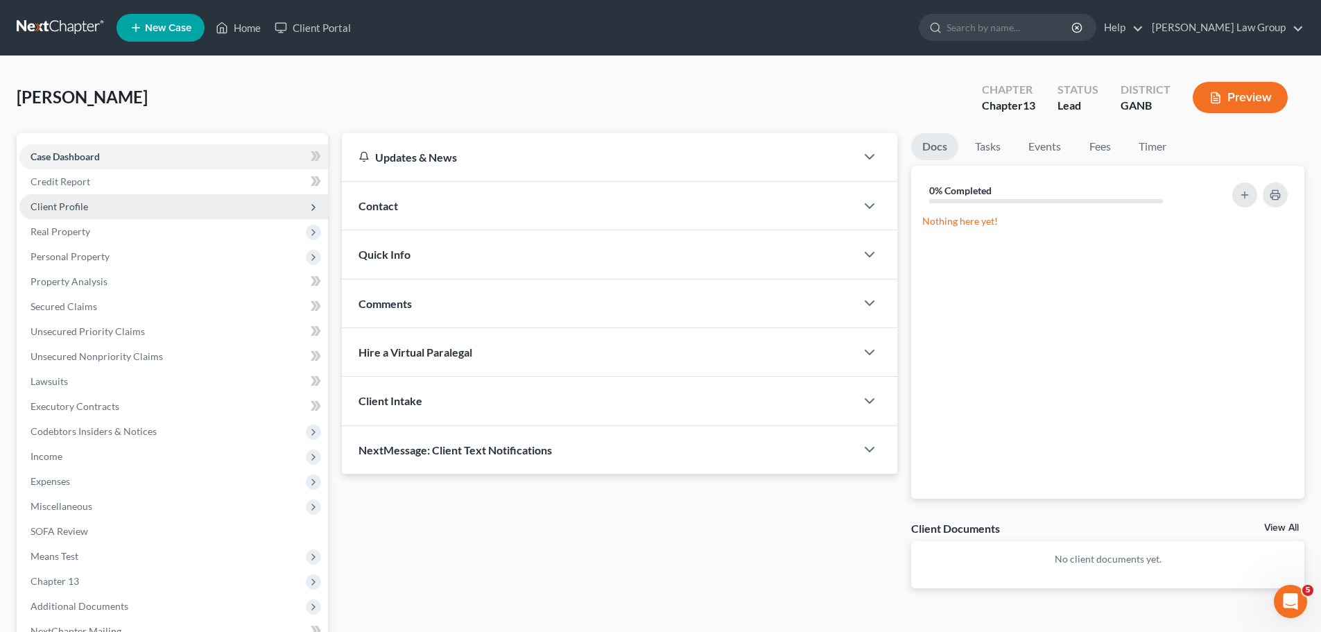
click at [92, 216] on span "Client Profile" at bounding box center [173, 206] width 309 height 25
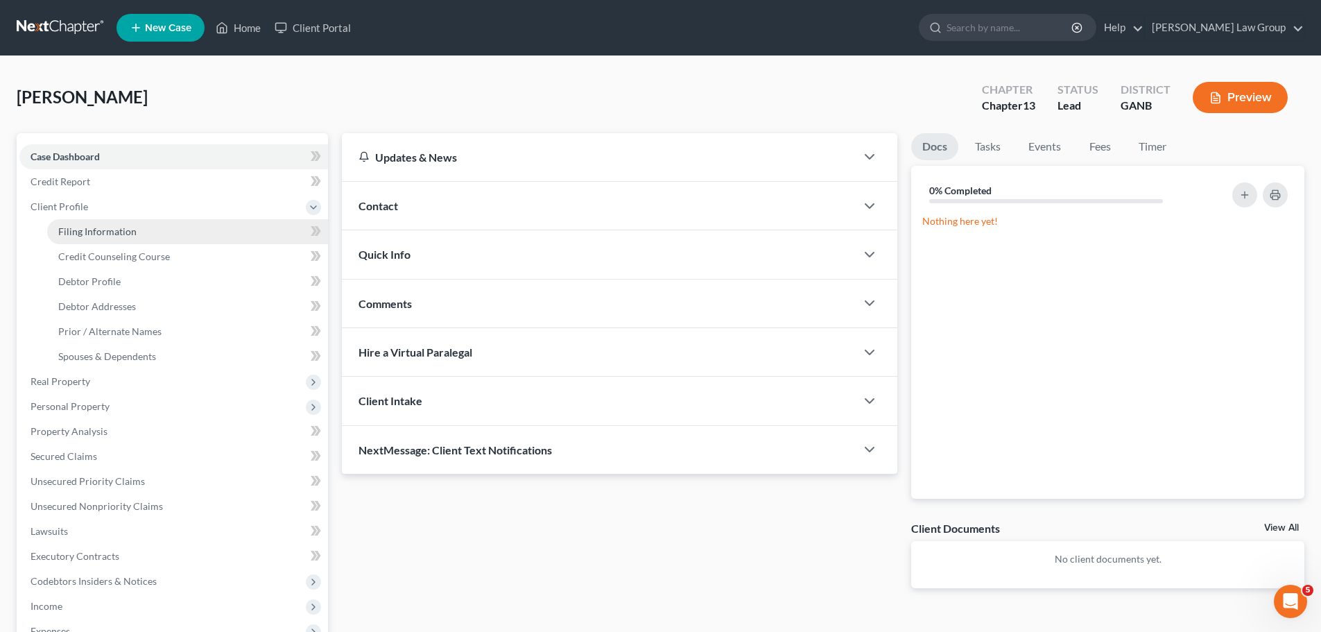
click at [146, 234] on link "Filing Information" at bounding box center [187, 231] width 281 height 25
select select "1"
select select "0"
select select "3"
select select "19"
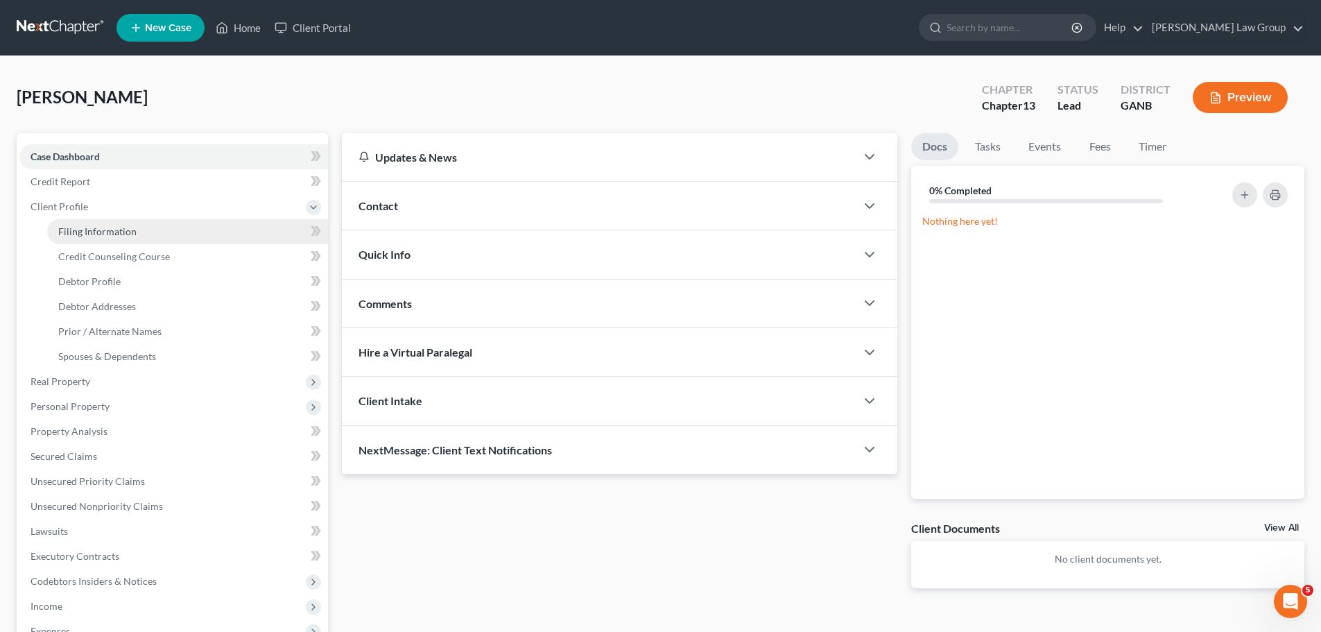
select select "10"
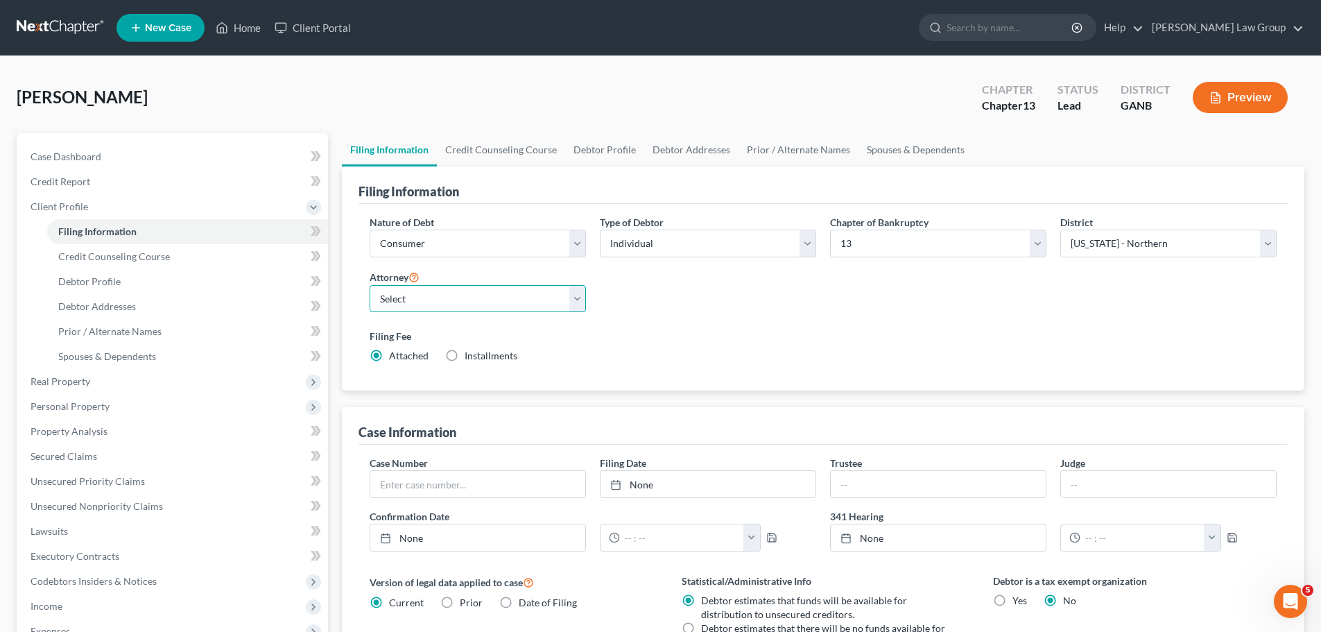
click at [495, 300] on select "Select [PERSON_NAME] - GANB [PERSON_NAME] - GANB [PERSON_NAME] - GANB [PERSON_N…" at bounding box center [478, 299] width 216 height 28
select select "0"
click at [370, 285] on select "Select [PERSON_NAME] - GANB [PERSON_NAME] - GANB [PERSON_NAME] - GANB [PERSON_N…" at bounding box center [478, 299] width 216 height 28
click at [496, 146] on link "Credit Counseling Course" at bounding box center [501, 149] width 128 height 33
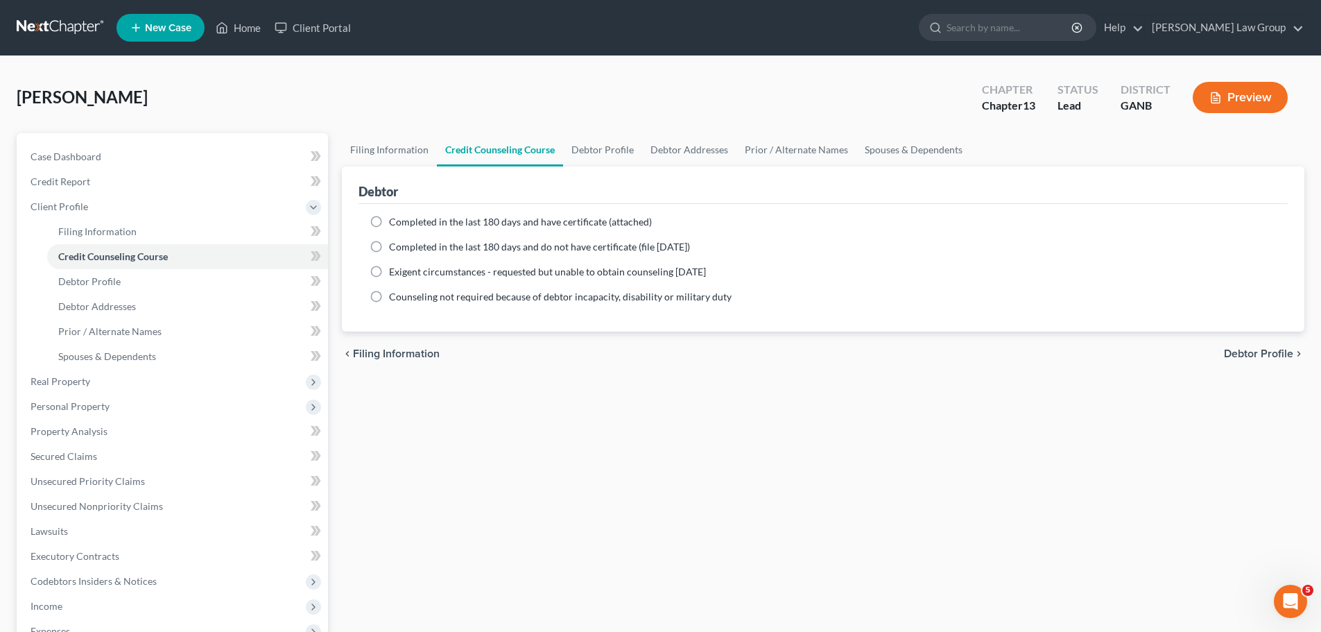
click at [389, 222] on label "Completed in the last 180 days and have certificate (attached)" at bounding box center [520, 222] width 263 height 14
click at [395, 222] on input "Completed in the last 180 days and have certificate (attached)" at bounding box center [399, 219] width 9 height 9
radio input "true"
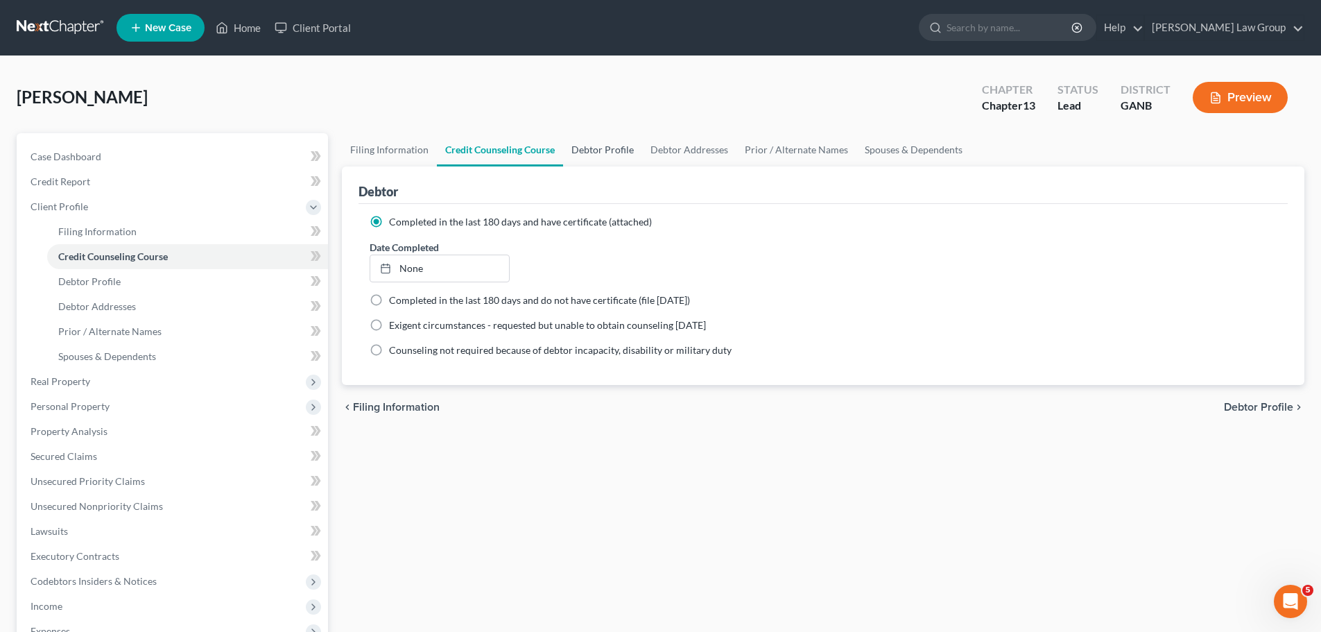
click at [609, 139] on link "Debtor Profile" at bounding box center [602, 149] width 79 height 33
select select "0"
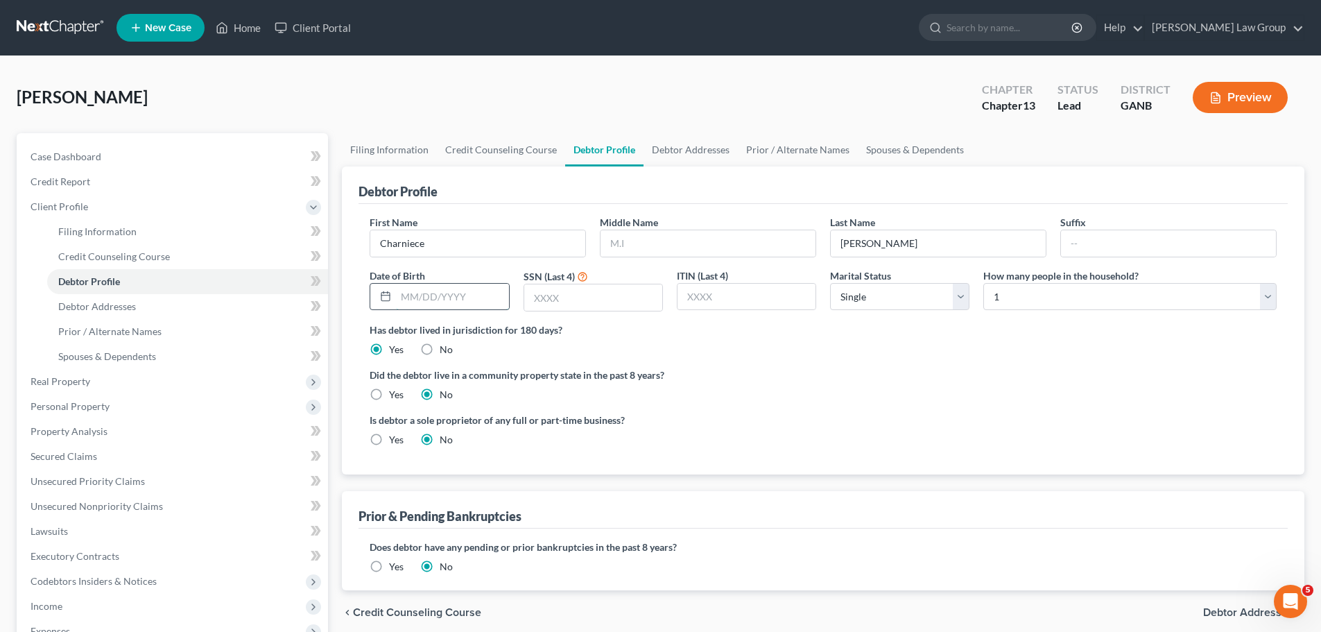
click at [449, 291] on input "text" at bounding box center [452, 297] width 112 height 26
type input "[DATE]"
click at [693, 148] on link "Debtor Addresses" at bounding box center [690, 149] width 94 height 33
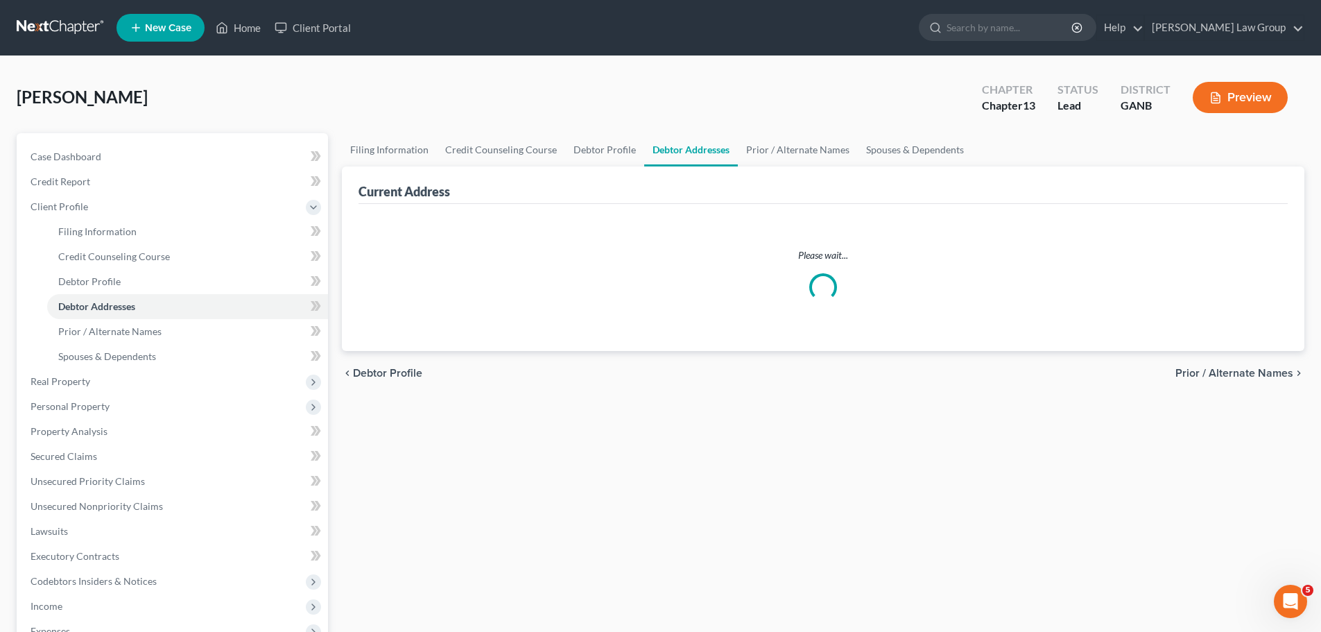
select select "0"
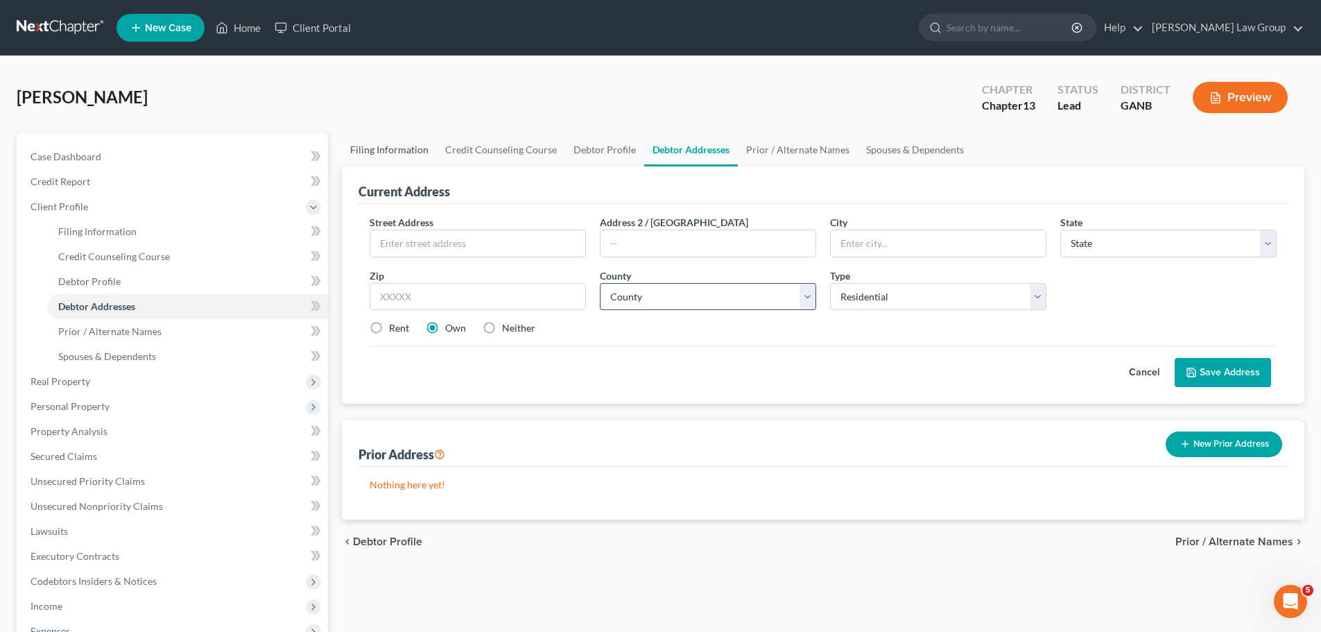
drag, startPoint x: 370, startPoint y: 146, endPoint x: 609, endPoint y: 300, distance: 284.5
click at [370, 146] on link "Filing Information" at bounding box center [389, 149] width 95 height 33
select select "1"
select select "0"
select select "3"
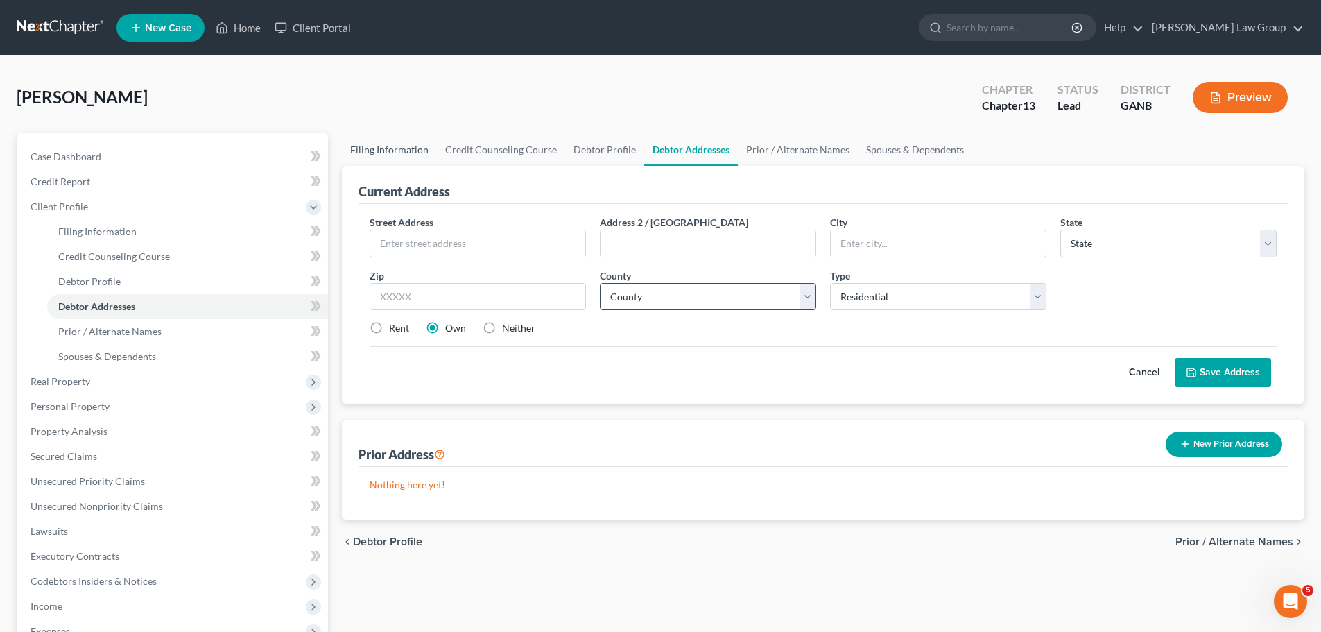
select select "19"
select select "0"
select select "10"
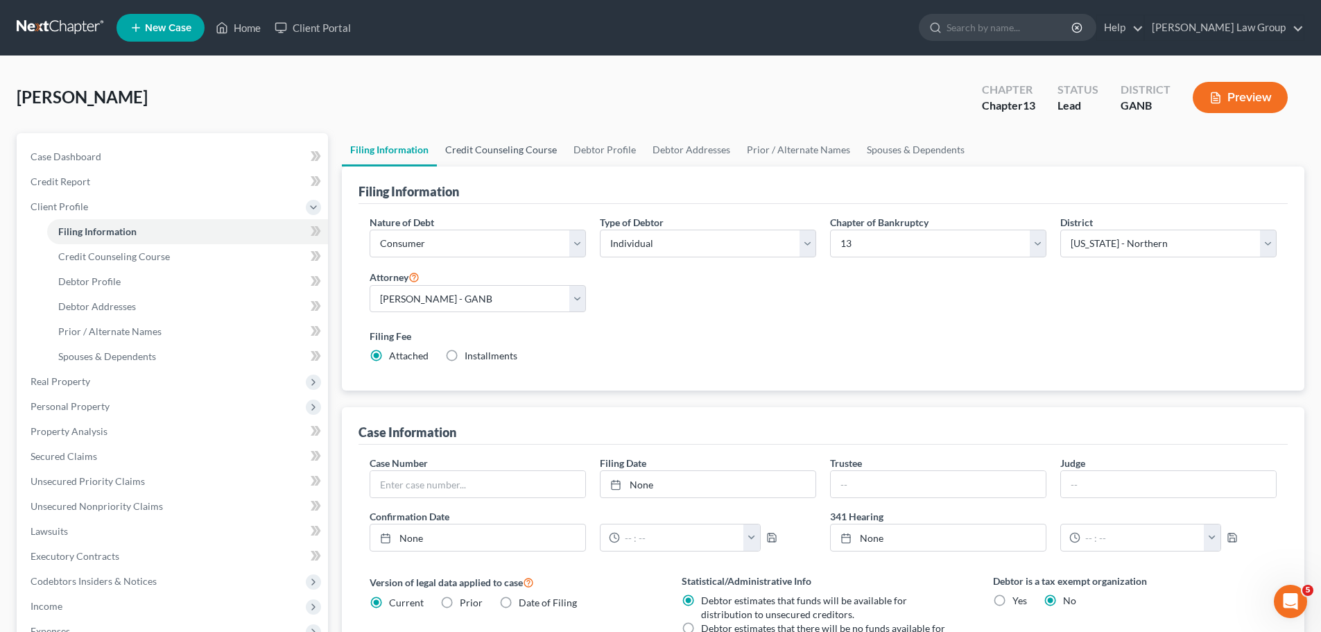
click at [518, 141] on link "Credit Counseling Course" at bounding box center [501, 149] width 128 height 33
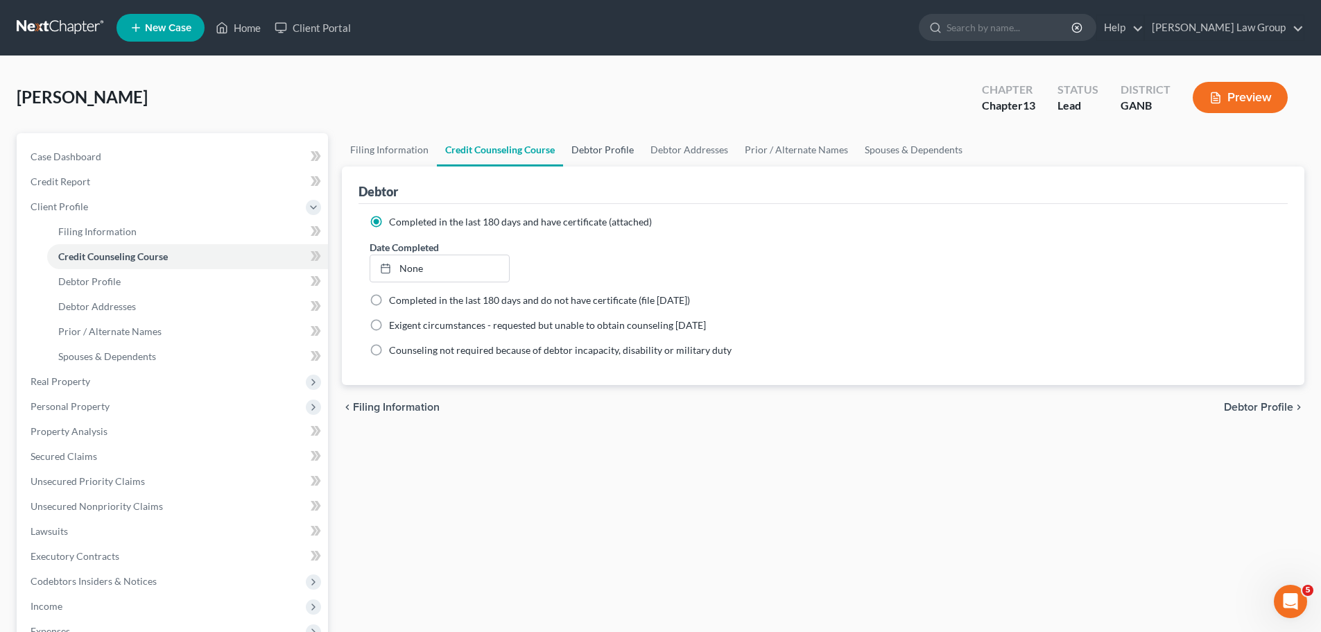
drag, startPoint x: 607, startPoint y: 157, endPoint x: 591, endPoint y: 202, distance: 47.4
click at [607, 157] on link "Debtor Profile" at bounding box center [602, 149] width 79 height 33
select select "0"
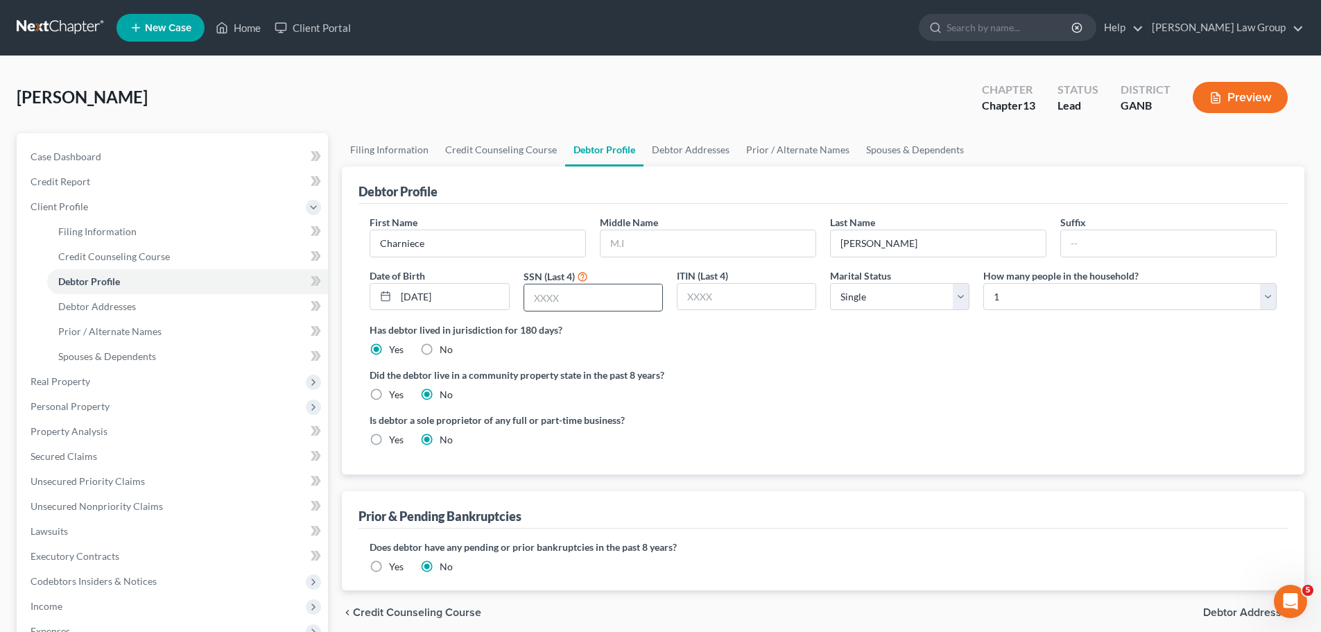
click at [577, 296] on input "text" at bounding box center [593, 297] width 138 height 26
type input "2899"
click at [667, 158] on link "Debtor Addresses" at bounding box center [690, 149] width 94 height 33
select select "0"
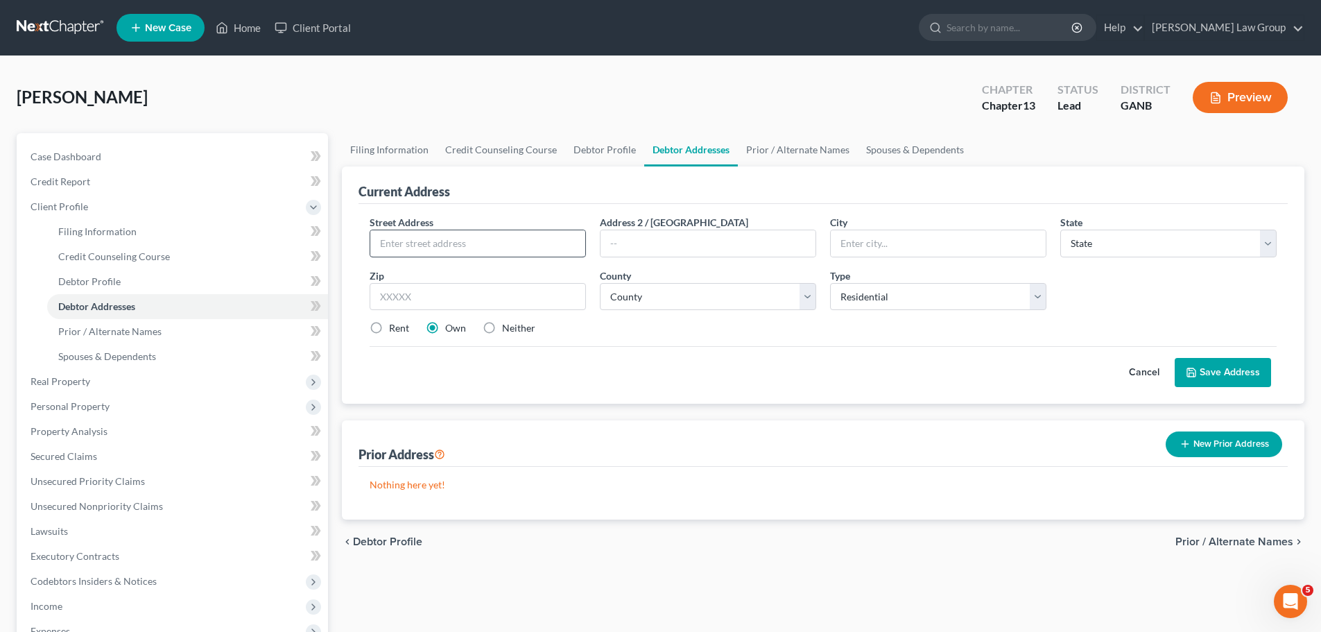
drag, startPoint x: 397, startPoint y: 227, endPoint x: 401, endPoint y: 234, distance: 8.4
click at [397, 227] on span "Street Address" at bounding box center [402, 222] width 64 height 12
click at [399, 234] on input "text" at bounding box center [477, 243] width 215 height 26
type input "[STREET_ADDRESS]"
drag, startPoint x: 372, startPoint y: 329, endPoint x: 419, endPoint y: 297, distance: 56.0
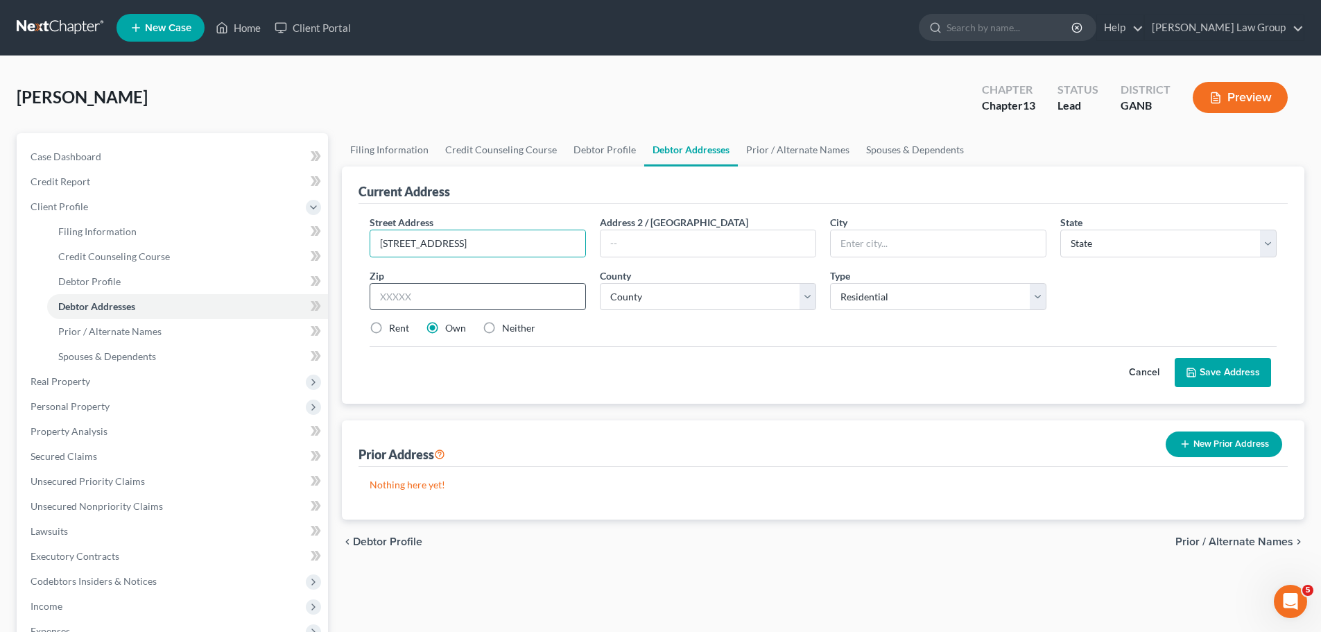
click at [389, 329] on label "Rent" at bounding box center [399, 328] width 20 height 14
click at [395, 329] on input "Rent" at bounding box center [399, 325] width 9 height 9
radio input "true"
click at [445, 329] on label "Own" at bounding box center [455, 328] width 21 height 14
click at [451, 329] on input "Own" at bounding box center [455, 325] width 9 height 9
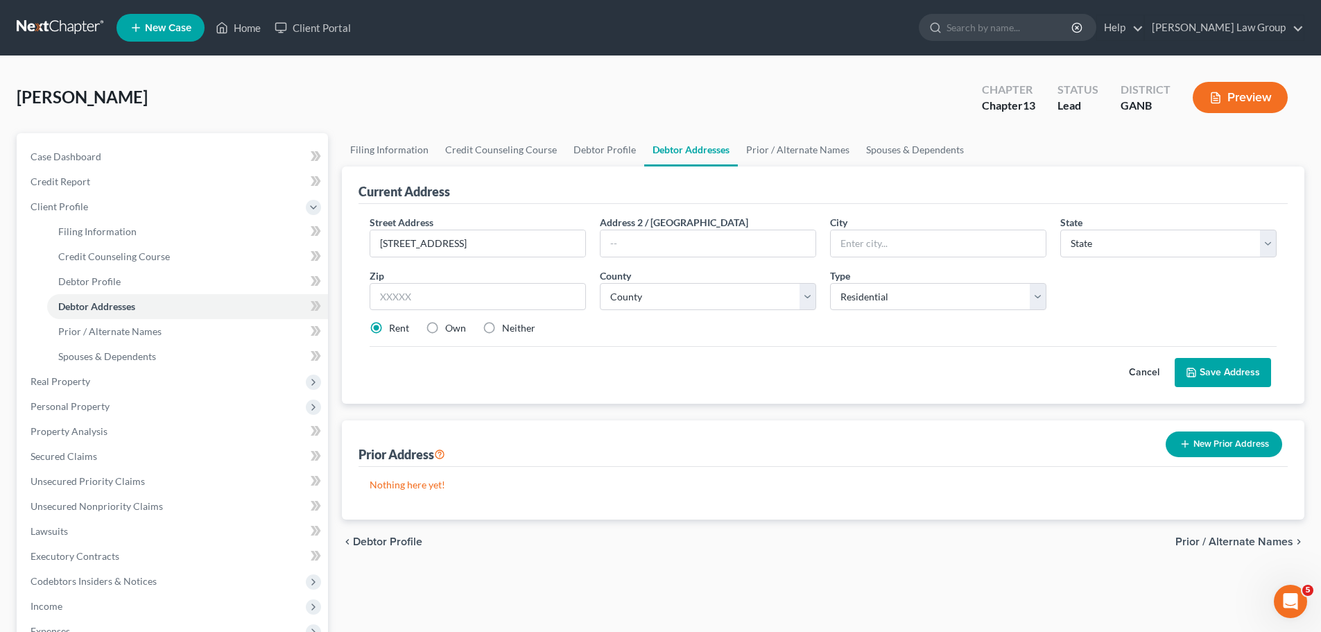
radio input "true"
click at [428, 288] on input "text" at bounding box center [478, 297] width 216 height 28
type input "30260"
type input "[PERSON_NAME]"
select select "10"
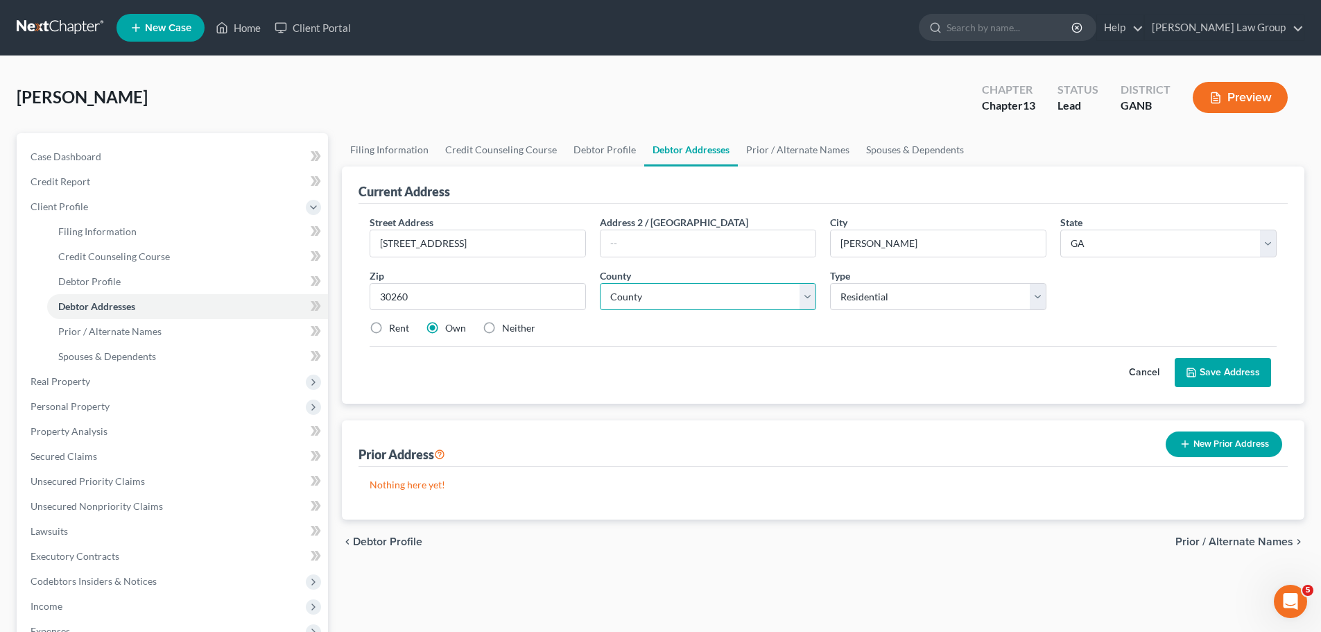
click at [654, 295] on select "County" at bounding box center [708, 297] width 216 height 28
click at [905, 352] on div "Cancel Save Address" at bounding box center [823, 366] width 907 height 41
click at [690, 293] on select "County [GEOGRAPHIC_DATA] [GEOGRAPHIC_DATA] [GEOGRAPHIC_DATA] [GEOGRAPHIC_DATA] …" at bounding box center [708, 297] width 216 height 28
select select "30"
click at [600, 283] on select "County [GEOGRAPHIC_DATA] [GEOGRAPHIC_DATA] [GEOGRAPHIC_DATA] [GEOGRAPHIC_DATA] …" at bounding box center [708, 297] width 216 height 28
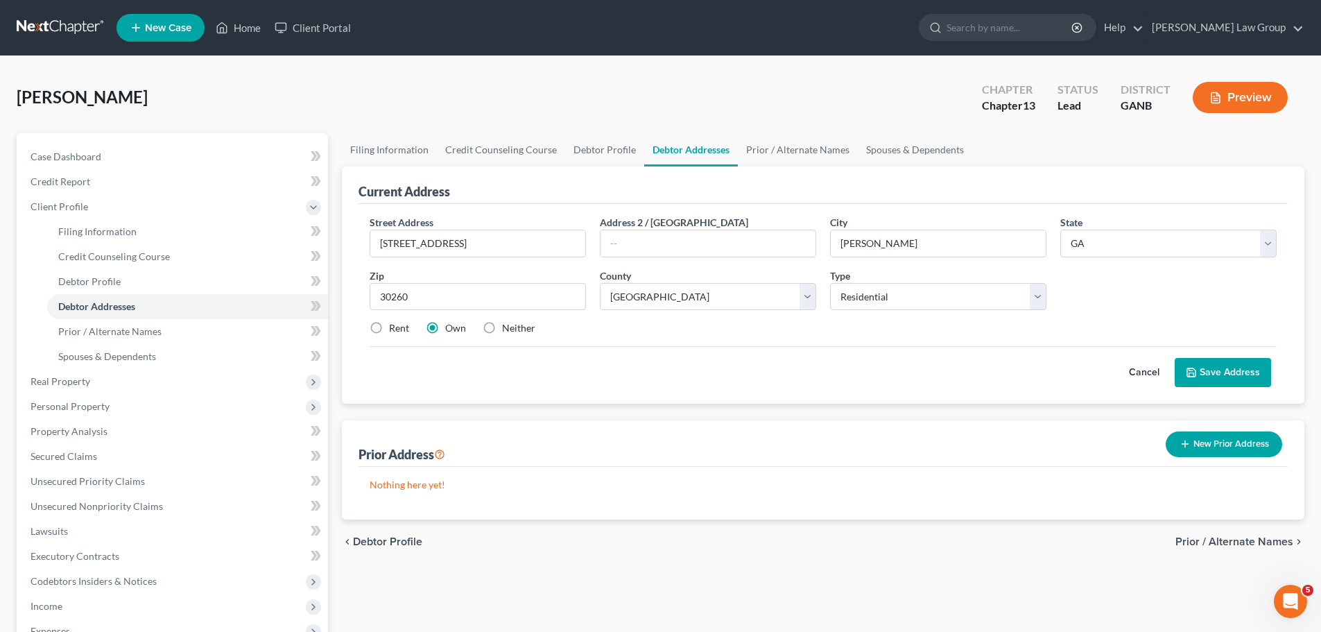
click at [1211, 370] on button "Save Address" at bounding box center [1223, 372] width 96 height 29
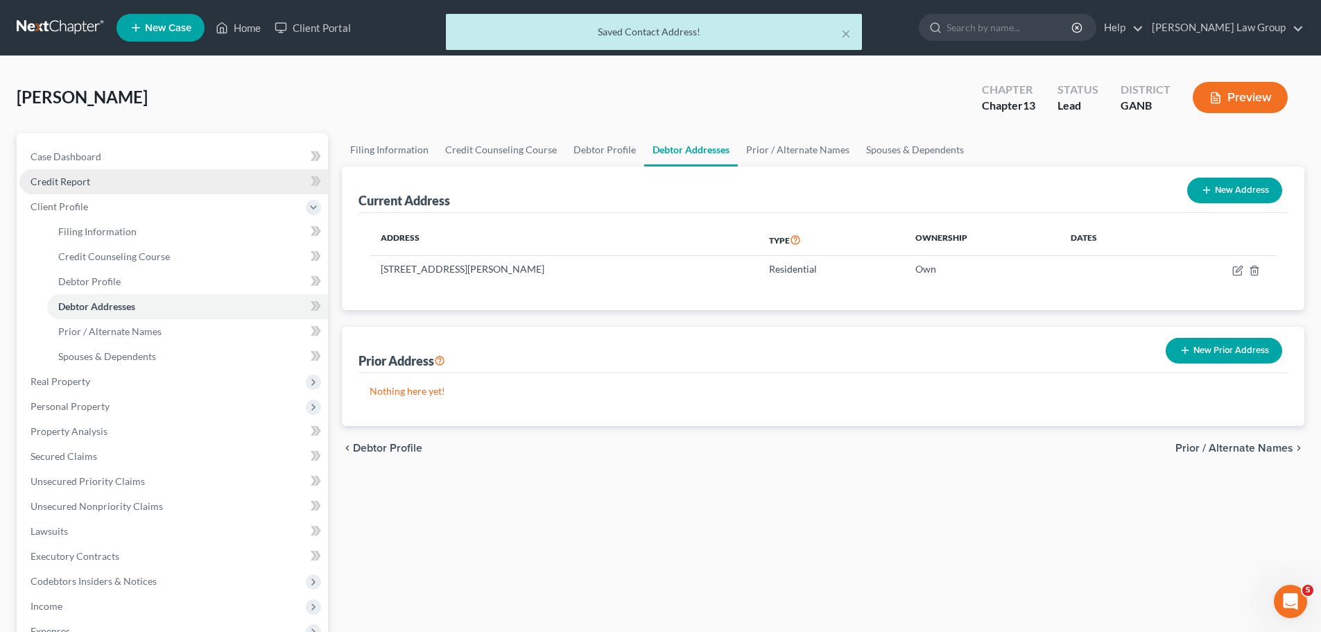
click at [126, 184] on link "Credit Report" at bounding box center [173, 181] width 309 height 25
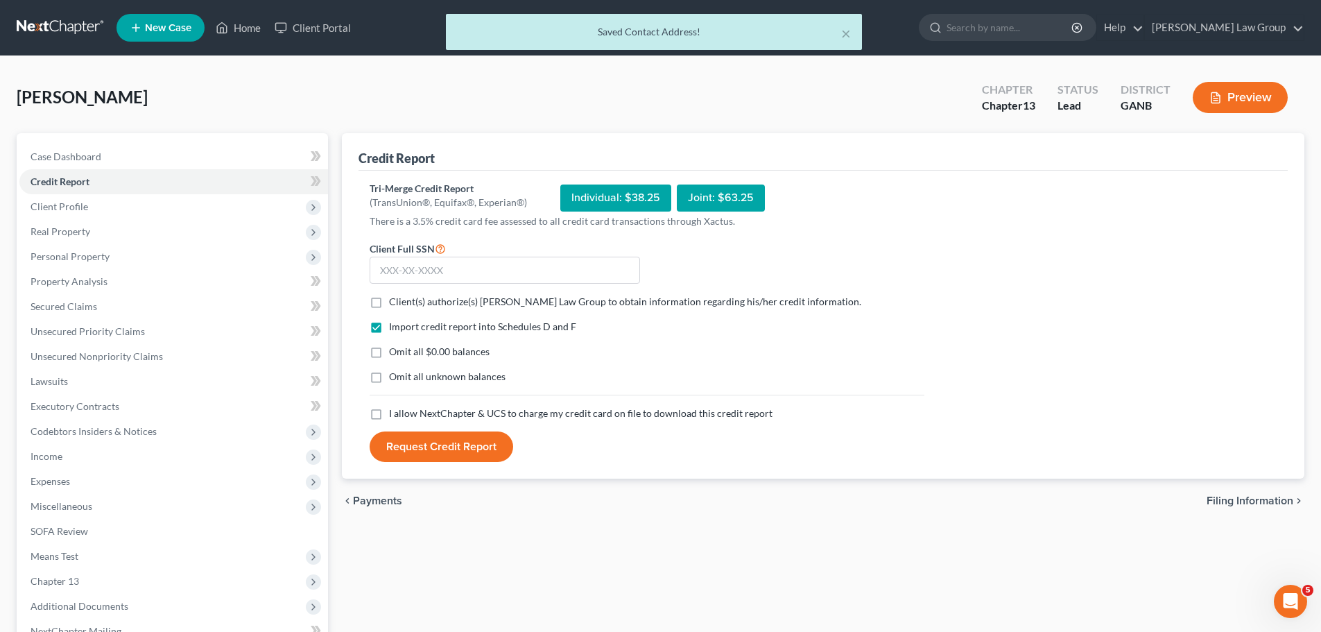
click at [389, 300] on label "Client(s) authorize(s) [PERSON_NAME] Law Group to obtain information regarding …" at bounding box center [625, 302] width 472 height 14
click at [395, 300] on input "Client(s) authorize(s) [PERSON_NAME] Law Group to obtain information regarding …" at bounding box center [399, 299] width 9 height 9
checkbox input "true"
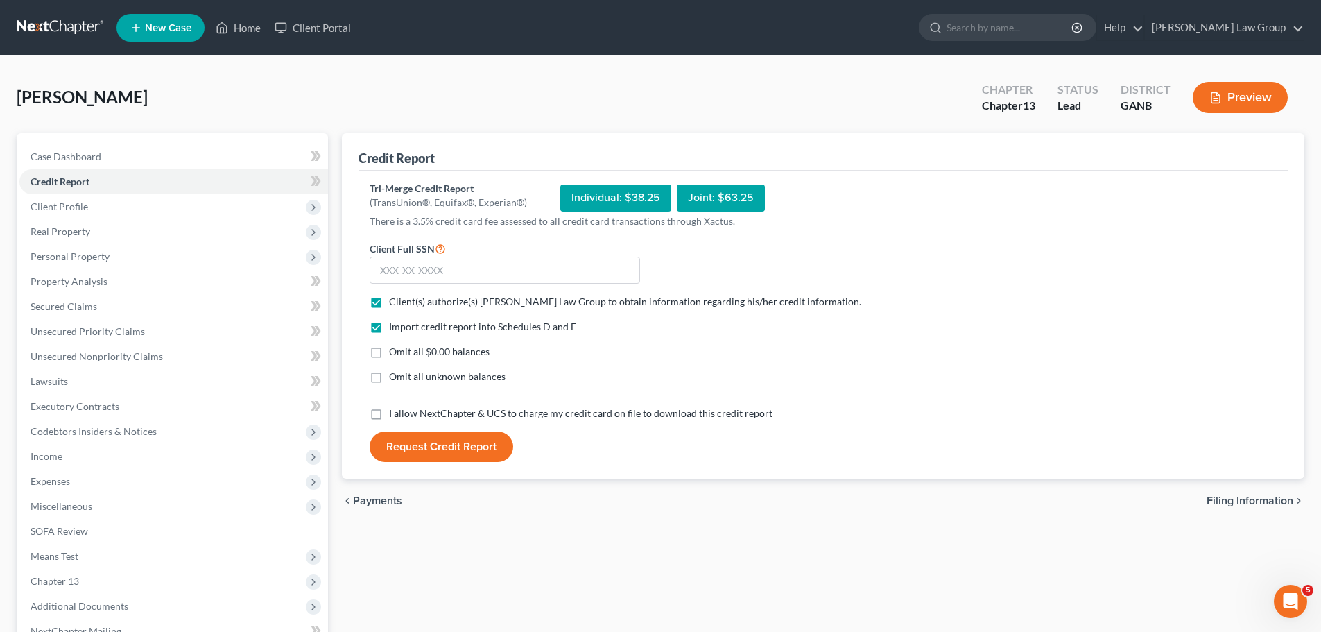
click at [389, 417] on label "I allow NextChapter & UCS to charge my credit card on file to download this cre…" at bounding box center [580, 413] width 383 height 14
click at [395, 415] on input "I allow NextChapter & UCS to charge my credit card on file to download this cre…" at bounding box center [399, 410] width 9 height 9
checkbox input "true"
click at [467, 258] on input "text" at bounding box center [505, 271] width 270 height 28
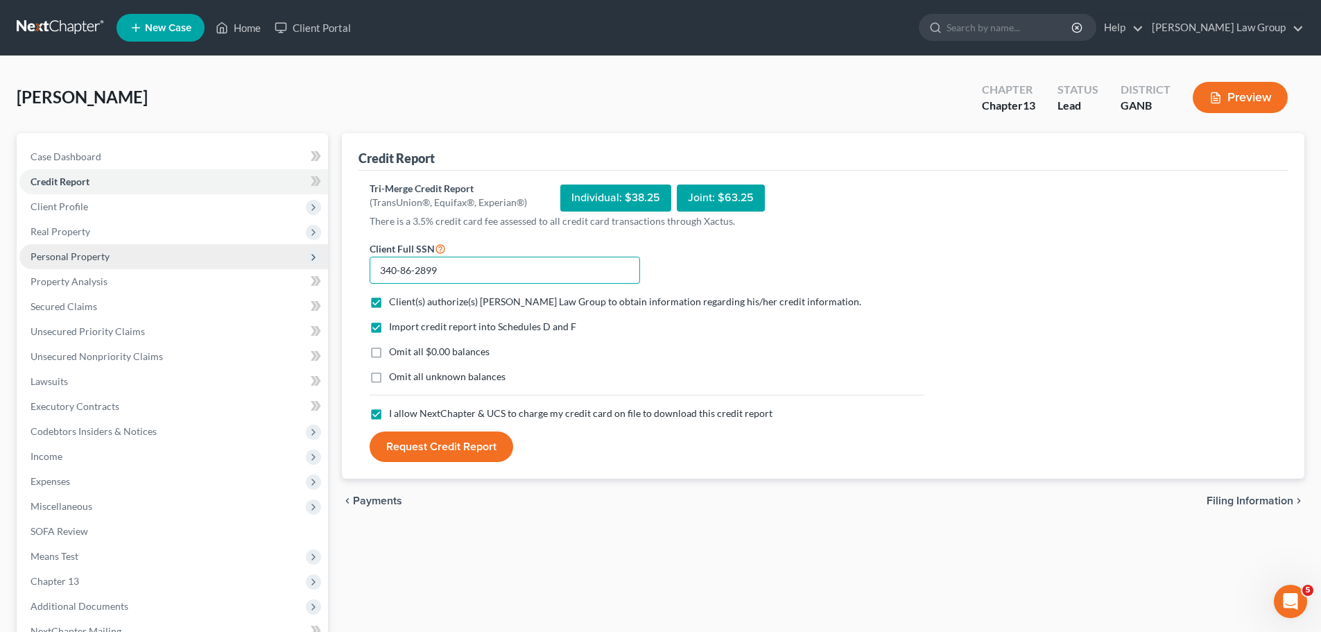
drag, startPoint x: 454, startPoint y: 269, endPoint x: 306, endPoint y: 264, distance: 147.8
click at [306, 264] on div "Petition Navigation Case Dashboard Payments Invoices Payments Payments Credit R…" at bounding box center [660, 433] width 1301 height 601
type input "340-86-2899"
click at [435, 443] on button "Request Credit Report" at bounding box center [442, 446] width 144 height 31
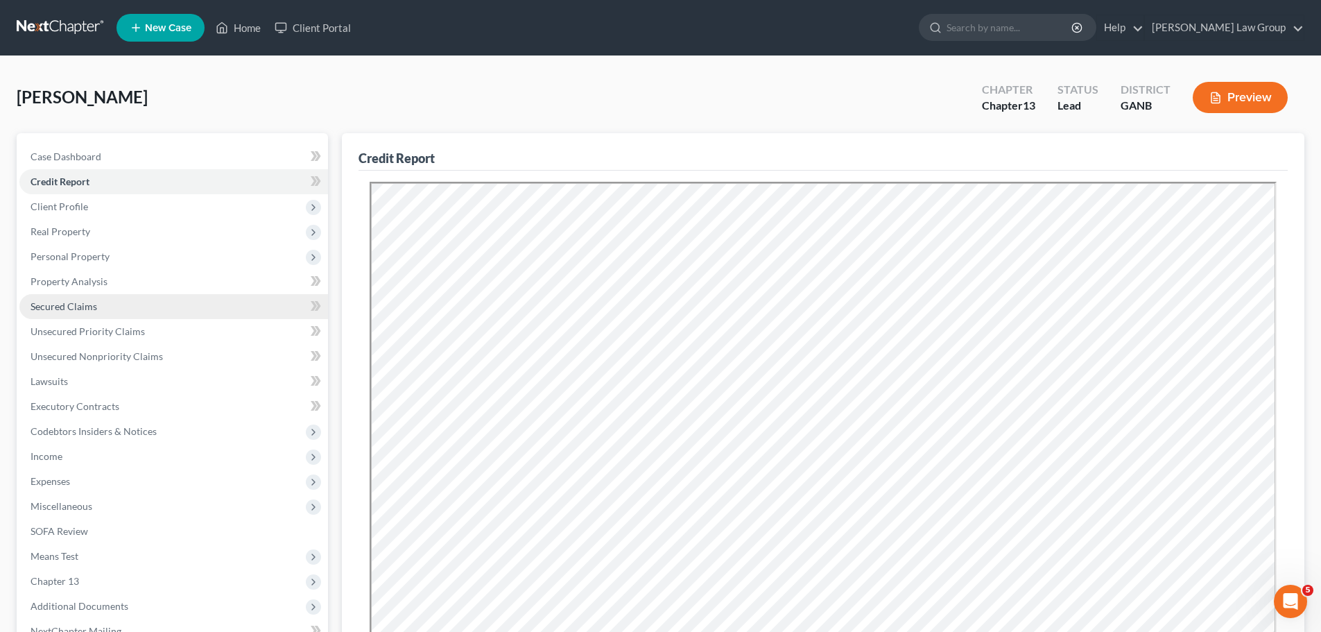
click at [96, 304] on span "Secured Claims" at bounding box center [64, 306] width 67 height 12
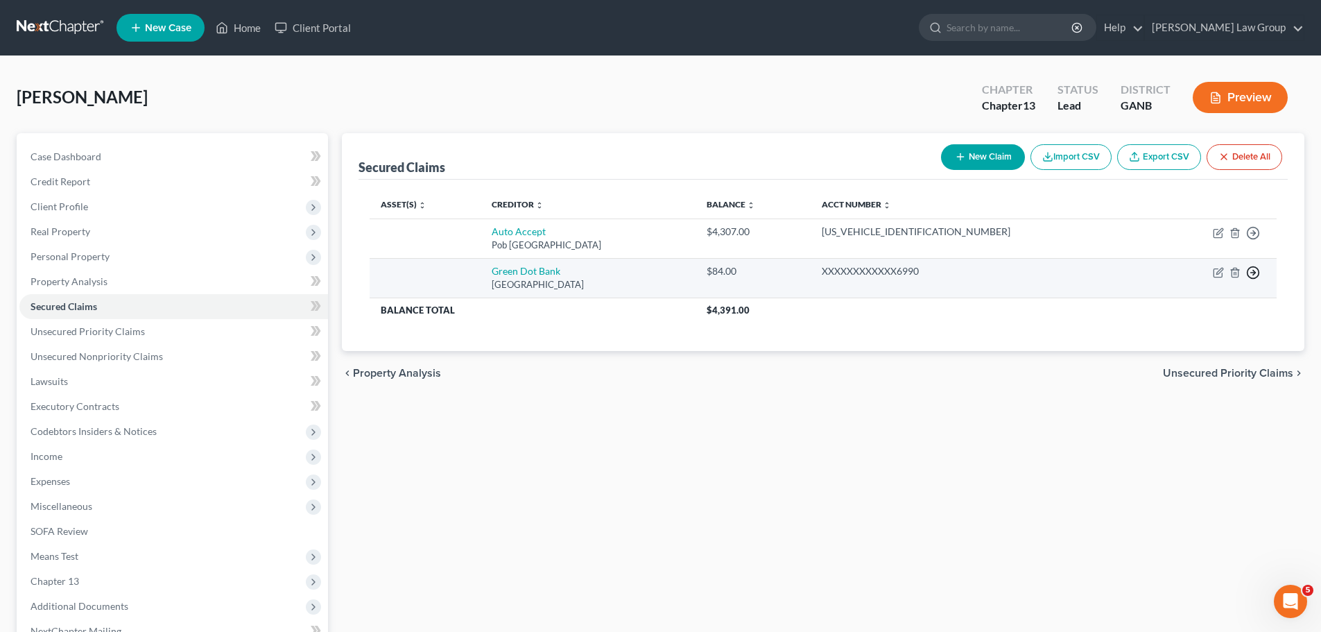
click at [1253, 272] on icon "button" at bounding box center [1253, 273] width 14 height 14
click at [1195, 306] on link "Move to F" at bounding box center [1190, 306] width 116 height 24
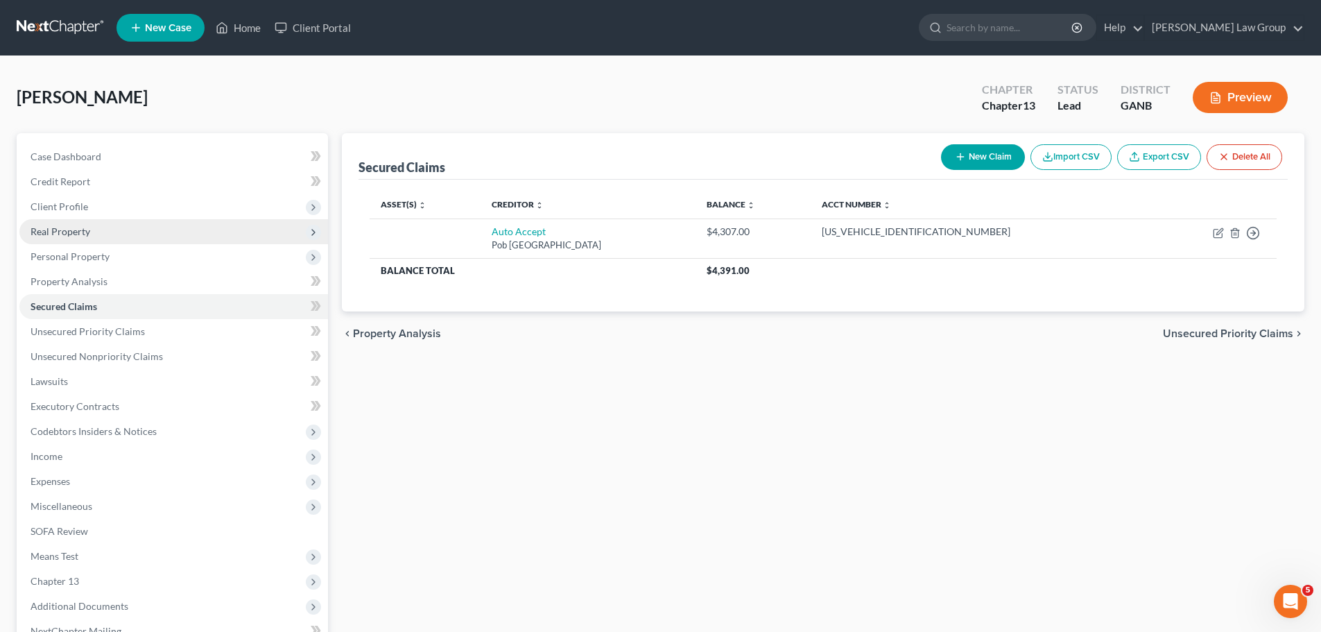
click at [74, 239] on span "Real Property" at bounding box center [173, 231] width 309 height 25
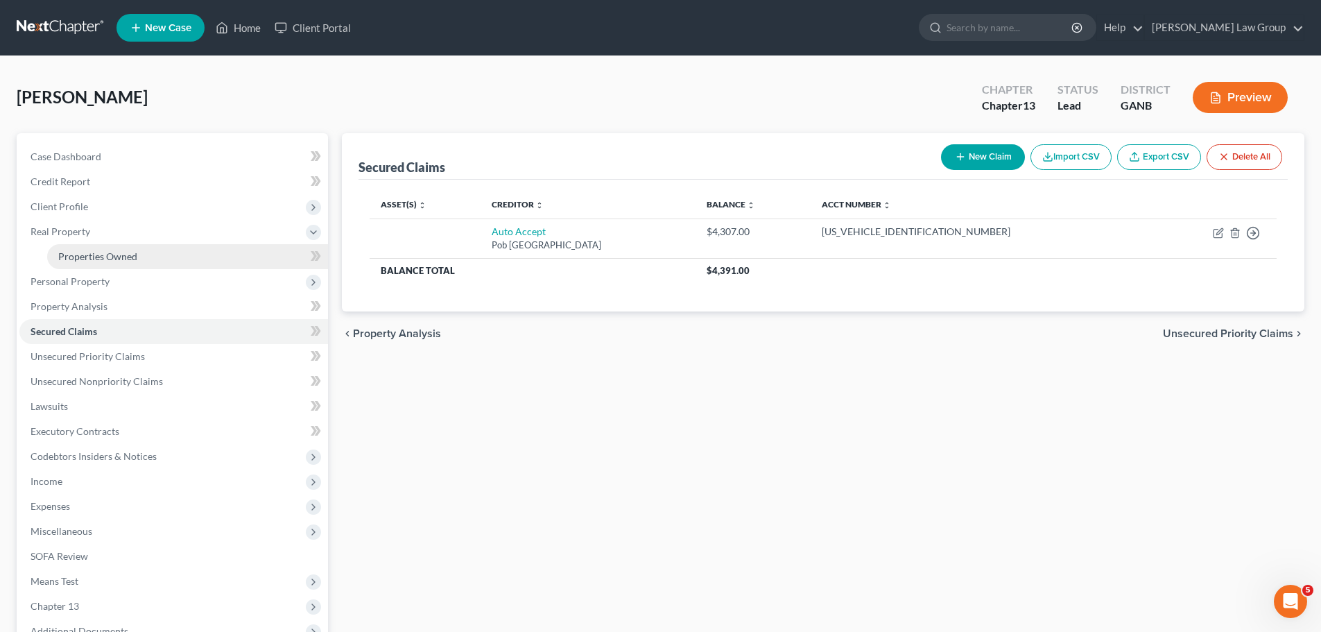
click at [137, 257] on link "Properties Owned" at bounding box center [187, 256] width 281 height 25
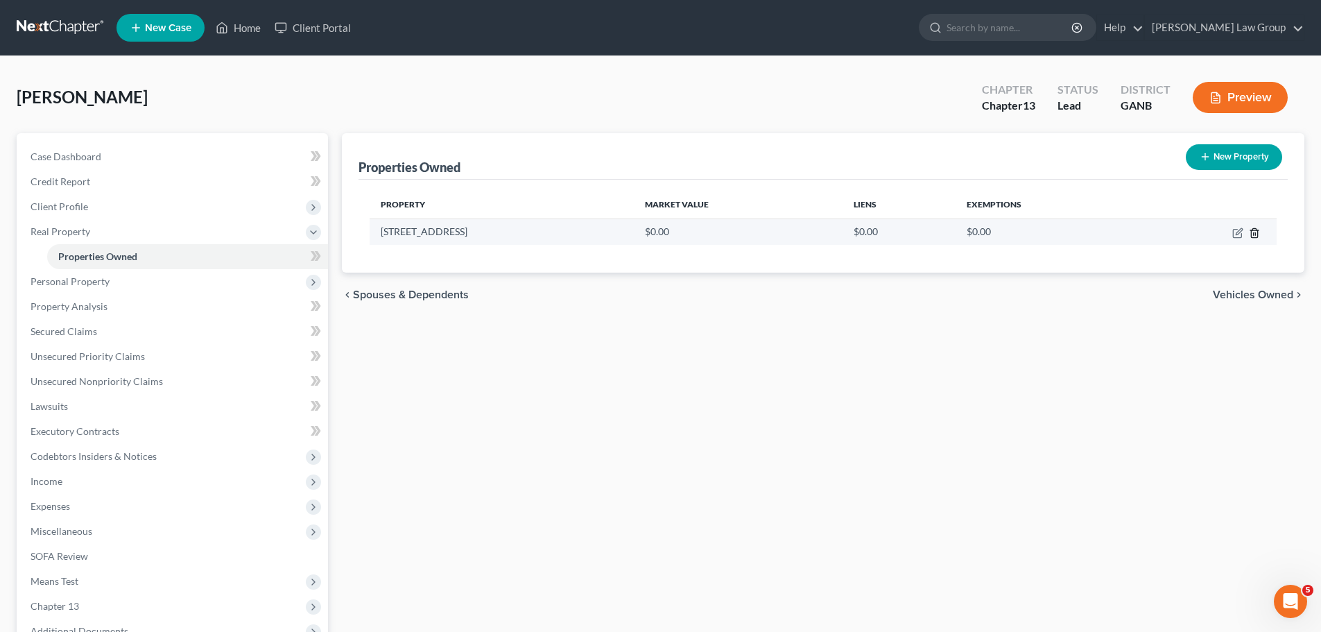
click at [1253, 232] on icon "button" at bounding box center [1254, 232] width 11 height 11
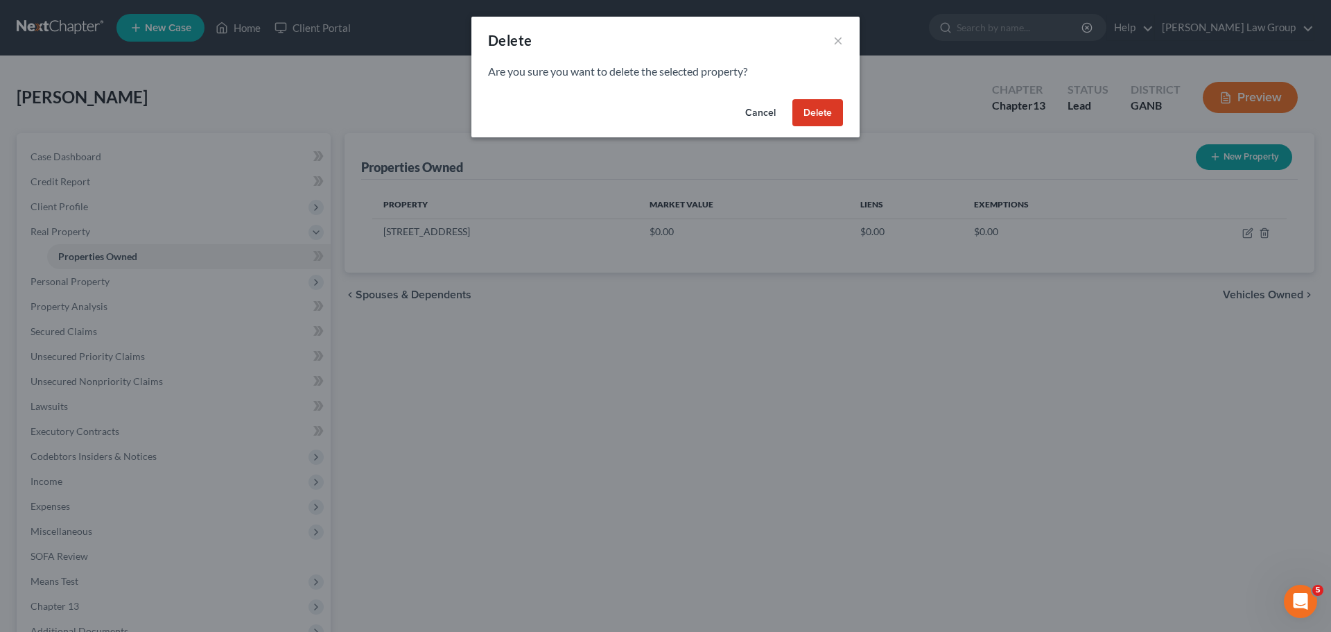
click at [815, 107] on button "Delete" at bounding box center [818, 113] width 51 height 28
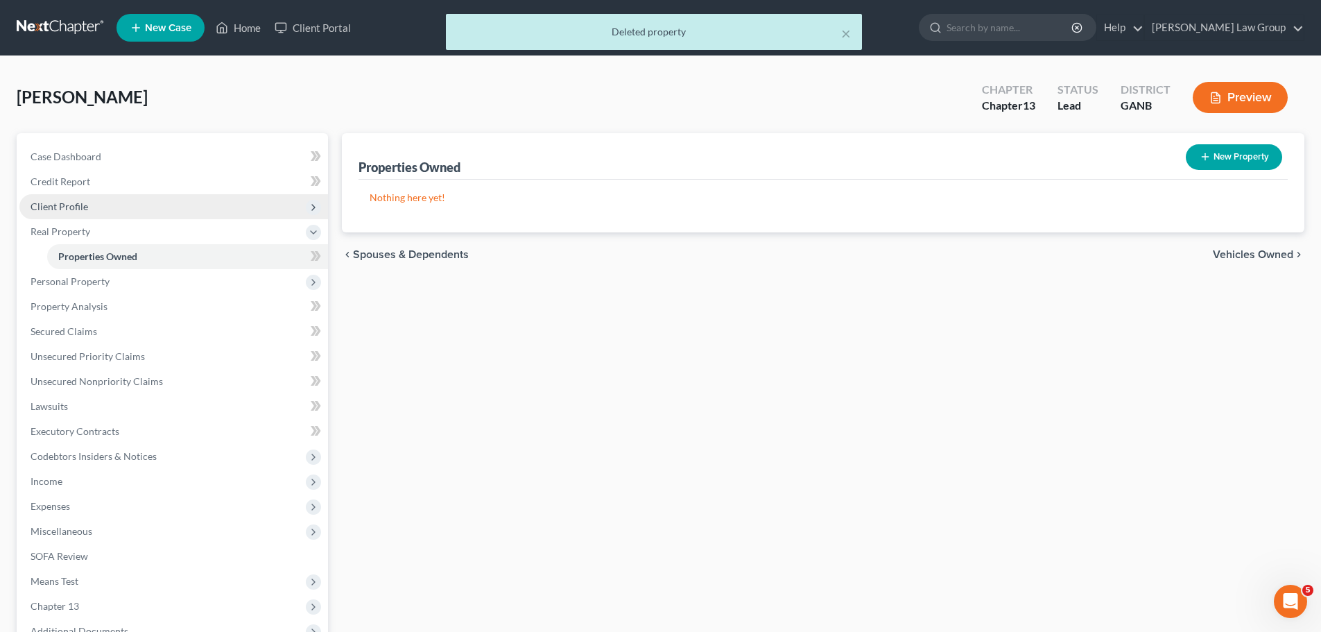
click at [108, 206] on span "Client Profile" at bounding box center [173, 206] width 309 height 25
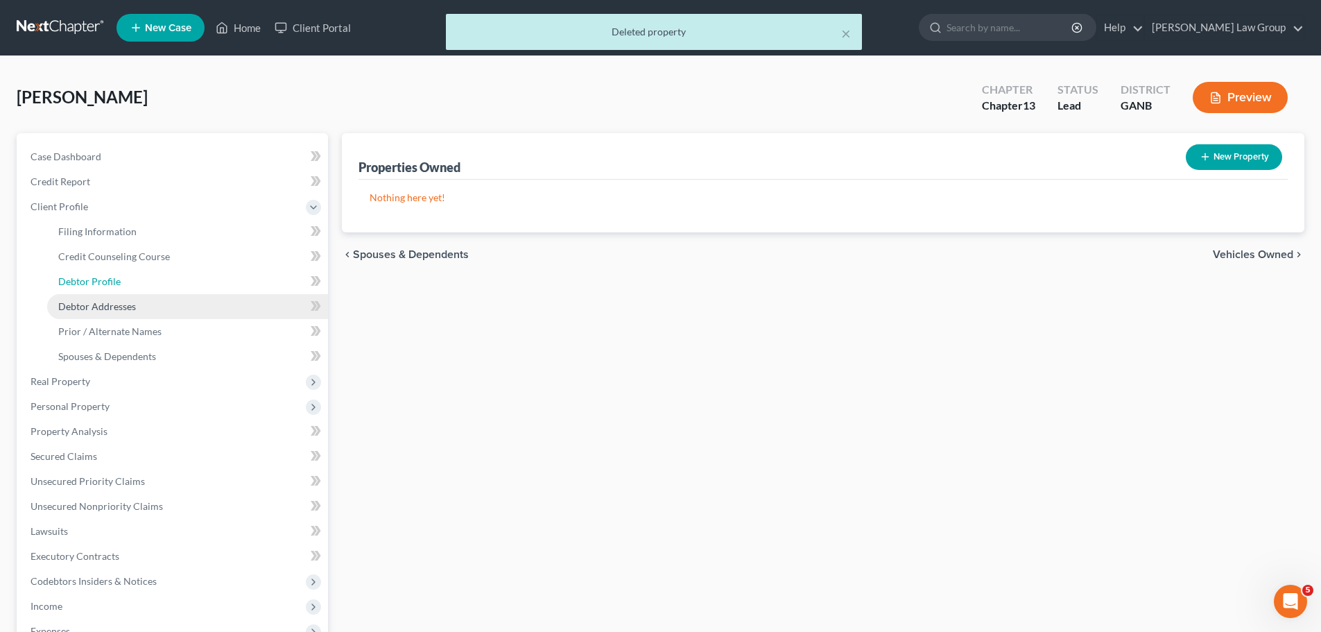
drag, startPoint x: 92, startPoint y: 279, endPoint x: 156, endPoint y: 298, distance: 67.1
click at [92, 279] on span "Debtor Profile" at bounding box center [89, 281] width 62 height 12
select select "0"
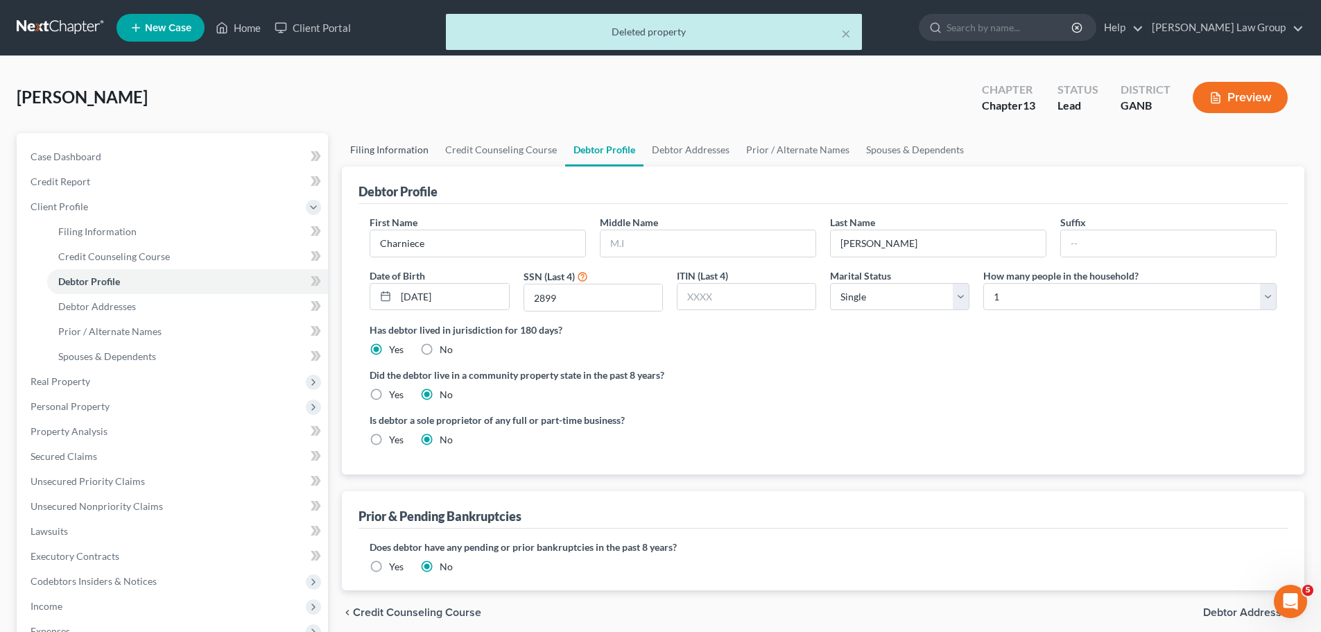
click at [395, 148] on link "Filing Information" at bounding box center [389, 149] width 95 height 33
select select "1"
select select "0"
select select "3"
select select "19"
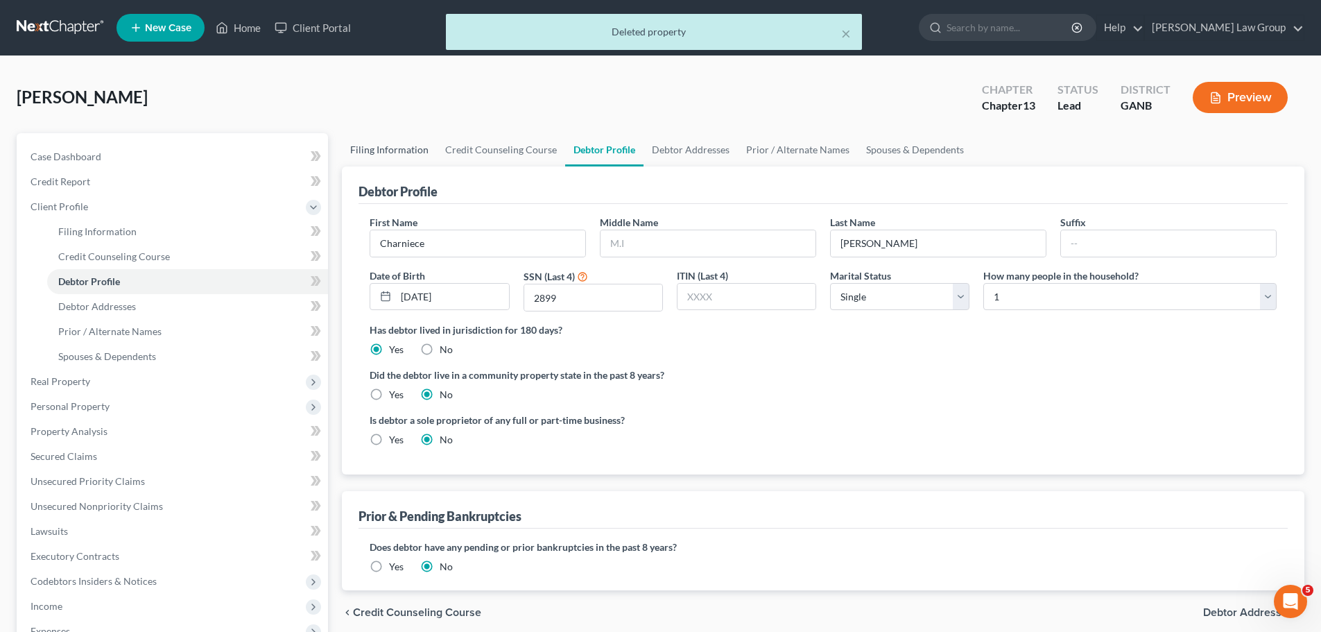
select select "0"
select select "10"
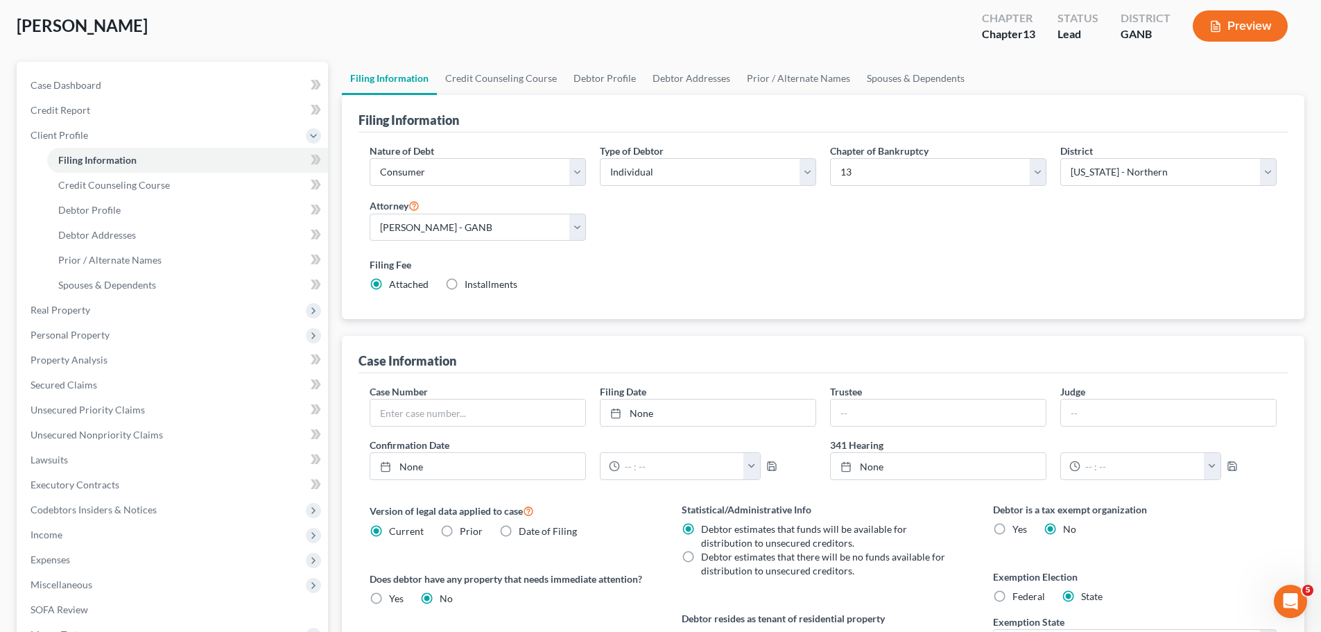
scroll to position [277, 0]
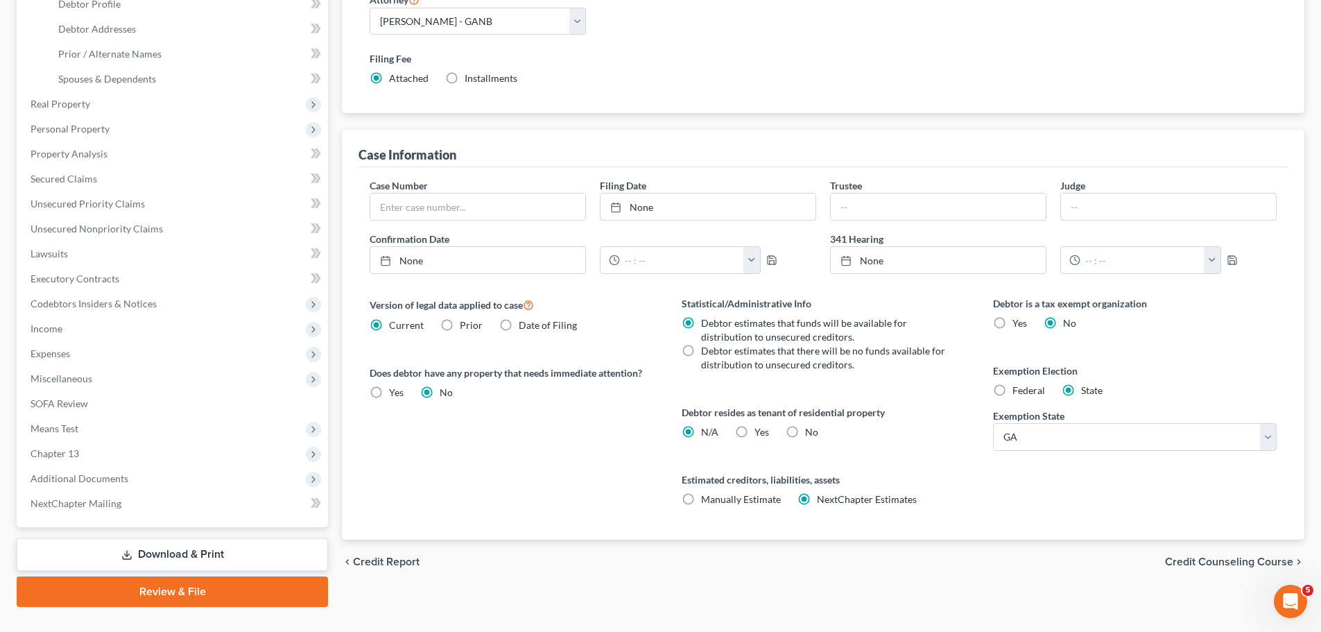
click at [754, 432] on label "Yes Yes" at bounding box center [761, 432] width 15 height 14
click at [760, 432] on input "Yes Yes" at bounding box center [764, 429] width 9 height 9
radio input "true"
radio input "false"
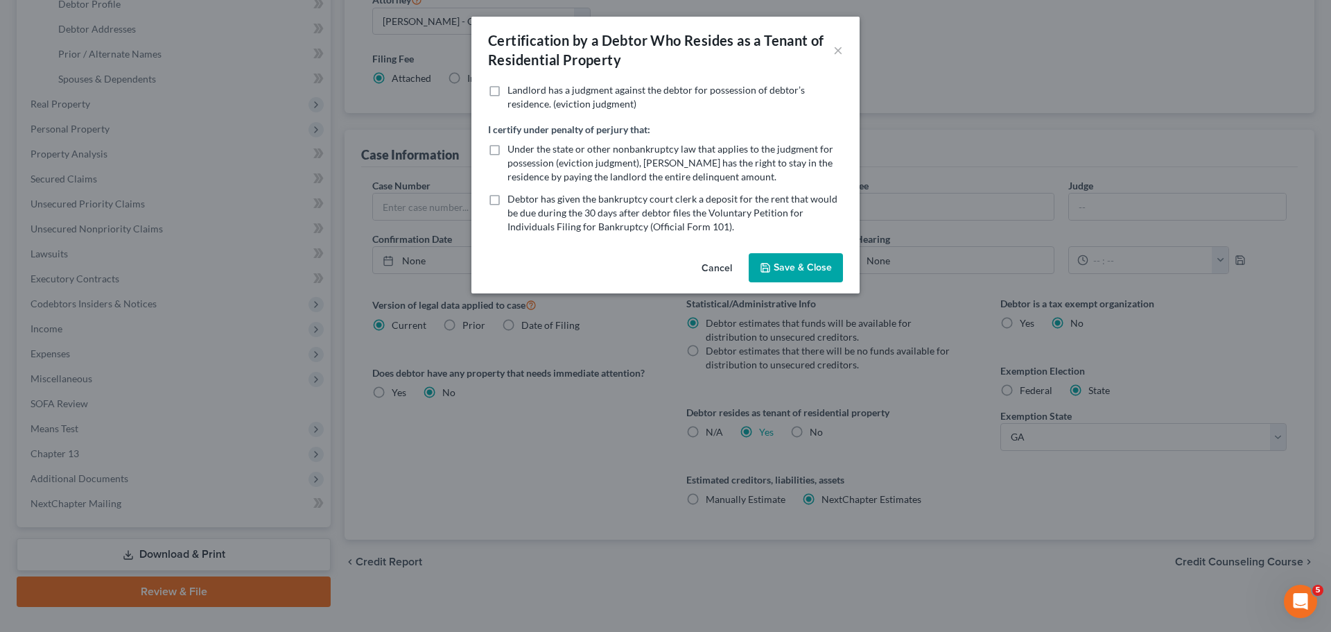
click at [811, 266] on button "Save & Close" at bounding box center [796, 267] width 94 height 29
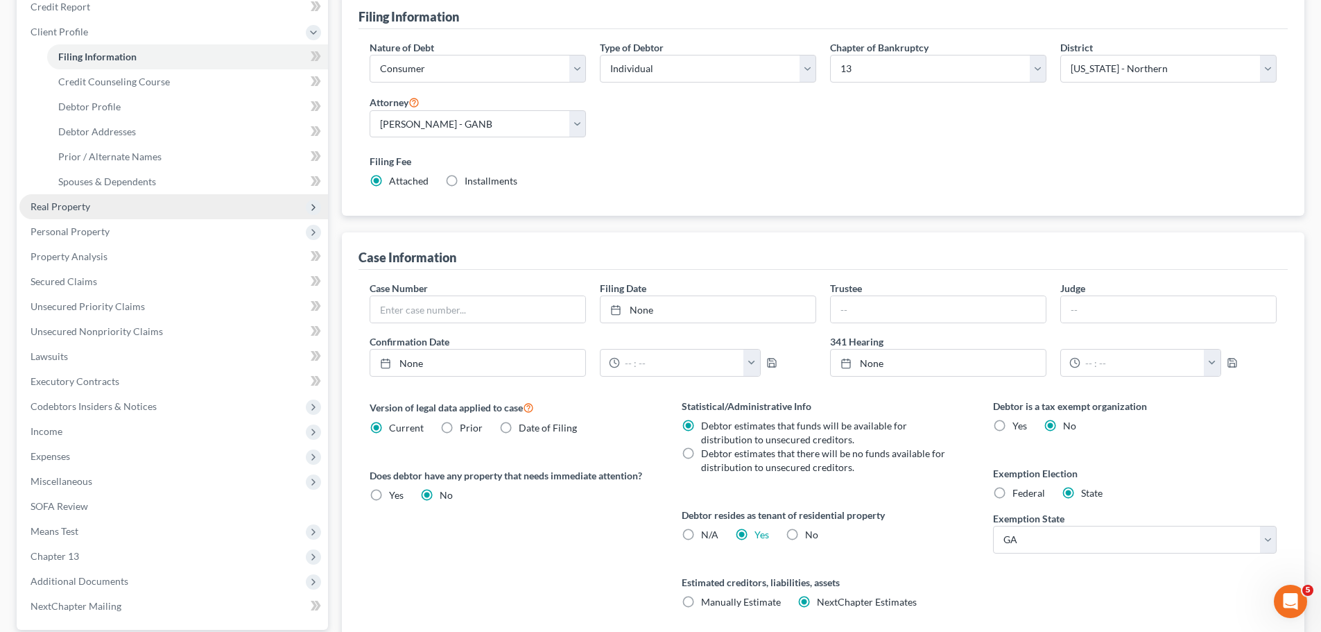
scroll to position [69, 0]
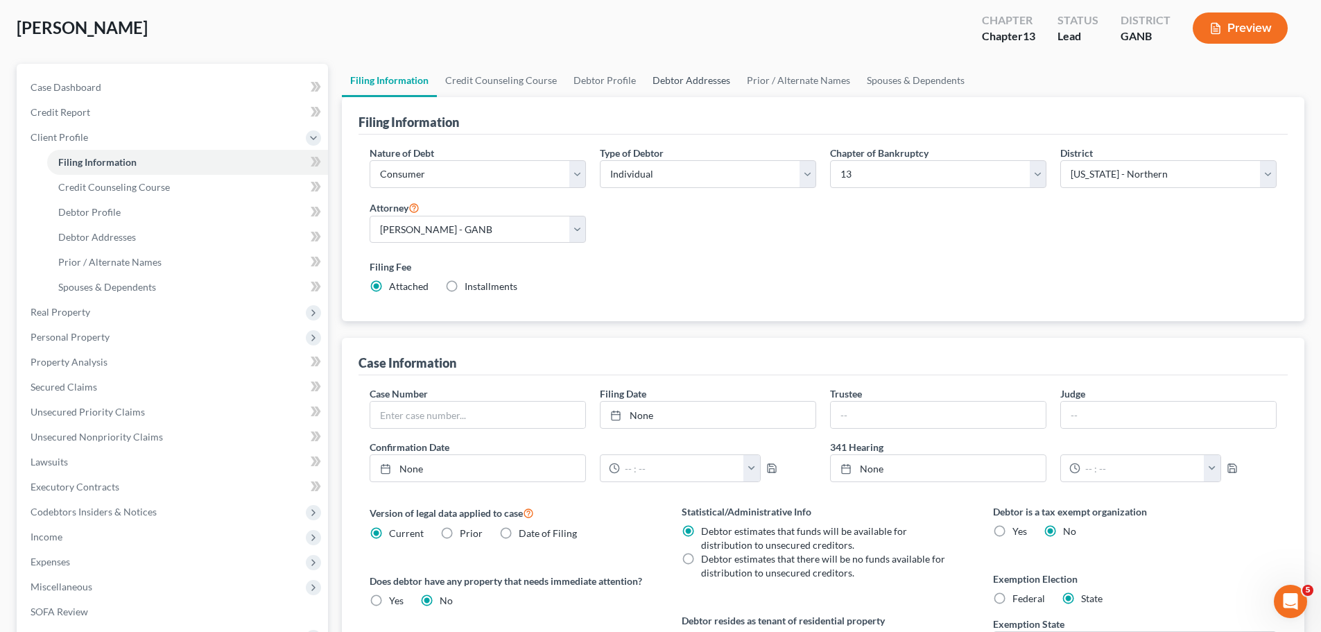
click at [702, 89] on link "Debtor Addresses" at bounding box center [691, 80] width 94 height 33
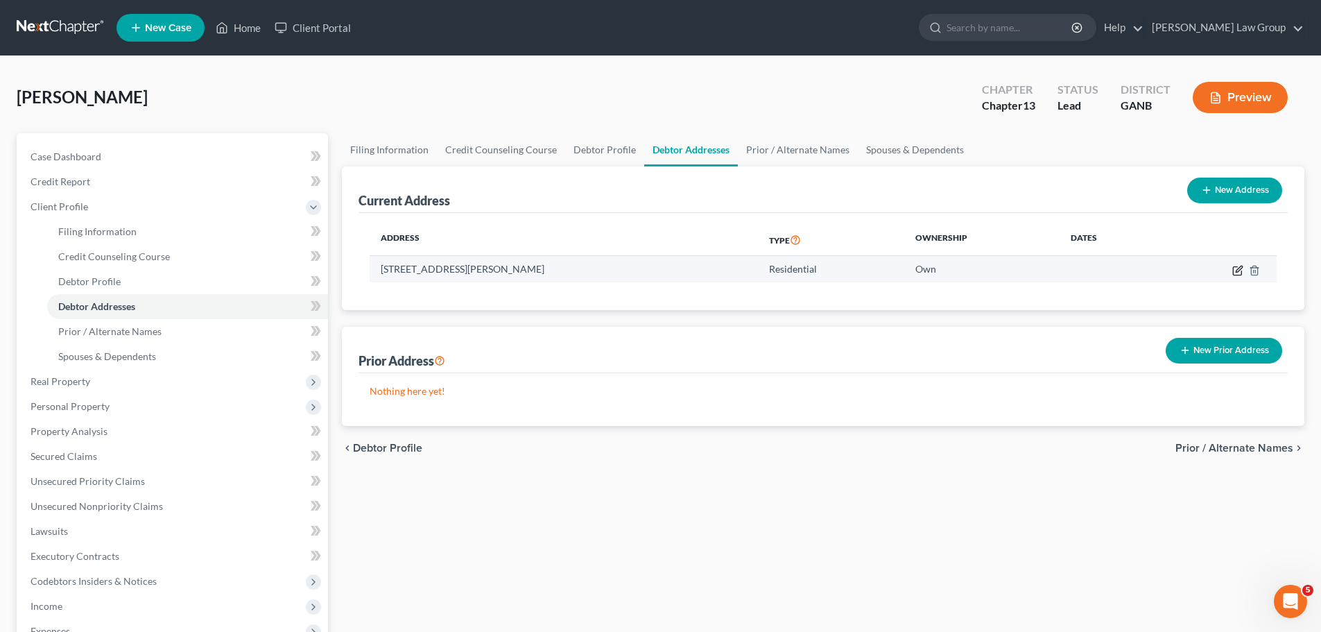
click at [1234, 268] on icon "button" at bounding box center [1237, 270] width 11 height 11
select select "10"
select select "30"
select select "0"
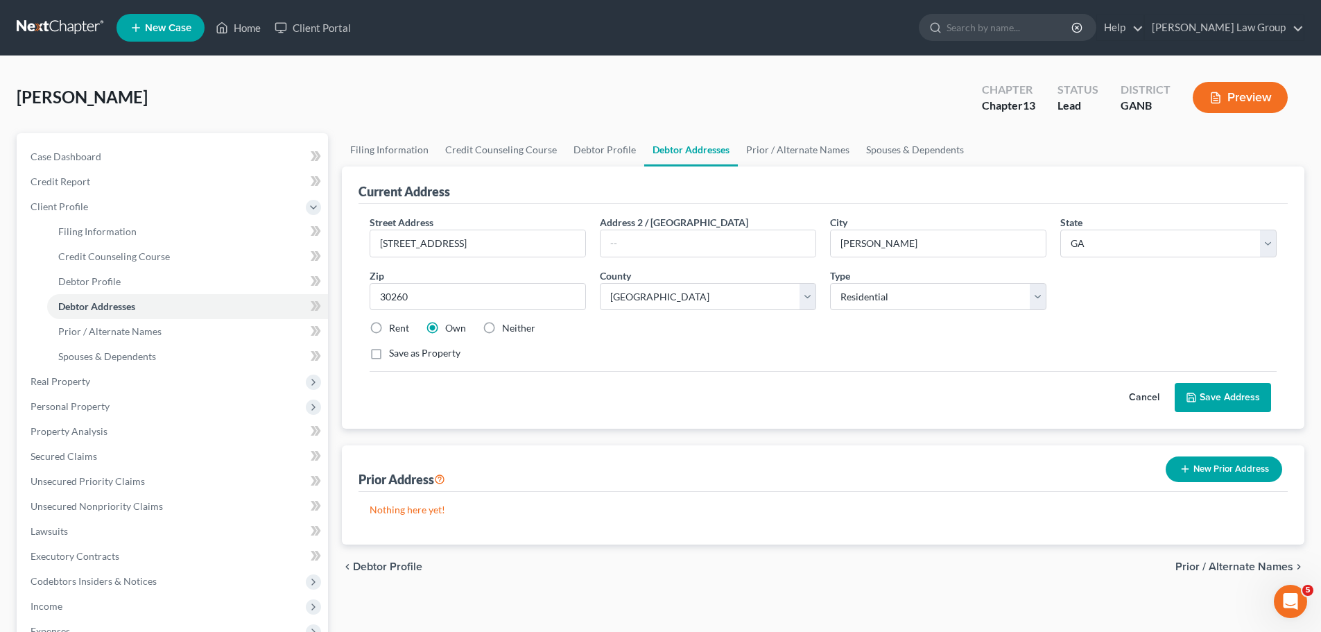
click at [389, 331] on label "Rent" at bounding box center [399, 328] width 20 height 14
click at [395, 330] on input "Rent" at bounding box center [399, 325] width 9 height 9
radio input "true"
click at [1243, 395] on button "Save Address" at bounding box center [1223, 397] width 96 height 29
